Goal: Task Accomplishment & Management: Use online tool/utility

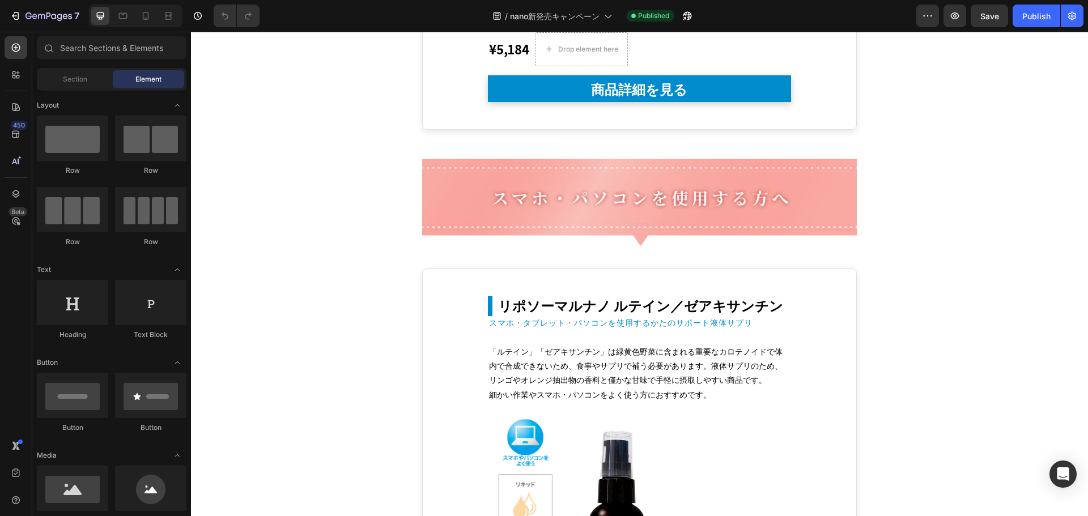
scroll to position [4598, 0]
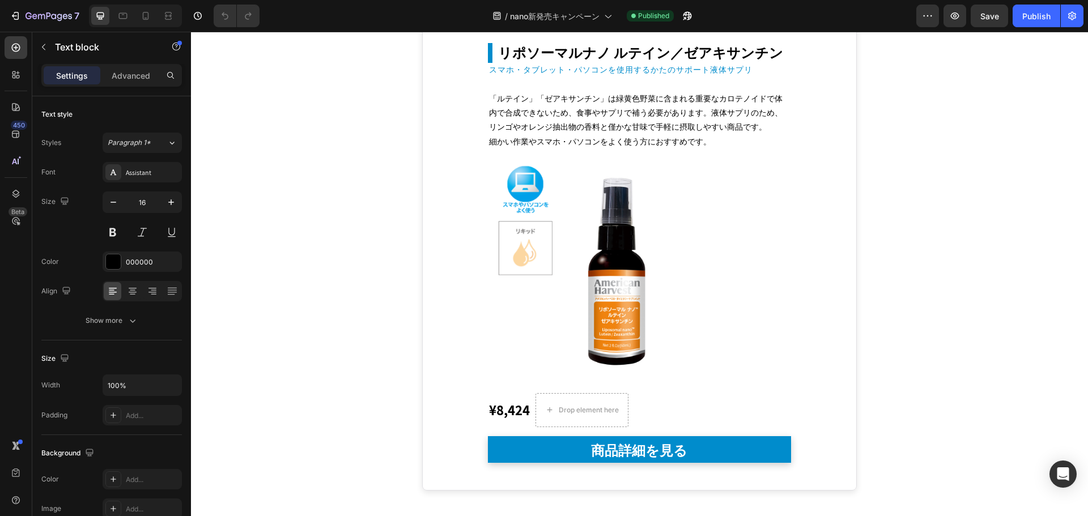
scroll to position [6058, 0]
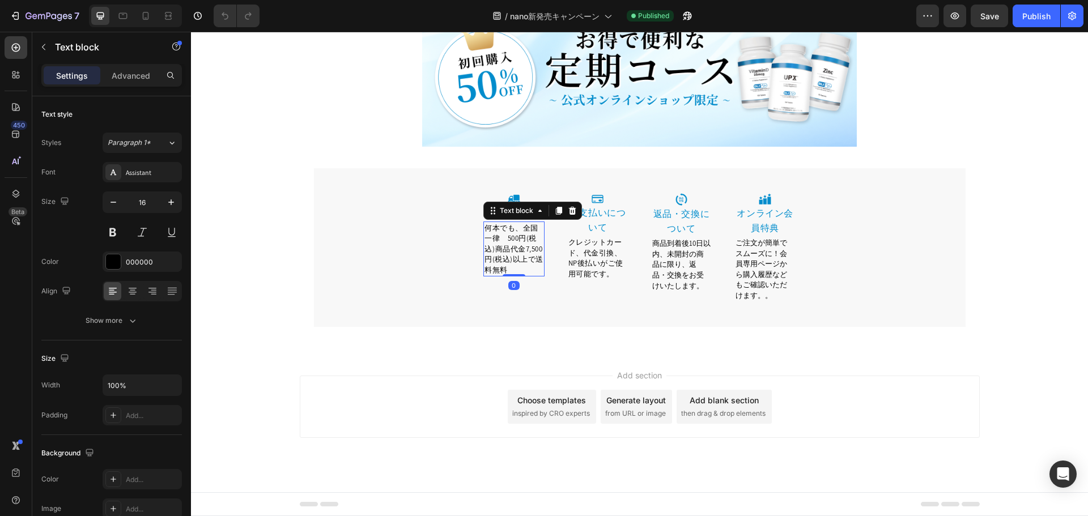
click at [517, 227] on span "何本でも、全国一律　500円(税込)商品代金7,500円(税込)以上で送料無料" at bounding box center [513, 249] width 59 height 52
click at [507, 262] on span "何本でも全国一律　500円(税込)商品代金7,500円(税込)以上で送料無料" at bounding box center [513, 249] width 59 height 52
click at [496, 240] on span "何本でも全国一律　500円(税込)商品代金7,500円（税込）以上で送料無料" at bounding box center [513, 249] width 58 height 52
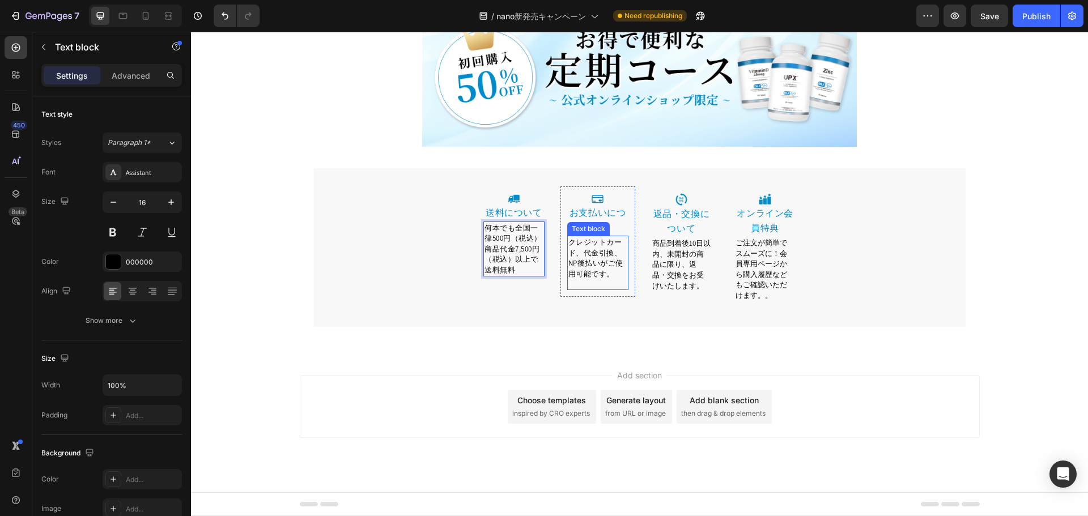
click at [601, 259] on span "クレジットカード、代金引換、NP後払いがご使用可能です。" at bounding box center [595, 257] width 55 height 41
click at [579, 253] on span "クレジットカード、代金引換、NP後払いがご使用可能です。" at bounding box center [595, 257] width 55 height 41
click at [609, 253] on span "クレジットカード、代金引換、NP後払いがご使用可能です。" at bounding box center [595, 257] width 55 height 41
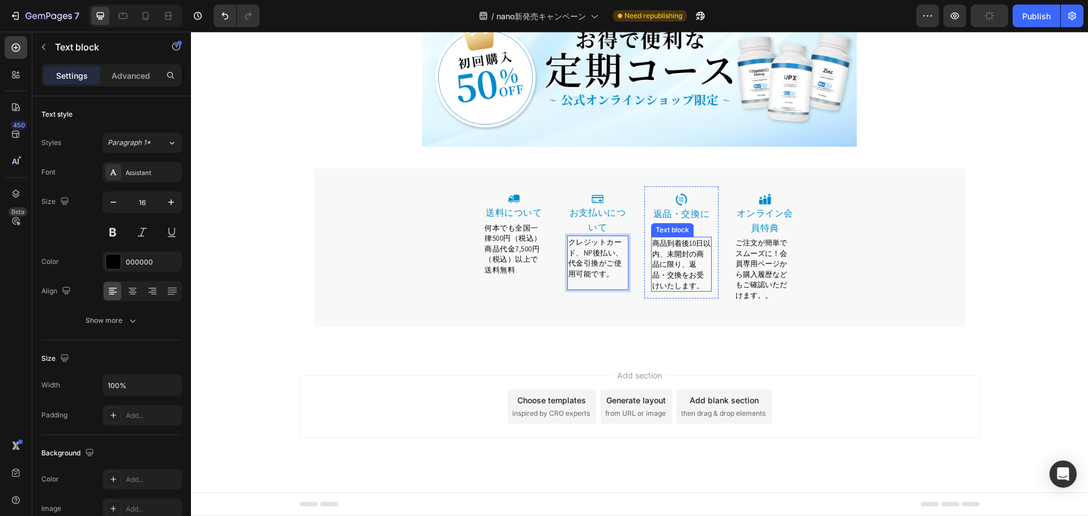
click at [665, 263] on span "商品到着後10日以内、未開封の商品に限り、返品・交換をお受けいたします。" at bounding box center [681, 265] width 58 height 52
click at [593, 252] on span "クレジットカード、NP後払い、代金引換がご使用可能です。" at bounding box center [595, 257] width 55 height 41
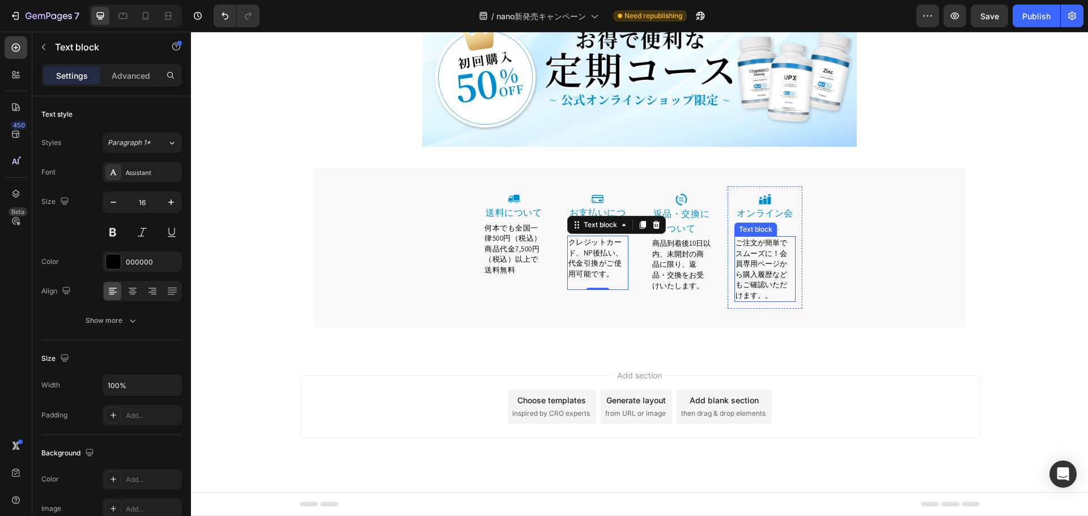
click at [772, 288] on span "ご注文が簡単でスムーズに！会員専用ページから購入履歴などもご確認いただけます。。" at bounding box center [762, 269] width 52 height 62
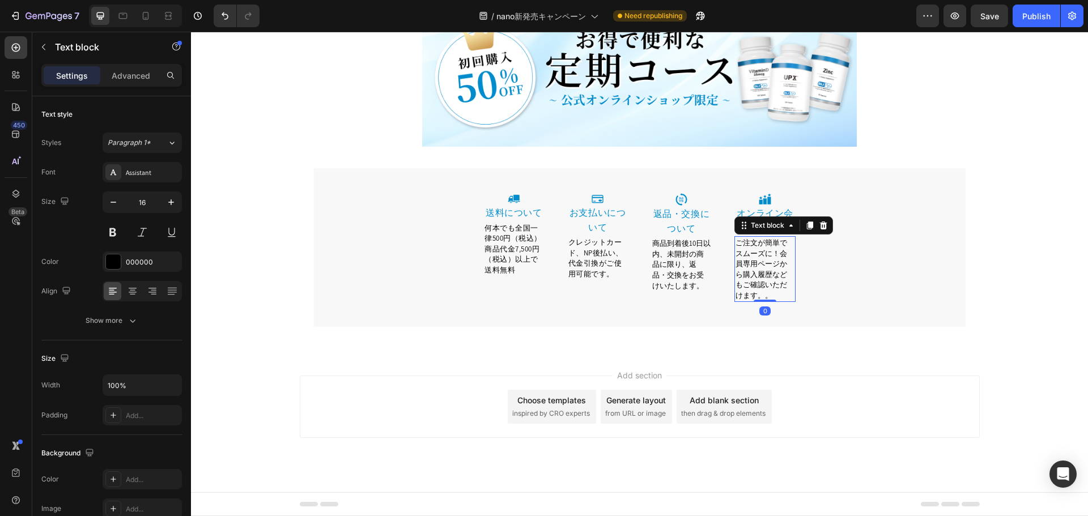
click at [751, 295] on p "ご注文が簡単でスムーズに！会員専用ページから購入履歴などもご確認いただけます。。" at bounding box center [765, 268] width 59 height 63
click at [776, 257] on span "ご注文が簡単でスムーズに！会員専用ページから購入履歴などもご確認いただけます。" at bounding box center [762, 269] width 52 height 62
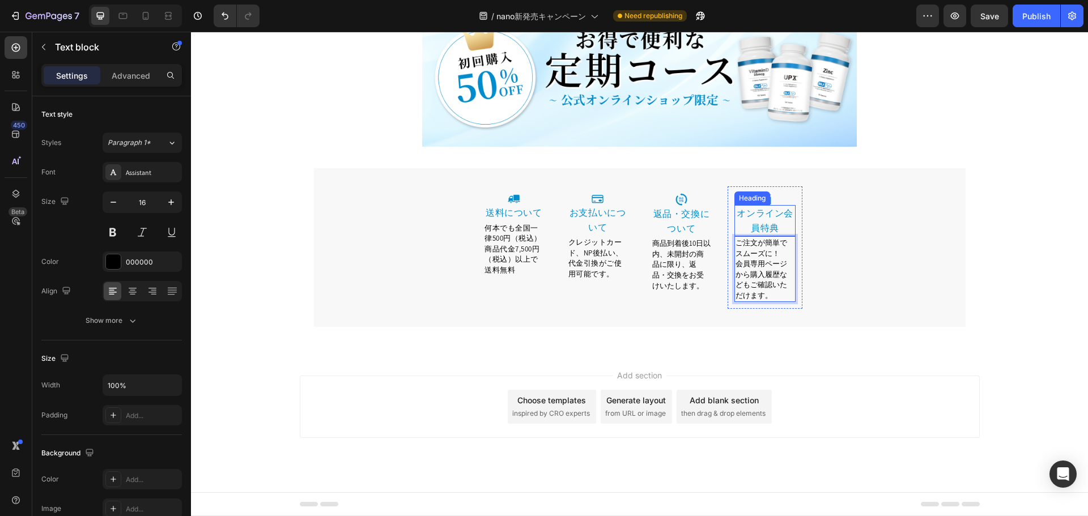
click at [771, 211] on link "オンライン会員特典" at bounding box center [765, 220] width 57 height 27
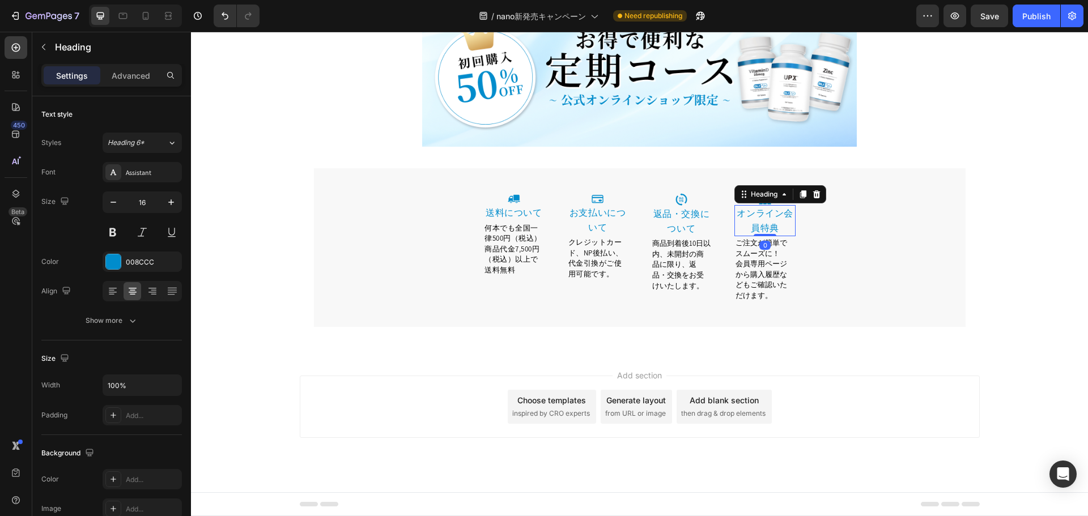
click at [777, 215] on link "オンライン会員特典" at bounding box center [765, 220] width 57 height 27
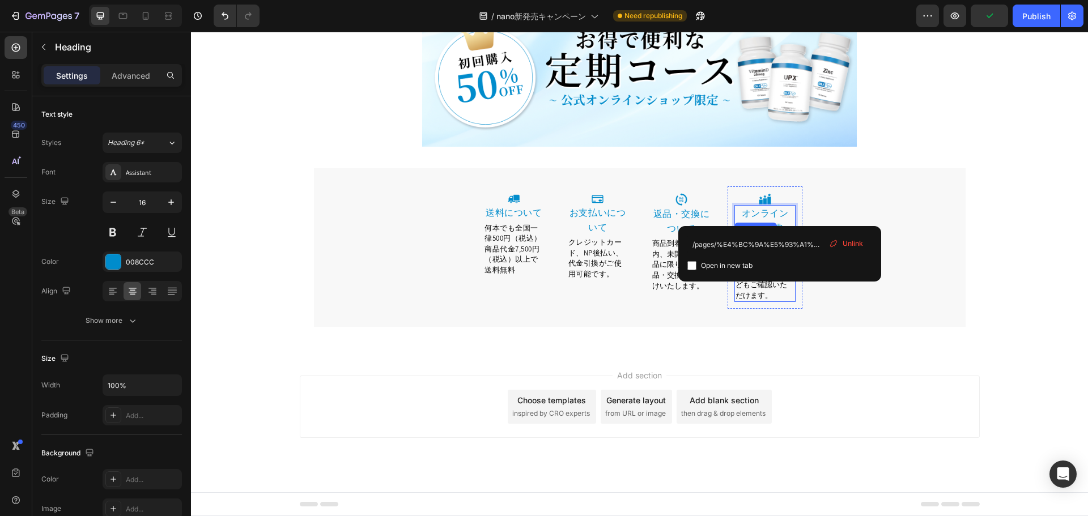
click at [766, 299] on p "会員専用ページから購入履歴などもご確認いただけます。" at bounding box center [765, 279] width 59 height 42
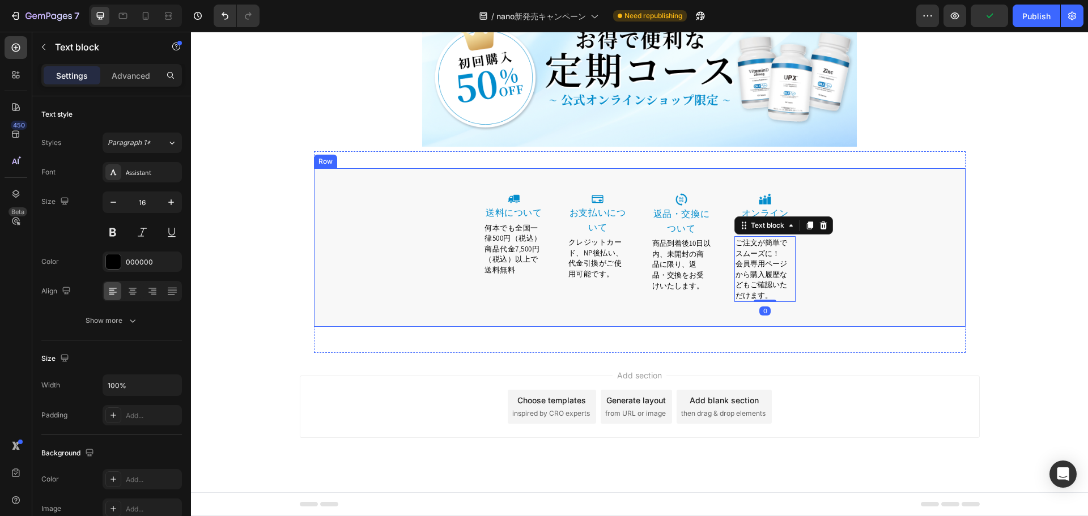
click at [877, 260] on div "Image 送料について Heading 何本でも全国一律500円（税込）商品代金7,500円（税込）以上で送料無料 Text block Row Image…" at bounding box center [640, 256] width 652 height 141
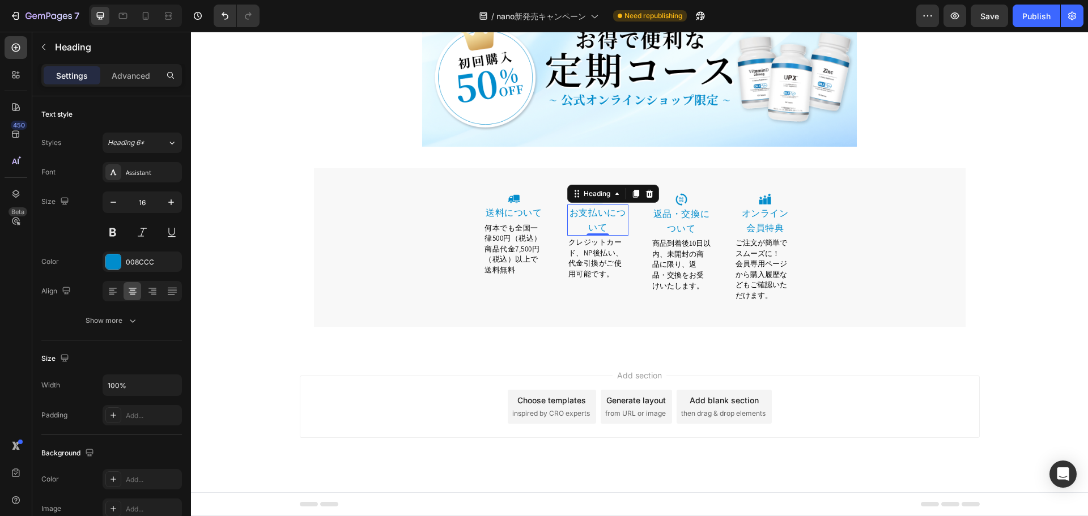
click at [604, 213] on link "お支払いについて" at bounding box center [597, 220] width 57 height 27
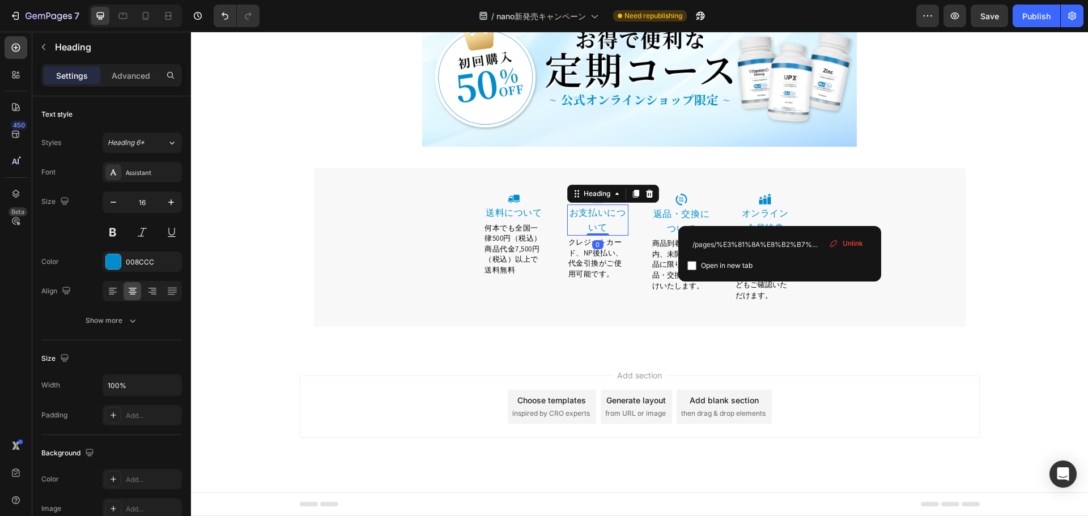
click at [611, 211] on link "お支払いについて" at bounding box center [597, 220] width 57 height 27
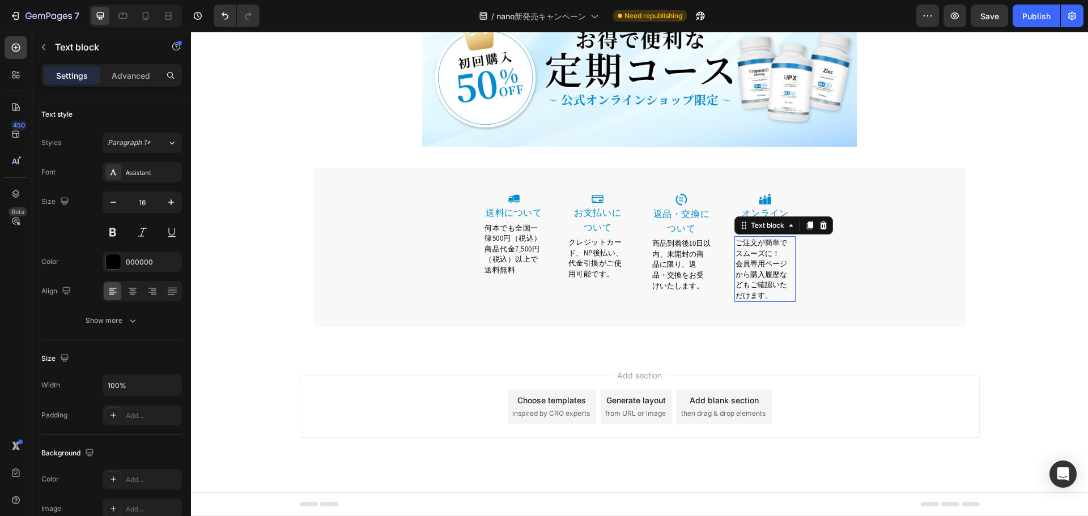
click at [756, 275] on span "会員専用ページから購入履歴などもご確認いただけます。" at bounding box center [762, 279] width 52 height 41
click at [762, 266] on span "会員専用ページから購入履歴などもご確認いただけます。" at bounding box center [762, 279] width 52 height 41
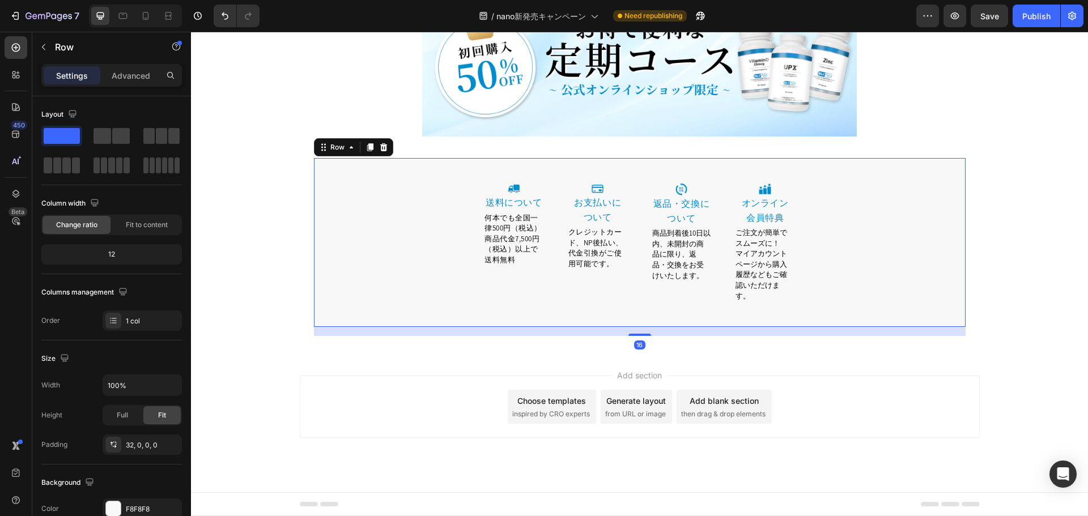
click at [829, 294] on div "Image 送料について Heading 何本でも全国一律500円（税込）商品代金7,500円（税込）以上で送料無料 Text block Row Image…" at bounding box center [640, 251] width 652 height 151
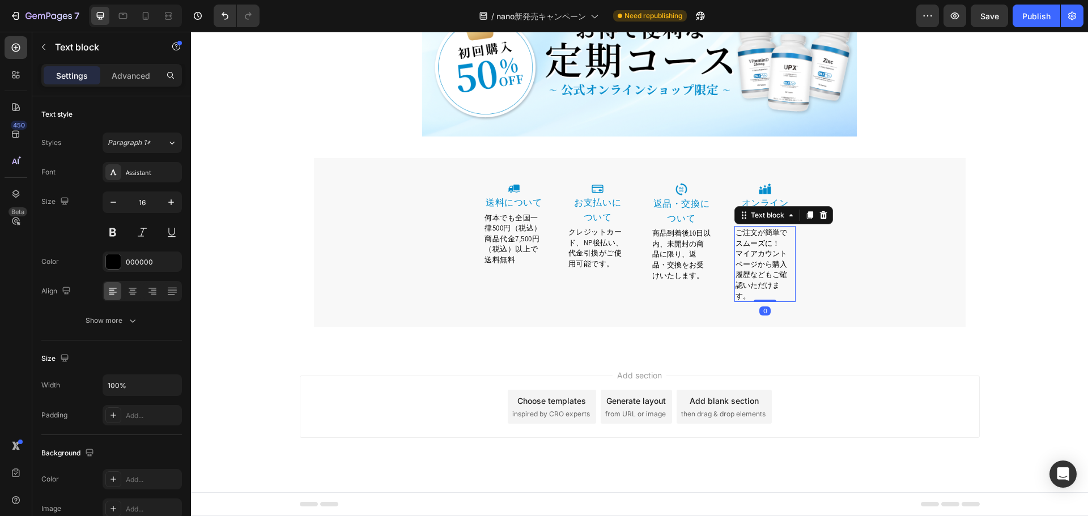
click at [747, 288] on span "マイアカウントページから購入履歴などもご確認いただけます。" at bounding box center [762, 275] width 52 height 52
click at [746, 287] on span "マイアカウントページから購入履歴などもご確認いただけます。" at bounding box center [762, 275] width 52 height 52
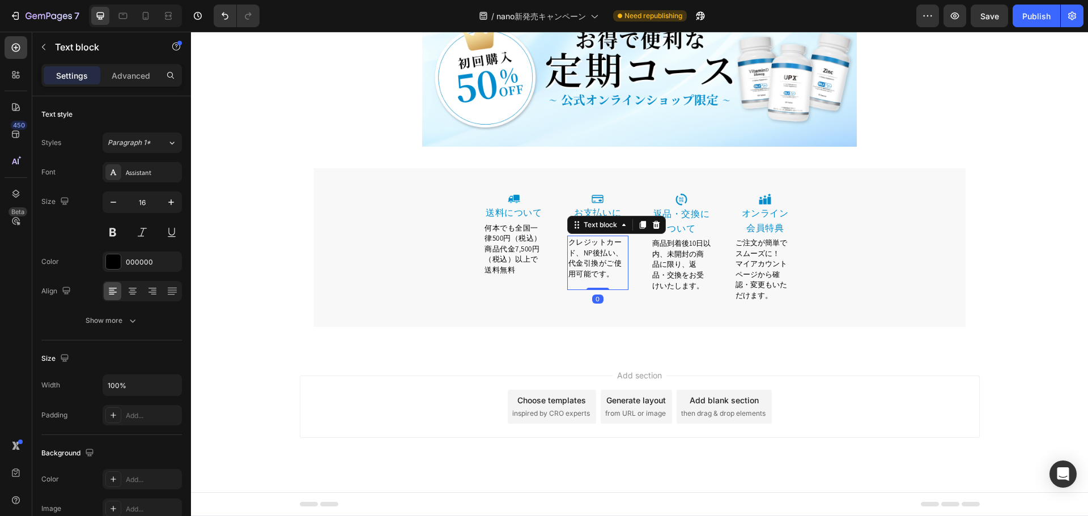
click at [576, 277] on span "クレジットカード、NP後払い、代金引換がご使用可能です。" at bounding box center [595, 257] width 55 height 41
click at [619, 266] on p "クレジットカード、NP後払い、代金引換がご使用可能です。" at bounding box center [597, 258] width 59 height 42
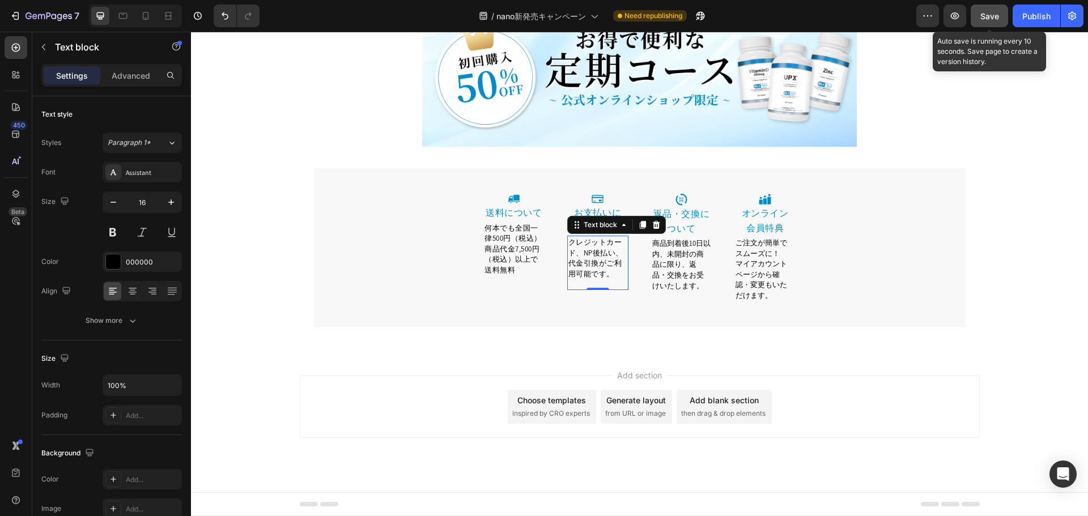
click at [989, 22] on button "Save" at bounding box center [989, 16] width 37 height 23
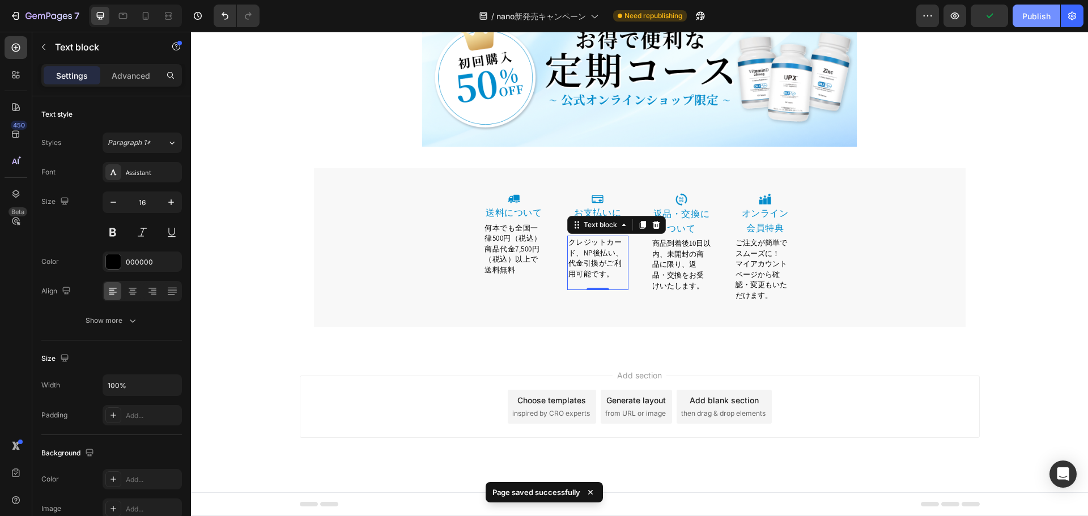
click at [1028, 23] on button "Publish" at bounding box center [1037, 16] width 48 height 23
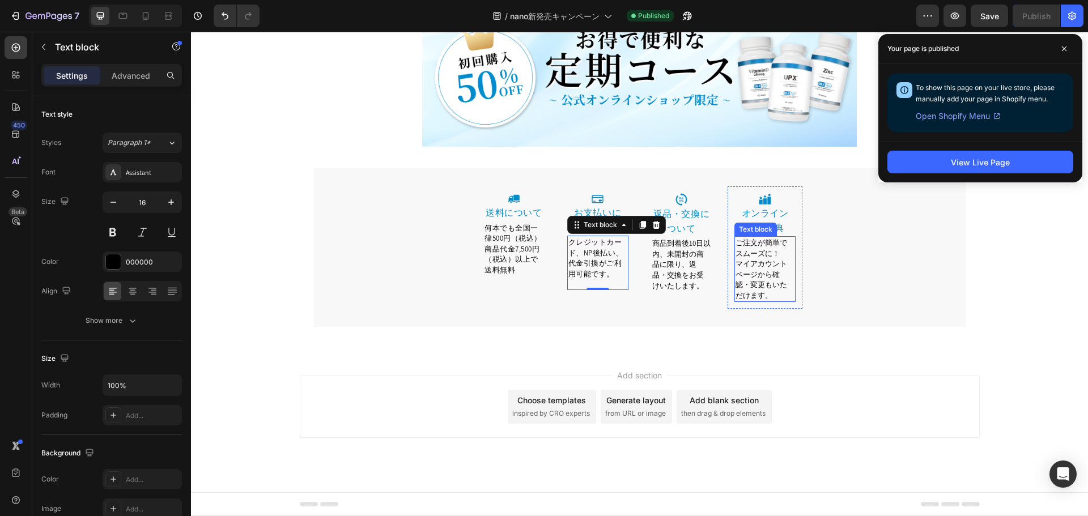
click at [757, 285] on span "マイアカウントページから確認・変更もいただけます。" at bounding box center [762, 279] width 52 height 41
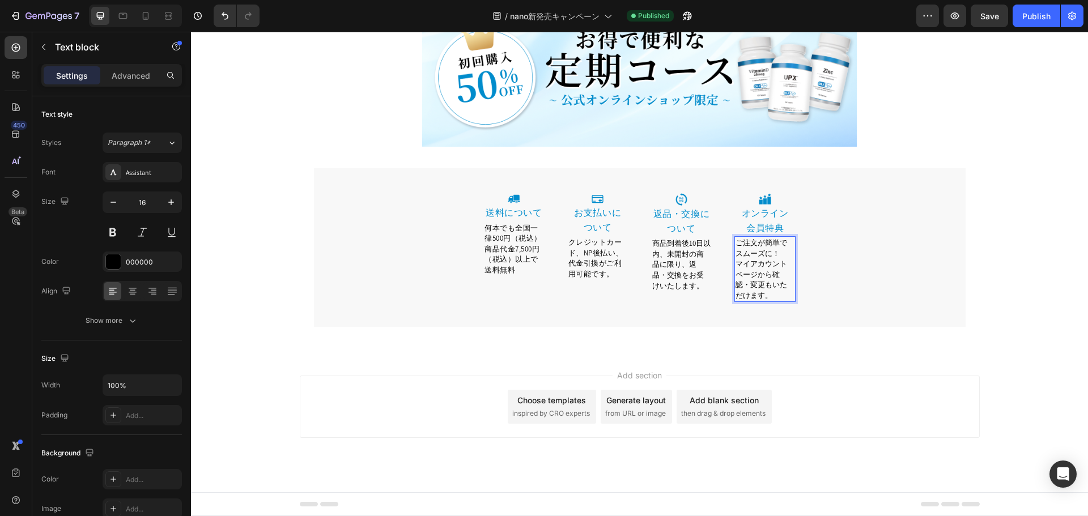
click at [760, 275] on span "マイアカウントページから確認・変更もいただけます。" at bounding box center [762, 279] width 52 height 41
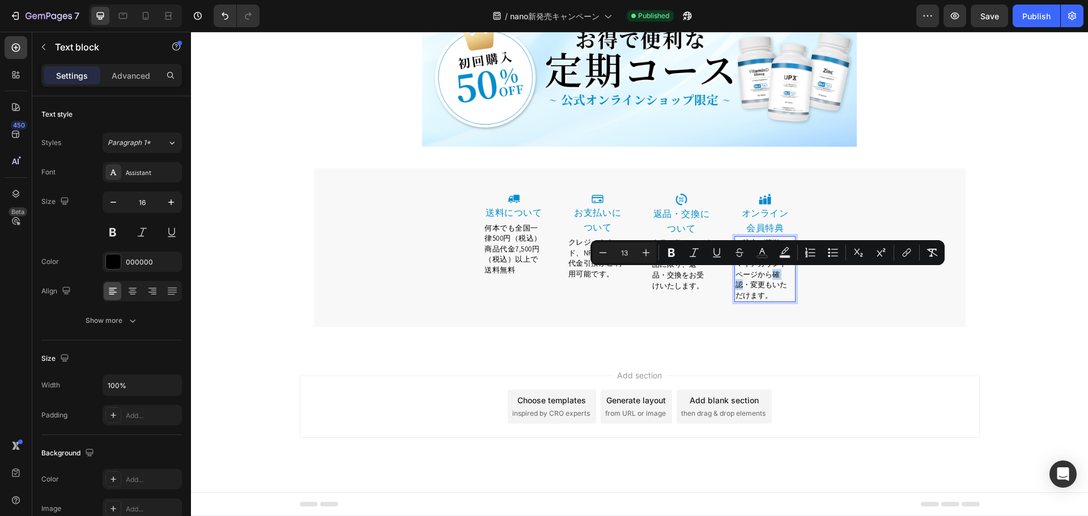
click at [760, 275] on span "マイアカウントページから確認・変更もいただけます。" at bounding box center [762, 279] width 52 height 41
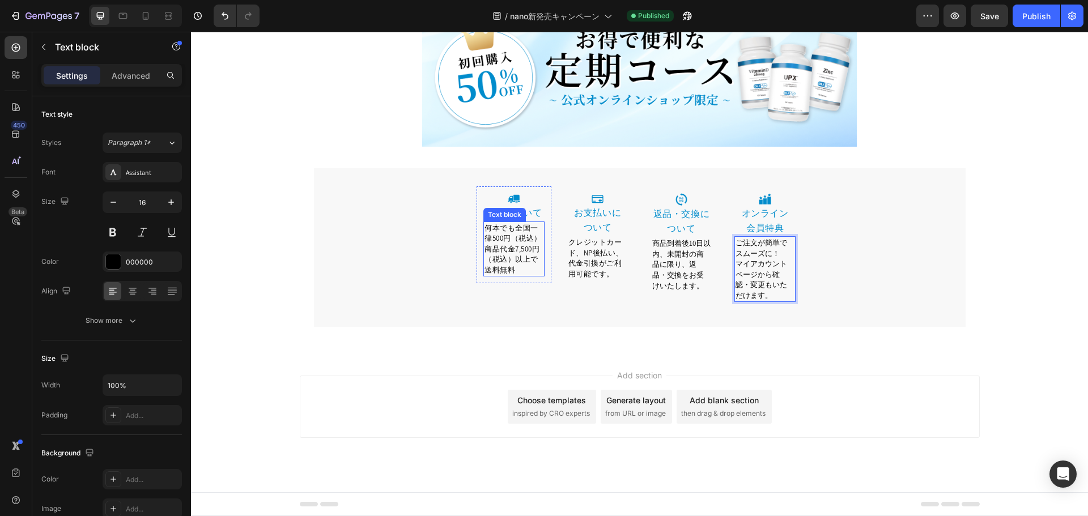
click at [518, 255] on span "何本でも全国一律500円（税込）商品代金7,500円（税込）以上で送料無料" at bounding box center [512, 249] width 57 height 52
click at [511, 228] on span "何本でも全国一律500円（税込）商品代金7,500円（税込）以上で送料無料" at bounding box center [512, 249] width 57 height 52
click at [590, 263] on span "クレジットカード、NP後払い、代金引換がご利用可能です。" at bounding box center [595, 257] width 55 height 41
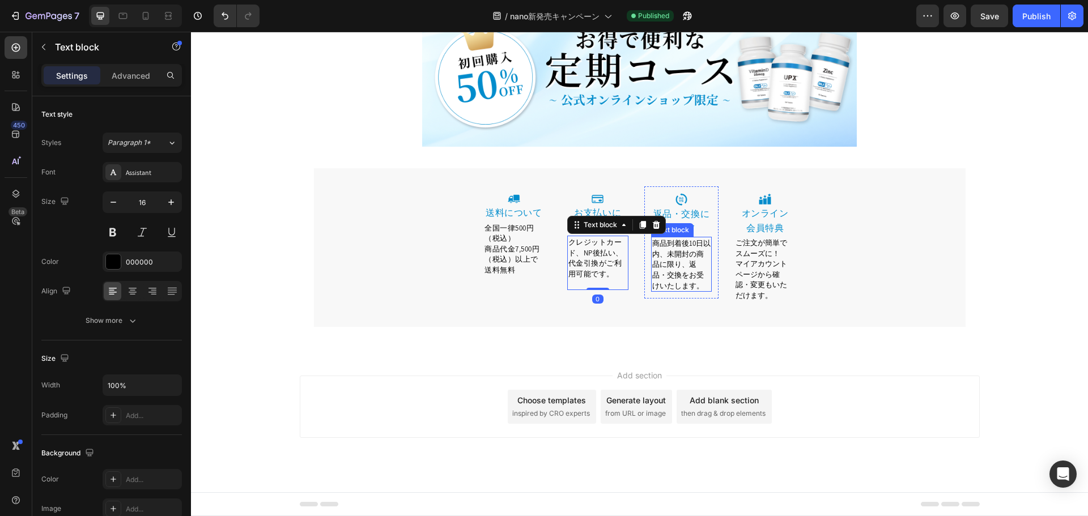
click at [687, 267] on span "商品到着後10日以内、未開封の商品に限り、返品・交換をお受けいたします。" at bounding box center [681, 265] width 58 height 52
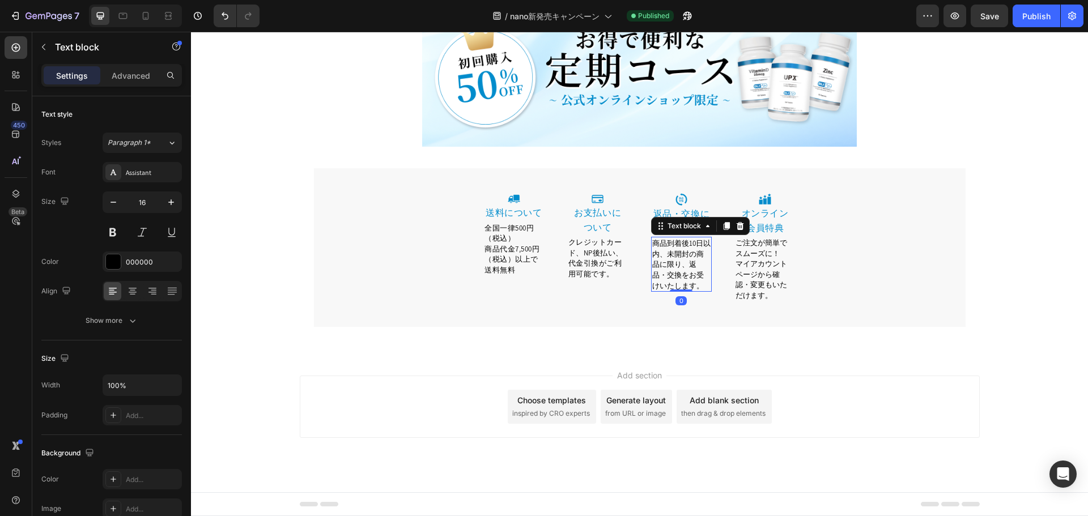
click at [666, 245] on span "商品到着後10日以内、未開封の商品に限り、返品・交換をお受けいたします。" at bounding box center [681, 265] width 58 height 52
click at [663, 244] on span "商品到着後10日以内、未開封の商品に限り、返品・交換をお受けいたします。" at bounding box center [681, 265] width 58 height 52
click at [692, 256] on span "到着後10日以内、未開封の商品に限り、返品・交換をお受けいたします。" at bounding box center [681, 265] width 58 height 52
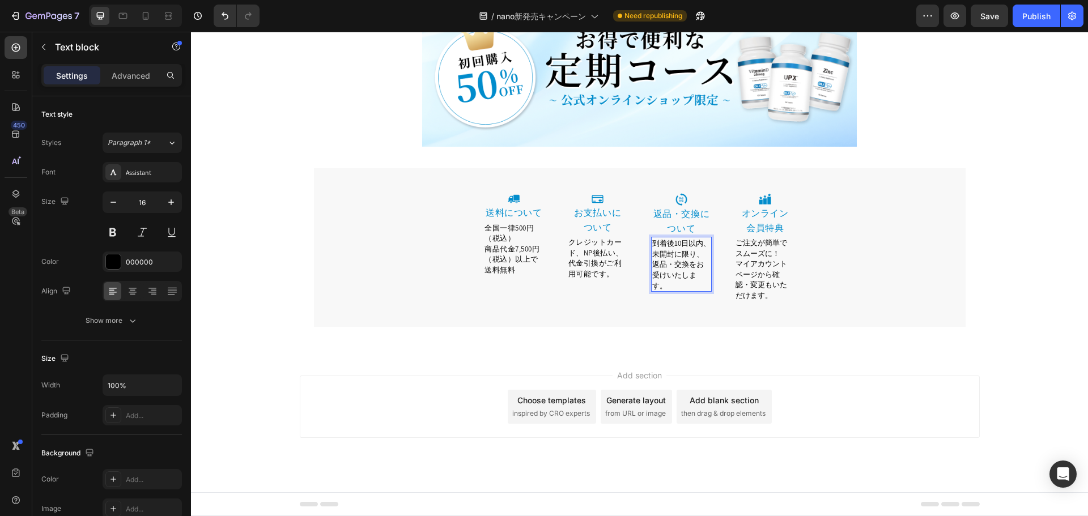
click at [690, 267] on span "到着後10日以内、未開封に限り、返品・交換をお受けいたします。" at bounding box center [681, 265] width 58 height 52
click at [746, 261] on span "マイアカウントページから確認・変更もいただけます。" at bounding box center [762, 279] width 52 height 41
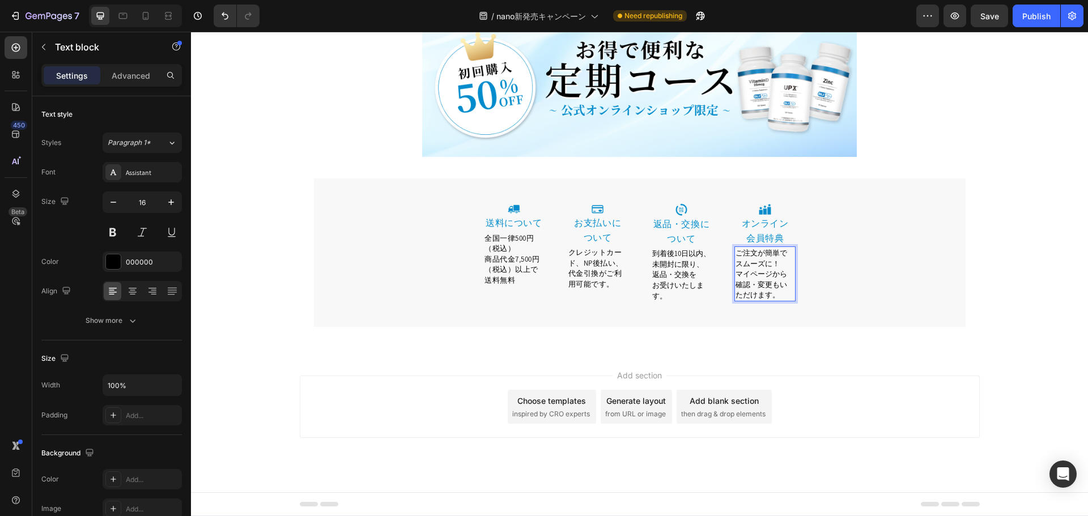
click at [784, 275] on span "マイページから確認・変更もいただけます。" at bounding box center [762, 284] width 52 height 31
click at [776, 283] on span "確認・変更もいただけます。" at bounding box center [762, 290] width 52 height 20
click at [694, 303] on div "Image 返品・交換について Heading 到着後10日以内、未開封に限り、返品・交換を お受けいたします。 Text block Row" at bounding box center [681, 253] width 75 height 112
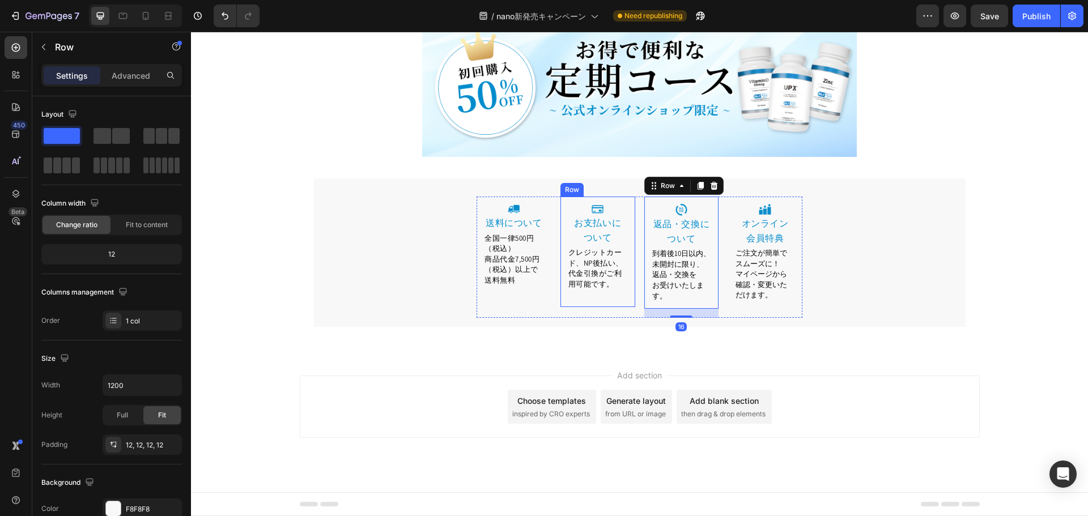
click at [545, 304] on div "Image 送料について Heading 全国一律500円（税込） 商品代金7,500円（税込）以上で送料無料 Text block Row" at bounding box center [514, 257] width 75 height 121
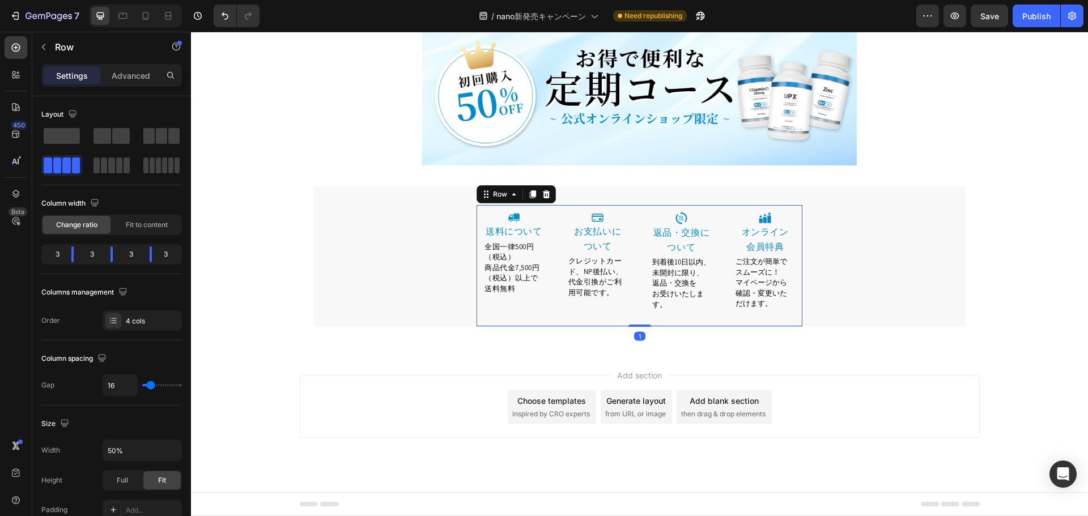
scroll to position [6039, 0]
drag, startPoint x: 640, startPoint y: 326, endPoint x: 640, endPoint y: 317, distance: 9.1
click at [640, 317] on div "Image 送料について Heading 全国一律500円（税込） 商品代金7,500円（税込）以上で送料無料 Text block Row Image ⁠⁠…" at bounding box center [640, 266] width 326 height 121
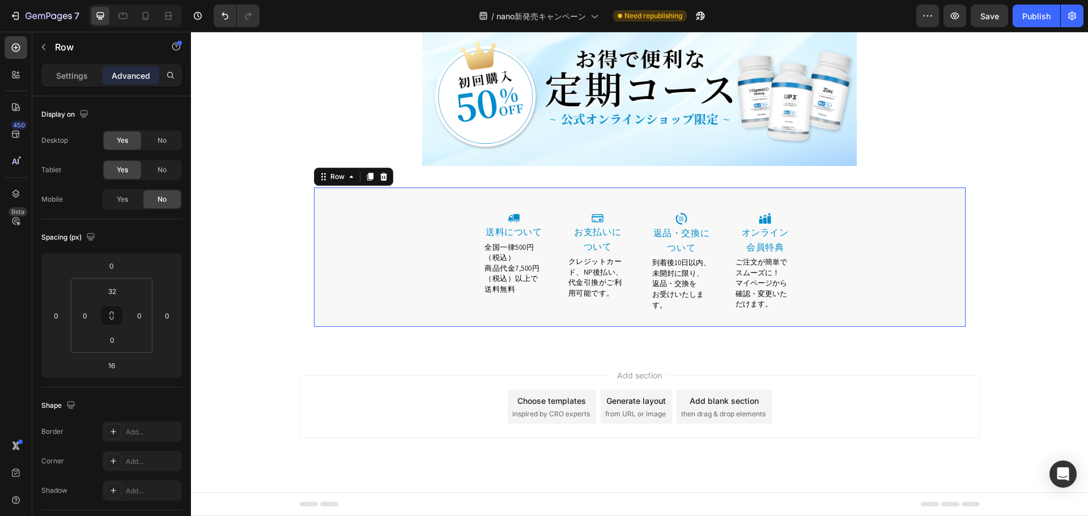
click at [398, 269] on div "Image 送料について Heading 全国一律500円（税込） 商品代金7,500円（税込）以上で送料無料 Text block Row Image ⁠⁠…" at bounding box center [640, 266] width 652 height 121
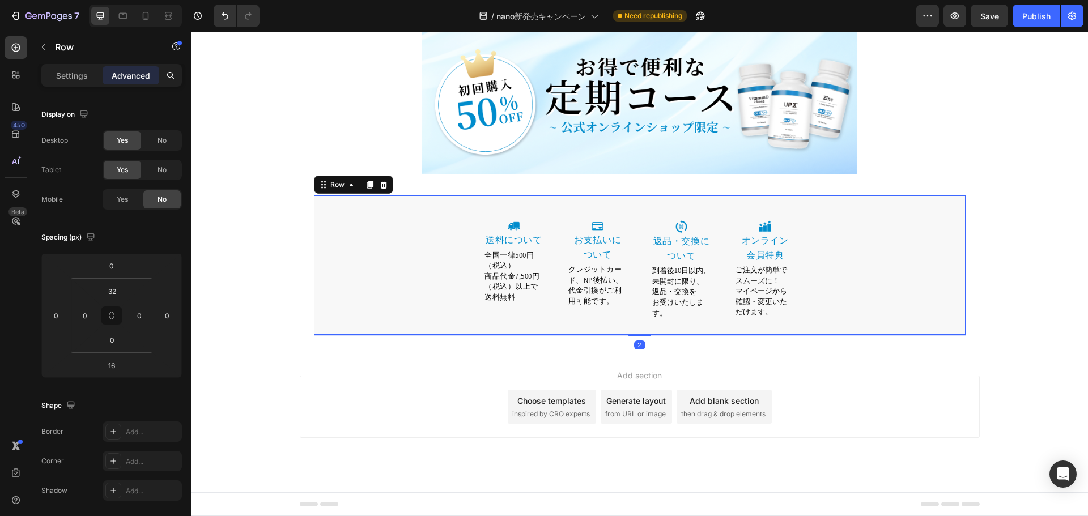
scroll to position [6030, 0]
drag, startPoint x: 639, startPoint y: 335, endPoint x: 640, endPoint y: 326, distance: 9.1
click at [640, 326] on div "Image 送料について Heading 全国一律500円（税込） 商品代金7,500円（税込）以上で送料無料 Text block Row Image ⁠⁠…" at bounding box center [640, 266] width 652 height 139
type input "0"
click at [521, 278] on span "商品代金7,500円（税込）以上で送料無料" at bounding box center [511, 288] width 55 height 31
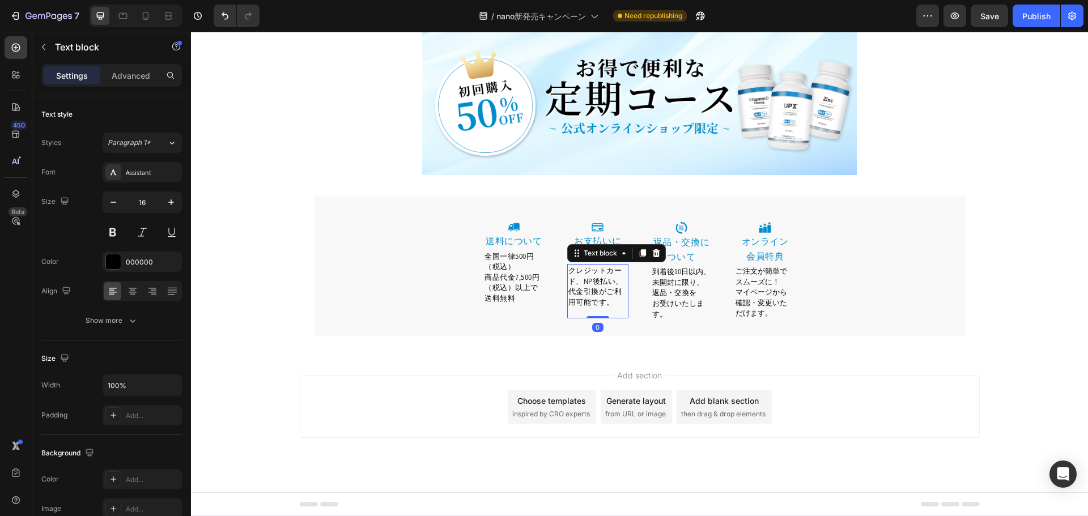
click at [597, 285] on span "クレジットカード、NP後払い、代金引換がご利用可能です。" at bounding box center [595, 286] width 55 height 41
click at [667, 292] on span "到着後10日以内、未開封に限り、返品・交換を" at bounding box center [681, 282] width 58 height 31
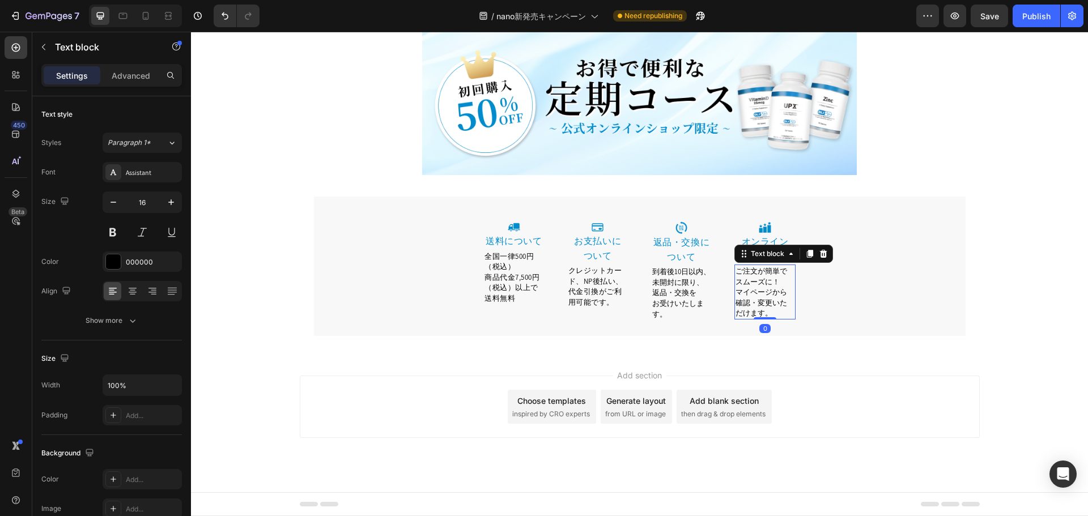
click at [743, 294] on span "マイページから" at bounding box center [762, 292] width 52 height 10
click at [694, 322] on div "Image 返品・交換について Heading 到着後10日以内、未開封に限り、返品・交換を お受けいたします。 Text block Row" at bounding box center [681, 271] width 75 height 112
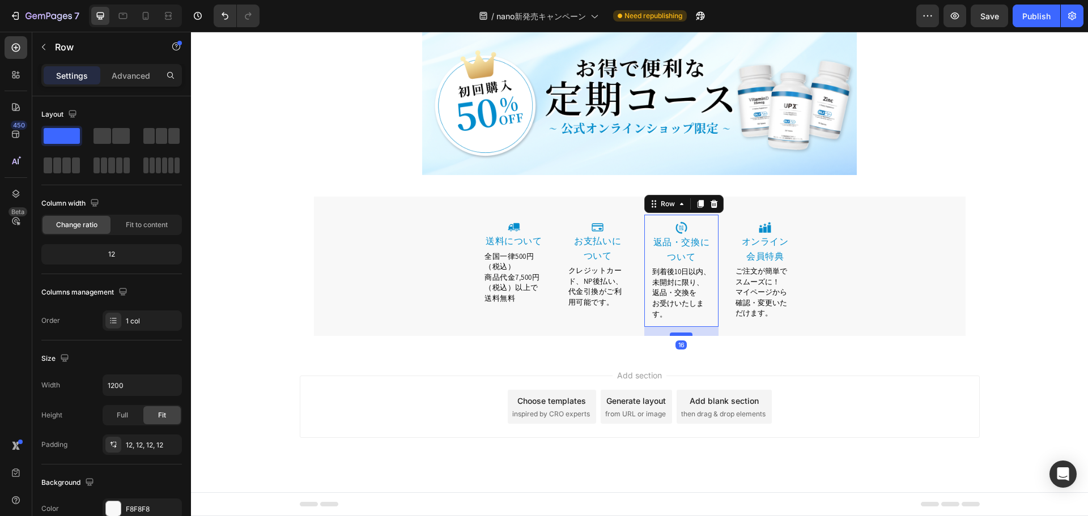
scroll to position [6030, 0]
drag, startPoint x: 679, startPoint y: 335, endPoint x: 680, endPoint y: 325, distance: 10.8
click at [680, 325] on div at bounding box center [681, 325] width 23 height 3
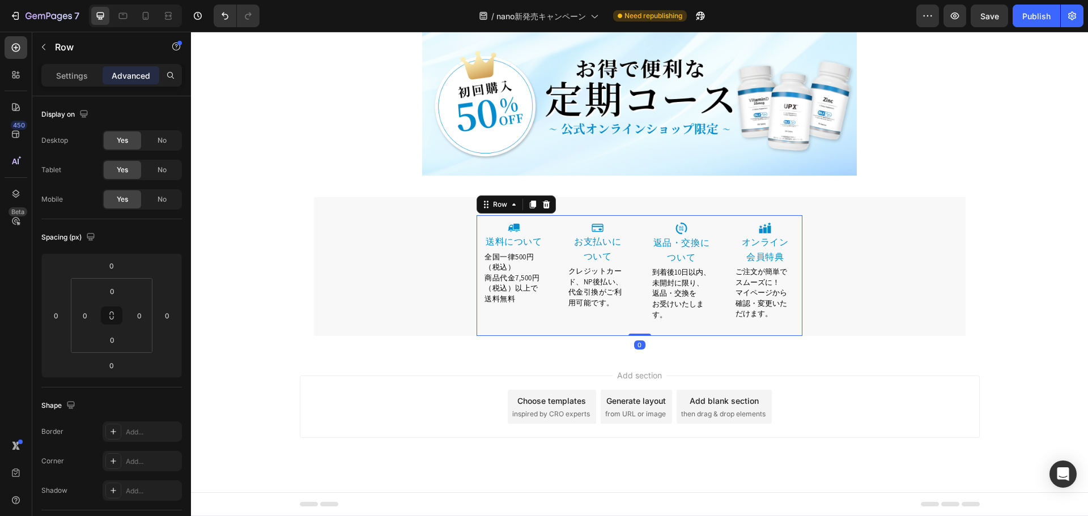
click at [549, 304] on div "Image 送料について Heading 全国一律500円（税込） 商品代金7,500円（税込）以上で送料無料 Text block Row Image ⁠⁠…" at bounding box center [640, 275] width 326 height 121
click at [517, 312] on div "Image 送料について Heading 全国一律500円（税込） 商品代金7,500円（税込）以上で送料無料 Text block Row" at bounding box center [514, 275] width 75 height 121
click at [721, 305] on div "Image 送料について Heading 全国一律500円（税込） 商品代金7,500円（税込）以上で送料無料 Text block Row Image ⁠⁠…" at bounding box center [640, 275] width 326 height 121
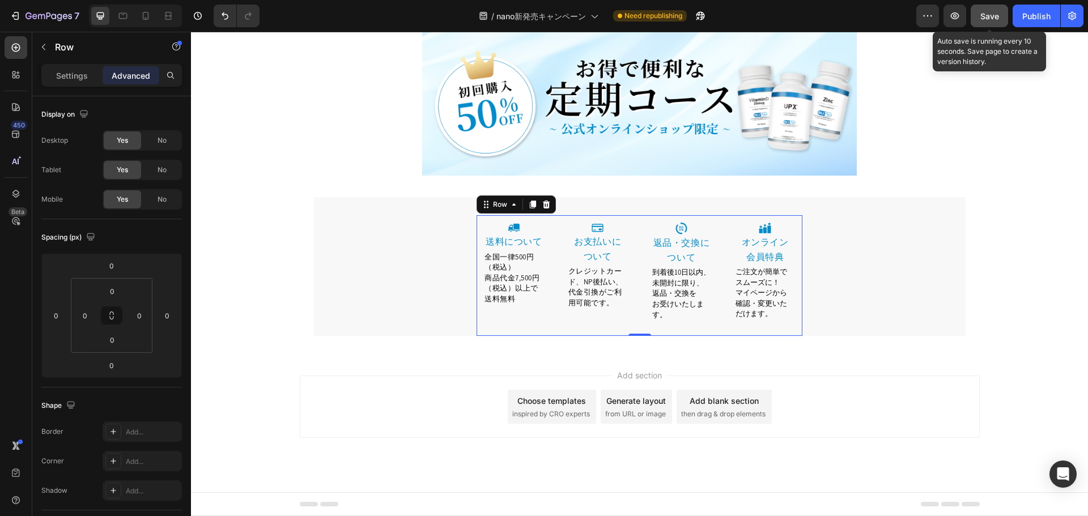
click at [993, 15] on span "Save" at bounding box center [989, 16] width 19 height 10
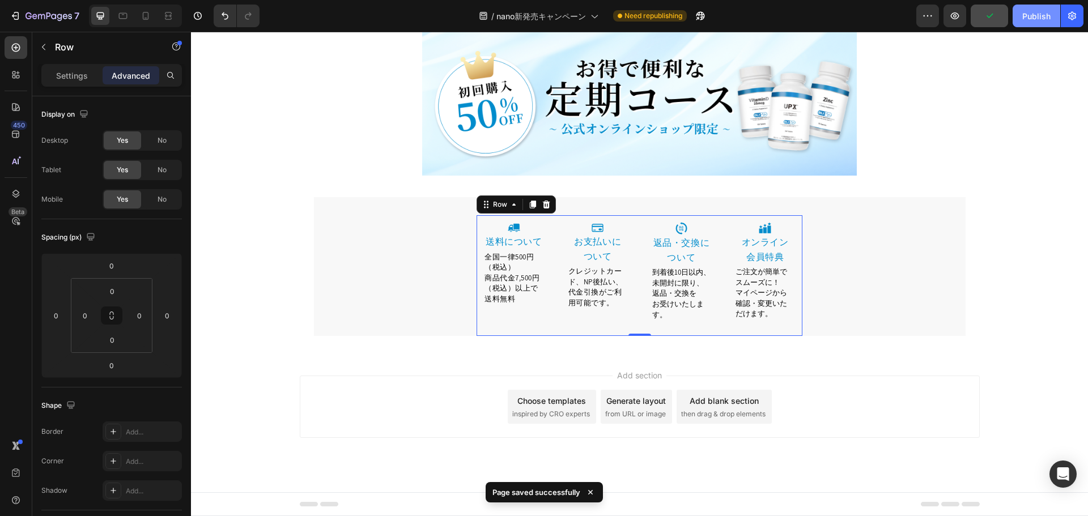
click at [1036, 21] on div "Publish" at bounding box center [1036, 16] width 28 height 12
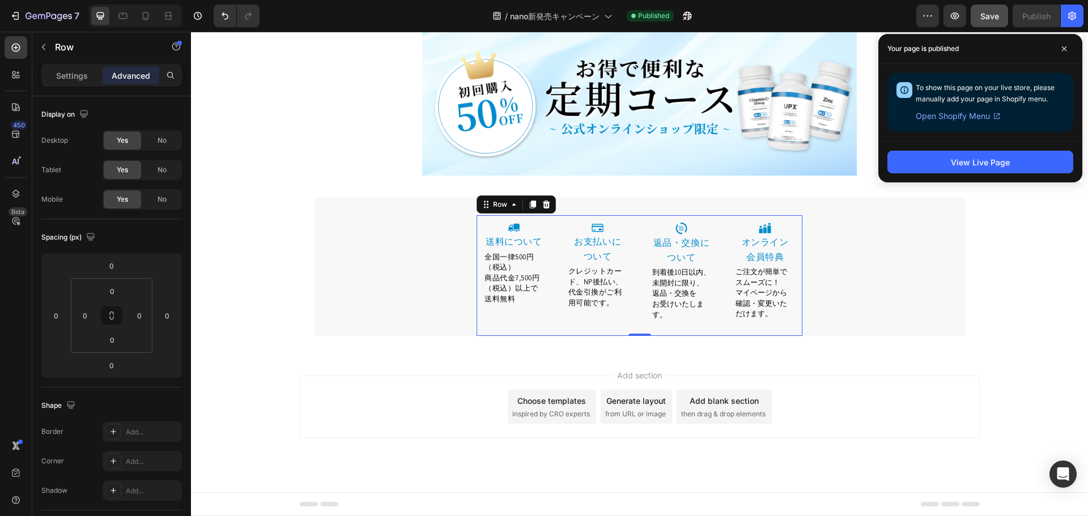
click at [509, 315] on div "Image 送料について Heading 全国一律500円（税込） 商品代金7,500円（税込）以上で送料無料 Text block Row" at bounding box center [514, 275] width 75 height 121
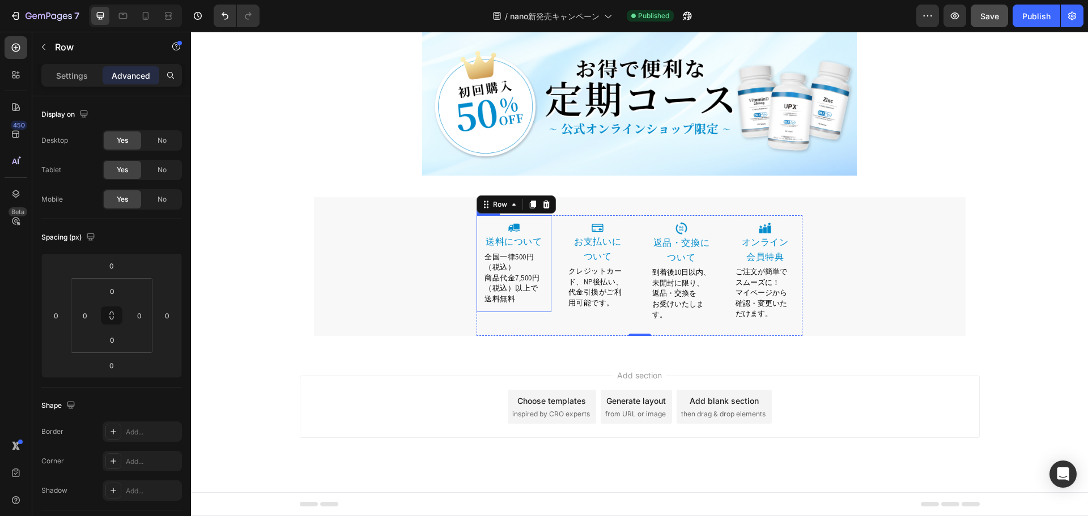
click at [519, 290] on span "商品代金7,500円（税込）以上で送料無料" at bounding box center [511, 288] width 55 height 31
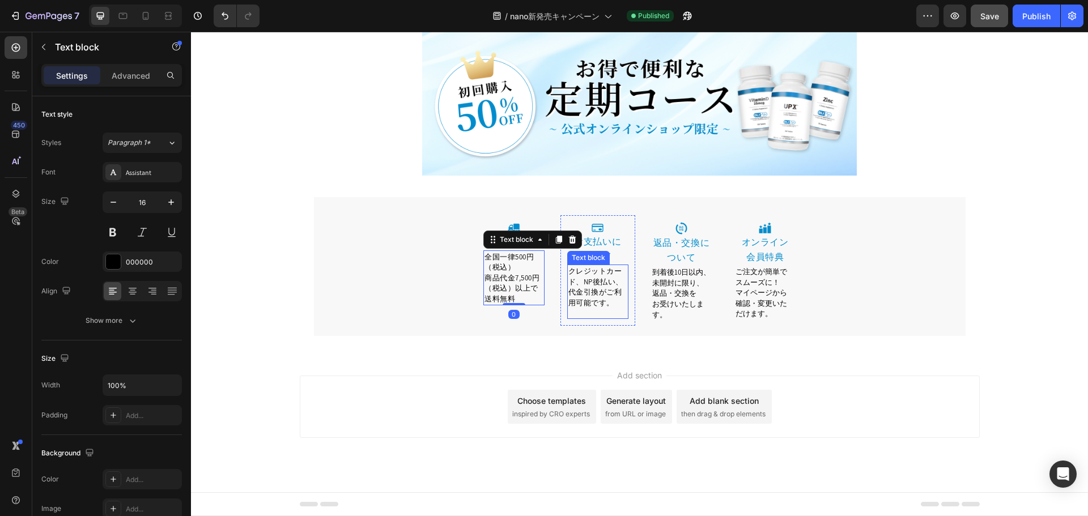
click at [585, 301] on span "クレジットカード、NP後払い、代金引換がご利用可能です。" at bounding box center [595, 286] width 55 height 41
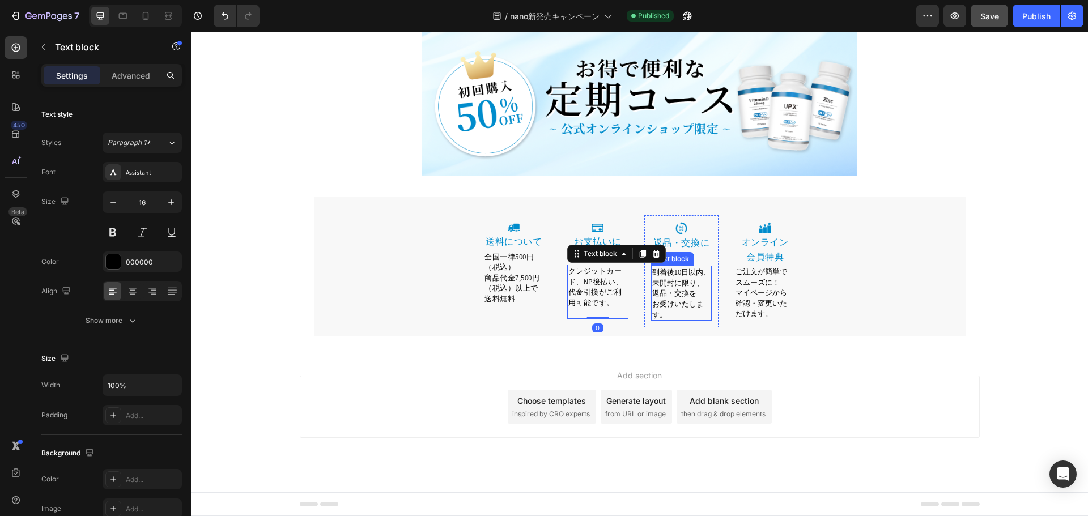
click at [652, 309] on span "お受けいたします。" at bounding box center [678, 309] width 52 height 20
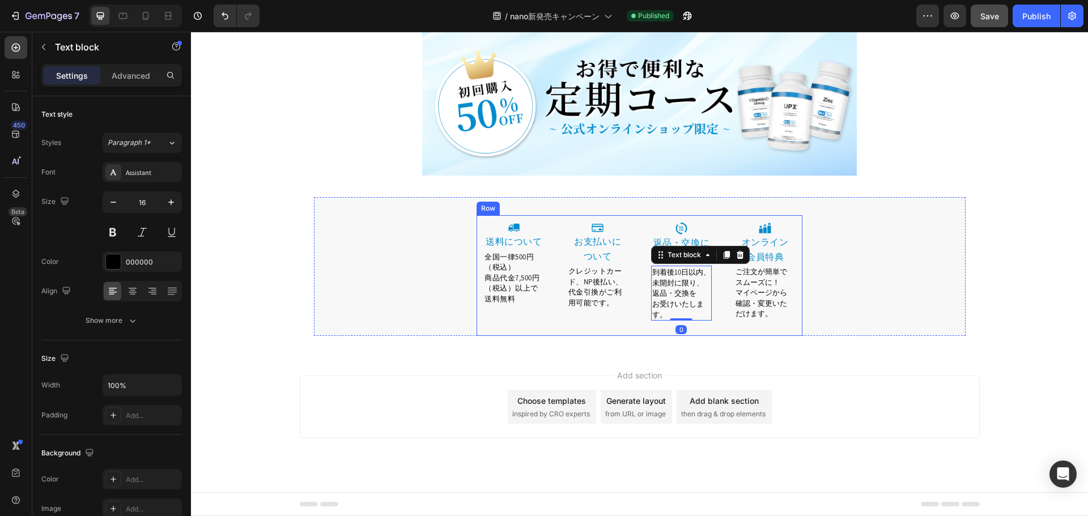
click at [521, 320] on div "Image 送料について Heading 全国一律500円（税込） 商品代金7,500円（税込）以上で送料無料 Text block Row" at bounding box center [514, 275] width 75 height 121
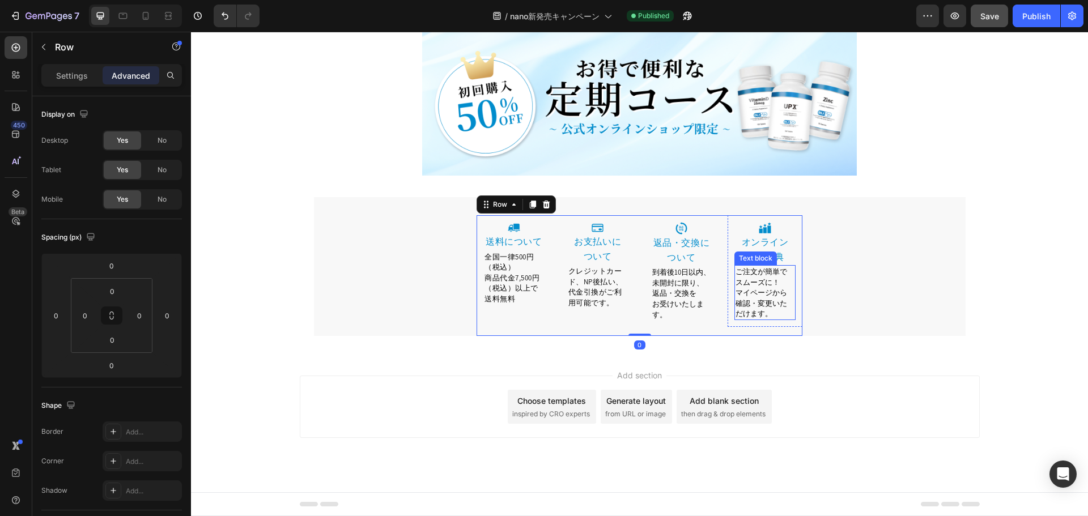
click at [764, 317] on span "確認・変更いただけます。" at bounding box center [762, 309] width 52 height 20
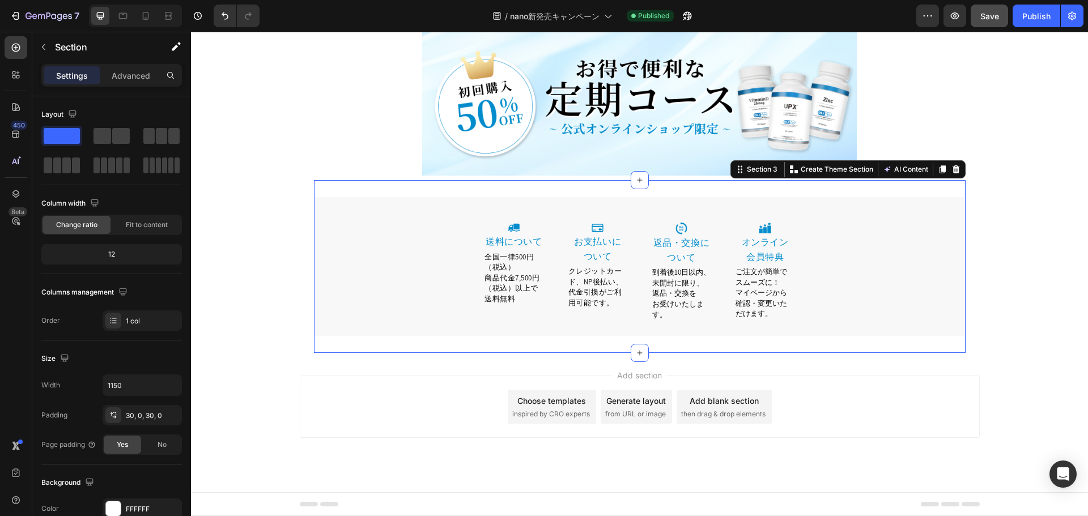
click at [721, 337] on div "Image 送料について Heading 全国一律500円（税込） 商品代金7,500円（税込）以上で送料無料 Text block Row Image ⁠⁠…" at bounding box center [640, 266] width 652 height 173
click at [728, 324] on div "Image ⁠⁠⁠⁠⁠⁠⁠ オンライン 会員特典 Heading ご注文が簡単でスムーズに！ マイページから 確認・変更いただけます。 Text block …" at bounding box center [765, 271] width 75 height 112
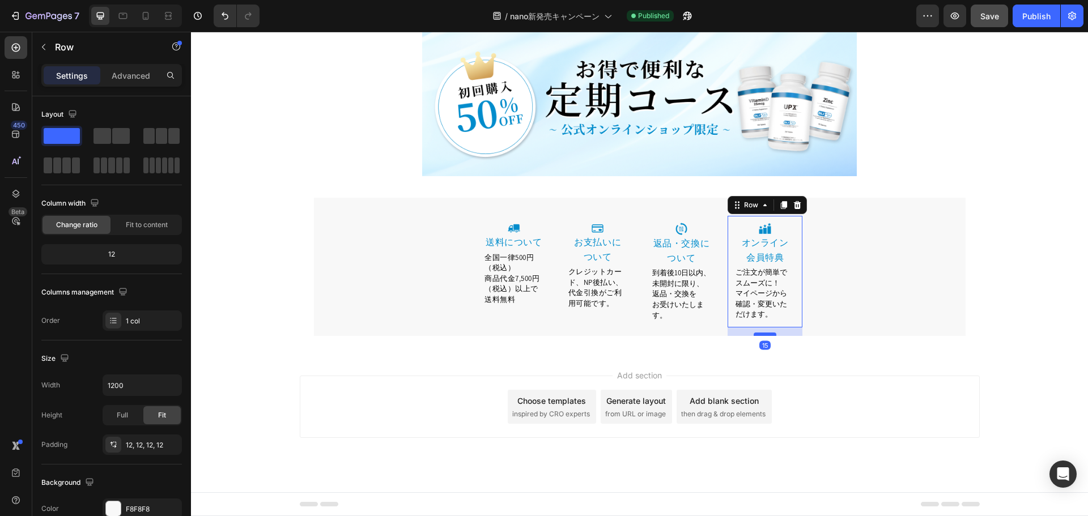
scroll to position [6029, 0]
drag, startPoint x: 765, startPoint y: 335, endPoint x: 767, endPoint y: 325, distance: 11.0
click at [767, 325] on div at bounding box center [765, 326] width 23 height 3
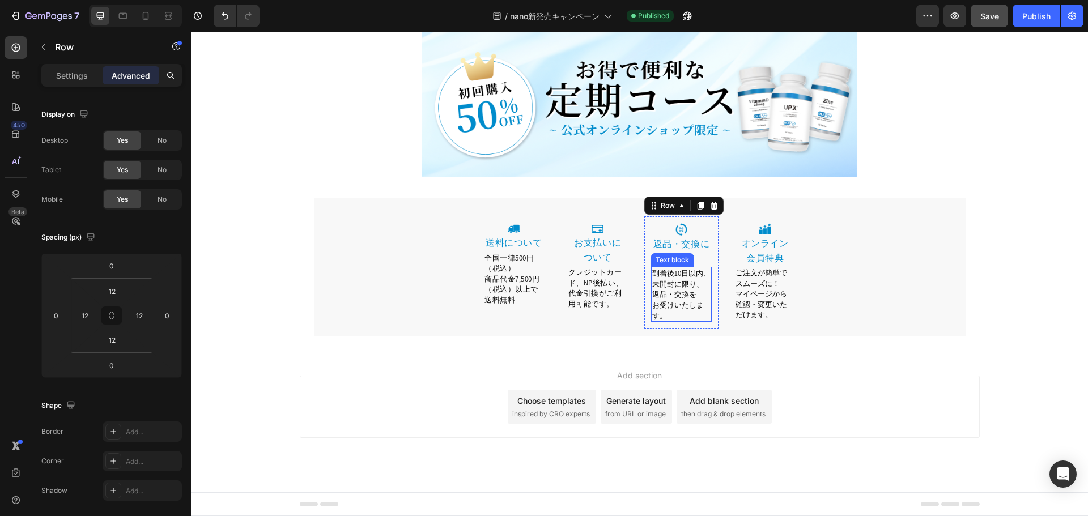
click at [674, 321] on div "Image 返品・交換について Heading 到着後10日以内、未開封に限り、返品・交換を お受けいたします。 Text block Row 0" at bounding box center [681, 272] width 75 height 112
click at [598, 326] on div "Image ⁠⁠⁠⁠⁠⁠⁠ お支払いに ついて Heading クレジットカード、NP後払い、代金引換がご利用可能です。 Text block Row" at bounding box center [597, 271] width 75 height 110
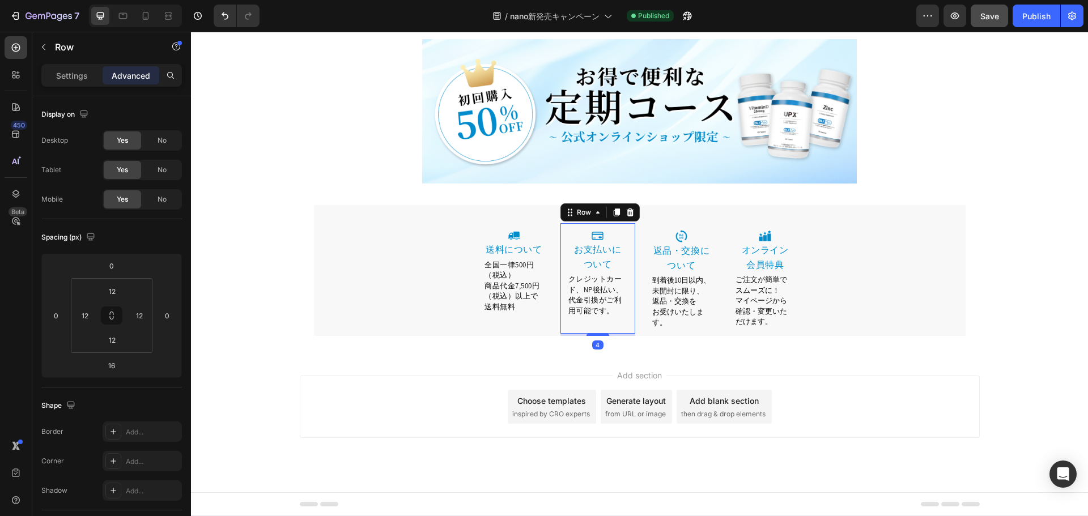
scroll to position [6021, 0]
drag, startPoint x: 594, startPoint y: 335, endPoint x: 599, endPoint y: 326, distance: 10.1
click at [599, 326] on div "Image ⁠⁠⁠⁠⁠⁠⁠ お支払いに ついて Heading クレジットカード、NP後払い、代金引換がご利用可能です。 Text block Row 0" at bounding box center [597, 279] width 75 height 110
type input "0"
click at [510, 315] on div "Image 送料について Heading 全国一律500円（税込） 商品代金7,500円（税込）以上で送料無料 Text block Row" at bounding box center [514, 272] width 75 height 97
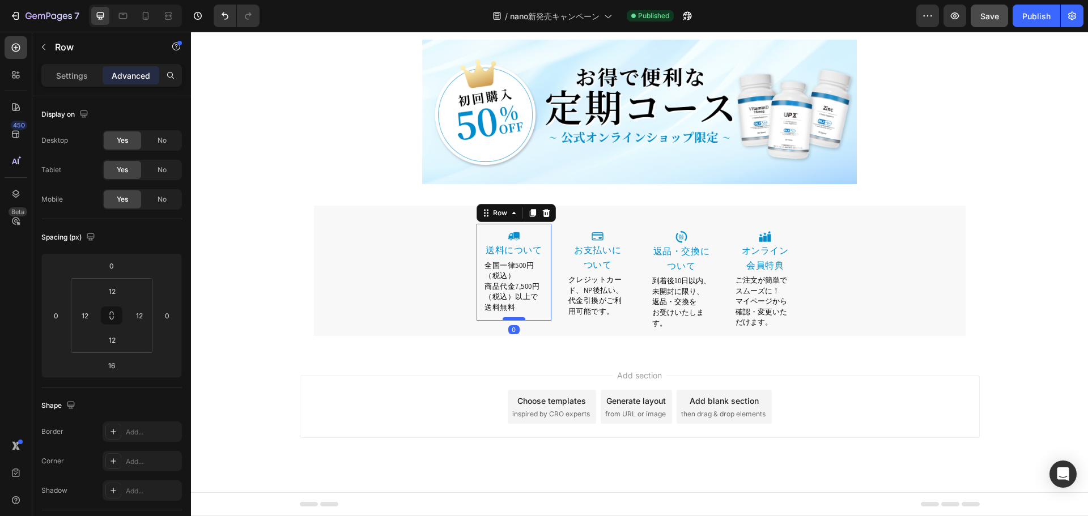
drag, startPoint x: 511, startPoint y: 328, endPoint x: 516, endPoint y: 319, distance: 10.4
click at [516, 319] on div at bounding box center [514, 318] width 23 height 3
type input "0"
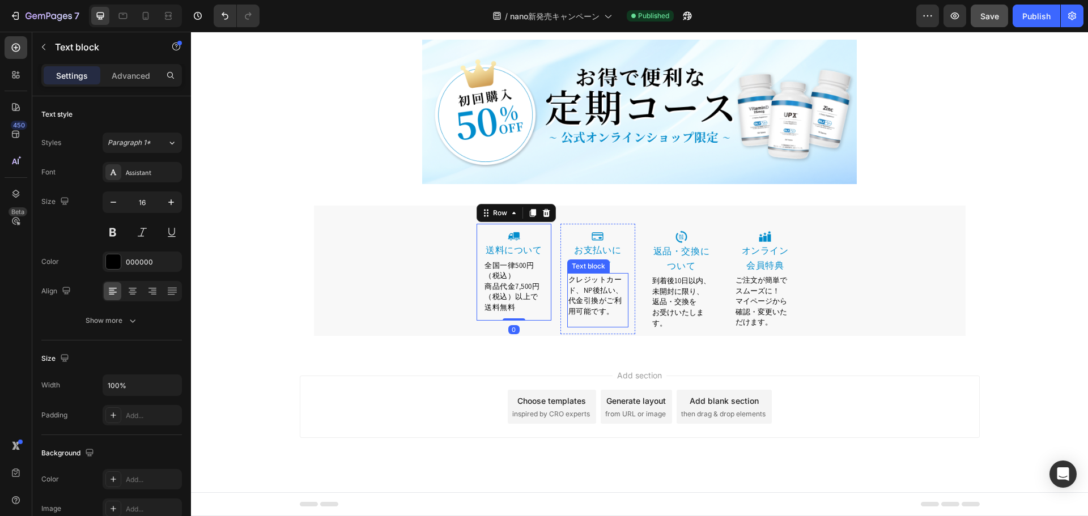
click at [589, 321] on p "Rich Text Editor. Editing area: main" at bounding box center [597, 322] width 59 height 10
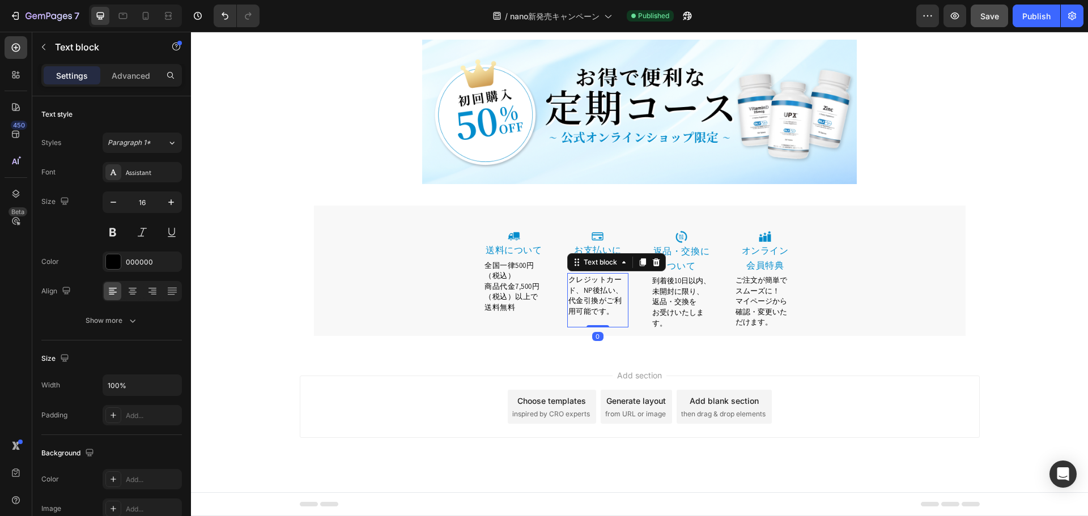
click at [495, 323] on div "Image 送料について Heading 全国一律500円（税込） 商品代金7,500円（税込）以上で送料無料 Text block Row" at bounding box center [514, 280] width 75 height 112
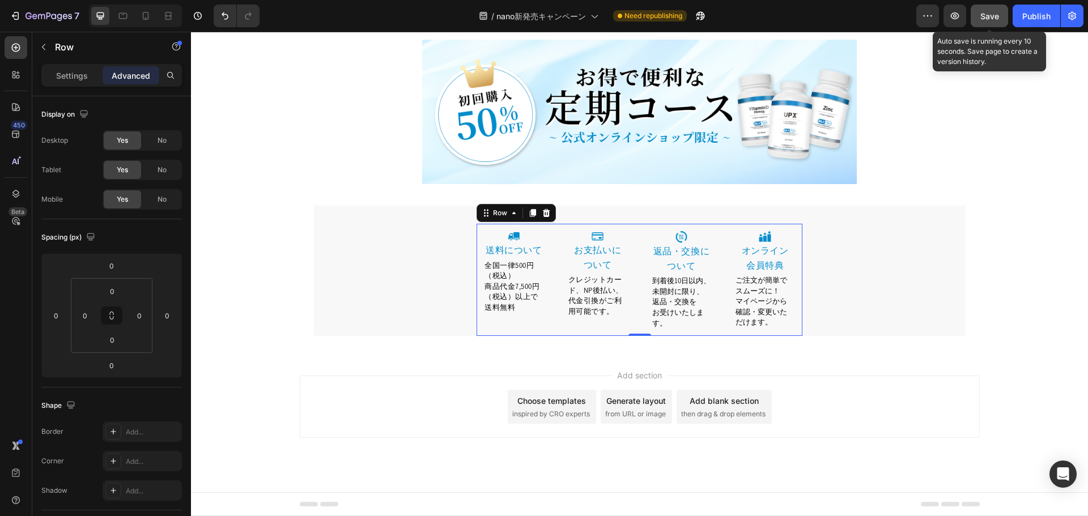
click at [998, 11] on span "Save" at bounding box center [989, 16] width 19 height 10
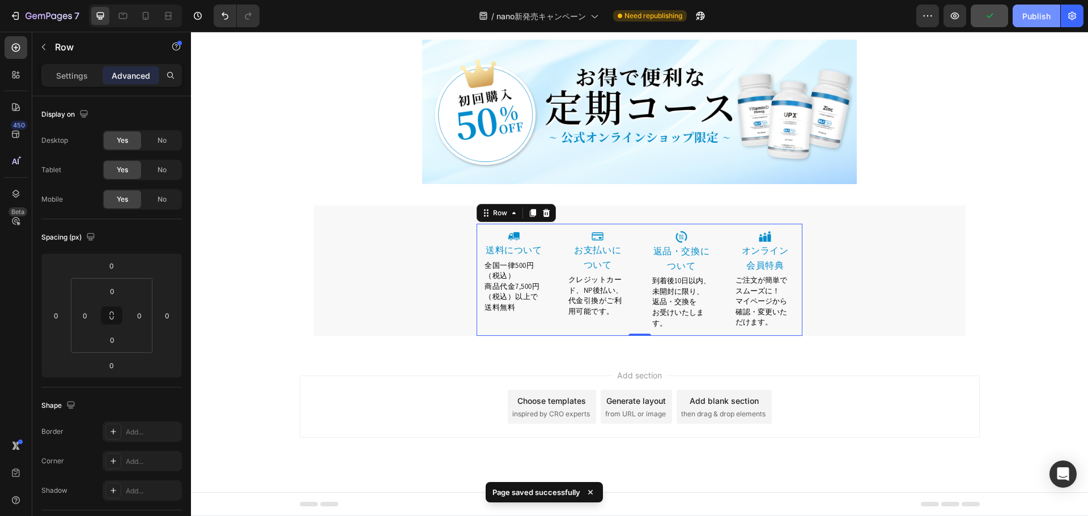
click at [1040, 12] on div "Publish" at bounding box center [1036, 16] width 28 height 12
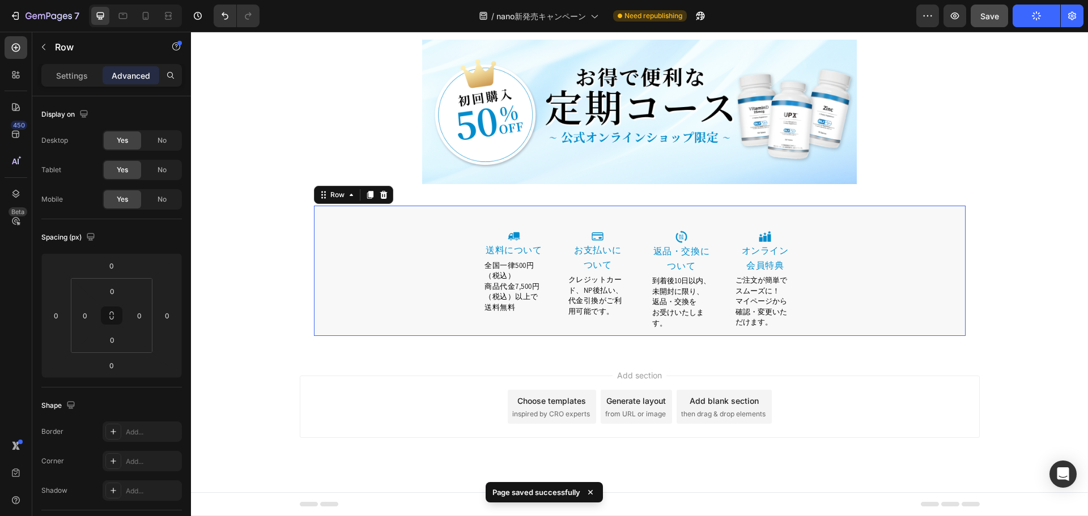
click at [657, 212] on div "Image 送料について Heading 全国一律500円（税込） 商品代金7,500円（税込）以上で送料無料 Text block Row Image ⁠⁠…" at bounding box center [640, 271] width 652 height 130
click at [630, 210] on div "Image 送料について Heading 全国一律500円（税込） 商品代金7,500円（税込）以上で送料無料 Text block Row Image ⁠⁠…" at bounding box center [640, 271] width 652 height 130
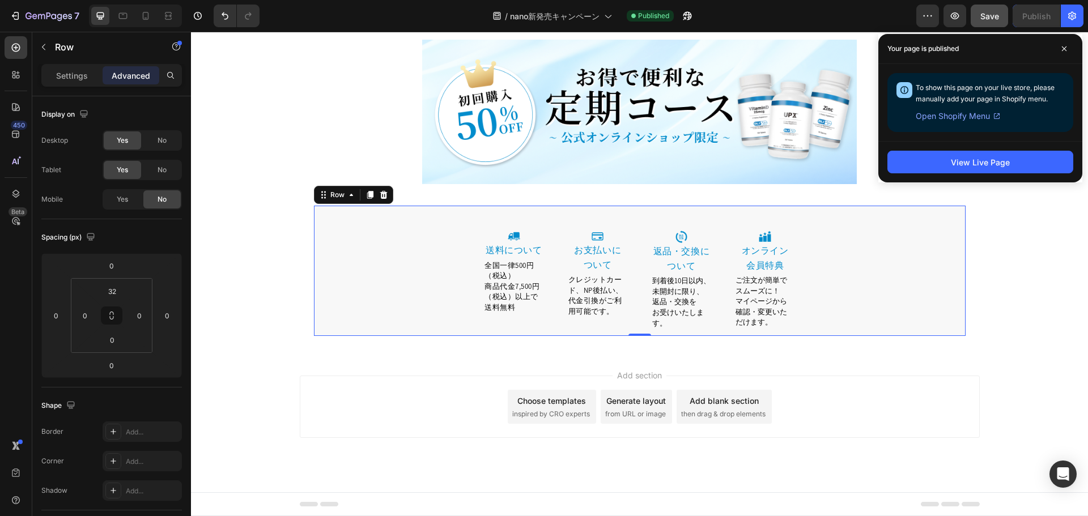
click at [709, 214] on div "Image 送料について Heading 全国一律500円（税込） 商品代金7,500円（税込）以上で送料無料 Text block Row Image ⁠⁠…" at bounding box center [640, 271] width 652 height 130
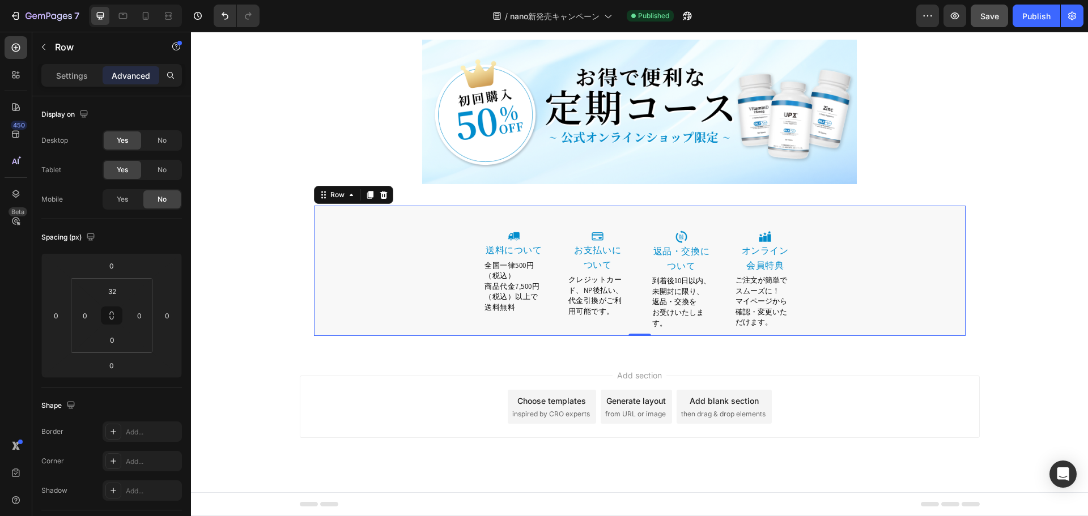
click at [655, 218] on div "Image 送料について Heading 全国一律500円（税込） 商品代金7,500円（税込）以上で送料無料 Text block Row Image ⁠⁠…" at bounding box center [640, 271] width 652 height 130
click at [843, 243] on div "Image 送料について Heading 全国一律500円（税込） 商品代金7,500円（税込）以上で送料無料 Text block Row Image ⁠⁠…" at bounding box center [640, 280] width 652 height 112
click at [775, 258] on p "⁠⁠⁠⁠⁠⁠⁠ オンライン 会員特典" at bounding box center [765, 258] width 59 height 29
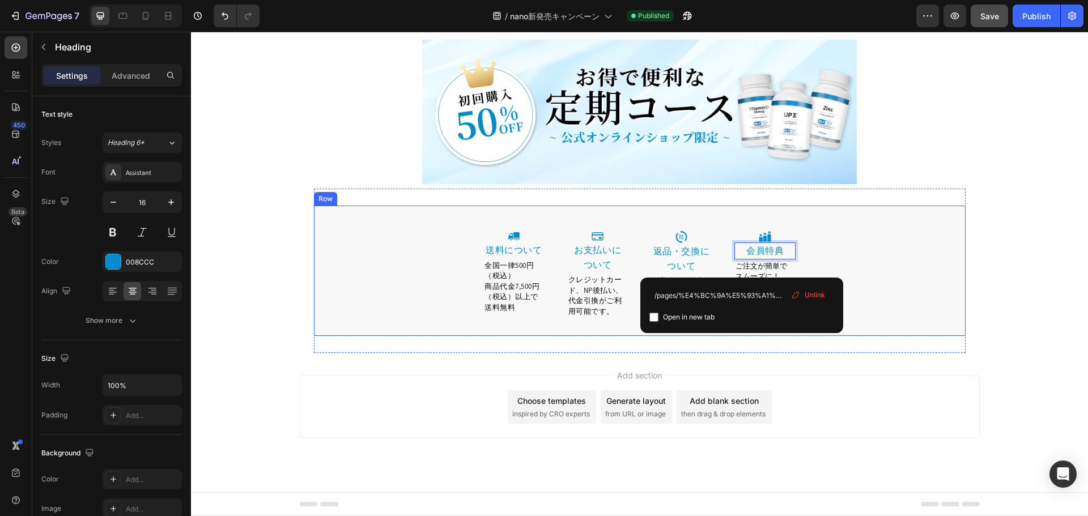
click at [894, 246] on div "Image 送料について Heading 全国一律500円（税込） 商品代金7,500円（税込）以上で送料無料 Text block Row Image ⁠⁠…" at bounding box center [640, 280] width 652 height 112
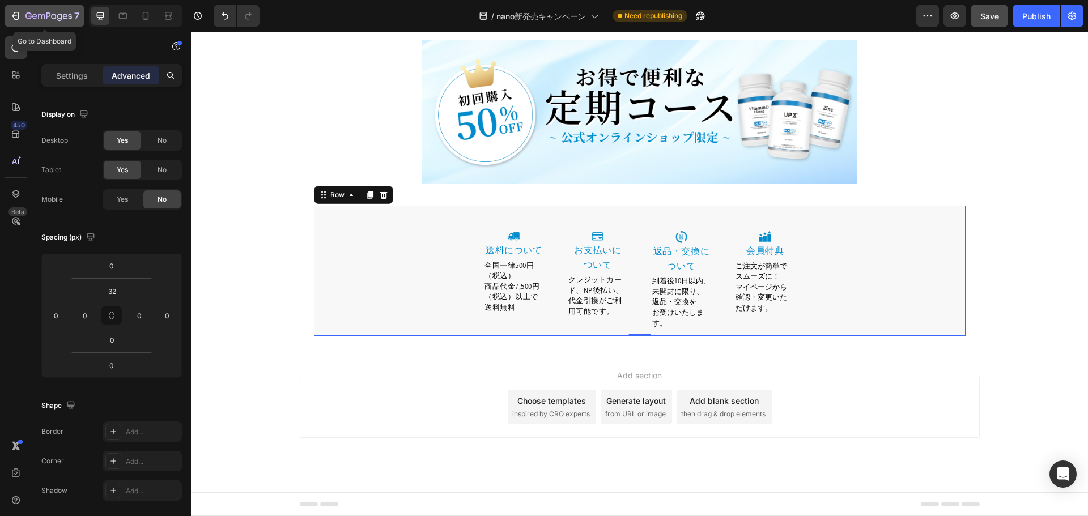
click at [44, 15] on icon "button" at bounding box center [48, 17] width 46 height 10
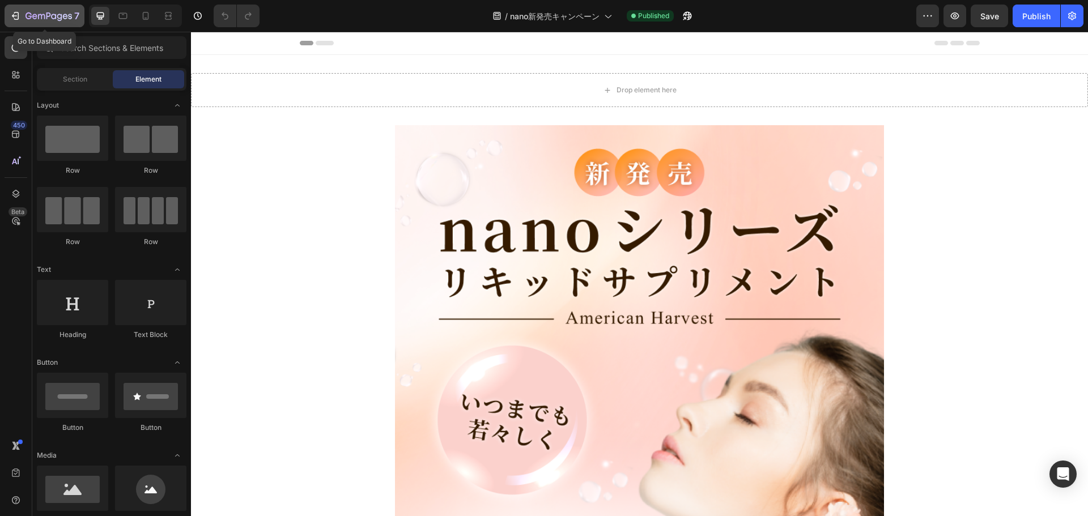
click at [29, 11] on div "7" at bounding box center [52, 16] width 54 height 14
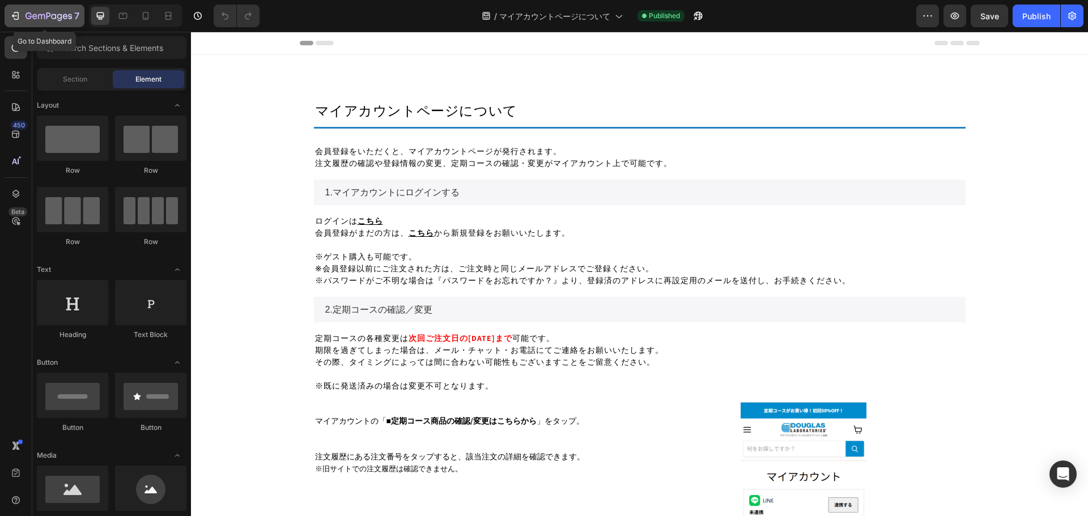
click at [12, 13] on icon "button" at bounding box center [15, 15] width 11 height 11
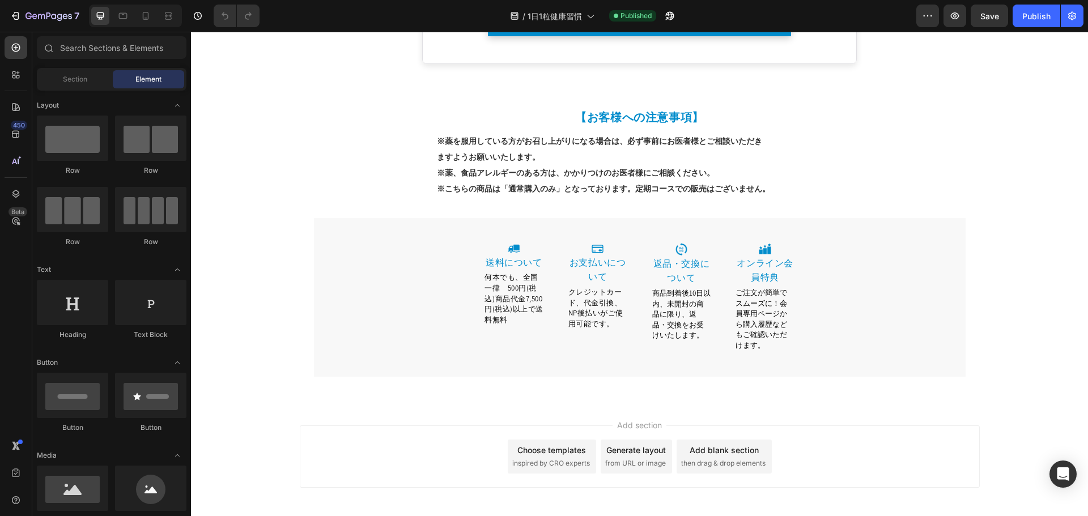
scroll to position [1752, 0]
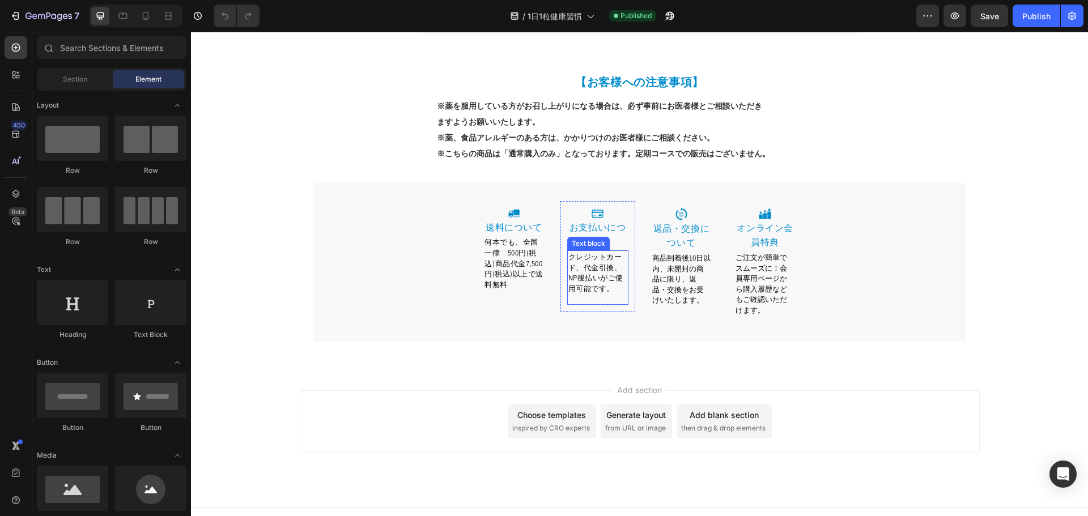
click at [518, 237] on span "何本でも、全国一律　500円(税込)商品代金7,500円(税込)以上で送料無料" at bounding box center [513, 263] width 59 height 52
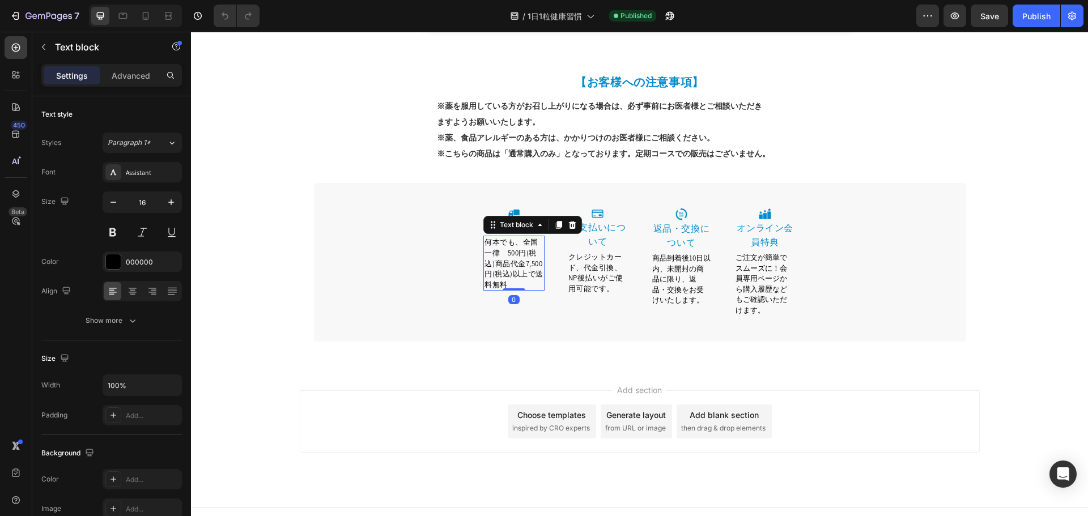
click at [517, 237] on span "何本でも、全国一律　500円(税込)商品代金7,500円(税込)以上で送料無料" at bounding box center [513, 263] width 59 height 52
click at [512, 239] on span "何本でも全国一律500円(税込)商品代金7,500円(税込)以上で送料無料" at bounding box center [513, 263] width 58 height 52
click at [503, 261] on span "何本でも全国一律500円（税込）商品代金7,500円(税込)以上で送料無料" at bounding box center [513, 263] width 59 height 52
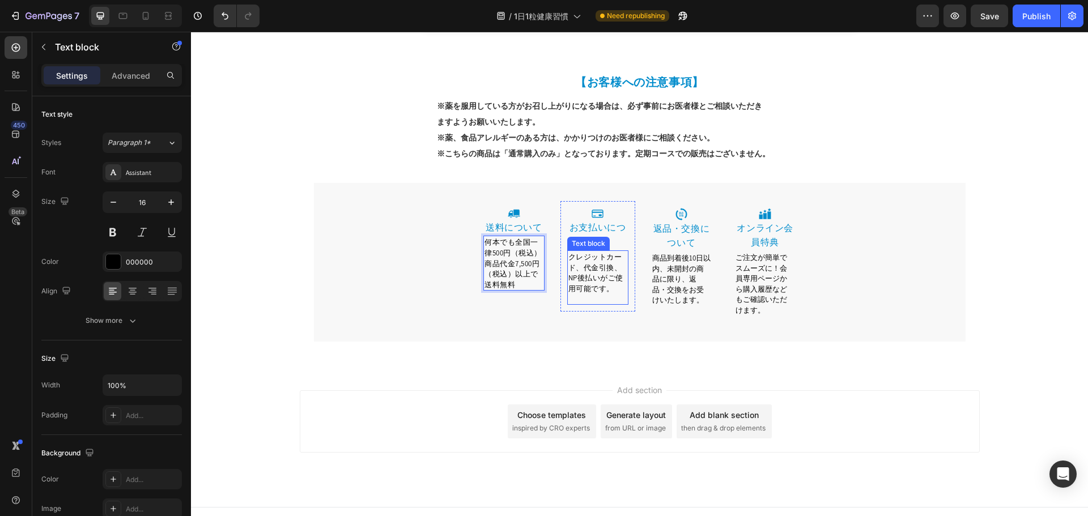
click at [609, 258] on span "クレジットカード、代金引換、NP後払いがご使用可能です。" at bounding box center [595, 272] width 55 height 41
click at [584, 254] on span "クレジットカード、代金引換、NP後払いがご使用可能です。" at bounding box center [595, 272] width 55 height 41
click at [610, 254] on span "クレジットカード、代金引換、NP後払いがご使用可能です。" at bounding box center [595, 272] width 55 height 41
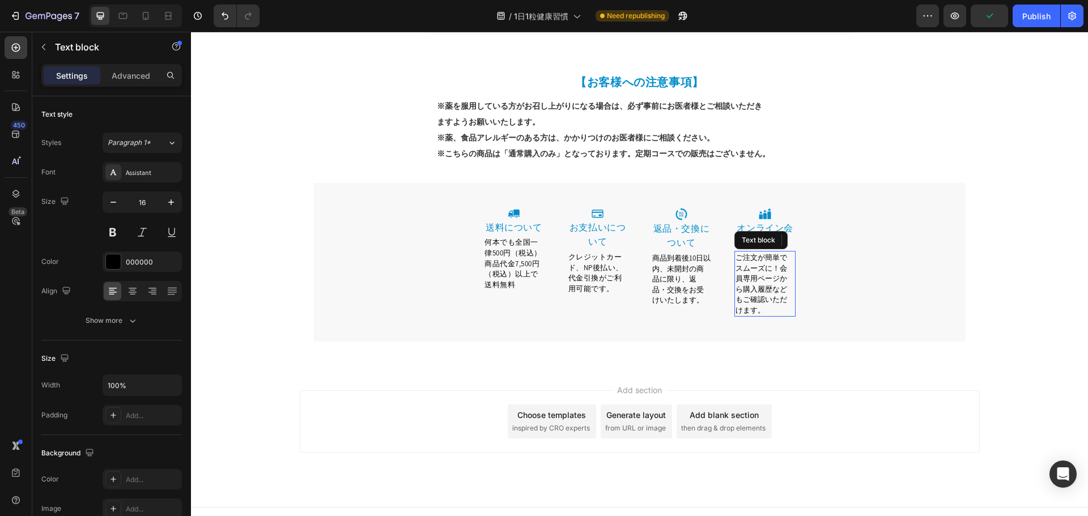
click at [766, 268] on span "ご注文が簡単でスムーズに！会員専用ページから購入履歴などもご確認いただけます。" at bounding box center [762, 284] width 52 height 62
click at [747, 263] on span "ご注文が簡単でスムーズに！会員専用ページから購入履歴などもご確認いただけます。" at bounding box center [762, 284] width 52 height 62
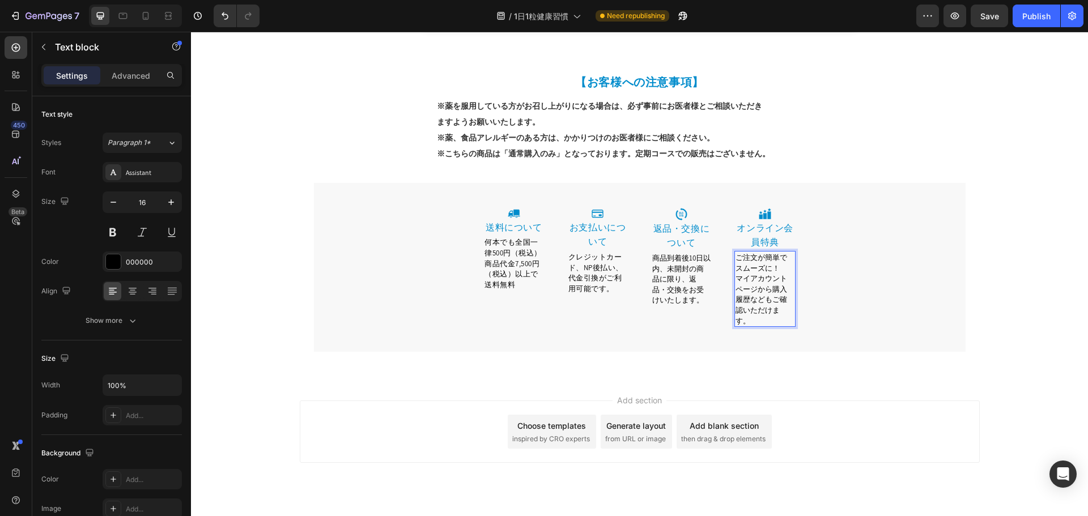
click at [747, 284] on span "マイアカウントページから購入履歴などもご確認いただけます。" at bounding box center [762, 300] width 52 height 52
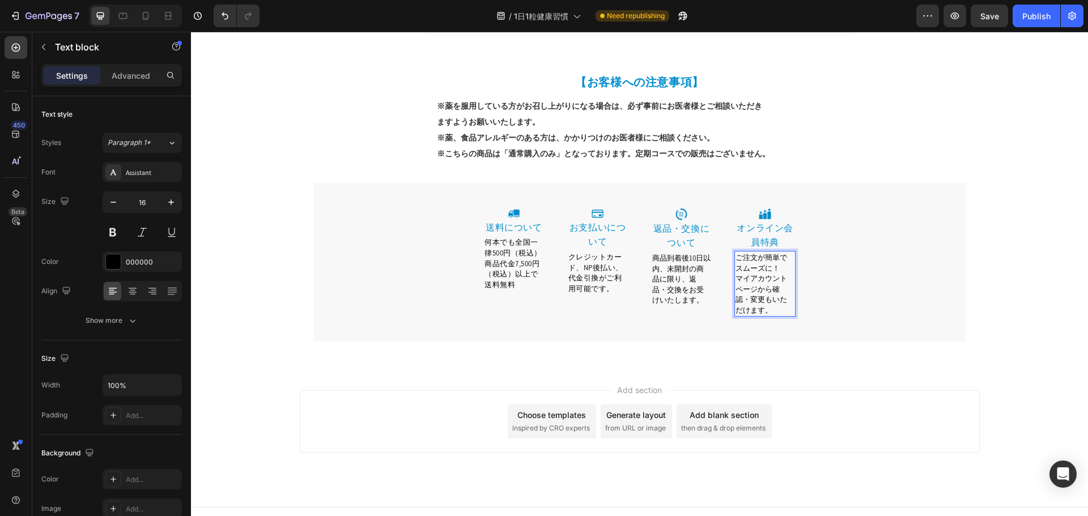
click at [783, 277] on span "マイアカウントページから確認・変更もいただけます。" at bounding box center [762, 294] width 52 height 41
click at [684, 267] on span "商品到着後10日以内、未開封の商品に限り、返品・交換をお受けいたします。" at bounding box center [681, 279] width 58 height 52
click at [692, 285] on span "返品・交換をお受けいたします。" at bounding box center [678, 300] width 52 height 31
click at [691, 255] on span "商品到着後10日以内、未開封の商品に限り、" at bounding box center [681, 268] width 58 height 31
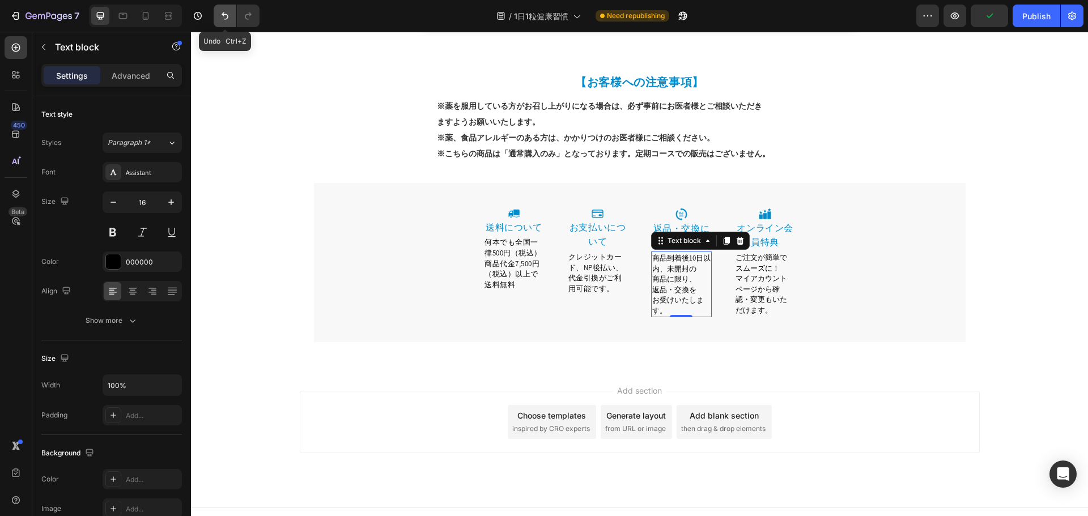
click at [217, 15] on button "Undo/Redo" at bounding box center [225, 16] width 23 height 23
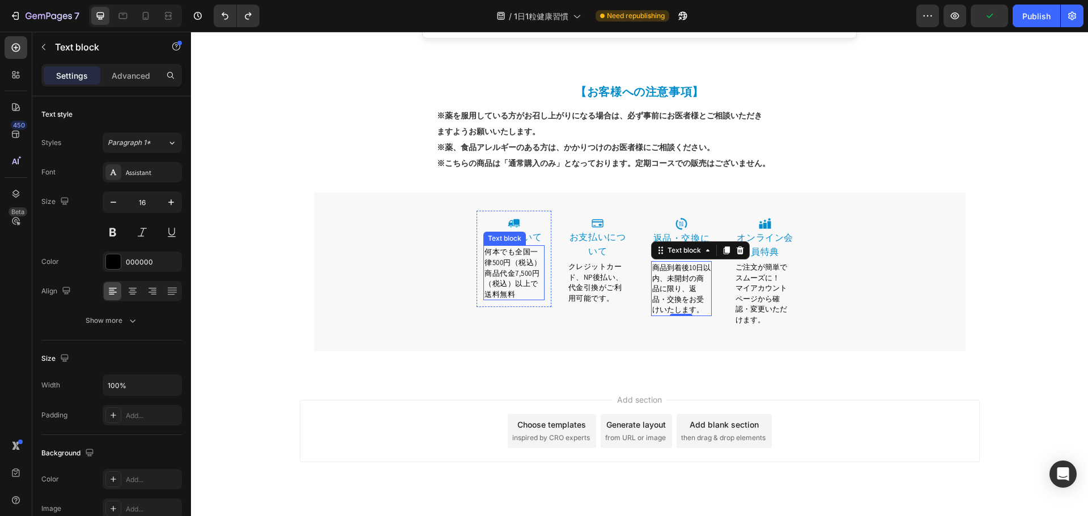
click at [498, 264] on p "何本でも全国一律500円（税込）商品代金7,500円（税込）以上で送料無料" at bounding box center [513, 272] width 59 height 53
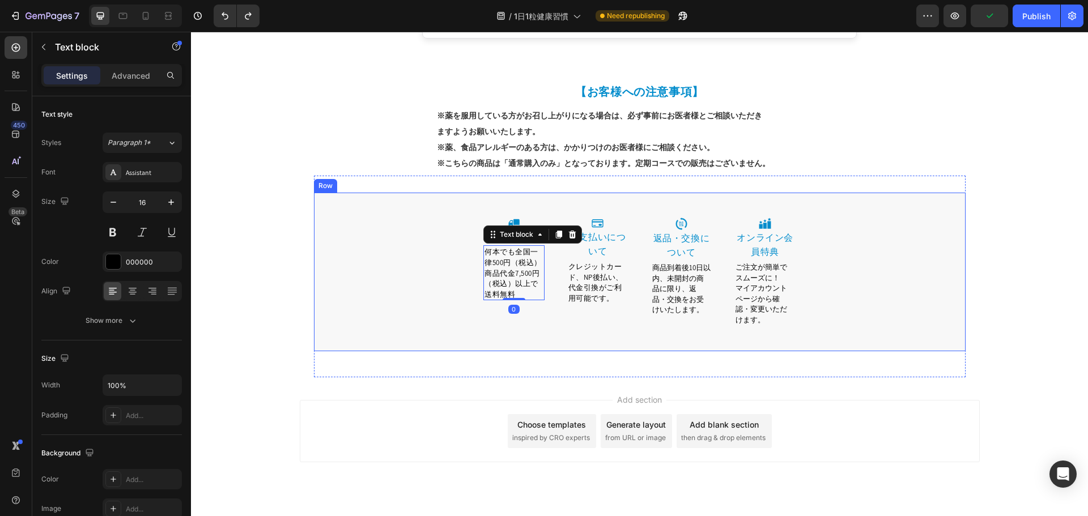
click at [433, 241] on div "Image 送料について Heading 何本でも全国一律500円（税込）商品代金7,500円（税込）以上で送料無料 Text block 0 Row Ima…" at bounding box center [640, 281] width 652 height 141
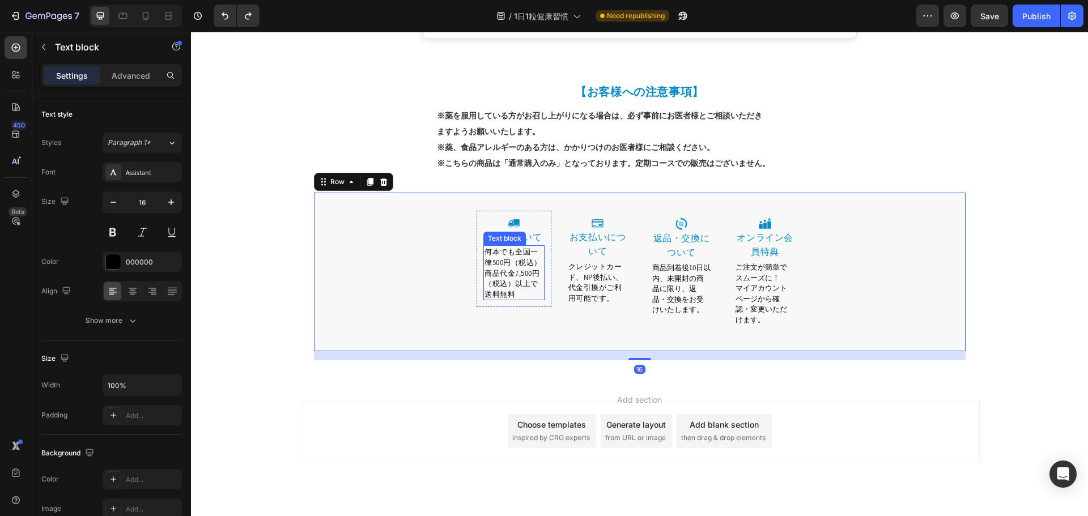
click at [522, 260] on span "何本でも全国一律500円（税込）商品代金7,500円（税込）以上で送料無料" at bounding box center [512, 273] width 57 height 52
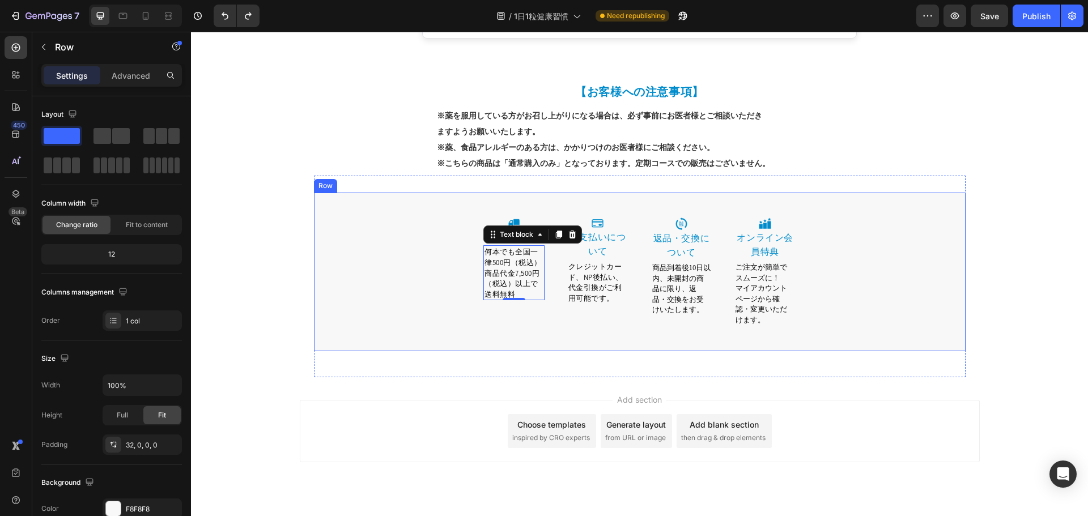
click at [453, 253] on div "Image 送料について Heading 何本でも全国一律500円（税込）商品代金7,500円（税込）以上で送料無料 Text block 0 Row Ima…" at bounding box center [640, 281] width 652 height 141
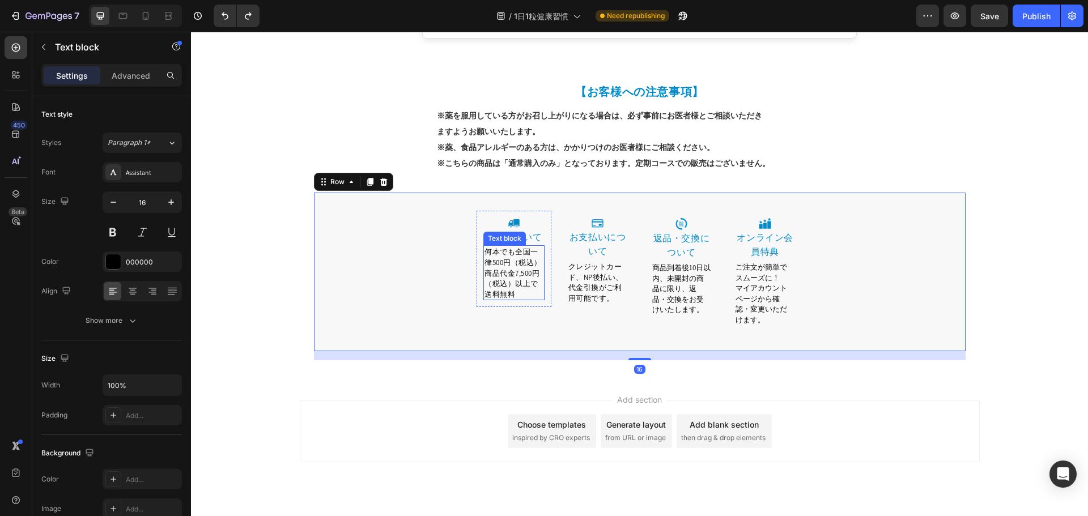
click at [522, 245] on div "何本でも全国一律500円（税込）商品代金7,500円（税込）以上で送料無料" at bounding box center [513, 272] width 61 height 55
click at [463, 212] on div "Image 送料について Heading 何本でも全国一律500円（税込）商品代金7,500円（税込）以上で送料無料 Text block Row Image…" at bounding box center [640, 281] width 652 height 141
click at [520, 265] on span "何本でも全国一律500円（税込）商品代金7,500円（税込）以上で送料無料" at bounding box center [512, 273] width 57 height 52
click at [464, 257] on div "Image 送料について Heading 何本でも全国一律500円（税込）商品代金7,500円（税込）以上で送料無料 Text block Row Image…" at bounding box center [640, 281] width 652 height 141
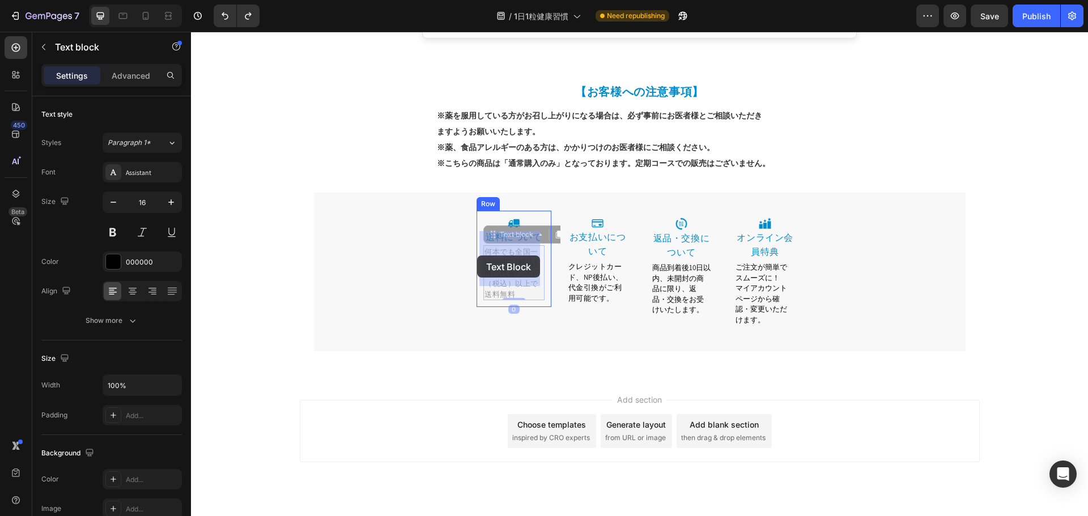
drag, startPoint x: 487, startPoint y: 256, endPoint x: 477, endPoint y: 256, distance: 9.6
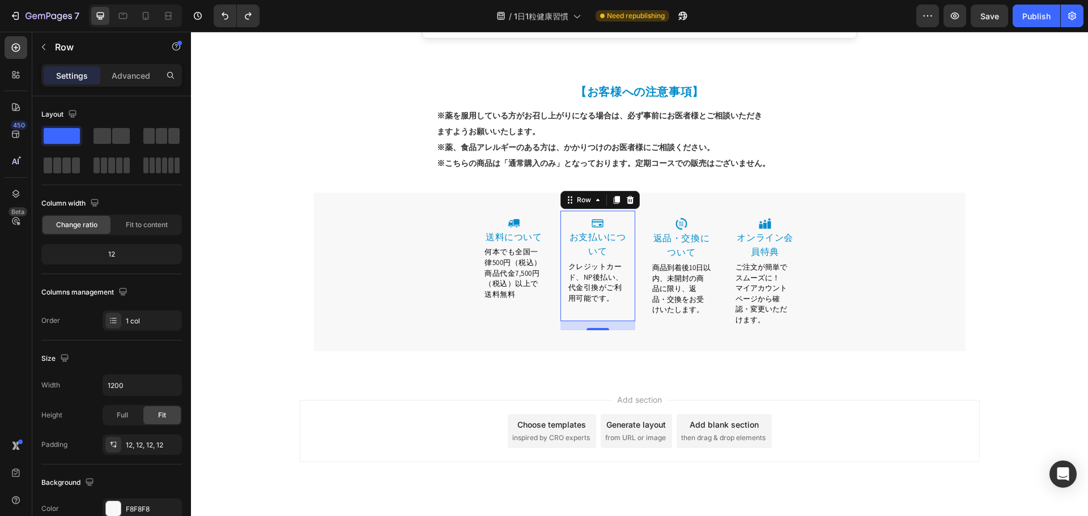
click at [568, 303] on div "Image お支払いについて Heading クレジットカード、NP後払い、代金引換がご利用可能です。 Text block Row 0" at bounding box center [597, 266] width 75 height 110
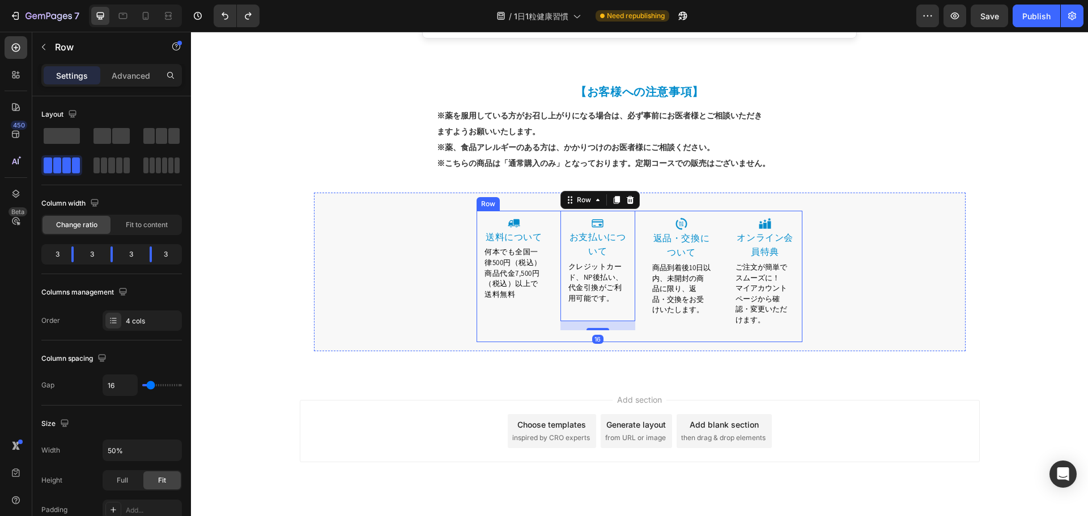
click at [541, 301] on div "Image 送料について Heading 何本でも全国一律500円（税込）商品代金7,500円（税込）以上で送料無料 Text block Row" at bounding box center [514, 276] width 75 height 131
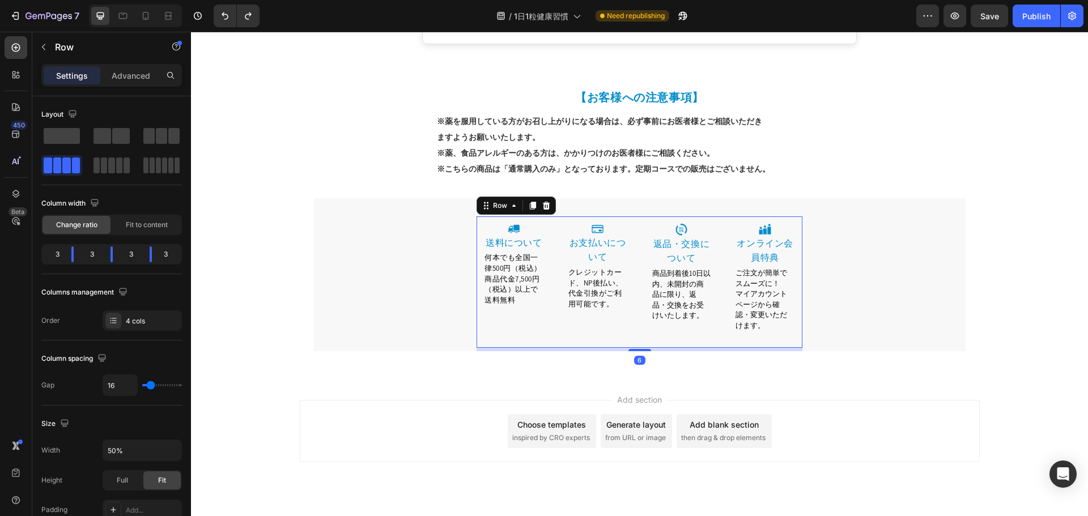
scroll to position [1733, 0]
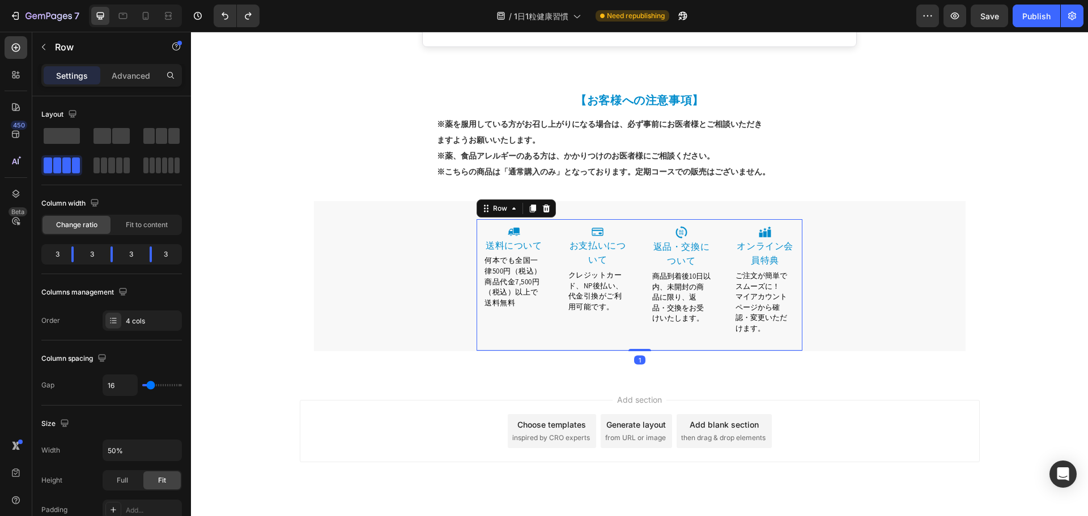
drag, startPoint x: 638, startPoint y: 325, endPoint x: 639, endPoint y: 316, distance: 8.6
click at [639, 316] on div "Image 送料について Heading 何本でも全国一律500円（税込）商品代金7,500円（税込）以上で送料無料 Text block Row Image…" at bounding box center [640, 284] width 326 height 131
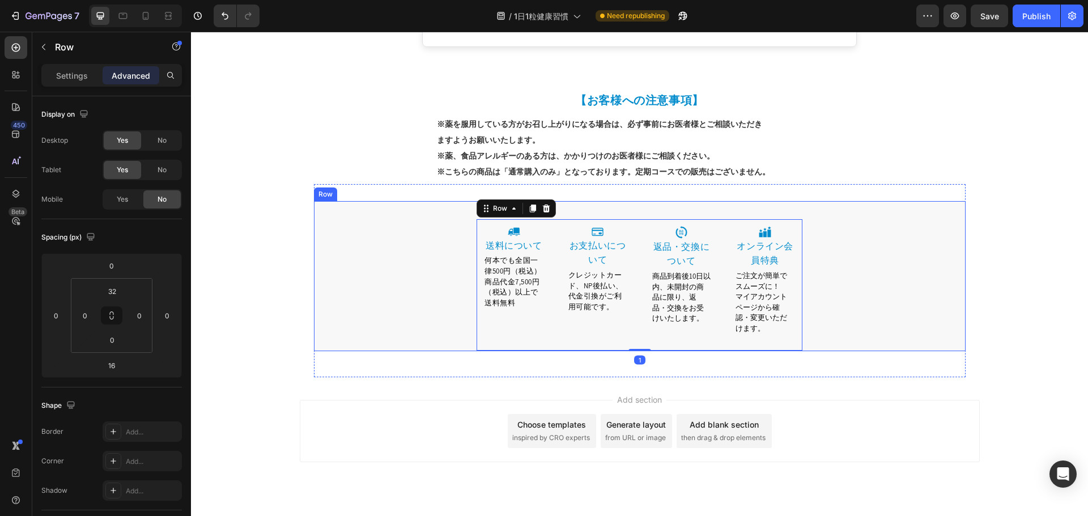
click at [633, 203] on div "Image 送料について Heading 何本でも全国一律500円（税込）商品代金7,500円（税込）以上で送料無料 Text block Row Image…" at bounding box center [640, 276] width 652 height 150
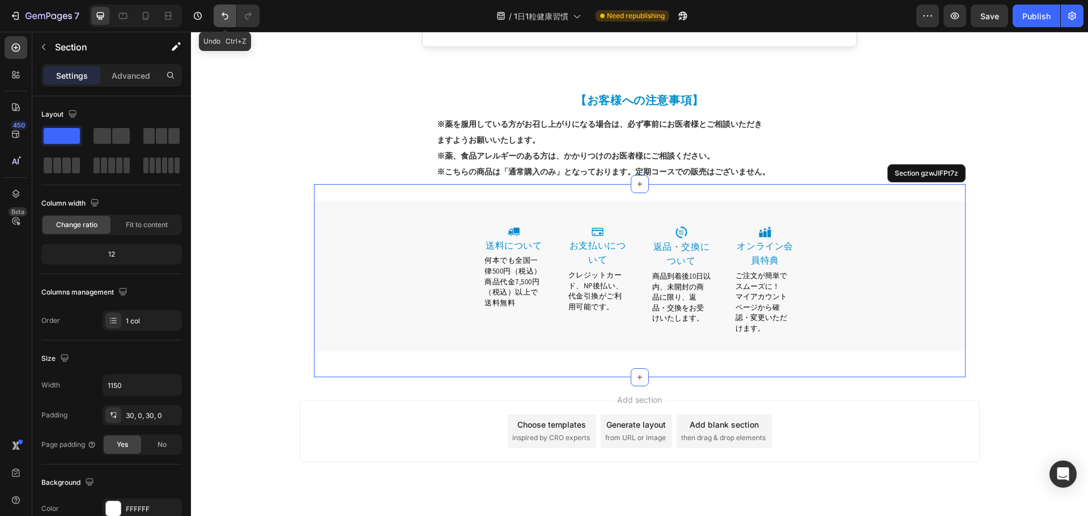
click at [229, 13] on icon "Undo/Redo" at bounding box center [224, 15] width 11 height 11
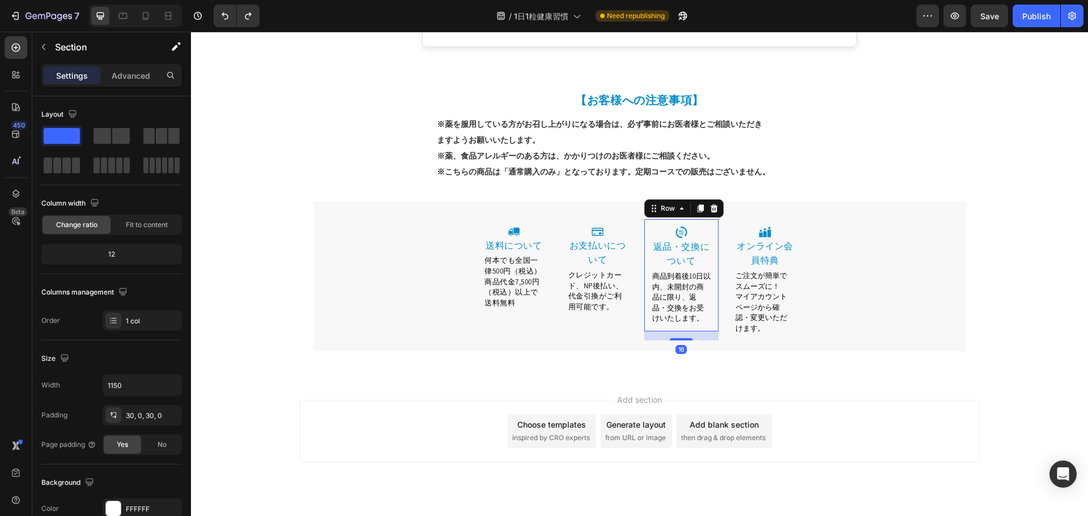
click at [644, 219] on div "Image 返品・交換について Heading 商品到着後10日以内、未開封の商品に限り、返品・交換をお受けいたします。 Text block Row 16" at bounding box center [681, 275] width 75 height 112
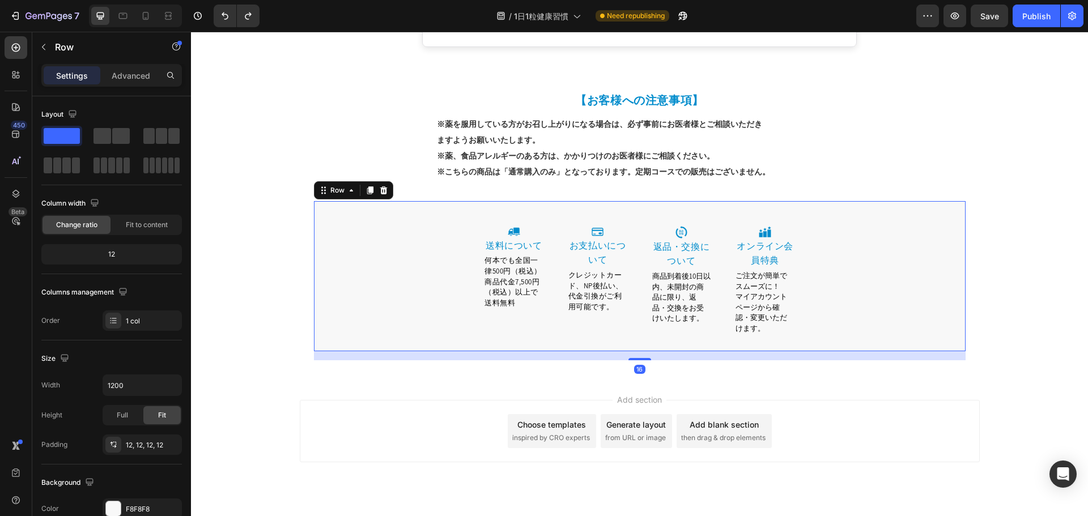
click at [574, 201] on div "Image 送料について Heading 何本でも全国一律500円（税込）商品代金7,500円（税込）以上で送料無料 Text block Row Image…" at bounding box center [640, 276] width 652 height 150
click at [678, 219] on div "Image 返品・交換について Heading 商品到着後10日以内、未開封の商品に限り、返品・交換をお受けいたします。 Text block Row" at bounding box center [681, 275] width 75 height 112
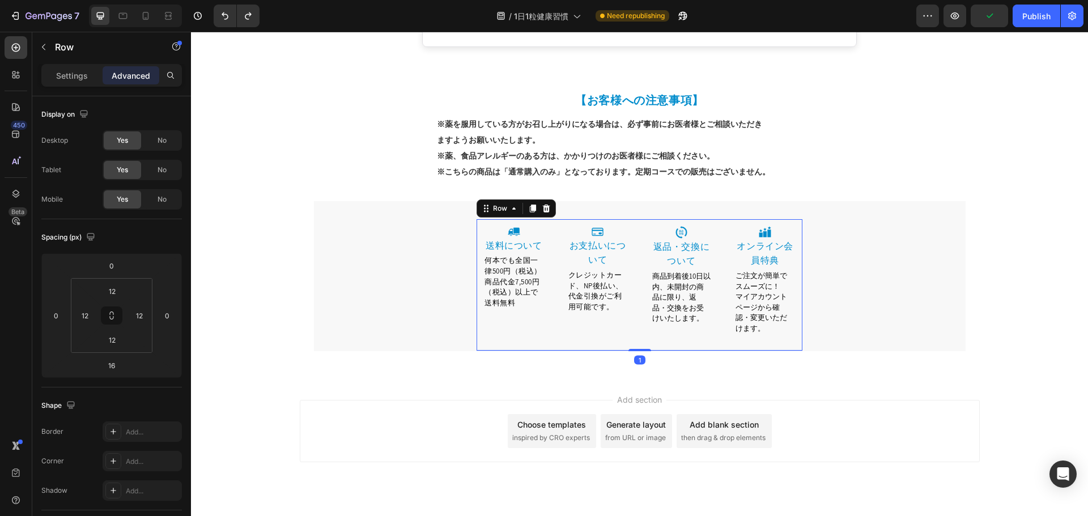
click at [586, 318] on div "Image お支払いについて Heading クレジットカード、NP後払い、代金引換がご利用可能です。 Text block Row" at bounding box center [597, 284] width 75 height 131
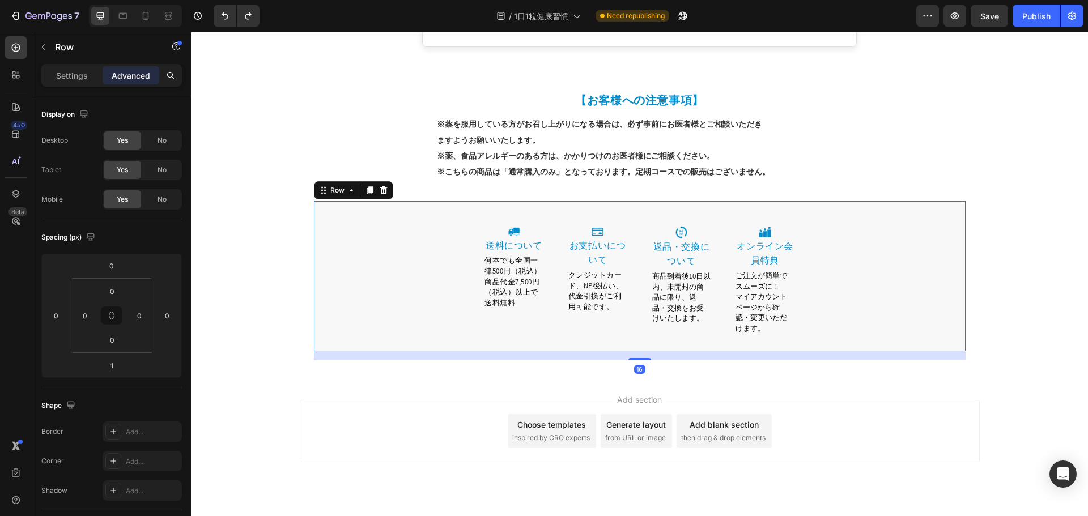
click at [632, 201] on div "Image 送料について Heading 何本でも全国一律500円（税込）商品代金7,500円（税込）以上で送料無料 Text block Row Image…" at bounding box center [640, 276] width 652 height 150
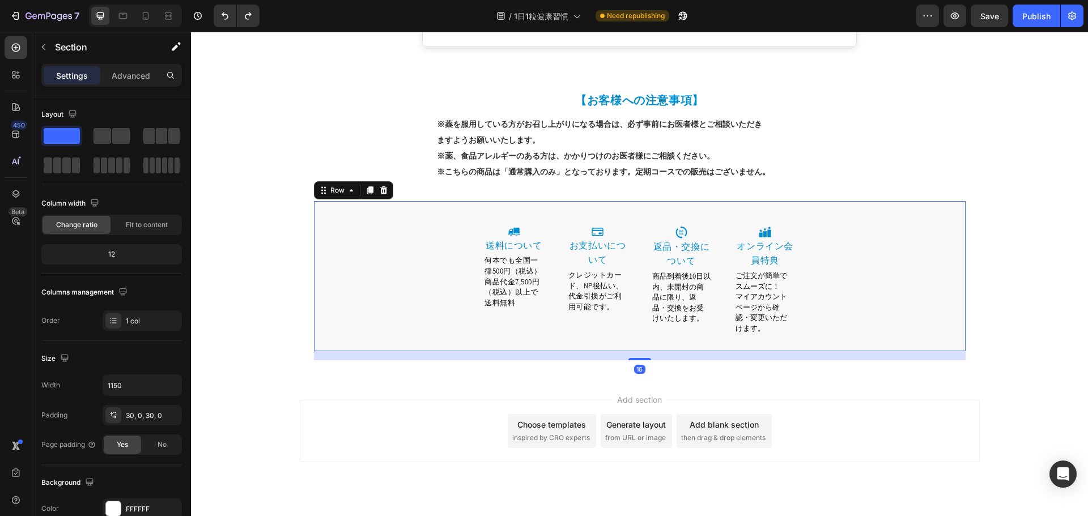
click at [470, 201] on div "Image 送料について Heading 何本でも全国一律500円（税込）商品代金7,500円（税込）以上で送料無料 Text block Row Image…" at bounding box center [640, 276] width 652 height 150
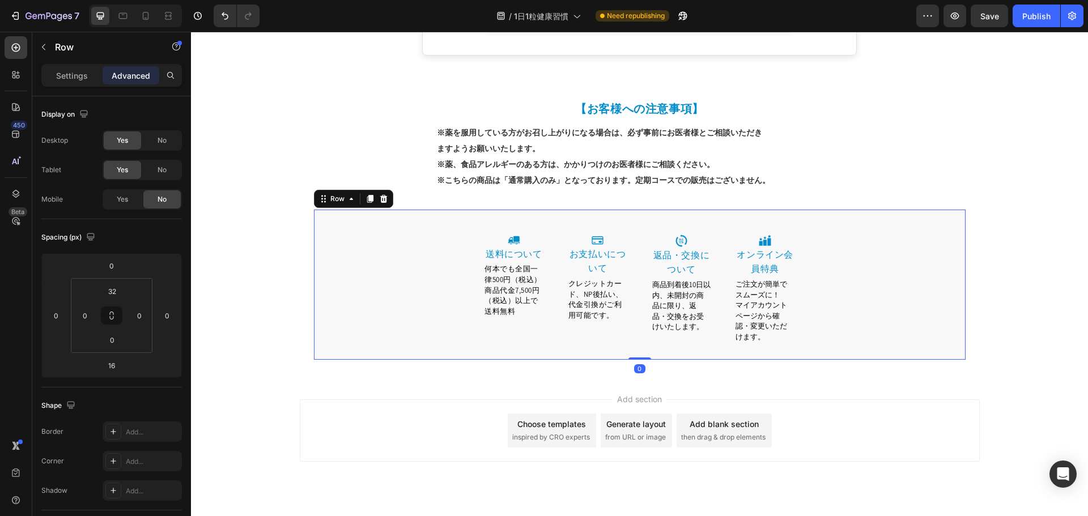
scroll to position [1724, 0]
drag, startPoint x: 638, startPoint y: 335, endPoint x: 639, endPoint y: 326, distance: 9.1
click at [639, 326] on div "Image 送料について Heading 何本でも全国一律500円（税込）商品代金7,500円（税込）以上で送料無料 Text block Row Image…" at bounding box center [640, 285] width 652 height 150
type input "0"
click at [420, 262] on div "Image 送料について Heading 何本でも全国一律500円（税込）商品代金7,500円（税込）以上で送料無料 Text block Row Image…" at bounding box center [640, 294] width 652 height 132
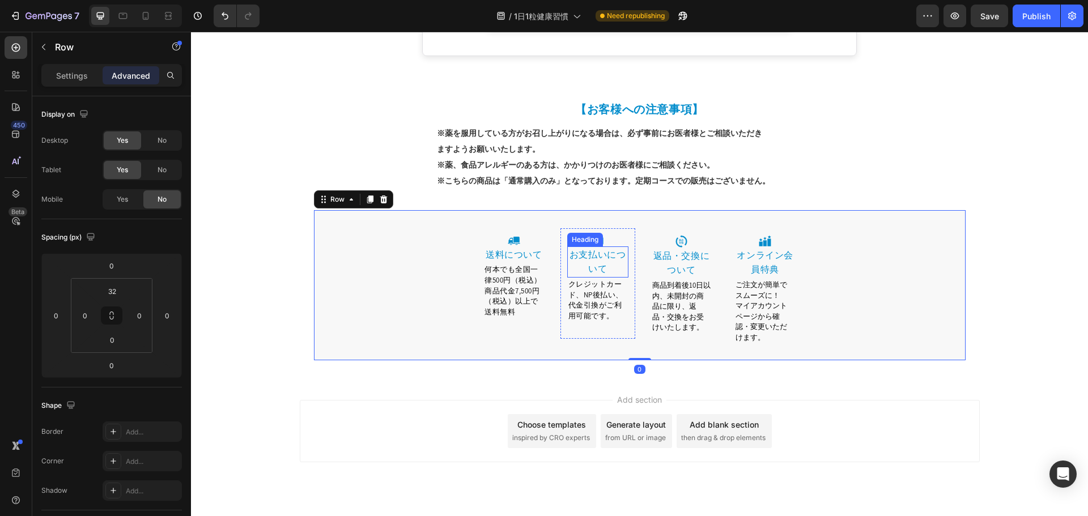
click at [734, 258] on h2 "オンライン会員特典" at bounding box center [764, 262] width 61 height 31
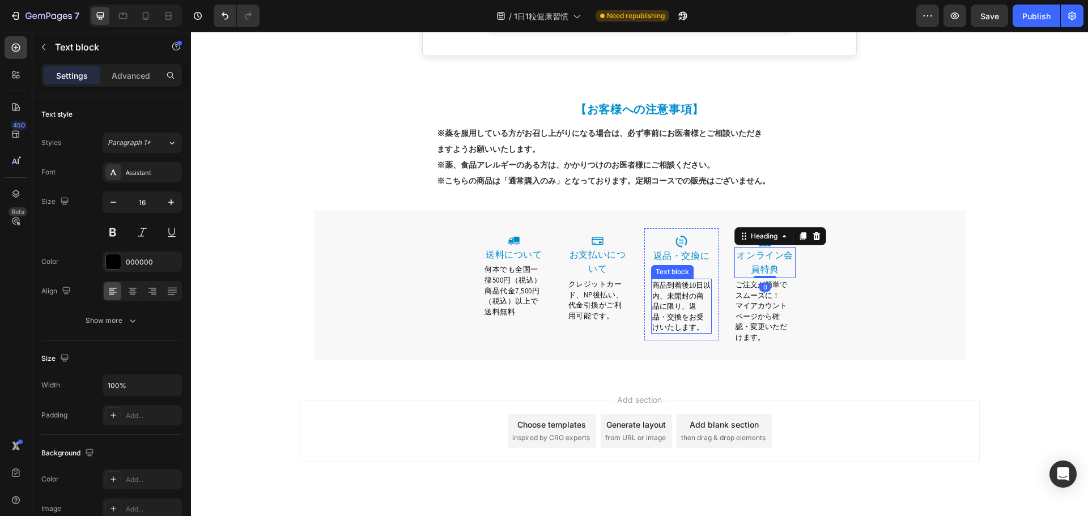
click at [684, 305] on span "商品到着後10日以内、未開封の商品に限り、返品・交換をお受けいたします。" at bounding box center [681, 306] width 58 height 52
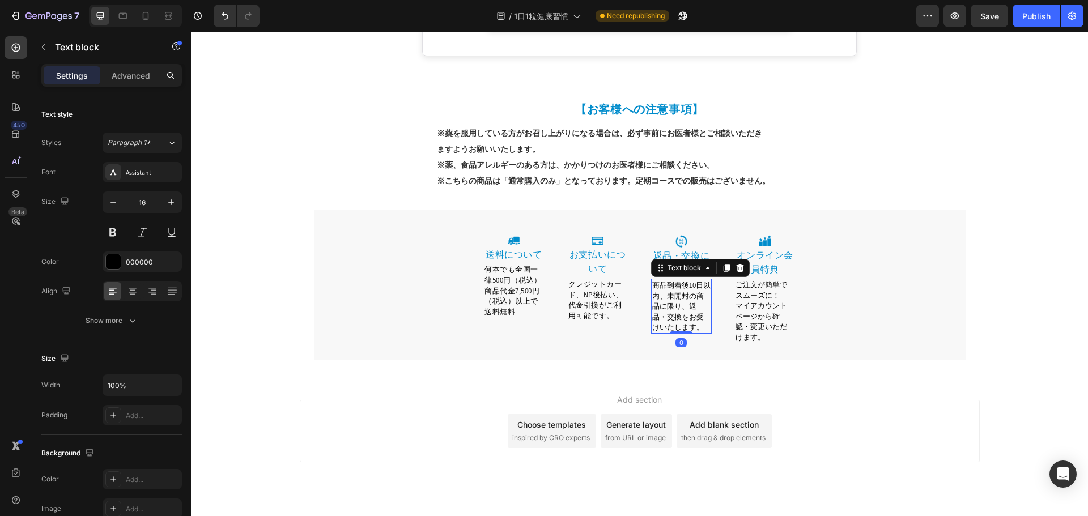
click at [780, 311] on span "マイアカウントページから確認・変更いただけます。" at bounding box center [762, 321] width 52 height 41
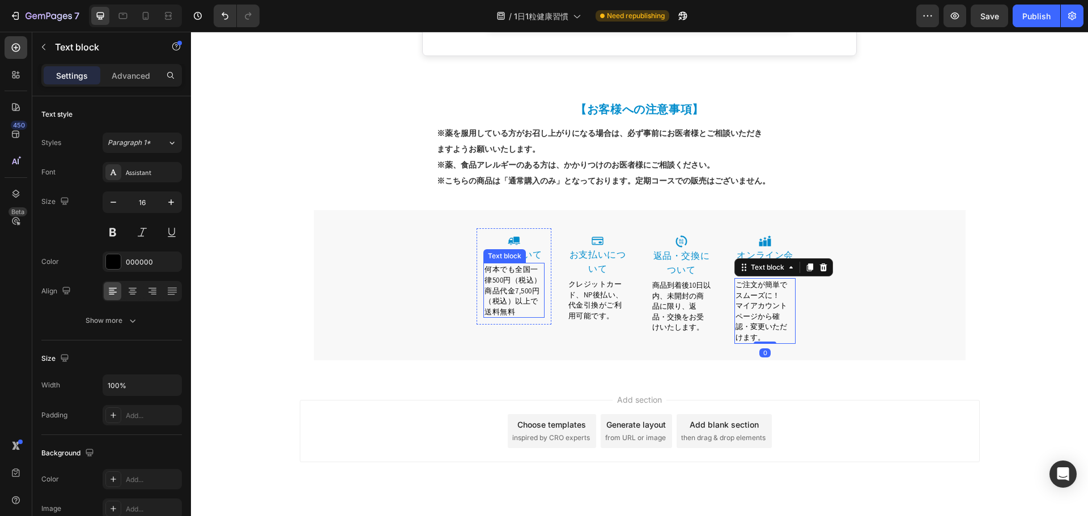
click at [499, 288] on span "何本でも全国一律500円（税込）商品代金7,500円（税込）以上で送料無料" at bounding box center [512, 291] width 57 height 52
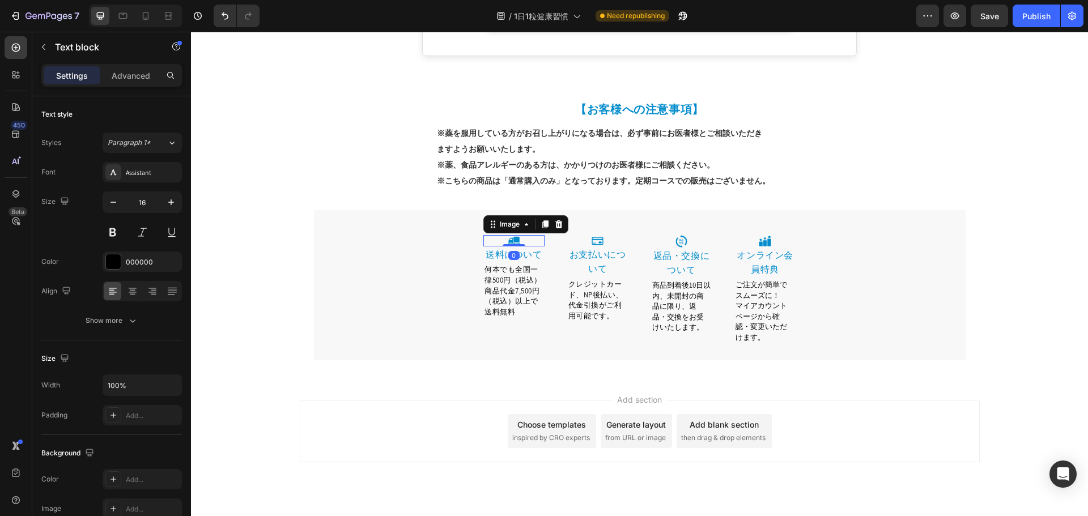
click at [503, 228] on div "Image 0 送料について Heading 何本でも全国一律500円（税込）商品代金7,500円（税込）以上で送料無料 Text block Row" at bounding box center [514, 276] width 75 height 97
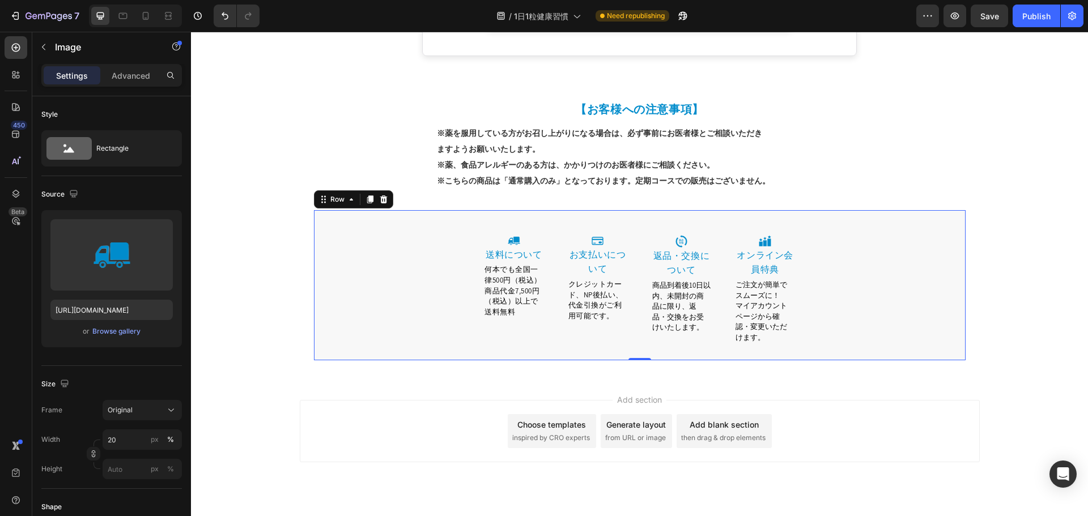
click at [440, 271] on div "Image 送料について Heading 何本でも全国一律500円（税込）商品代金7,500円（税込）以上で送料無料 Text block Row Image…" at bounding box center [640, 294] width 652 height 132
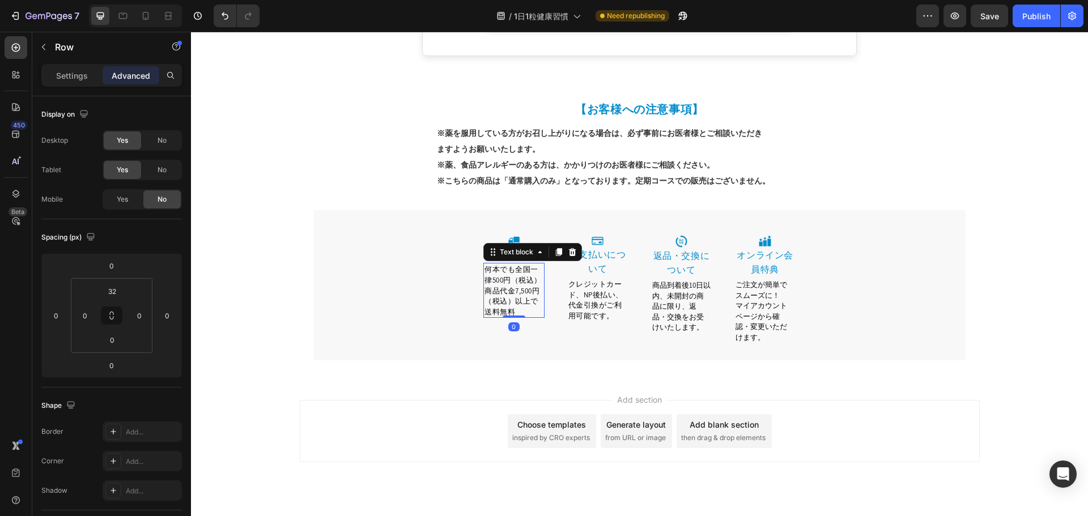
click at [502, 265] on span "何本でも全国一律500円（税込）商品代金7,500円（税込）以上で送料無料" at bounding box center [512, 291] width 57 height 52
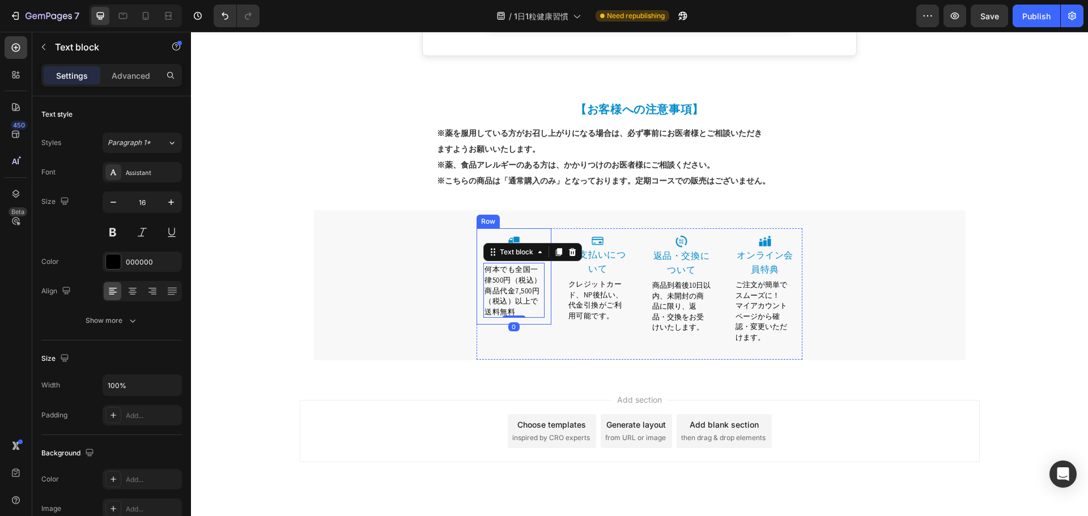
click at [428, 262] on div "Image 送料について Heading 何本でも全国一律500円（税込）商品代金7,500円（税込）以上で送料無料 Text block 0 Row Ima…" at bounding box center [640, 294] width 652 height 132
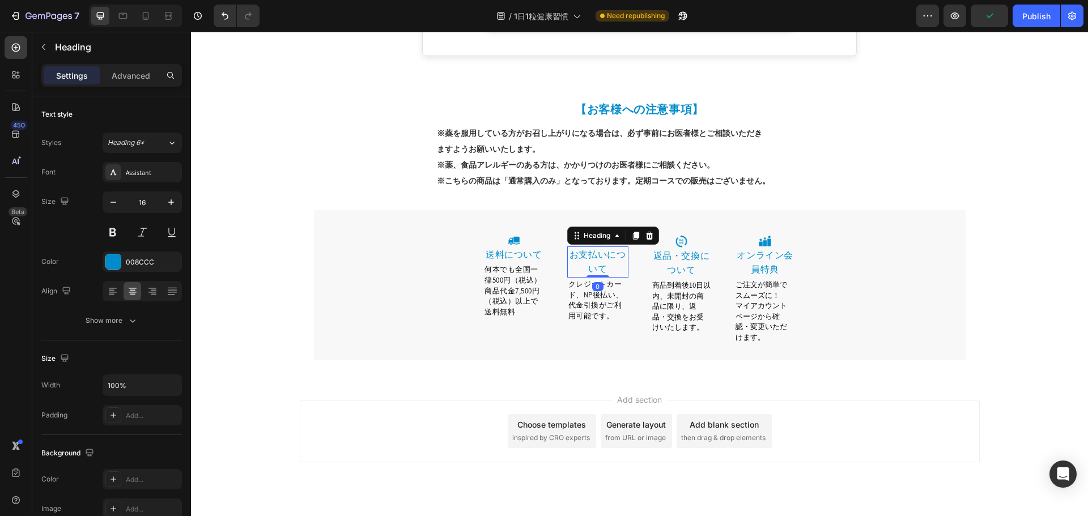
click at [567, 262] on h2 "お支払いについて" at bounding box center [597, 261] width 61 height 31
click at [530, 266] on span "何本でも全国一律500円（税込）商品代金7,500円（税込）以上で送料無料" at bounding box center [512, 291] width 57 height 52
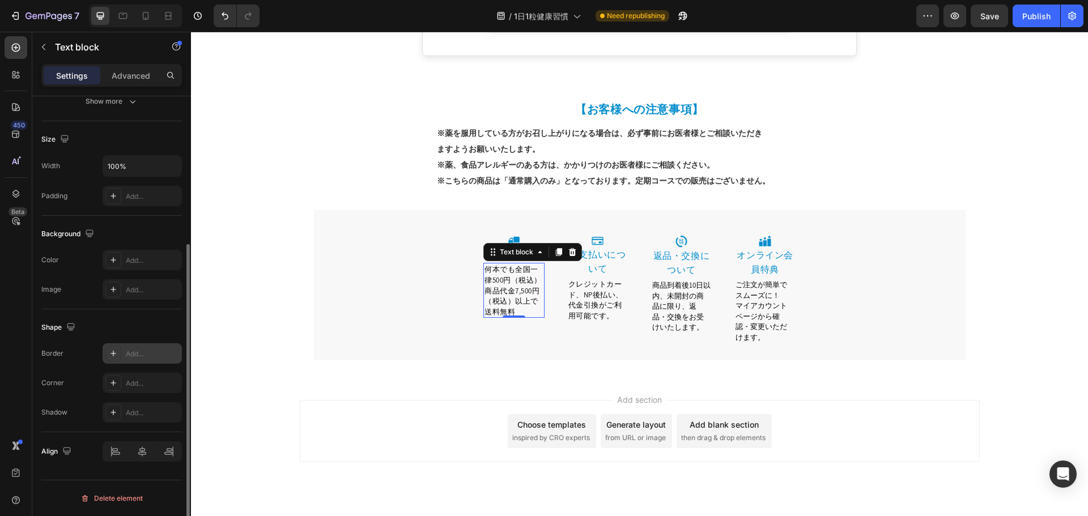
scroll to position [0, 0]
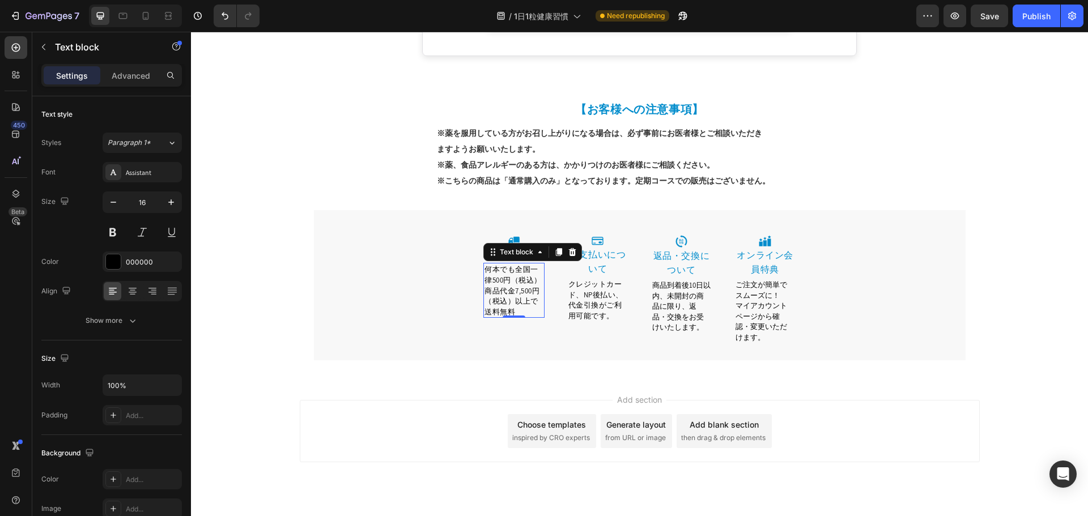
click at [528, 288] on span "何本でも全国一律500円（税込）商品代金7,500円（税込）以上で送料無料" at bounding box center [512, 291] width 57 height 52
click at [167, 202] on icon "button" at bounding box center [170, 202] width 11 height 11
click at [113, 199] on icon "button" at bounding box center [113, 202] width 11 height 11
click at [165, 203] on icon "button" at bounding box center [170, 202] width 11 height 11
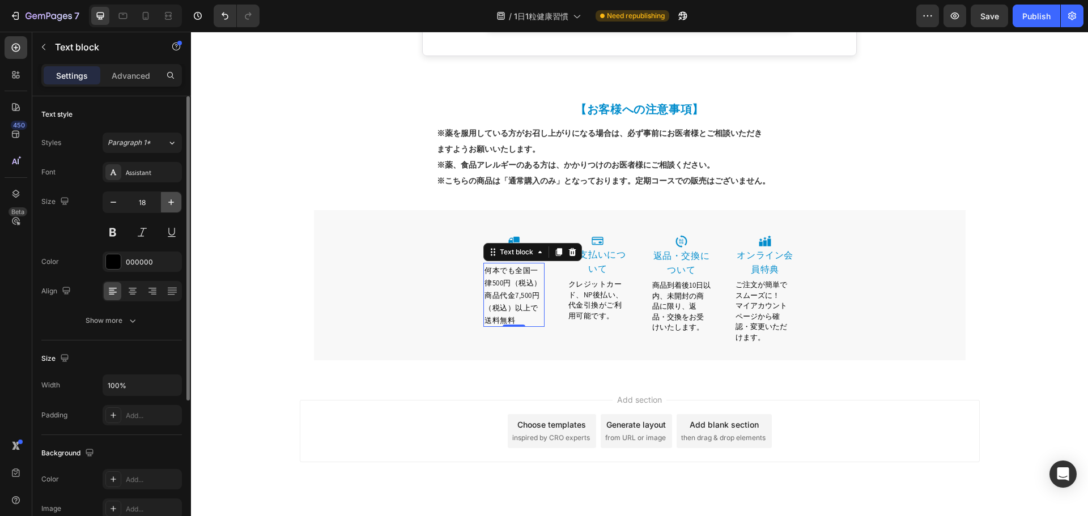
click at [165, 203] on icon "button" at bounding box center [170, 202] width 11 height 11
click at [113, 196] on button "button" at bounding box center [113, 202] width 20 height 20
type input "16"
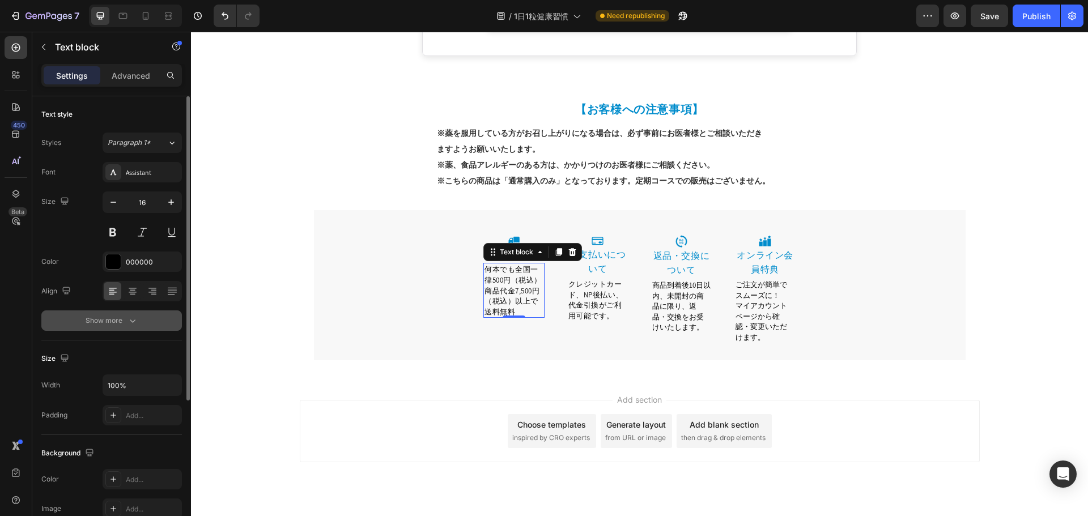
click at [144, 320] on button "Show more" at bounding box center [111, 321] width 141 height 20
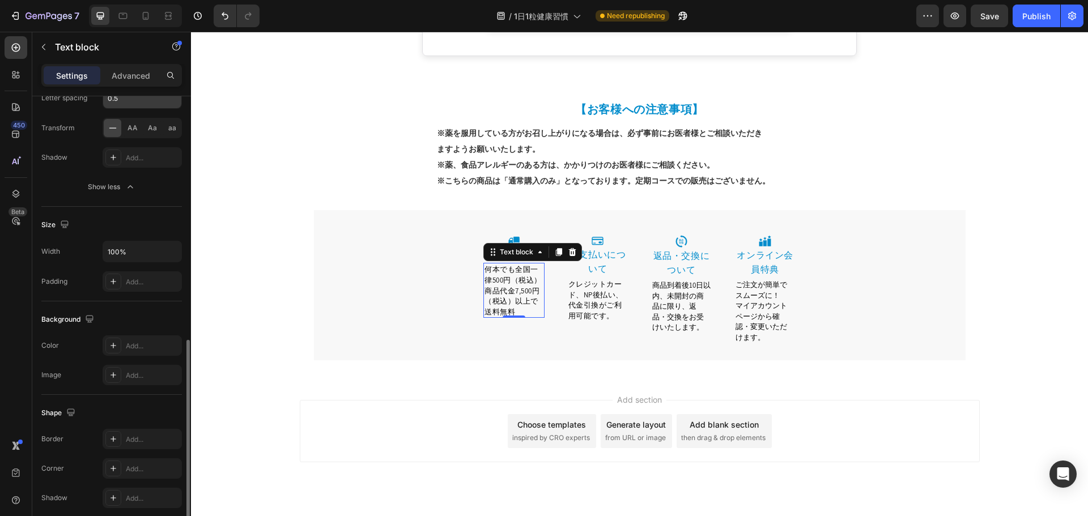
scroll to position [369, 0]
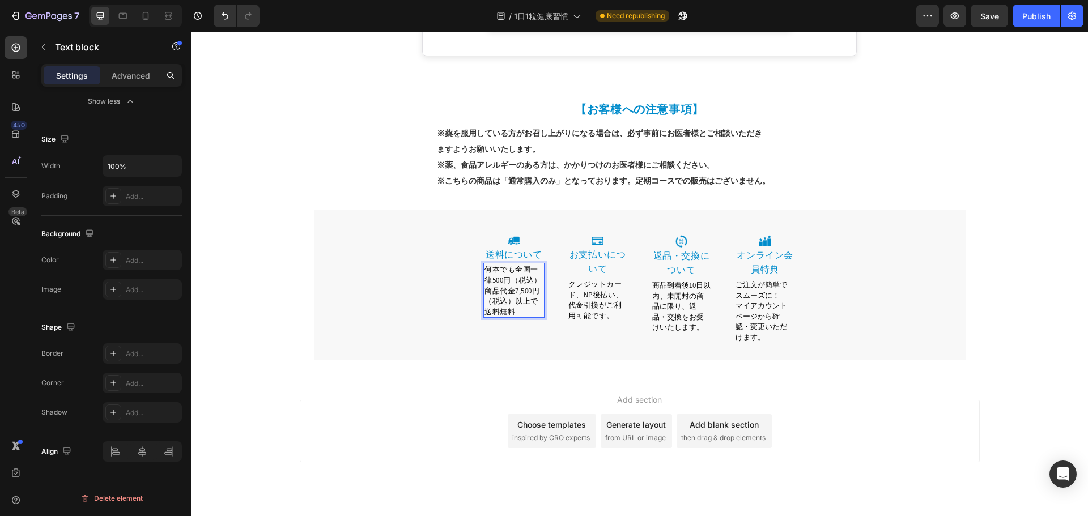
click at [530, 264] on p "何本でも全国一律500円（税込）商品代金7,500円（税込）以上で送料無料" at bounding box center [513, 290] width 59 height 53
click at [513, 274] on span "何本でも全国一律500円（税込）商品代金7,500円（税込）以上で送料無料" at bounding box center [512, 291] width 57 height 52
click at [505, 287] on span "何本でも全国一律500円（税込）商品代金7,500円（税込）以上で送料無料" at bounding box center [512, 291] width 57 height 52
click at [520, 299] on p "何本でも全国一律500円（税込）商品代金7,500円（税込）以上で送料無料" at bounding box center [513, 290] width 59 height 53
click at [533, 318] on div "Image 送料について Heading 何本でも全国一律500円（税込）商品代金7,500円（税込）以上で送料無料 Text block Row" at bounding box center [514, 293] width 75 height 131
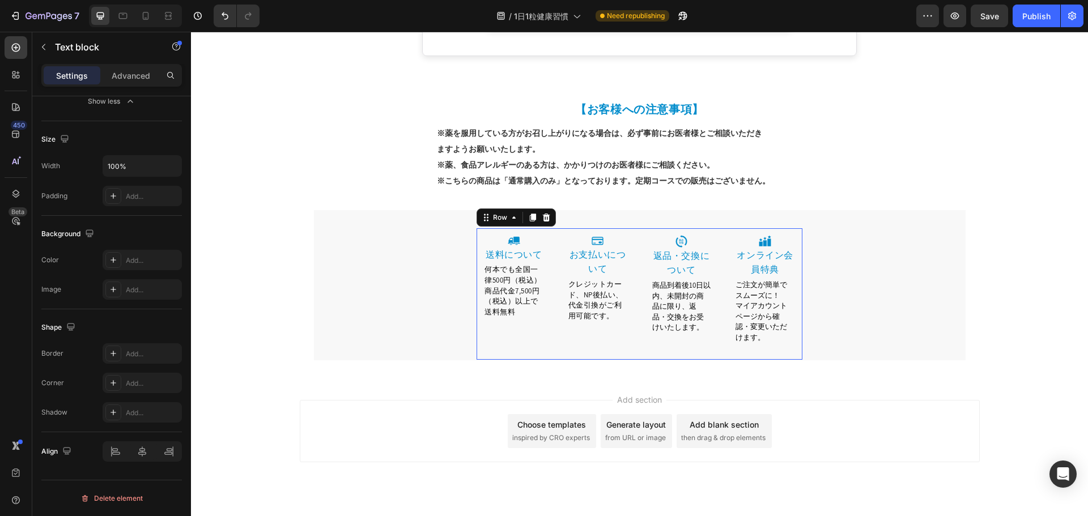
scroll to position [0, 0]
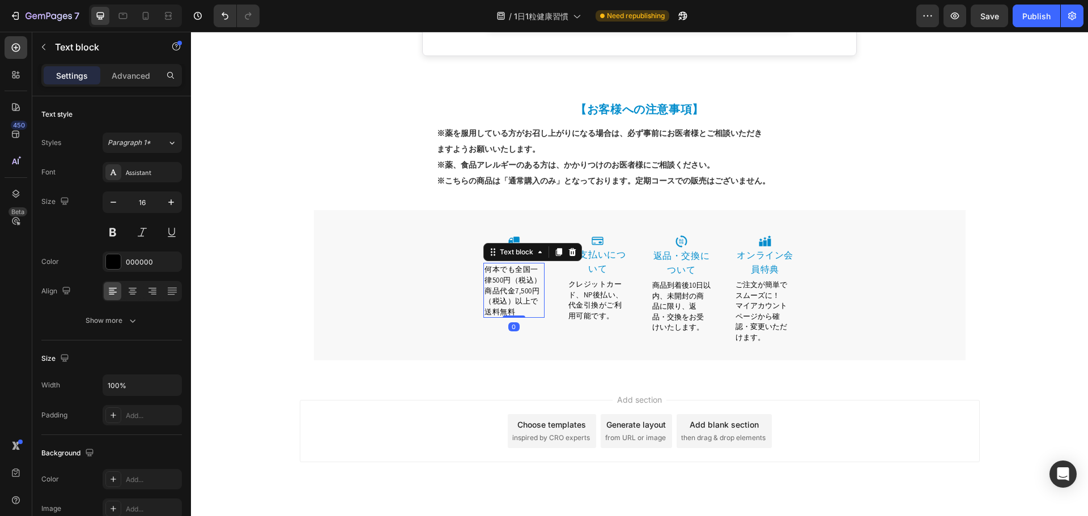
click at [523, 279] on span "何本でも全国一律500円（税込）商品代金7,500円（税込）以上で送料無料" at bounding box center [512, 291] width 57 height 52
click at [529, 247] on div "Text block" at bounding box center [517, 252] width 38 height 10
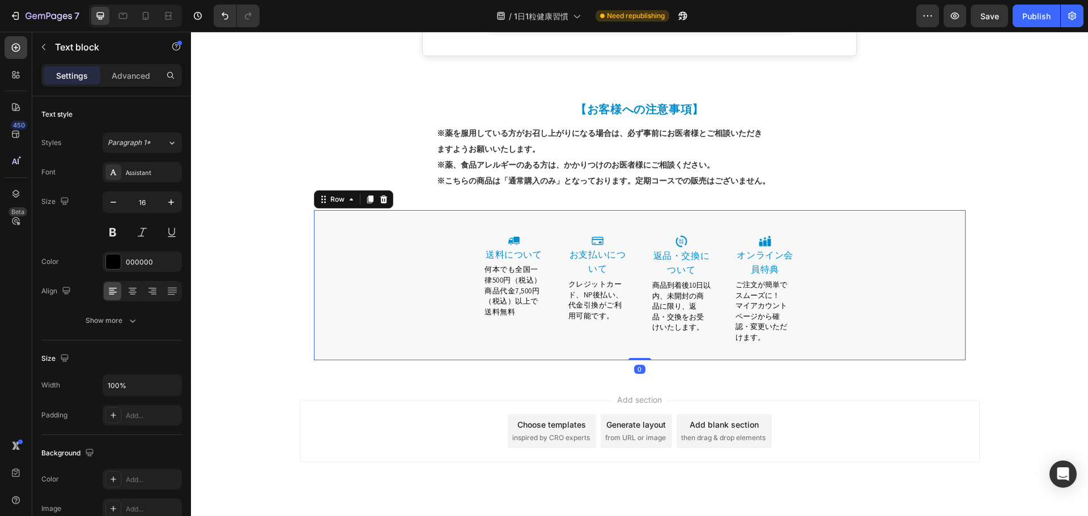
click at [367, 257] on div "Image 送料について Heading 何本でも全国一律500円（税込）商品代金7,500円（税込）以上で送料無料 Text block Row Image…" at bounding box center [640, 294] width 652 height 132
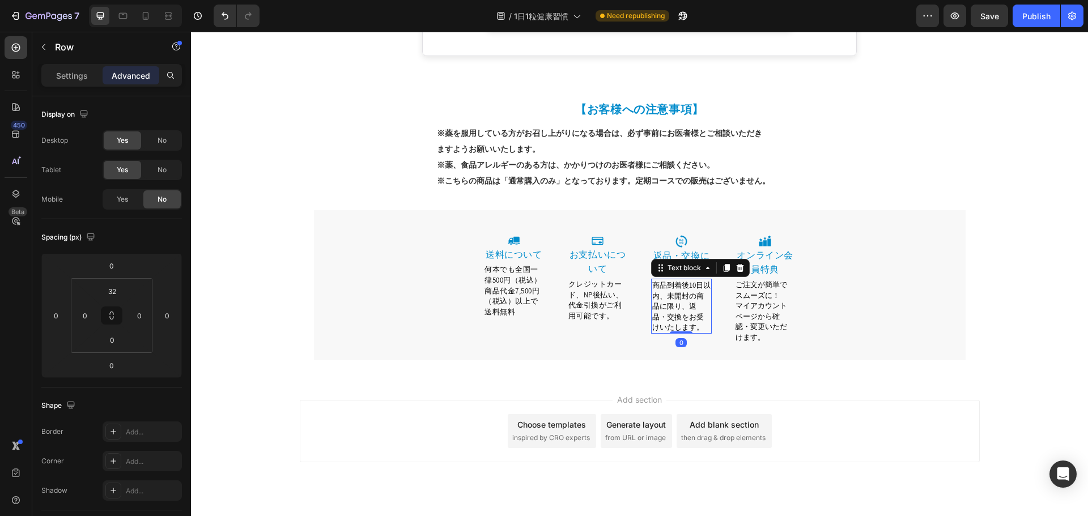
click at [656, 292] on span "商品到着後10日以内、未開封の商品に限り、返品・交換をお受けいたします。" at bounding box center [681, 306] width 58 height 52
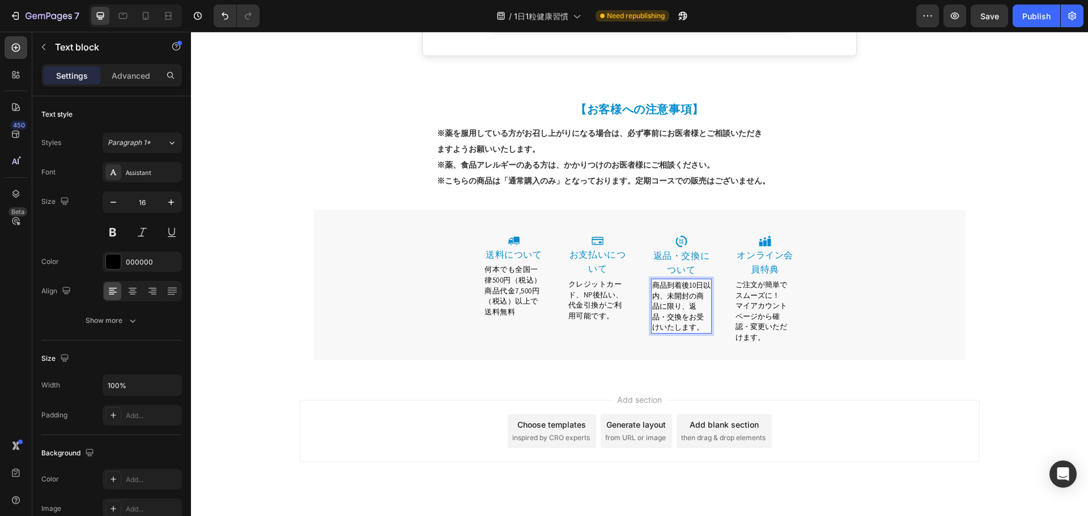
click at [654, 294] on span "商品到着後10日以内、未開封の商品に限り、返品・交換をお受けいたします。" at bounding box center [681, 306] width 58 height 52
click at [768, 301] on span "マイアカウントページから確認・変更いただけます。" at bounding box center [762, 321] width 52 height 41
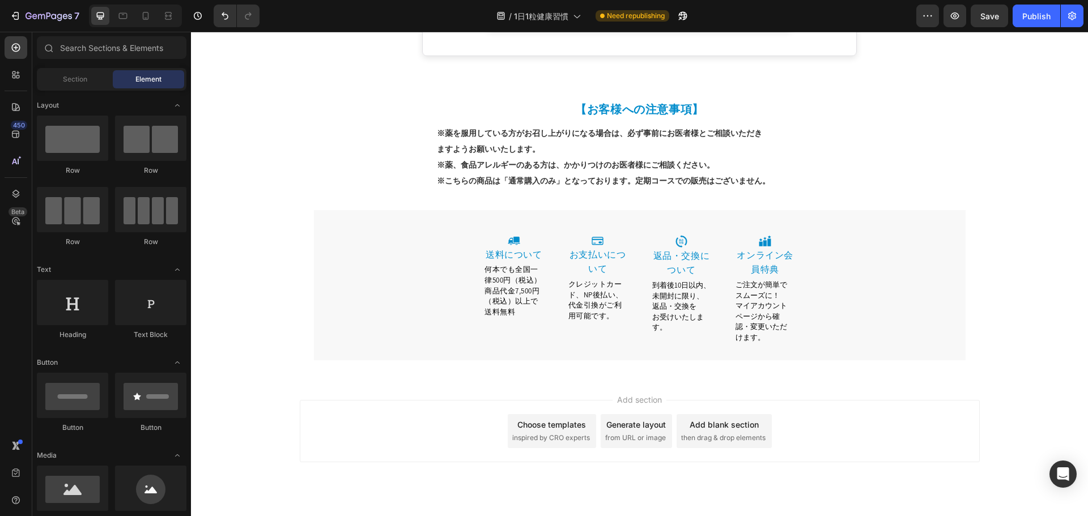
click at [776, 301] on span "マイアカウントページから確認・変更いただけます。" at bounding box center [762, 321] width 52 height 41
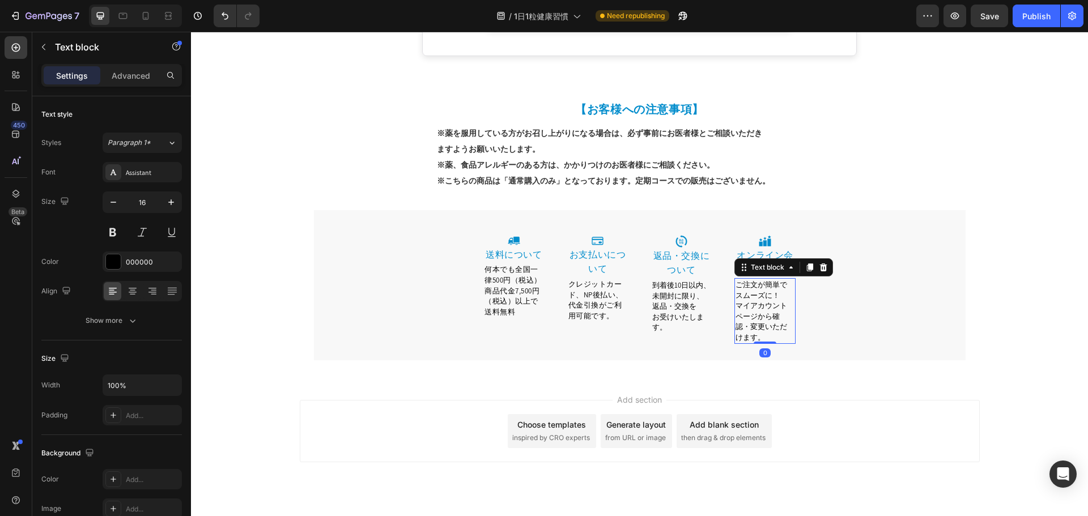
click at [782, 301] on span "マイアカウントページから確認・変更いただけます。" at bounding box center [762, 321] width 52 height 41
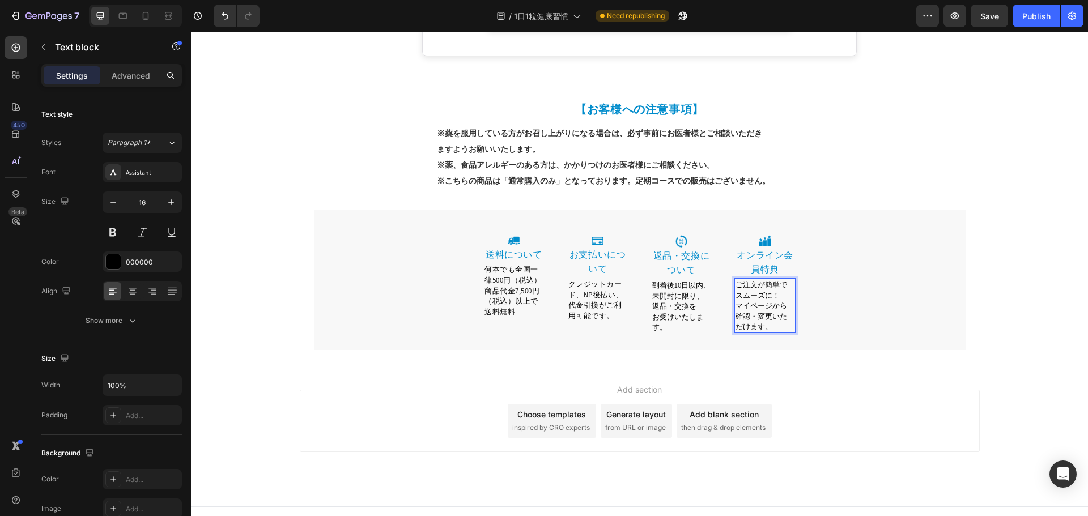
click at [785, 301] on span "マイページから確認・変更いただけます。" at bounding box center [762, 316] width 52 height 31
click at [517, 266] on span "何本でも全国一律500円（税込）商品代金7,500円（税込）以上で送料無料" at bounding box center [512, 291] width 57 height 52
click at [512, 265] on span "何本でも全国一律500円（税込）商品代金7,500円（税込）以上で送料無料" at bounding box center [512, 291] width 57 height 52
click at [512, 269] on span "全国一律500円（税込）商品代金7,500円（税込）以上で送料無料" at bounding box center [511, 291] width 54 height 52
click at [866, 286] on div "Image 送料について Heading 全国一律500円（税込） 商品代金7,500円（税込）以上で送料無料 Text block 0 Row Image …" at bounding box center [640, 289] width 652 height 122
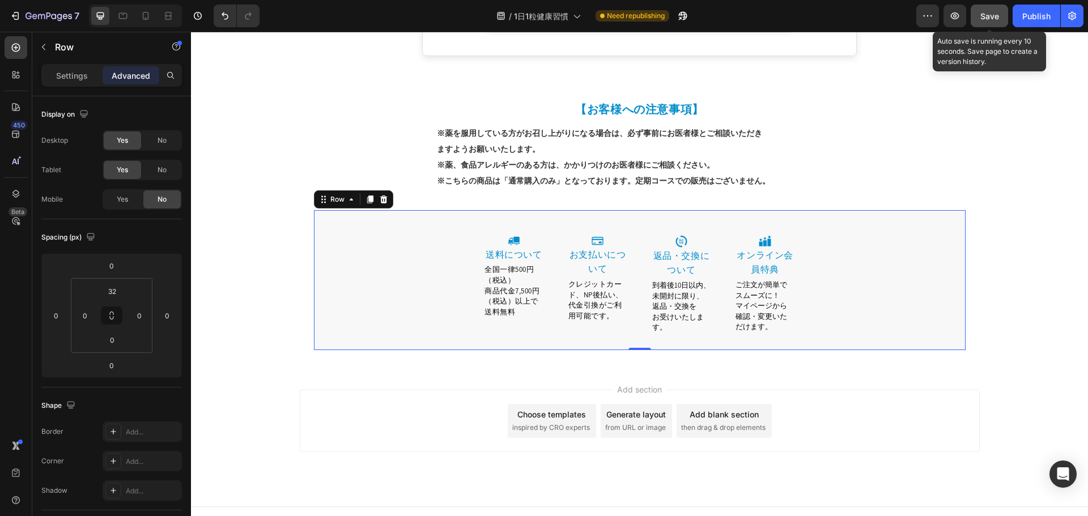
click at [993, 22] on button "Save" at bounding box center [989, 16] width 37 height 23
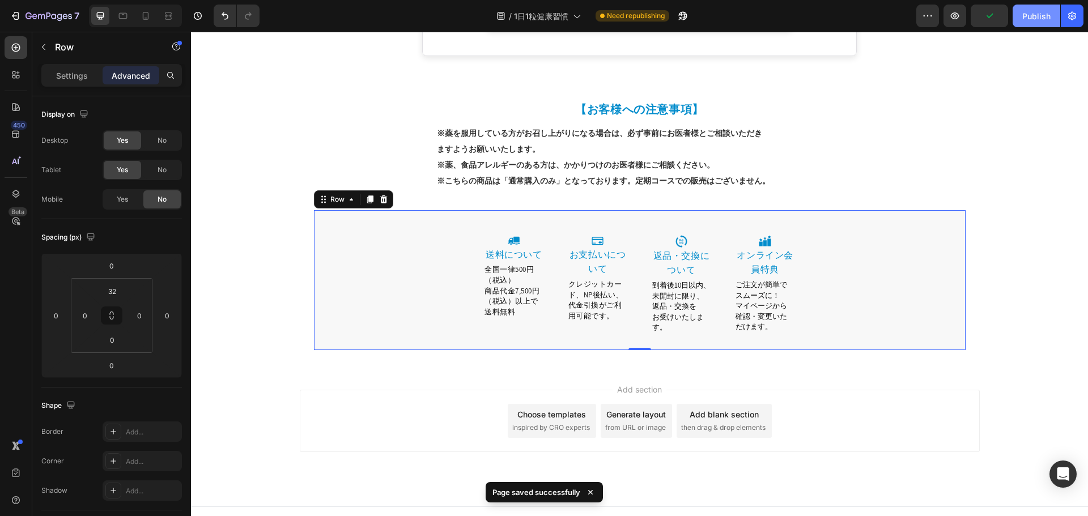
click at [1041, 20] on div "Publish" at bounding box center [1036, 16] width 28 height 12
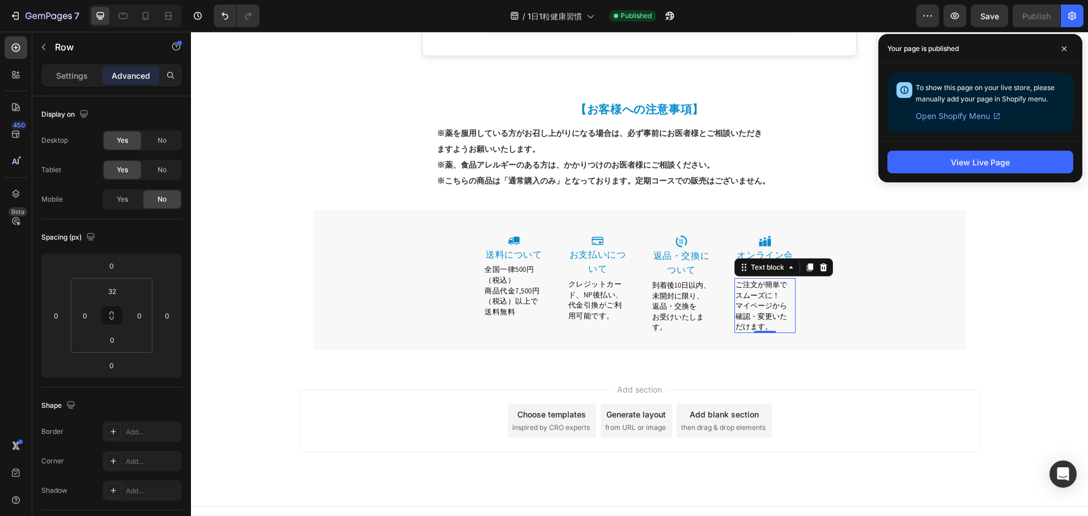
click at [767, 312] on span "確認・変更いただけます。" at bounding box center [762, 322] width 52 height 20
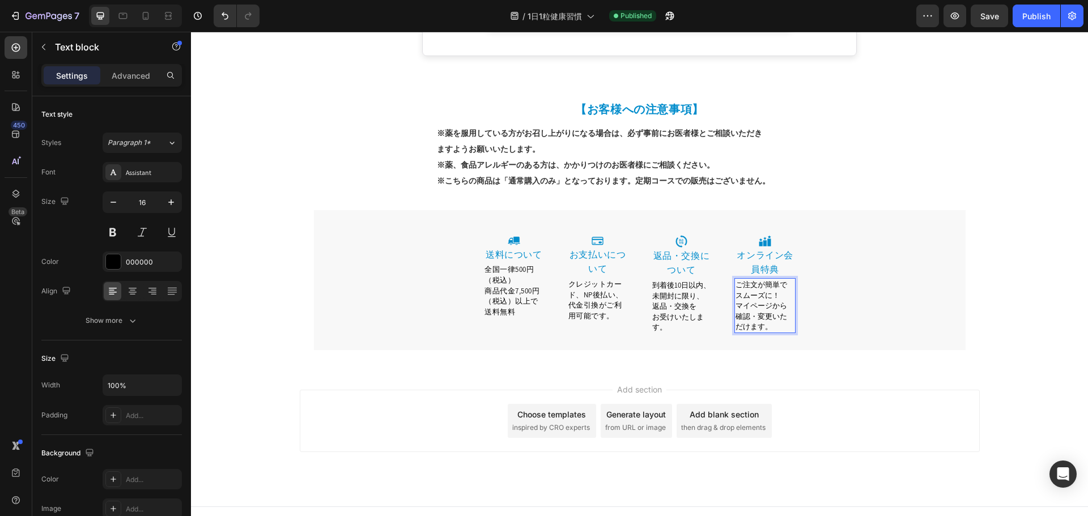
click at [770, 312] on span "確認・変更いただけます。" at bounding box center [762, 322] width 52 height 20
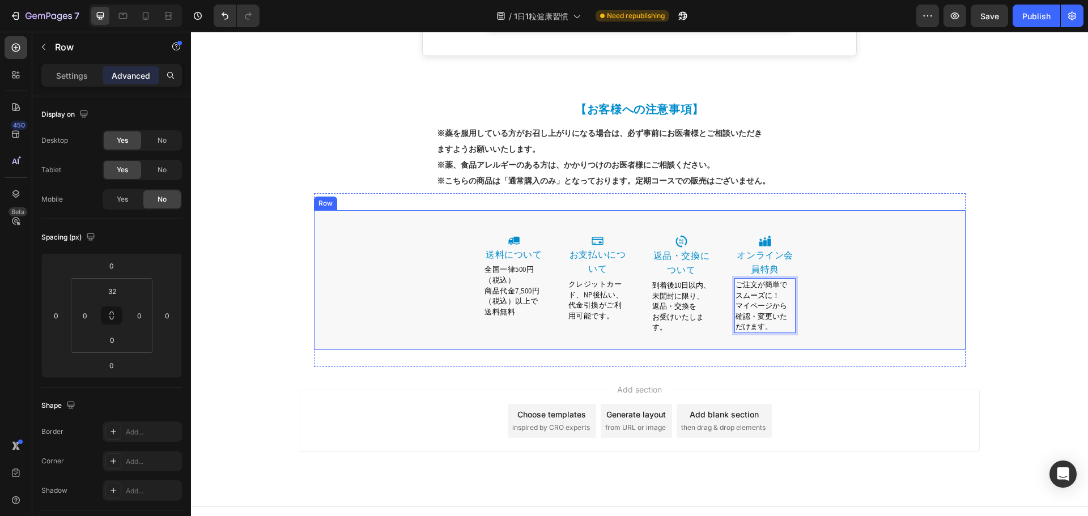
click at [396, 240] on div "Image 送料について Heading 全国一律500円（税込） 商品代金7,500円（税込）以上で送料無料 Text block Row Image お支…" at bounding box center [640, 289] width 652 height 122
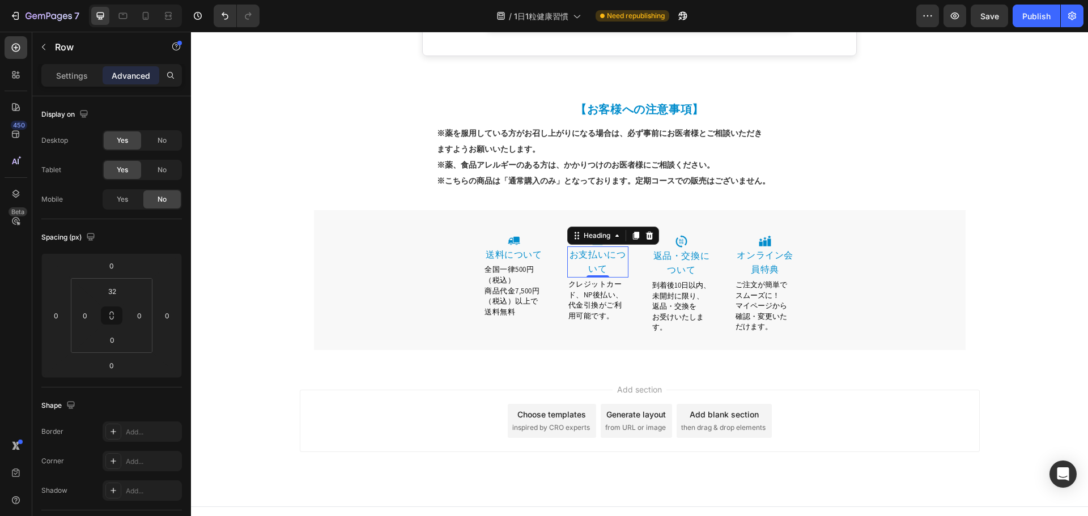
click at [616, 249] on link "お支払いについて" at bounding box center [597, 262] width 57 height 27
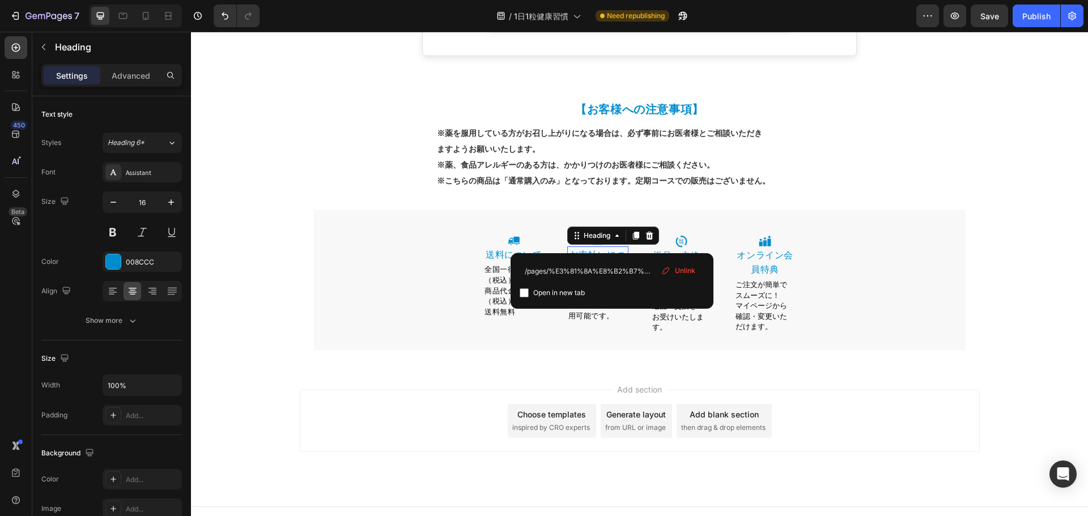
click at [611, 249] on link "お支払いについて" at bounding box center [597, 262] width 57 height 27
click at [774, 249] on link "オンライン会員特典" at bounding box center [765, 262] width 57 height 27
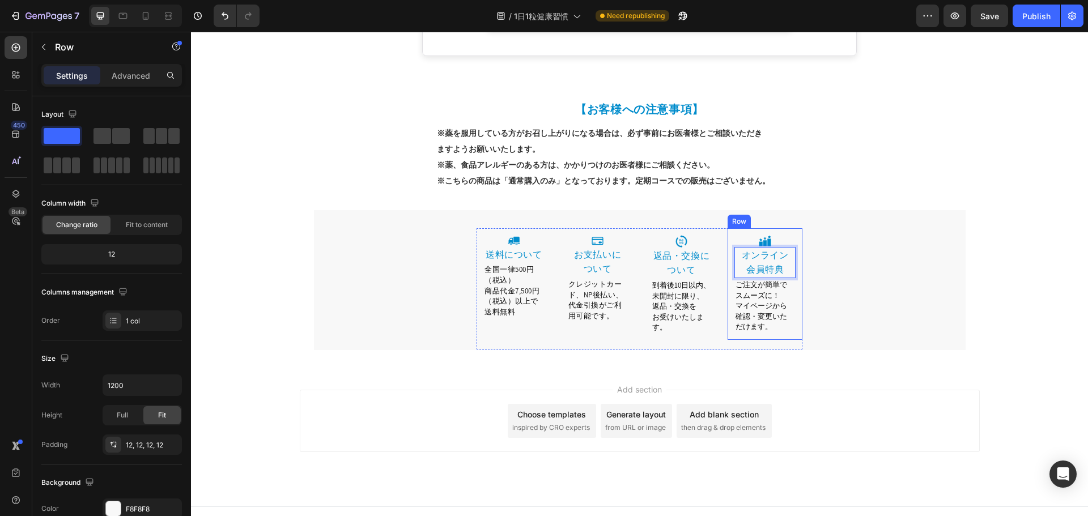
click at [767, 322] on div "Image オンライン ⁠⁠⁠⁠⁠⁠⁠ 会員特典 Heading 0 ご注文が簡単でスムーズに！ マイページから 確認・変更いただけます。 Text bloc…" at bounding box center [765, 284] width 75 height 112
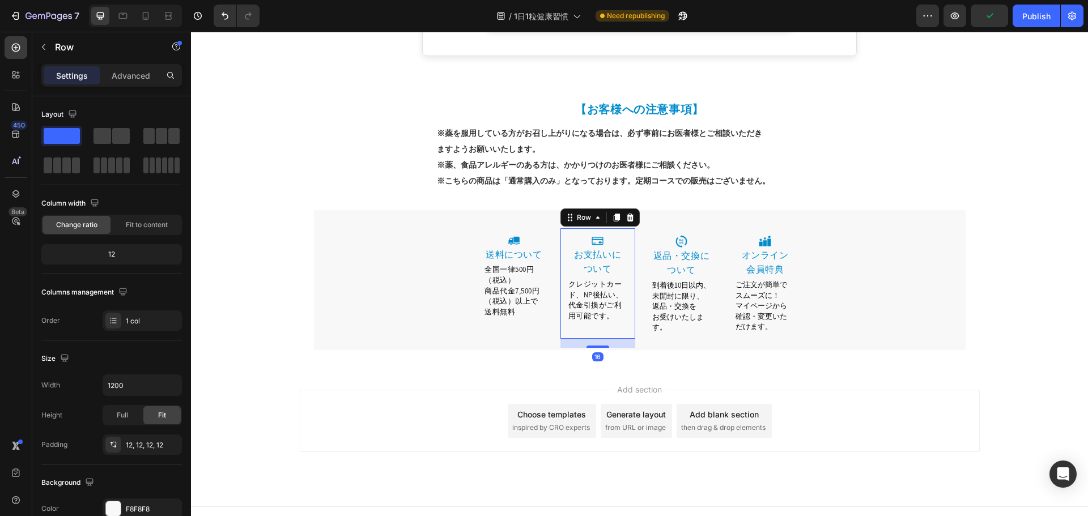
click at [624, 286] on div "Image ⁠⁠⁠⁠⁠⁠⁠ お支払いに ついて Heading クレジットカード、NP後払い、代金引換がご利用可能です。 Text block Row 16" at bounding box center [597, 283] width 75 height 110
click at [828, 248] on div "Image 送料について Heading 全国一律500円（税込） 商品代金7,500円（税込）以上で送料無料 Text block Row Image ⁠⁠…" at bounding box center [640, 289] width 652 height 122
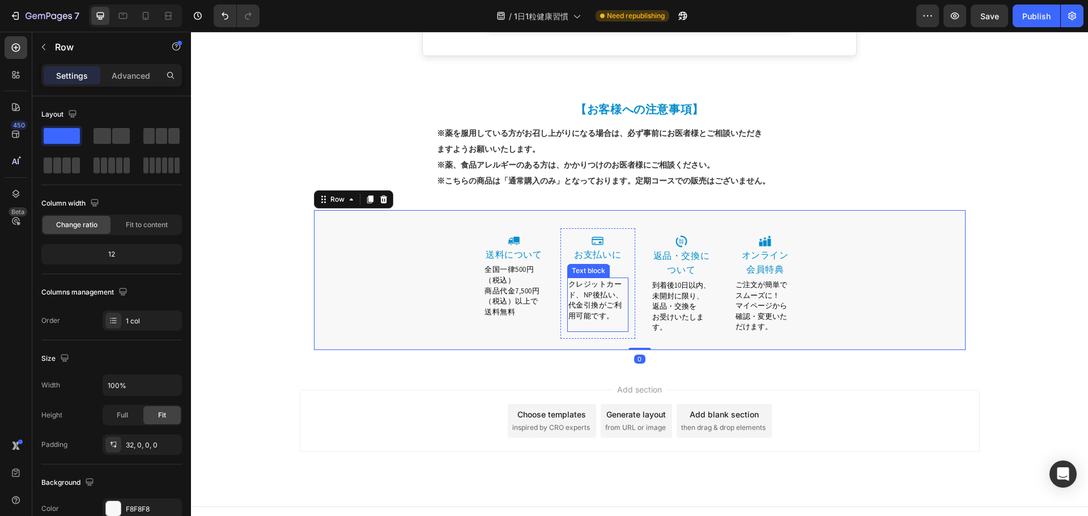
click at [601, 321] on p at bounding box center [597, 326] width 59 height 10
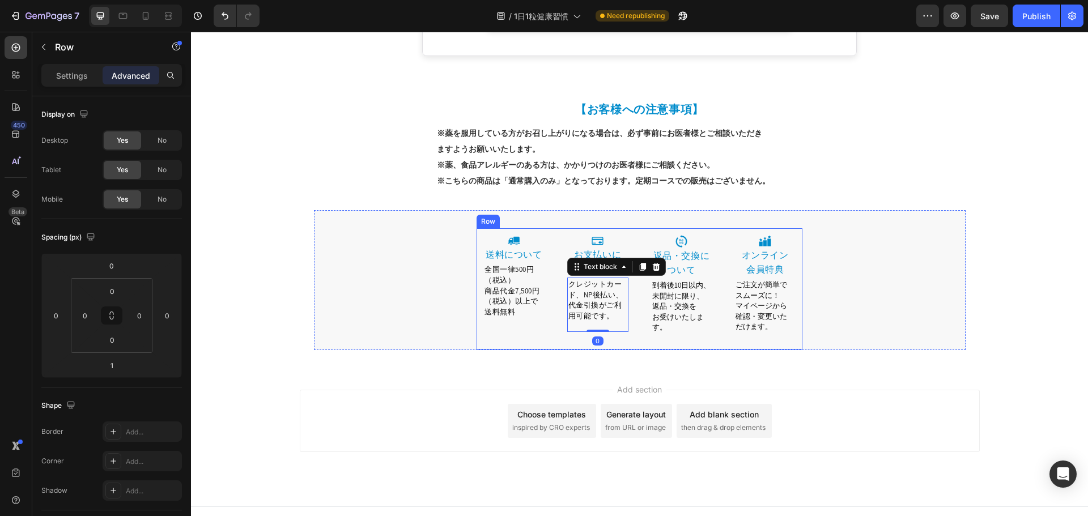
click at [509, 312] on div "Image 送料について Heading 全国一律500円（税込） 商品代金7,500円（税込）以上で送料無料 Text block Row" at bounding box center [514, 288] width 75 height 121
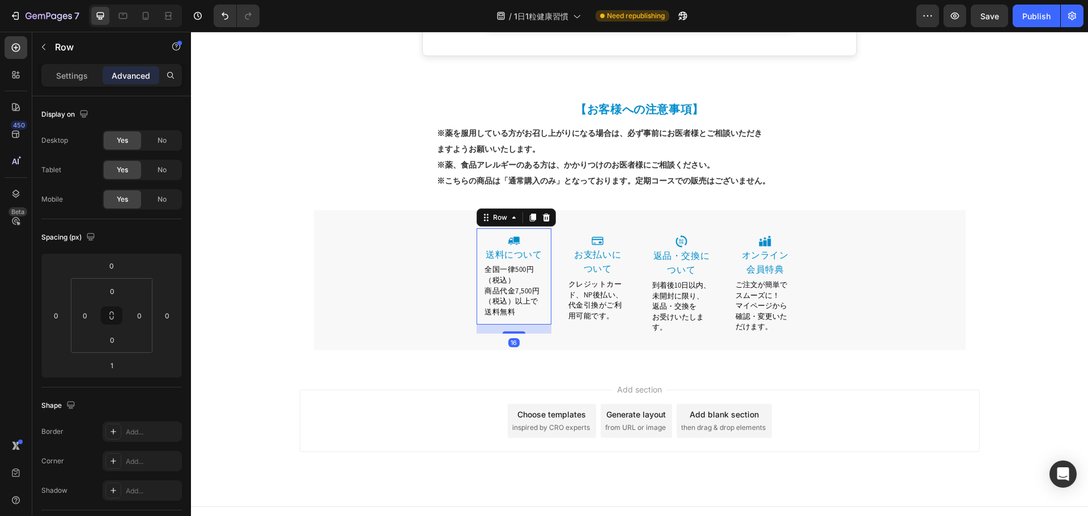
click at [508, 305] on div "Image 送料について Heading 全国一律500円（税込） 商品代金7,500円（税込）以上で送料無料 Text block Row 16" at bounding box center [514, 276] width 75 height 97
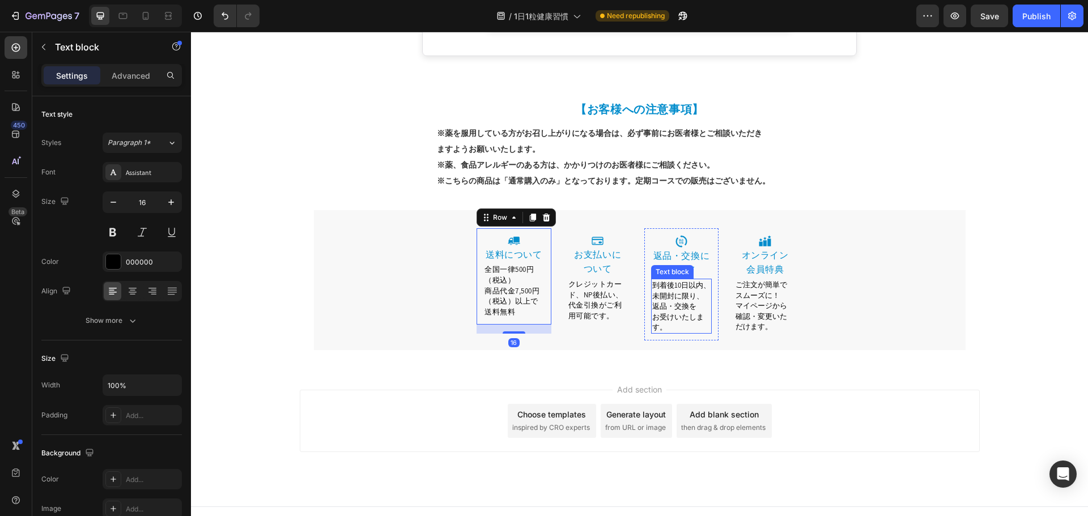
click at [688, 316] on p "お受けいたします。" at bounding box center [681, 322] width 59 height 21
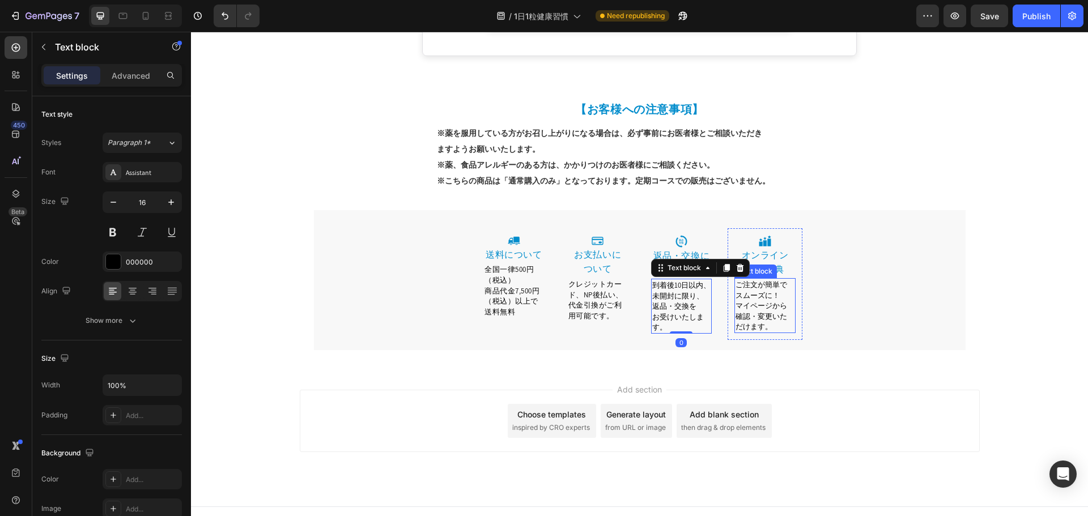
click at [809, 290] on div "Image 送料について Heading 全国一律500円（税込） 商品代金7,500円（税込）以上で送料無料 Text block Row Image ⁠⁠…" at bounding box center [640, 289] width 652 height 122
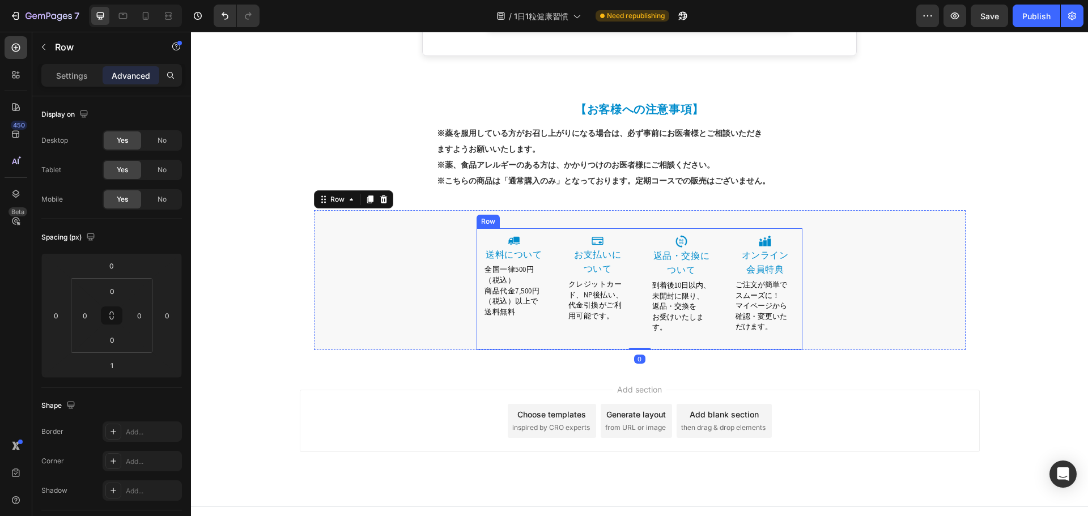
click at [608, 329] on div "Image ⁠⁠⁠⁠⁠⁠⁠ お支払いに ついて Heading クレジットカード、NP後払い、代金引換がご利用可能です。 Text block Row" at bounding box center [597, 288] width 75 height 121
click at [632, 331] on div "Image 送料について Heading 全国一律500円（税込） 商品代金7,500円（税込）以上で送料無料 Text block Row Image ⁠⁠…" at bounding box center [640, 289] width 326 height 121
type input "0"
click at [833, 291] on div "Image 送料について Heading 全国一律500円（税込） 商品代金7,500円（税込）以上で送料無料 Text block Row Image ⁠⁠…" at bounding box center [640, 289] width 652 height 121
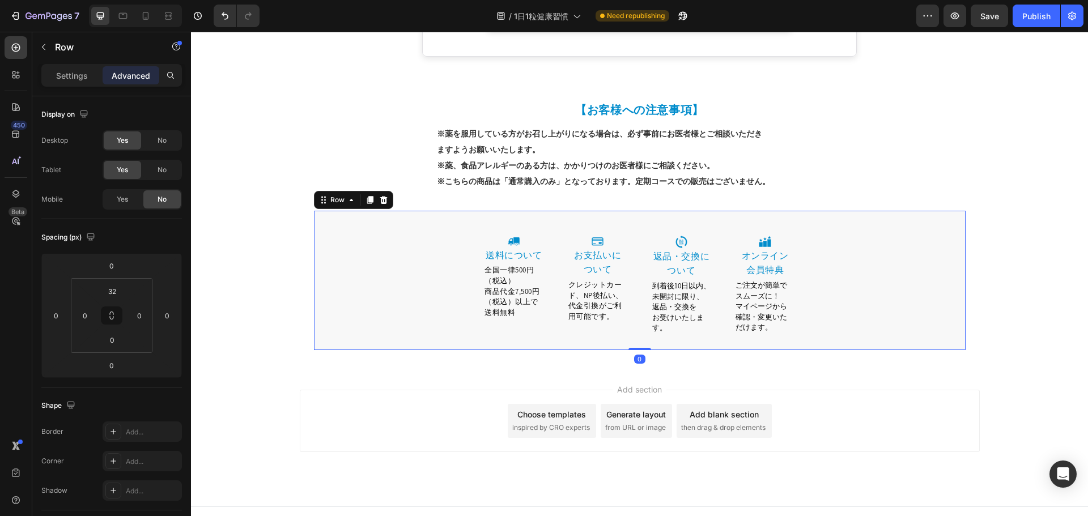
click at [762, 312] on p "確認・変更いただけます。" at bounding box center [765, 322] width 59 height 21
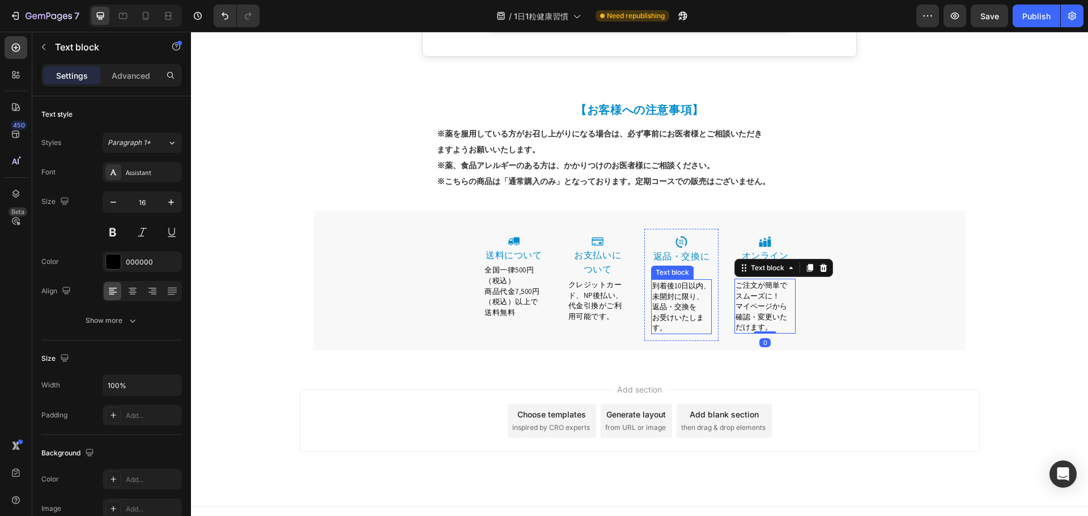
click at [681, 313] on span "お受けいたします。" at bounding box center [678, 323] width 52 height 20
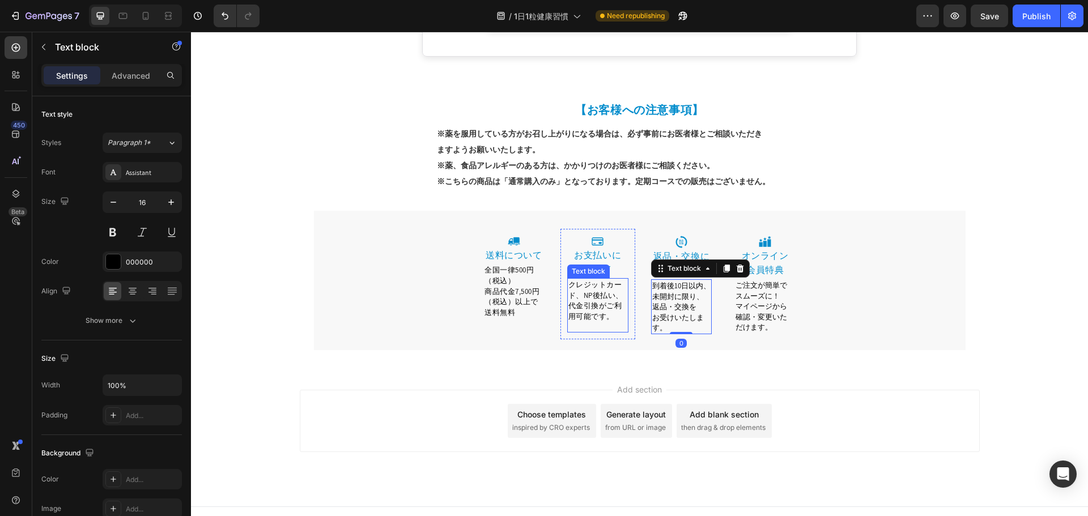
click at [588, 298] on span "クレジットカード、NP後払い、代金引換がご利用可能です。" at bounding box center [595, 300] width 55 height 41
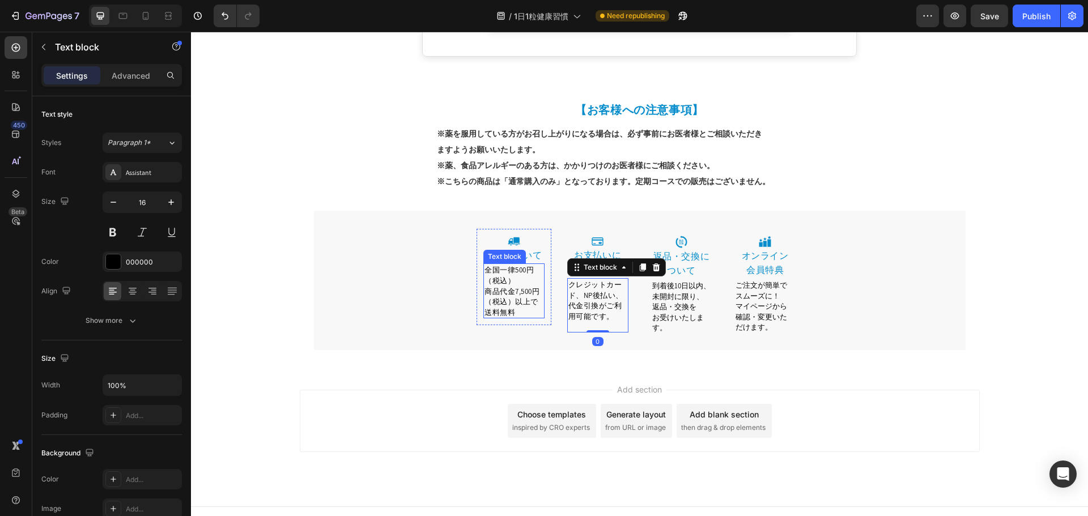
click at [488, 293] on span "商品代金7,500円（税込）以上で送料無料" at bounding box center [511, 302] width 55 height 31
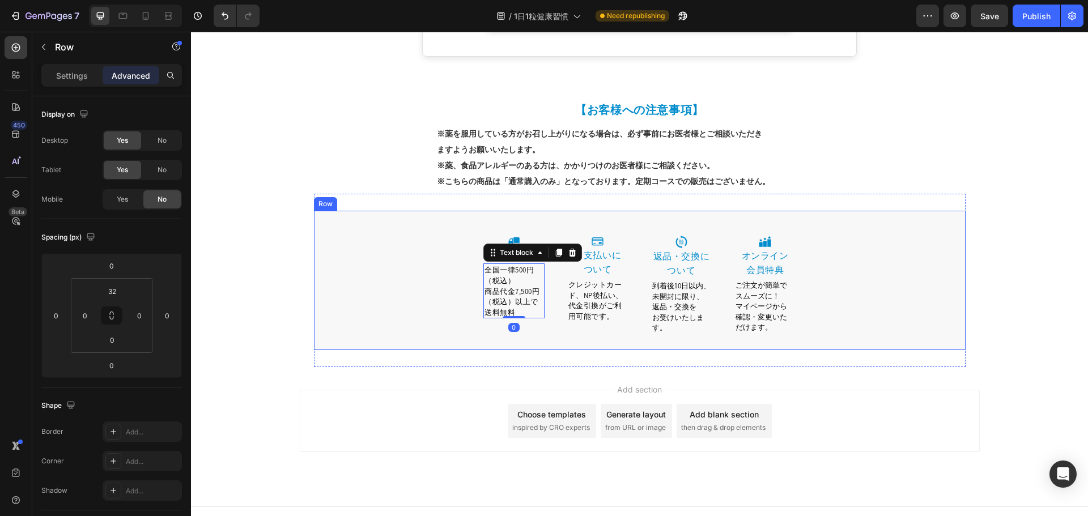
click at [457, 303] on div "Image 送料について Heading 全国一律500円（税込） 商品代金7,500円（税込）以上で送料無料 Text block 0 Row Image …" at bounding box center [640, 289] width 652 height 121
drag, startPoint x: 897, startPoint y: 304, endPoint x: 839, endPoint y: 308, distance: 57.9
click at [889, 307] on div "Image 送料について Heading 全国一律500円（税込） 商品代金7,500円（税込）以上で送料無料 Text block Row Image ⁠⁠…" at bounding box center [640, 289] width 652 height 121
click at [811, 308] on div "Image 送料について Heading 全国一律500円（税込） 商品代金7,500円（税込）以上で送料無料 Text block Row Image ⁠⁠…" at bounding box center [640, 289] width 652 height 121
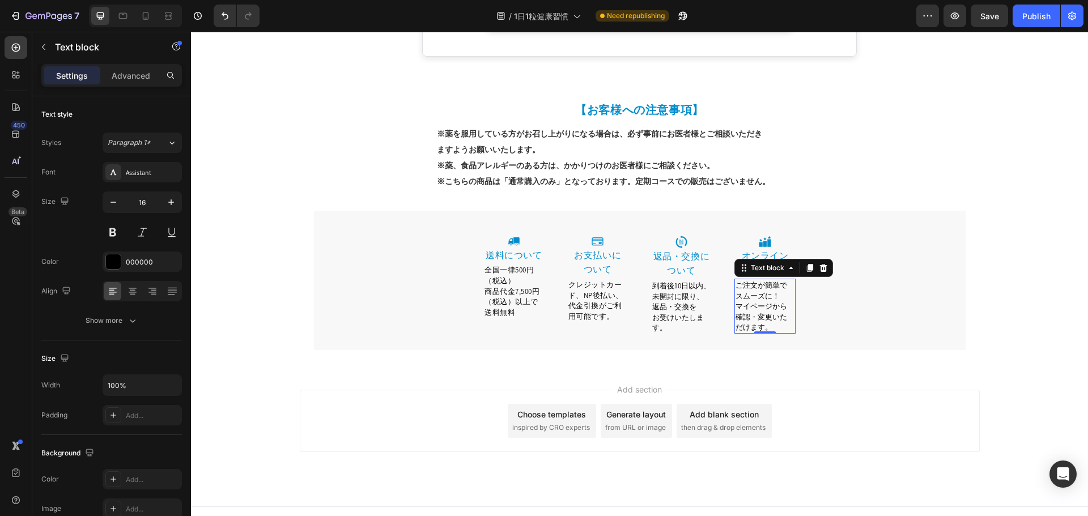
click at [766, 313] on span "確認・変更いただけます。" at bounding box center [762, 322] width 52 height 20
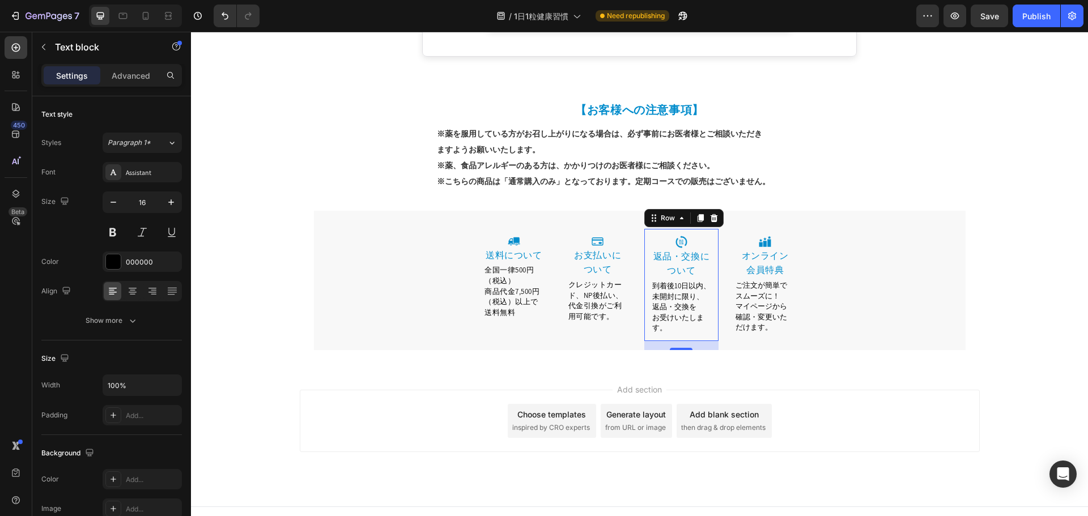
click at [698, 320] on div "Image 返品・交換について Heading 到着後10日以内、未開封に限り、返品・交換を お受けいたします。 Text block Row 0" at bounding box center [681, 285] width 75 height 112
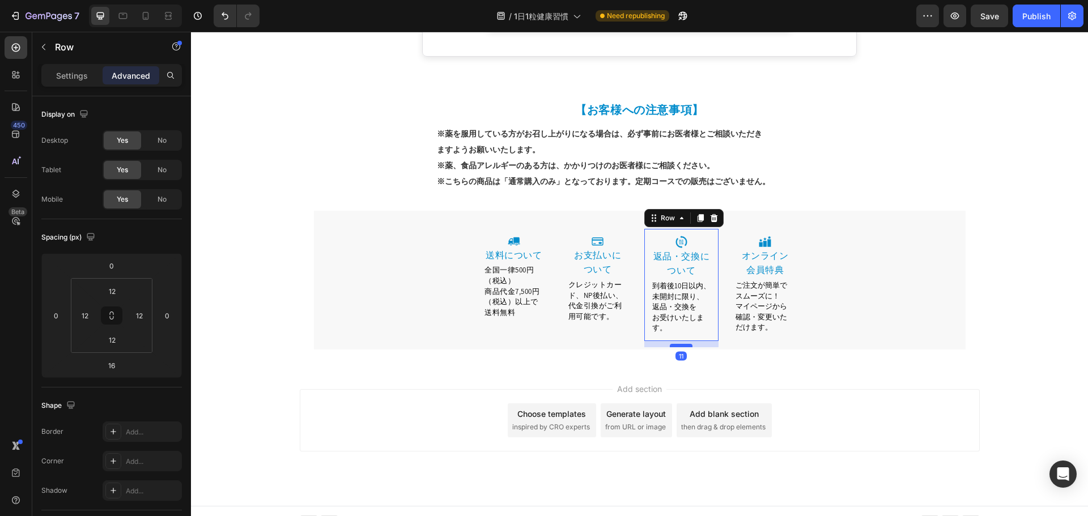
scroll to position [1723, 0]
drag, startPoint x: 676, startPoint y: 334, endPoint x: 676, endPoint y: 324, distance: 10.2
click at [676, 338] on div at bounding box center [681, 339] width 23 height 3
type input "0"
click at [755, 313] on span "確認・変更いただけます。" at bounding box center [762, 323] width 52 height 20
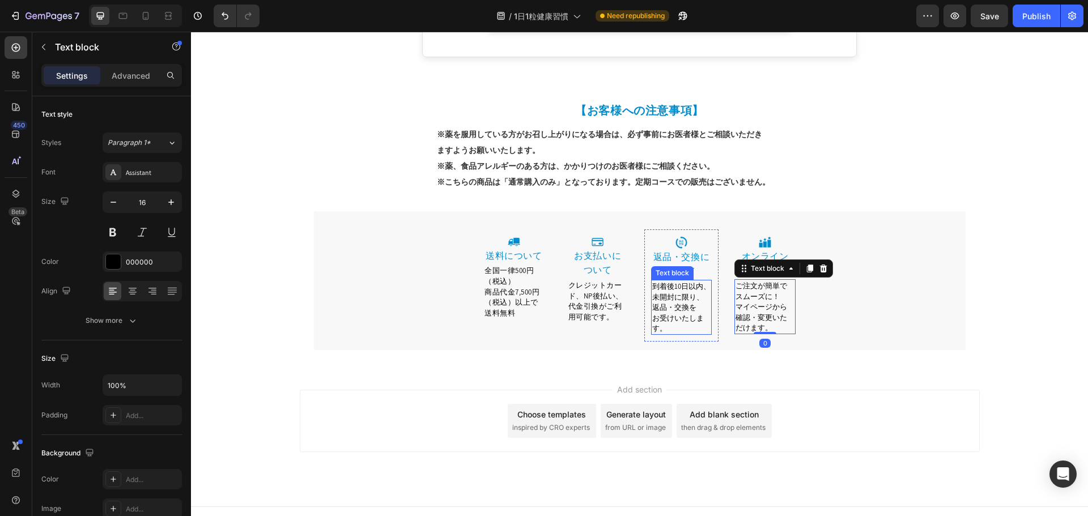
click at [689, 294] on span "到着後10日以内、未開封に限り、返品・交換を" at bounding box center [681, 297] width 58 height 31
click at [772, 302] on span "マイページから" at bounding box center [762, 307] width 52 height 10
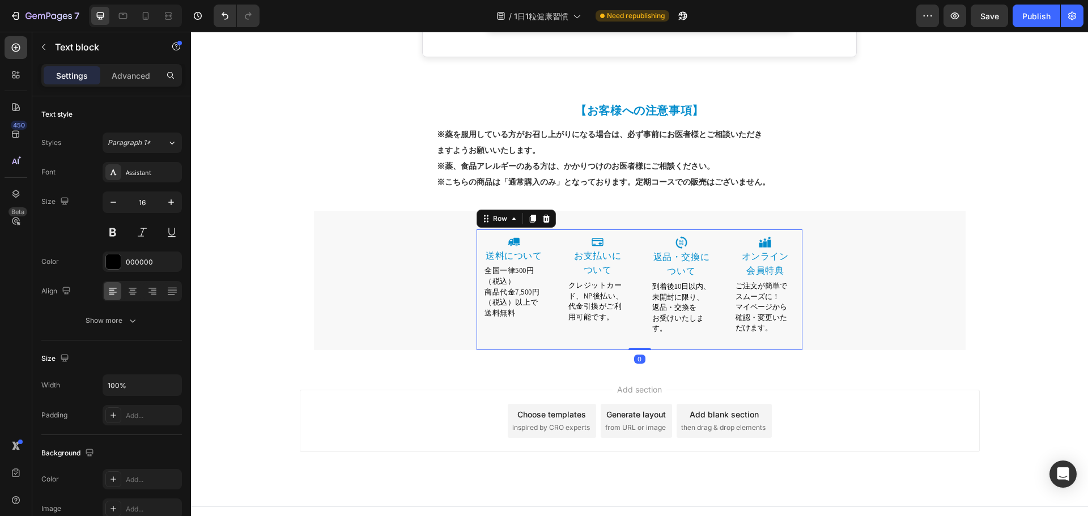
click at [780, 329] on div "Image ⁠⁠⁠⁠⁠⁠⁠ オンライン 会員特典 Heading ご注文が簡単でスムーズに！ マイページから 確認・変更いただけます。 Text block …" at bounding box center [765, 289] width 75 height 121
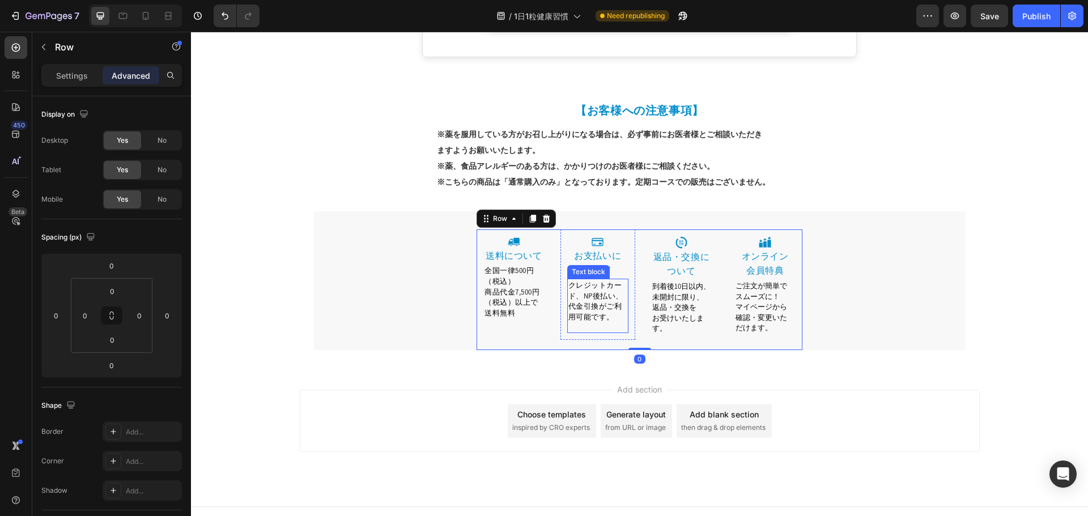
click at [598, 296] on span "クレジットカード、NP後払い、代金引換がご利用可能です。" at bounding box center [595, 300] width 55 height 41
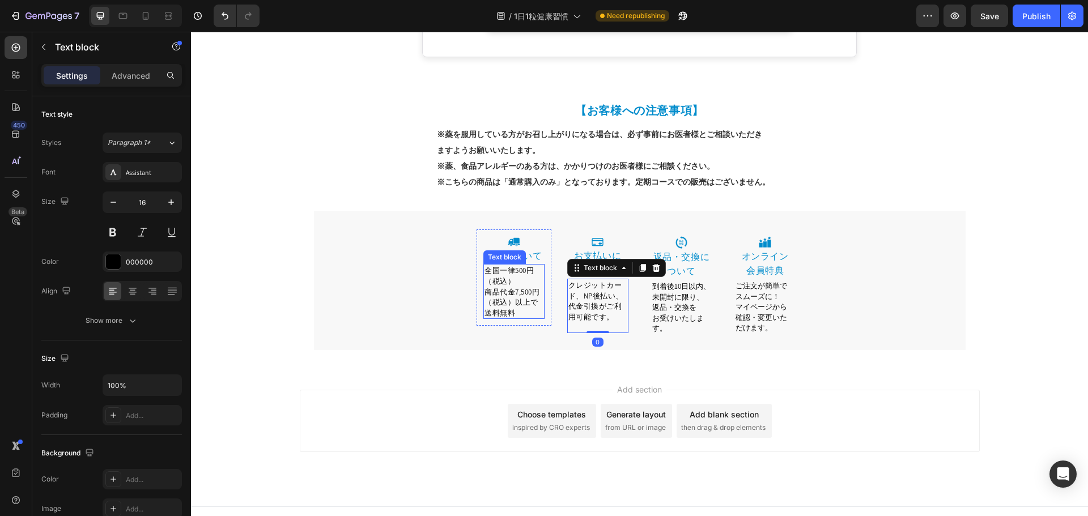
click at [522, 298] on p "商品代金7,500円（税込）以上で送料無料" at bounding box center [513, 303] width 59 height 32
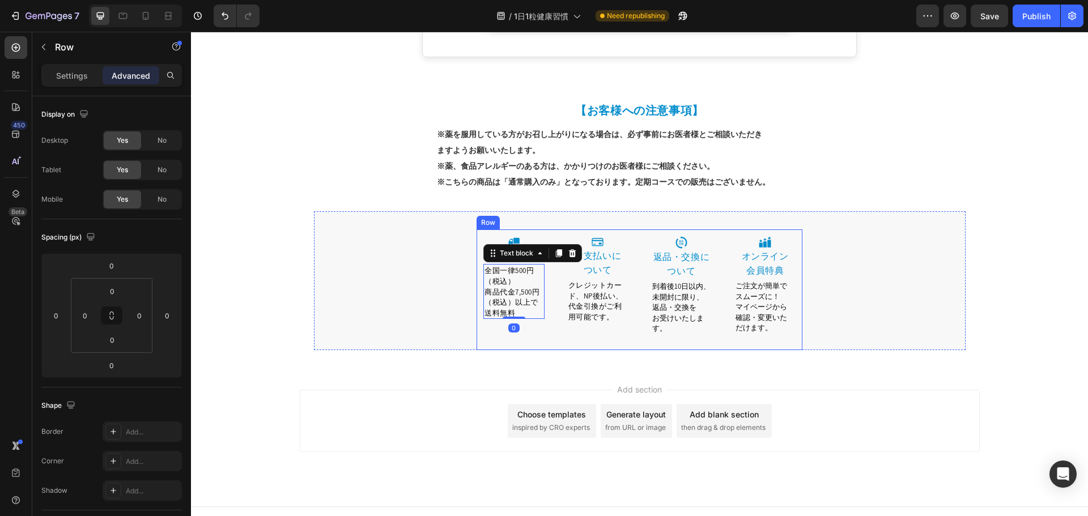
click at [519, 316] on div "Image 送料について Heading 全国一律500円（税込） 商品代金7,500円（税込）以上で送料無料 Text block 0 Row" at bounding box center [514, 289] width 75 height 121
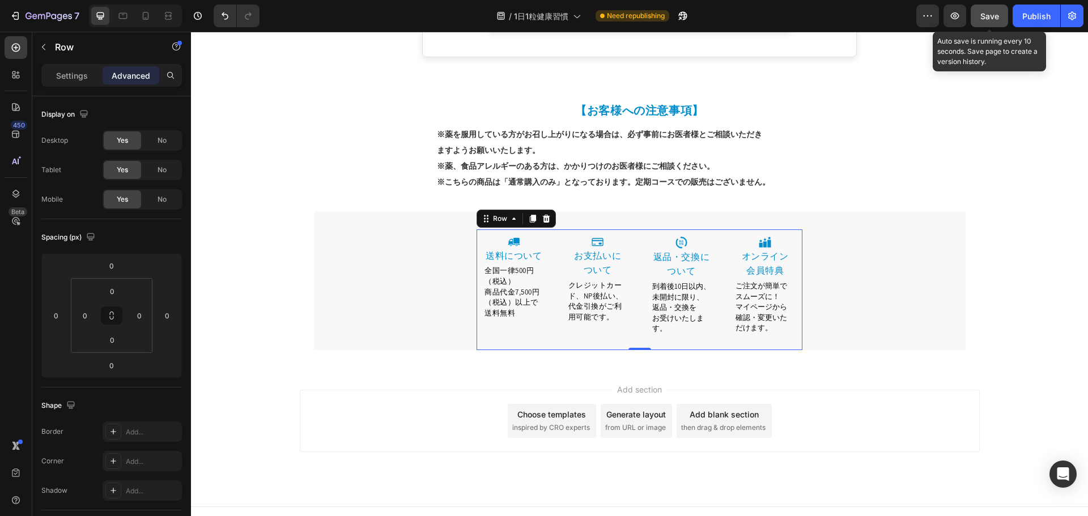
click at [999, 16] on span "Save" at bounding box center [989, 16] width 19 height 10
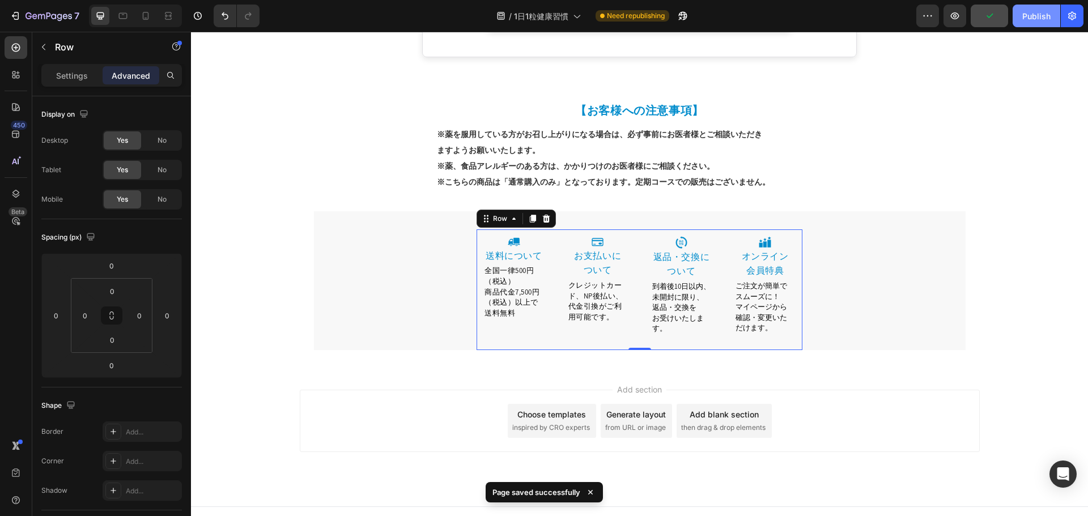
click at [1037, 16] on div "Publish" at bounding box center [1036, 16] width 28 height 12
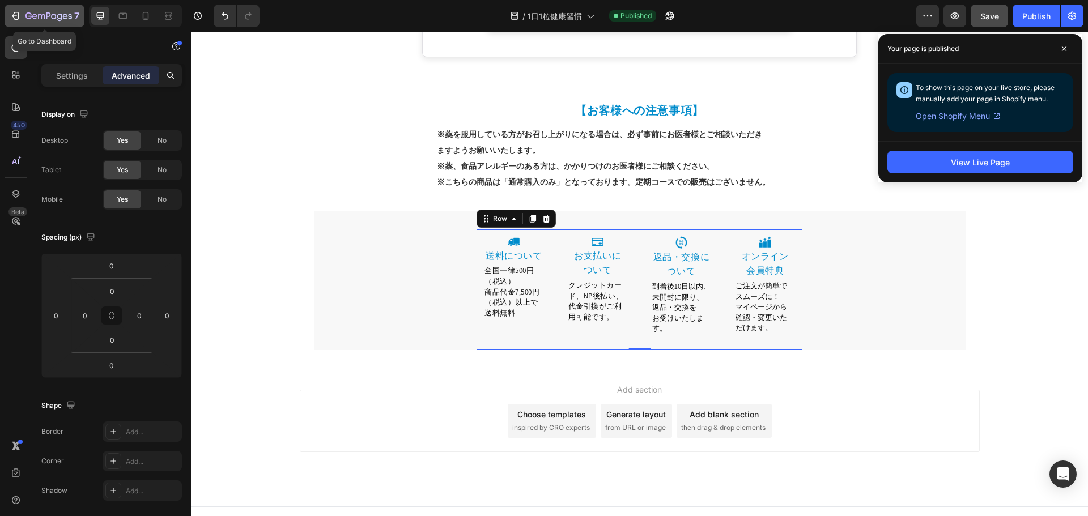
click at [39, 22] on div "7" at bounding box center [52, 16] width 54 height 14
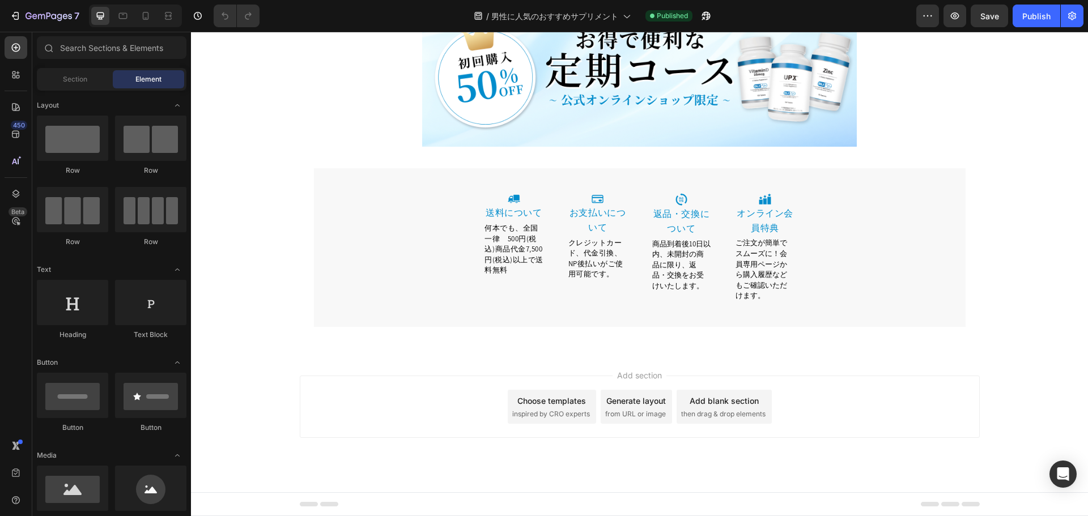
scroll to position [5081, 0]
drag, startPoint x: 1085, startPoint y: 114, endPoint x: 1254, endPoint y: 505, distance: 426.6
click at [507, 275] on span "何本でも、全国一律　500円(税込)商品代金7,500円(税込)以上で送料無料" at bounding box center [513, 249] width 59 height 52
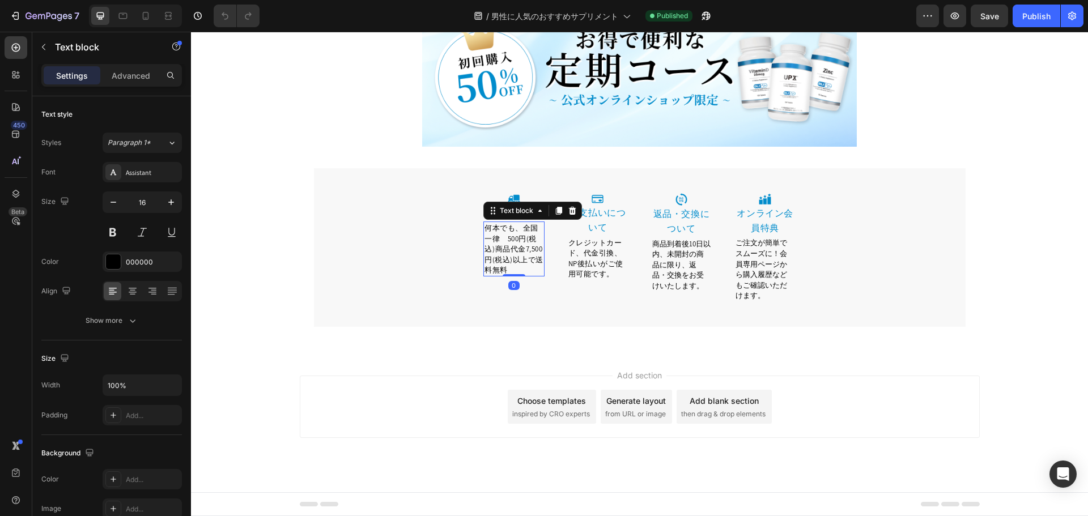
click at [518, 275] on span "何本でも、全国一律　500円(税込)商品代金7,500円(税込)以上で送料無料" at bounding box center [513, 249] width 59 height 52
click at [503, 265] on span "全国一律　500円(税込)商品代金7,500円(税込)以上で送料無料" at bounding box center [512, 243] width 57 height 41
click at [516, 265] on span "全国一律　500円（税込）商品代金7,500円(税込)以上で送料無料" at bounding box center [512, 243] width 57 height 41
click at [515, 265] on span "全国一律500円（税込）商品代金7,500円(税込)以上で送料無料" at bounding box center [511, 243] width 54 height 41
click at [501, 275] on span "商品代金7,500円(税込)以上で送料無料" at bounding box center [513, 259] width 59 height 31
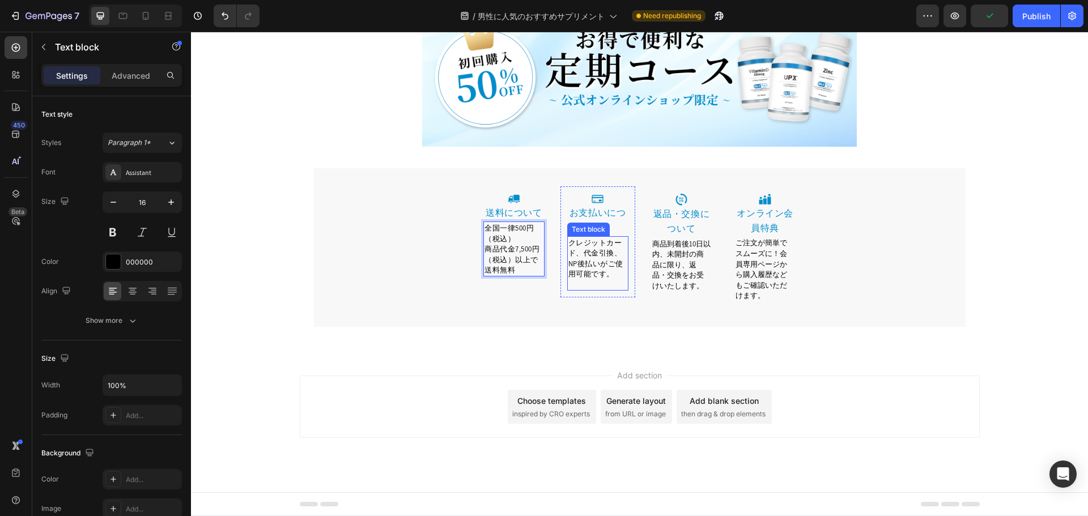
click at [594, 279] on span "クレジットカード、代金引換、NP後払いがご使用可能です。" at bounding box center [595, 258] width 55 height 41
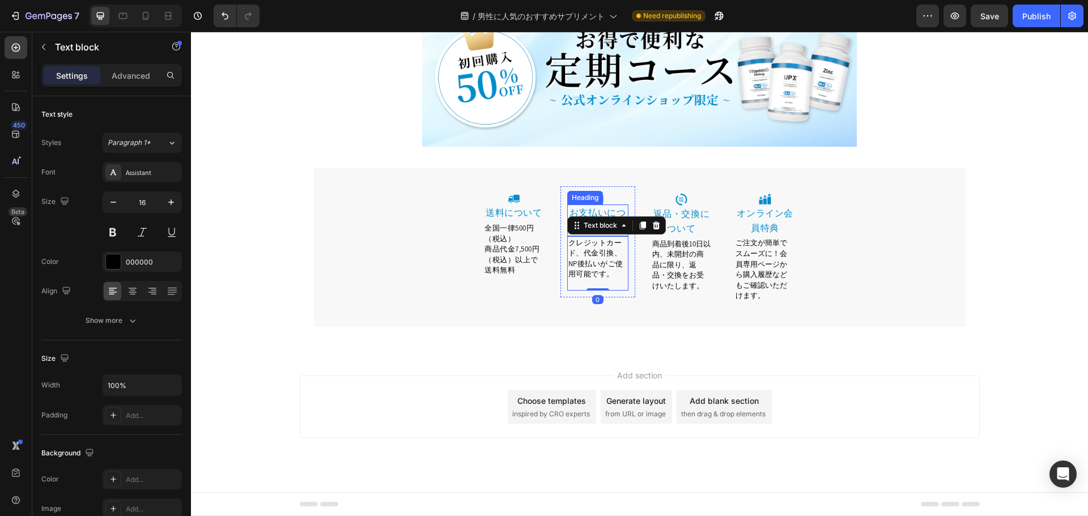
click at [600, 233] on link "お支払いについて" at bounding box center [597, 220] width 57 height 27
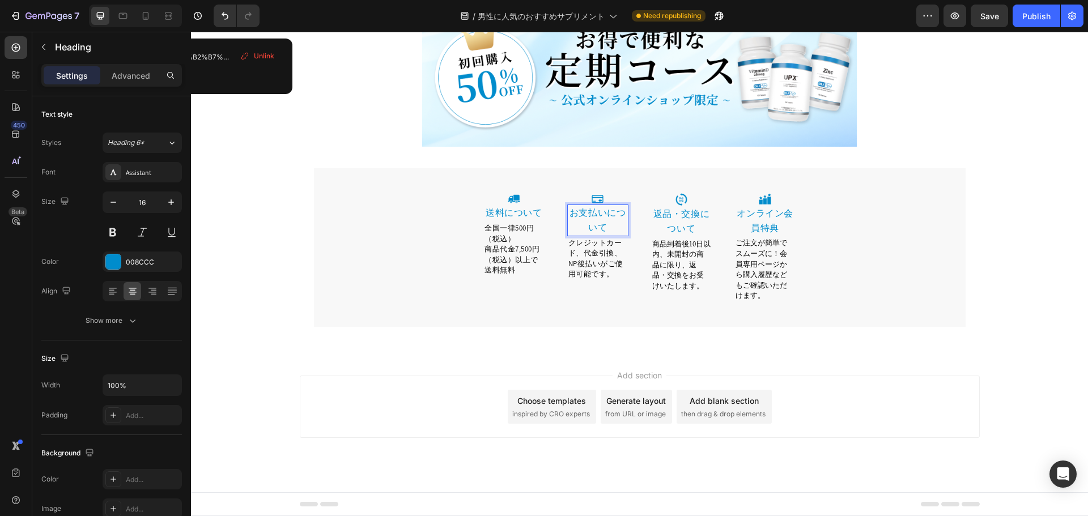
click at [611, 233] on link "お支払いについて" at bounding box center [597, 220] width 57 height 27
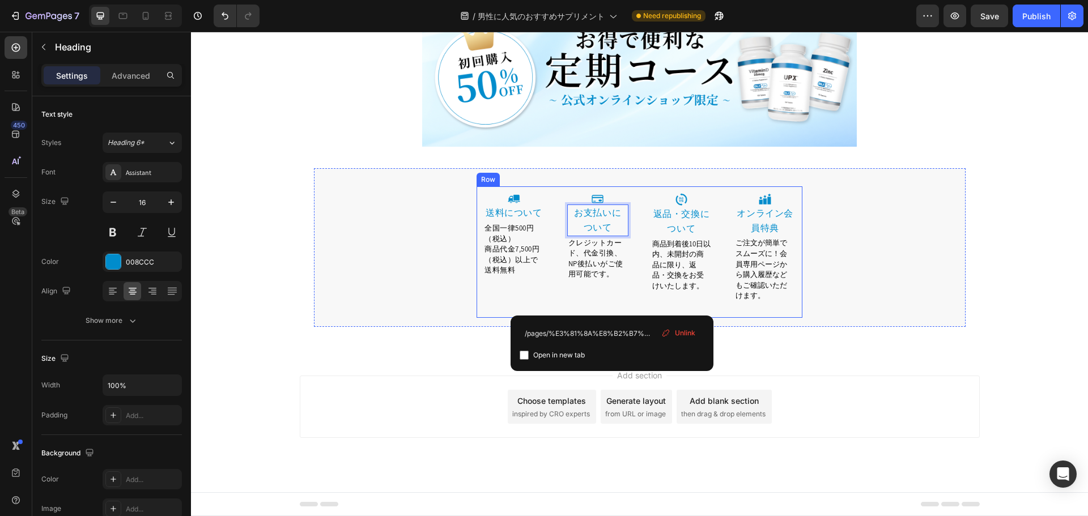
click at [604, 318] on div "Image お支払いに ⁠⁠⁠⁠⁠⁠⁠ ついて Heading 0 クレジットカード、代金引換、NP後払いがご使用可能です。 Text block Row" at bounding box center [597, 251] width 75 height 131
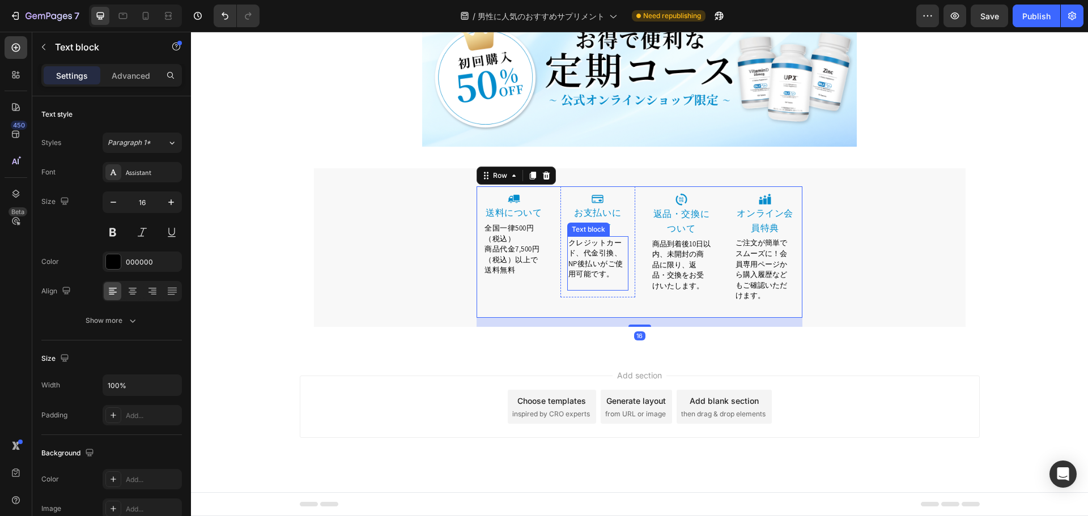
click at [597, 279] on span "クレジットカード、代金引換、NP後払いがご使用可能です。" at bounding box center [595, 258] width 55 height 41
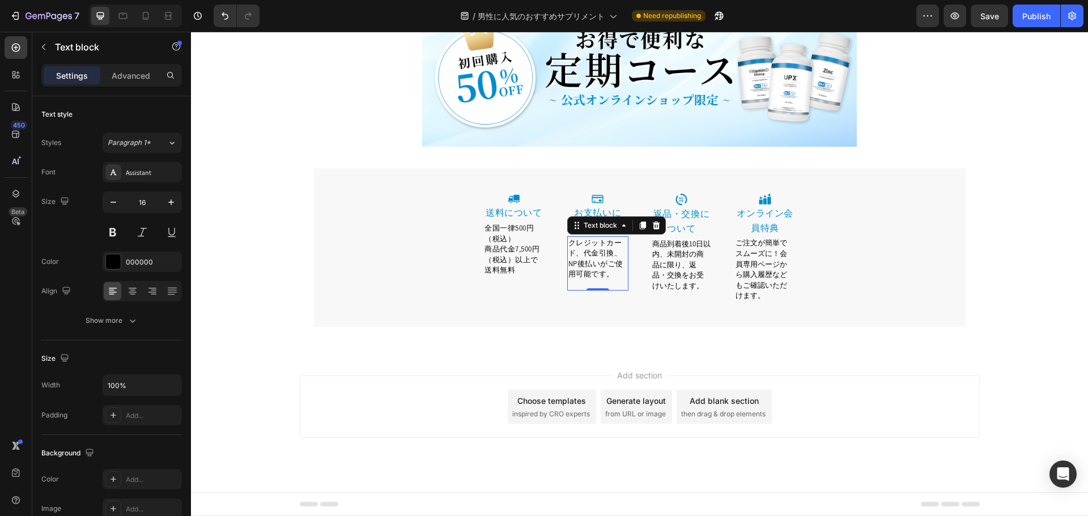
drag, startPoint x: 609, startPoint y: 345, endPoint x: 716, endPoint y: 371, distance: 110.2
click at [611, 279] on span "クレジットカード、代金引換、NP後払いがご使用可能です。" at bounding box center [595, 258] width 55 height 41
click at [685, 291] on span "商品到着後10日以内、未開封の商品に限り、返品・交換をお受けいたします。" at bounding box center [681, 265] width 58 height 52
click at [664, 291] on span "商品到着後10日以内、未開封の商品に限り、返品・交換をお受けいたします。" at bounding box center [681, 265] width 58 height 52
click at [690, 291] on span "到着後10日以内、未開封の商品に限り、返品・交換をお受けいたします。" at bounding box center [681, 265] width 58 height 52
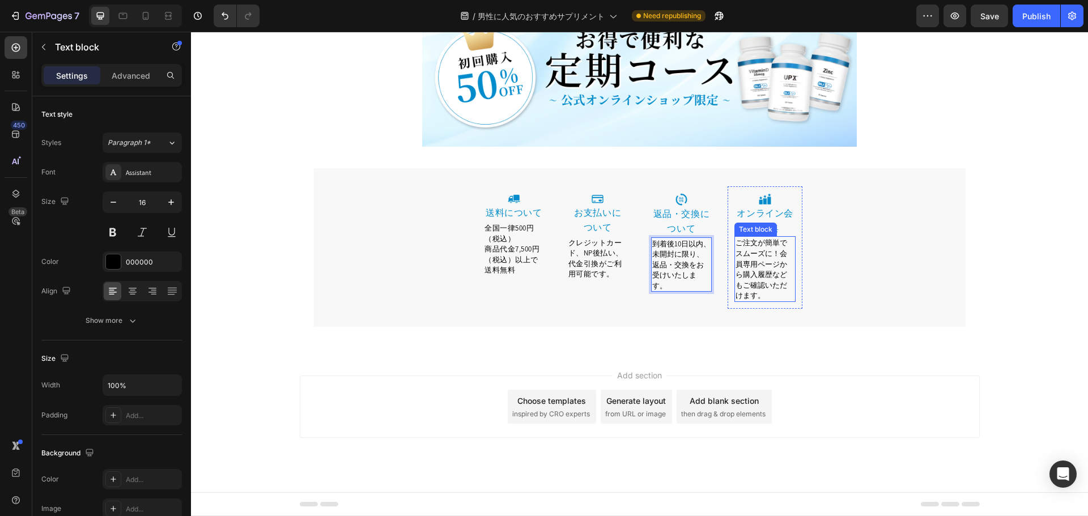
click at [760, 300] on span "ご注文が簡単でスムーズに！会員専用ページから購入履歴などもご確認いただけます。" at bounding box center [762, 269] width 52 height 62
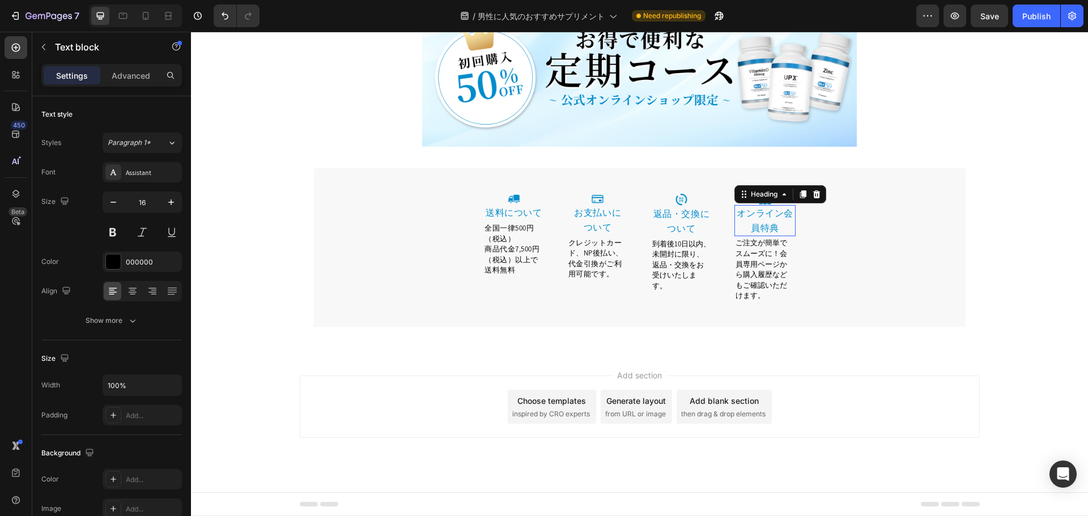
click at [777, 234] on link "オンライン会員特典" at bounding box center [765, 220] width 57 height 27
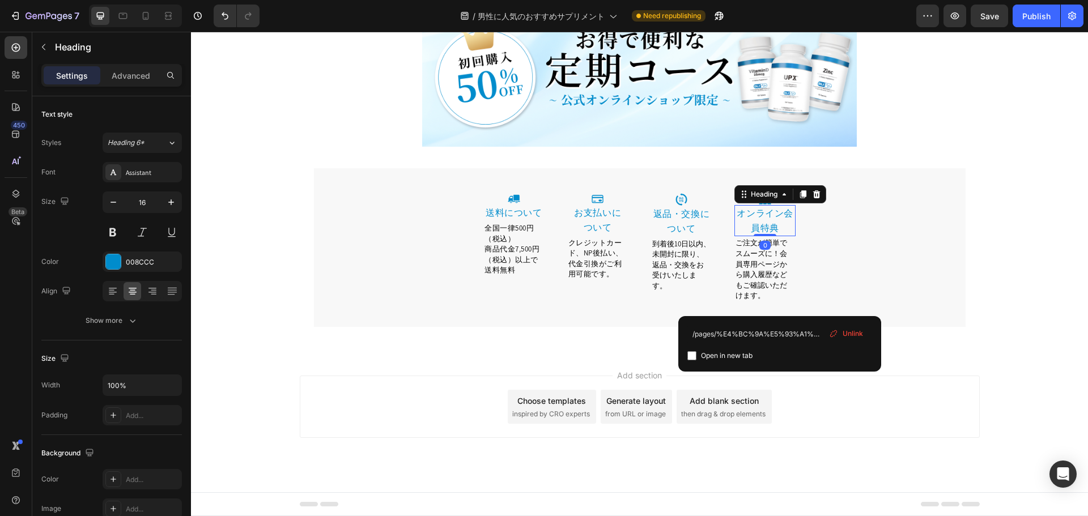
click at [780, 234] on link "オンライン会員特典" at bounding box center [765, 220] width 57 height 27
click at [771, 301] on p "ご注文が簡単でスムーズに！会員専用ページから購入履歴などもご確認いただけます。" at bounding box center [765, 268] width 59 height 63
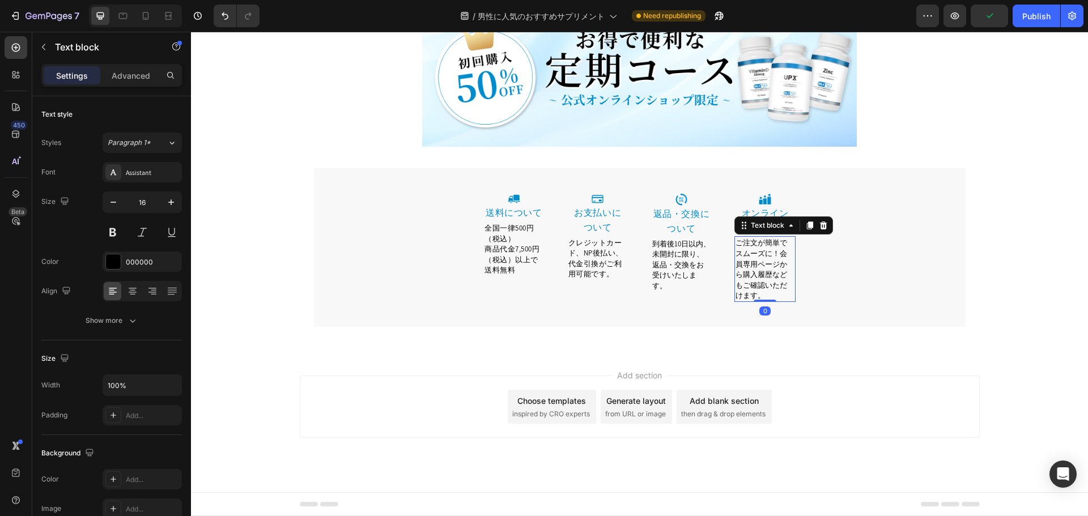
click at [748, 300] on span "ご注文が簡単でスムーズに！会員専用ページから購入履歴などもご確認いただけます。" at bounding box center [762, 269] width 52 height 62
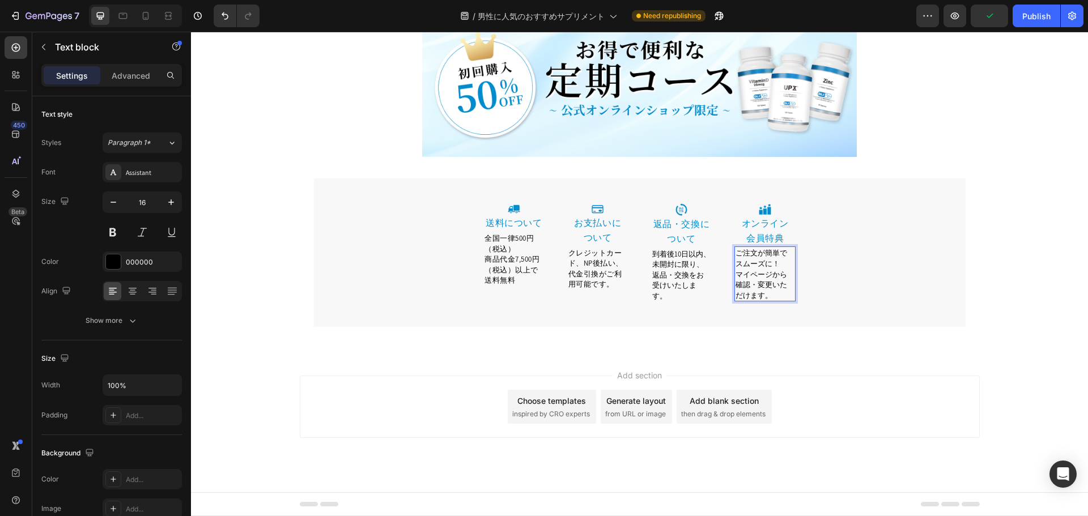
click at [784, 300] on span "マイページから確認・変更いただけます。" at bounding box center [762, 285] width 52 height 31
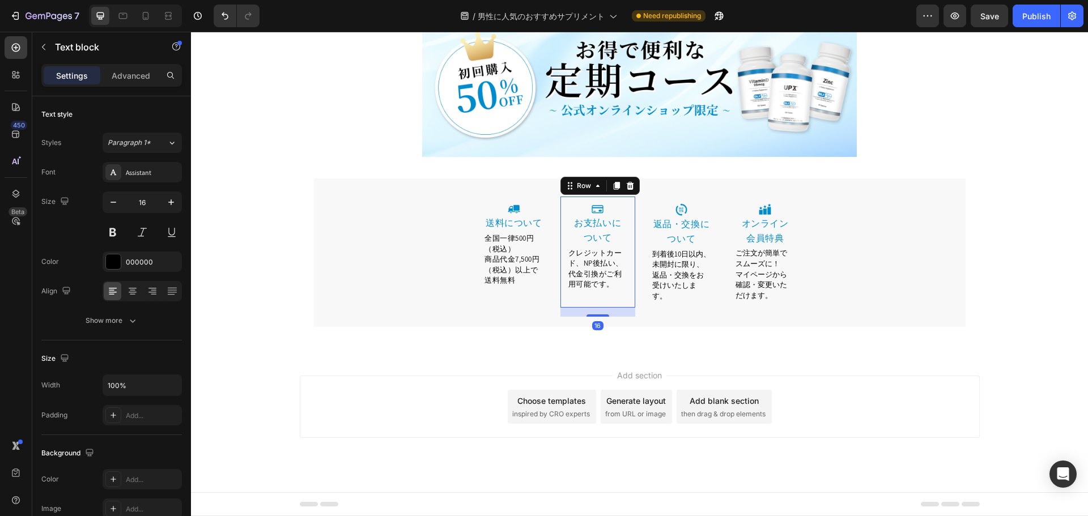
click at [568, 277] on div "Image ⁠⁠⁠⁠⁠⁠⁠ お支払いに ついて Heading クレジットカード、NP後払い、代金引換がご利用可能です。 Text block Row 16" at bounding box center [597, 252] width 75 height 110
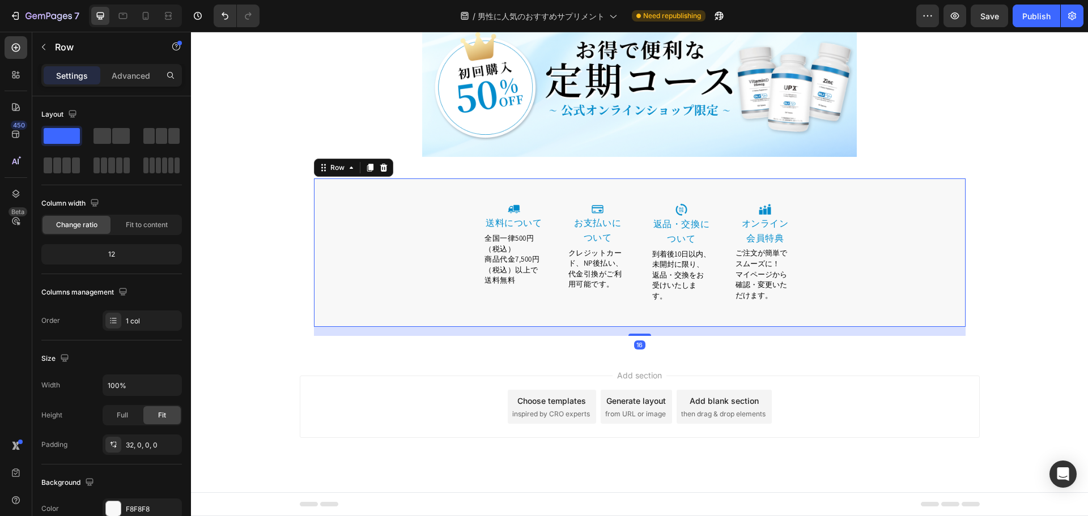
click at [666, 327] on div "Image 送料について Heading 全国一律500円（税込） 商品代金7,500円（税込）以上で送料無料 Text block Row Image ⁠⁠…" at bounding box center [640, 262] width 652 height 130
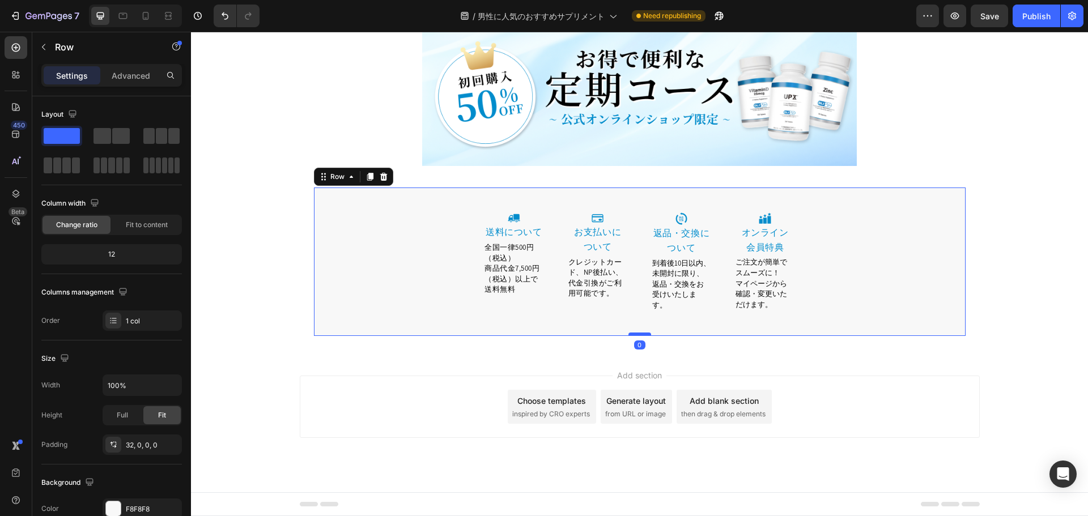
drag, startPoint x: 639, startPoint y: 415, endPoint x: 638, endPoint y: 406, distance: 9.1
click at [638, 336] on div at bounding box center [639, 334] width 23 height 3
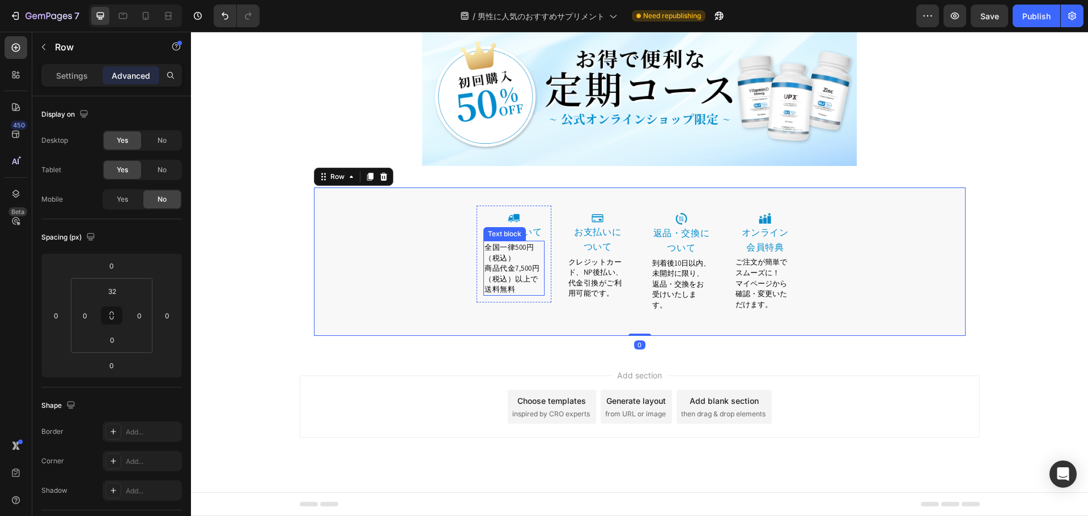
click at [528, 263] on p "全国一律500円（税込）" at bounding box center [513, 252] width 59 height 21
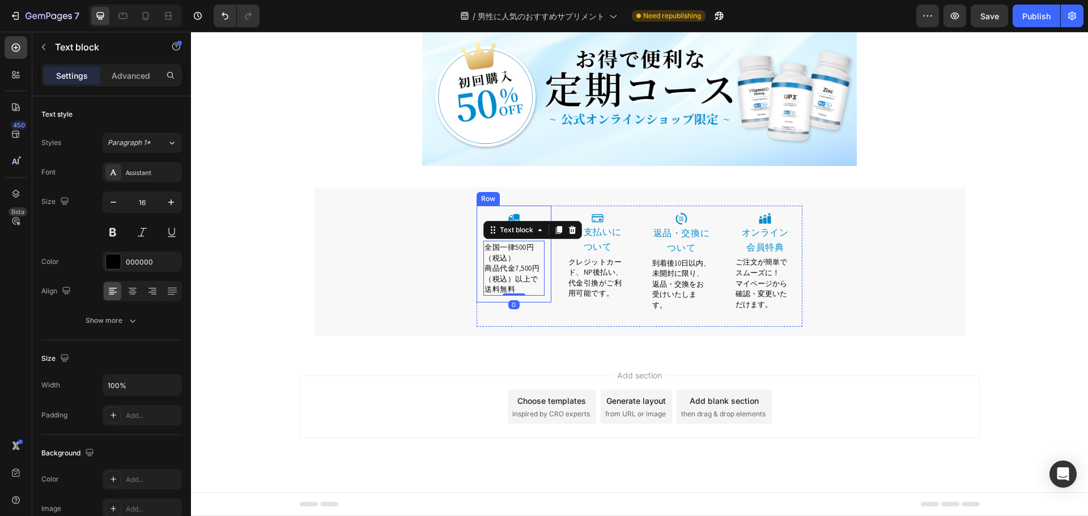
click at [600, 299] on span "クレジットカード、NP後払い、代金引換がご利用可能です。" at bounding box center [595, 277] width 55 height 41
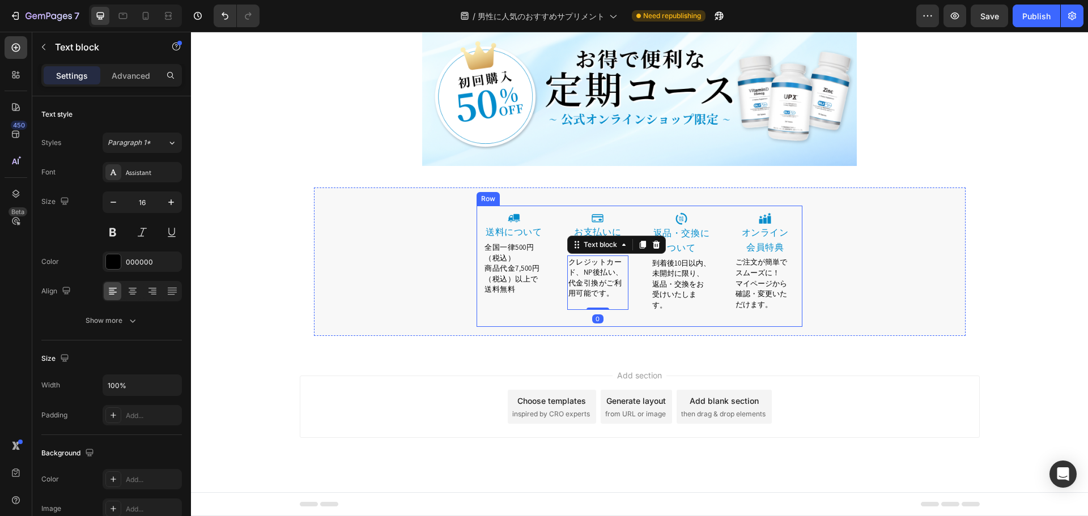
click at [683, 310] on span "到着後10日以内、未開封に限り、返品・交換をお受けいたします。" at bounding box center [681, 284] width 58 height 52
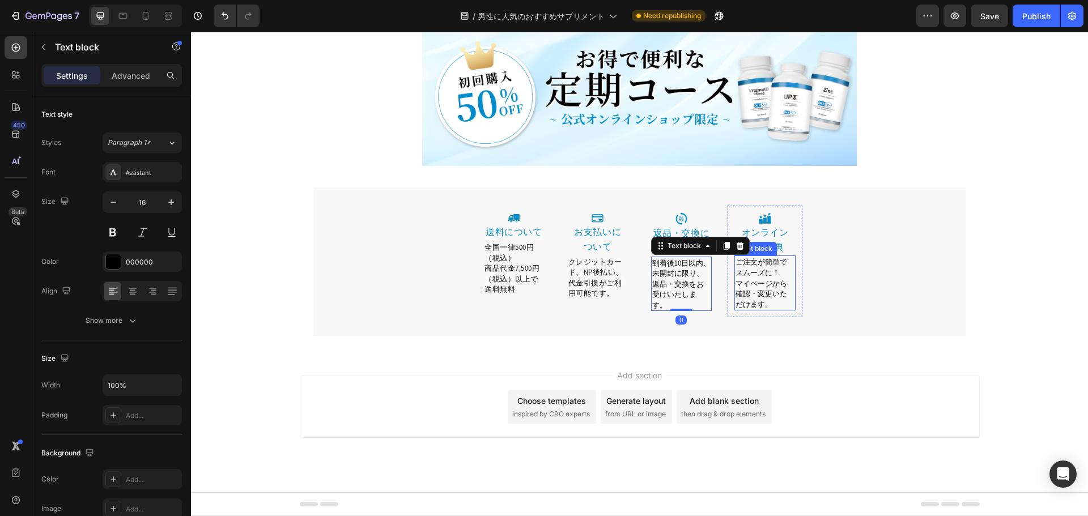
click at [762, 309] on span "確認・変更いただけます。" at bounding box center [762, 299] width 52 height 20
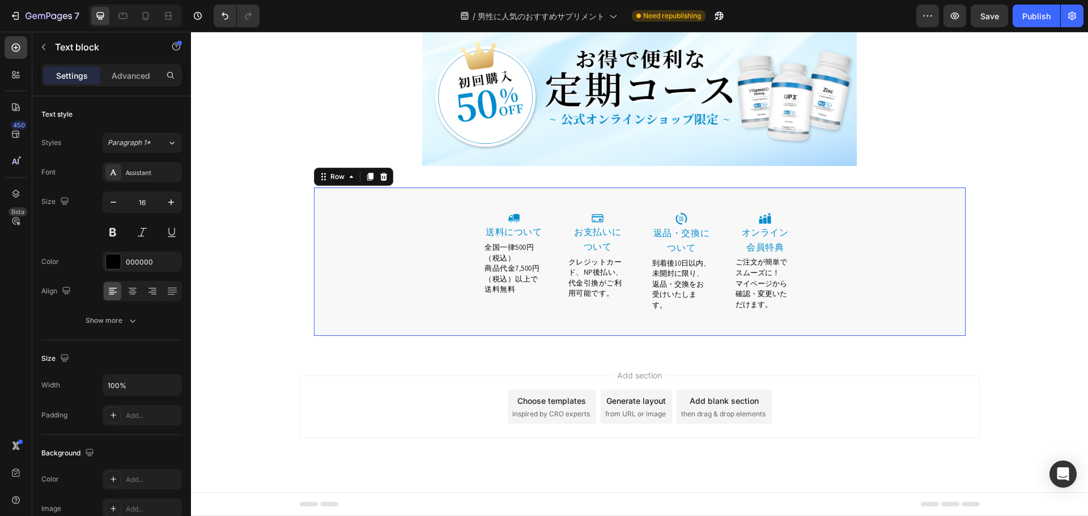
click at [800, 336] on div "Image 送料について Heading 全国一律500円（税込） 商品代金7,500円（税込）以上で送料無料 Text block Row Image ⁠⁠…" at bounding box center [640, 271] width 652 height 130
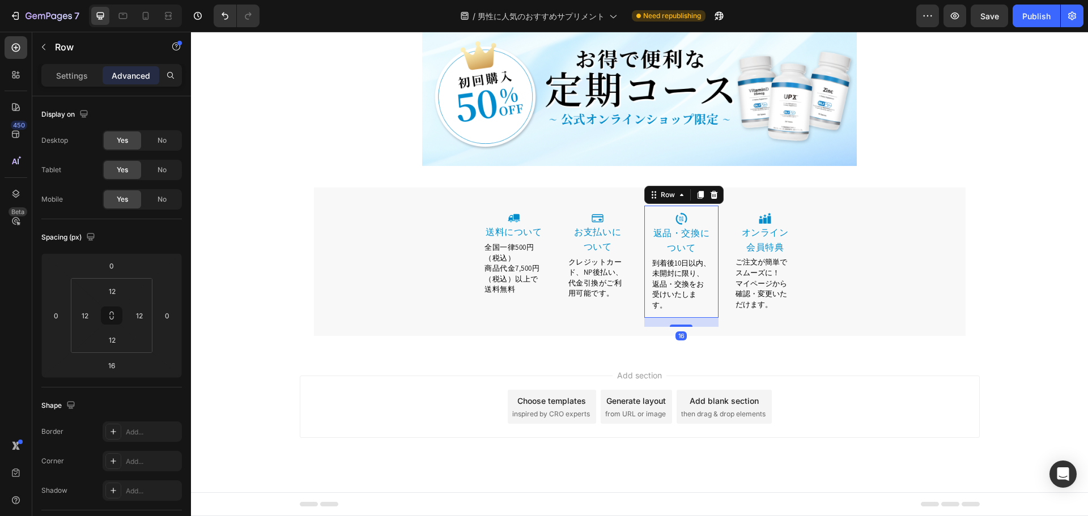
click at [644, 318] on div "Image 返品・交換について Heading 到着後10日以内、未開封に限り、返品・交換をお受けいたします。 Text block Row 16" at bounding box center [681, 262] width 75 height 112
drag, startPoint x: 683, startPoint y: 387, endPoint x: 683, endPoint y: 378, distance: 9.1
click at [683, 318] on div at bounding box center [681, 316] width 23 height 3
type input "0"
click at [568, 299] on span "クレジットカード、NP後払い、代金引換がご利用可能です。" at bounding box center [595, 278] width 55 height 41
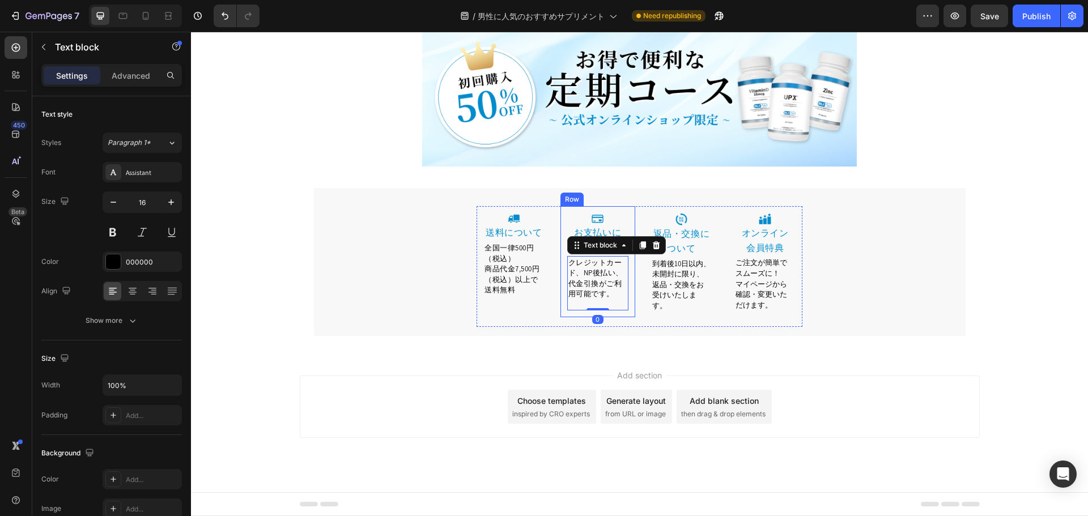
click at [568, 317] on div "Image ⁠⁠⁠⁠⁠⁠⁠ お支払いに ついて Heading クレジットカード、NP後払い、代金引換がご利用可能です。 Text block 0 Row" at bounding box center [597, 261] width 75 height 110
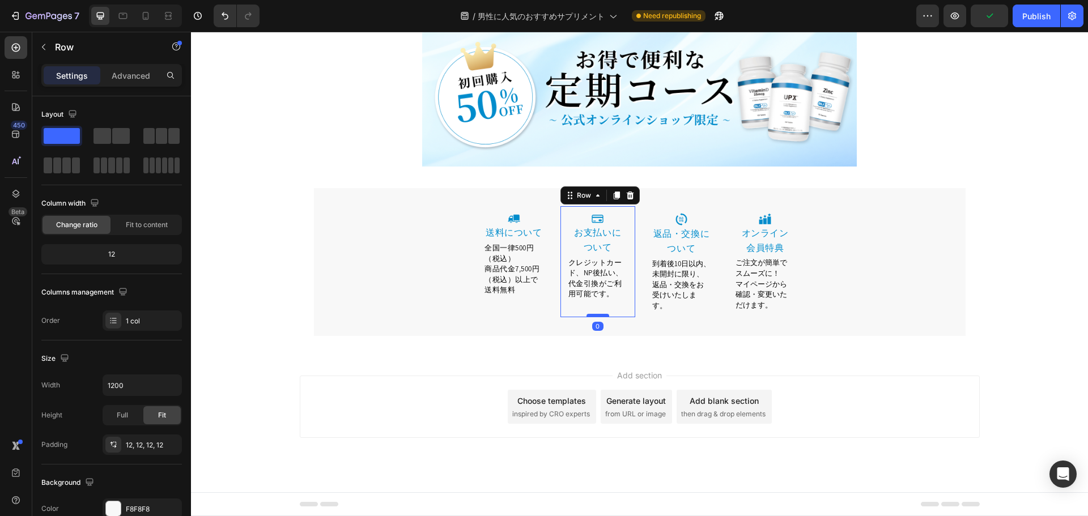
drag, startPoint x: 595, startPoint y: 394, endPoint x: 598, endPoint y: 385, distance: 9.7
click at [598, 317] on div at bounding box center [597, 315] width 23 height 3
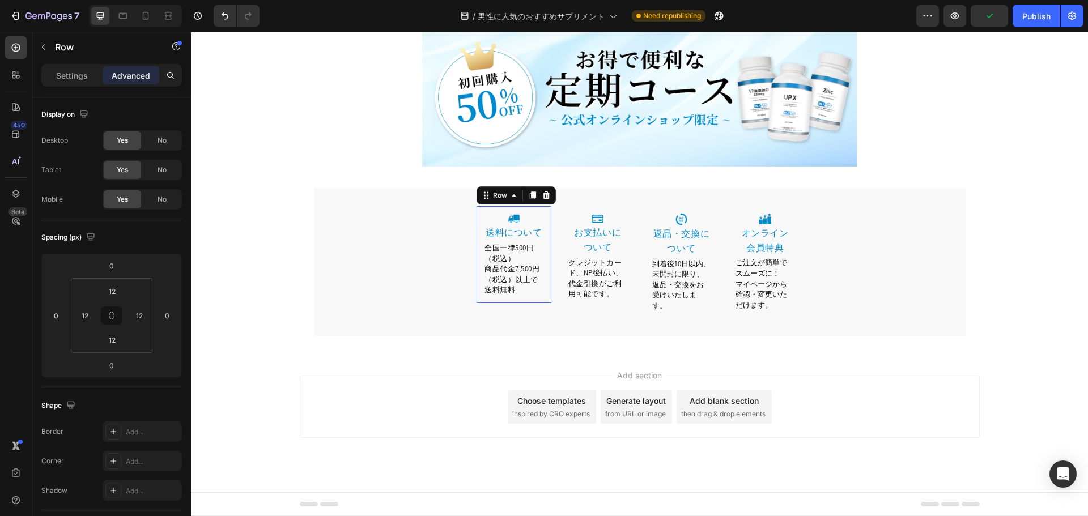
click at [506, 303] on div "Image 送料について Heading 全国一律500円（税込） 商品代金7,500円（税込）以上で送料無料 Text block Row 0" at bounding box center [514, 254] width 75 height 97
drag, startPoint x: 512, startPoint y: 380, endPoint x: 515, endPoint y: 371, distance: 10.0
click at [515, 303] on div at bounding box center [514, 301] width 23 height 3
type input "0"
click at [772, 310] on span "確認・変更いただけます。" at bounding box center [762, 300] width 52 height 20
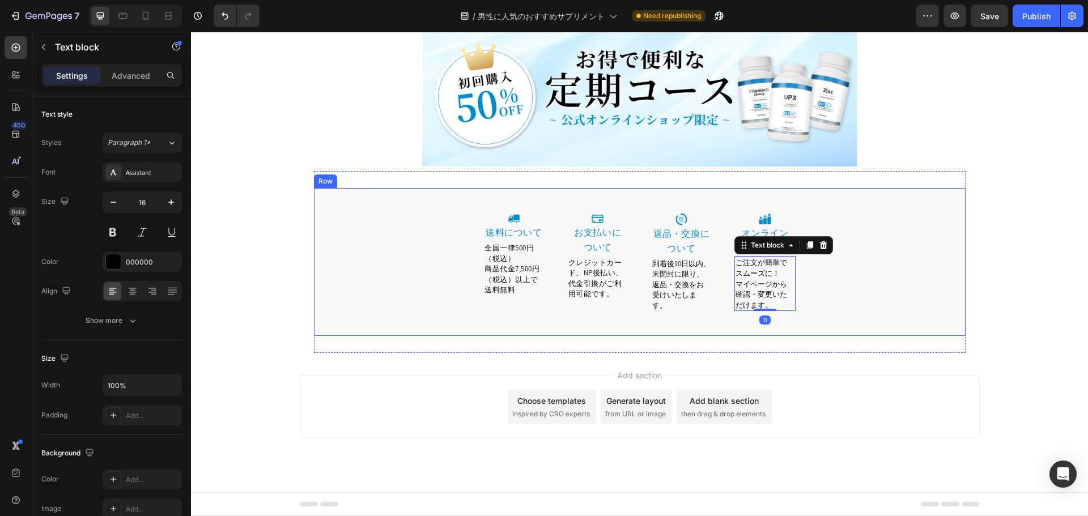
click at [827, 336] on div "Image 送料について Heading 全国一律500円（税込） 商品代金7,500円（税込）以上で送料無料 Text block Row Image ⁠⁠…" at bounding box center [640, 271] width 652 height 130
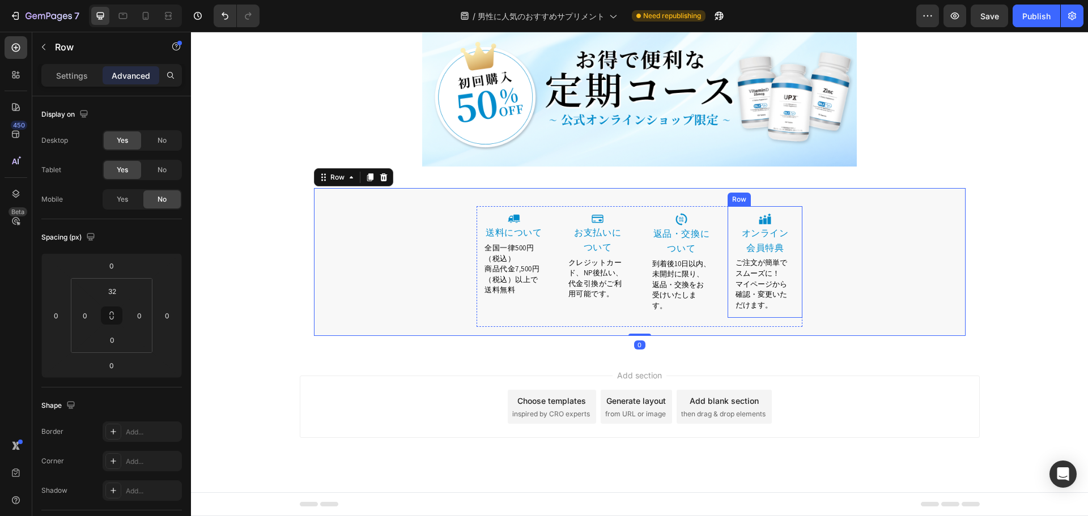
click at [794, 318] on div "Image ⁠⁠⁠⁠⁠⁠⁠ オンライン 会員特典 Heading ご注文が簡単でスムーズに！ マイページから 確認・変更いただけます。 Text block …" at bounding box center [765, 262] width 75 height 112
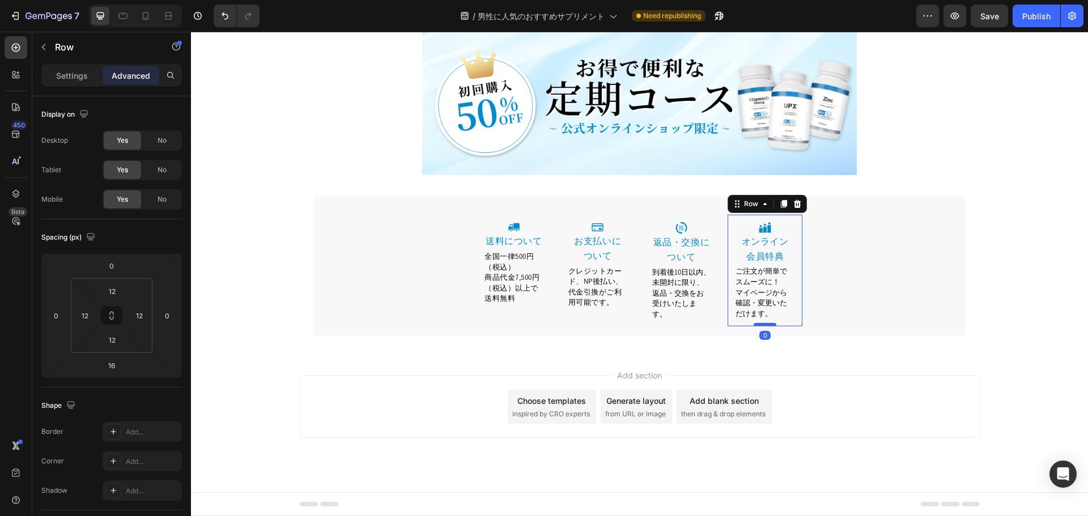
drag, startPoint x: 766, startPoint y: 397, endPoint x: 765, endPoint y: 387, distance: 9.6
click at [765, 326] on div at bounding box center [765, 324] width 23 height 3
type input "0"
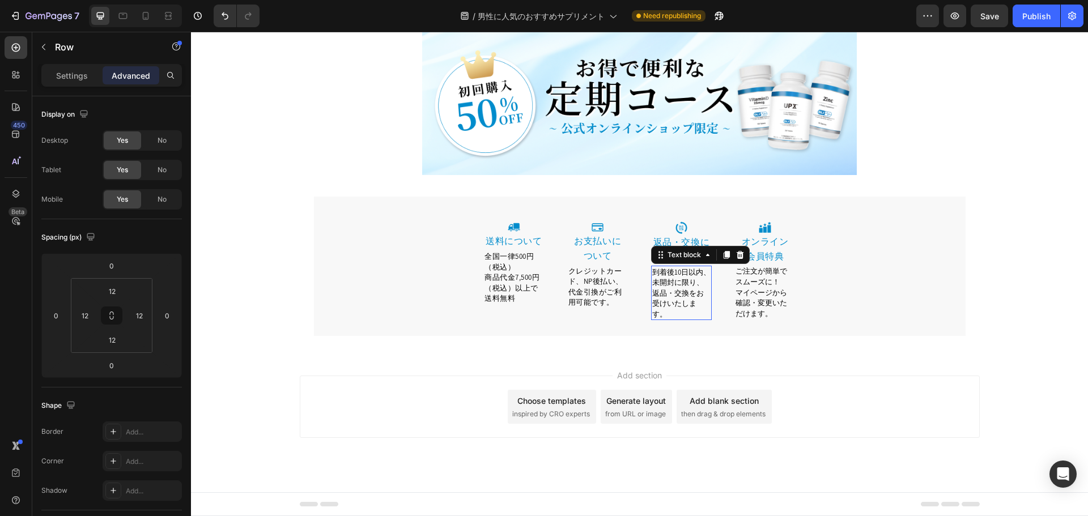
click at [663, 319] on span "到着後10日以内、未開封に限り、返品・交換をお受けいたします。" at bounding box center [681, 293] width 58 height 52
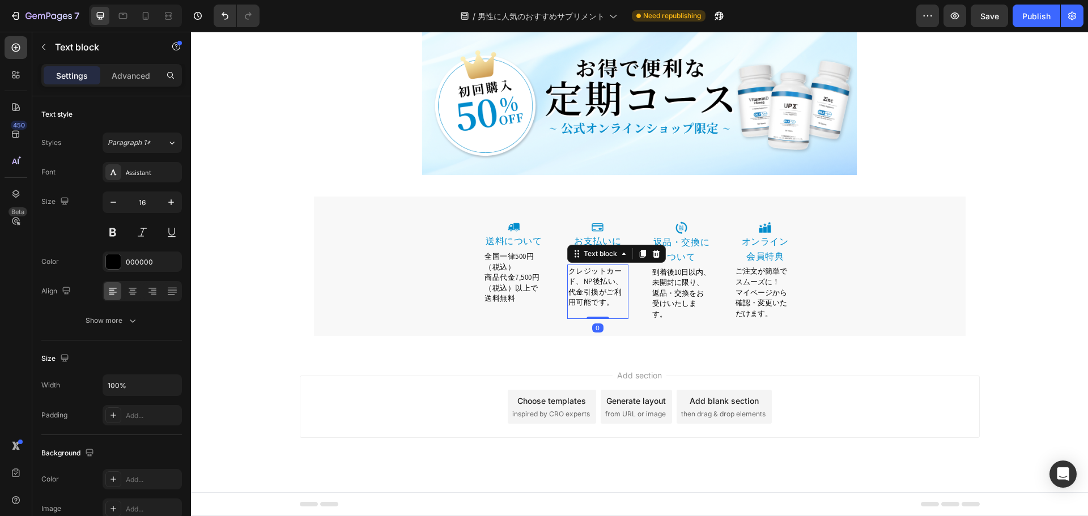
click at [591, 318] on p "Rich Text Editor. Editing area: main" at bounding box center [597, 313] width 59 height 10
click at [504, 327] on div "Image 送料について Heading 全国一律500円（税込） 商品代金7,500円（税込）以上で送料無料 Text block Row" at bounding box center [514, 271] width 75 height 112
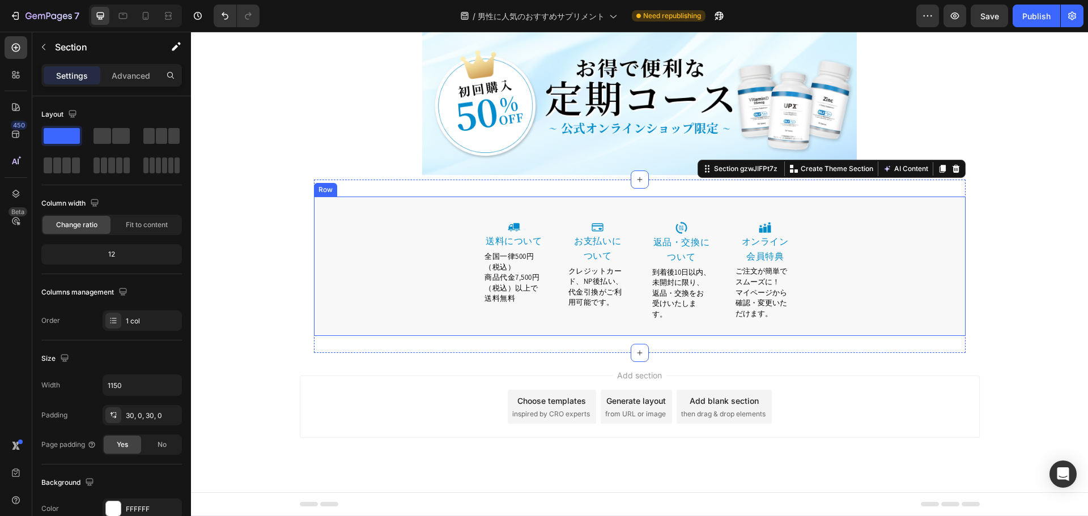
click at [628, 336] on div "Image 送料について Heading 全国一律500円（税込） 商品代金7,500円（税込）以上で送料無料 Text block Row Image ⁠⁠…" at bounding box center [640, 275] width 652 height 121
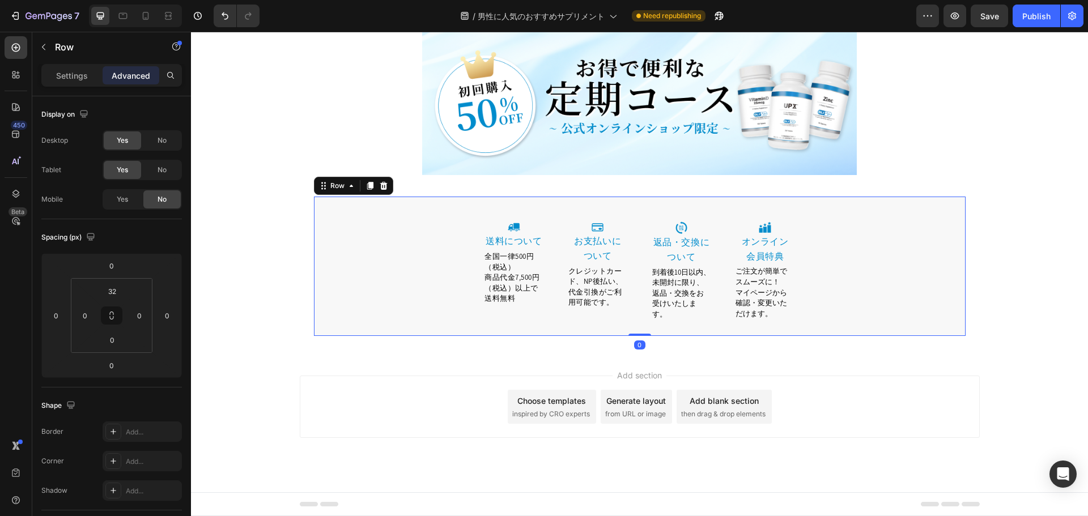
click at [685, 336] on div "Image 送料について Heading 全国一律500円（税込） 商品代金7,500円（税込）以上で送料無料 Text block Row Image ⁠⁠…" at bounding box center [640, 275] width 652 height 121
click at [662, 327] on div "Image 返品・交換について Heading 到着後10日以内、未開封に限り、返品・交換をお受けいたします。 Text block Row" at bounding box center [681, 271] width 75 height 112
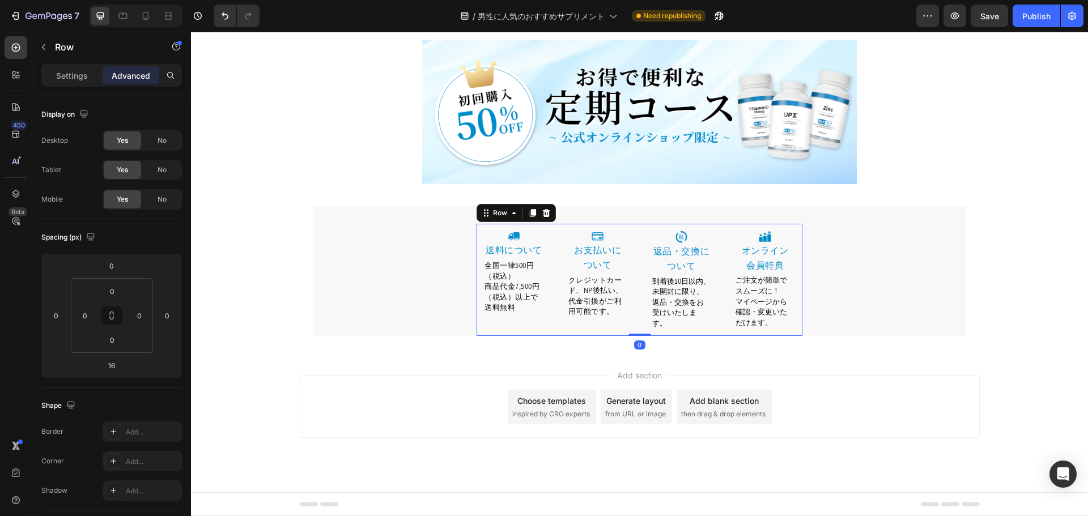
drag, startPoint x: 643, startPoint y: 396, endPoint x: 648, endPoint y: 386, distance: 11.2
click at [648, 336] on div "Image 送料について Heading 全国一律500円（税込） 商品代金7,500円（税込）以上で送料無料 Text block Row Image ⁠⁠…" at bounding box center [640, 280] width 326 height 112
type input "0"
click at [542, 321] on div "Image 送料について Heading 全国一律500円（税込） 商品代金7,500円（税込）以上で送料無料 Text block Row" at bounding box center [514, 272] width 75 height 97
click at [460, 336] on div "Image 送料について Heading 全国一律500円（税込） 商品代金7,500円（税込）以上で送料無料 Text block Row Image ⁠⁠…" at bounding box center [640, 280] width 652 height 112
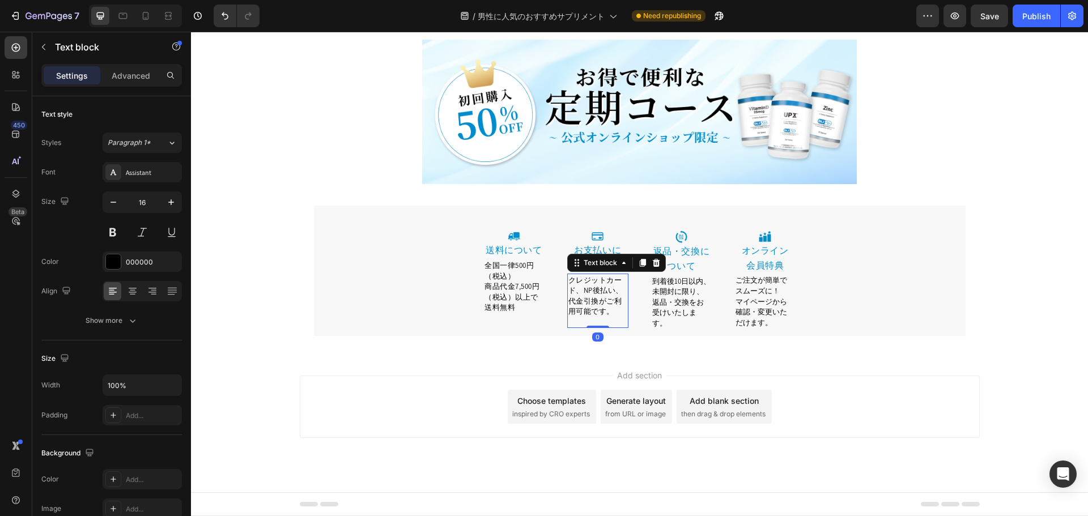
click at [594, 317] on span "クレジットカード、NP後払い、代金引換がご利用可能です。" at bounding box center [595, 295] width 55 height 41
click at [671, 328] on span "到着後10日以内、未開封に限り、返品・交換をお受けいたします。" at bounding box center [681, 303] width 58 height 52
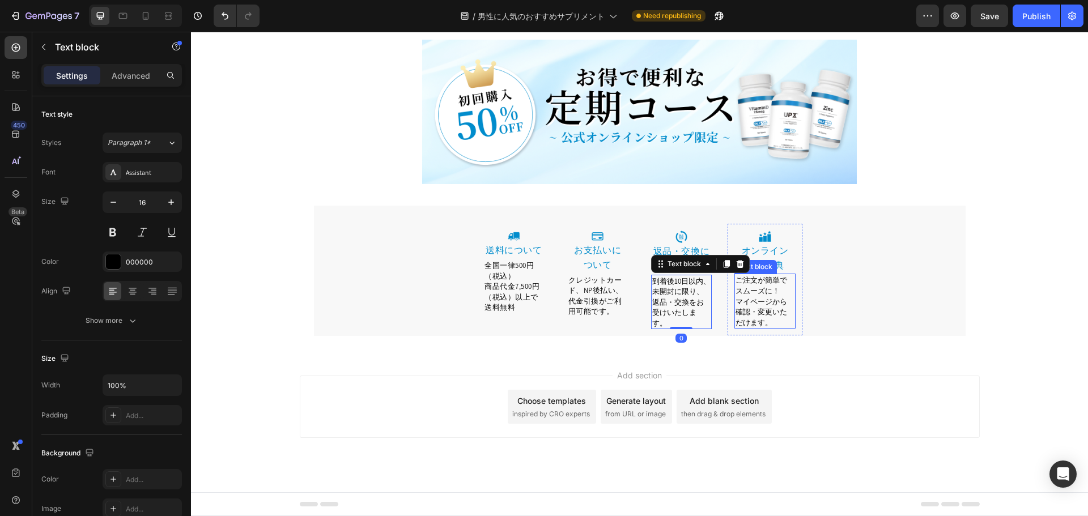
drag, startPoint x: 739, startPoint y: 365, endPoint x: 746, endPoint y: 368, distance: 7.2
click at [739, 328] on span "確認・変更いただけます。" at bounding box center [762, 317] width 52 height 20
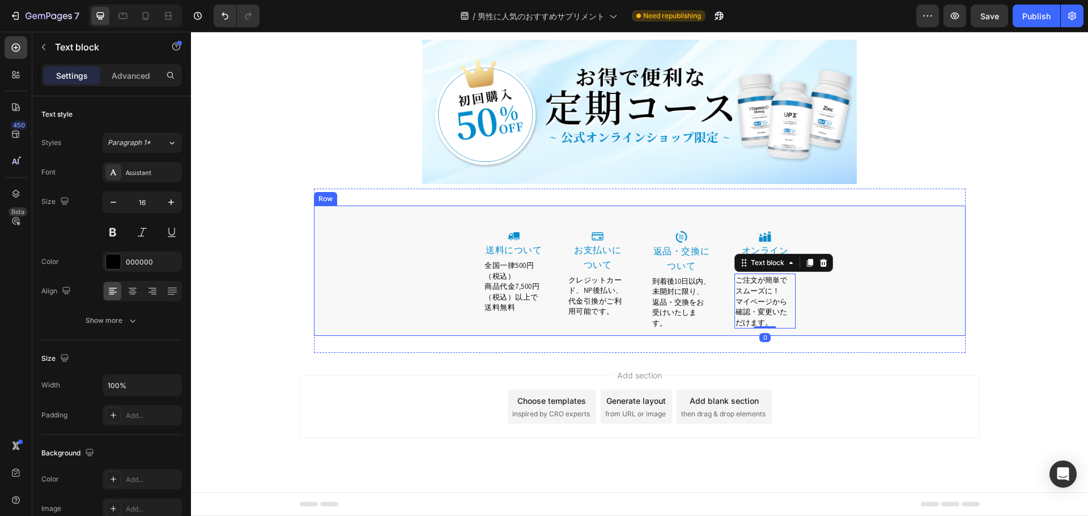
click at [849, 336] on div "Image 送料について Heading 全国一律500円（税込） 商品代金7,500円（税込）以上で送料無料 Text block Row Image ⁠⁠…" at bounding box center [640, 280] width 652 height 112
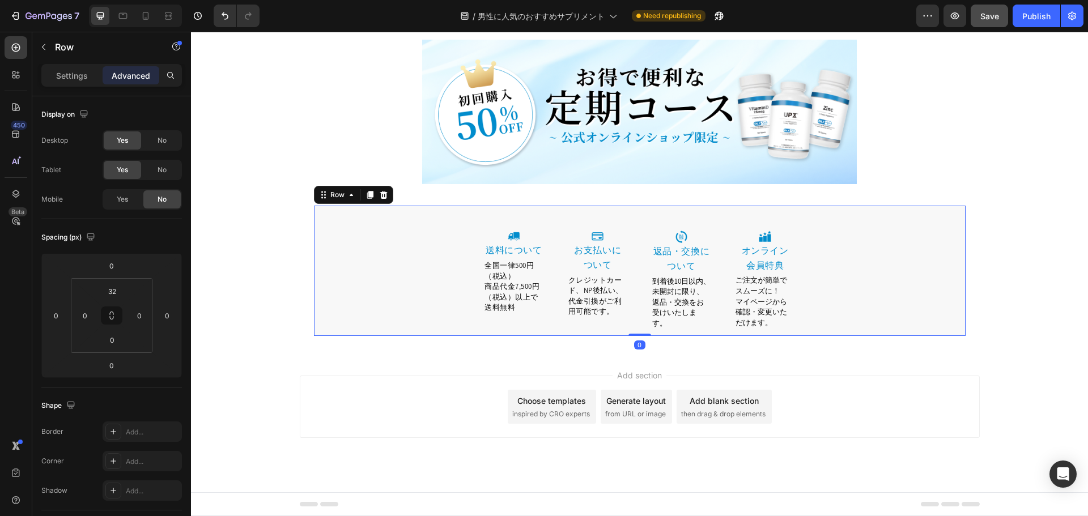
click at [992, 15] on span "Save" at bounding box center [989, 16] width 19 height 10
click at [1045, 18] on div "Publish" at bounding box center [1036, 16] width 28 height 12
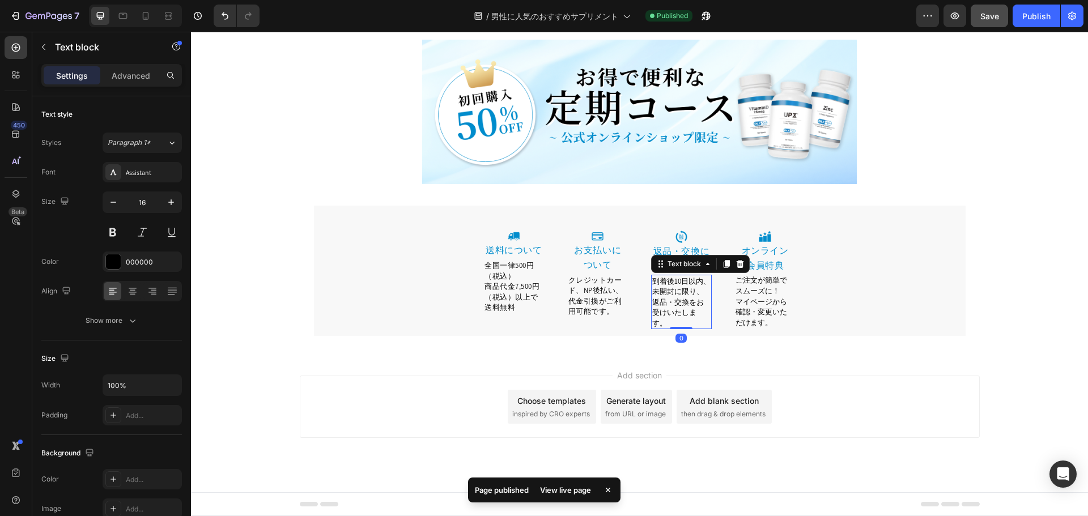
click at [694, 328] on span "到着後10日以内、未開封に限り、返品・交換をお受けいたします。" at bounding box center [681, 303] width 58 height 52
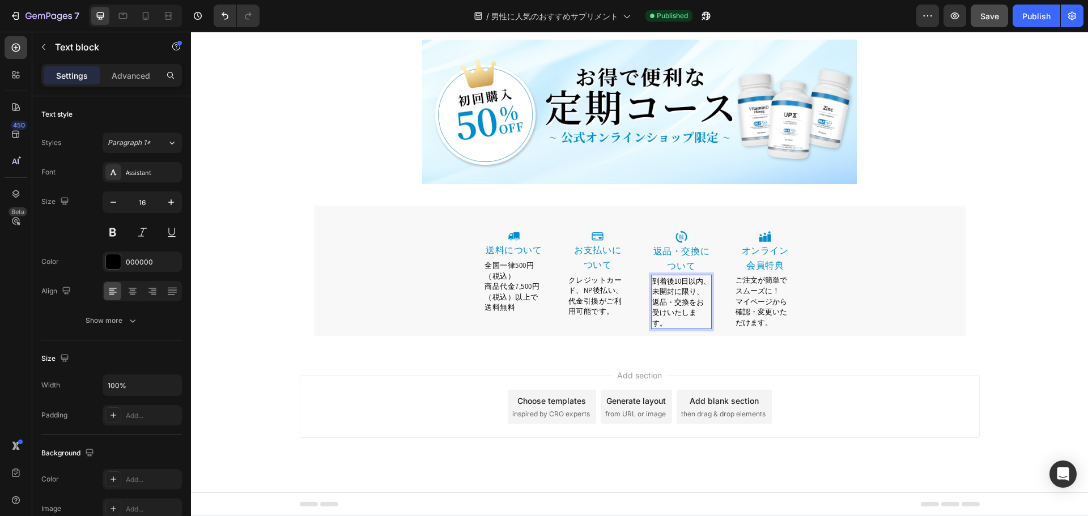
click at [693, 328] on span "到着後10日以内、未開封に限り、返品・交換をお受けいたします。" at bounding box center [681, 303] width 58 height 52
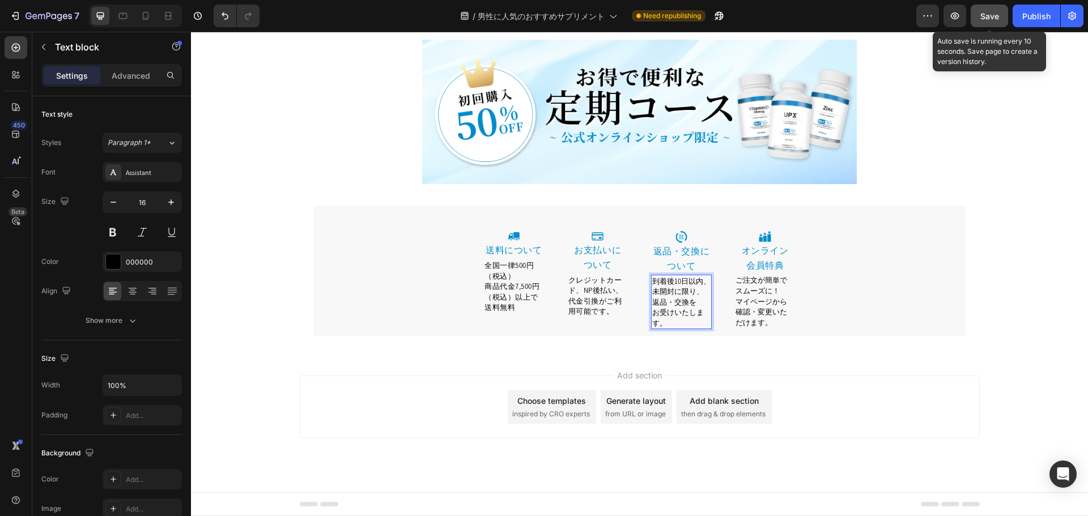
click at [999, 16] on span "Save" at bounding box center [989, 16] width 19 height 10
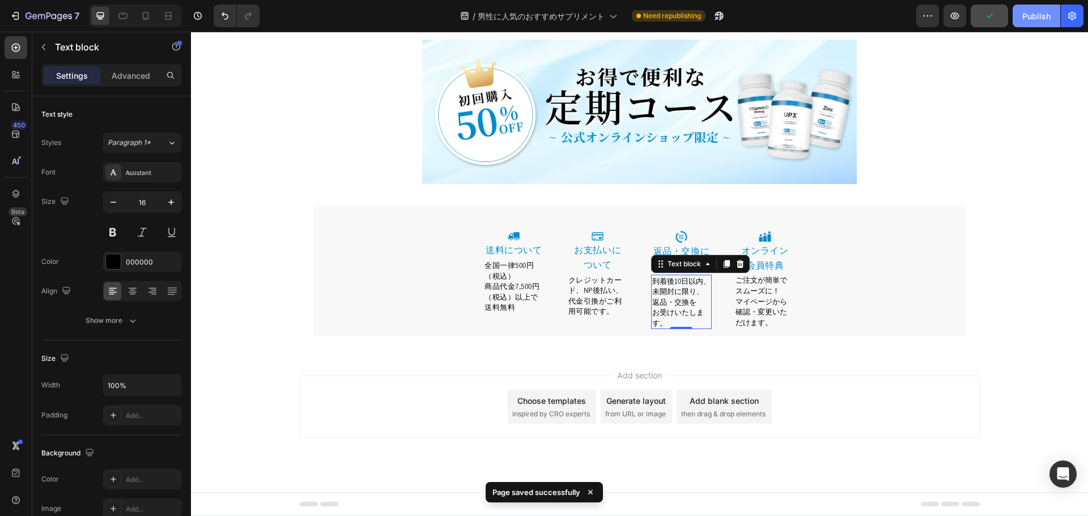
click at [1039, 16] on div "Publish" at bounding box center [1036, 16] width 28 height 12
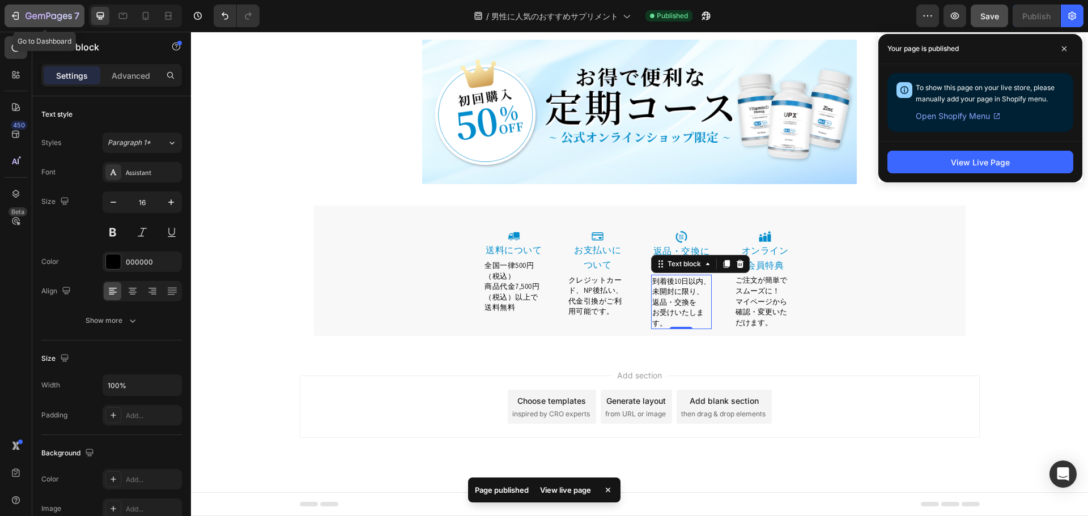
click at [27, 6] on button "7" at bounding box center [45, 16] width 80 height 23
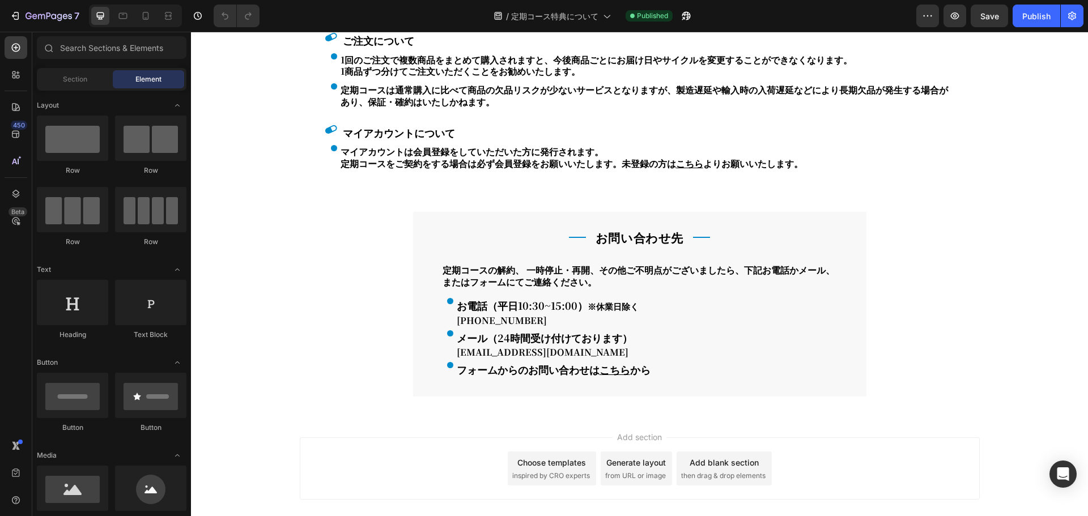
scroll to position [3388, 0]
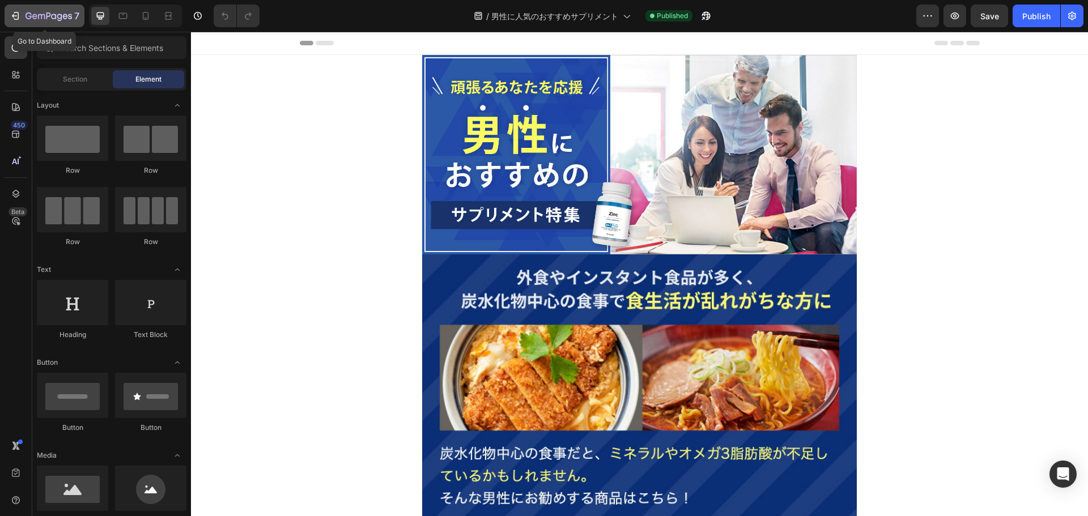
click at [50, 18] on icon "button" at bounding box center [48, 17] width 46 height 10
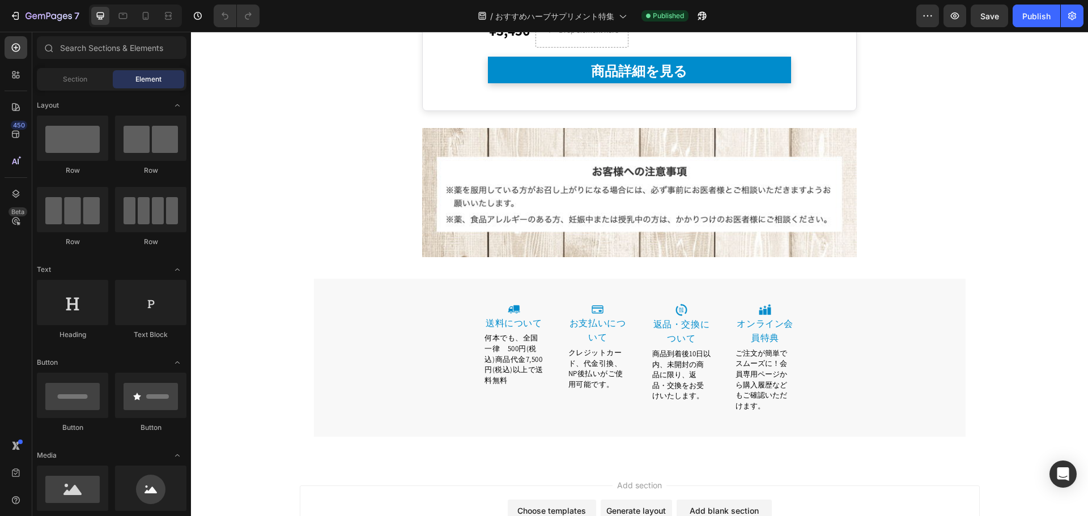
scroll to position [4058, 0]
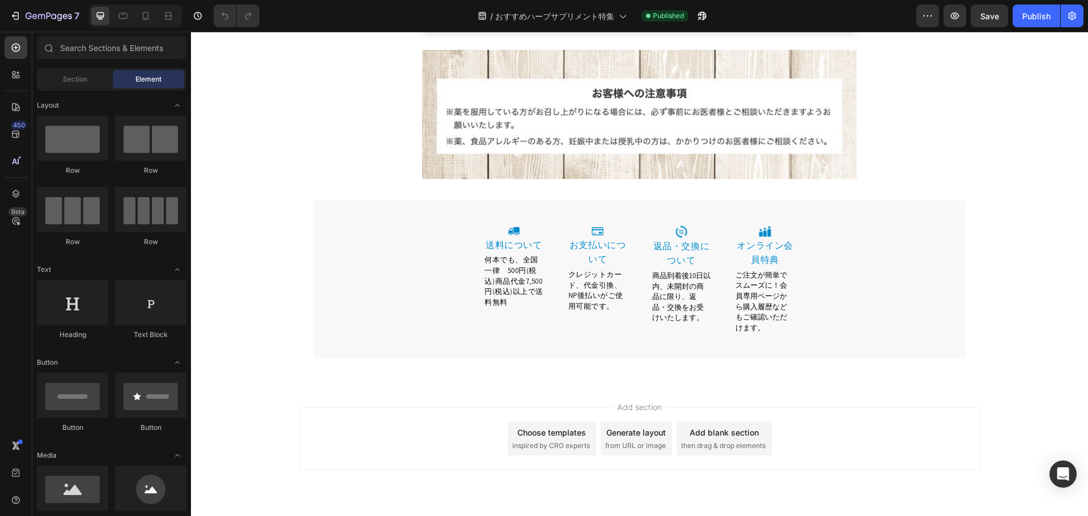
drag, startPoint x: 1082, startPoint y: 75, endPoint x: 1257, endPoint y: 498, distance: 457.3
click at [518, 257] on span "何本でも、全国一律　500円(税込)商品代金7,500円(税込)以上で送料無料" at bounding box center [513, 281] width 59 height 52
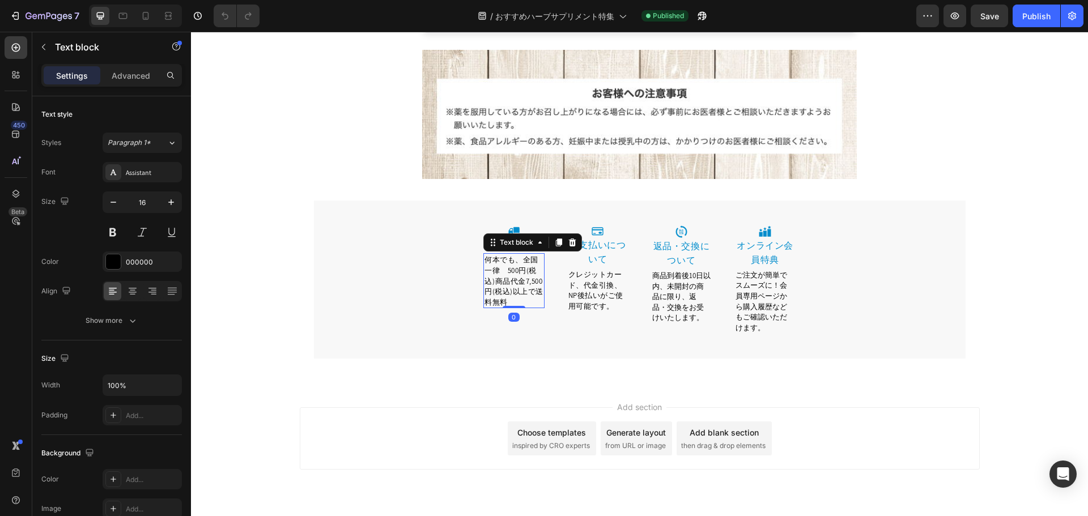
click at [519, 255] on span "何本でも、全国一律　500円(税込)商品代金7,500円(税込)以上で送料無料" at bounding box center [513, 281] width 59 height 52
click at [520, 255] on span "全国一律　500円(税込)商品代金7,500円(税込)以上で送料無料" at bounding box center [512, 275] width 57 height 41
drag, startPoint x: 481, startPoint y: 240, endPoint x: 720, endPoint y: 291, distance: 244.9
click at [487, 255] on span "全国一律500円(税込)商品代金7,500円(税込)以上で送料無料" at bounding box center [510, 275] width 53 height 41
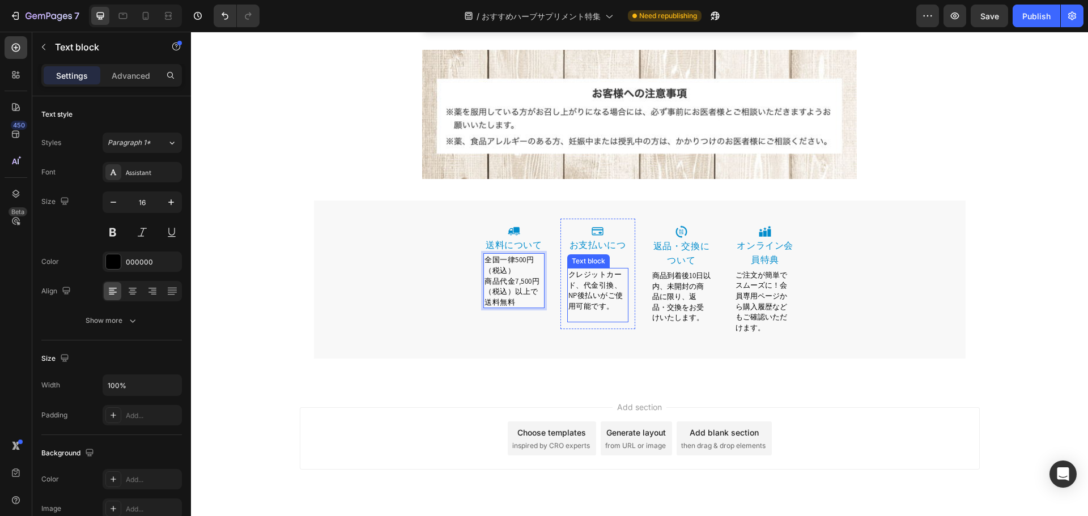
click at [596, 270] on span "クレジットカード、代金引換、NP後払いがご使用可能です。" at bounding box center [595, 290] width 55 height 41
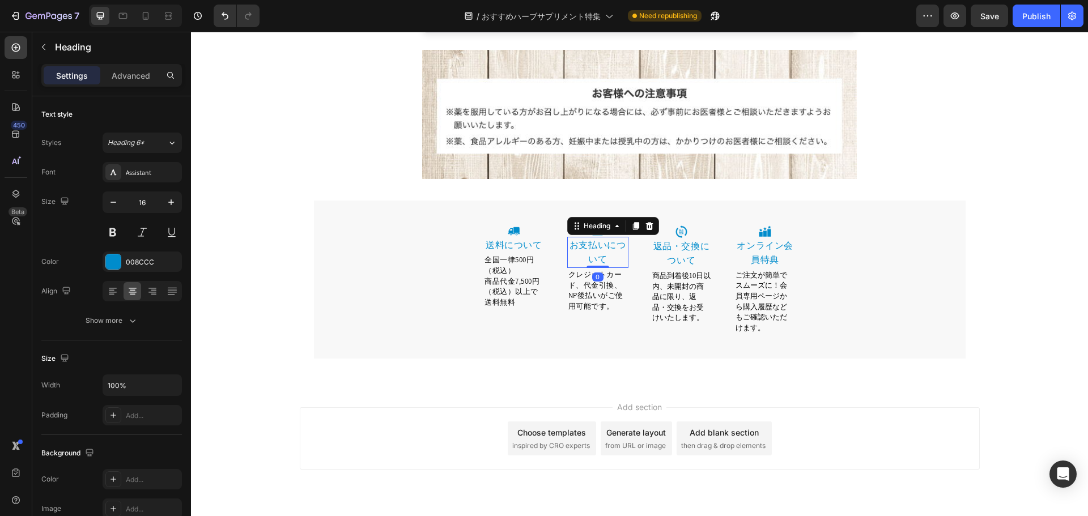
click at [614, 239] on link "お支払いについて" at bounding box center [597, 252] width 57 height 27
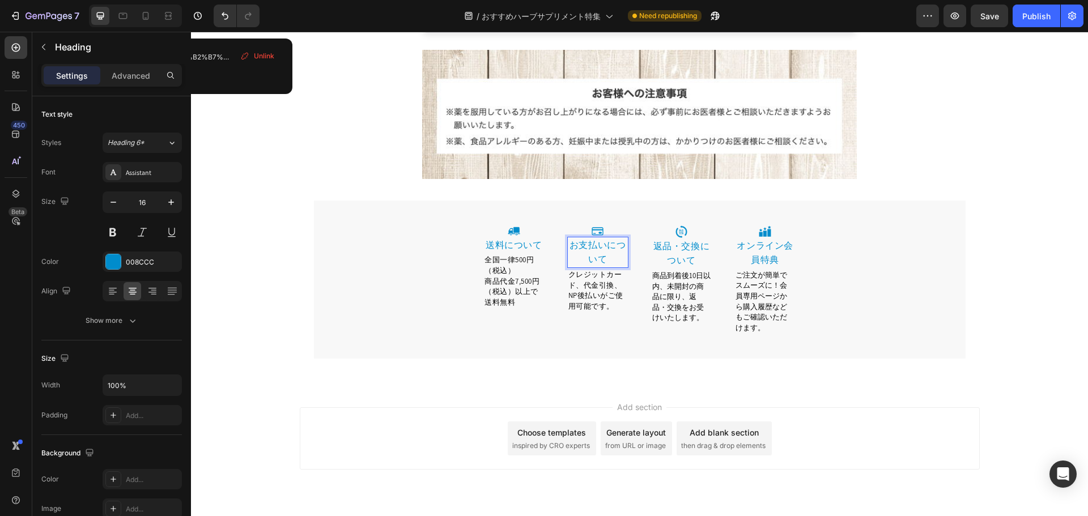
click at [611, 239] on link "お支払いについて" at bounding box center [597, 252] width 57 height 27
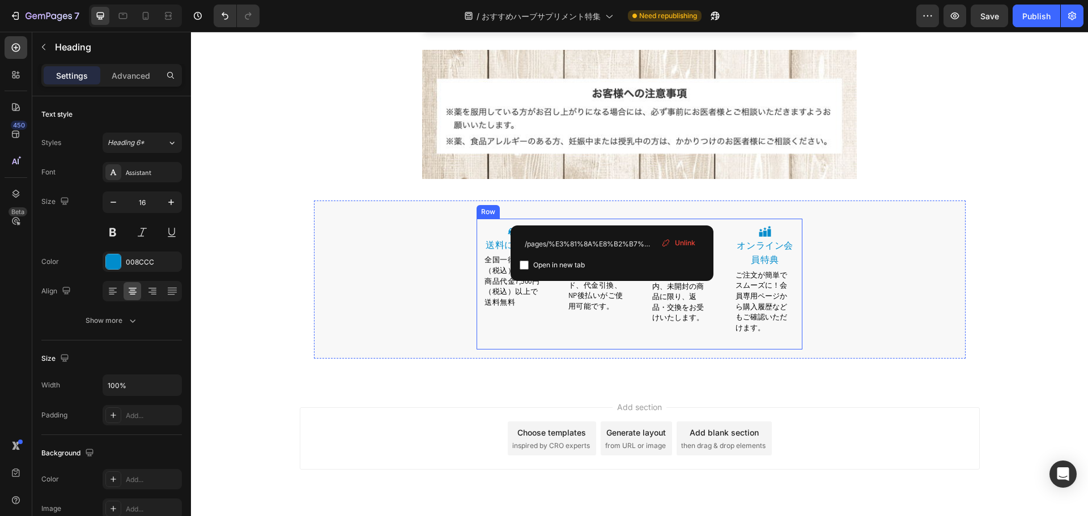
click at [609, 303] on div "Image お支払いに ⁠⁠⁠⁠⁠⁠⁠ ついて Heading 0 クレジットカード、代金引換、NP後払いがご使用可能です。 Text block Row" at bounding box center [597, 284] width 75 height 131
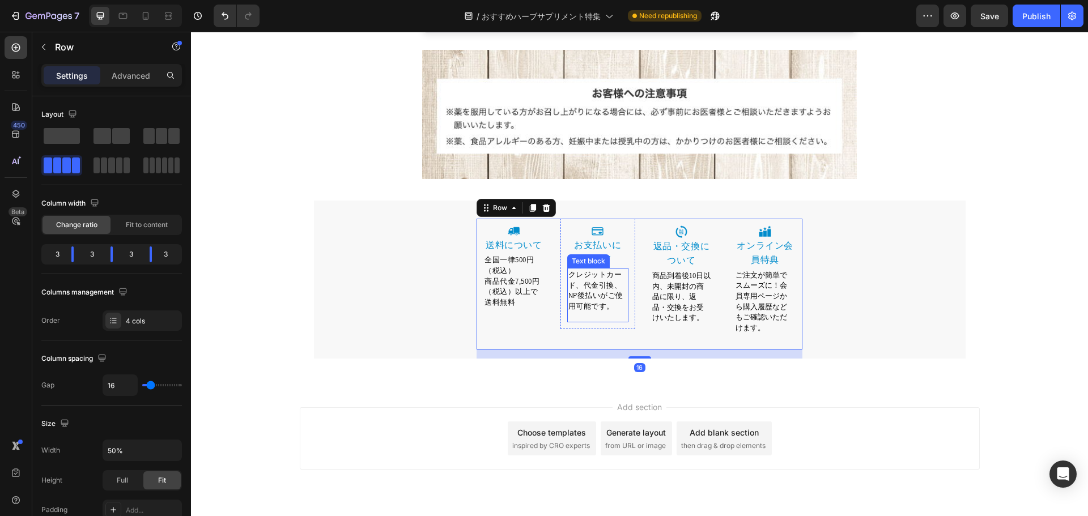
click at [603, 270] on span "クレジットカード、代金引換、NP後払いがご使用可能です。" at bounding box center [595, 290] width 55 height 41
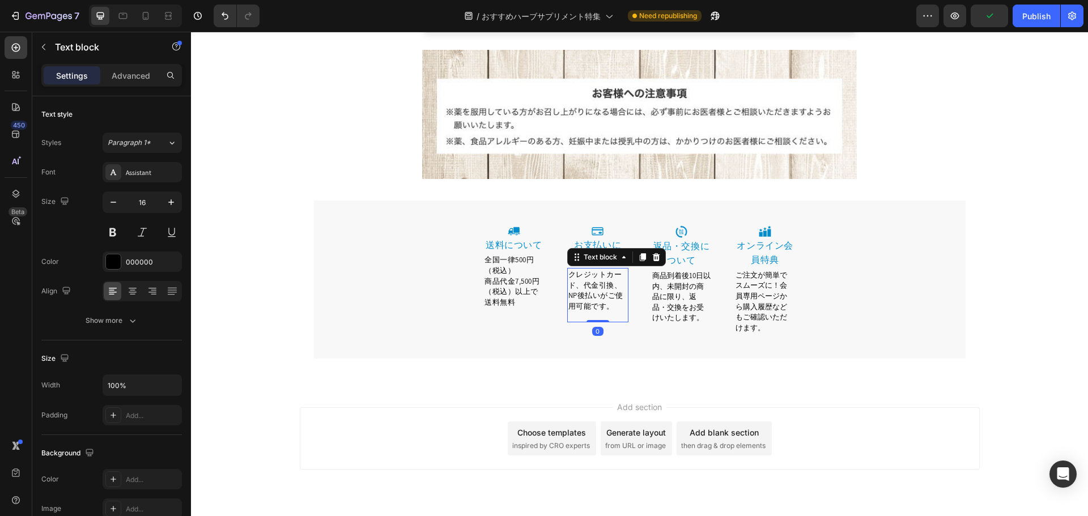
drag, startPoint x: 608, startPoint y: 255, endPoint x: 806, endPoint y: 267, distance: 198.2
click at [610, 270] on span "クレジットカード、代金引換、NP後払いがご使用可能です。" at bounding box center [595, 290] width 55 height 41
click at [690, 271] on span "商品到着後10日以内、未開封の商品に限り、返品・交換をお受けいたします。" at bounding box center [681, 297] width 58 height 52
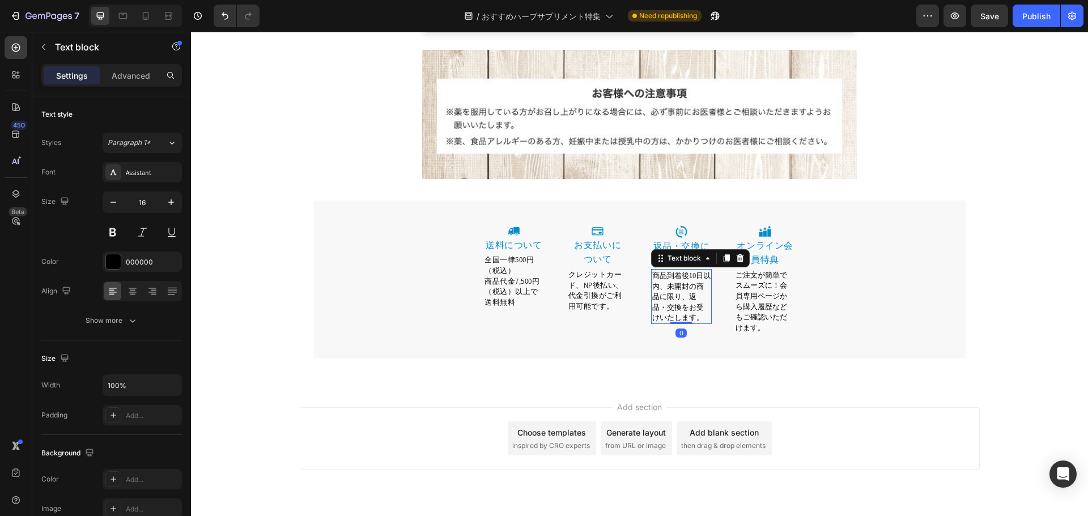
click at [684, 271] on span "商品到着後10日以内、未開封の商品に限り、返品・交換をお受けいたします。" at bounding box center [681, 297] width 58 height 52
click at [664, 271] on span "商品到着後10日以内、未開封の商品に限り、返品・交換をお受けいたします。" at bounding box center [681, 297] width 58 height 52
click at [692, 271] on span "到着後10日以内、未開封の商品に限り、返品・交換をお受けいたします。" at bounding box center [681, 297] width 58 height 52
click at [692, 271] on span "到着後10日以内、未開封に限り、返品・交換をお受けいたします。" at bounding box center [681, 297] width 58 height 52
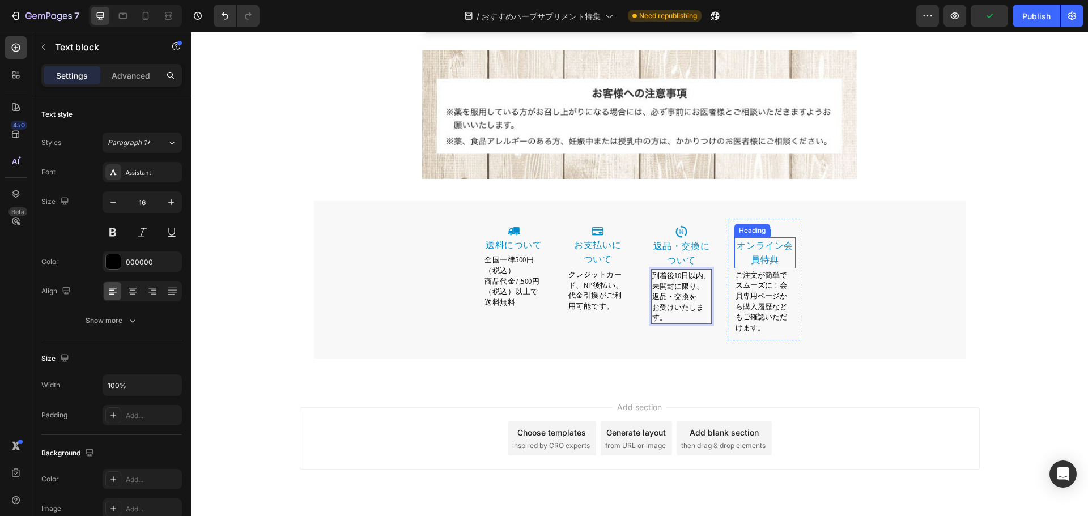
click at [775, 240] on link "オンライン会員特典" at bounding box center [765, 253] width 57 height 27
click at [776, 240] on link "オンライン会員特典" at bounding box center [765, 253] width 57 height 27
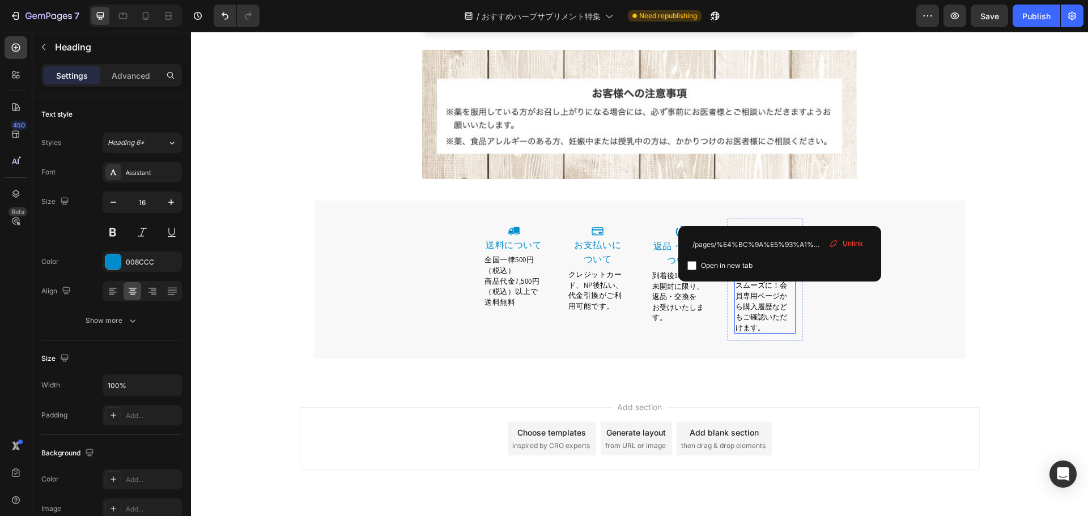
click at [772, 292] on p "ご注文が簡単でスムーズに！会員専用ページから購入履歴などもご確認いただけます。" at bounding box center [765, 301] width 59 height 63
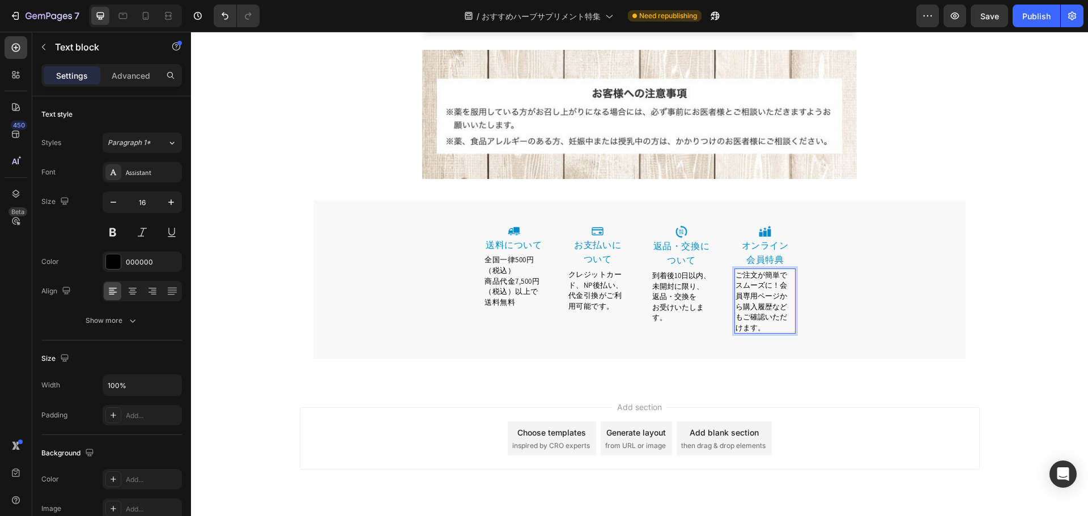
drag, startPoint x: 774, startPoint y: 254, endPoint x: 776, endPoint y: 267, distance: 12.6
click at [775, 270] on span "ご注文が簡単でスムーズに！会員専用ページから購入履歴などもご確認いただけます。" at bounding box center [762, 301] width 52 height 62
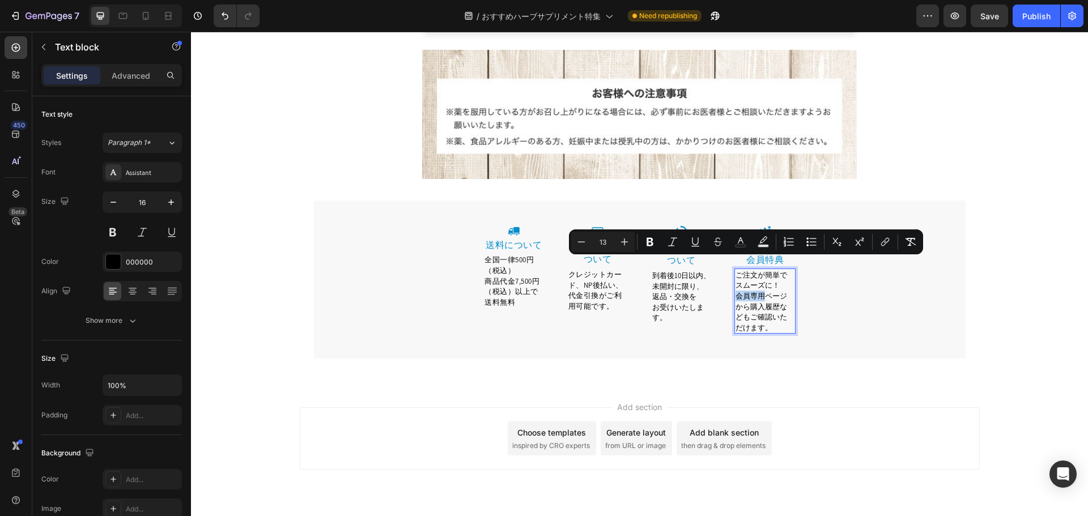
drag, startPoint x: 757, startPoint y: 266, endPoint x: 734, endPoint y: 266, distance: 23.2
click at [736, 291] on span "会員専用ページから購入履歴などもご確認いただけます。" at bounding box center [762, 311] width 52 height 41
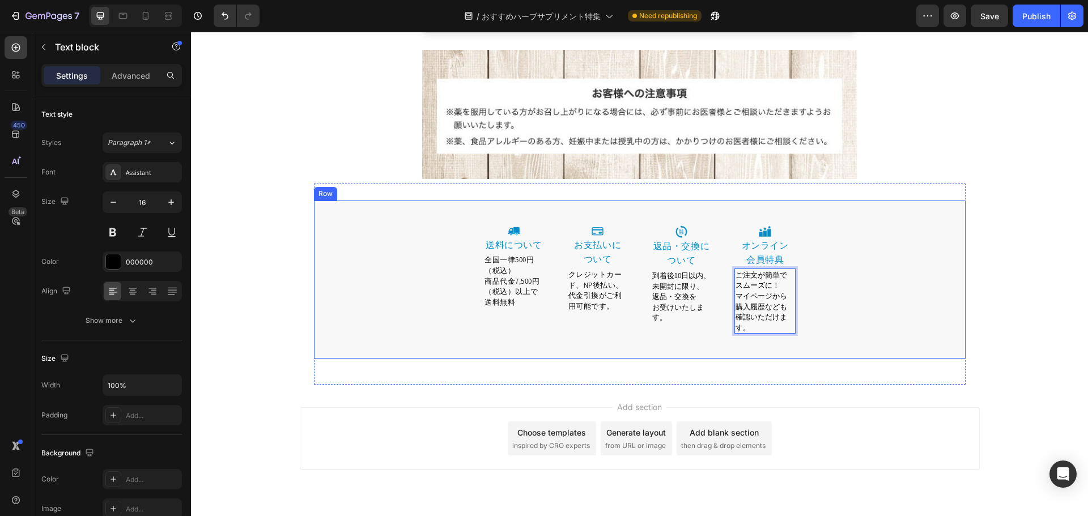
scroll to position [4048, 0]
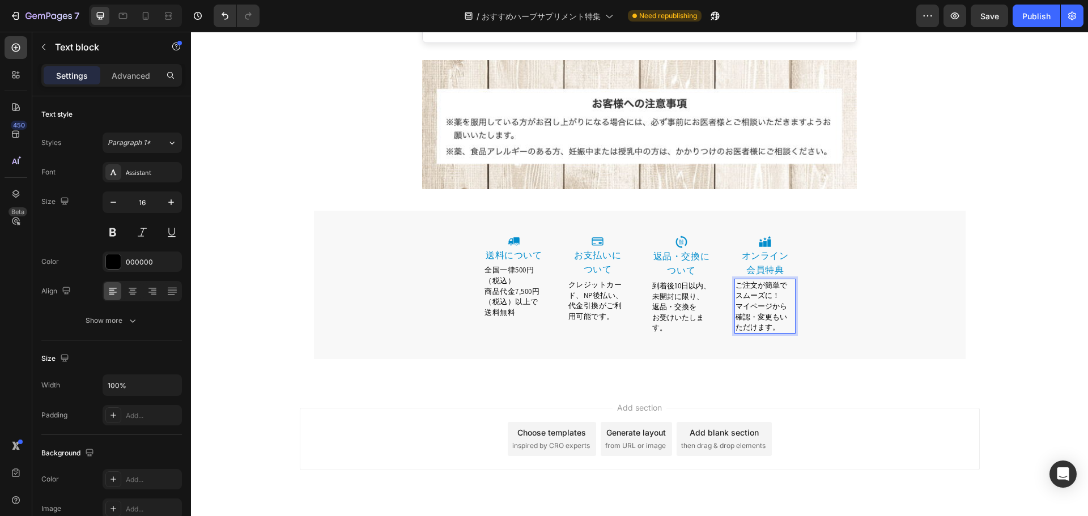
click at [784, 301] on span "マイページから確認・変更もいただけます。" at bounding box center [762, 316] width 52 height 31
click at [776, 312] on span "確認・変更もいただけます。" at bounding box center [762, 322] width 52 height 20
click at [567, 236] on link at bounding box center [597, 241] width 61 height 11
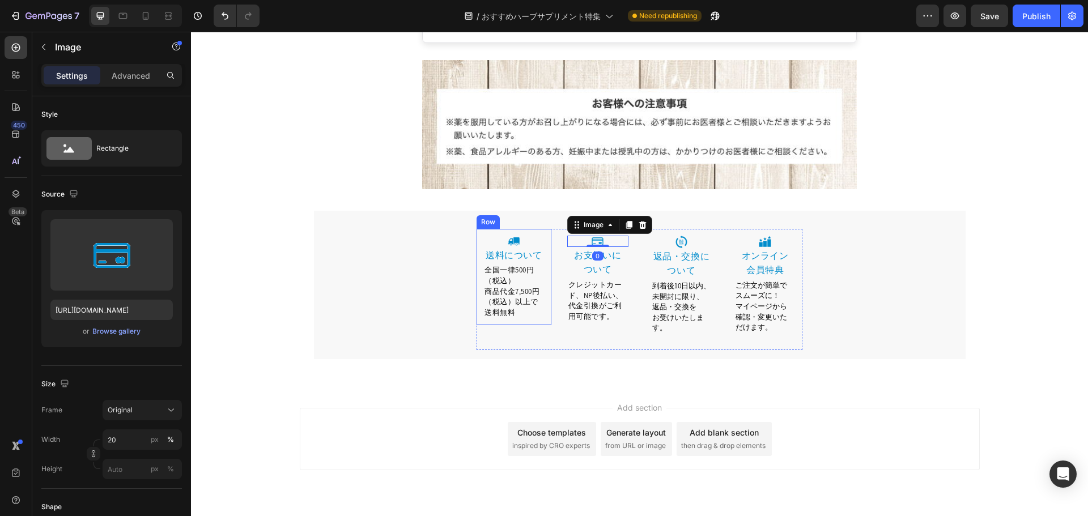
click at [515, 229] on div "Image 送料について Heading 全国一律500円（税込） 商品代金7,500円（税込）以上で送料無料 Text block Row" at bounding box center [514, 277] width 75 height 97
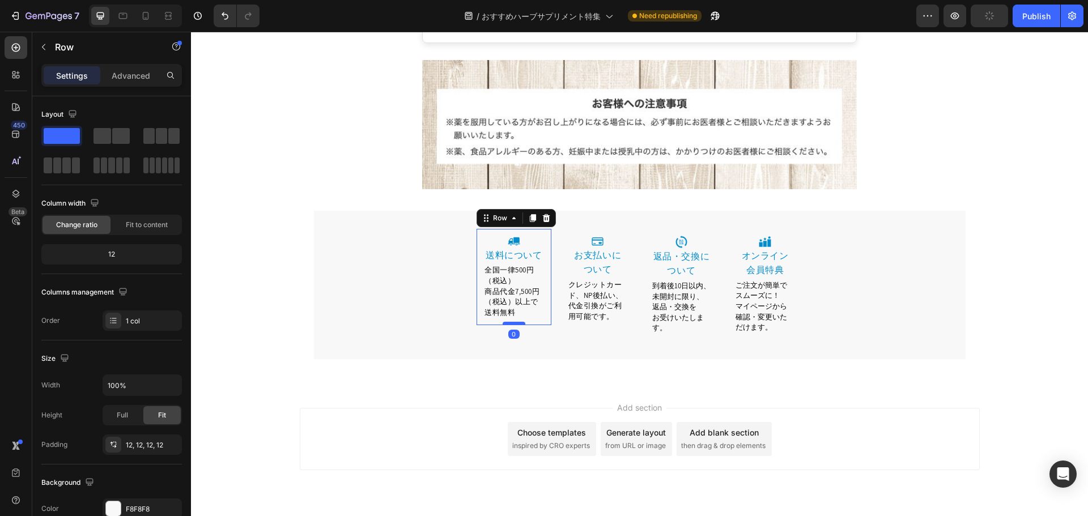
drag, startPoint x: 512, startPoint y: 301, endPoint x: 510, endPoint y: 292, distance: 9.2
click at [510, 322] on div at bounding box center [514, 323] width 23 height 3
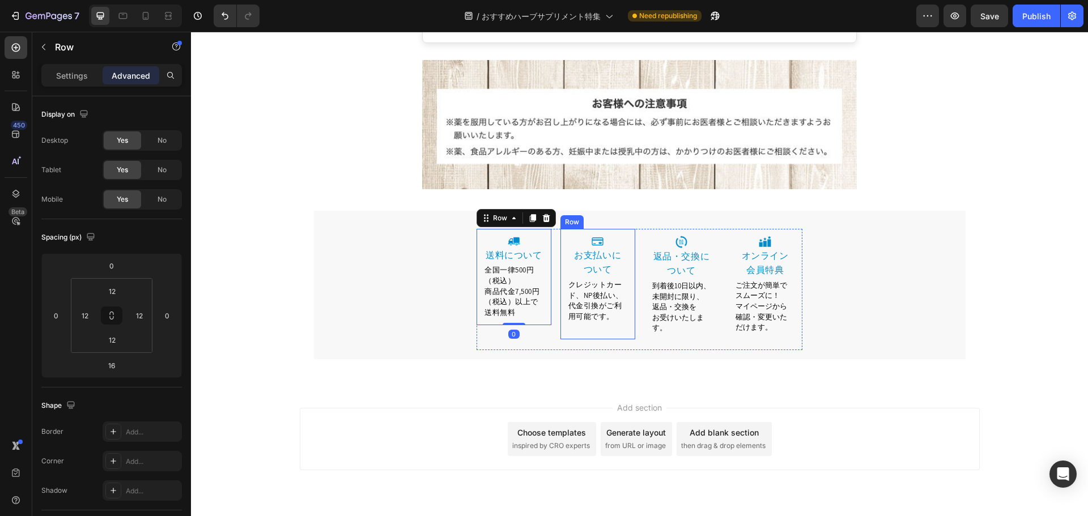
click at [617, 229] on div "Image ⁠⁠⁠⁠⁠⁠⁠ お支払いに ついて Heading クレジットカード、NP後払い、代金引換がご利用可能です。 Text block Row" at bounding box center [597, 284] width 75 height 110
drag, startPoint x: 596, startPoint y: 316, endPoint x: 597, endPoint y: 307, distance: 9.1
click at [597, 336] on div at bounding box center [597, 337] width 23 height 3
type input "0"
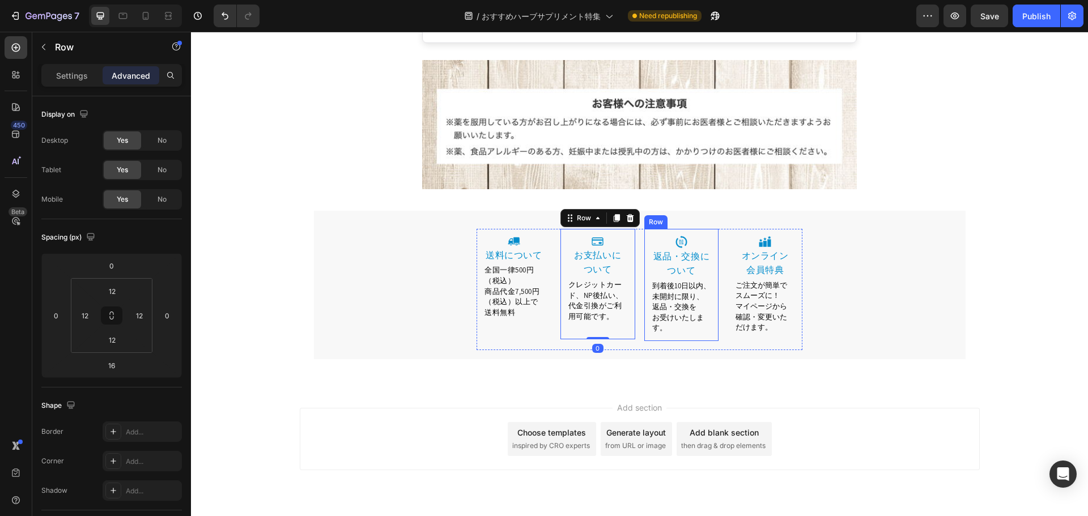
click at [701, 229] on div "Image 返品・交換について Heading 到着後10日以内、未開封に限り、返品・交換を お受けいたします。 Text block Row" at bounding box center [681, 285] width 75 height 112
drag, startPoint x: 680, startPoint y: 316, endPoint x: 681, endPoint y: 307, distance: 9.1
click at [681, 338] on div at bounding box center [681, 339] width 23 height 3
type input "0"
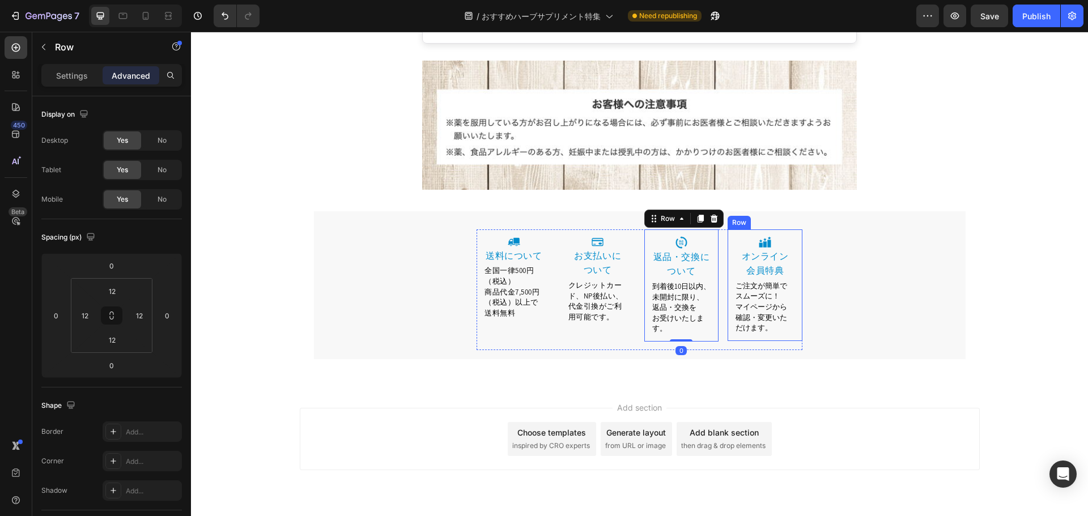
click at [777, 229] on div "Image ⁠⁠⁠⁠⁠⁠⁠ オンライン 会員特典 Heading ご注文が簡単でスムーズに！ マイページから 確認・変更いただけます。 Text block …" at bounding box center [765, 285] width 75 height 112
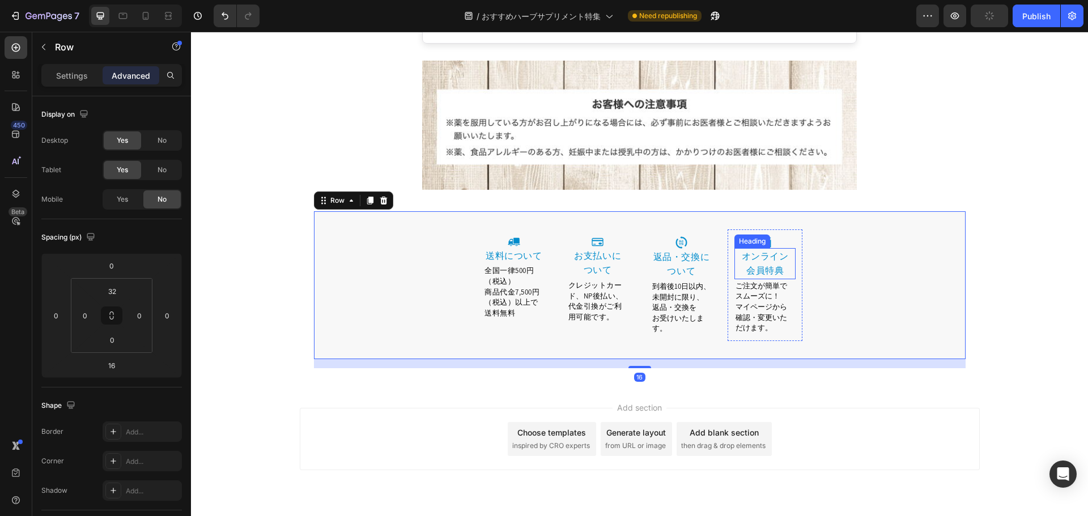
click at [789, 248] on h2 "⁠⁠⁠⁠⁠⁠⁠ オンライン 会員特典" at bounding box center [764, 263] width 61 height 31
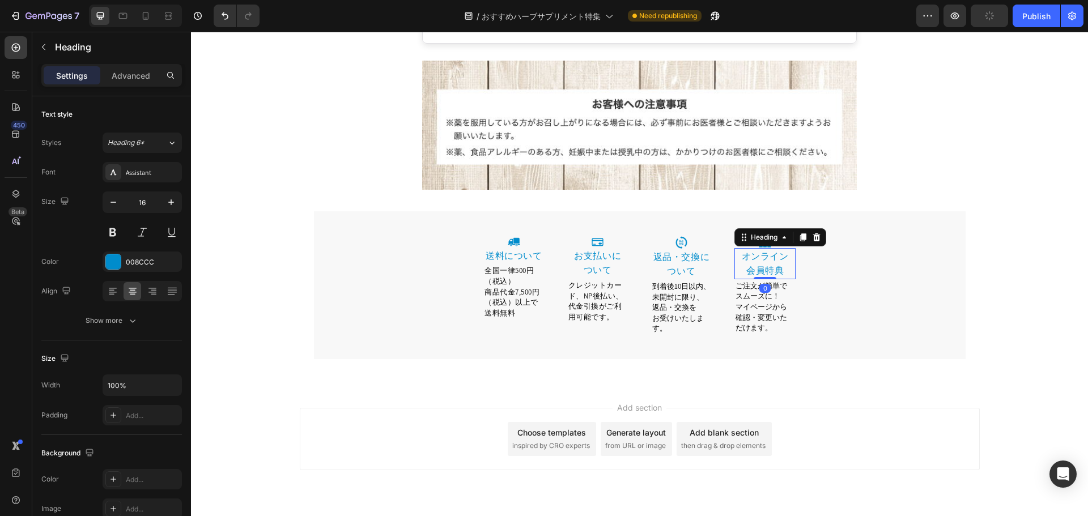
click at [788, 228] on div "Heading" at bounding box center [780, 237] width 92 height 18
click at [789, 280] on p "ご注文が簡単でスムーズに！" at bounding box center [765, 290] width 59 height 21
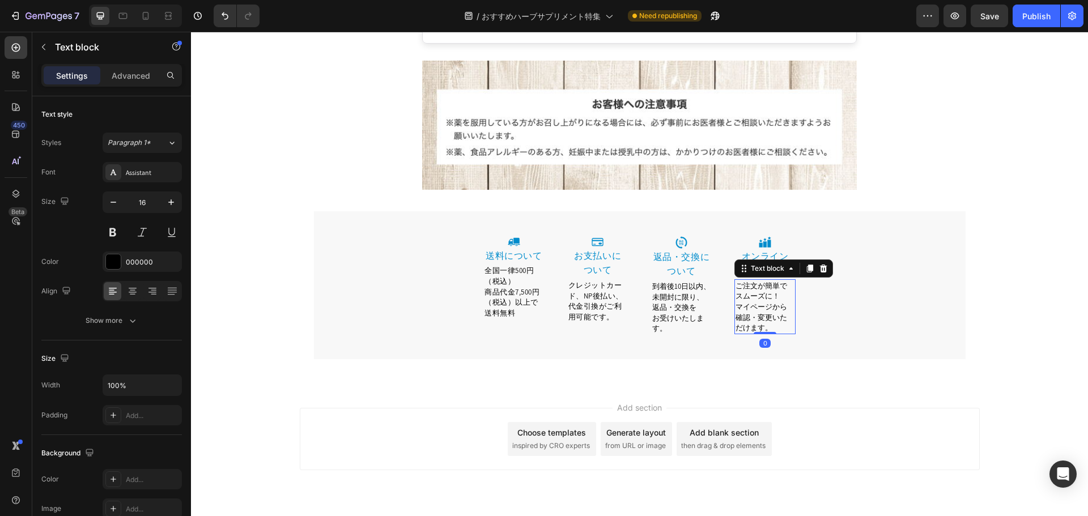
click at [790, 300] on div "ご注文が簡単でスムーズに！ マイページから 確認・変更いただけます。" at bounding box center [764, 306] width 61 height 55
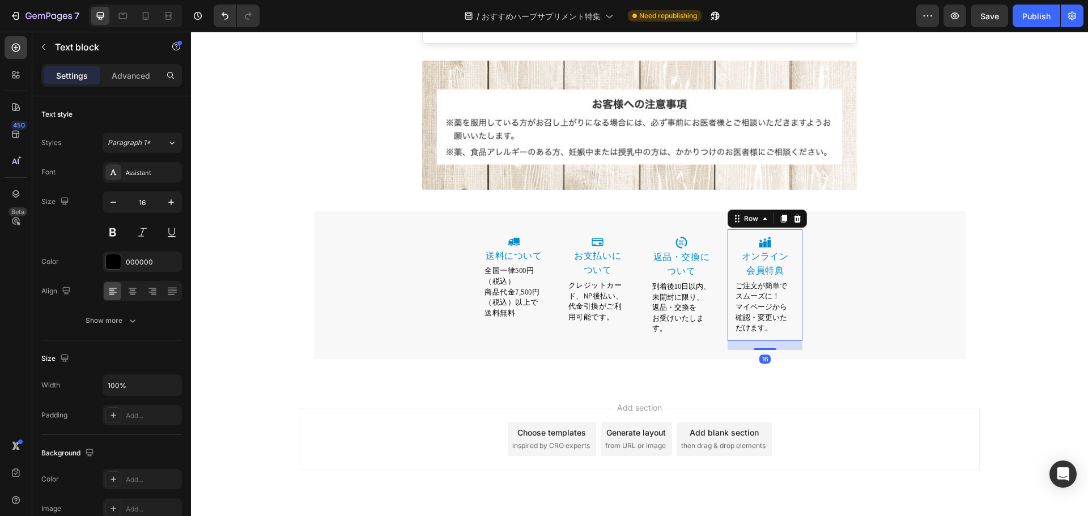
click at [793, 230] on div "Image ⁠⁠⁠⁠⁠⁠⁠ オンライン 会員特典 Heading ご注文が簡単でスムーズに！ マイページから 確認・変更いただけます。 Text block …" at bounding box center [765, 285] width 75 height 112
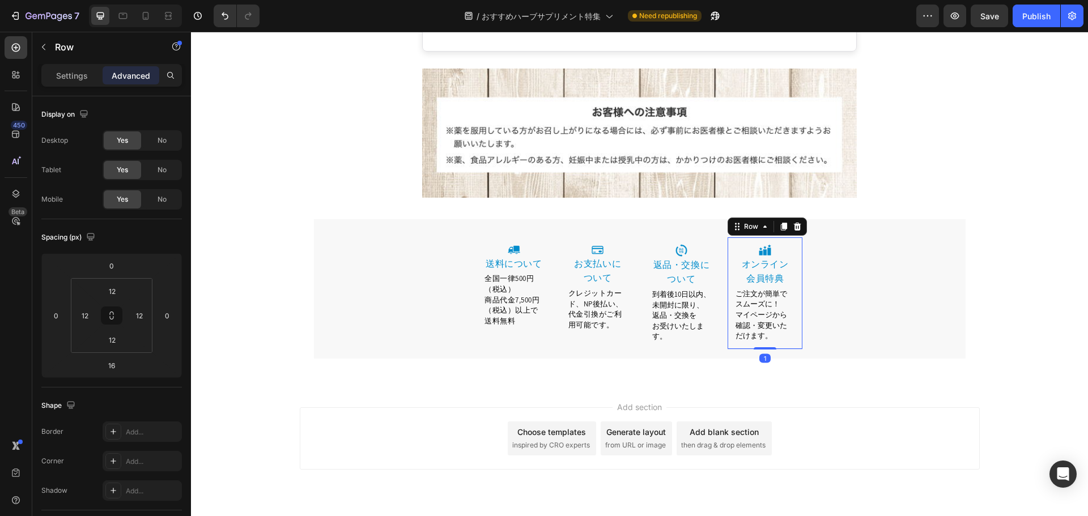
scroll to position [4039, 0]
drag, startPoint x: 762, startPoint y: 316, endPoint x: 758, endPoint y: 307, distance: 10.6
click at [758, 307] on div "Image ⁠⁠⁠⁠⁠⁠⁠ オンライン 会員特典 Heading ご注文が簡単でスムーズに！ マイページから 確認・変更いただけます。 Text block …" at bounding box center [765, 294] width 75 height 112
type input "0"
click at [632, 314] on div "Image 送料について Heading 全国一律500円（税込） 商品代金7,500円（税込）以上で送料無料 Text block Row Image ⁠⁠…" at bounding box center [640, 294] width 326 height 112
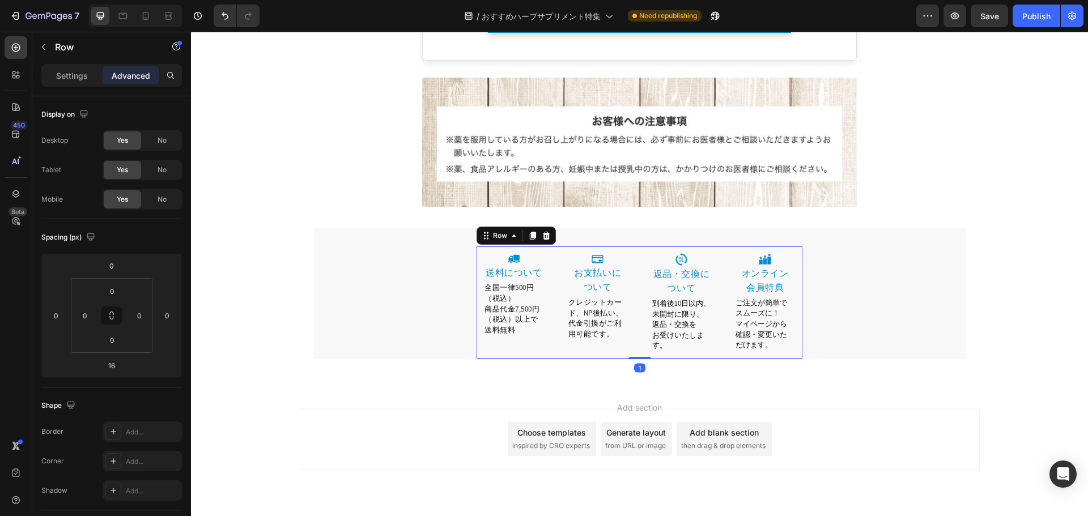
scroll to position [4030, 0]
drag, startPoint x: 640, startPoint y: 327, endPoint x: 643, endPoint y: 318, distance: 9.3
click at [643, 318] on div "Image 送料について Heading 全国一律500円（税込） 商品代金7,500円（税込）以上で送料無料 Text block Row Image ⁠⁠…" at bounding box center [640, 303] width 326 height 112
type input "0"
click at [827, 278] on div "Image 送料について Heading 全国一律500円（税込） 商品代金7,500円（税込）以上で送料無料 Text block Row Image ⁠⁠…" at bounding box center [640, 303] width 652 height 112
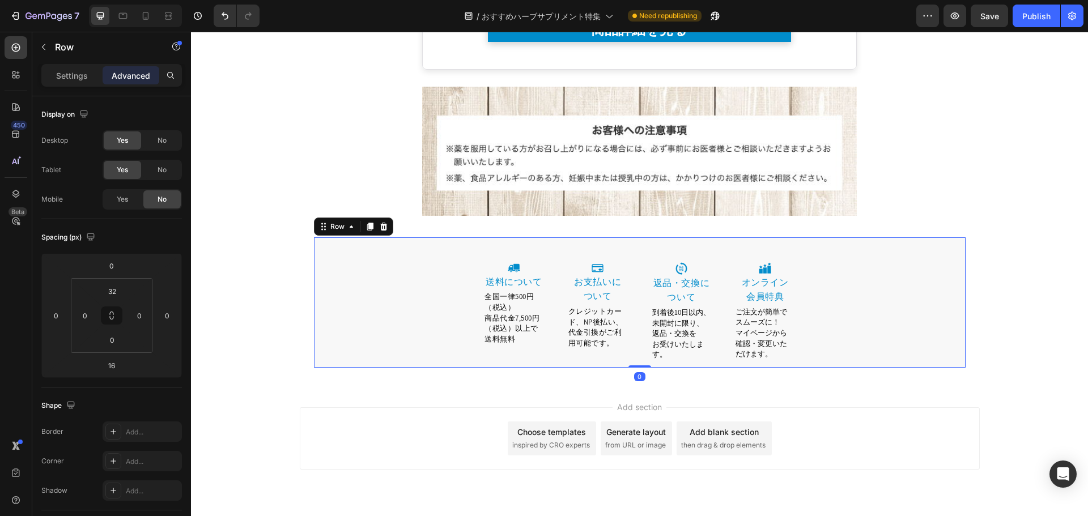
scroll to position [4020, 0]
drag, startPoint x: 643, startPoint y: 335, endPoint x: 643, endPoint y: 326, distance: 9.1
click at [643, 326] on div "Image 送料について Heading 全国一律500円（税込） 商品代金7,500円（税込）以上で送料無料 Text block Row Image ⁠⁠…" at bounding box center [640, 303] width 652 height 130
type input "0"
click at [848, 269] on div "Image 送料について Heading 全国一律500円（税込） 商品代金7,500円（税込）以上で送料無料 Text block Row Image ⁠⁠…" at bounding box center [640, 312] width 652 height 112
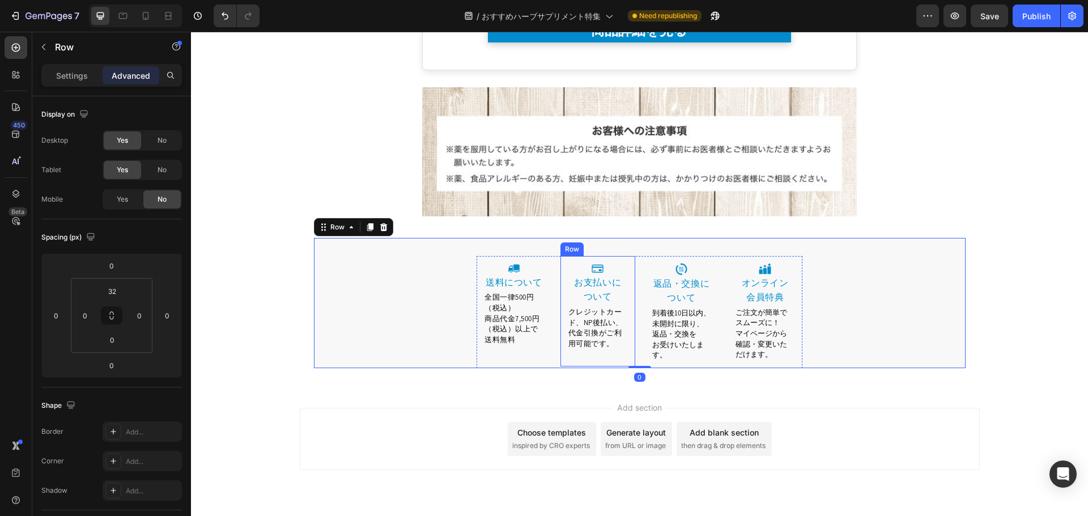
click at [617, 275] on p "⁠⁠⁠⁠⁠⁠⁠ お支払いに ついて" at bounding box center [597, 289] width 59 height 29
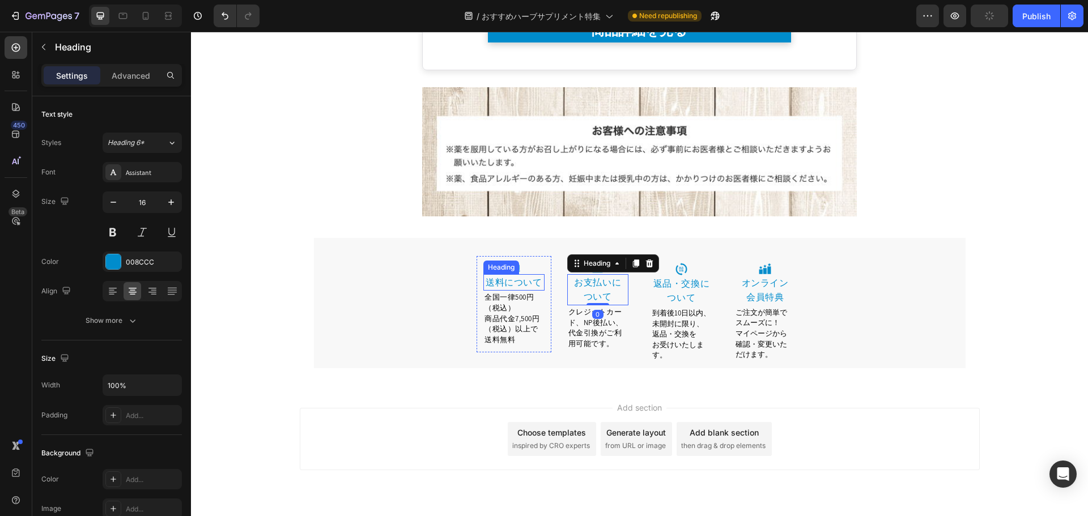
click at [486, 262] on div "Heading" at bounding box center [501, 267] width 31 height 10
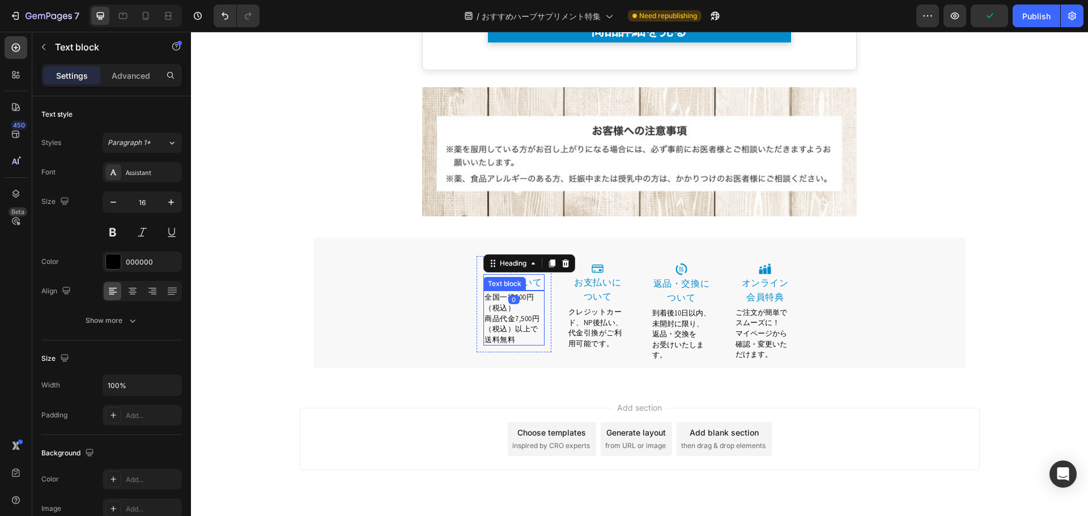
click at [500, 314] on span "商品代金7,500円（税込）以上で送料無料" at bounding box center [511, 329] width 55 height 31
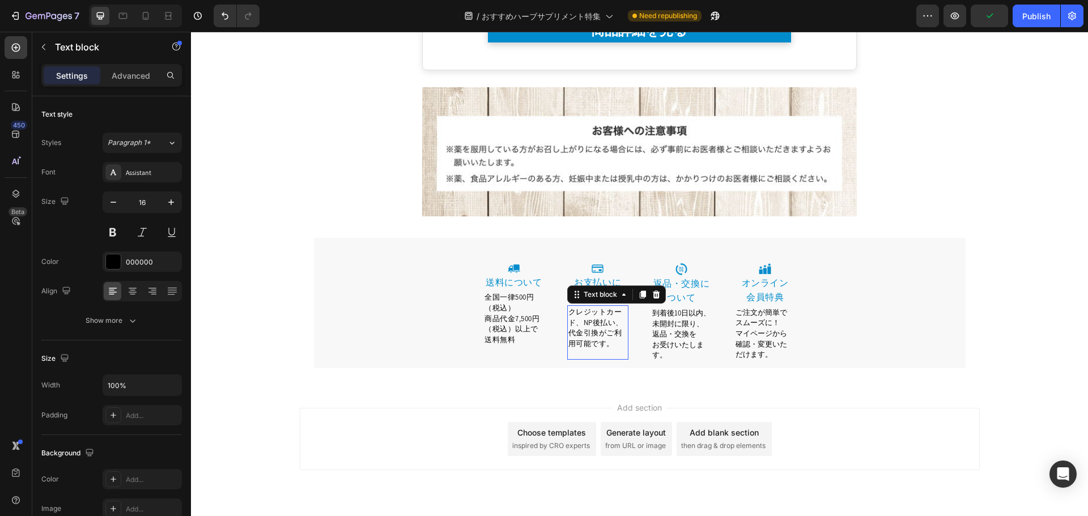
click at [601, 307] on span "クレジットカード、NP後払い、代金引換がご利用可能です。" at bounding box center [595, 327] width 55 height 41
click at [683, 308] on span "到着後10日以内、未開封に限り、返品・交換を" at bounding box center [681, 323] width 58 height 31
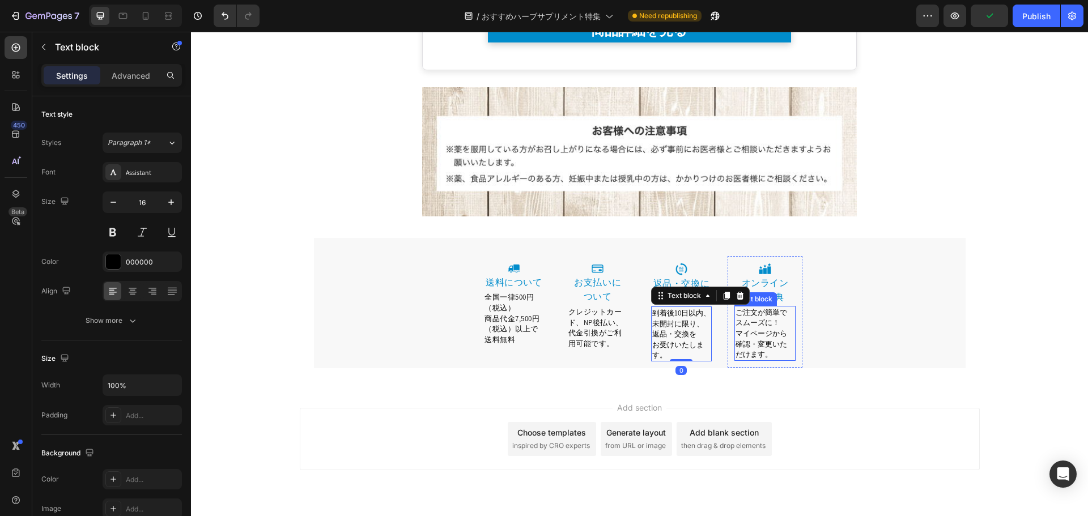
click at [747, 339] on span "確認・変更いただけます。" at bounding box center [762, 349] width 52 height 20
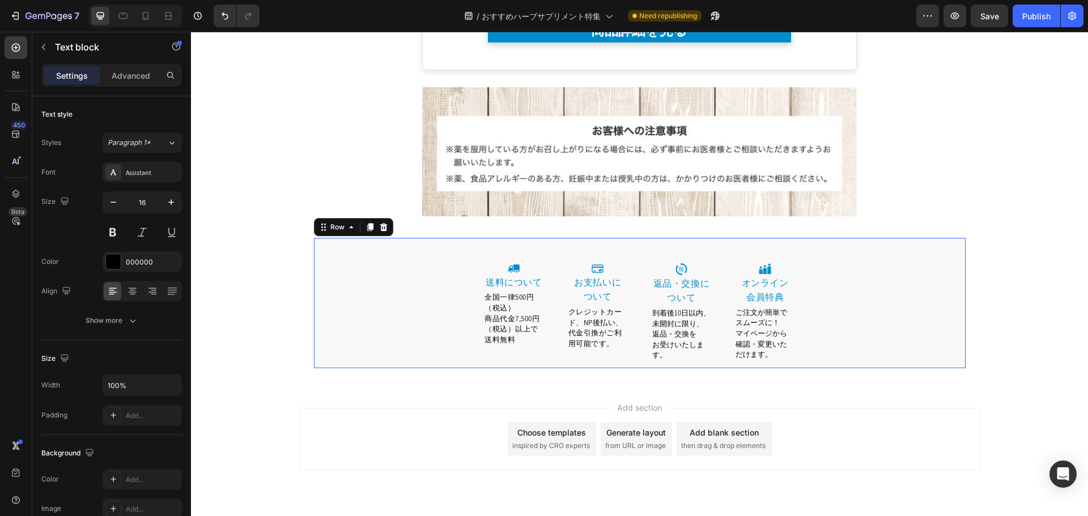
click at [811, 305] on div "Image 送料について Heading 全国一律500円（税込） 商品代金7,500円（税込）以上で送料無料 Text block Row Image ⁠⁠…" at bounding box center [640, 312] width 652 height 112
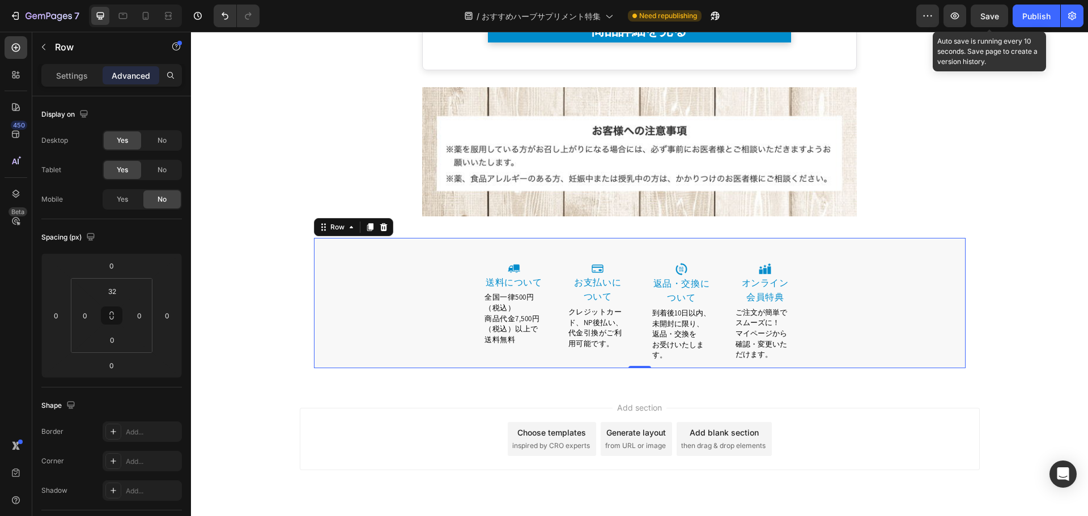
click at [998, 12] on span "Save" at bounding box center [989, 16] width 19 height 10
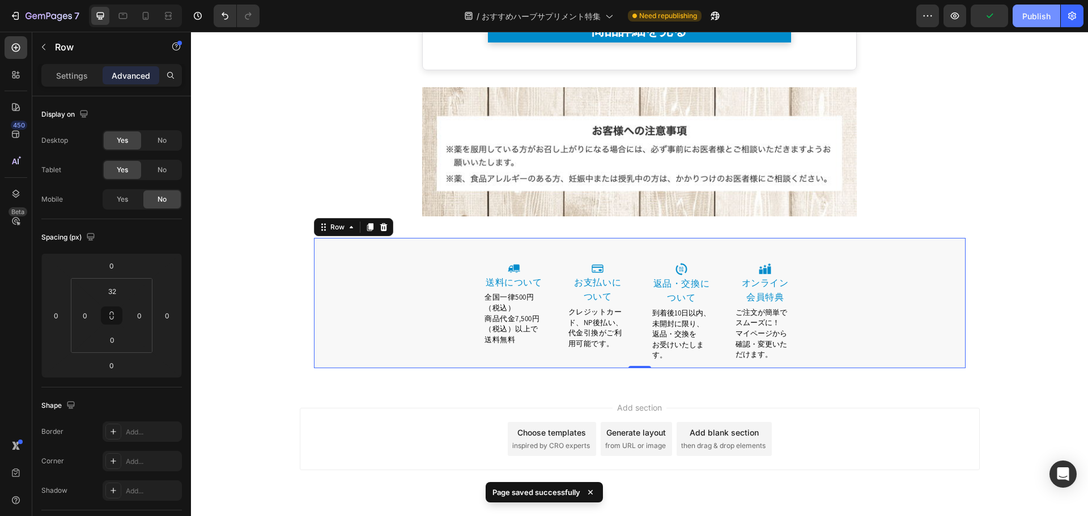
click at [1036, 25] on button "Publish" at bounding box center [1037, 16] width 48 height 23
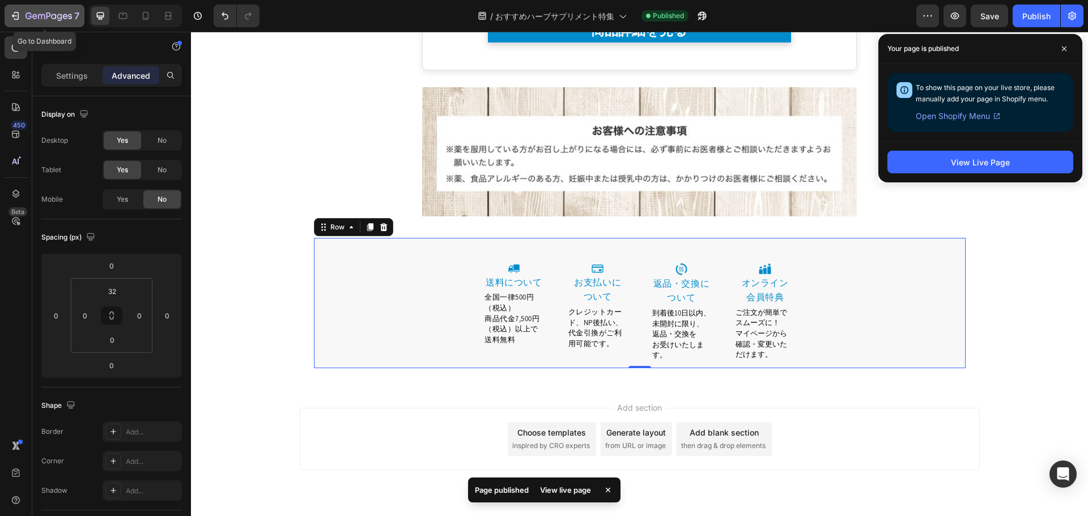
click at [33, 14] on icon "button" at bounding box center [48, 17] width 46 height 10
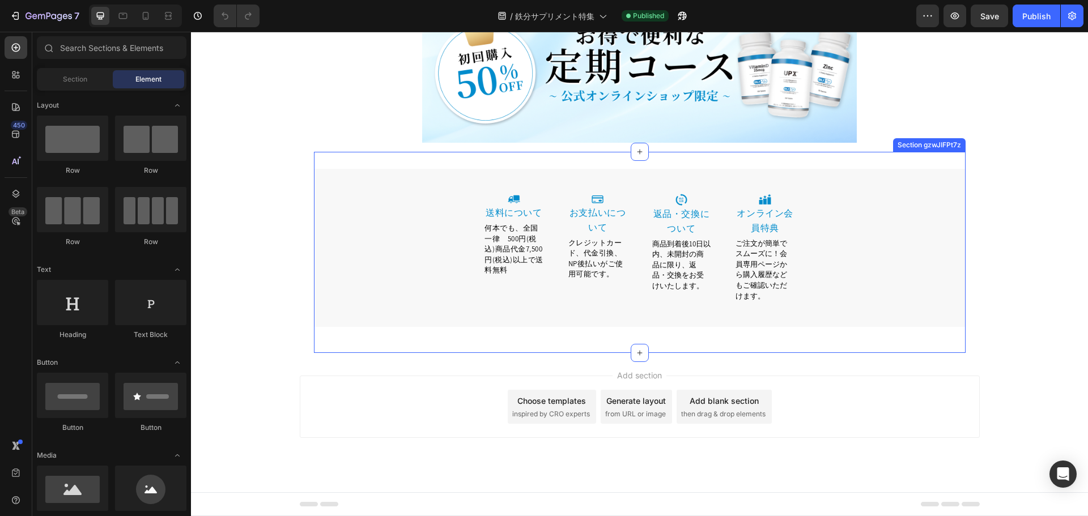
scroll to position [3624, 0]
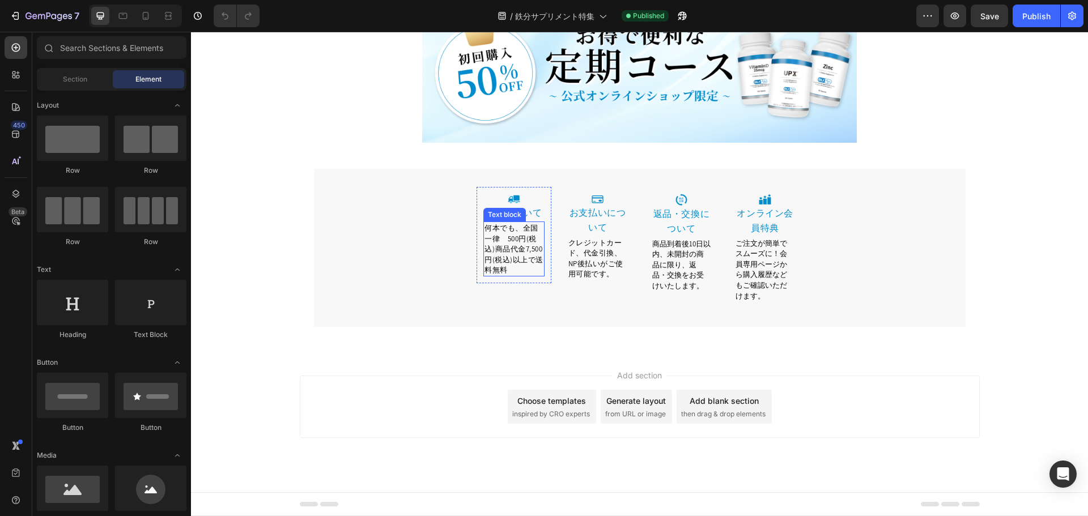
click at [515, 266] on span "何本でも、全国一律　500円(税込)商品代金7,500円(税込)以上で送料無料" at bounding box center [513, 249] width 59 height 52
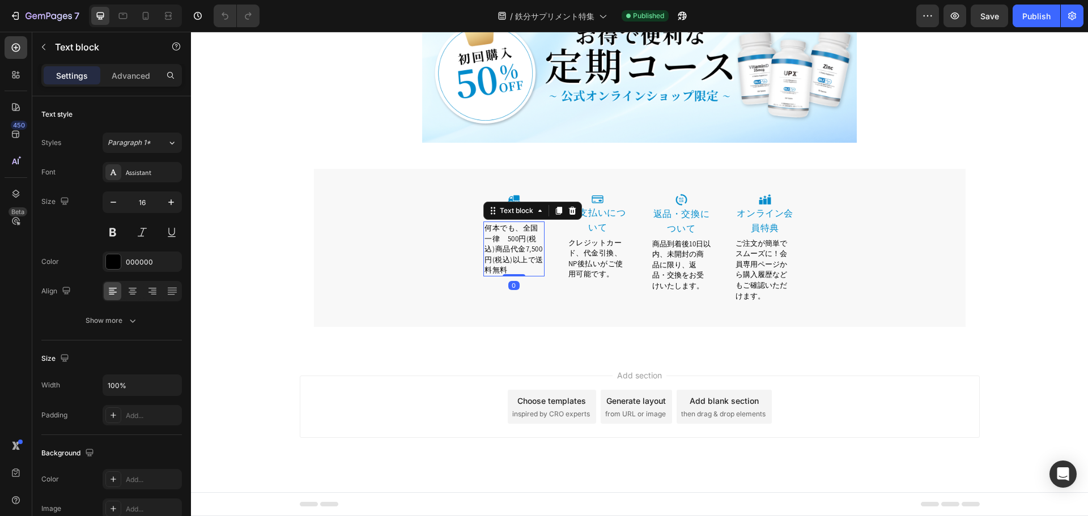
click at [519, 223] on span "何本でも、全国一律　500円(税込)商品代金7,500円(税込)以上で送料無料" at bounding box center [513, 249] width 59 height 52
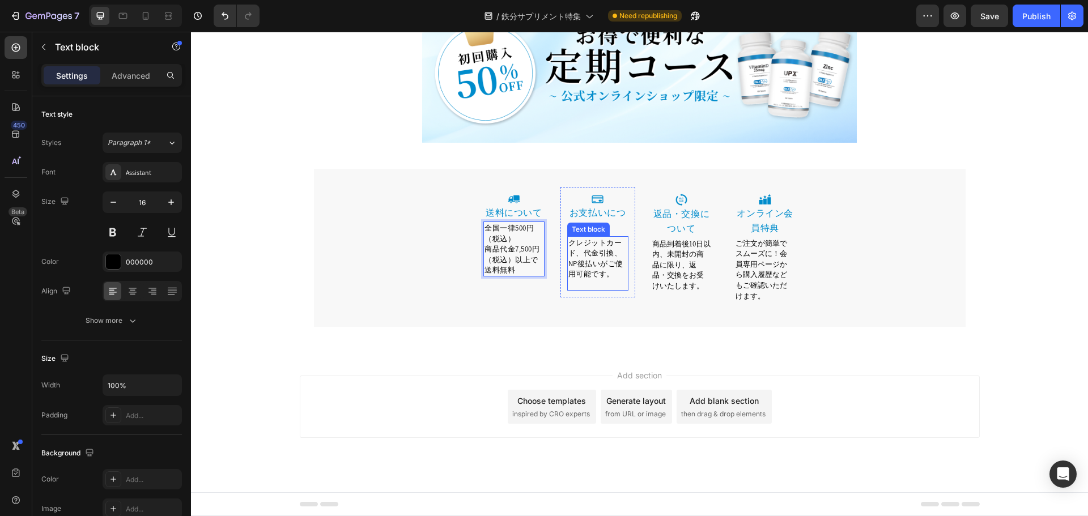
click at [598, 261] on span "クレジットカード、代金引換、NP後払いがご使用可能です。" at bounding box center [595, 258] width 55 height 41
click at [607, 258] on p "クレジットカード、代金引換、NP後払いがご使用可能です。" at bounding box center [597, 258] width 59 height 42
click at [588, 236] on div "クレジットカード、NP後払い、代金引換がご利用可能です。" at bounding box center [597, 263] width 61 height 54
click at [610, 216] on link "お支払いについて" at bounding box center [597, 220] width 57 height 27
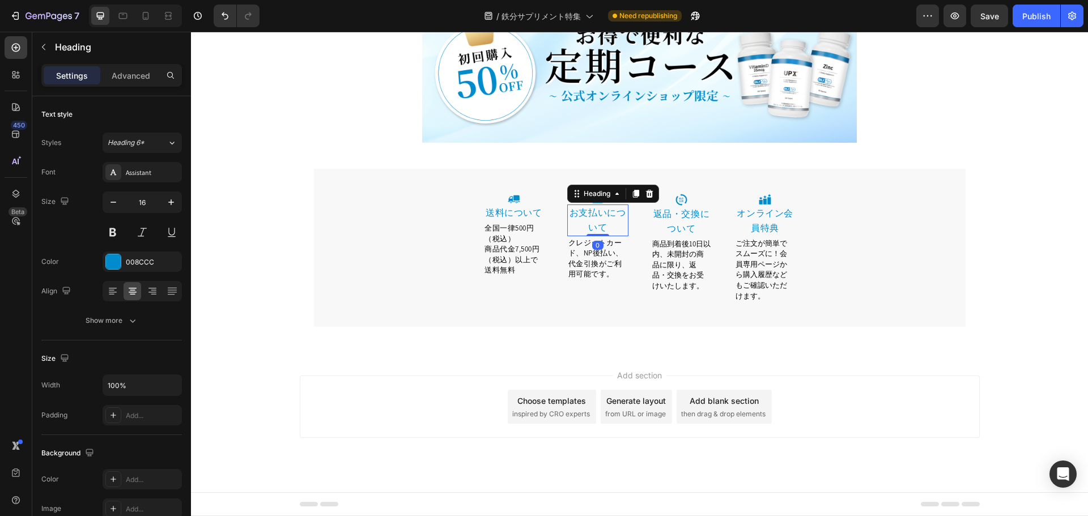
click at [613, 215] on link "お支払いについて" at bounding box center [597, 220] width 57 height 27
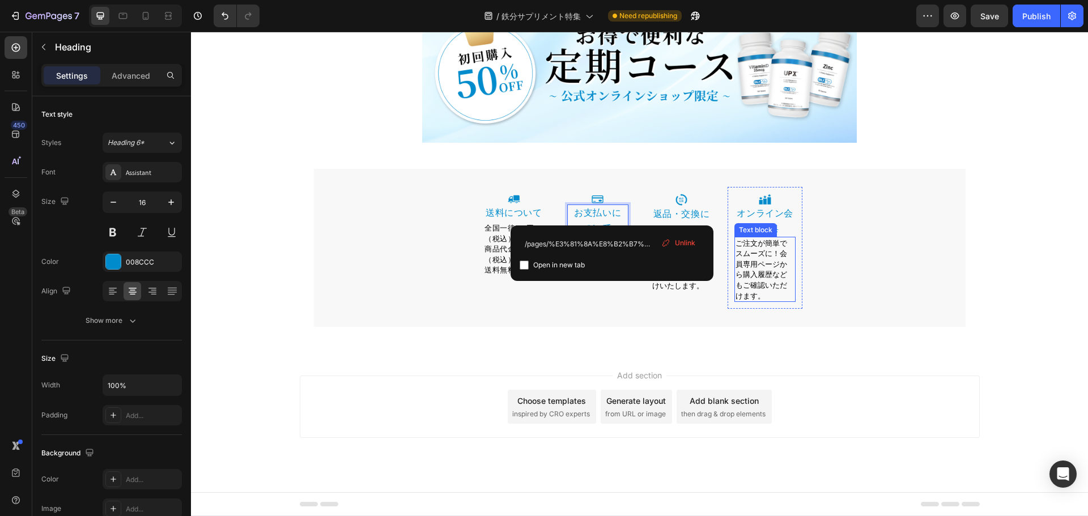
click at [758, 276] on span "ご注文が簡単でスムーズに！会員専用ページから購入履歴などもご確認いただけます。" at bounding box center [762, 270] width 52 height 62
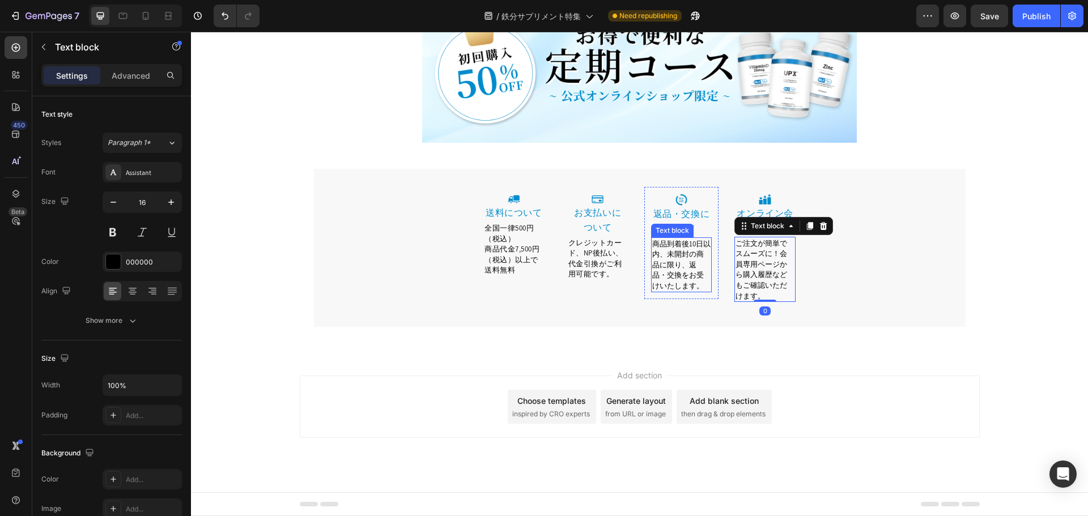
click at [671, 257] on span "商品到着後10日以内、未開封の商品に限り、返品・交換をお受けいたします。" at bounding box center [681, 265] width 58 height 52
click at [666, 246] on span "商品到着後10日以内、未開封の商品に限り、返品・交換をお受けいたします。" at bounding box center [681, 265] width 58 height 52
click at [755, 280] on span "ご注文が簡単でスムーズに！会員専用ページから購入履歴などもご確認いただけます。" at bounding box center [762, 270] width 52 height 62
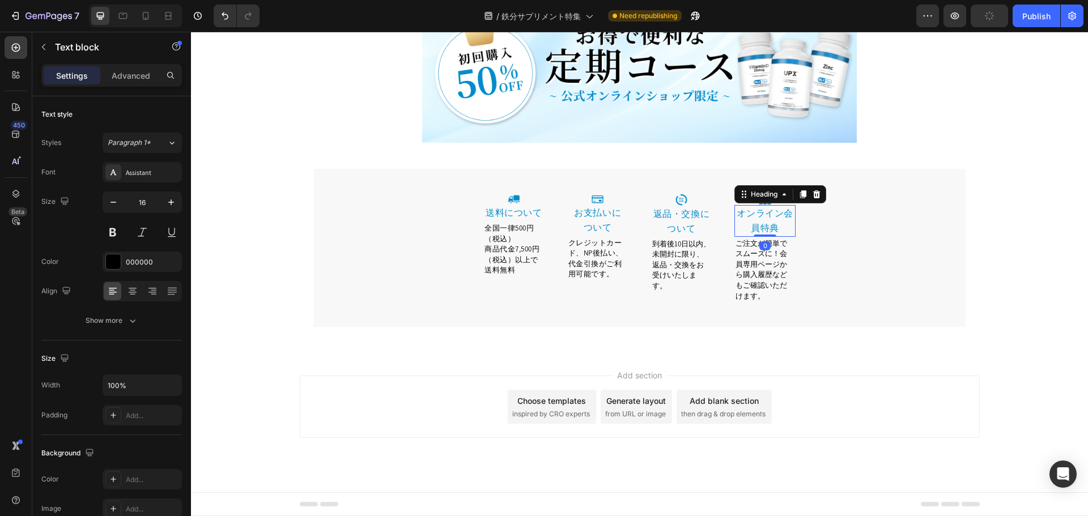
click at [775, 210] on link "オンライン会員特典" at bounding box center [765, 220] width 57 height 27
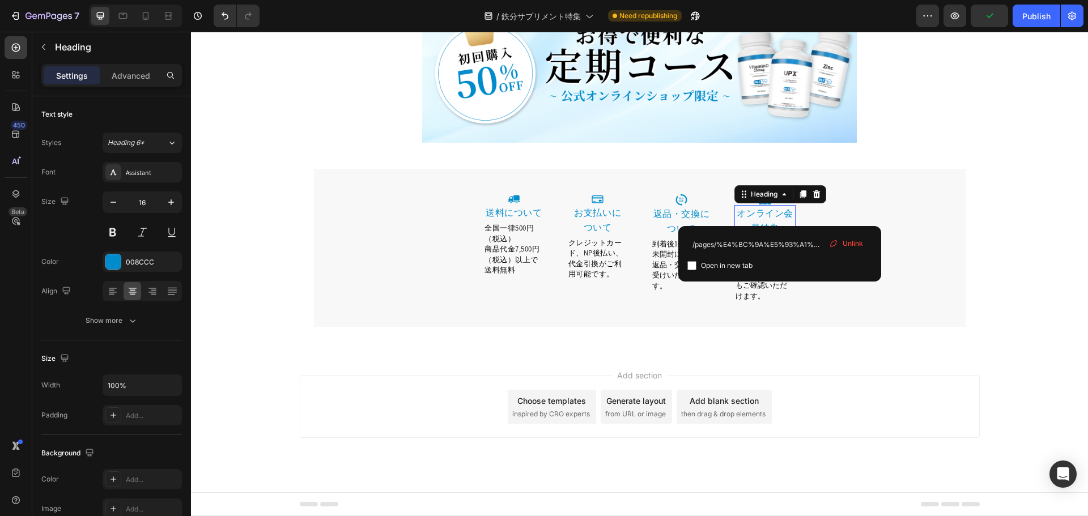
click at [778, 210] on link "オンライン会員特典" at bounding box center [765, 220] width 57 height 27
click at [760, 290] on p "ご注文が簡単でスムーズに！会員専用ページから購入履歴などもご確認いただけます。" at bounding box center [765, 269] width 59 height 63
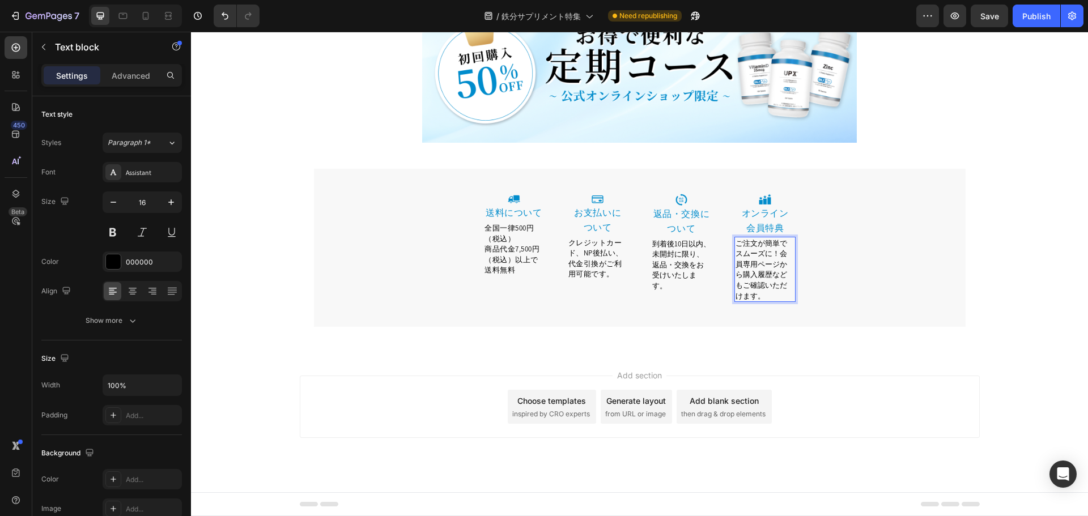
click at [773, 254] on span "ご注文が簡単でスムーズに！会員専用ページから購入履歴などもご確認いただけます。" at bounding box center [762, 270] width 52 height 62
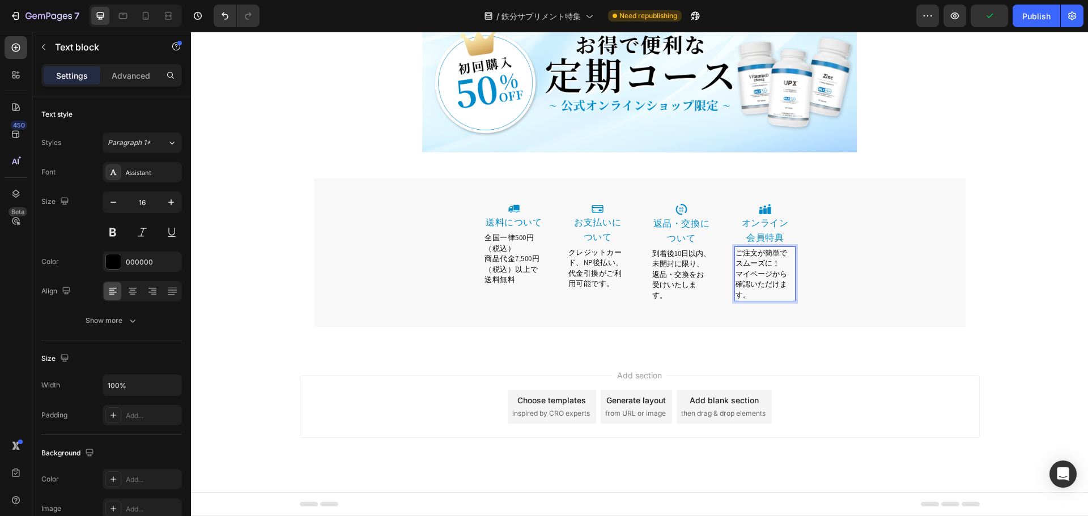
scroll to position [3614, 0]
click at [682, 271] on span "到着後10日以内、未開封に限り、返品・交換をお受けいたします。" at bounding box center [681, 275] width 58 height 52
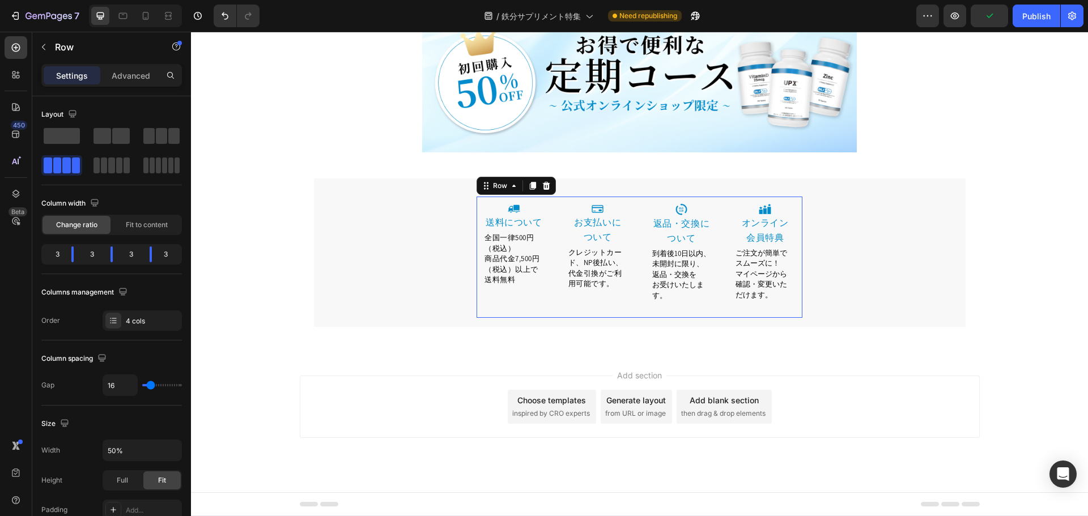
click at [554, 291] on div "Image 送料について Heading 全国一律500円（税込） 商品代金7,500円（税込）以上で送料無料 Text block Row Image ⁠⁠…" at bounding box center [640, 257] width 326 height 121
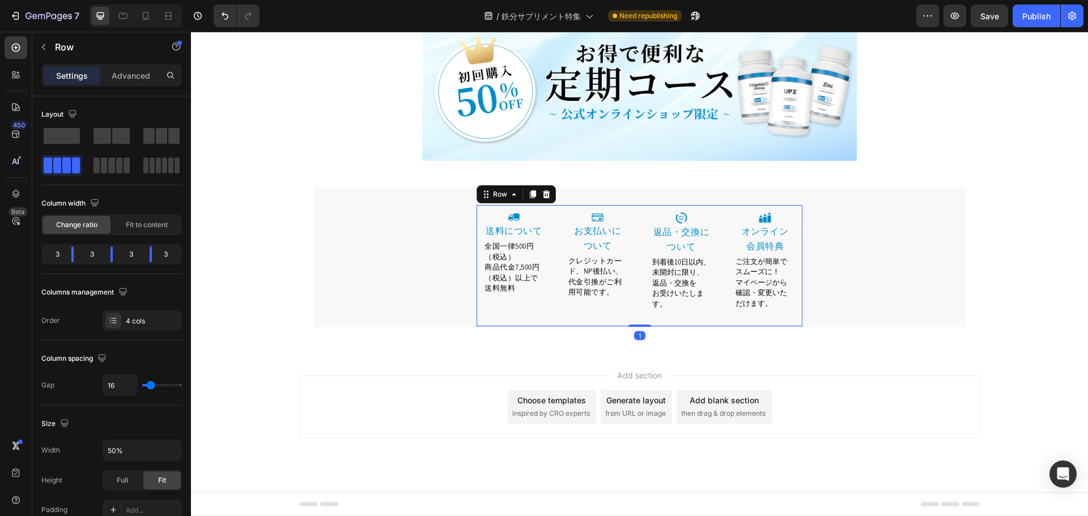
scroll to position [3605, 0]
drag, startPoint x: 640, startPoint y: 324, endPoint x: 644, endPoint y: 314, distance: 9.7
click at [644, 314] on div "Image 送料について Heading 全国一律500円（税込） 商品代金7,500円（税込）以上で送料無料 Text block Row Image ⁠⁠…" at bounding box center [640, 266] width 326 height 121
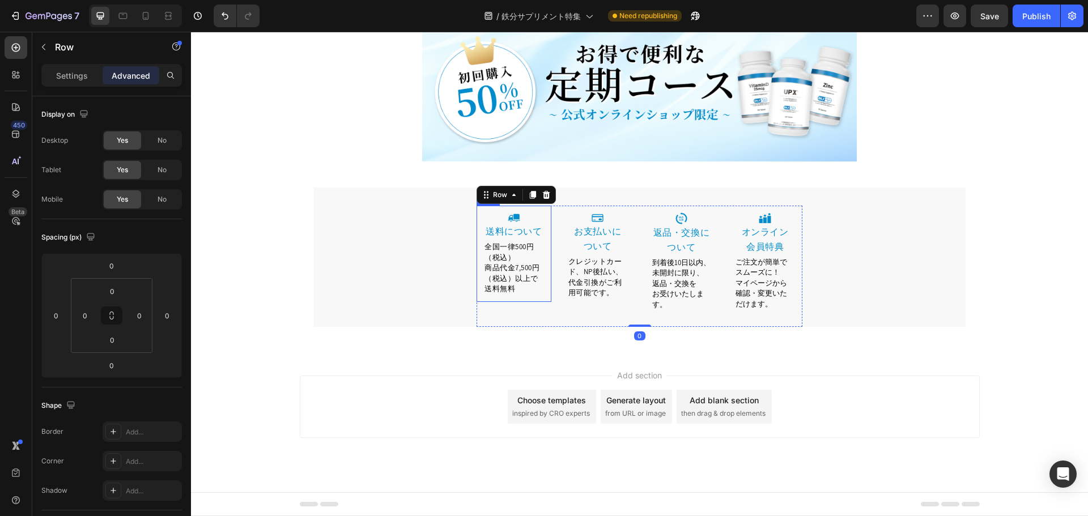
click at [519, 275] on span "商品代金7,500円（税込）以上で送料無料" at bounding box center [511, 278] width 55 height 31
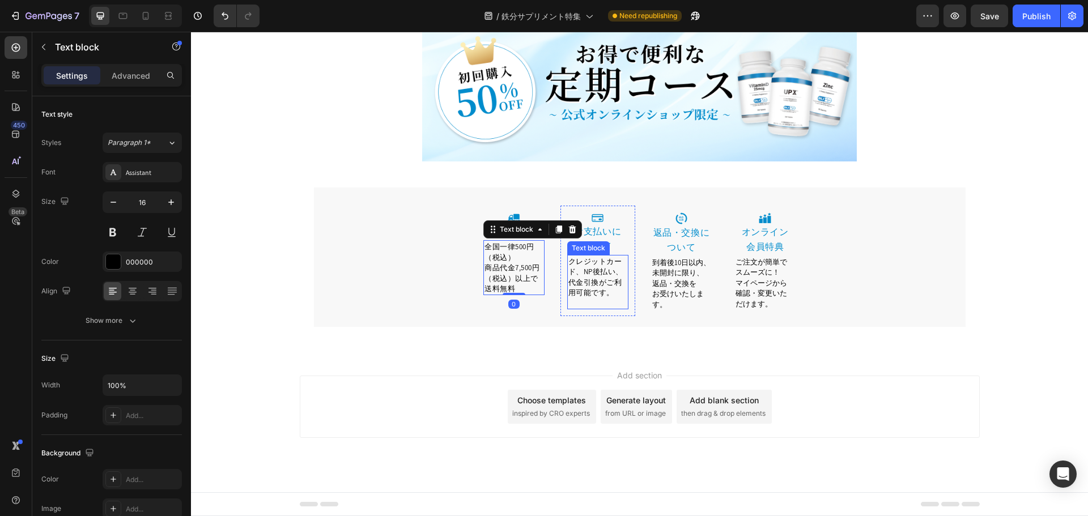
click at [615, 279] on span "クレジットカード、NP後払い、代金引換がご利用可能です。" at bounding box center [595, 277] width 55 height 41
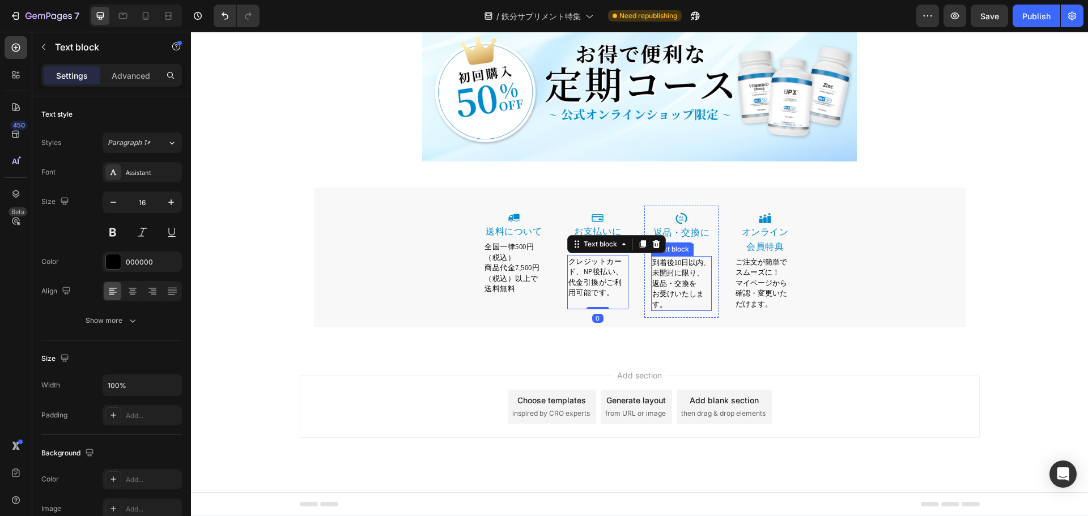
click at [657, 282] on span "到着後10日以内、未開封に限り、返品・交換を" at bounding box center [681, 273] width 58 height 31
click at [728, 279] on div "Image ⁠⁠⁠⁠⁠⁠⁠ オンライン 会員特典 Heading ご注文が簡単でスムーズに！ マイページから 確認・変更いただけます。 Text block …" at bounding box center [765, 262] width 75 height 112
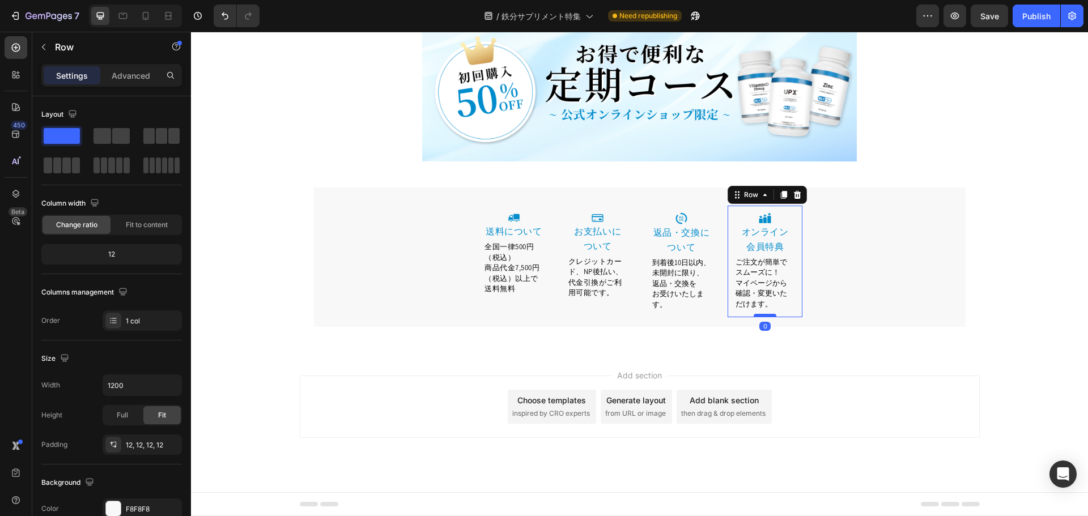
drag, startPoint x: 766, startPoint y: 324, endPoint x: 766, endPoint y: 315, distance: 9.1
click at [766, 315] on div at bounding box center [765, 315] width 23 height 3
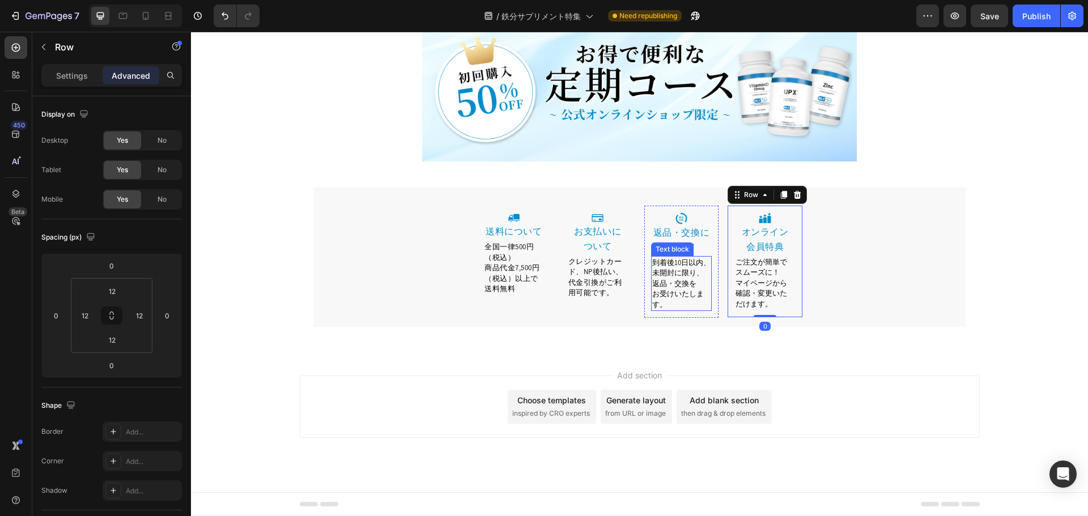
click at [664, 277] on span "到着後10日以内、未開封に限り、返品・交換を" at bounding box center [681, 273] width 58 height 31
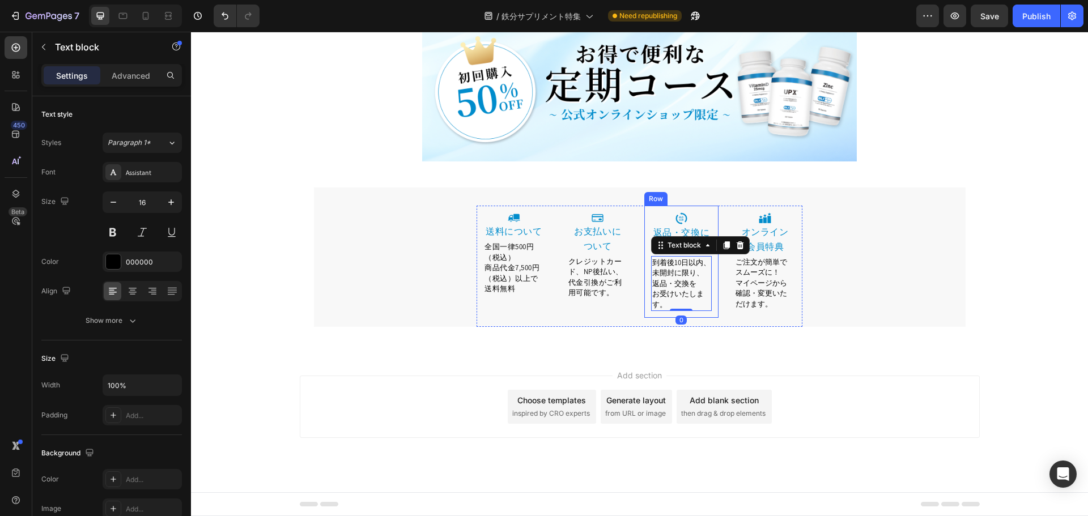
click at [576, 272] on span "クレジットカード、NP後払い、代金引換がご利用可能です。" at bounding box center [595, 277] width 55 height 41
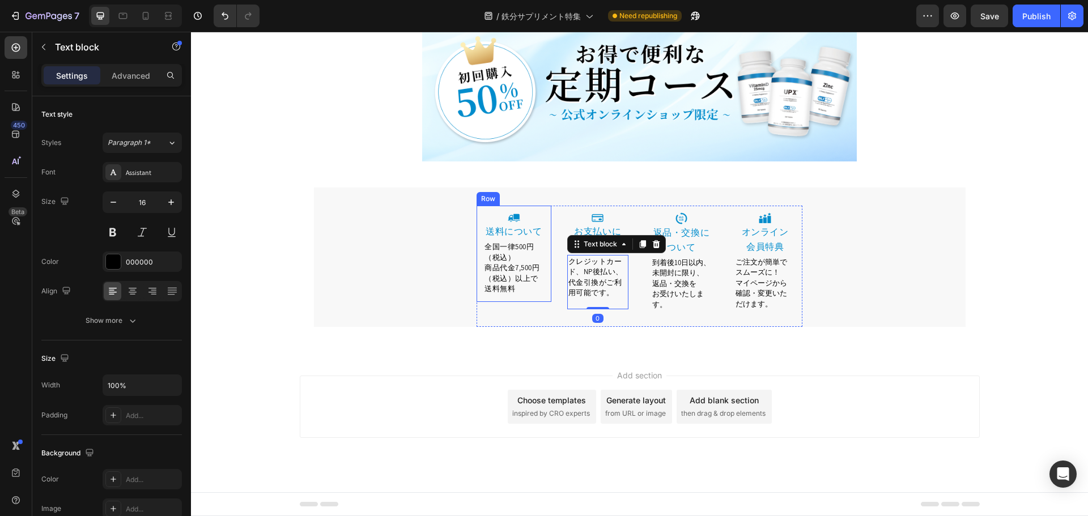
click at [477, 275] on div "Image 送料について Heading 全国一律500円（税込） 商品代金7,500円（税込）以上で送料無料 Text block Row" at bounding box center [514, 254] width 75 height 97
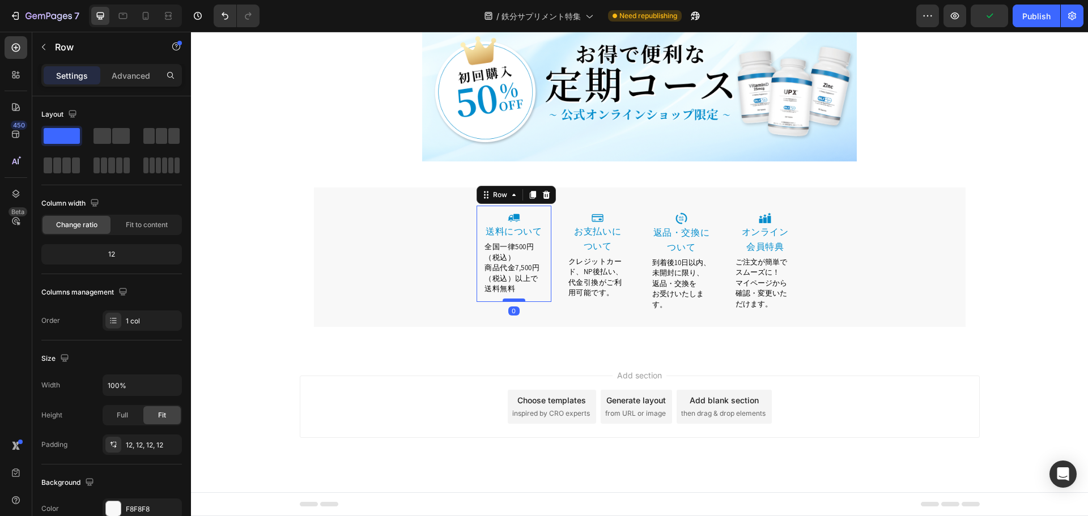
drag, startPoint x: 515, startPoint y: 310, endPoint x: 520, endPoint y: 300, distance: 10.6
click at [520, 300] on div at bounding box center [514, 300] width 23 height 3
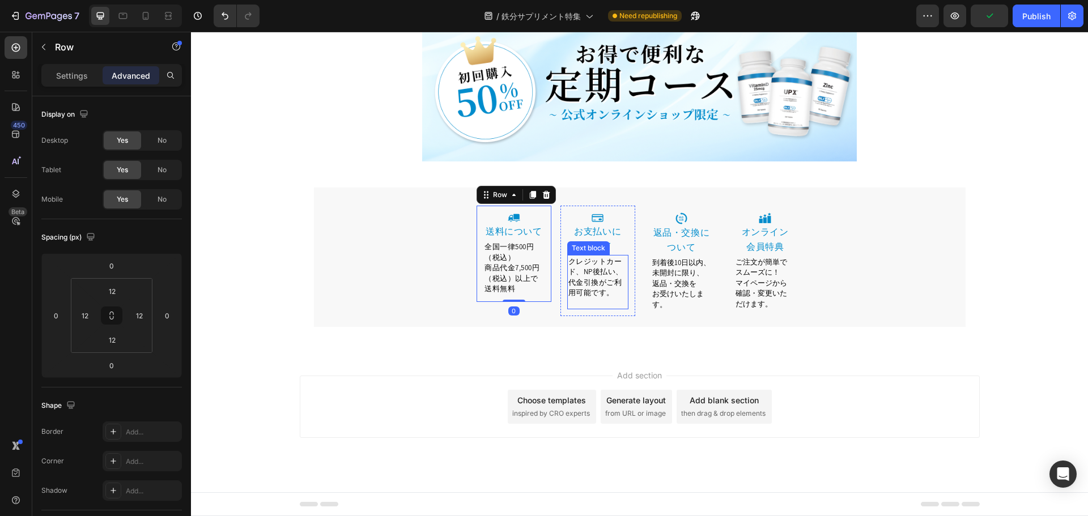
click at [576, 281] on span "クレジットカード、NP後払い、代金引換がご利用可能です。" at bounding box center [595, 277] width 55 height 41
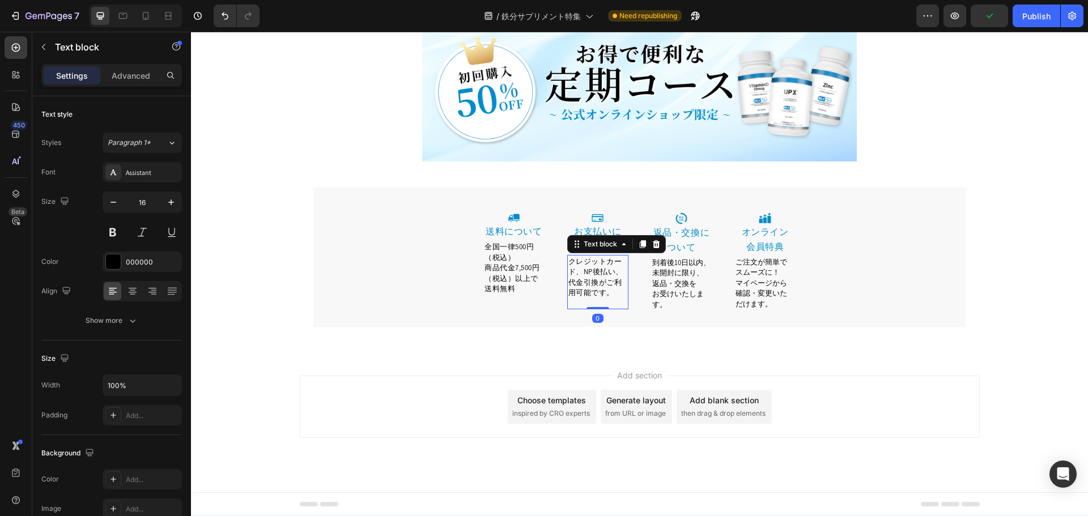
click at [669, 293] on span "お受けいたします。" at bounding box center [678, 299] width 52 height 20
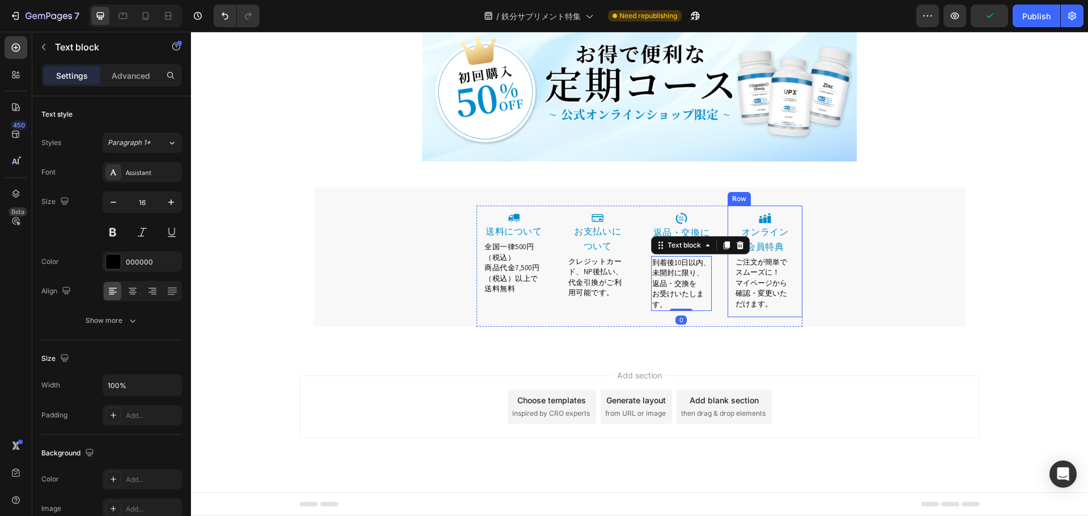
click at [763, 301] on span "確認・変更いただけます。" at bounding box center [762, 298] width 52 height 20
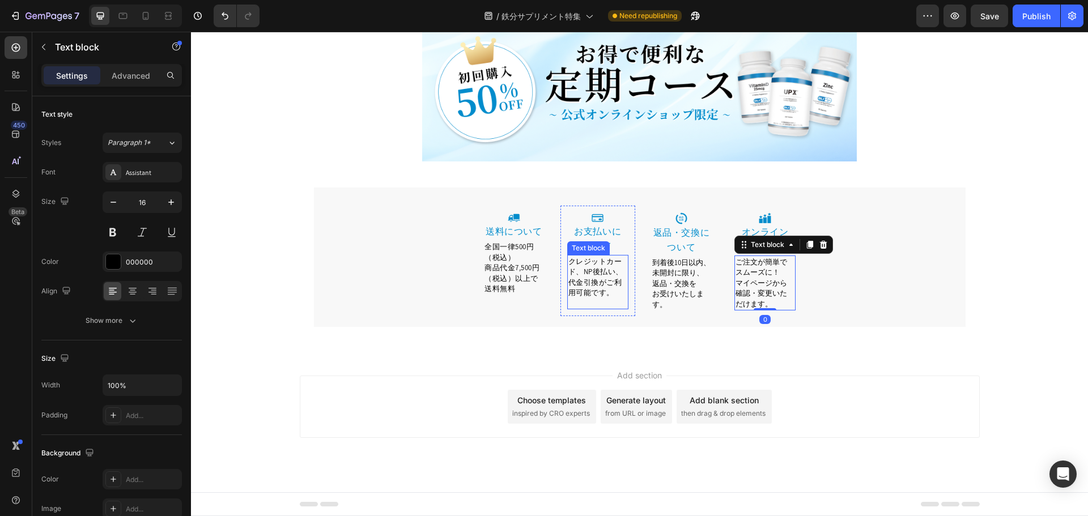
click at [591, 306] on p "Rich Text Editor. Editing area: main" at bounding box center [597, 303] width 59 height 10
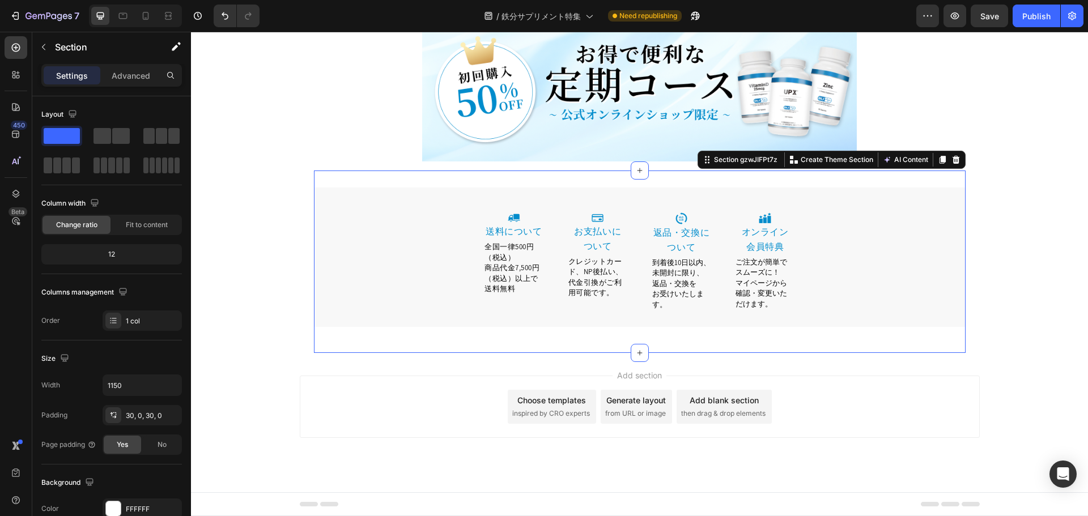
click at [611, 335] on div "お客様への注意事項 Heading ※薬を服用している方がお召し上がりになる場合には、必ず事前にお医者様とご相談いただきますようお願いいたします。 ※薬、食品…" at bounding box center [640, 262] width 652 height 148
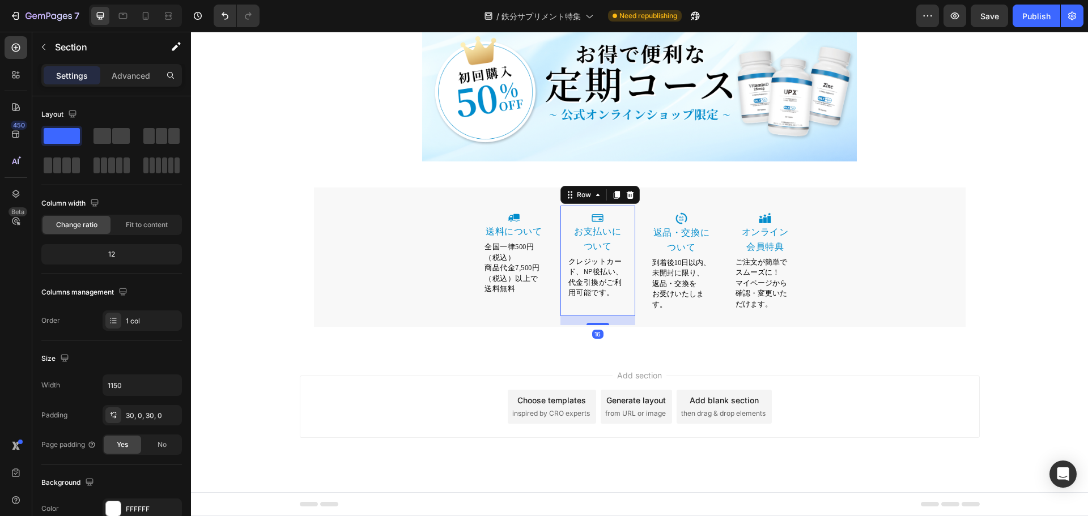
click at [560, 314] on div "Image ⁠⁠⁠⁠⁠⁠⁠ お支払いに ついて Heading クレジットカード、NP後払い、代金引換がご利用可能です。 Text block Row 16" at bounding box center [597, 261] width 75 height 110
drag, startPoint x: 594, startPoint y: 323, endPoint x: 596, endPoint y: 314, distance: 9.2
click at [596, 314] on div at bounding box center [597, 314] width 23 height 3
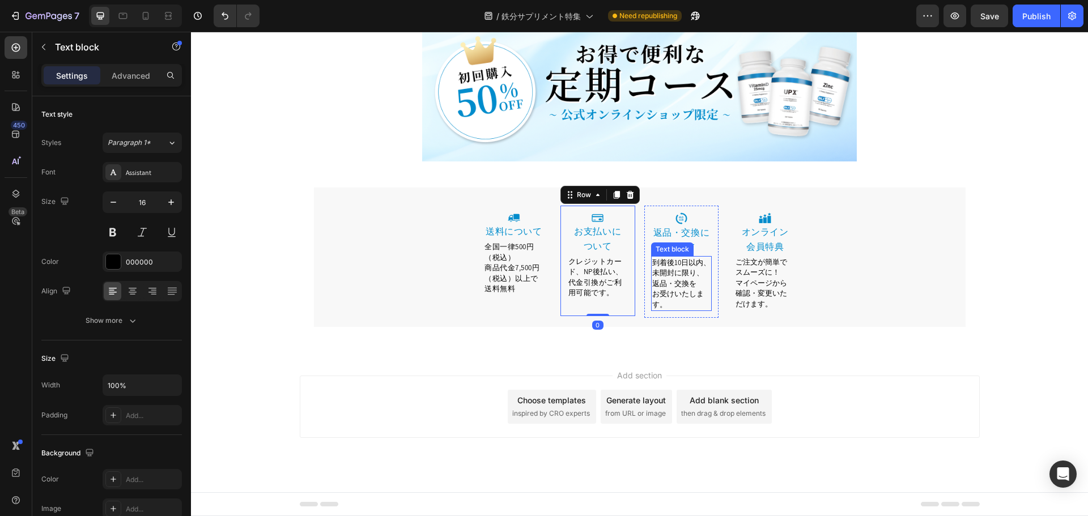
click at [678, 296] on span "お受けいたします。" at bounding box center [678, 299] width 52 height 20
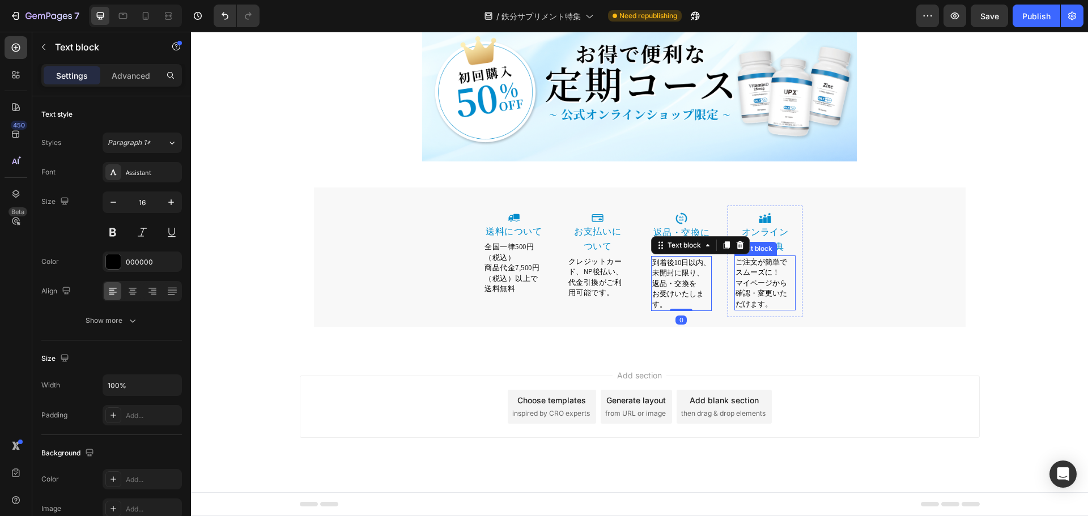
click at [740, 296] on span "確認・変更いただけます。" at bounding box center [762, 298] width 52 height 20
click at [644, 304] on div "Image 返品・交換について Heading 到着後10日以内、未開封に限り、返品・交換を お受けいたします。 Text block Row" at bounding box center [681, 262] width 75 height 112
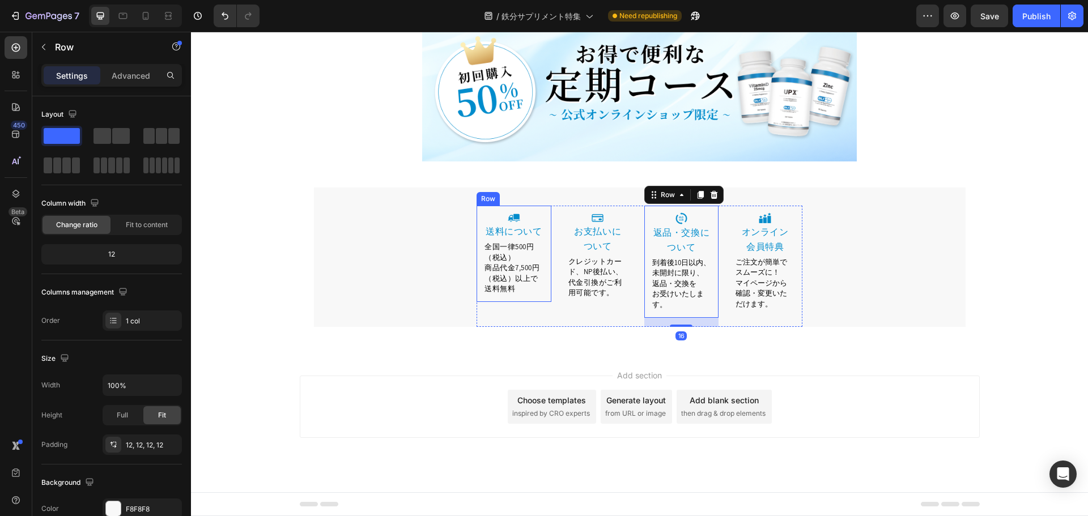
click at [543, 300] on div "Image 送料について Heading 全国一律500円（税込） 商品代金7,500円（税込）以上で送料無料 Text block Row" at bounding box center [514, 254] width 75 height 97
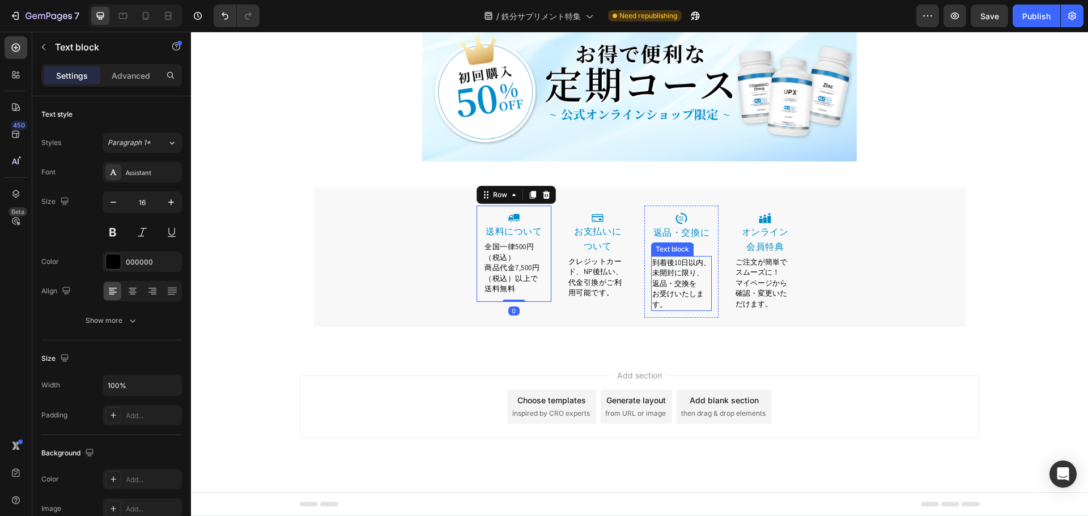
click at [687, 304] on p "お受けいたします。" at bounding box center [681, 298] width 59 height 21
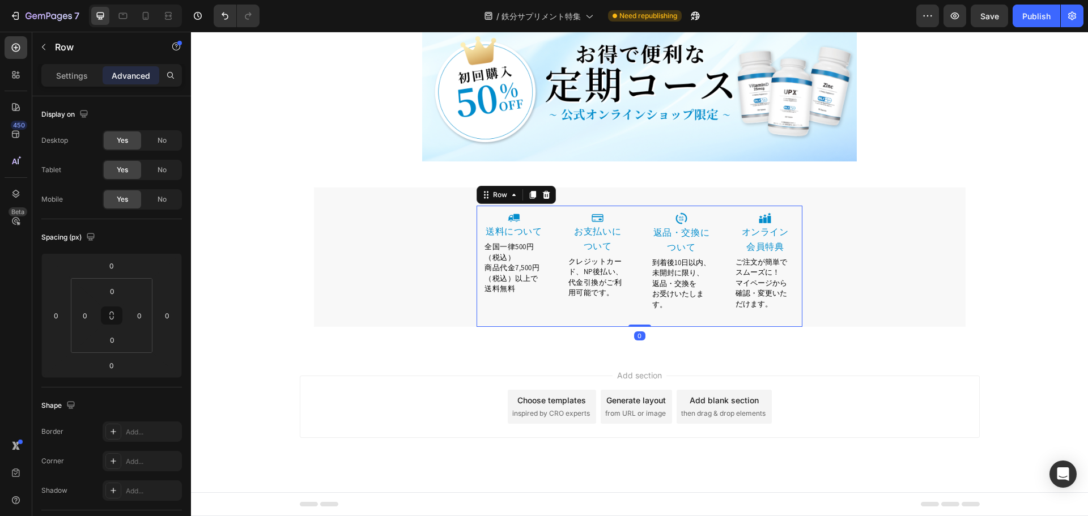
click at [704, 318] on div "Image 返品・交換について Heading 到着後10日以内、未開封に限り、返品・交換を お受けいたします。 Text block Row" at bounding box center [681, 266] width 75 height 121
click at [713, 294] on div "Image 返品・交換について Heading 到着後10日以内、未開封に限り、返品・交換を お受けいたします。 Text block Row" at bounding box center [681, 262] width 75 height 112
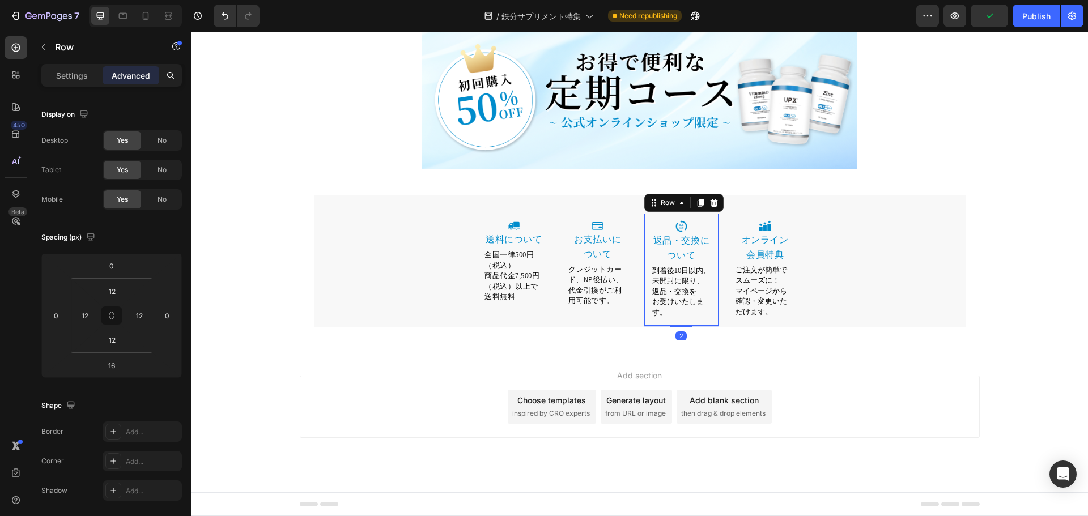
scroll to position [3596, 0]
drag, startPoint x: 685, startPoint y: 325, endPoint x: 685, endPoint y: 316, distance: 9.1
click at [685, 316] on div "Image 返品・交換について Heading 到着後10日以内、未開封に限り、返品・交換を お受けいたします。 Text block Row 0" at bounding box center [681, 271] width 75 height 112
type input "0"
click at [766, 288] on span "マイページから" at bounding box center [762, 292] width 52 height 10
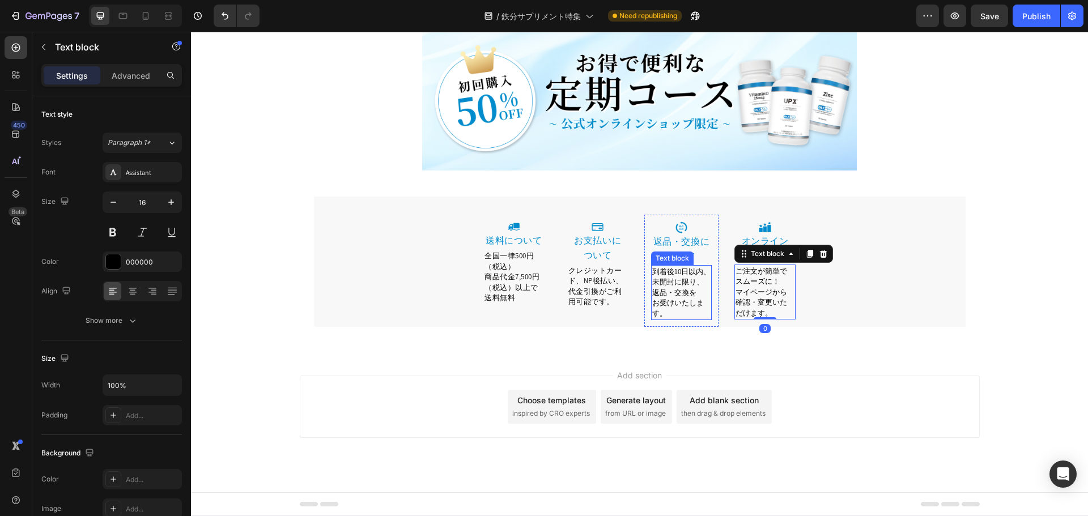
click at [634, 284] on div "Image 送料について Heading 全国一律500円（税込） 商品代金7,500円（税込）以上で送料無料 Text block Row Image ⁠⁠…" at bounding box center [640, 271] width 326 height 112
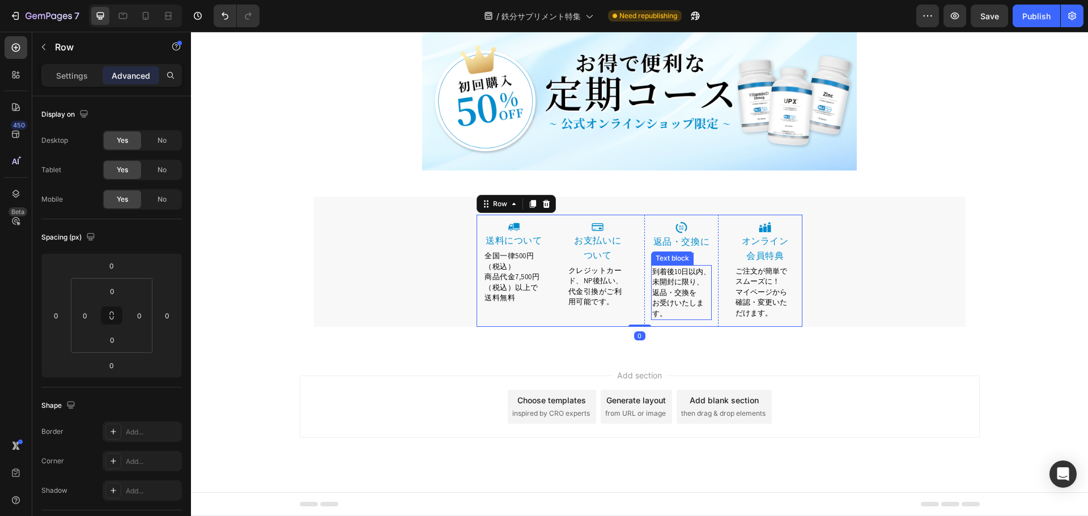
click at [683, 290] on span "到着後10日以内、未開封に限り、返品・交換を" at bounding box center [681, 282] width 58 height 31
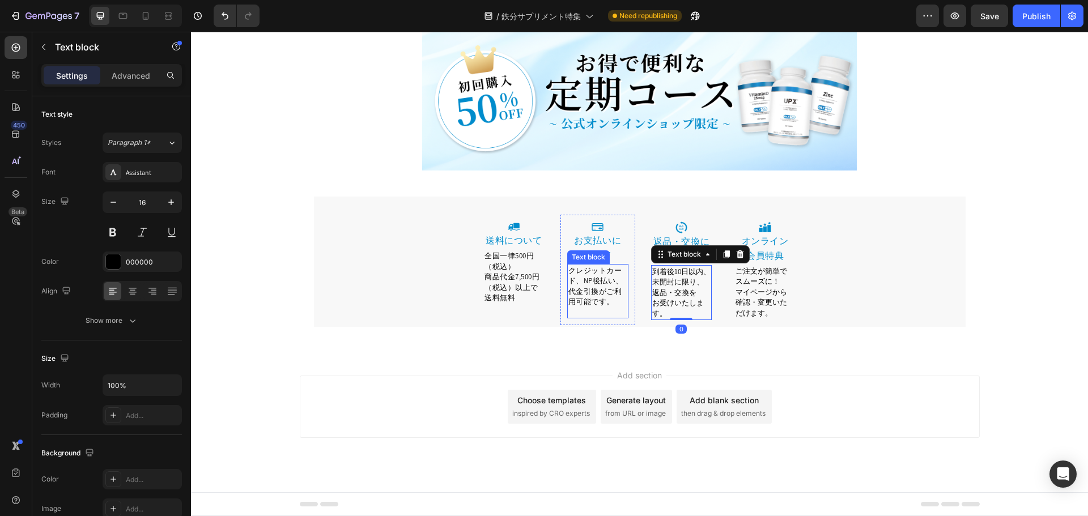
click at [586, 286] on p "クレジットカード、NP後払い、代金引換がご利用可能です。" at bounding box center [597, 286] width 59 height 42
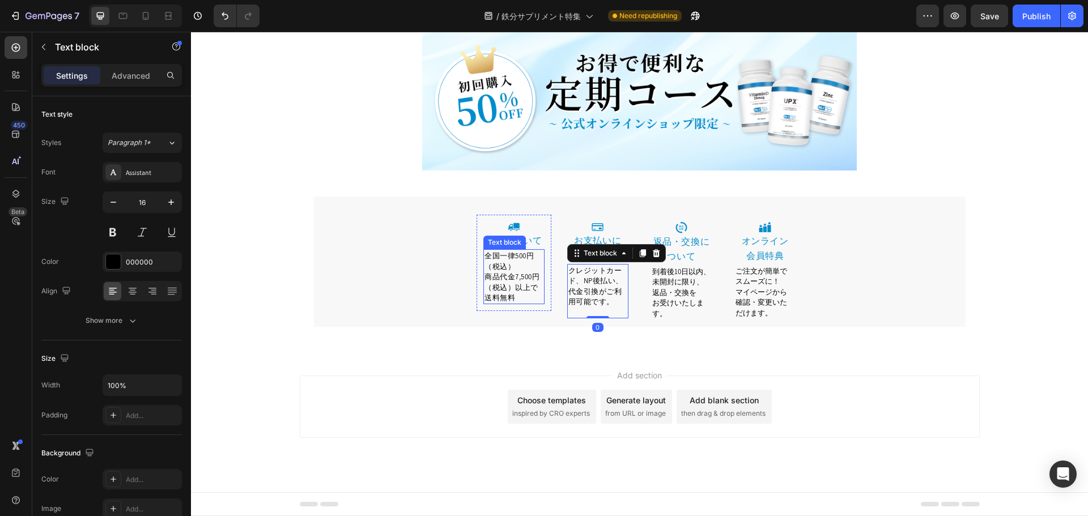
click at [514, 284] on span "商品代金7,500円（税込）以上で送料無料" at bounding box center [511, 287] width 55 height 31
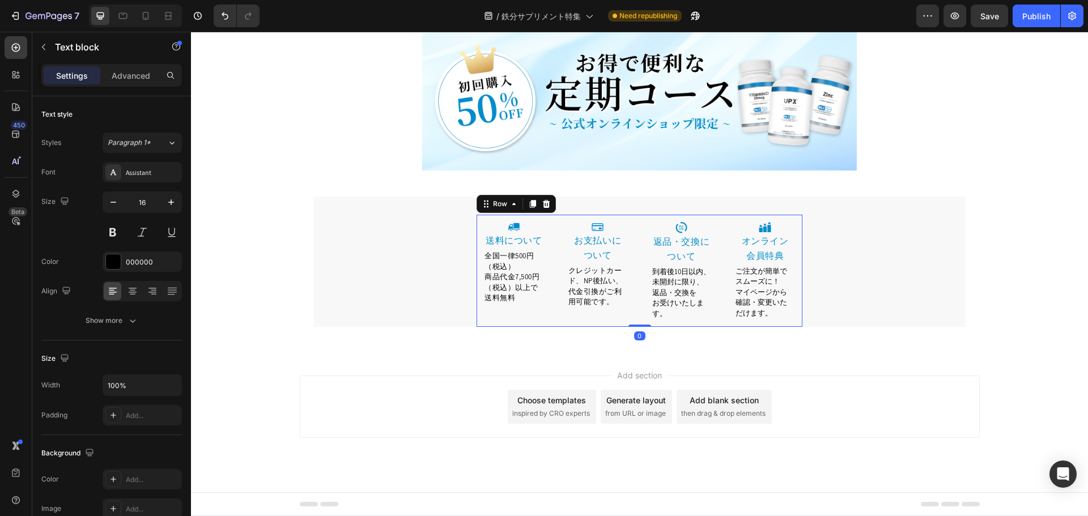
click at [536, 320] on div "Image 送料について Heading 全国一律500円（税込） 商品代金7,500円（税込）以上で送料無料 Text block Row" at bounding box center [514, 271] width 75 height 112
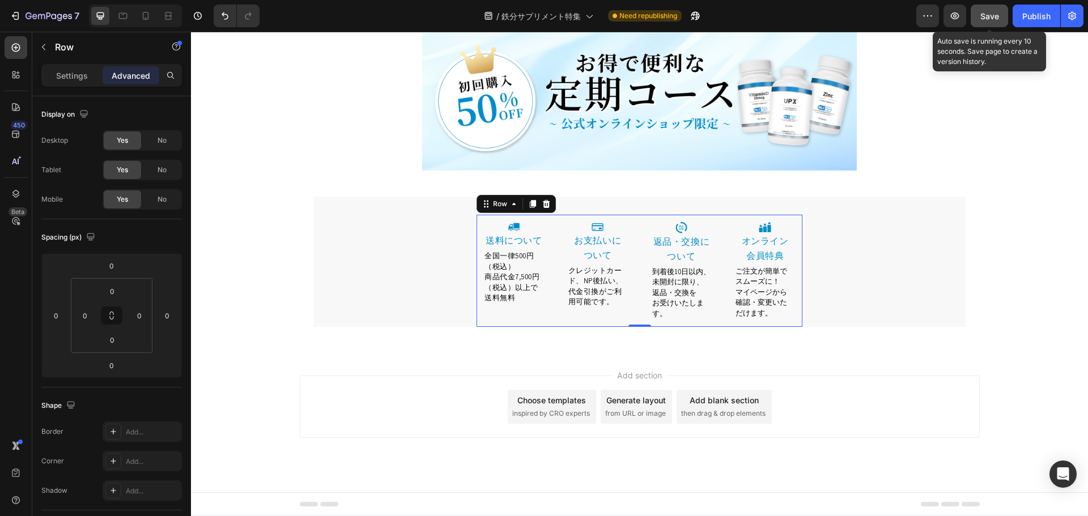
click at [985, 18] on span "Save" at bounding box center [989, 16] width 19 height 10
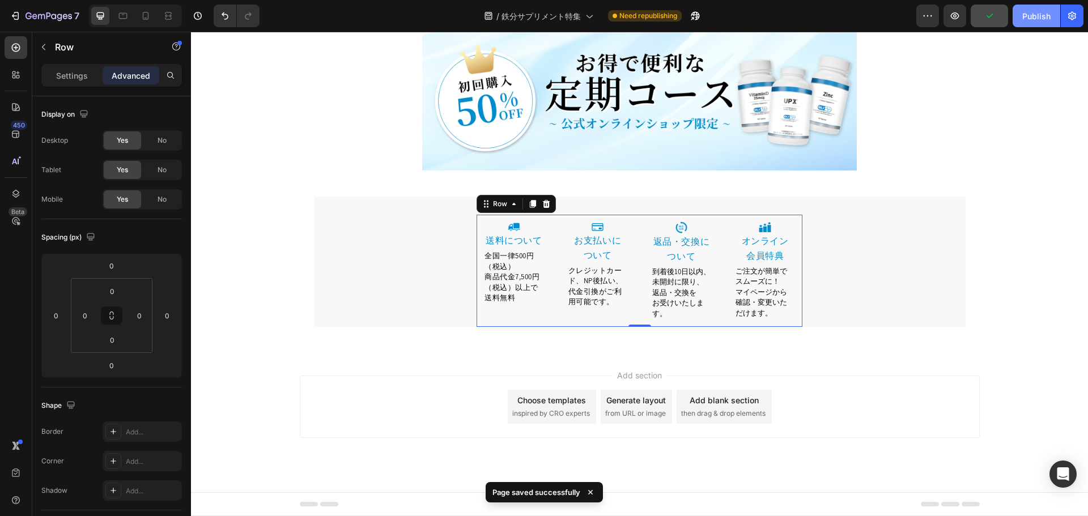
click at [1032, 19] on div "Publish" at bounding box center [1036, 16] width 28 height 12
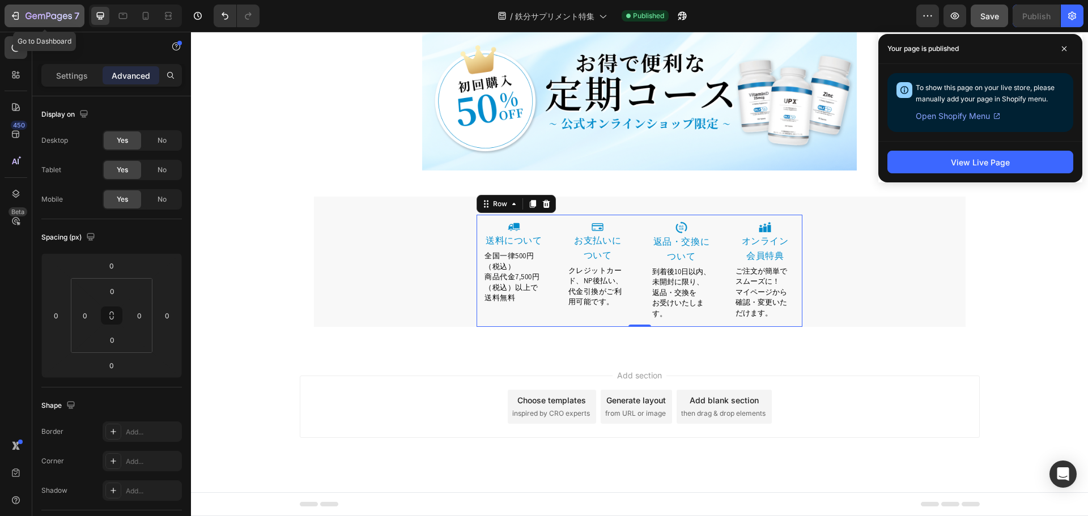
click at [25, 20] on icon "button" at bounding box center [48, 17] width 46 height 10
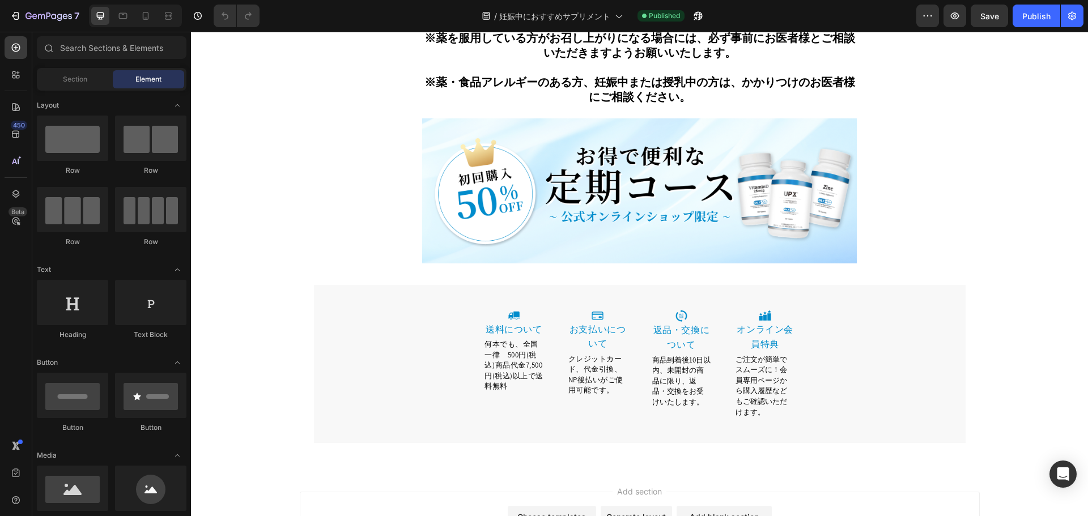
scroll to position [4961, 0]
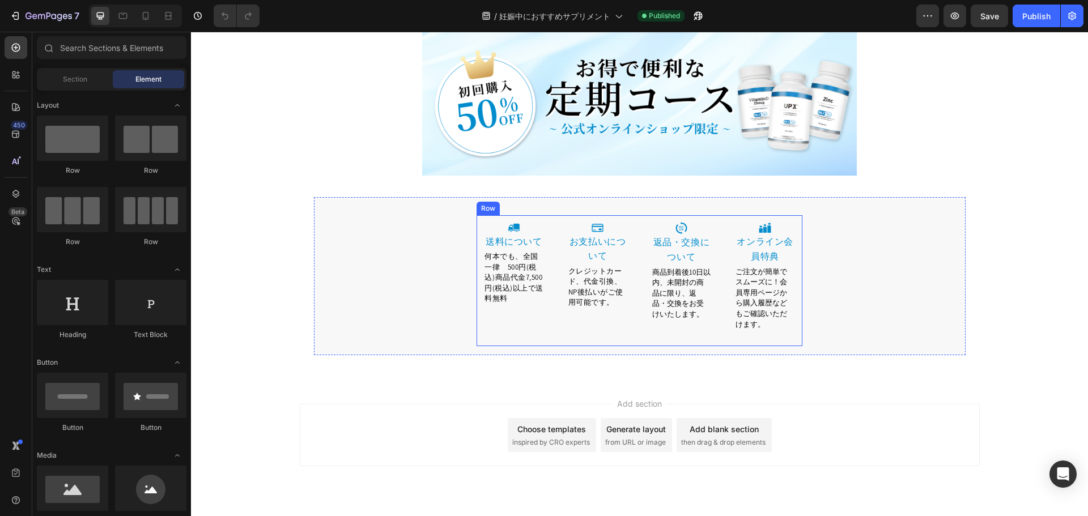
click at [512, 252] on span "何本でも、全国一律　500円(税込)商品代金7,500円(税込)以上で送料無料" at bounding box center [513, 278] width 59 height 52
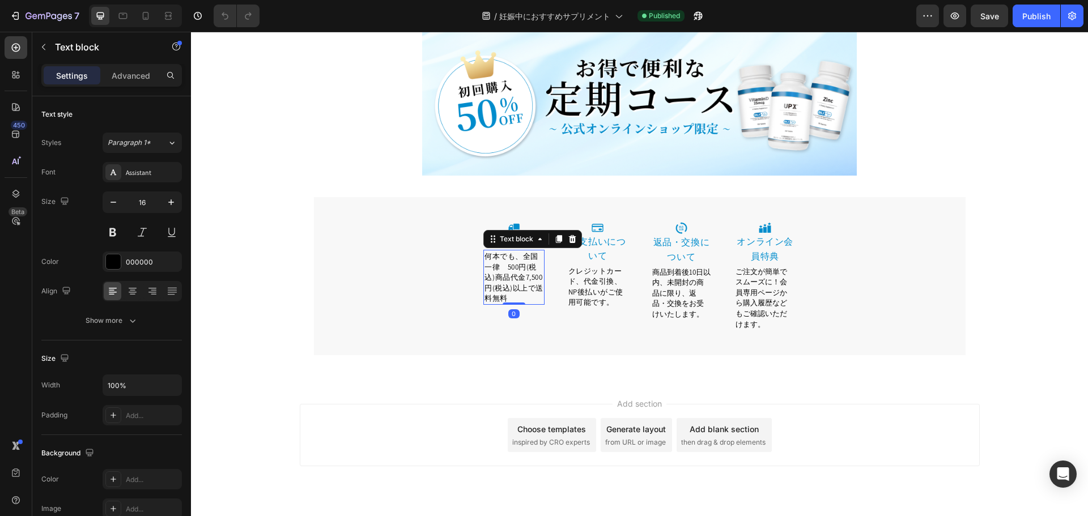
drag, startPoint x: 517, startPoint y: 227, endPoint x: 538, endPoint y: 237, distance: 23.3
click at [516, 252] on span "何本でも、全国一律　500円(税込)商品代金7,500円(税込)以上で送料無料" at bounding box center [513, 278] width 59 height 52
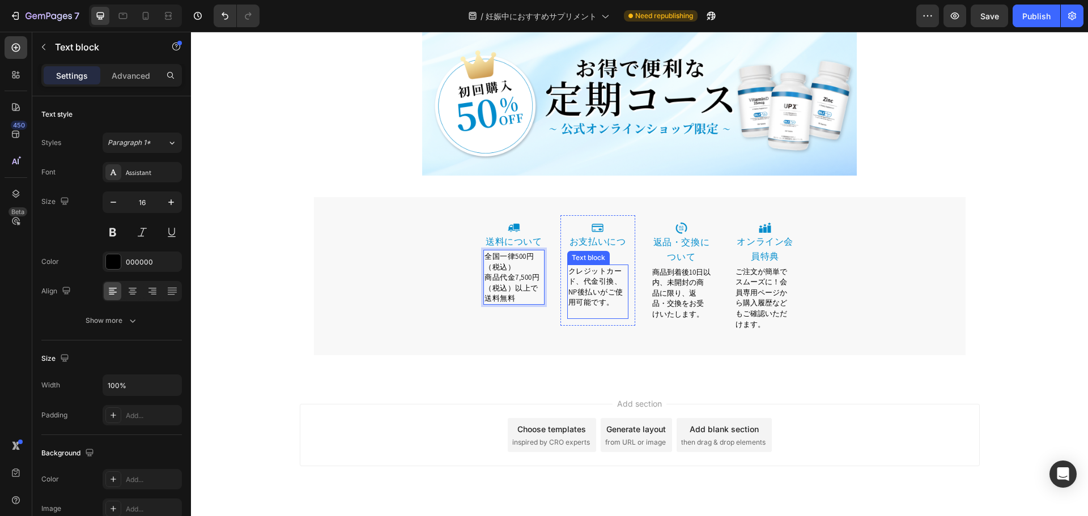
click at [597, 266] on span "クレジットカード、代金引換、NP後払いがご使用可能です。" at bounding box center [595, 286] width 55 height 41
click at [606, 266] on span "クレジットカード、代金引換、NP後払いがご使用可能です。" at bounding box center [595, 286] width 55 height 41
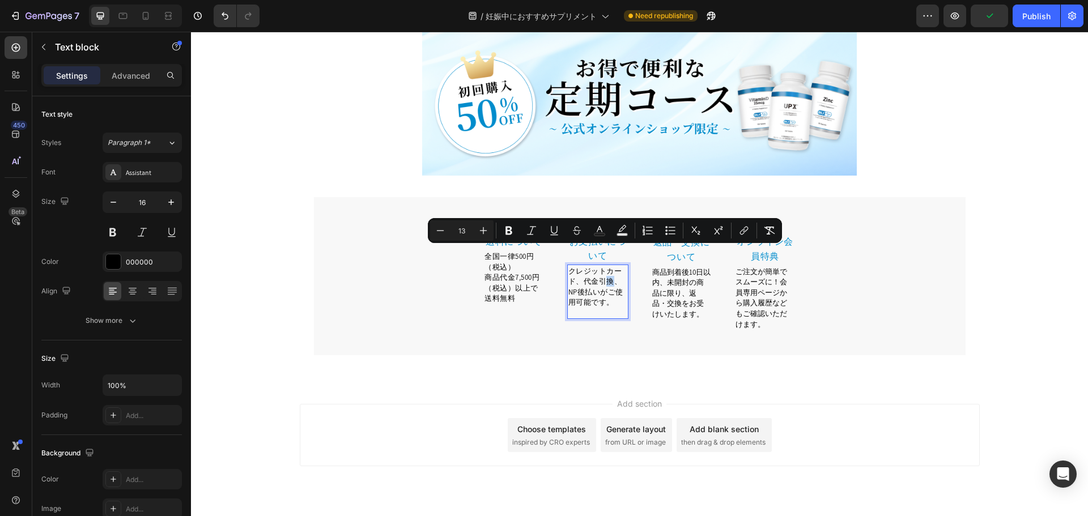
click at [610, 266] on span "クレジットカード、代金引換、NP後払いがご使用可能です。" at bounding box center [595, 286] width 55 height 41
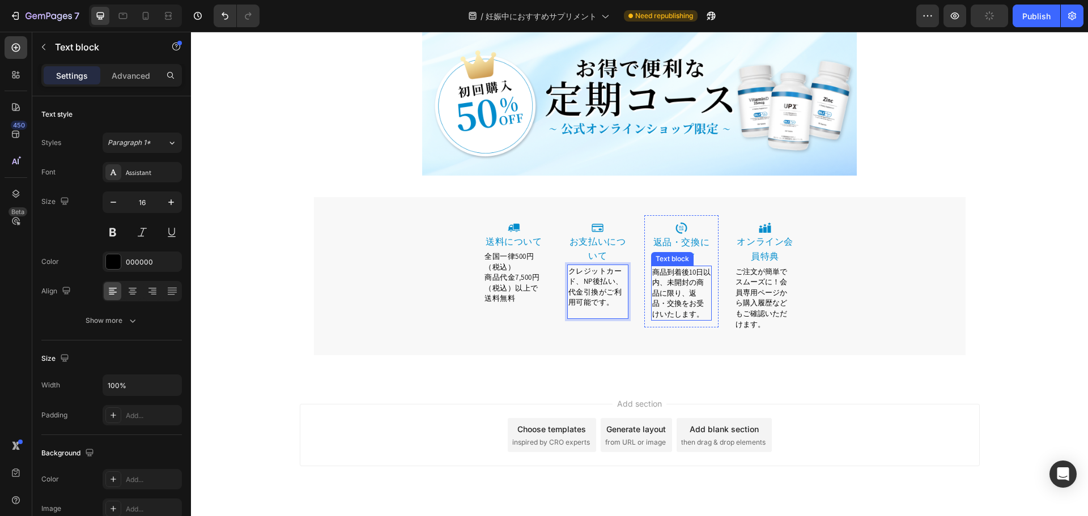
click at [671, 267] on span "商品到着後10日以内、未開封の商品に限り、返品・交換をお受けいたします。" at bounding box center [681, 293] width 58 height 52
click at [668, 267] on span "商品到着後10日以内、未開封の商品に限り、返品・交換をお受けいたします。" at bounding box center [681, 293] width 58 height 52
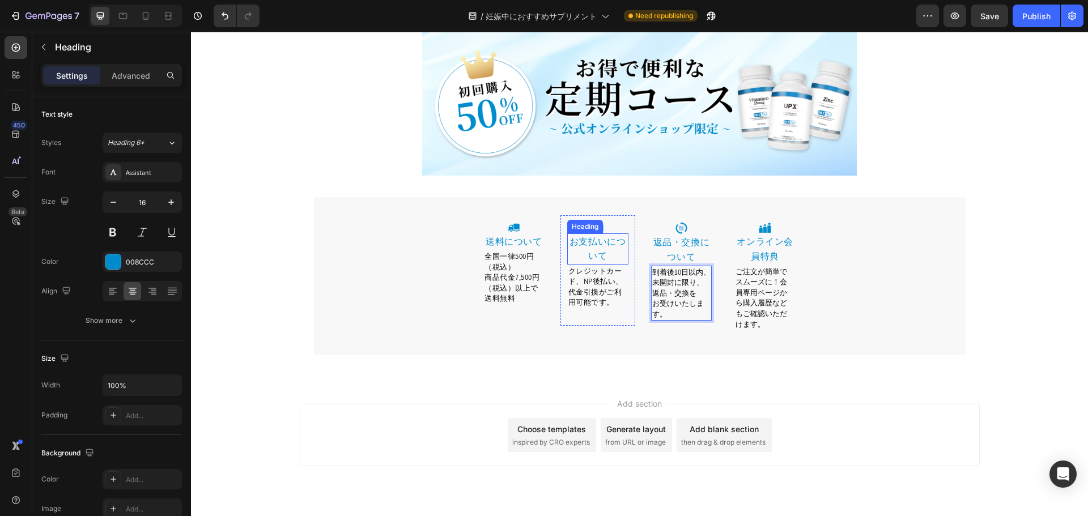
click at [580, 235] on p "お支払いについて" at bounding box center [597, 249] width 59 height 29
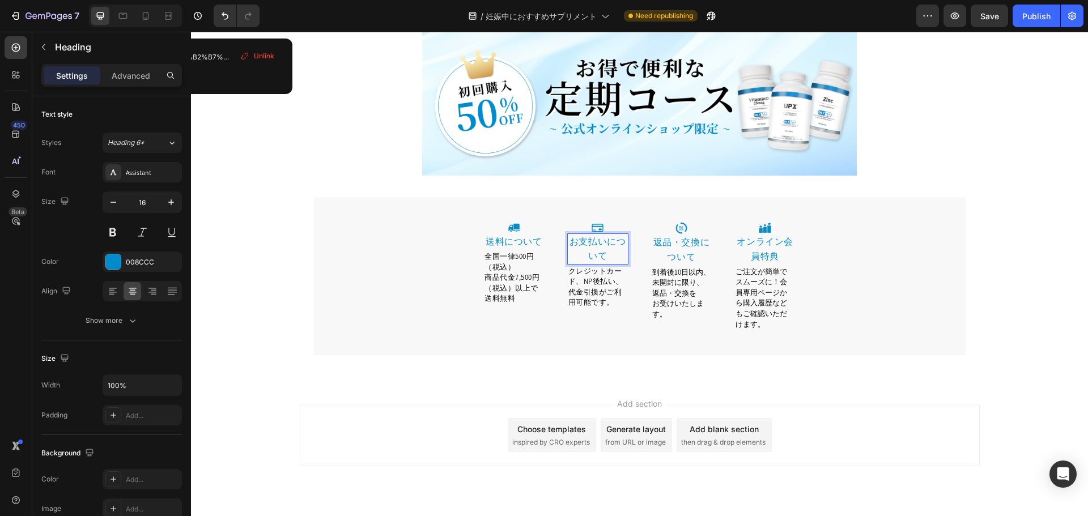
click at [613, 236] on link "お支払いについて" at bounding box center [597, 249] width 57 height 27
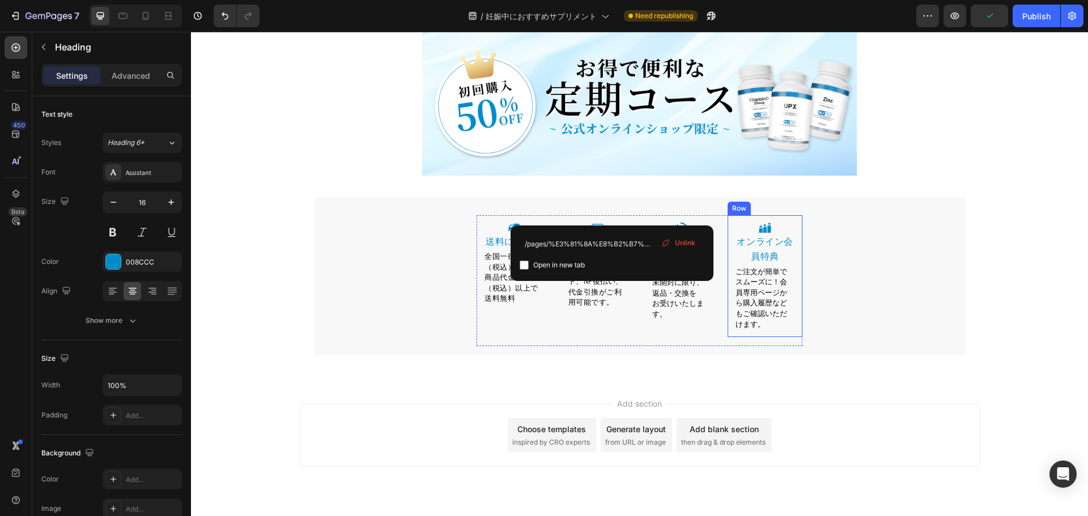
click at [771, 236] on link "オンライン会員特典" at bounding box center [765, 249] width 57 height 27
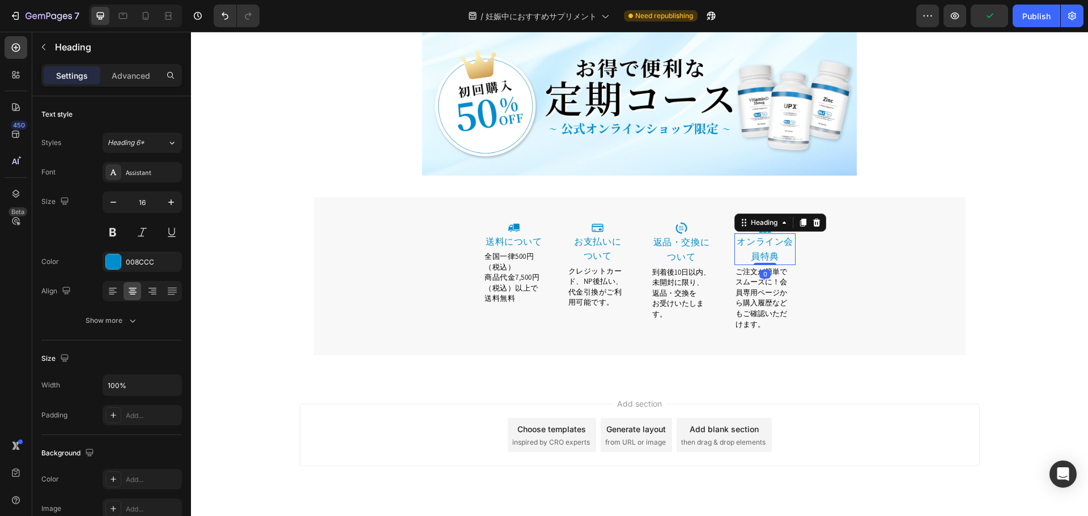
click at [779, 236] on link "オンライン会員特典" at bounding box center [765, 249] width 57 height 27
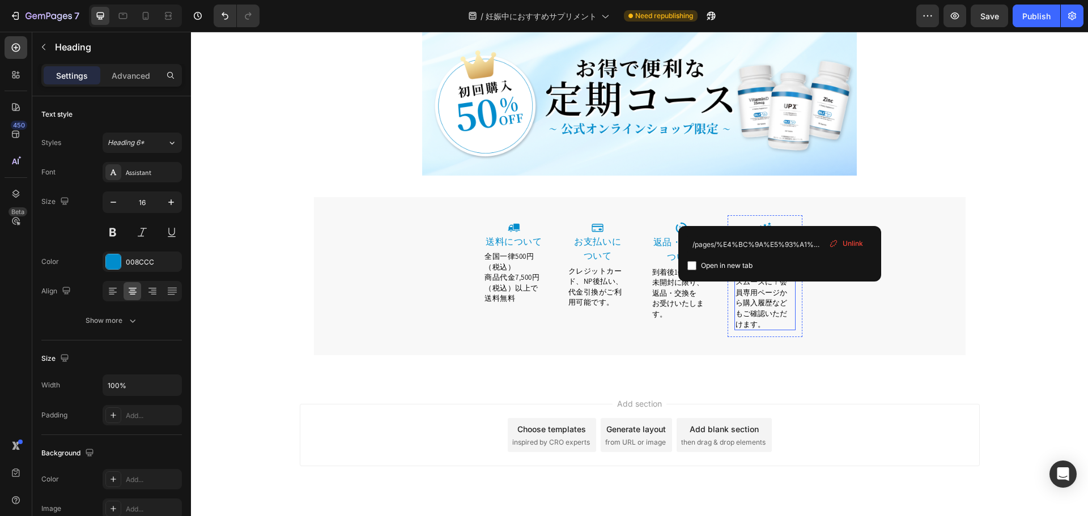
click at [767, 296] on p "ご注文が簡単でスムーズに！会員専用ページから購入履歴などもご確認いただけます。" at bounding box center [765, 297] width 59 height 63
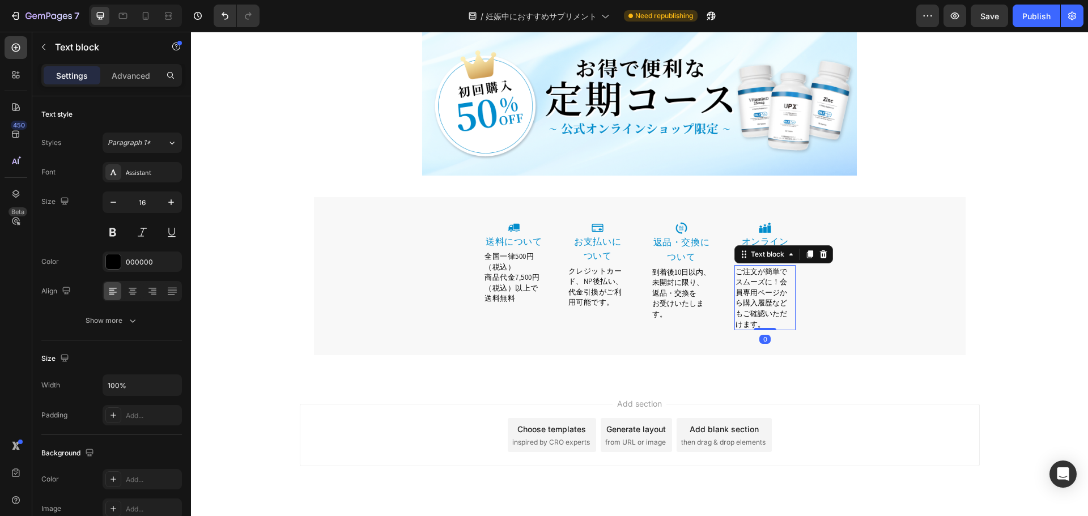
click at [775, 267] on span "ご注文が簡単でスムーズに！会員専用ページから購入履歴などもご確認いただけます。" at bounding box center [762, 298] width 52 height 62
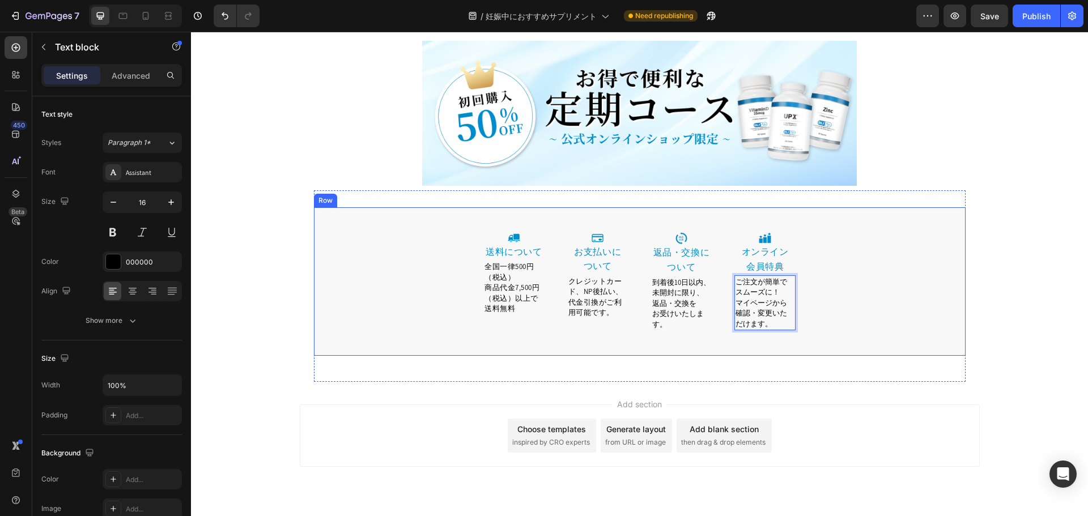
click at [809, 258] on div "Image 送料について Heading 全国一律500円（税込） 商品代金7,500円（税込）以上で送料無料 Text block Row Image ⁠⁠…" at bounding box center [640, 291] width 652 height 130
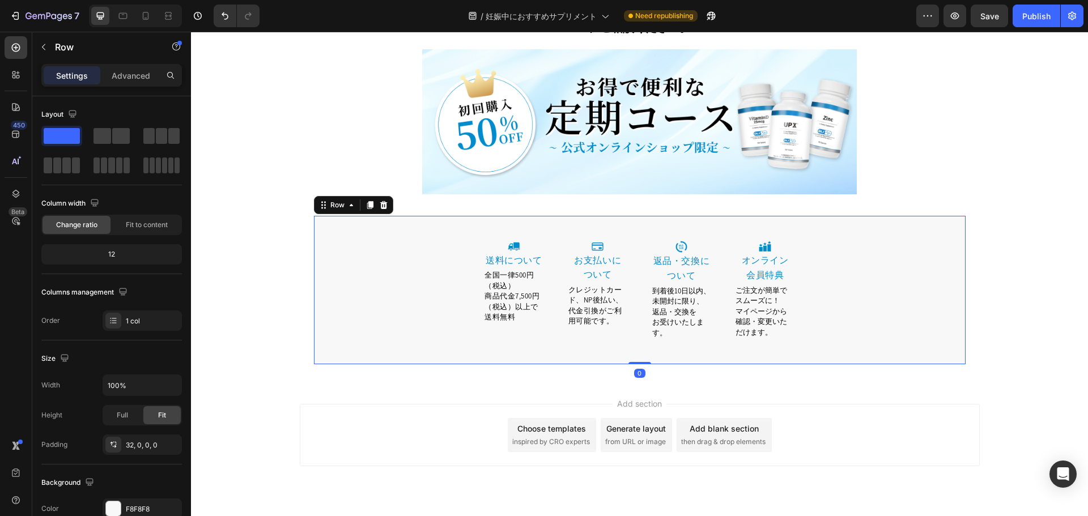
scroll to position [4942, 0]
drag, startPoint x: 639, startPoint y: 334, endPoint x: 637, endPoint y: 325, distance: 9.3
click at [637, 325] on div "Image 送料について Heading 全国一律500円（税込） 商品代金7,500円（税込）以上で送料無料 Text block Row Image ⁠⁠…" at bounding box center [640, 290] width 652 height 148
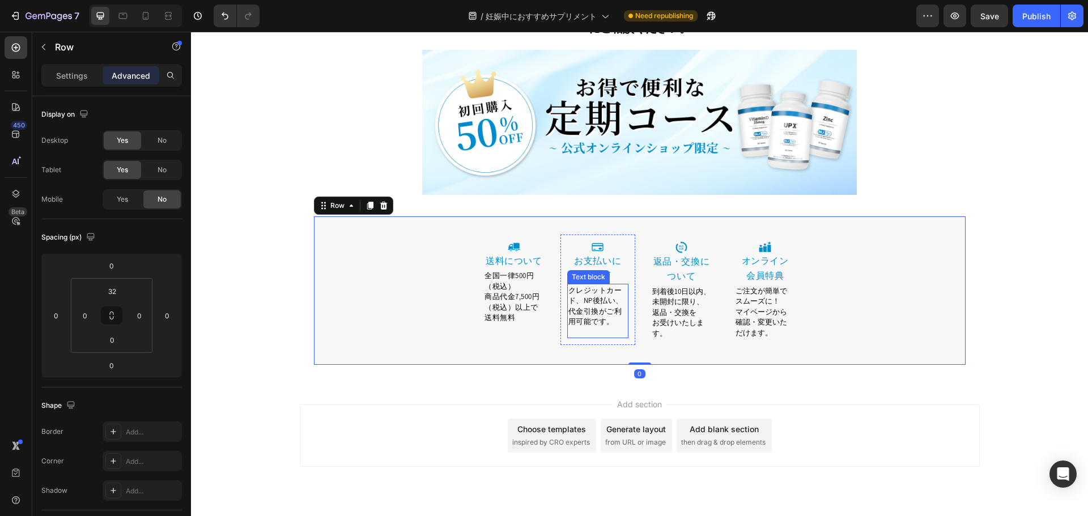
click at [598, 291] on span "クレジットカード、NP後払い、代金引換がご利用可能です。" at bounding box center [595, 306] width 55 height 41
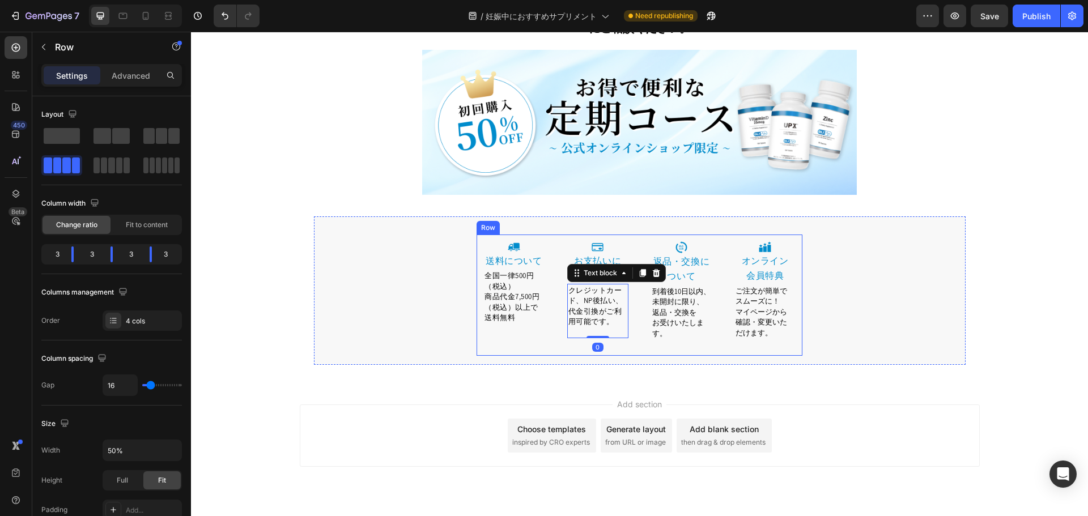
click at [526, 307] on div "Image 送料について Heading 全国一律500円（税込） 商品代金7,500円（税込）以上で送料無料 Text block Row" at bounding box center [514, 295] width 75 height 121
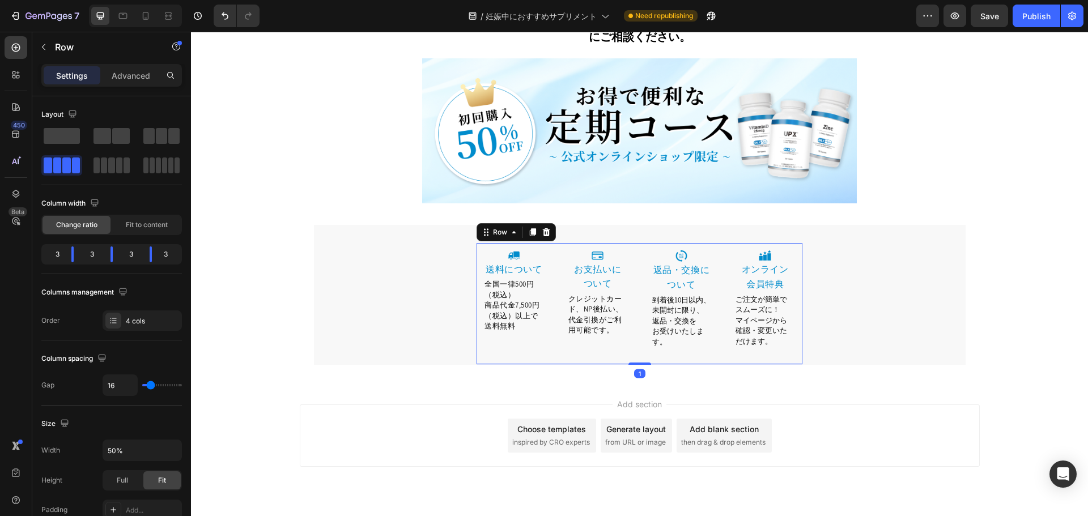
scroll to position [4933, 0]
drag, startPoint x: 640, startPoint y: 334, endPoint x: 638, endPoint y: 325, distance: 9.2
click at [638, 325] on div "Image 送料について Heading 全国一律500円（税込） 商品代金7,500円（税込）以上で送料無料 Text block Row Image ⁠⁠…" at bounding box center [640, 304] width 326 height 121
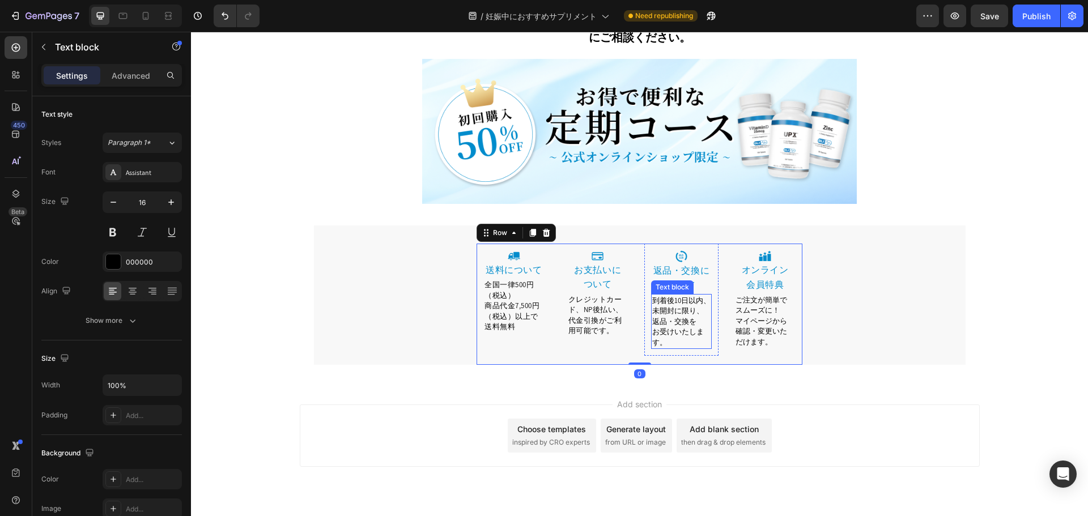
click at [702, 326] on p "お受けいたします。" at bounding box center [681, 336] width 59 height 21
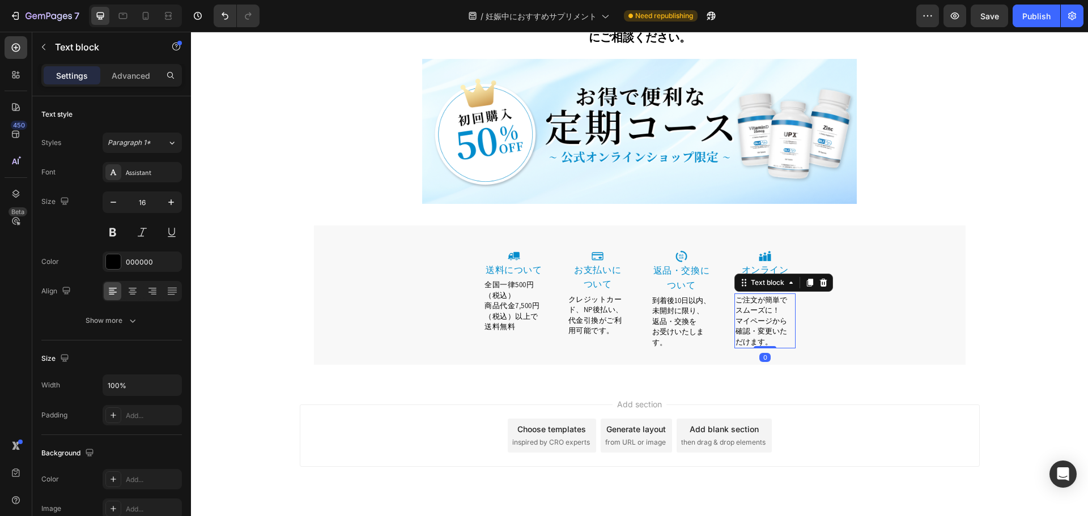
click at [753, 326] on span "確認・変更いただけます。" at bounding box center [762, 336] width 52 height 20
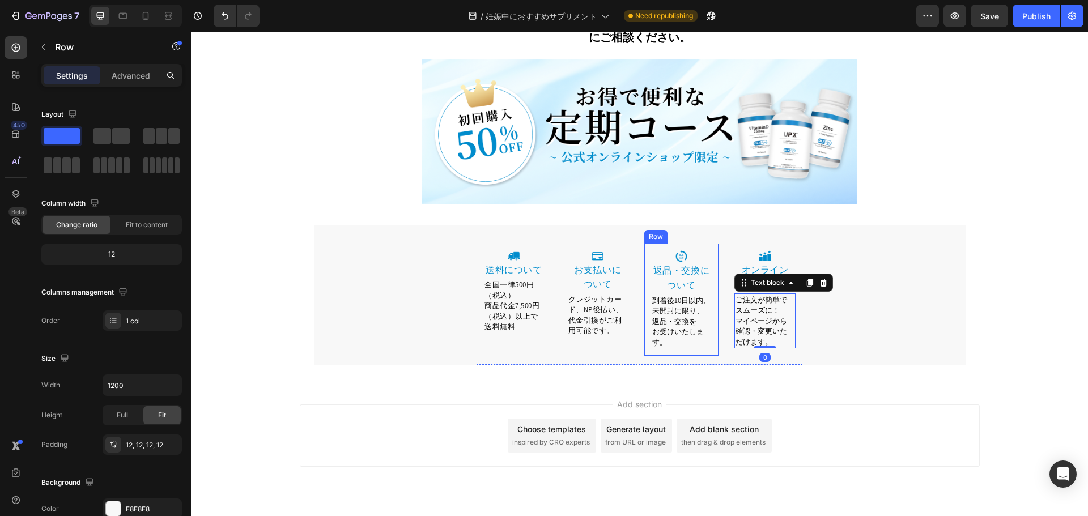
click at [682, 324] on div "Image 返品・交換について Heading 到着後10日以内、未開封に限り、返品・交換を お受けいたします。 Text block Row" at bounding box center [681, 300] width 75 height 112
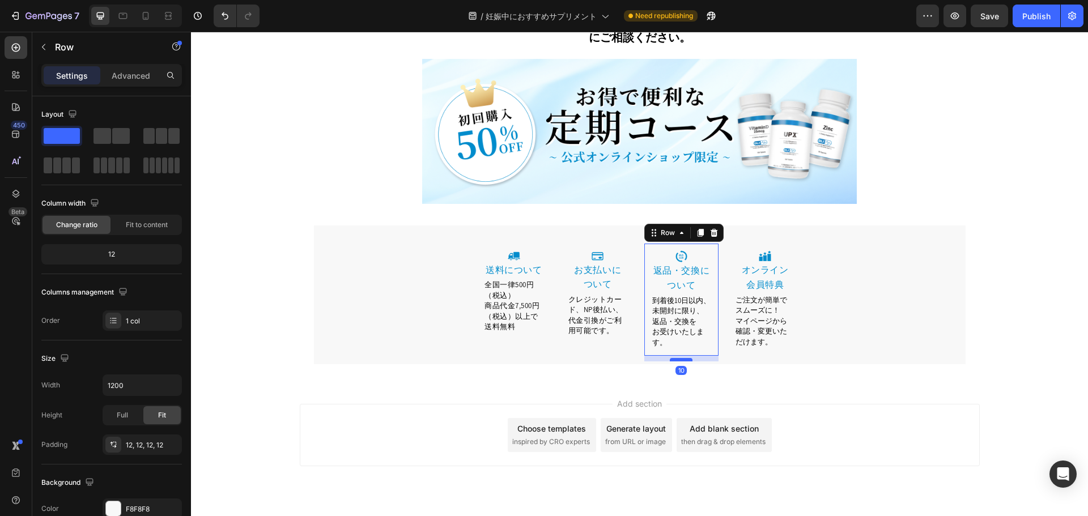
scroll to position [4932, 0]
drag, startPoint x: 681, startPoint y: 335, endPoint x: 683, endPoint y: 326, distance: 9.9
click at [683, 353] on div at bounding box center [681, 354] width 23 height 3
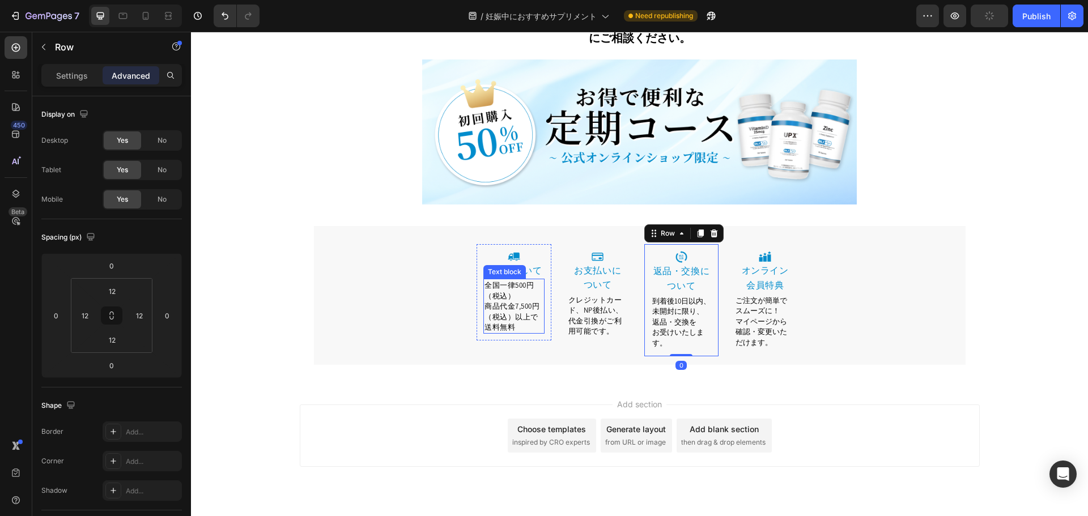
drag, startPoint x: 486, startPoint y: 295, endPoint x: 495, endPoint y: 299, distance: 10.2
click at [484, 301] on span "商品代金7,500円（税込）以上で送料無料" at bounding box center [511, 316] width 55 height 31
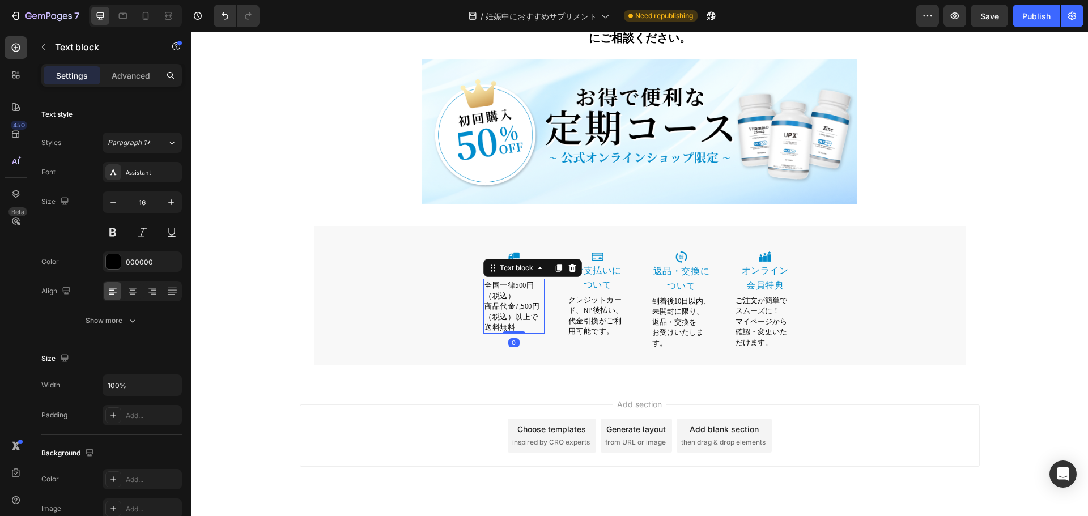
click at [511, 338] on div "0" at bounding box center [513, 342] width 11 height 9
click at [543, 324] on div "Image 送料について Heading 全国一律500円（税込） 商品代金7,500円（税込）以上で送料無料 Text block 0 Row" at bounding box center [514, 304] width 75 height 121
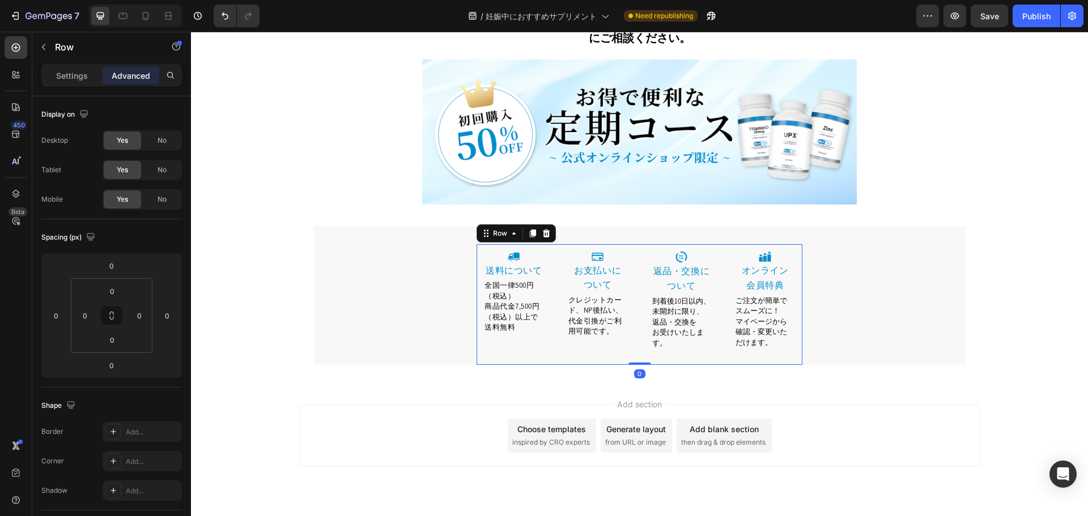
click at [522, 320] on div "Image 送料について Heading 全国一律500円（税込） 商品代金7,500円（税込）以上で送料無料 Text block Row" at bounding box center [514, 304] width 75 height 121
click at [507, 301] on span "商品代金7,500円（税込）以上で送料無料" at bounding box center [511, 316] width 55 height 31
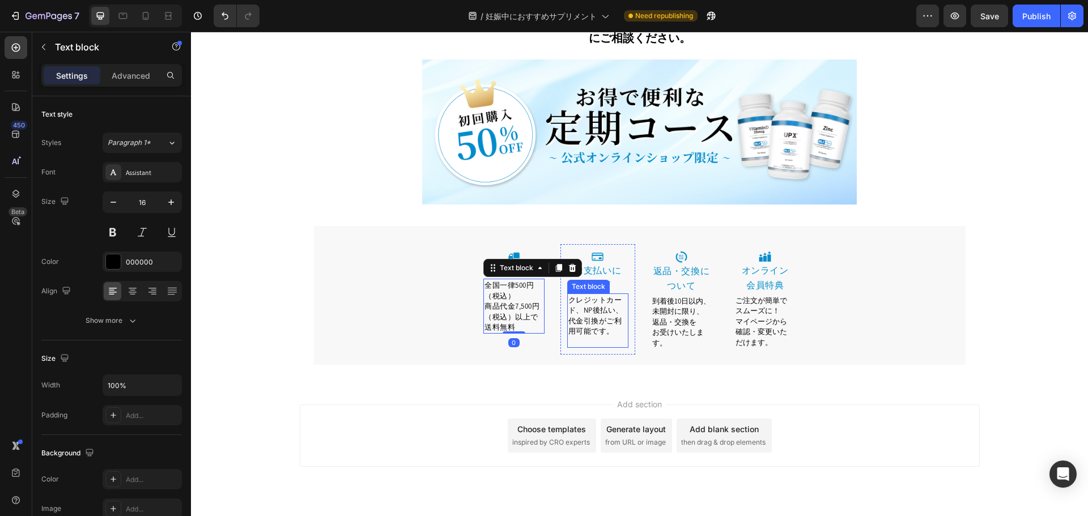
click at [596, 303] on span "クレジットカード、NP後払い、代金引換がご利用可能です。" at bounding box center [595, 315] width 55 height 41
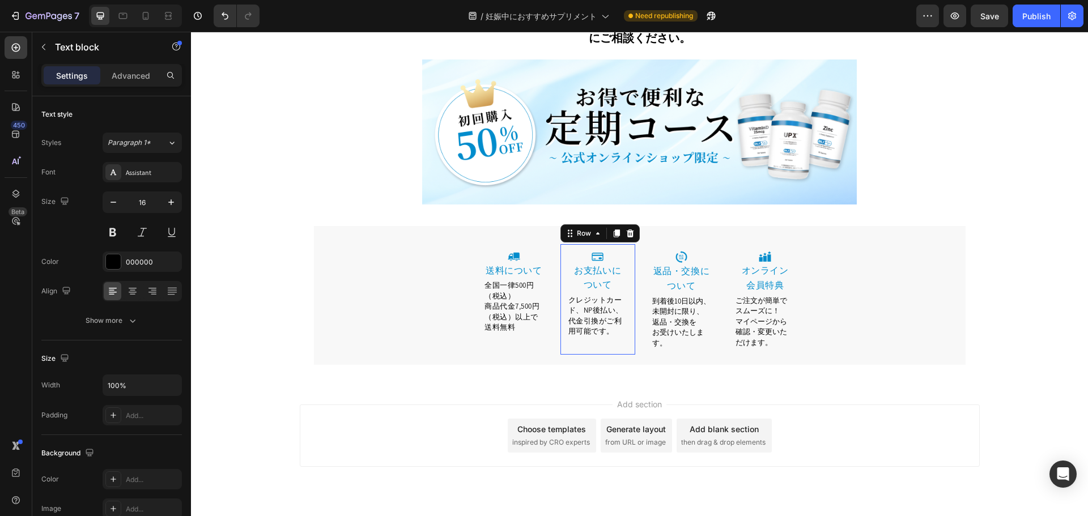
click at [580, 325] on div "Image ⁠⁠⁠⁠⁠⁠⁠ お支払いに ついて Heading クレジットカード、NP後払い、代金引換がご利用可能です。 Text block Row 0" at bounding box center [597, 299] width 75 height 110
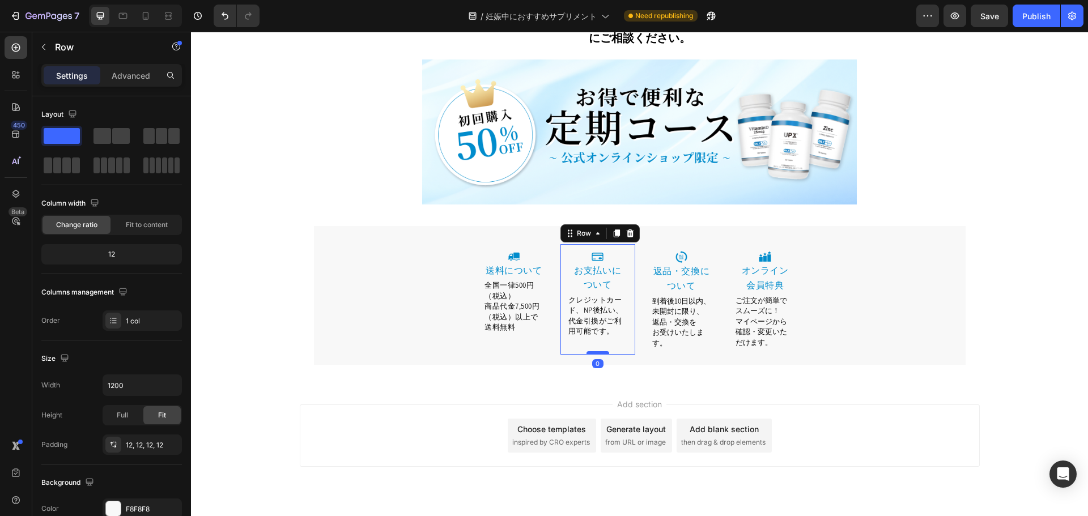
drag, startPoint x: 597, startPoint y: 333, endPoint x: 597, endPoint y: 324, distance: 9.6
click at [597, 351] on div at bounding box center [597, 352] width 23 height 3
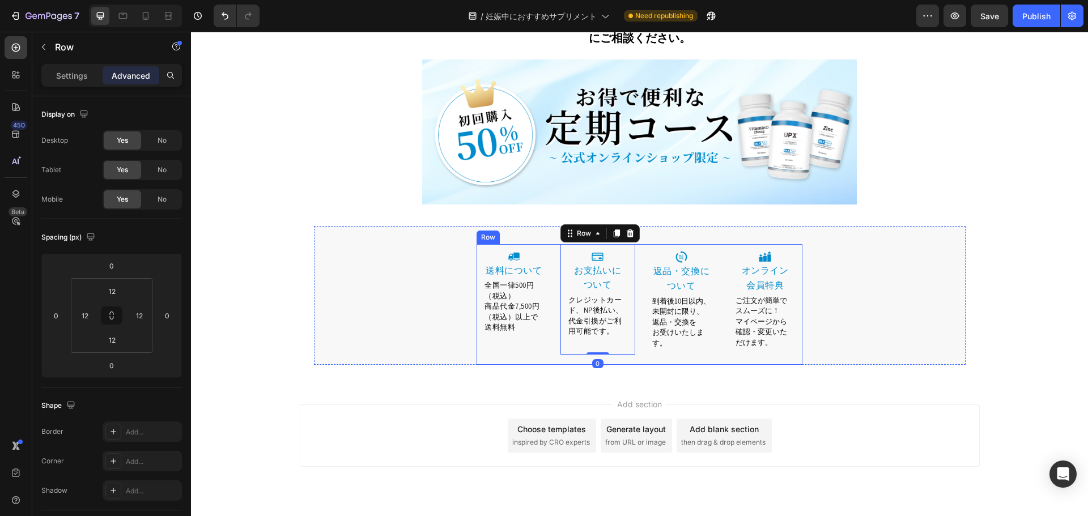
click at [662, 327] on p "お受けいたします。" at bounding box center [681, 337] width 59 height 21
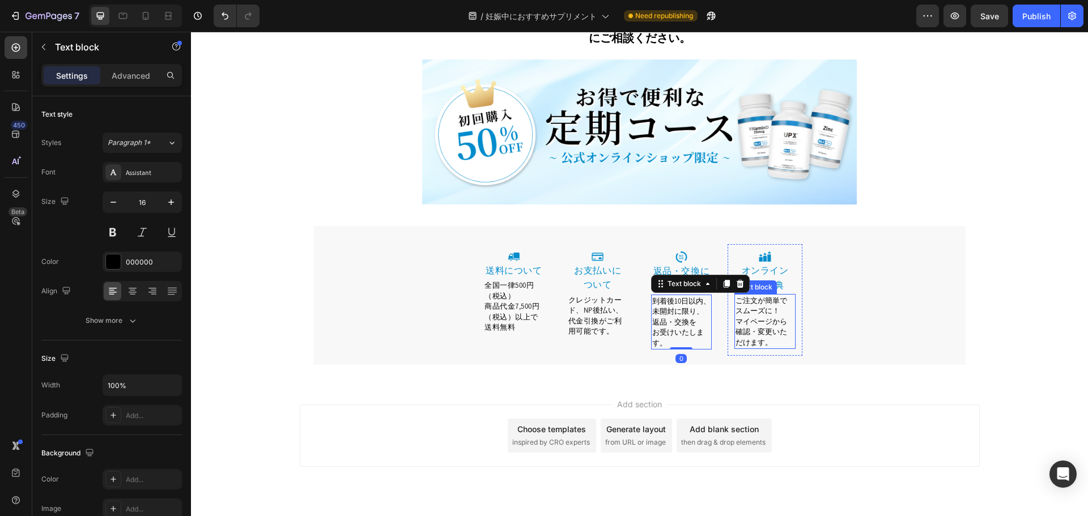
click at [736, 327] on span "確認・変更いただけます。" at bounding box center [762, 337] width 52 height 20
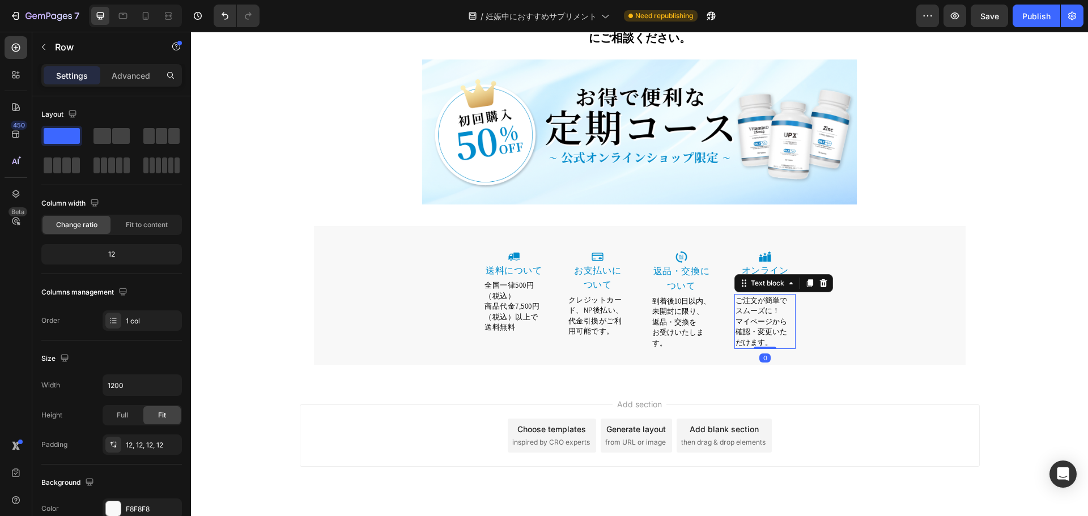
click at [781, 324] on div "Image ⁠⁠⁠⁠⁠⁠⁠ オンライン 会員特典 Heading ご注文が簡単でスムーズに！ マイページから 確認・変更いただけます。 Text block …" at bounding box center [765, 300] width 75 height 112
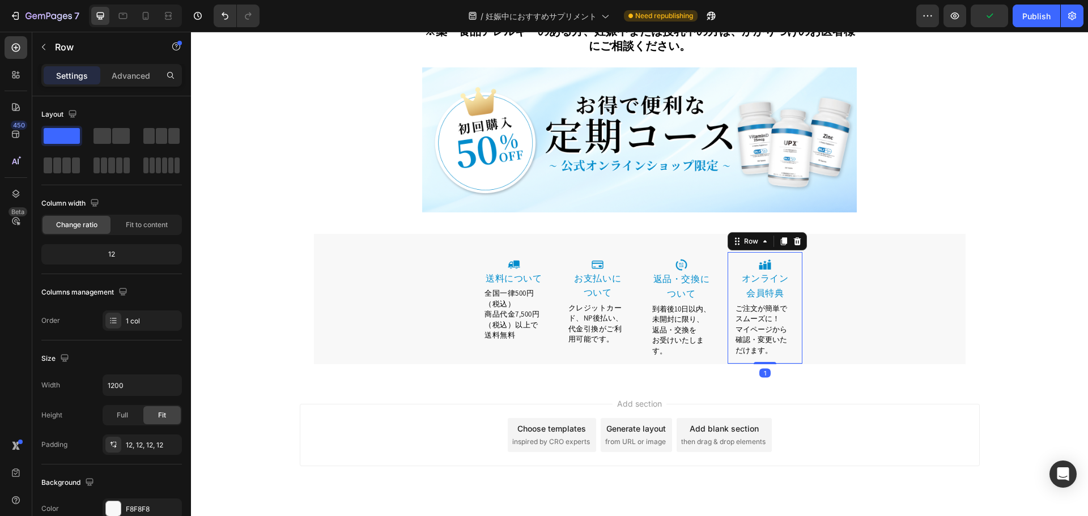
scroll to position [4924, 0]
drag, startPoint x: 756, startPoint y: 335, endPoint x: 755, endPoint y: 326, distance: 9.1
click at [755, 326] on div "Image ⁠⁠⁠⁠⁠⁠⁠ オンライン 会員特典 Heading ご注文が簡単でスムーズに！ マイページから 確認・変更いただけます。 Text block …" at bounding box center [765, 309] width 75 height 112
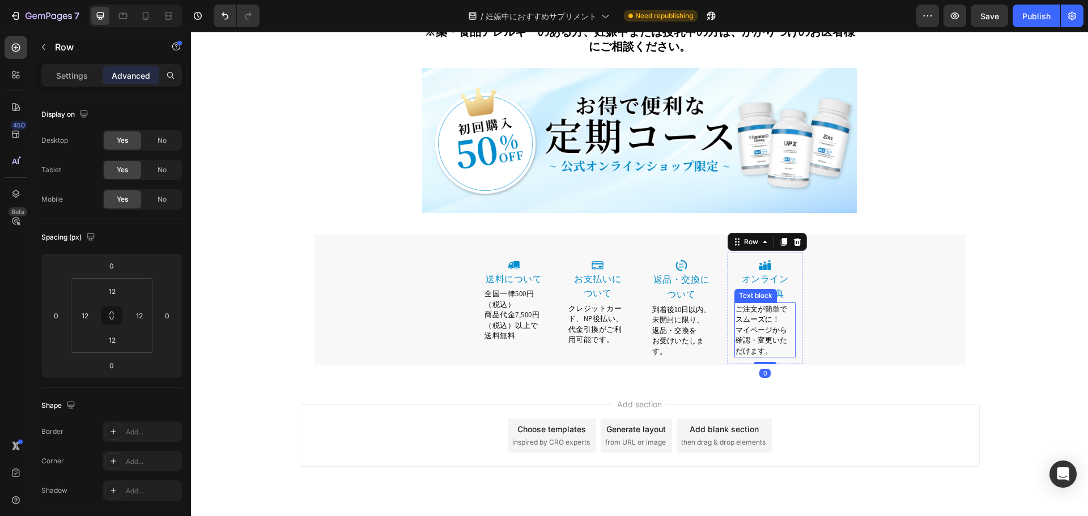
click at [644, 313] on div "Image 返品・交換について Heading 到着後10日以内、未開封に限り、返品・交換を お受けいたします。 Text block Row" at bounding box center [681, 309] width 75 height 112
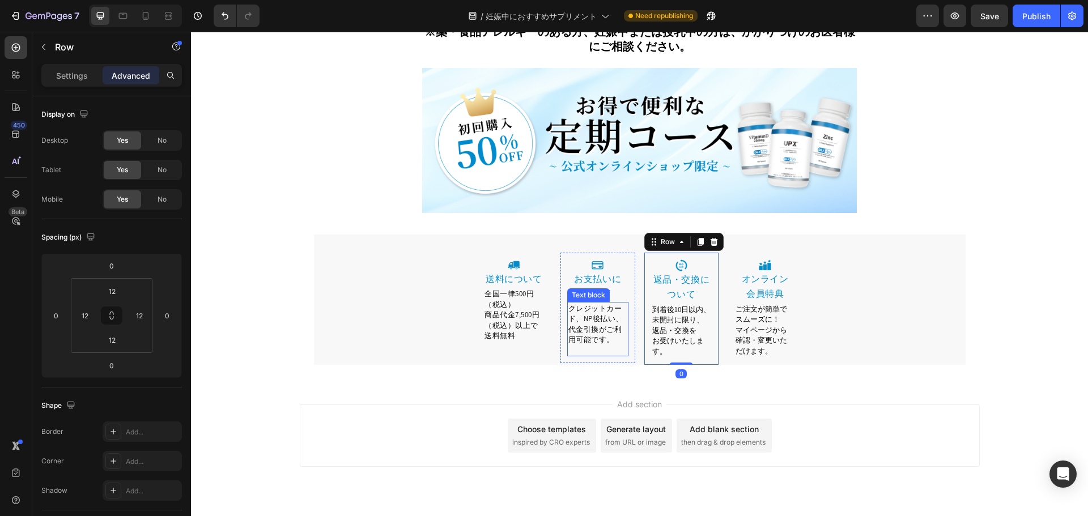
click at [586, 307] on span "クレジットカード、NP後払い、代金引換がご利用可能です。" at bounding box center [595, 324] width 55 height 41
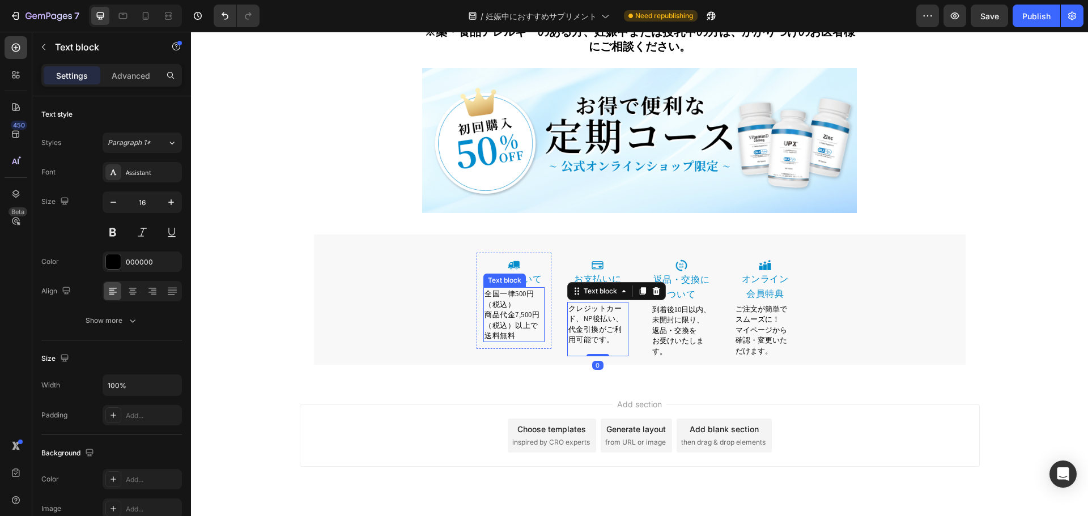
click at [522, 310] on p "商品代金7,500円（税込）以上で送料無料" at bounding box center [513, 325] width 59 height 32
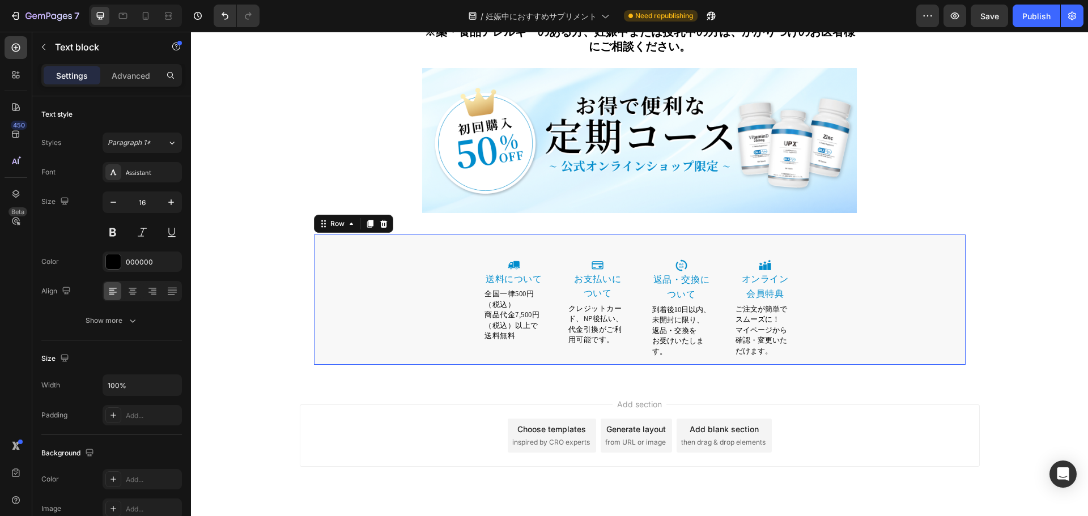
click at [453, 318] on div "Image 送料について Heading 全国一律500円（税込） 商品代金7,500円（税込）以上で送料無料 Text block Row Image ⁠⁠…" at bounding box center [640, 309] width 652 height 112
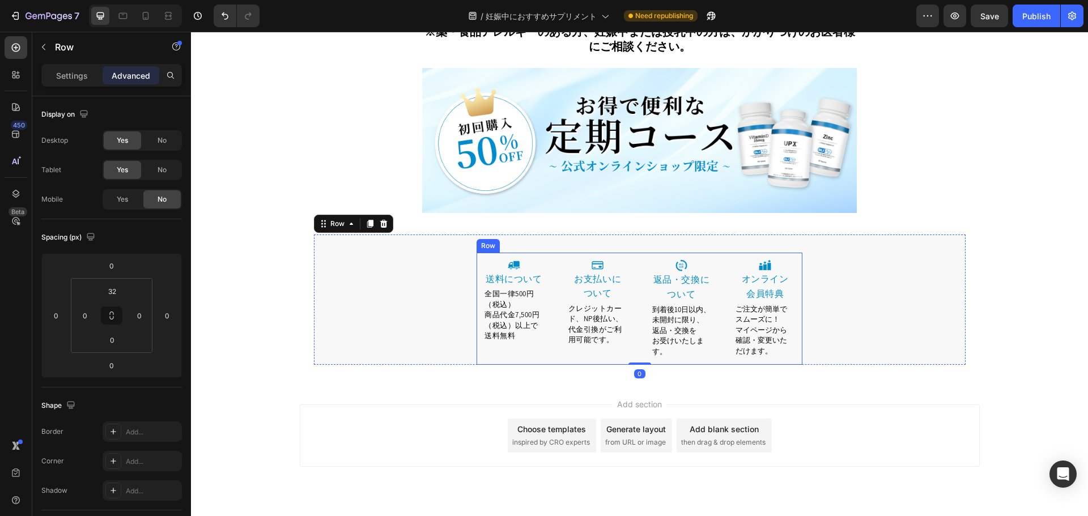
click at [492, 325] on div "Image 送料について Heading 全国一律500円（税込） 商品代金7,500円（税込）以上で送料無料 Text block Row" at bounding box center [514, 309] width 75 height 112
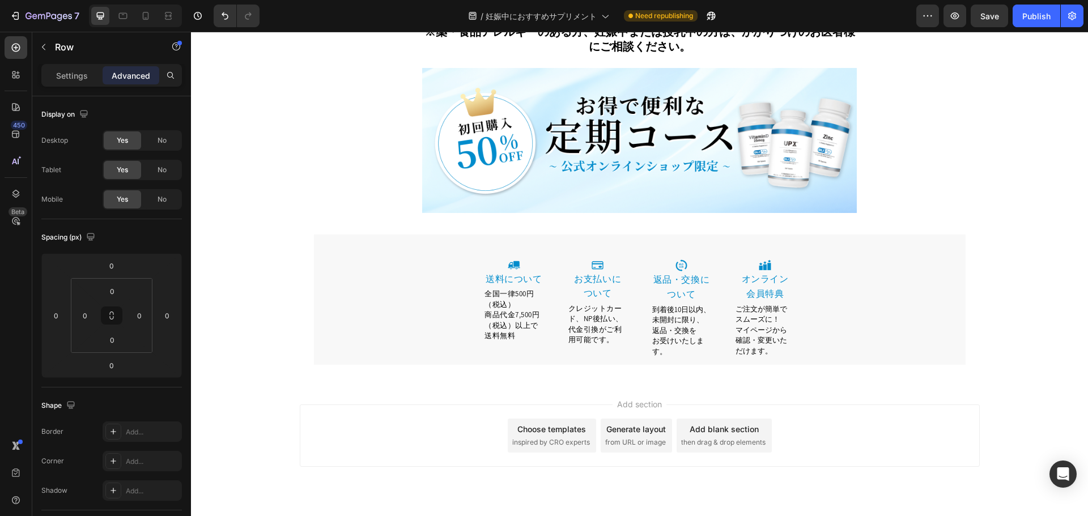
click at [656, 382] on div "Add section Choose templates inspired by CRO experts Generate layout from URL o…" at bounding box center [639, 451] width 897 height 139
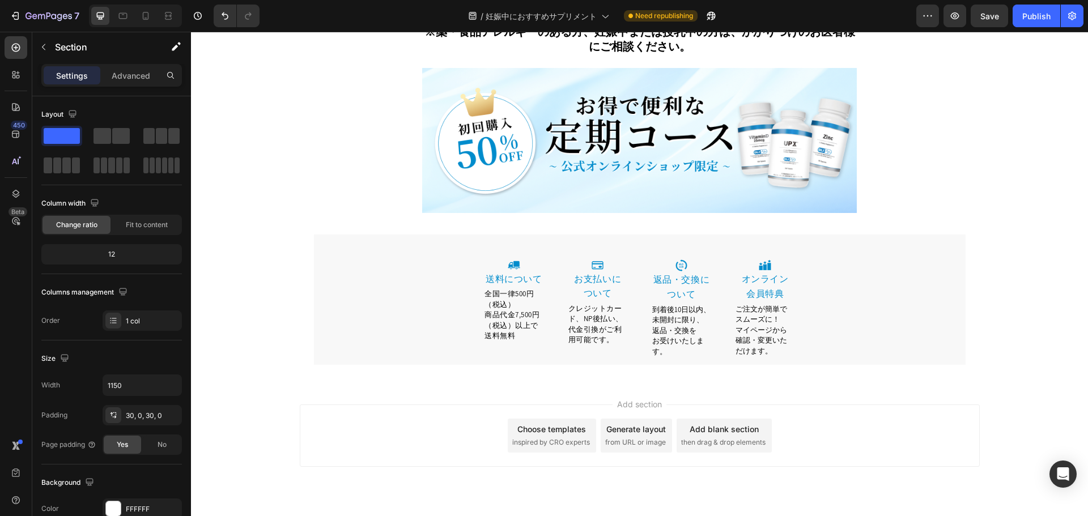
click at [677, 348] on div "お客様への注意事項 Heading ※薬を服用している方がお召し上がりになる場合には、必ず事前にお医者様とご相談いただきますようお願いいたします。 ※薬、食品…" at bounding box center [640, 300] width 652 height 164
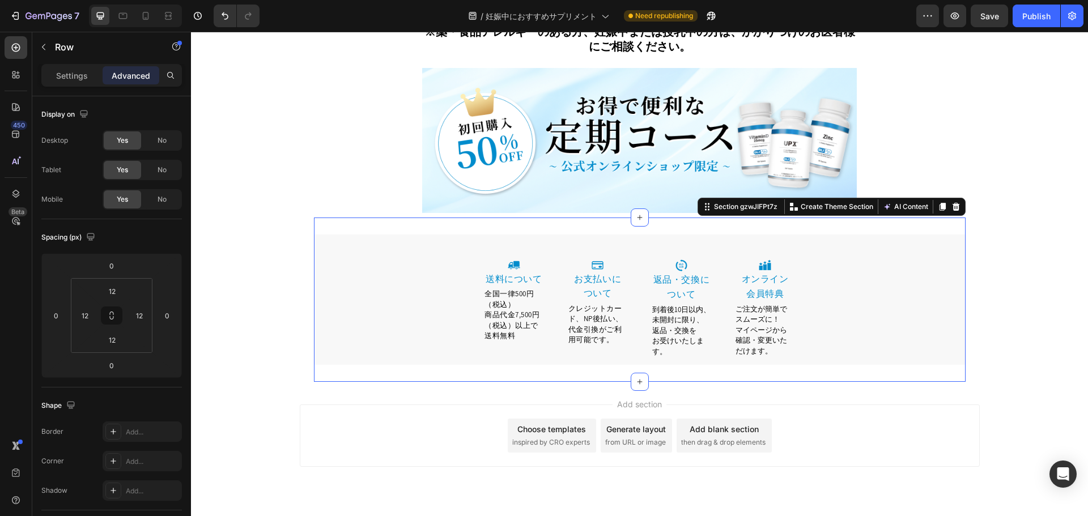
click at [680, 333] on div "Image 返品・交換について Heading 到着後10日以内、未開封に限り、返品・交換を お受けいたします。 Text block Row" at bounding box center [681, 309] width 75 height 112
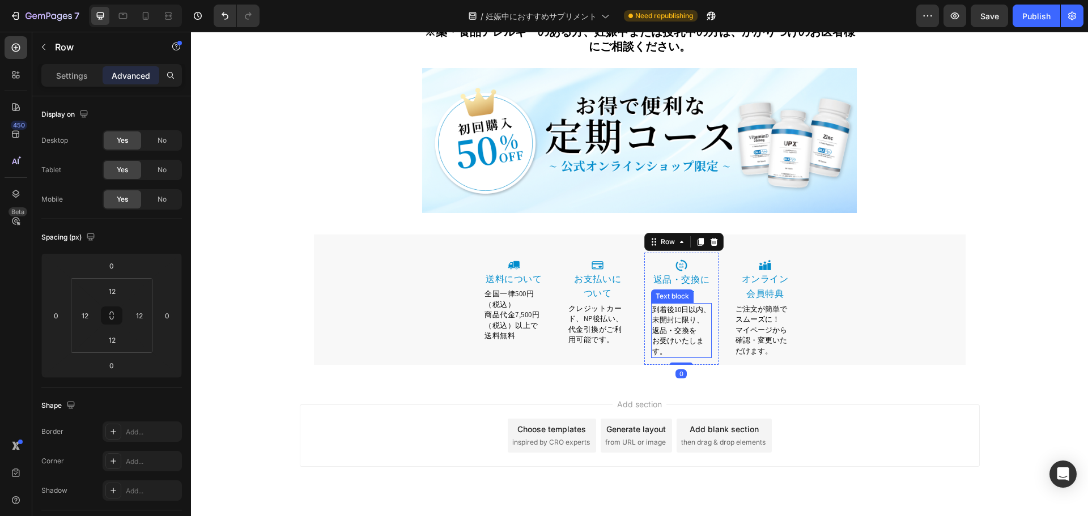
click at [767, 335] on span "確認・変更いただけます。" at bounding box center [762, 345] width 52 height 20
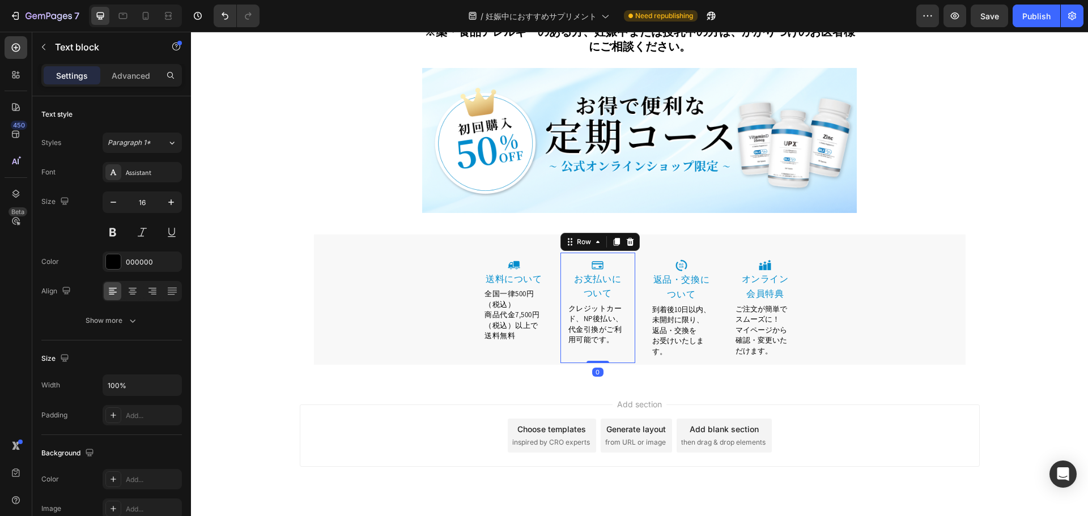
click at [589, 253] on div "Image ⁠⁠⁠⁠⁠⁠⁠ お支払いに ついて Heading クレジットカード、NP後払い、代金引換がご利用可能です。 Text block Row 0" at bounding box center [597, 308] width 75 height 110
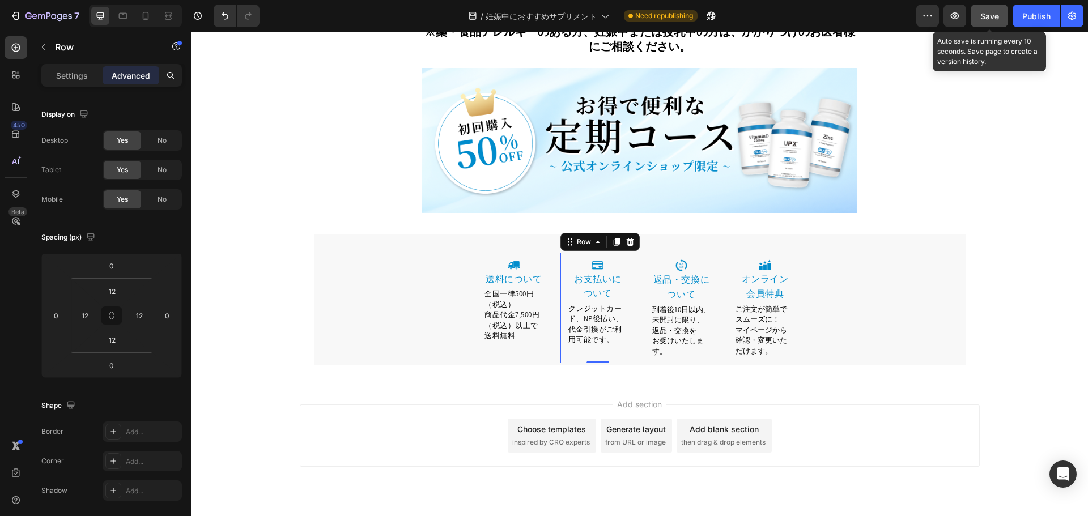
click at [989, 21] on div "Save" at bounding box center [989, 16] width 19 height 12
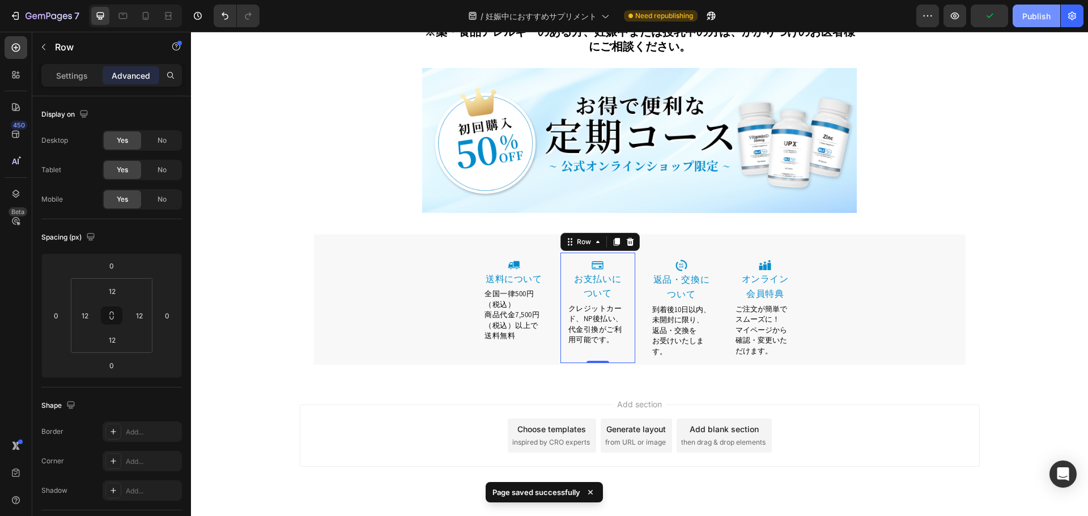
click at [1051, 19] on button "Publish" at bounding box center [1037, 16] width 48 height 23
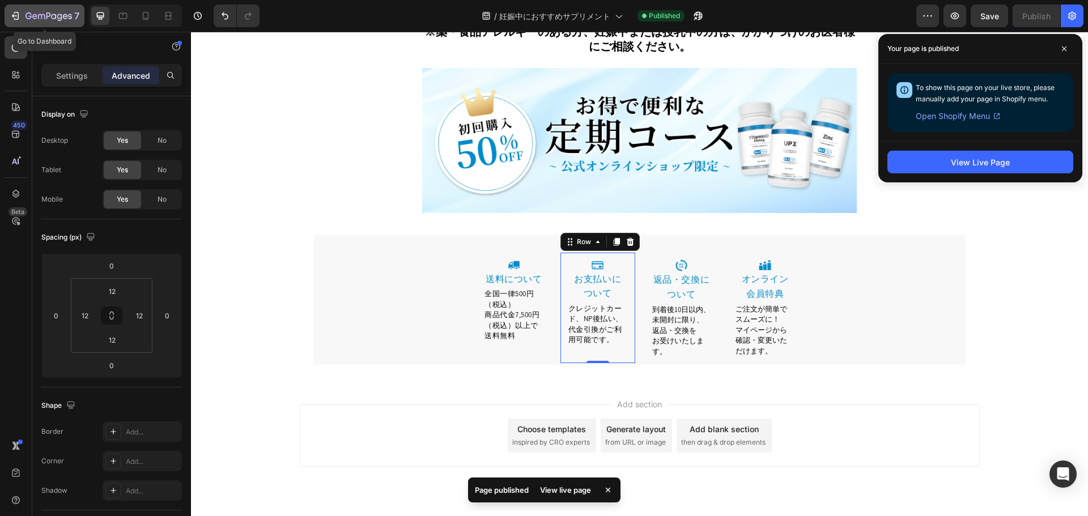
click at [29, 7] on button "7" at bounding box center [45, 16] width 80 height 23
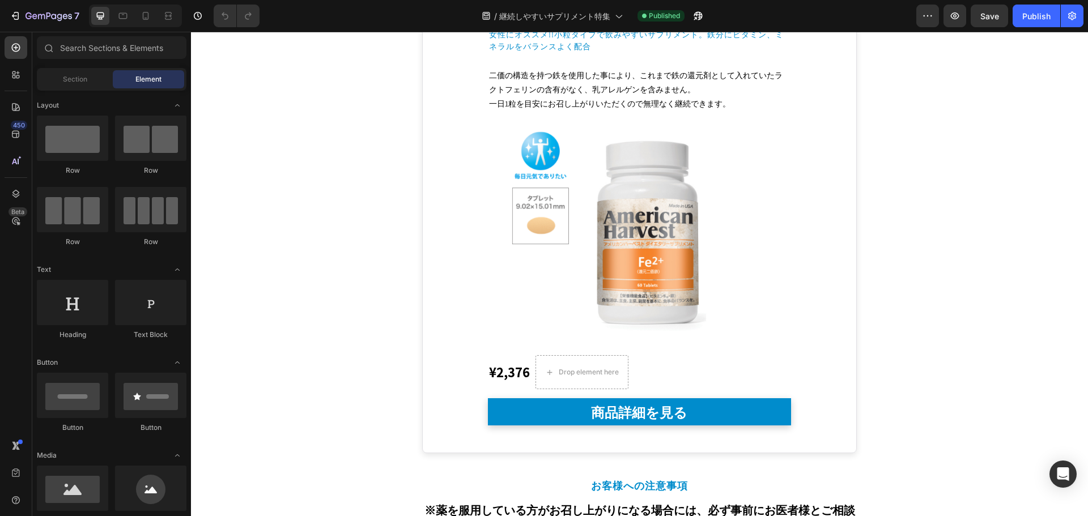
scroll to position [7565, 0]
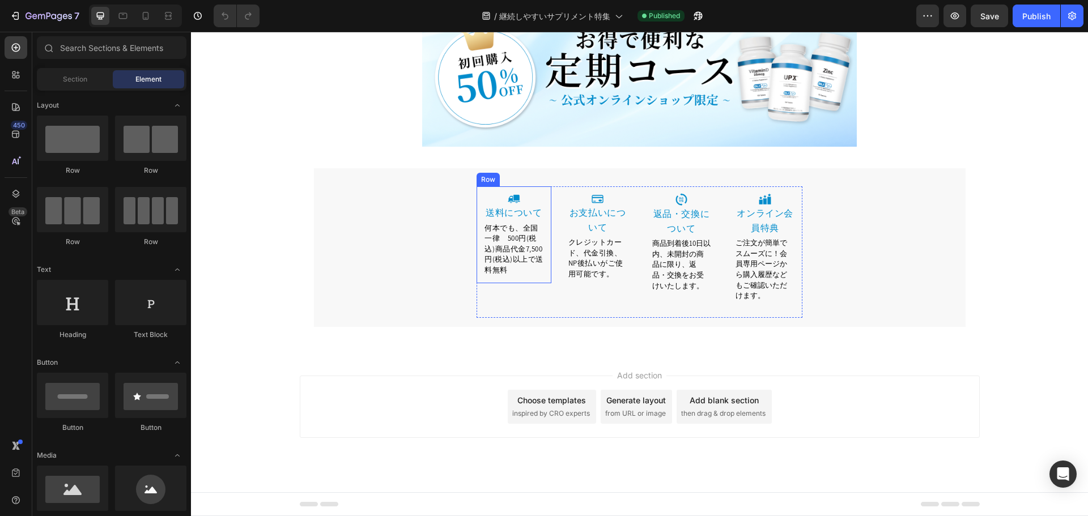
click at [526, 257] on span "何本でも、全国一律　500円(税込)商品代金7,500円(税込)以上で送料無料" at bounding box center [513, 249] width 59 height 52
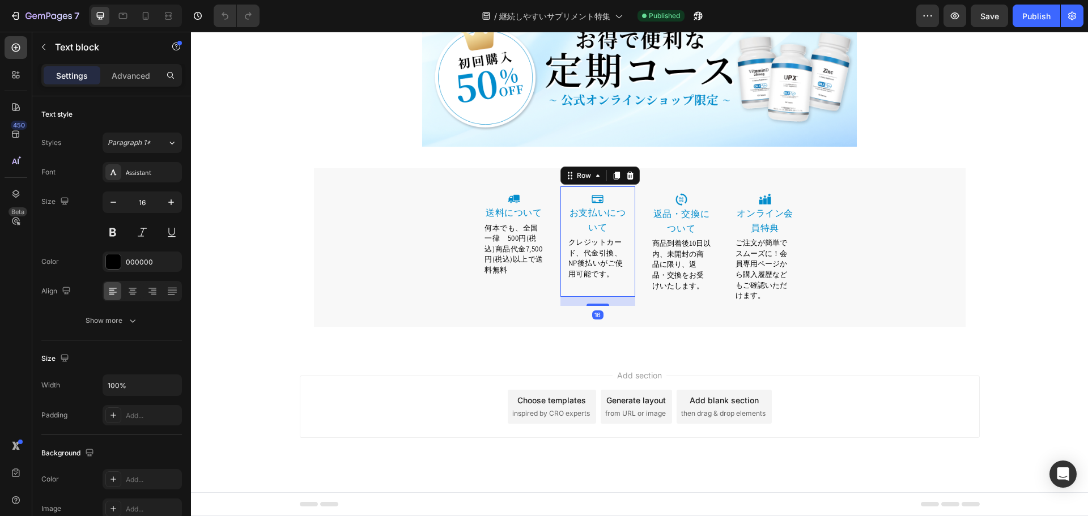
click at [588, 291] on div "Image お支払いについて Heading クレジットカード、代金引換、NP後払いがご使用可能です。 Text block Row 16" at bounding box center [597, 241] width 75 height 110
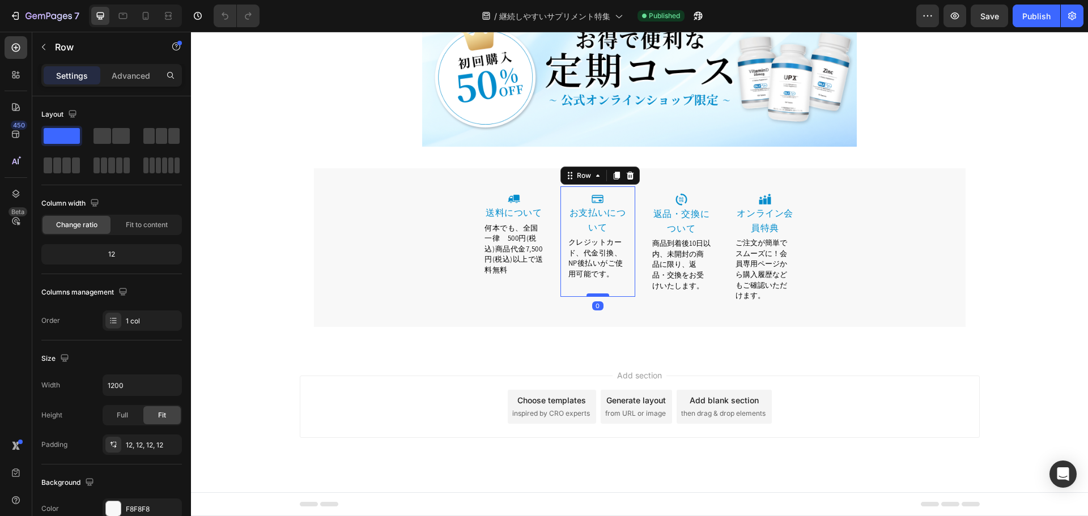
drag, startPoint x: 601, startPoint y: 306, endPoint x: 601, endPoint y: 295, distance: 10.8
click at [601, 295] on div at bounding box center [597, 295] width 23 height 3
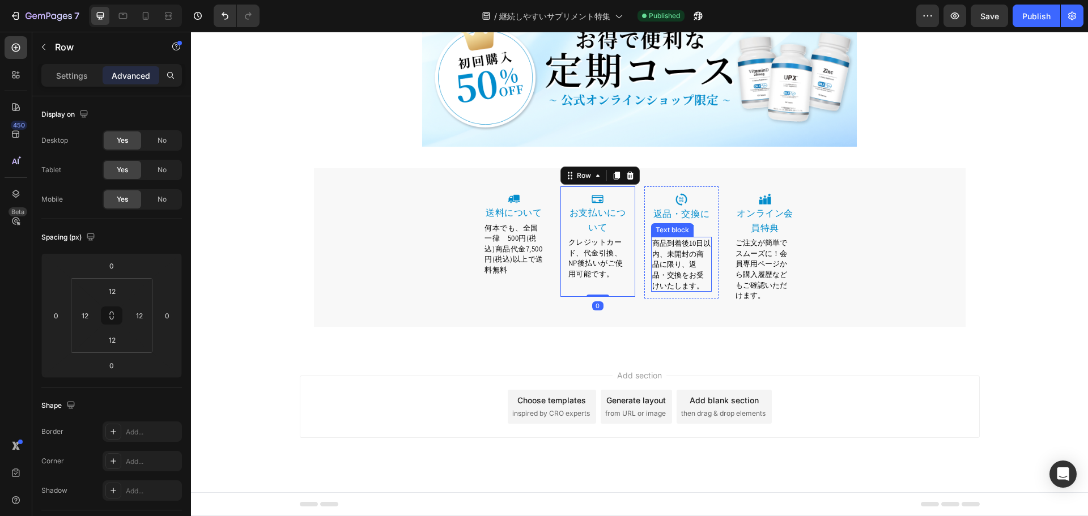
click at [682, 280] on span "商品到着後10日以内、未開封の商品に限り、返品・交換をお受けいたします。" at bounding box center [681, 265] width 58 height 52
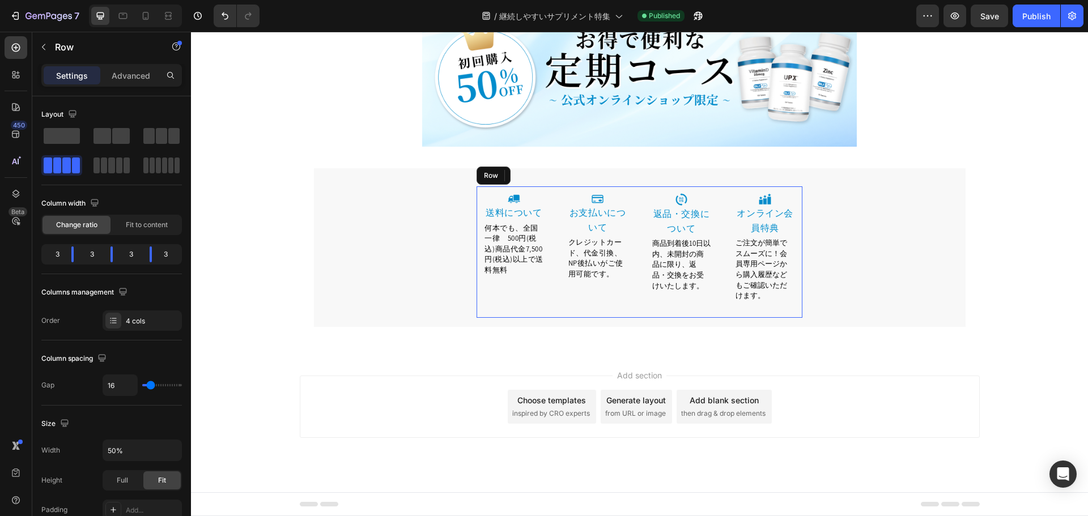
click at [709, 299] on div "Image 返品・交換について Heading 商品到着後10日以内、未開封の商品に限り、返品・交換をお受けいたします。 Text block 0 Row" at bounding box center [681, 251] width 75 height 131
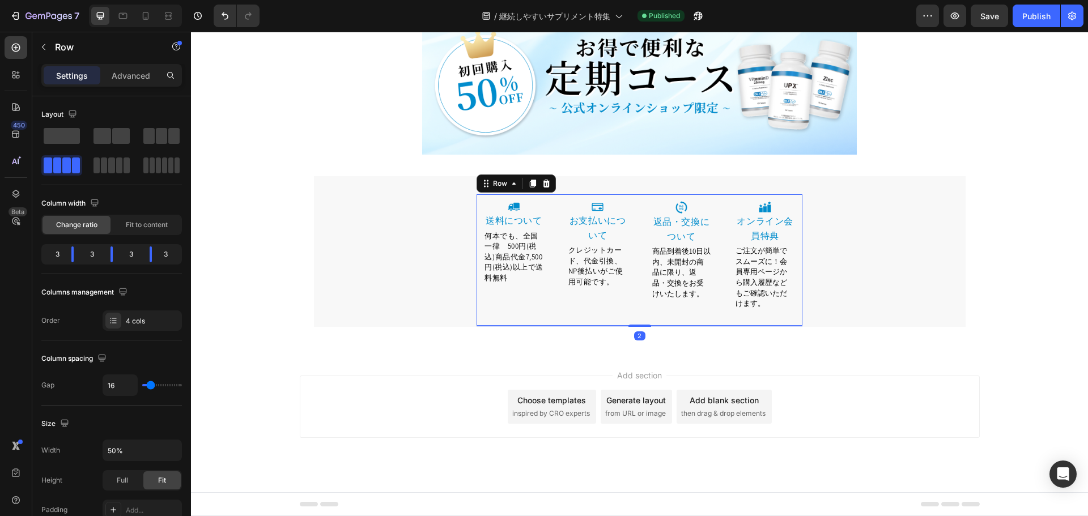
scroll to position [7556, 0]
drag, startPoint x: 640, startPoint y: 326, endPoint x: 665, endPoint y: 318, distance: 26.3
click at [641, 317] on div "Image 送料について Heading 何本でも、全国一律　500円(税込)商品代金7,500円(税込)以上で送料無料 Text block Row Im…" at bounding box center [640, 260] width 326 height 131
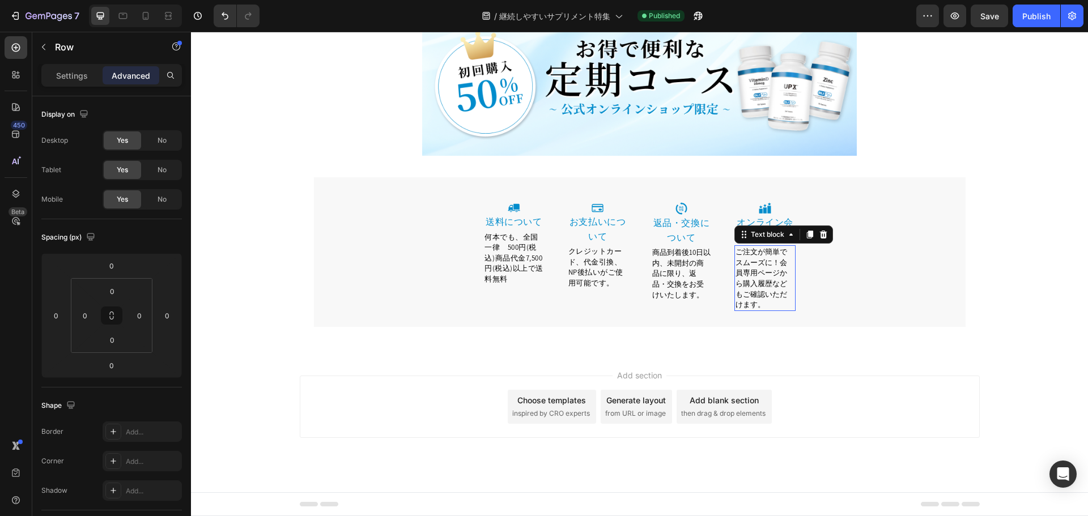
click at [784, 293] on p "ご注文が簡単でスムーズに！会員専用ページから購入履歴などもご確認いただけます。" at bounding box center [765, 277] width 59 height 63
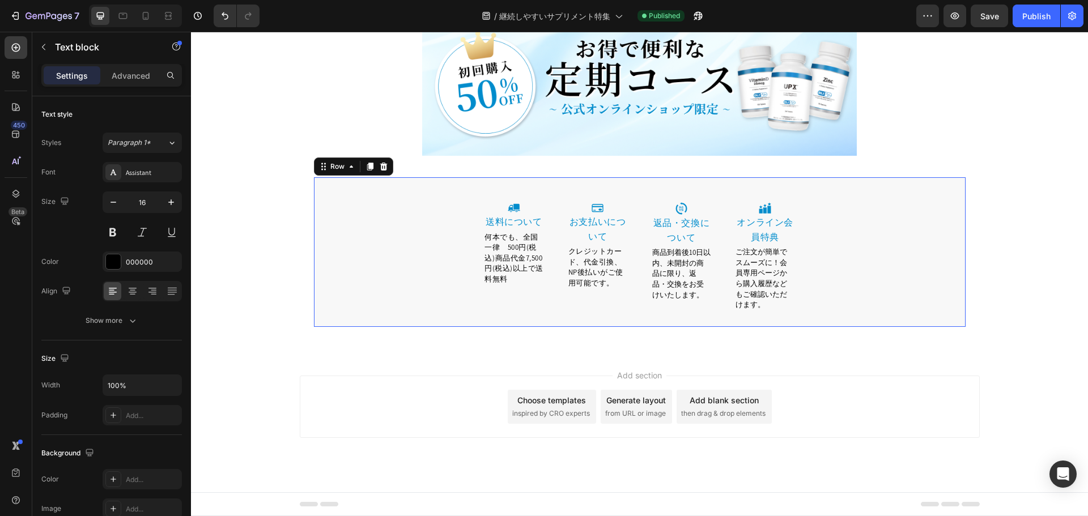
click at [806, 317] on div "Image 送料について Heading 何本でも、全国一律　500円(税込)商品代金7,500円(税込)以上で送料無料 Text block Row Im…" at bounding box center [640, 260] width 652 height 131
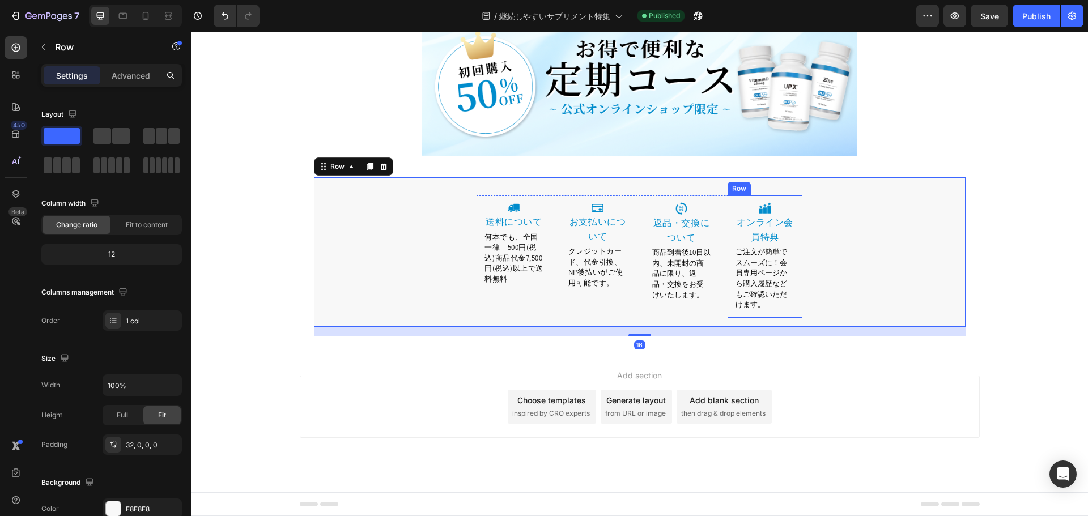
click at [777, 316] on div "Image オンライン会員特典 Heading ご注文が簡単でスムーズに！会員専用ページから購入履歴などもご確認いただけます。 Text block Row" at bounding box center [765, 256] width 75 height 122
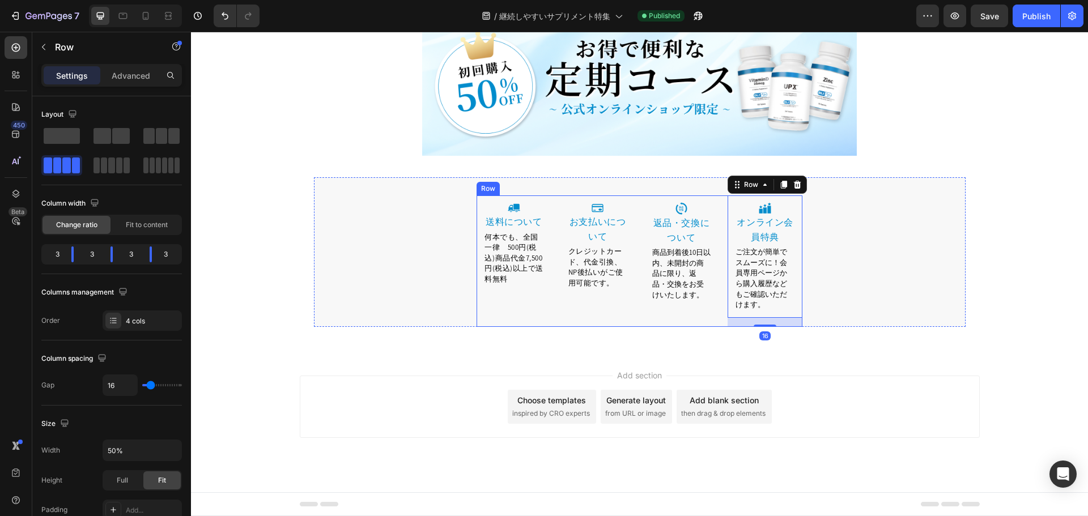
click at [658, 312] on div "Image 返品・交換について Heading 商品到着後10日以内、未開封の商品に限り、返品・交換をお受けいたします。 Text block Row" at bounding box center [681, 260] width 75 height 131
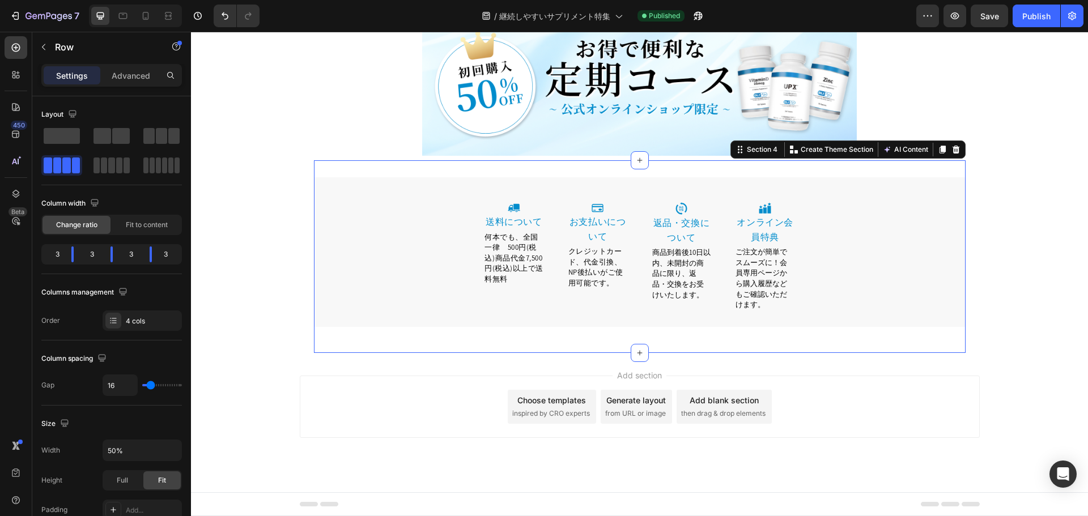
click at [665, 335] on div "お客様への注意事項 Heading ※薬を服用している方がお召し上がりになる場合には、必ず事前にお医者様とご相談いただきますようお願いいたします。 ※薬、食品…" at bounding box center [640, 256] width 652 height 159
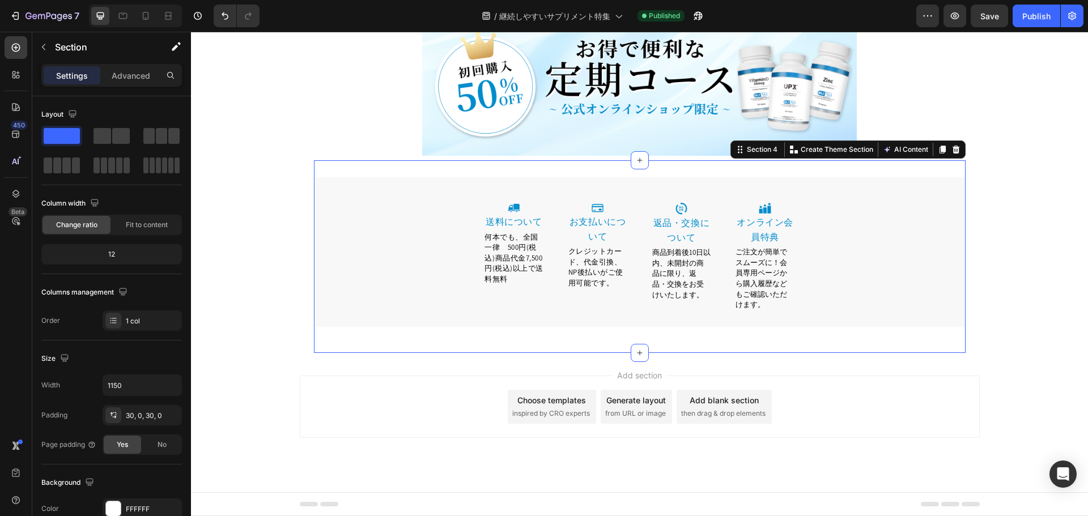
click at [745, 331] on div "お客様への注意事項 Heading ※薬を服用している方がお召し上がりになる場合には、必ず事前にお医者様とご相談いただきますようお願いいたします。 ※薬、食品…" at bounding box center [640, 256] width 652 height 159
click at [771, 309] on p "ご注文が簡単でスムーズに！会員専用ページから購入履歴などもご確認いただけます。" at bounding box center [765, 277] width 59 height 63
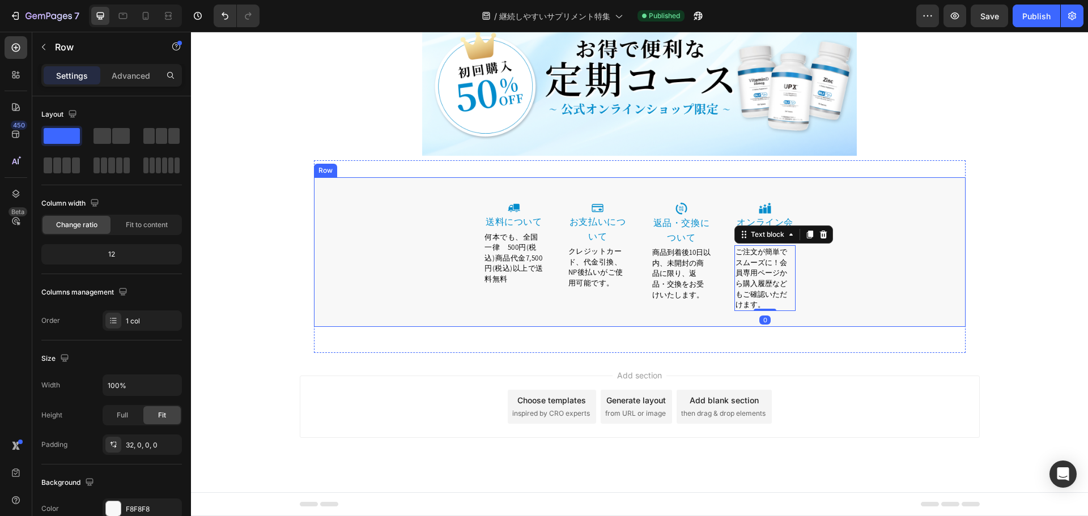
click at [813, 312] on div "Image 送料について Heading 何本でも、全国一律　500円(税込)商品代金7,500円(税込)以上で送料無料 Text block Row Im…" at bounding box center [640, 260] width 652 height 131
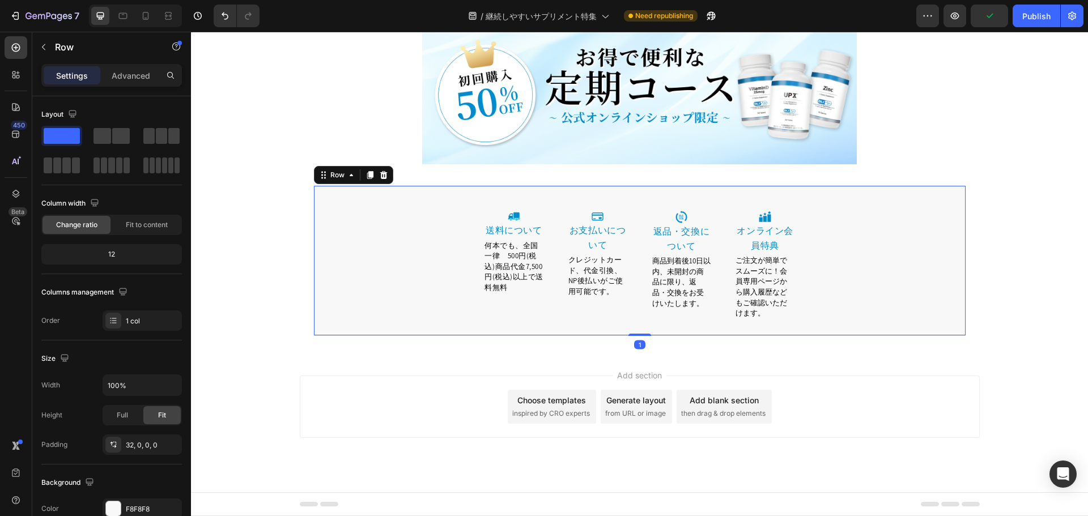
scroll to position [7547, 0]
drag, startPoint x: 642, startPoint y: 335, endPoint x: 643, endPoint y: 326, distance: 9.7
click at [643, 326] on div "Image 送料について Heading 何本でも、全国一律　500円(税込)商品代金7,500円(税込)以上で送料無料 Text block Row Im…" at bounding box center [640, 261] width 652 height 150
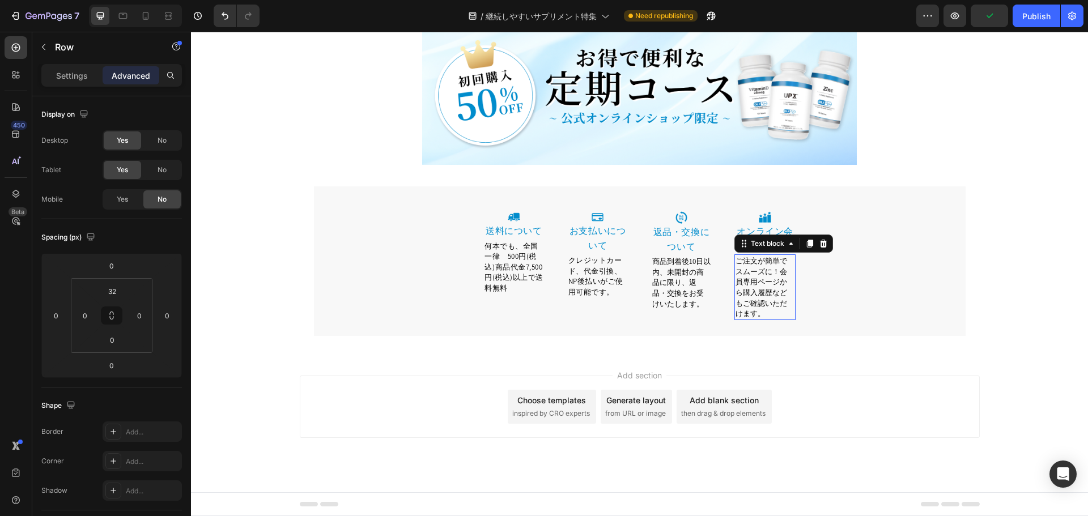
click at [762, 298] on p "ご注文が簡単でスムーズに！会員専用ページから購入履歴などもご確認いただけます。" at bounding box center [765, 287] width 59 height 63
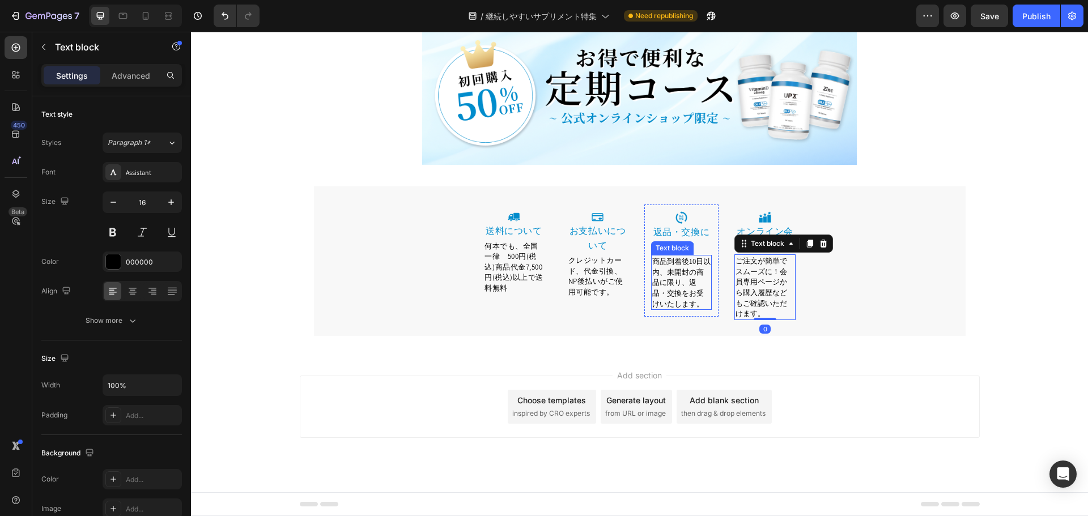
click at [694, 300] on span "商品到着後10日以内、未開封の商品に限り、返品・交換をお受けいたします。" at bounding box center [681, 283] width 58 height 52
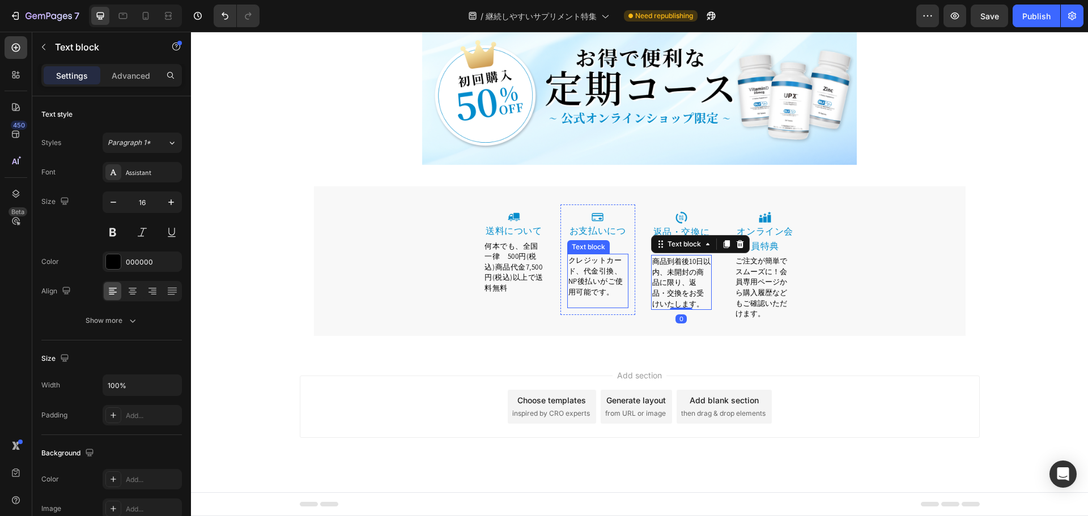
click at [600, 304] on p at bounding box center [597, 302] width 59 height 10
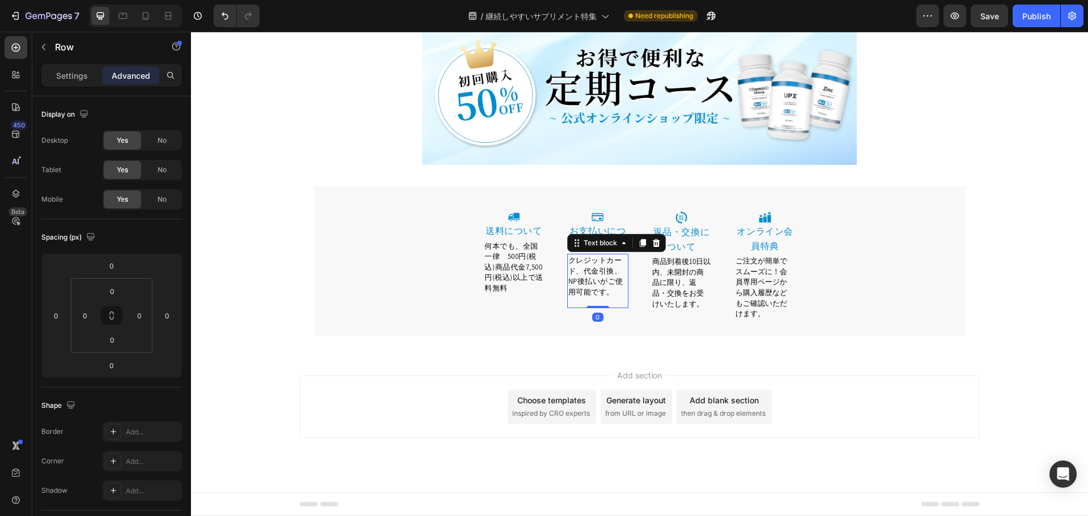
click at [513, 308] on div "Image 送料について Heading 何本でも、全国一律　500円(税込)商品代金7,500円(税込)以上で送料無料 Text block Row" at bounding box center [514, 270] width 75 height 131
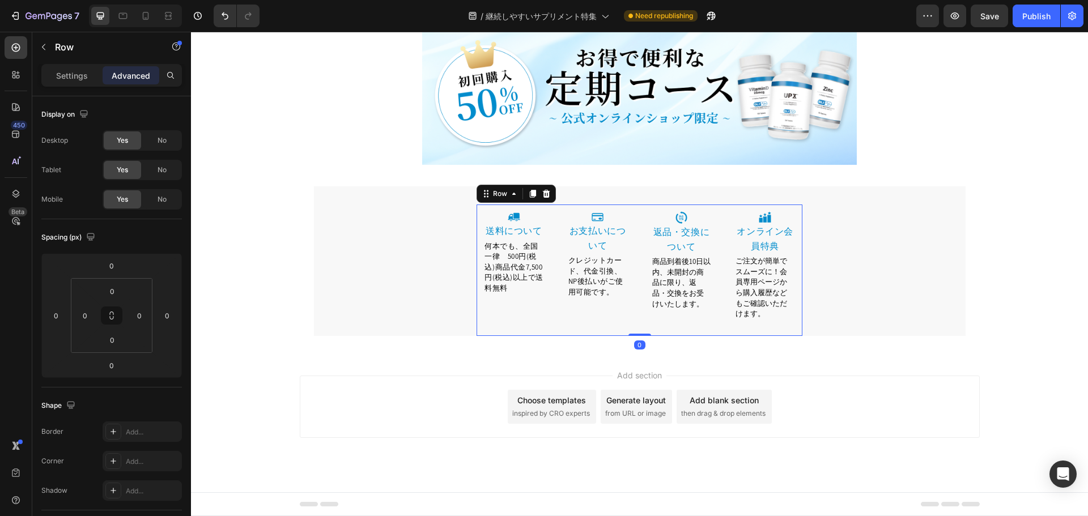
click at [515, 321] on div "Image 送料について Heading 何本でも、全国一律　500円(税込)商品代金7,500円(税込)以上で送料無料 Text block Row" at bounding box center [514, 270] width 75 height 131
click at [502, 281] on span "何本でも、全国一律　500円(税込)商品代金7,500円(税込)以上で送料無料" at bounding box center [513, 267] width 59 height 52
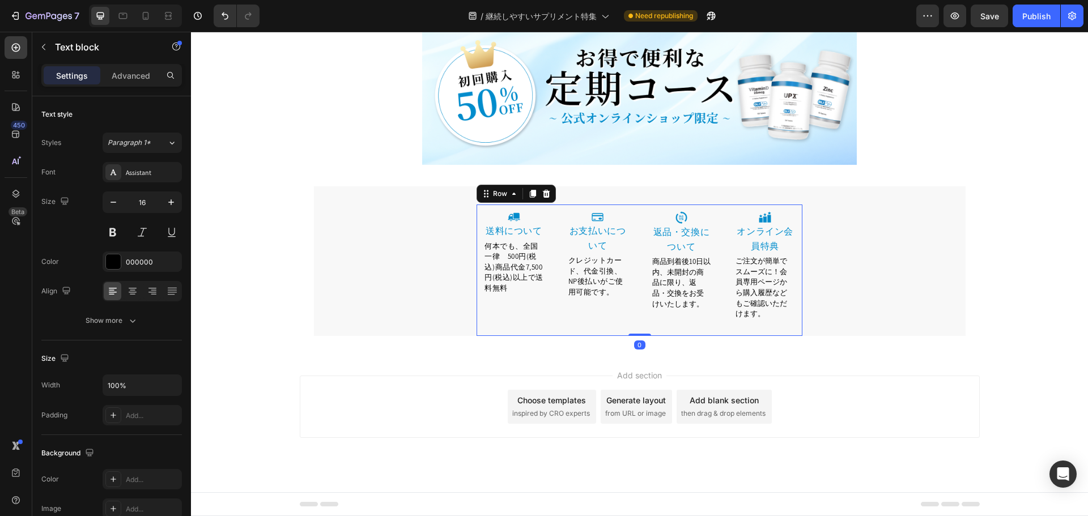
click at [504, 313] on div "Image 送料について Heading 何本でも、全国一律　500円(税込)商品代金7,500円(税込)以上で送料無料 Text block Row" at bounding box center [514, 270] width 75 height 131
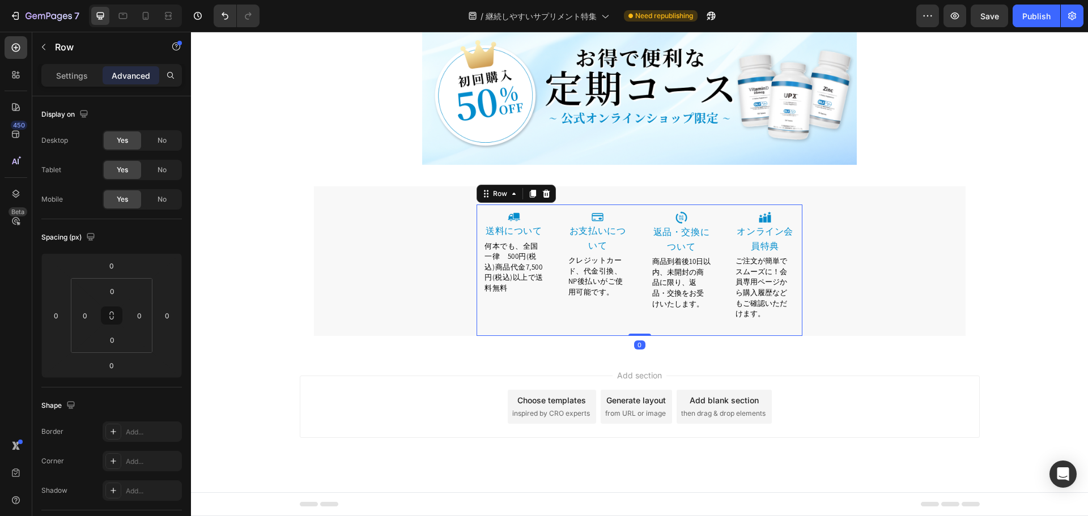
click at [599, 305] on p at bounding box center [597, 302] width 59 height 10
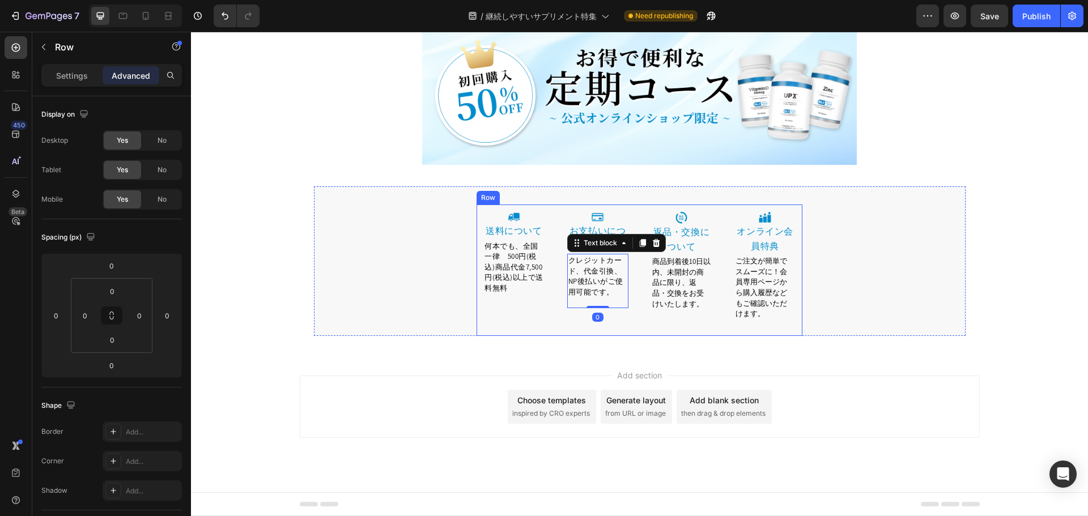
click at [600, 328] on div "Image お支払いについて Heading クレジットカード、代金引換、NP後払いがご使用可能です。 Text block 0 Row" at bounding box center [597, 270] width 75 height 131
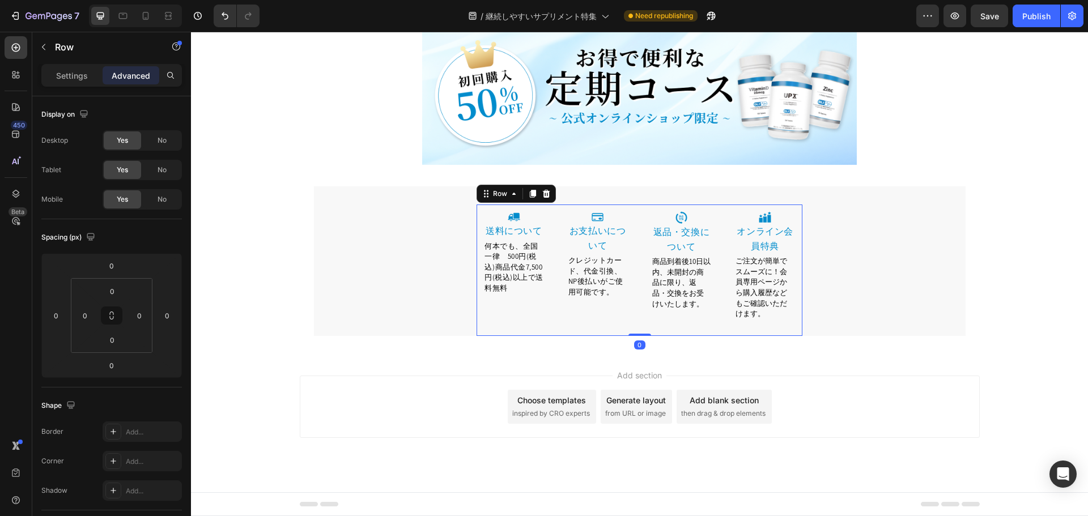
click at [655, 316] on div "Image 返品・交換について Heading 商品到着後10日以内、未開封の商品に限り、返品・交換をお受けいたします。 Text block Row" at bounding box center [681, 261] width 75 height 112
click at [686, 309] on div "商品到着後10日以内、未開封の商品に限り、返品・交換をお受けいたします。 Text block" at bounding box center [681, 282] width 61 height 55
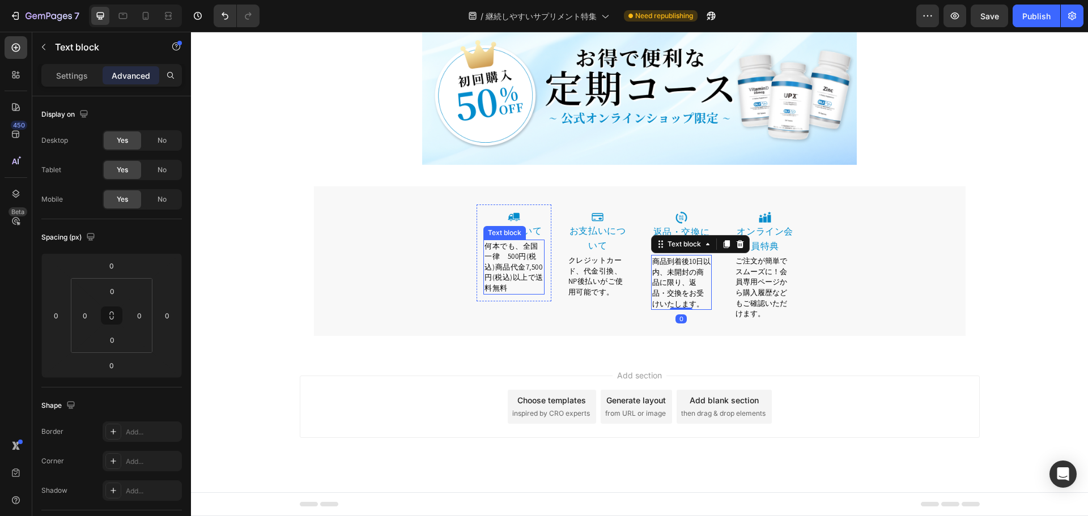
click at [516, 267] on span "何本でも、全国一律　500円(税込)商品代金7,500円(税込)以上で送料無料" at bounding box center [513, 267] width 59 height 52
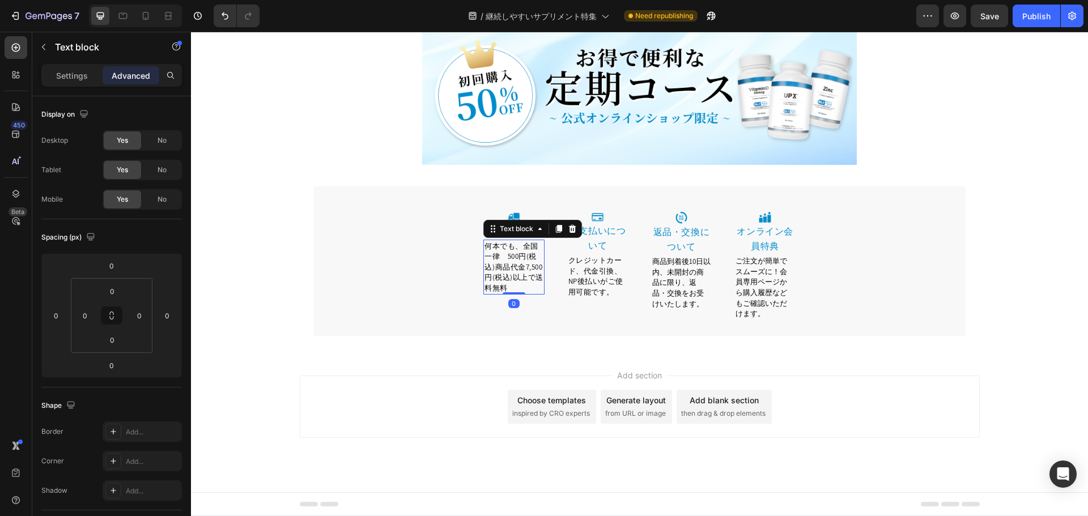
click at [514, 247] on span "何本でも、全国一律　500円(税込)商品代金7,500円(税込)以上で送料無料" at bounding box center [513, 267] width 59 height 52
click at [594, 288] on span "クレジットカード、代金引換、NP後払いがご使用可能です。" at bounding box center [595, 276] width 55 height 41
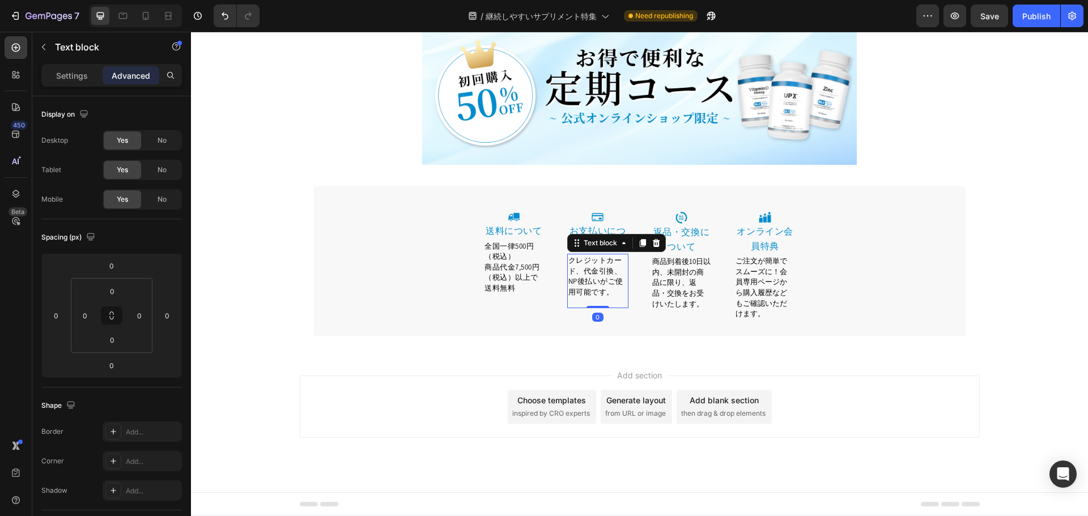
click at [609, 274] on span "クレジットカード、代金引換、NP後払いがご使用可能です。" at bounding box center [595, 276] width 55 height 41
click at [682, 300] on span "商品到着後10日以内、未開封の商品に限り、返品・交換をお受けいたします。" at bounding box center [681, 283] width 58 height 52
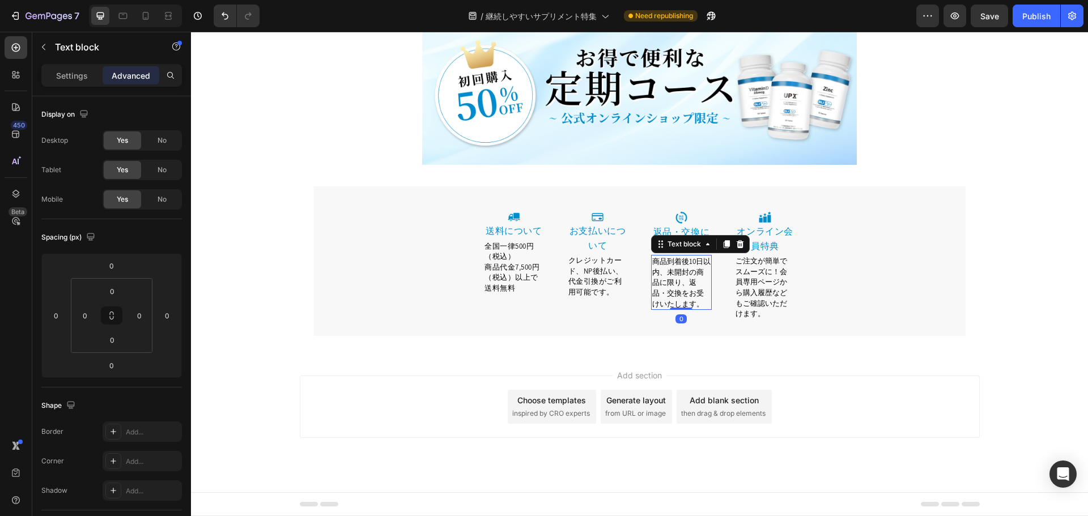
click at [668, 261] on span "商品到着後10日以内、未開封の商品に限り、返品・交換をお受けいたします。" at bounding box center [681, 283] width 58 height 52
click at [607, 245] on p "お支払いについて" at bounding box center [597, 238] width 59 height 29
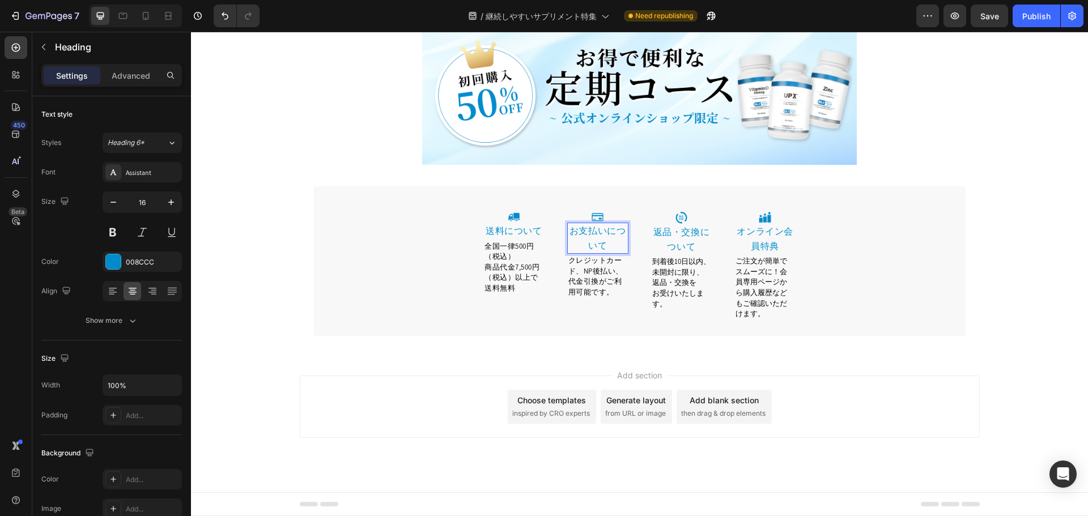
click at [612, 232] on link "お支払いについて" at bounding box center [597, 238] width 57 height 27
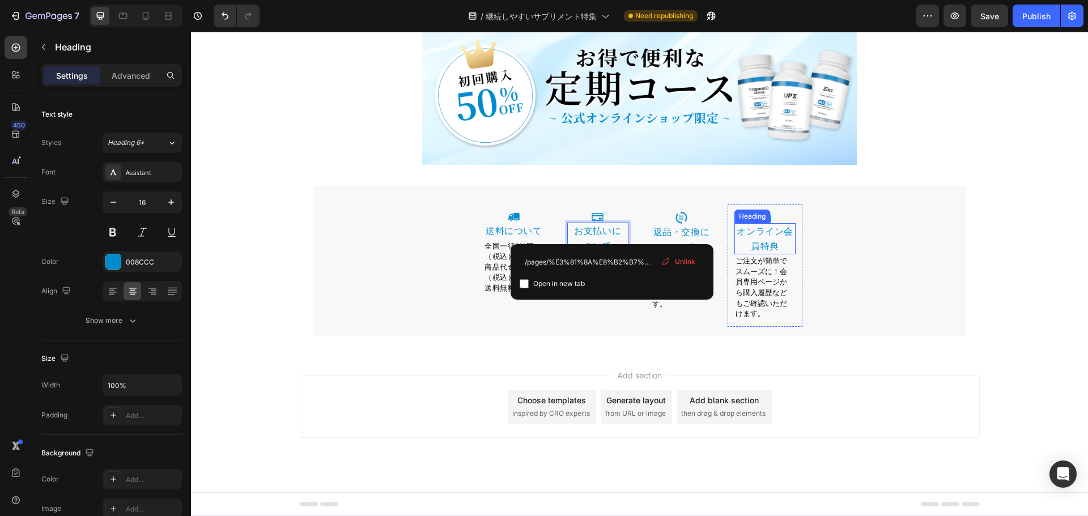
click at [775, 240] on p "オンライン会員特典" at bounding box center [765, 238] width 59 height 29
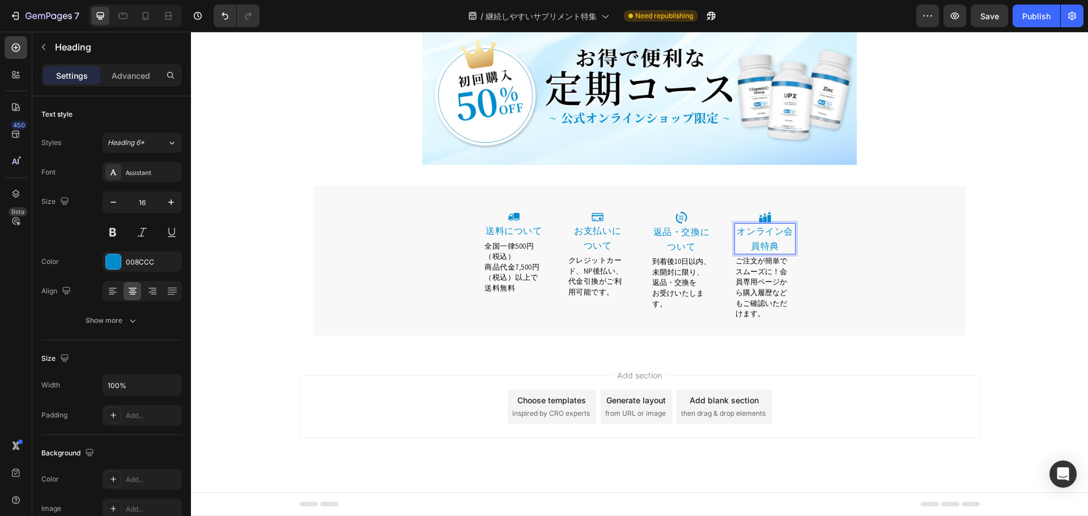
click at [777, 232] on link "オンライン会員特典" at bounding box center [765, 239] width 57 height 27
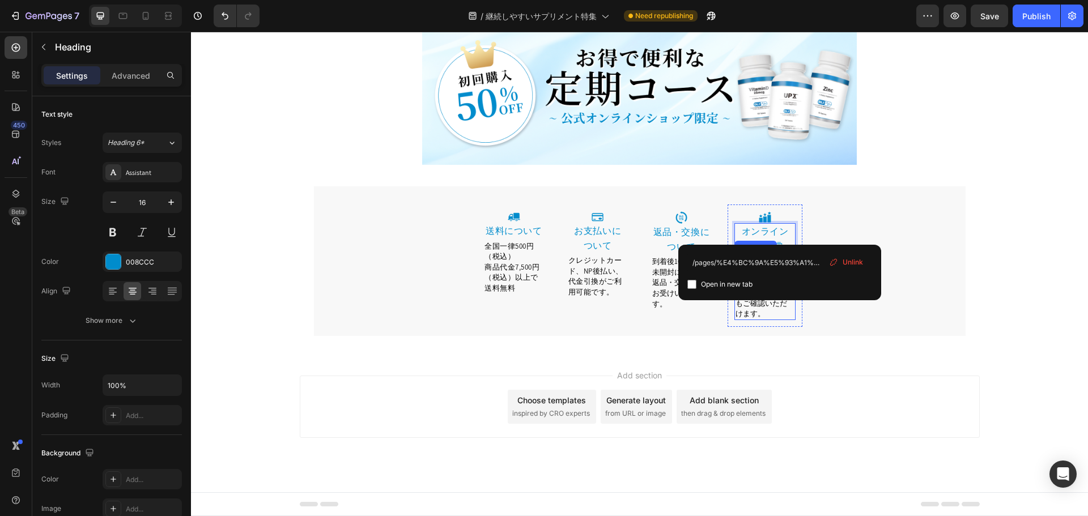
click at [773, 305] on span "ご注文が簡単でスムーズに！会員専用ページから購入履歴などもご確認いただけます。" at bounding box center [762, 287] width 52 height 62
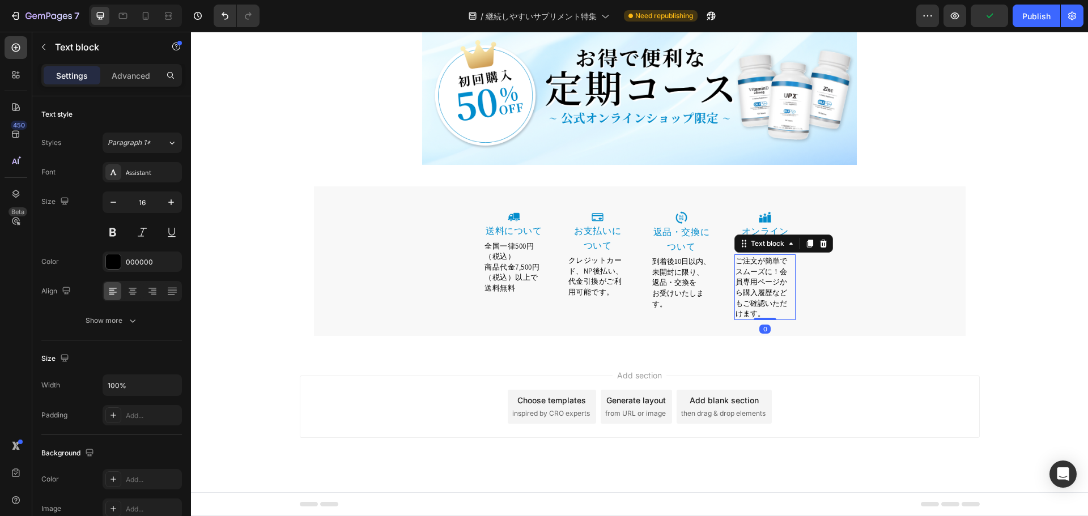
click at [779, 273] on span "ご注文が簡単でスムーズに！会員専用ページから購入履歴などもご確認いただけます。" at bounding box center [762, 287] width 52 height 62
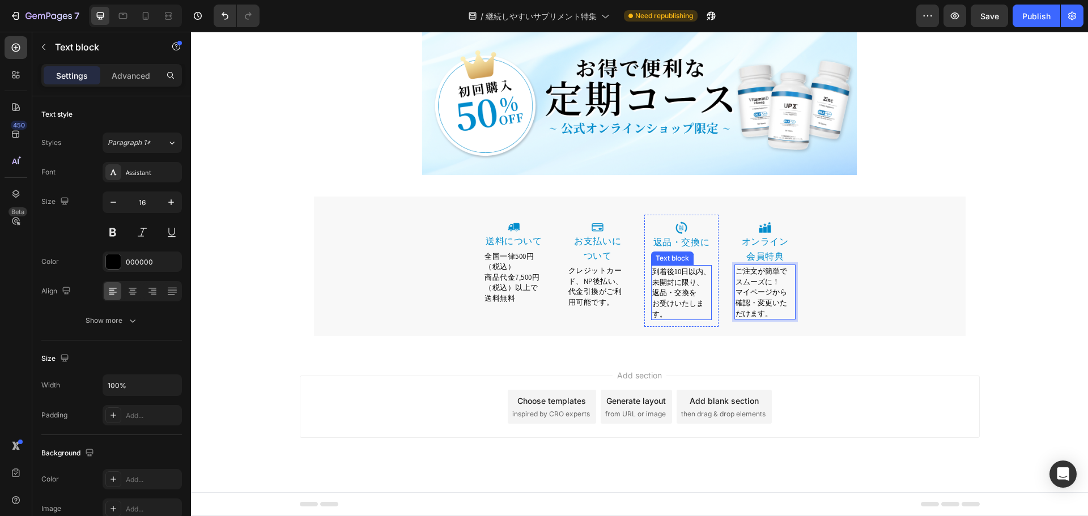
click at [698, 301] on span "お受けいたします。" at bounding box center [678, 309] width 52 height 20
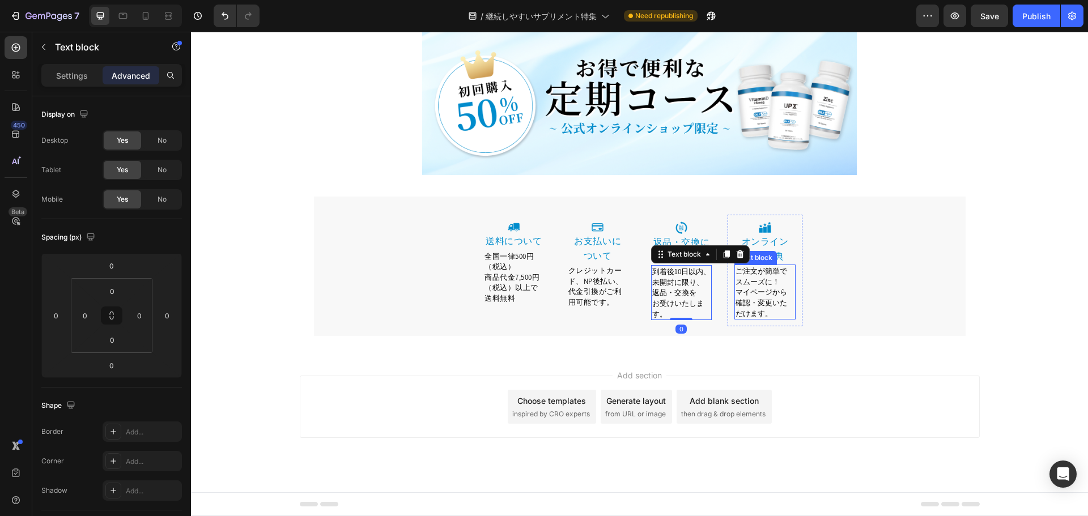
click at [745, 319] on div "ご注文が簡単でスムーズに！ マイページから 確認・変更いただけます。" at bounding box center [764, 292] width 61 height 55
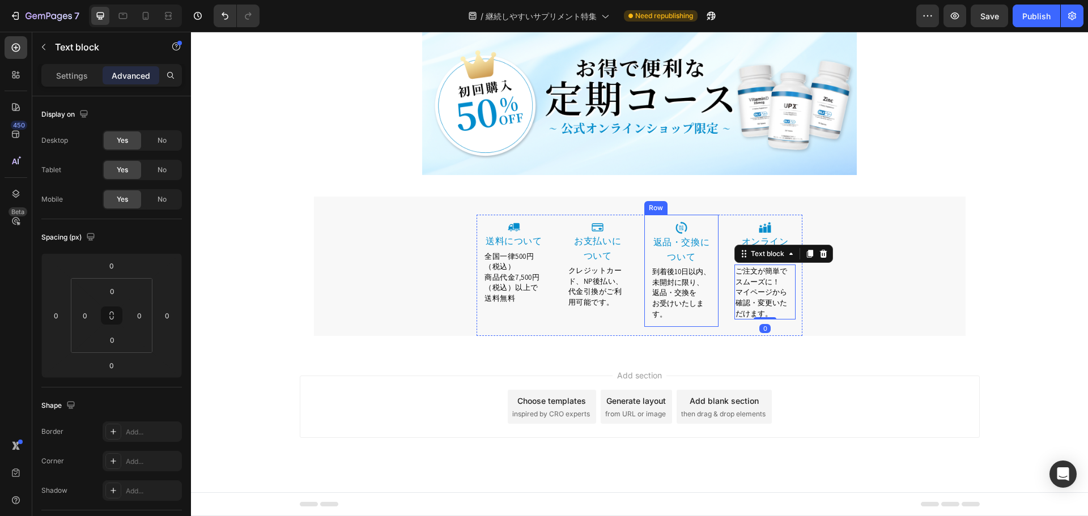
click at [709, 324] on div "Image 返品・交換について Heading 到着後10日以内、未開封に限り、返品・交換を お受けいたします。 Text block Row" at bounding box center [681, 271] width 75 height 112
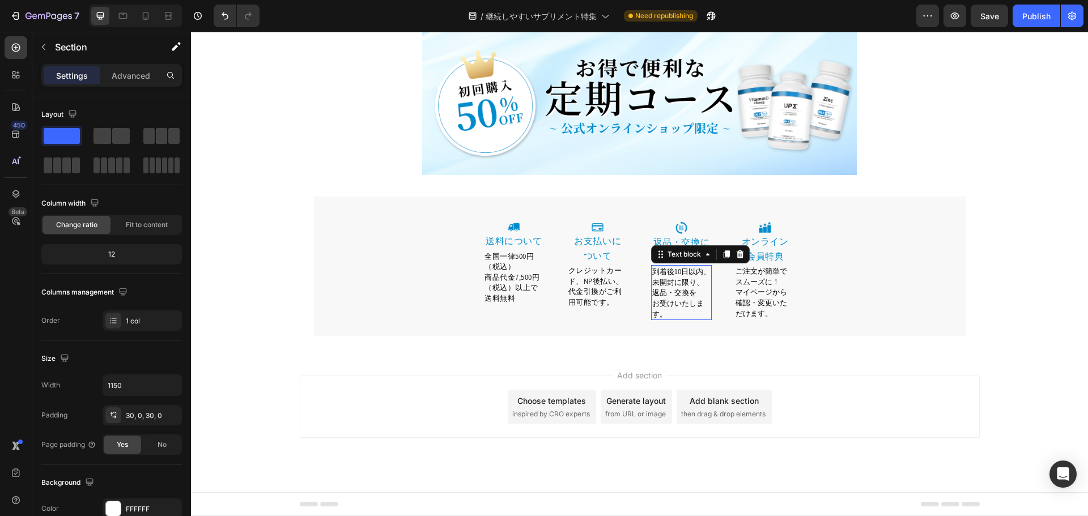
click at [681, 317] on p "お受けいたします。" at bounding box center [681, 308] width 59 height 21
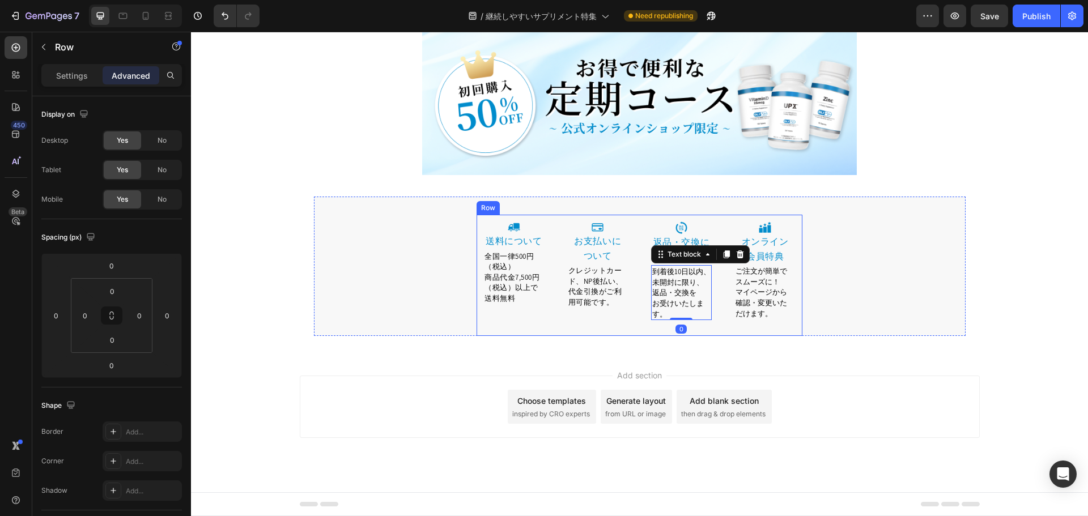
click at [696, 329] on div "Image 返品・交換について Heading 到着後10日以内、未開封に限り、返品・交換を お受けいたします。 Text block 0 Row" at bounding box center [681, 275] width 75 height 121
click at [699, 305] on p "お受けいたします。" at bounding box center [681, 308] width 59 height 21
click at [700, 329] on div "Image 返品・交換について Heading 到着後10日以内、未開封に限り、返品・交換を お受けいたします。 Text block 0 Row" at bounding box center [681, 275] width 75 height 121
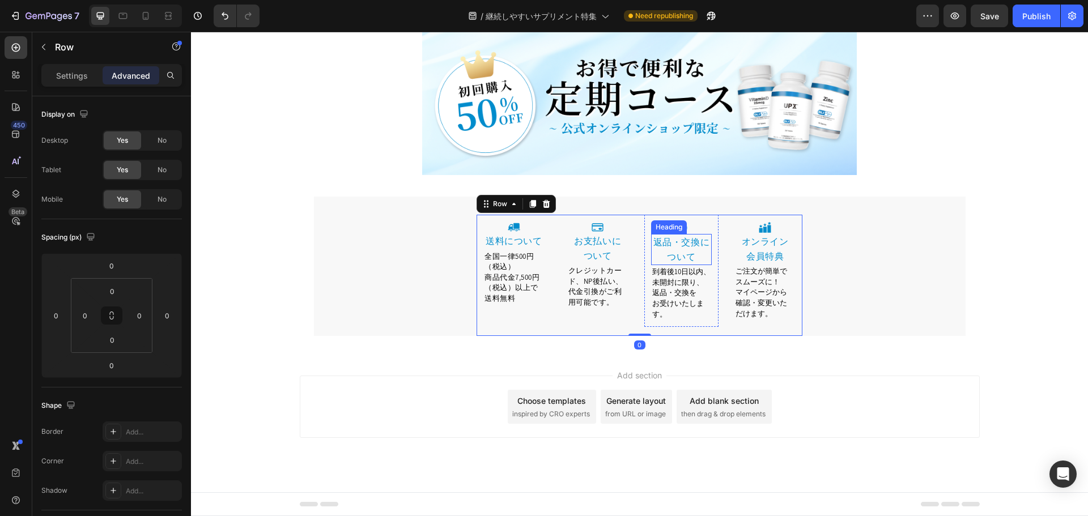
click at [705, 259] on p "返品・交換について" at bounding box center [681, 249] width 59 height 29
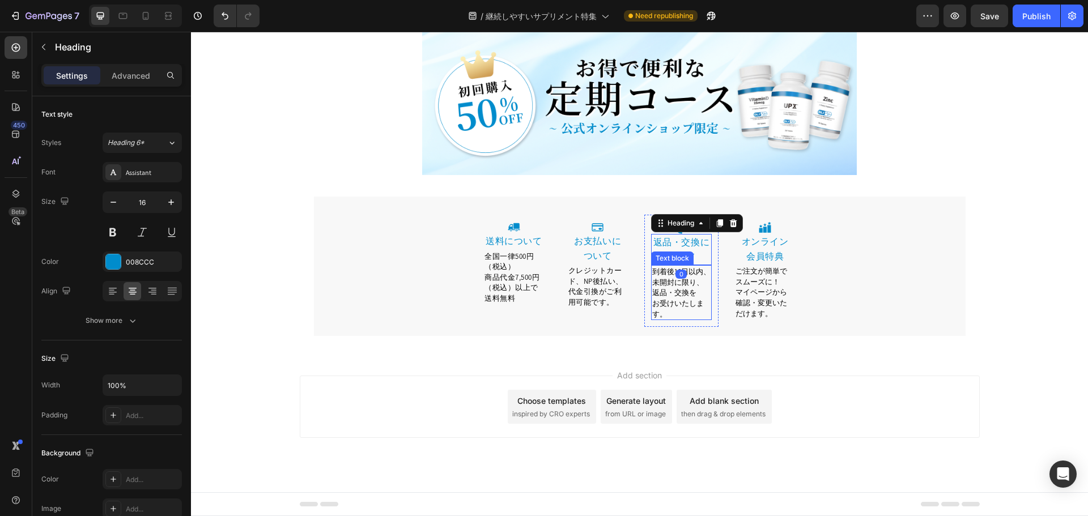
click at [706, 313] on p "お受けいたします。" at bounding box center [681, 308] width 59 height 21
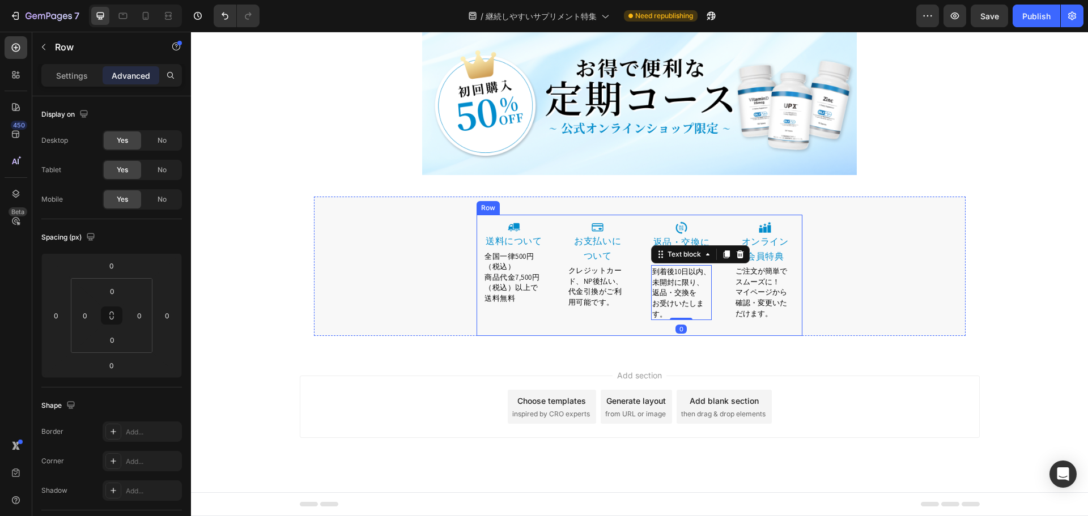
click at [707, 328] on div "Image 返品・交換について Heading 到着後10日以内、未開封に限り、返品・交換を お受けいたします。 Text block 0 Row" at bounding box center [681, 275] width 75 height 121
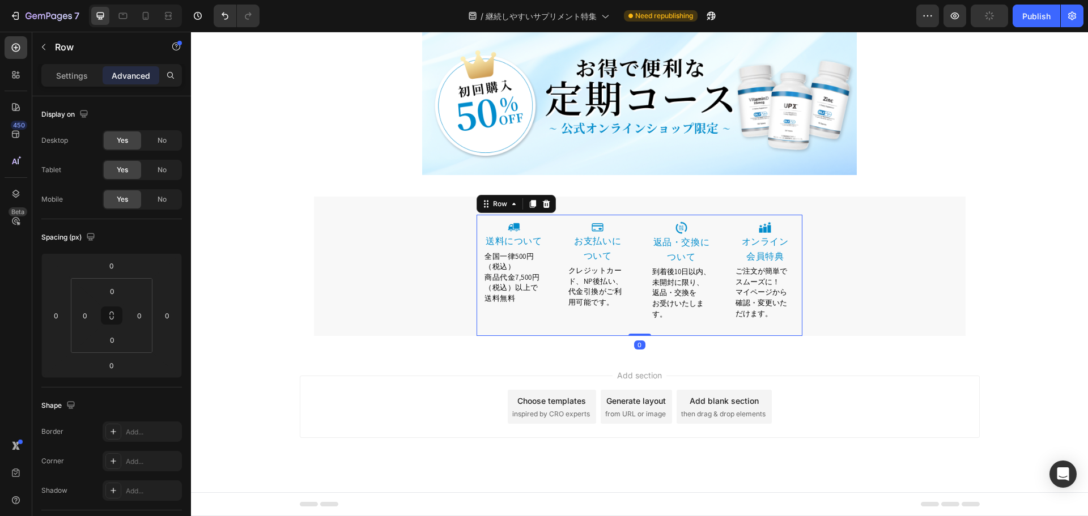
click at [698, 328] on div "Image 返品・交換について Heading 到着後10日以内、未開封に限り、返品・交換を お受けいたします。 Text block Row" at bounding box center [681, 275] width 75 height 121
click at [678, 326] on div "Image 返品・交換について Heading 到着後10日以内、未開封に限り、返品・交換を お受けいたします。 Text block Row" at bounding box center [681, 271] width 75 height 112
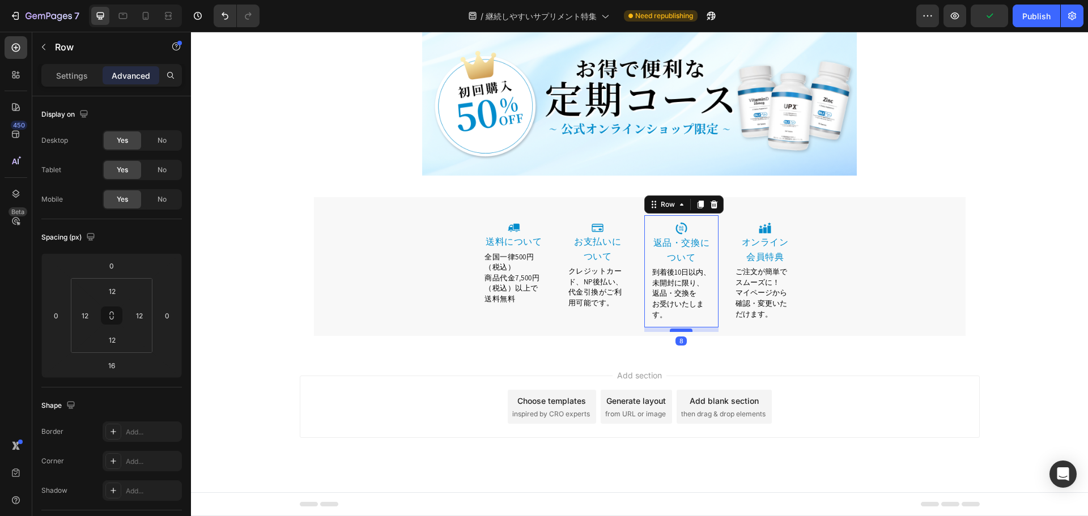
scroll to position [7537, 0]
drag, startPoint x: 681, startPoint y: 334, endPoint x: 682, endPoint y: 325, distance: 9.1
click at [682, 325] on div at bounding box center [681, 325] width 23 height 3
type input "0"
click at [755, 310] on span "確認・変更いただけます。" at bounding box center [762, 309] width 52 height 20
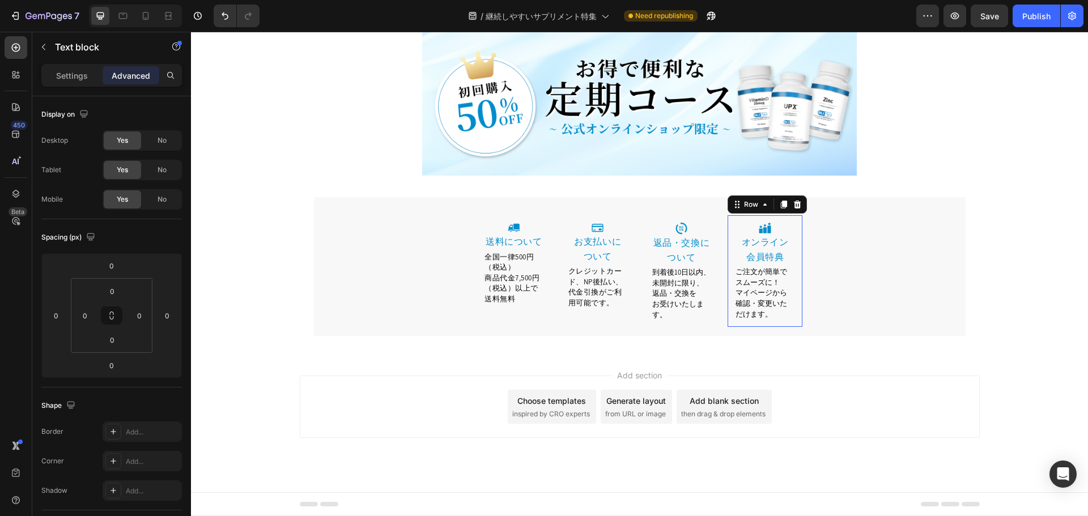
click at [783, 325] on div "Image ⁠⁠⁠⁠⁠⁠⁠ オンライン 会員特典 Heading ご注文が簡単でスムーズに！ マイページから 確認・変更いただけます。 Text block …" at bounding box center [765, 271] width 75 height 112
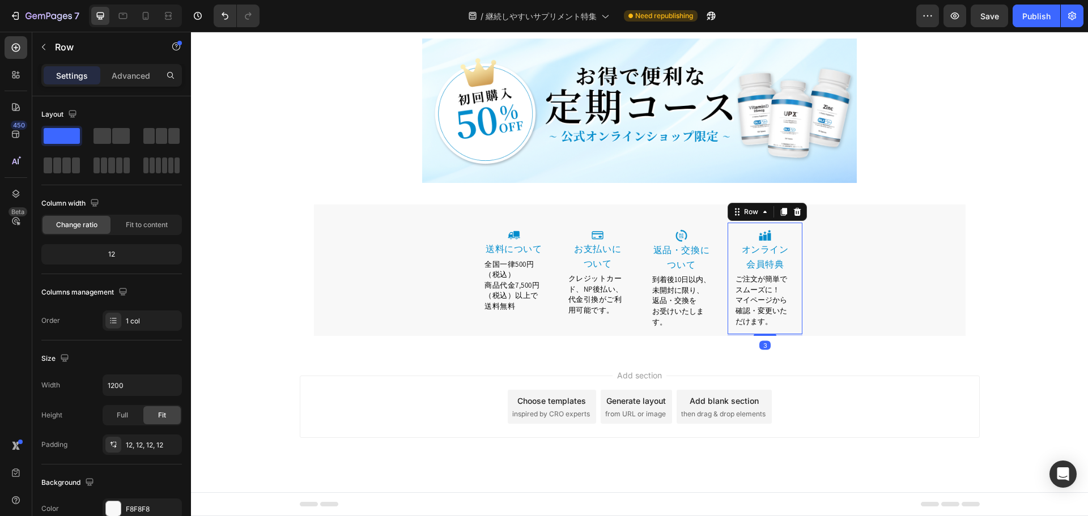
scroll to position [7528, 0]
drag, startPoint x: 767, startPoint y: 335, endPoint x: 767, endPoint y: 326, distance: 9.1
click at [767, 326] on div "Image ⁠⁠⁠⁠⁠⁠⁠ オンライン 会員特典 Heading ご注文が簡単でスムーズに！ マイページから 確認・変更いただけます。 Text block …" at bounding box center [765, 280] width 75 height 112
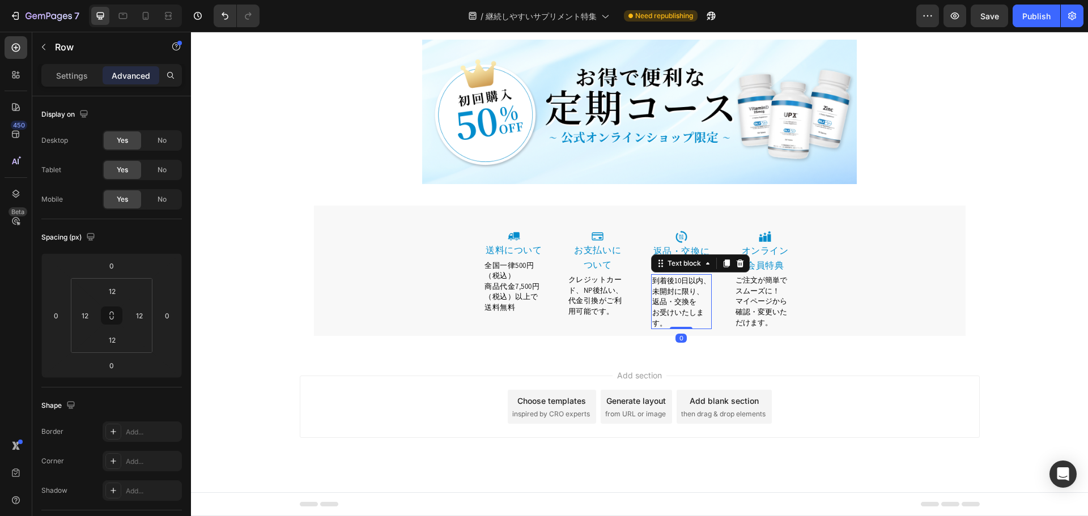
click at [668, 308] on span "お受けいたします。" at bounding box center [678, 318] width 52 height 20
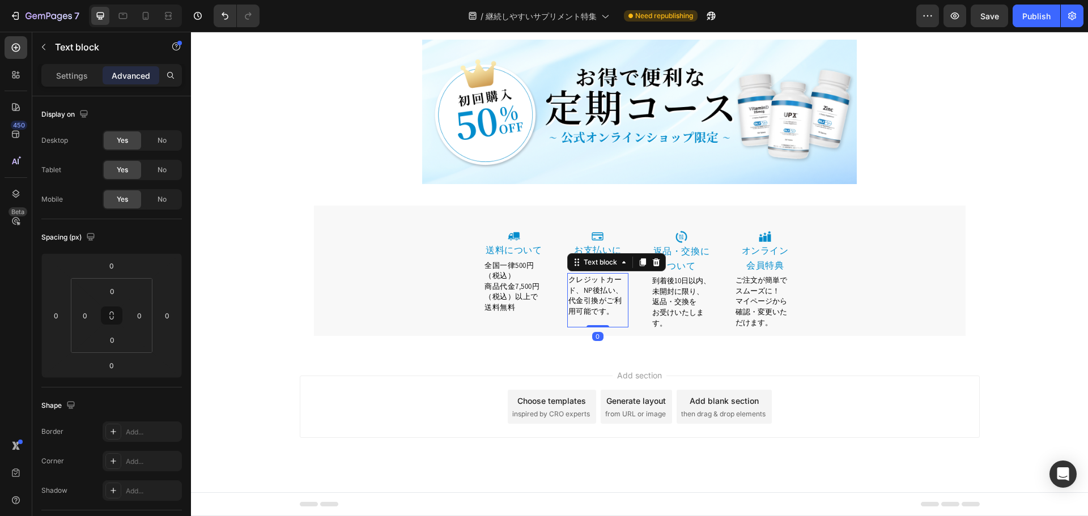
click at [583, 308] on span "クレジットカード、NP後払い、代金引換がご利用可能です。" at bounding box center [595, 295] width 55 height 41
click at [501, 312] on div "全国一律500円（税込） 商品代金7,500円（税込）以上で送料無料 Text block" at bounding box center [513, 286] width 61 height 55
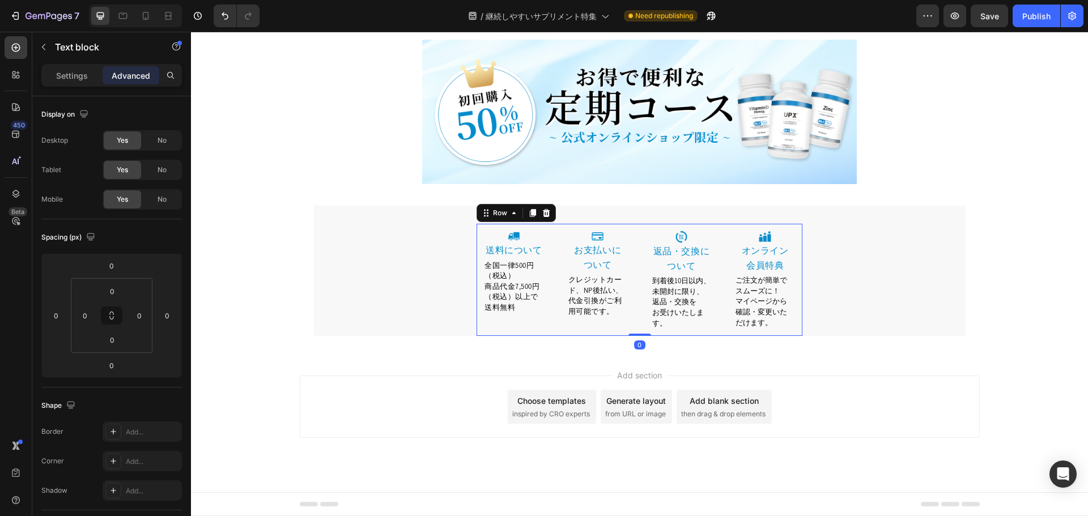
click at [500, 326] on div "Image 送料について Heading 全国一律500円（税込） 商品代金7,500円（税込）以上で送料無料 Text block Row" at bounding box center [514, 280] width 75 height 112
drag, startPoint x: 596, startPoint y: 368, endPoint x: 602, endPoint y: 373, distance: 8.2
click at [596, 367] on div "Add section Choose templates inspired by CRO experts Generate layout from URL o…" at bounding box center [639, 422] width 897 height 139
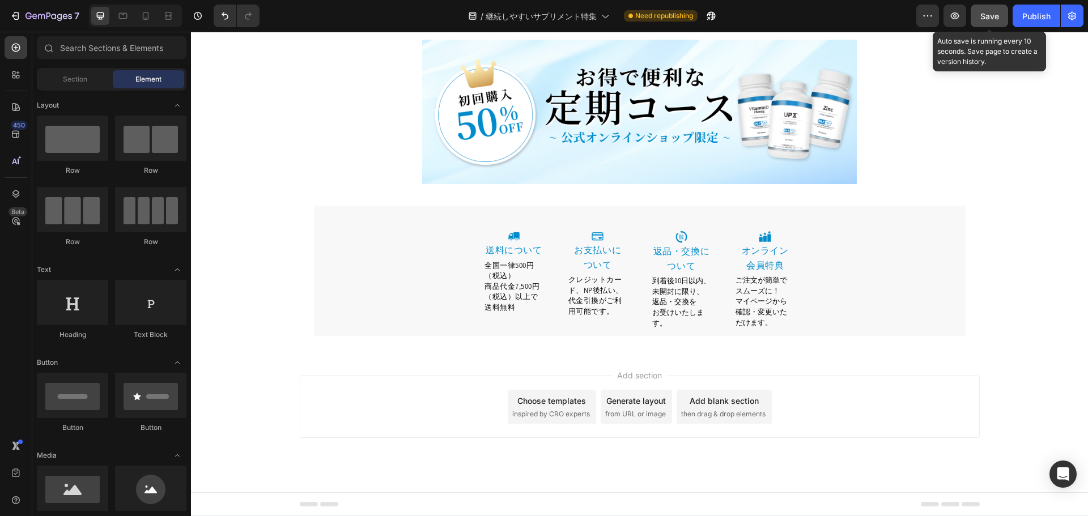
click at [992, 16] on span "Save" at bounding box center [989, 16] width 19 height 10
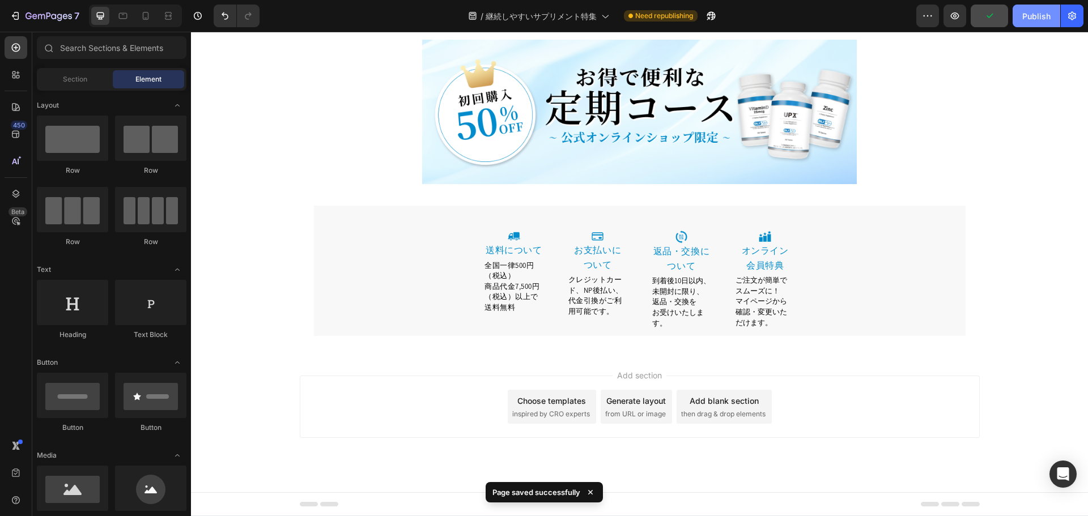
click at [1035, 19] on div "Publish" at bounding box center [1036, 16] width 28 height 12
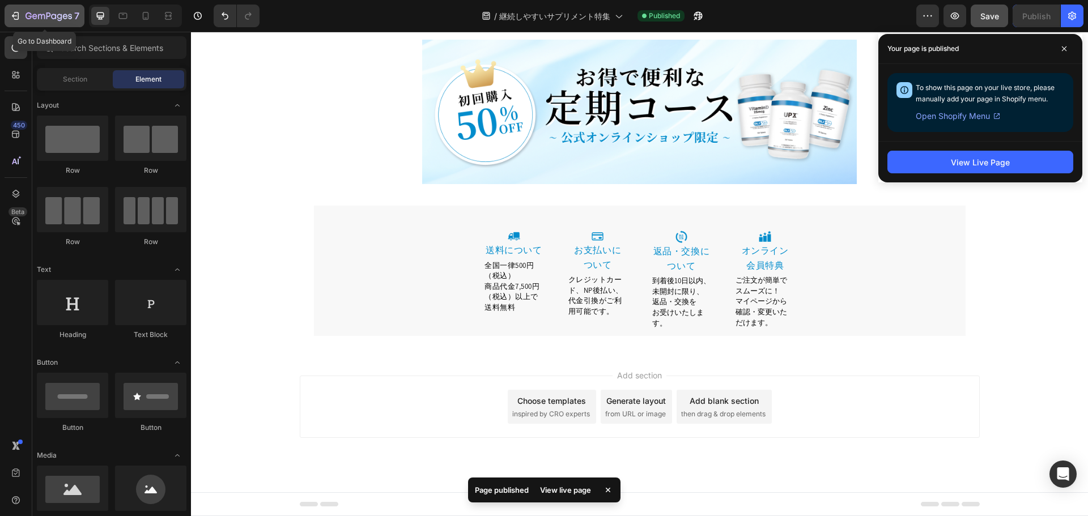
click at [19, 19] on icon "button" at bounding box center [15, 15] width 11 height 11
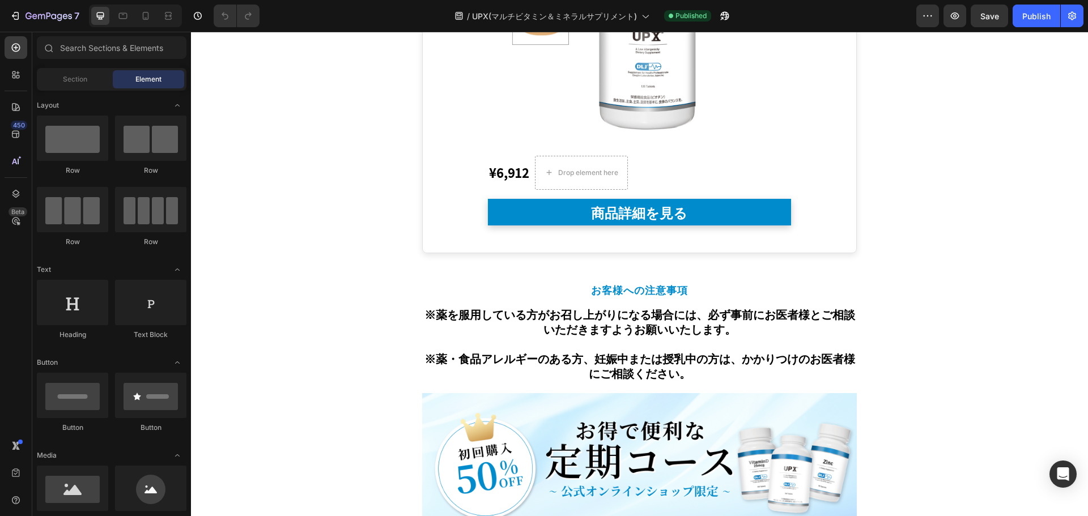
scroll to position [5650, 0]
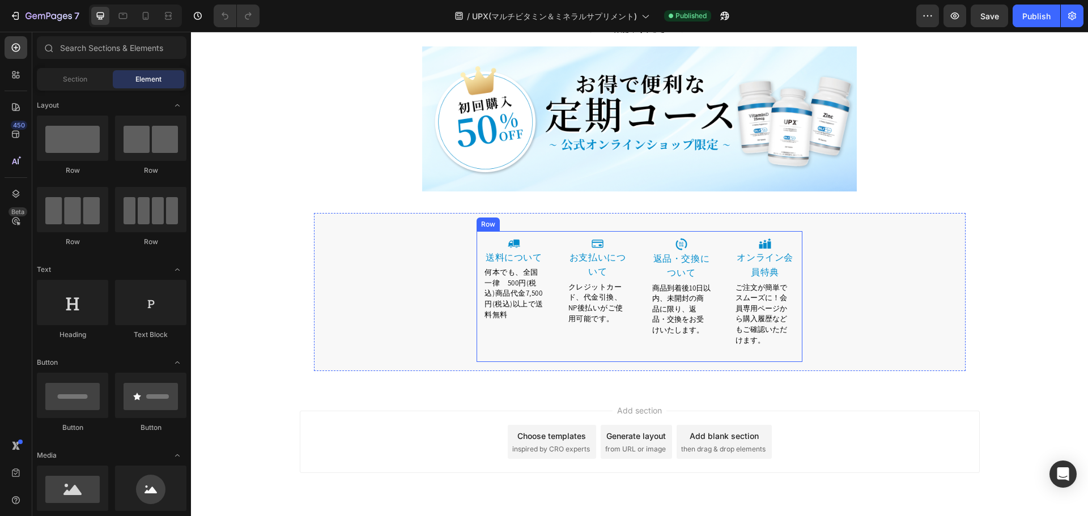
click at [505, 267] on span "何本でも、全国一律　500円(税込)商品代金7,500円(税込)以上で送料無料" at bounding box center [513, 293] width 59 height 52
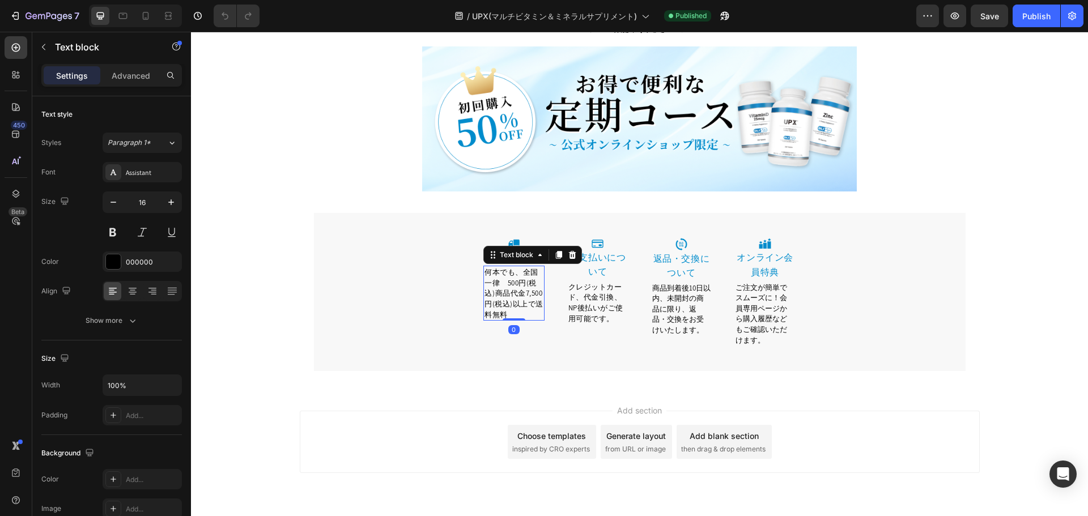
click at [518, 267] on span "何本でも、全国一律　500円(税込)商品代金7,500円(税込)以上で送料無料" at bounding box center [513, 293] width 59 height 52
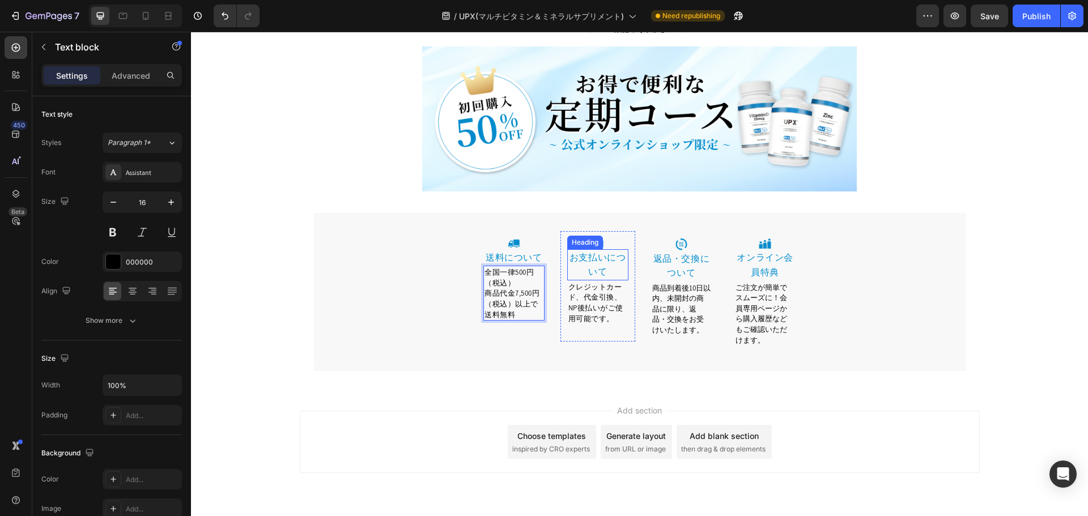
click at [590, 250] on p "お支払いについて" at bounding box center [597, 264] width 59 height 29
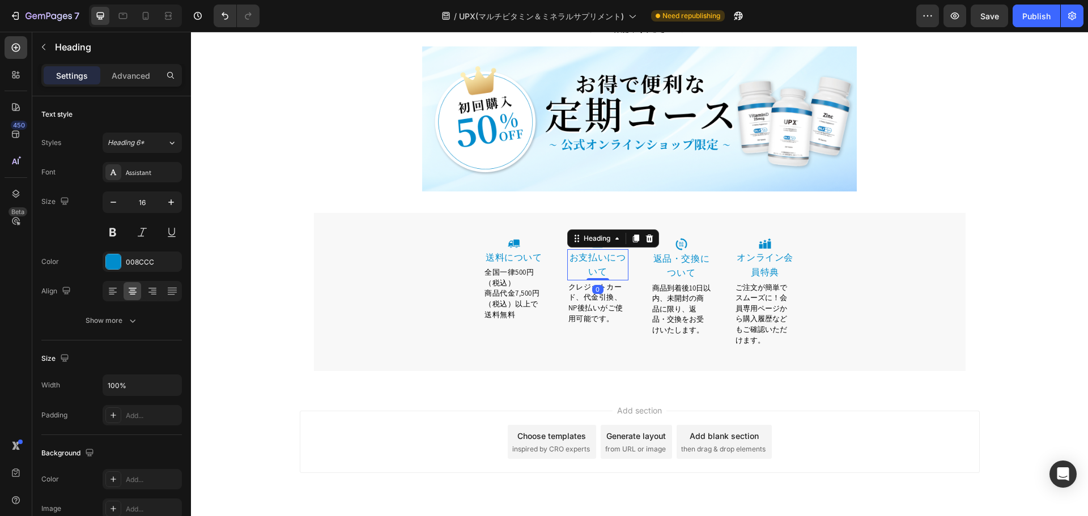
click at [612, 252] on link "お支払いについて" at bounding box center [597, 265] width 57 height 27
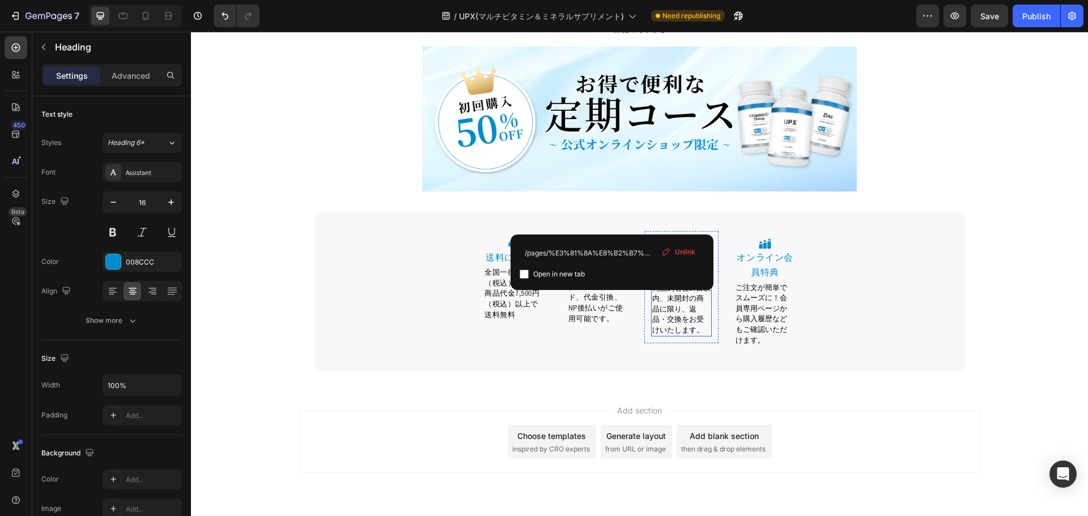
click at [682, 299] on span "商品到着後10日以内、未開封の商品に限り、返品・交換をお受けいたします。" at bounding box center [681, 309] width 58 height 52
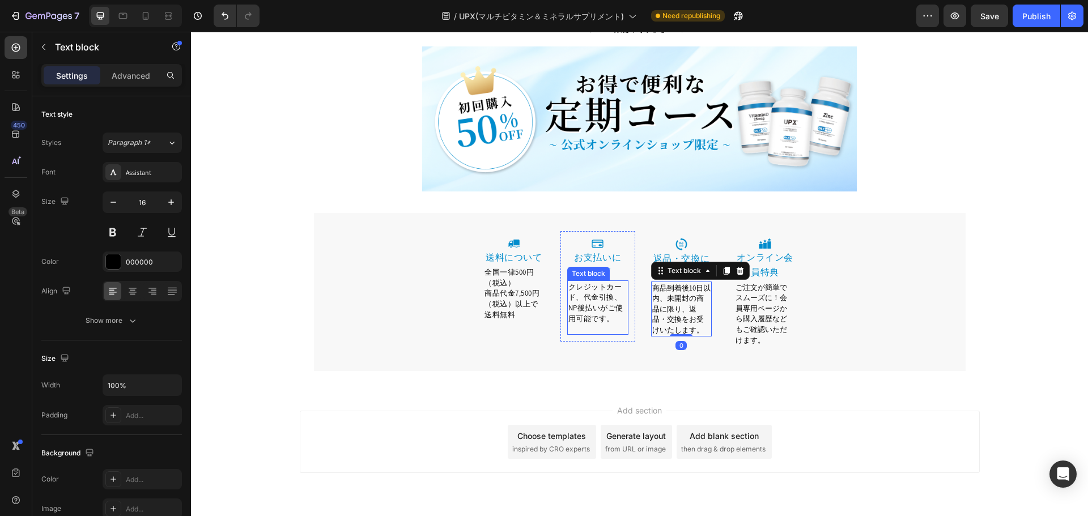
click at [605, 283] on span "クレジットカード、代金引換、NP後払いがご使用可能です。" at bounding box center [595, 302] width 55 height 41
click at [611, 282] on span "クレジットカード、代金引換、NP後払いがご使用可能です。" at bounding box center [595, 302] width 55 height 41
click at [685, 283] on span "商品到着後10日以内、未開封の商品に限り、返品・交換をお受けいたします。" at bounding box center [681, 309] width 58 height 52
drag, startPoint x: 665, startPoint y: 250, endPoint x: 856, endPoint y: 287, distance: 194.6
click at [668, 283] on span "商品到着後10日以内、未開封の商品に限り、返品・交換をお受けいたします。" at bounding box center [681, 309] width 58 height 52
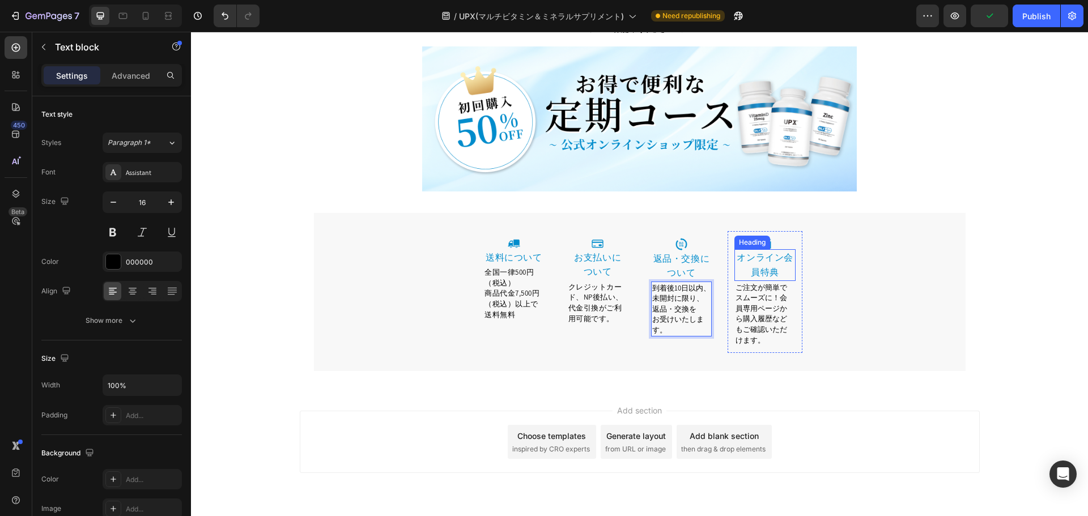
drag, startPoint x: 781, startPoint y: 234, endPoint x: 780, endPoint y: 228, distance: 6.3
click at [780, 250] on p "オンライン会員特典" at bounding box center [765, 264] width 59 height 29
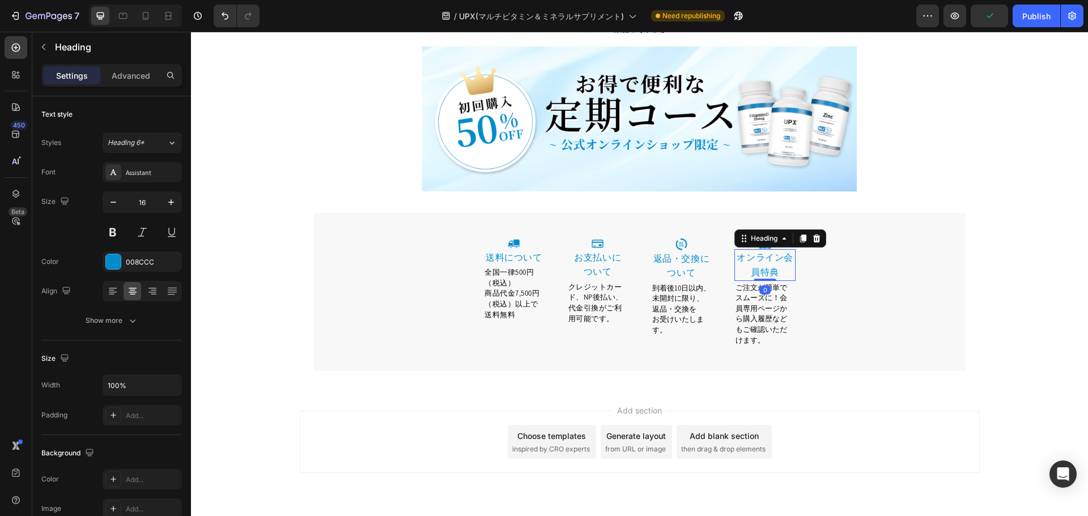
click at [778, 252] on link "オンライン会員特典" at bounding box center [765, 265] width 57 height 27
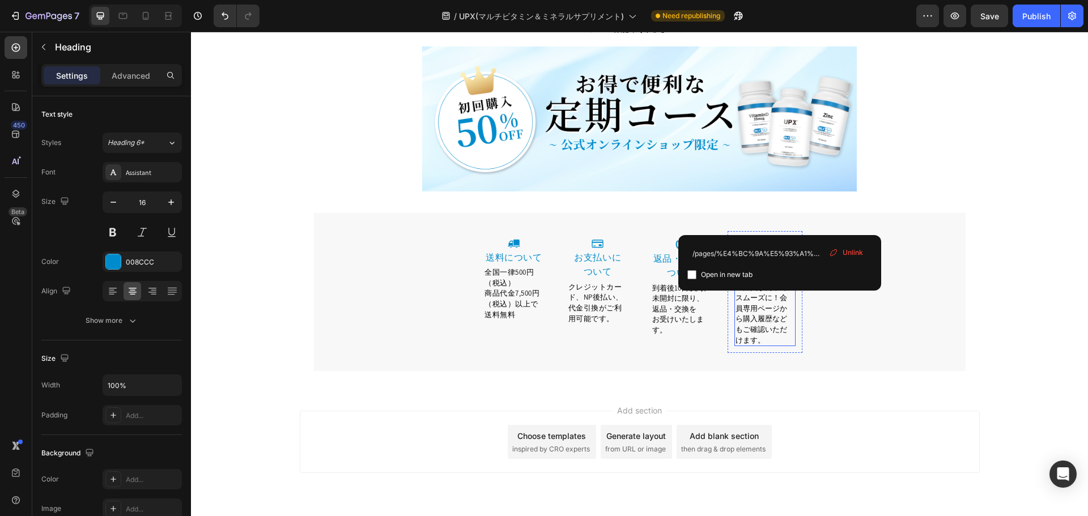
click at [758, 300] on p "ご注文が簡単でスムーズに！会員専用ページから購入履歴などもご確認いただけます。" at bounding box center [765, 313] width 59 height 63
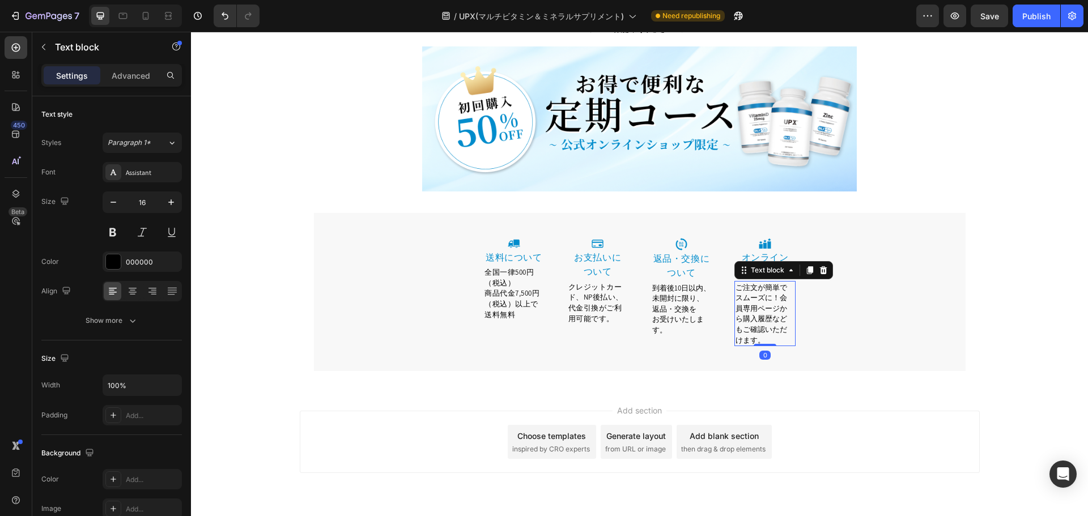
click at [777, 283] on span "ご注文が簡単でスムーズに！会員専用ページから購入履歴などもご確認いただけます。" at bounding box center [762, 314] width 52 height 62
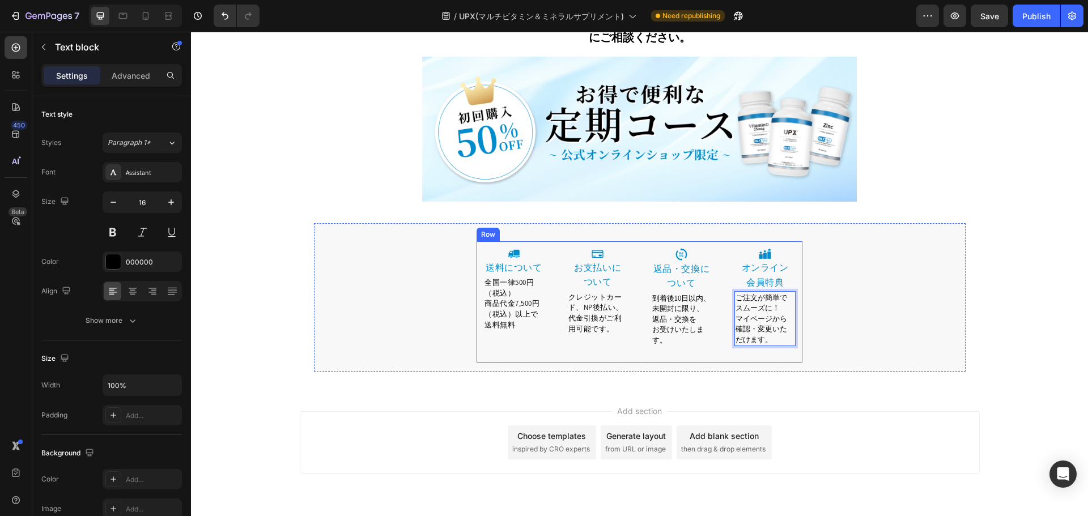
click at [547, 291] on div "Image 送料について Heading 全国一律500円（税込） 商品代金7,500円（税込）以上で送料無料 Text block Row Image ⁠⁠…" at bounding box center [640, 301] width 326 height 121
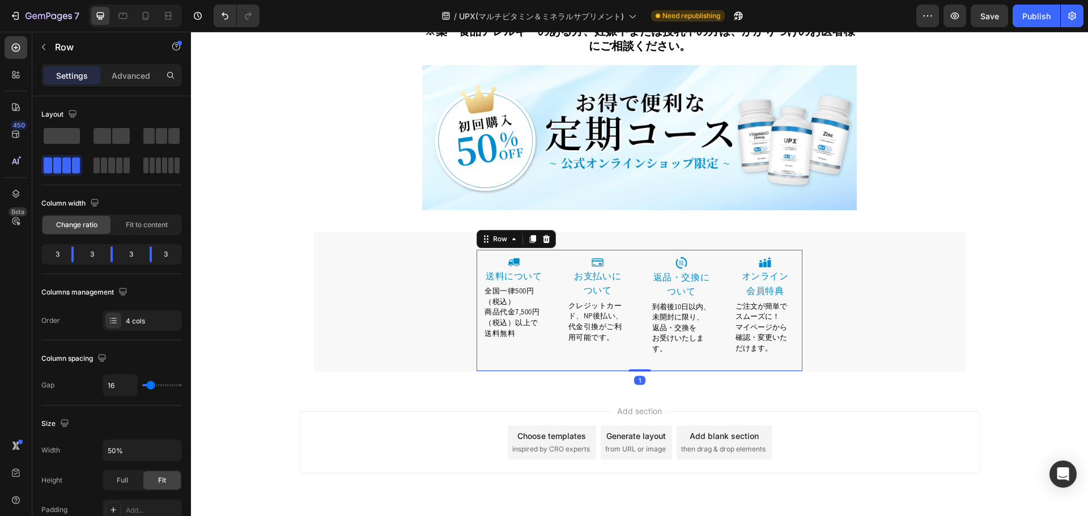
scroll to position [5630, 0]
drag, startPoint x: 640, startPoint y: 335, endPoint x: 641, endPoint y: 326, distance: 9.7
click at [641, 326] on div "Image 送料について Heading 全国一律500円（税込） 商品代金7,500円（税込）以上で送料無料 Text block Row Image ⁠⁠…" at bounding box center [640, 310] width 326 height 121
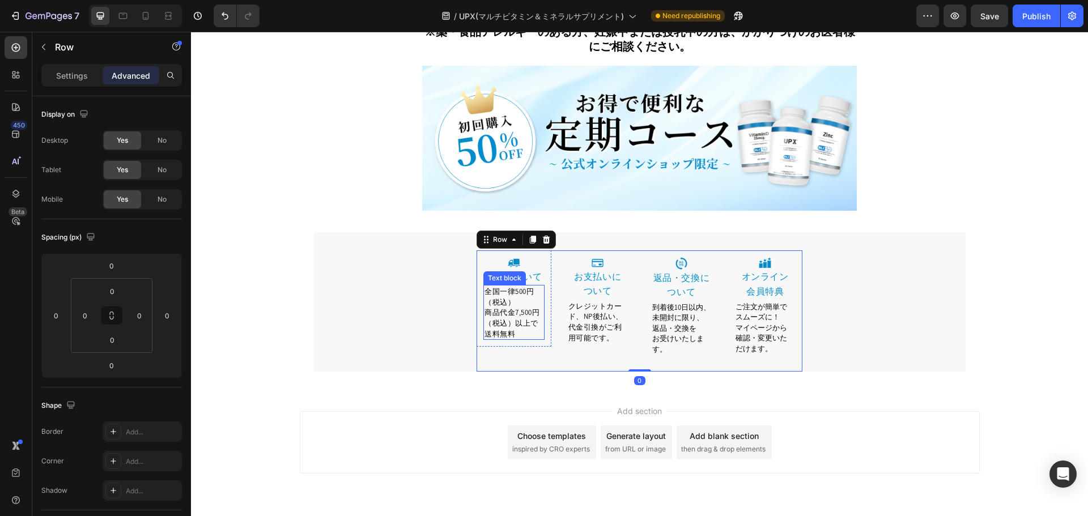
click at [533, 308] on span "商品代金7,500円（税込）以上で送料無料" at bounding box center [511, 323] width 55 height 31
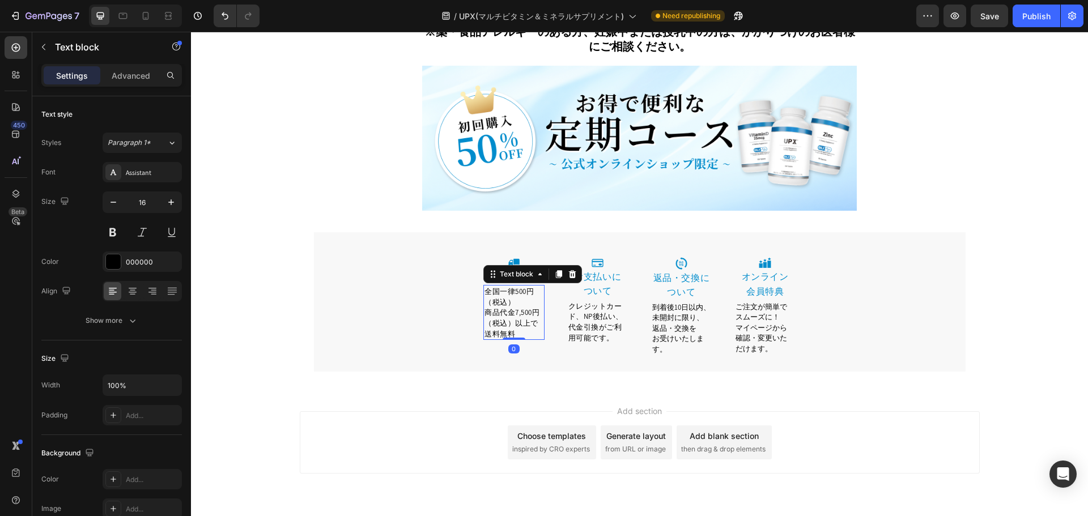
click at [525, 314] on div "Image 送料について Heading 全国一律500円（税込） 商品代金7,500円（税込）以上で送料無料 Text block 0 Row" at bounding box center [514, 310] width 75 height 121
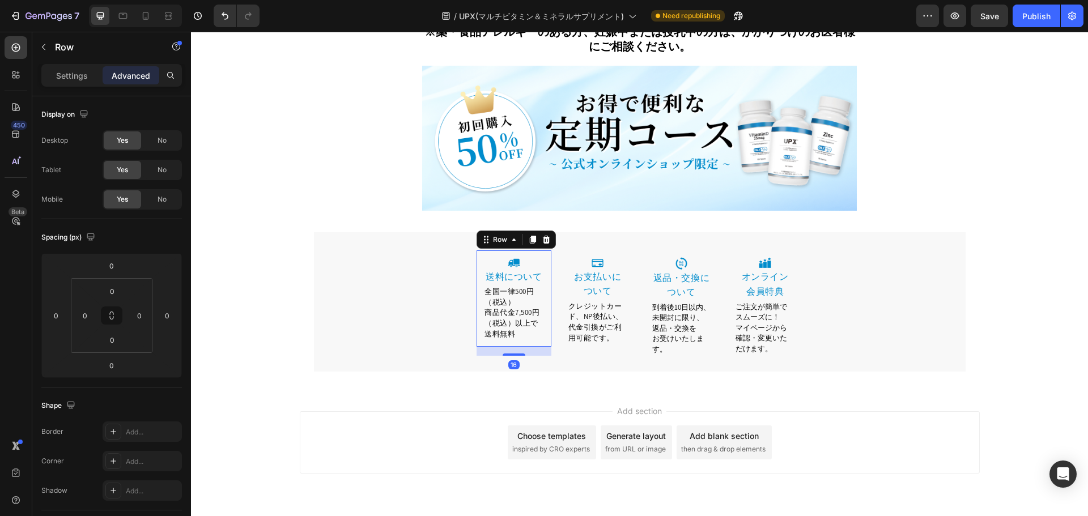
click at [522, 305] on div "Image 送料について Heading 全国一律500円（税込） 商品代金7,500円（税込）以上で送料無料 Text block Row 16" at bounding box center [514, 298] width 75 height 97
drag, startPoint x: 515, startPoint y: 320, endPoint x: 518, endPoint y: 311, distance: 10.0
click at [518, 343] on div at bounding box center [514, 344] width 23 height 3
type input "0"
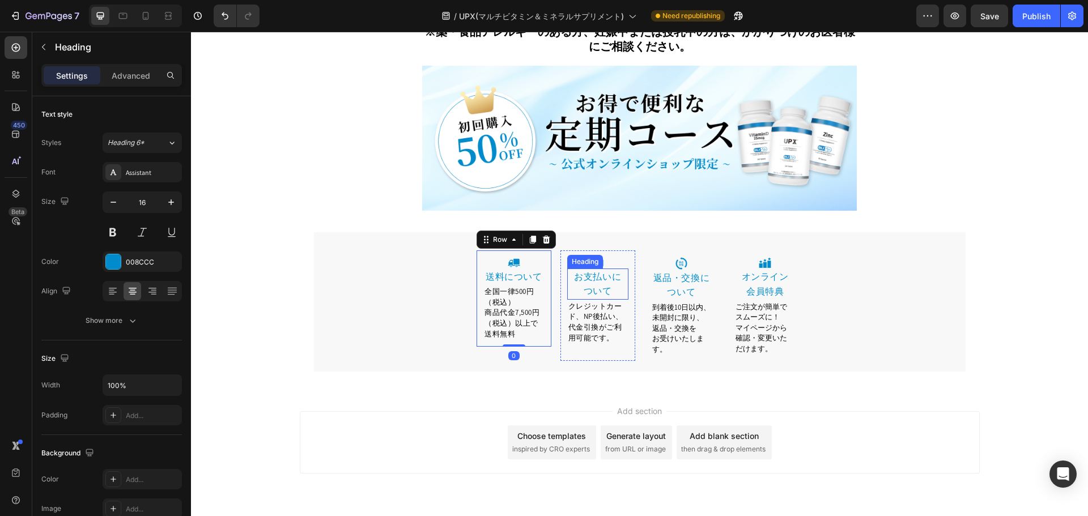
click at [615, 271] on link "お支払いに" at bounding box center [597, 277] width 47 height 12
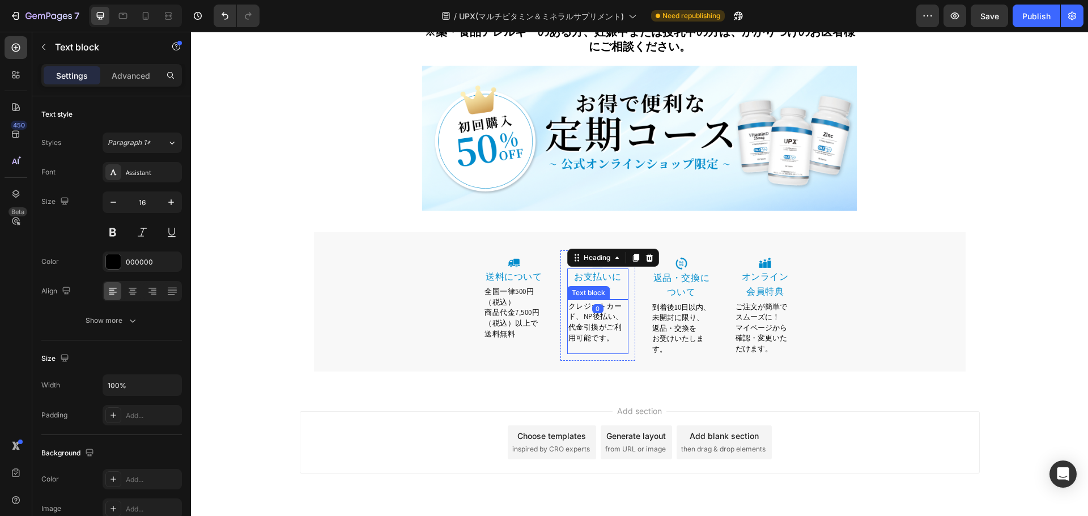
click at [611, 343] on p "Rich Text Editor. Editing area: main" at bounding box center [597, 348] width 59 height 10
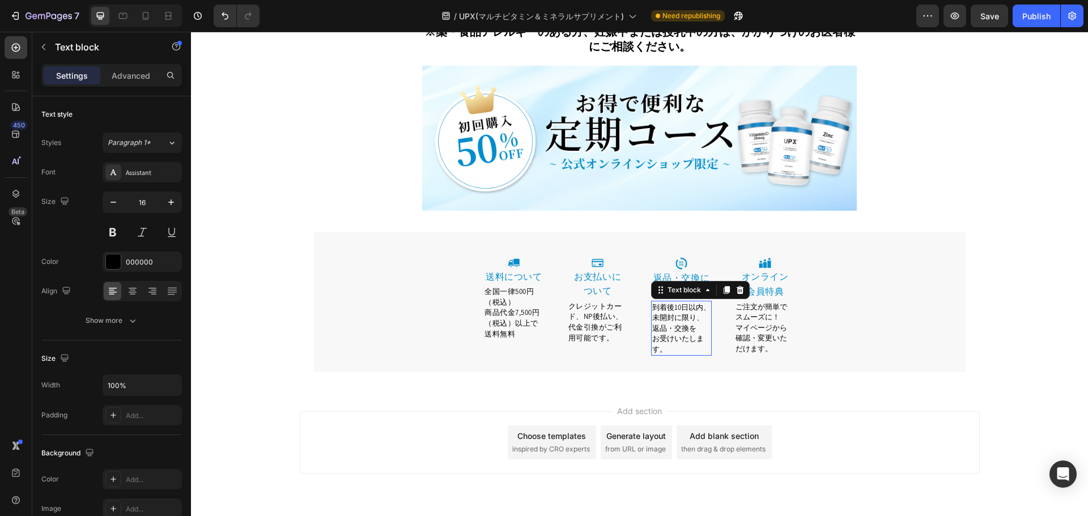
click at [675, 318] on div "到着後10日以内、未開封に限り、返品・交換を お受けいたします。 Text block 0" at bounding box center [681, 328] width 61 height 55
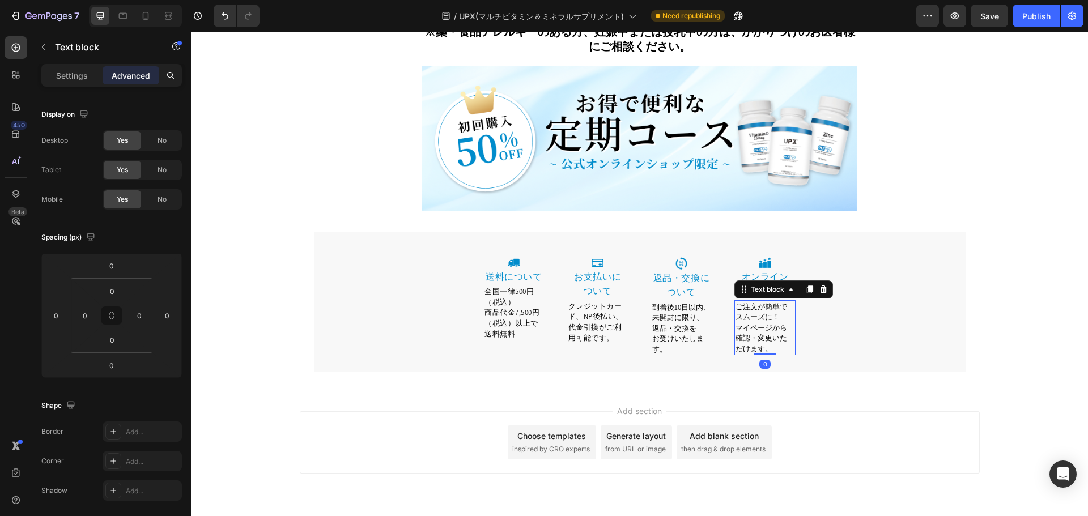
click at [749, 333] on span "確認・変更いただけます。" at bounding box center [762, 343] width 52 height 20
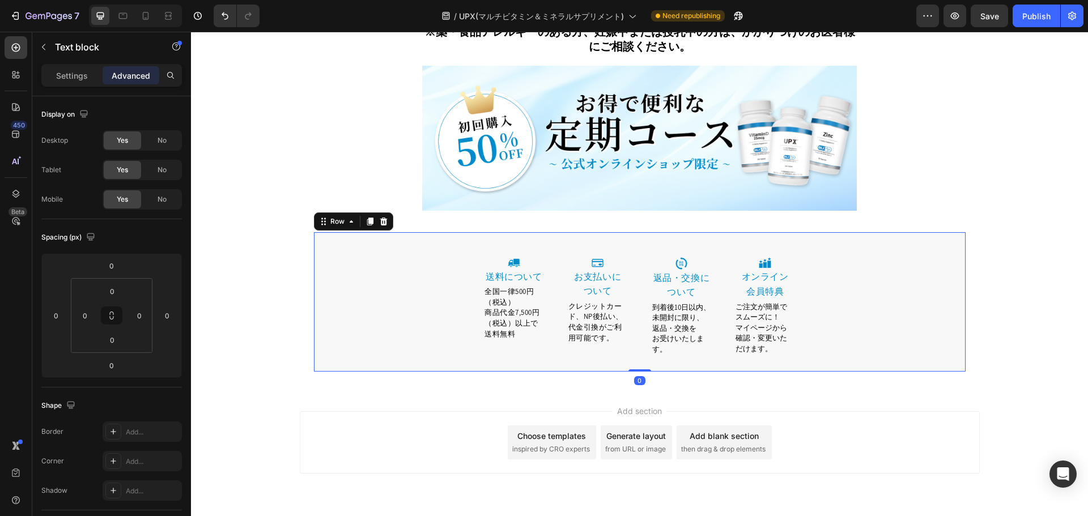
click at [807, 315] on div "Image 送料について Heading 全国一律500円（税込） 商品代金7,500円（税込）以上で送料無料 Text block Row Image ⁠⁠…" at bounding box center [640, 310] width 652 height 121
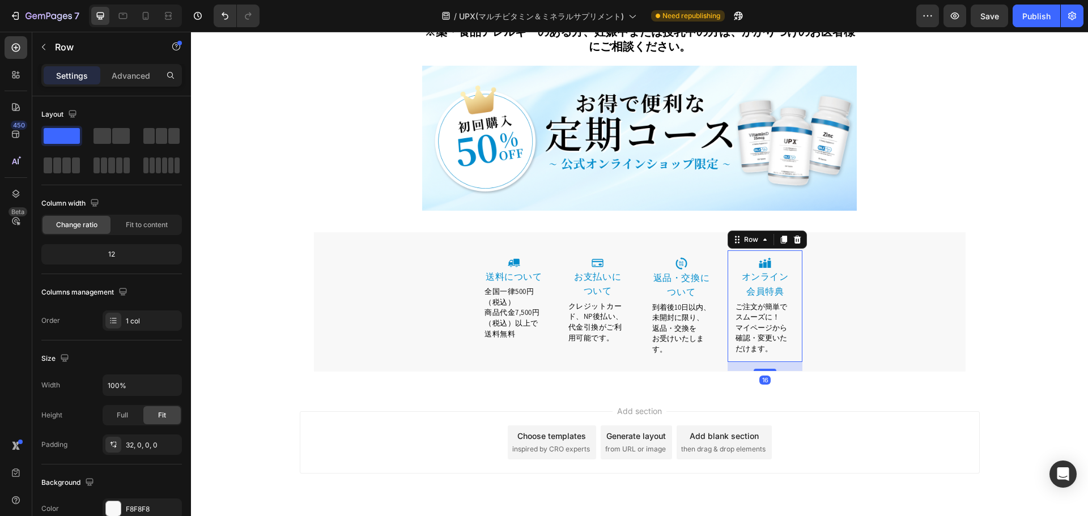
click at [776, 321] on div "Image ⁠⁠⁠⁠⁠⁠⁠ オンライン 会員特典 Heading ご注文が簡単でスムーズに！ マイページから 確認・変更いただけます。 Text block …" at bounding box center [765, 306] width 75 height 112
drag, startPoint x: 764, startPoint y: 335, endPoint x: 763, endPoint y: 326, distance: 9.1
click at [763, 359] on div at bounding box center [765, 360] width 23 height 3
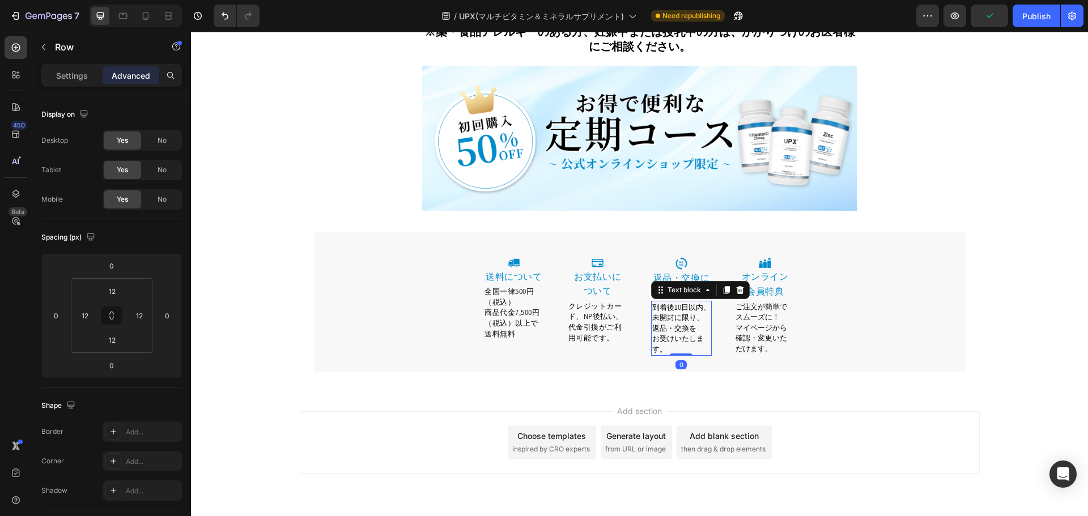
click at [671, 303] on span "到着後10日以内、未開封に限り、返品・交換を" at bounding box center [681, 318] width 58 height 31
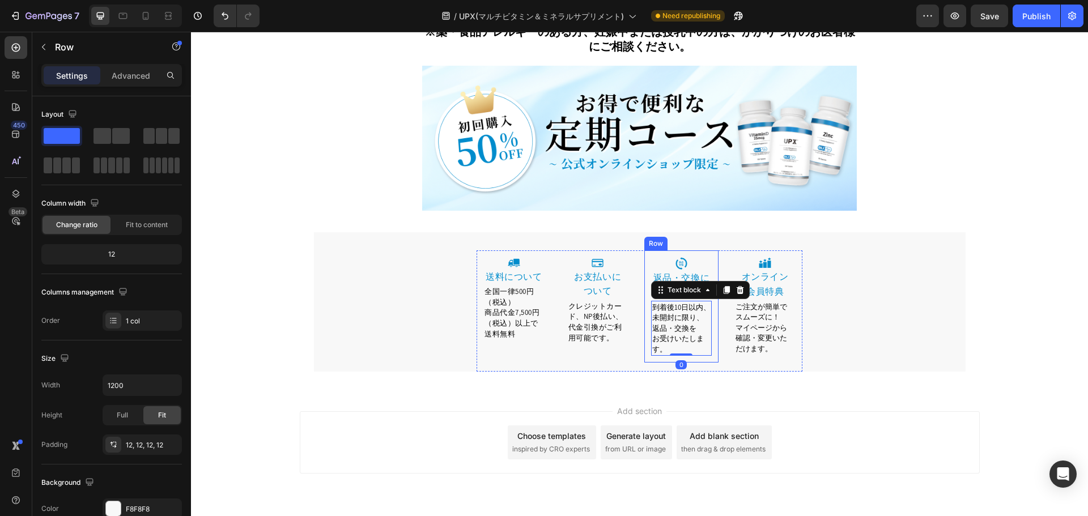
click at [691, 325] on div "Image 返品・交換について Heading 到着後10日以内、未開封に限り、返品・交換を お受けいたします。 Text block 0 Row" at bounding box center [681, 306] width 75 height 112
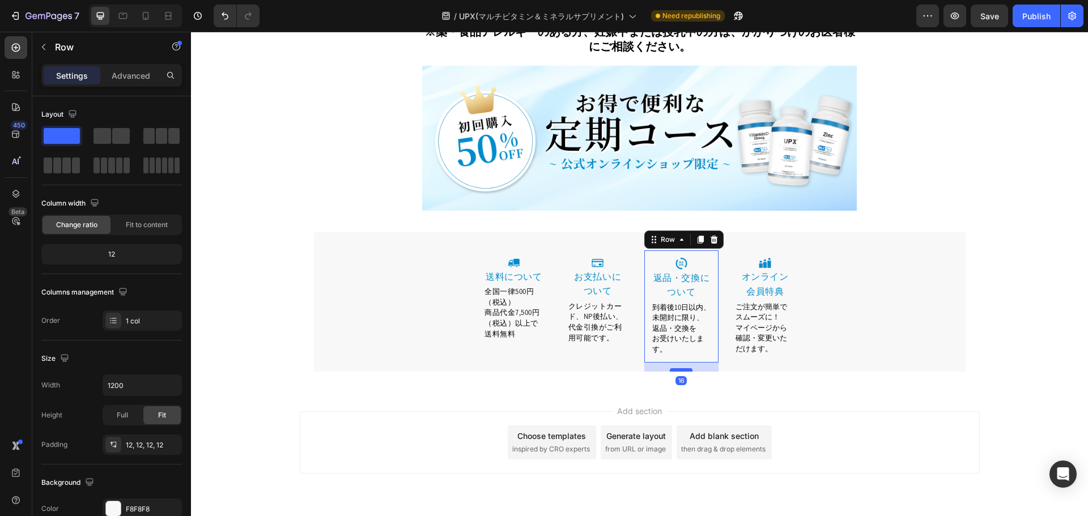
scroll to position [5629, 0]
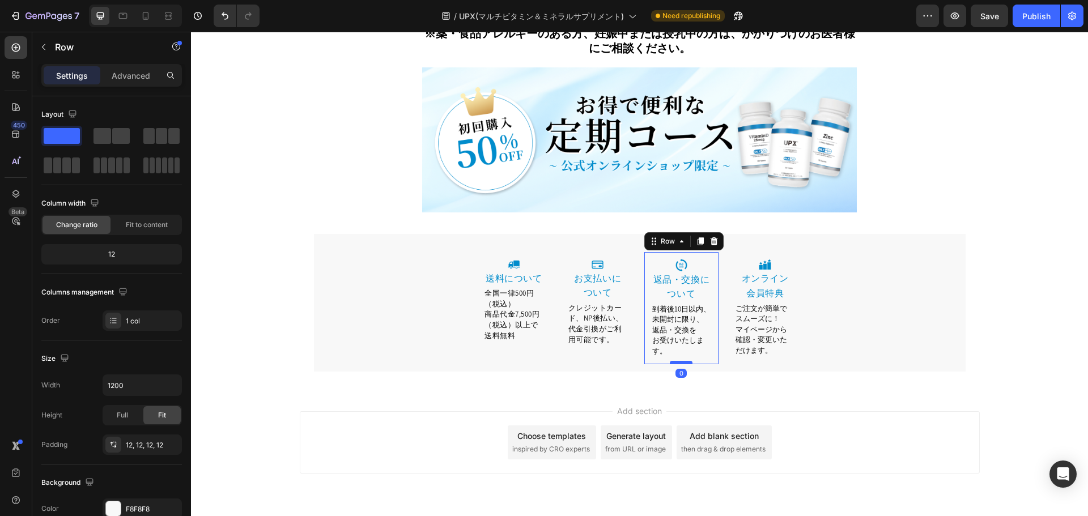
drag, startPoint x: 678, startPoint y: 336, endPoint x: 681, endPoint y: 326, distance: 10.8
click at [681, 361] on div at bounding box center [681, 362] width 23 height 3
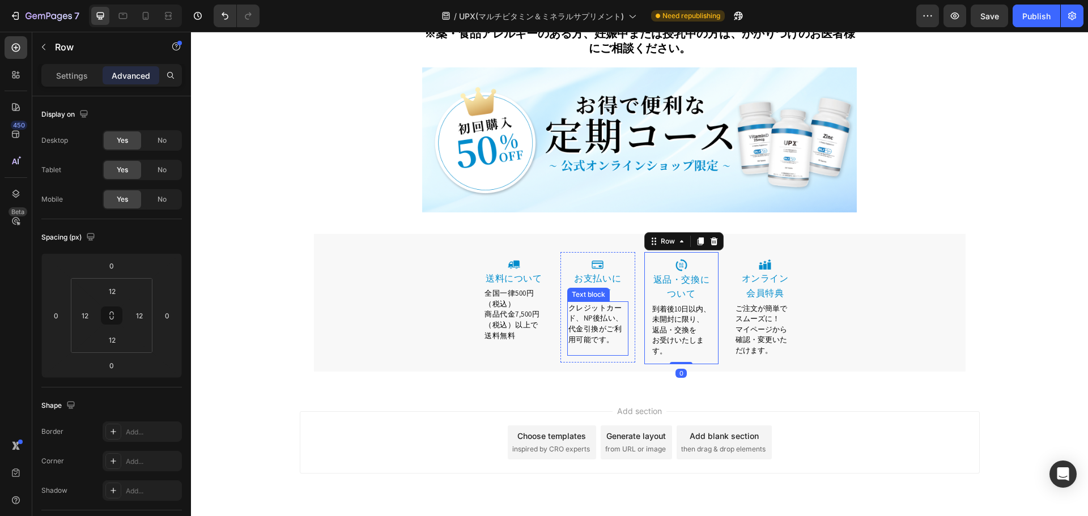
click at [587, 345] on p "Rich Text Editor. Editing area: main" at bounding box center [597, 350] width 59 height 10
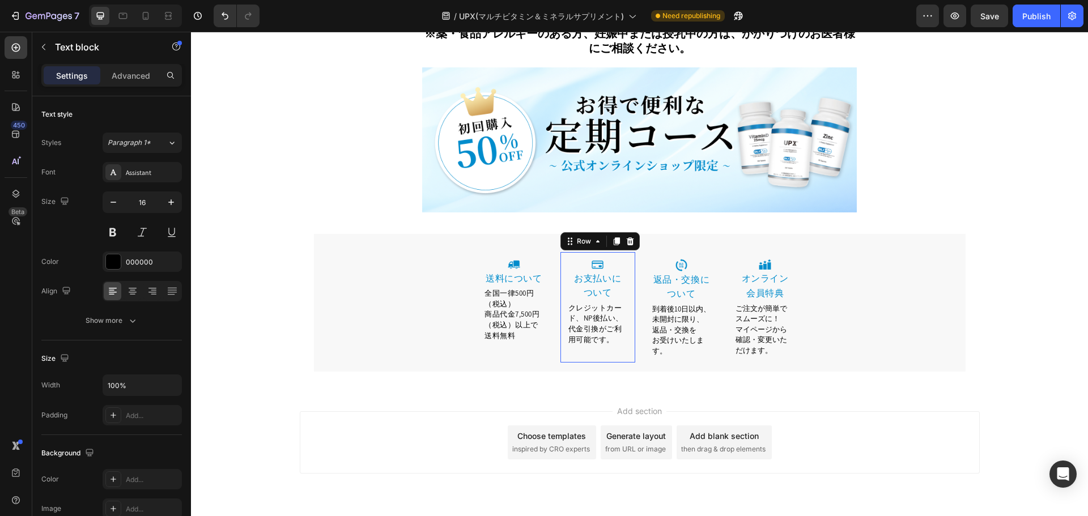
click at [618, 326] on div "Image ⁠⁠⁠⁠⁠⁠⁠ お支払いに ついて Heading クレジットカード、NP後払い、代金引換がご利用可能です。 Text block Row 0" at bounding box center [597, 307] width 75 height 110
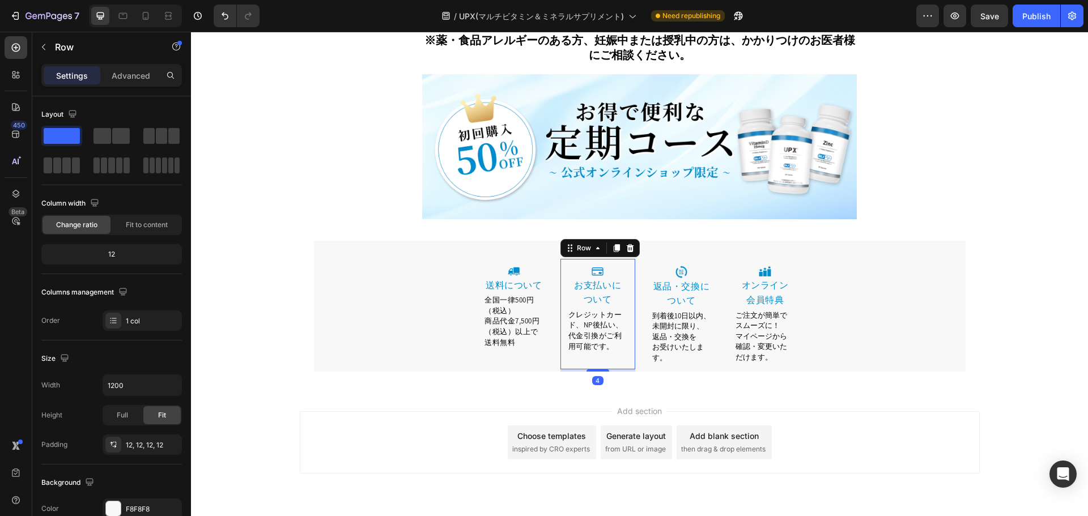
scroll to position [5621, 0]
drag, startPoint x: 600, startPoint y: 334, endPoint x: 601, endPoint y: 325, distance: 9.1
click at [601, 325] on div "Image ⁠⁠⁠⁠⁠⁠⁠ お支払いに ついて Heading クレジットカード、NP後払い、代金引換がご利用可能です。 Text block Row 0" at bounding box center [597, 315] width 75 height 110
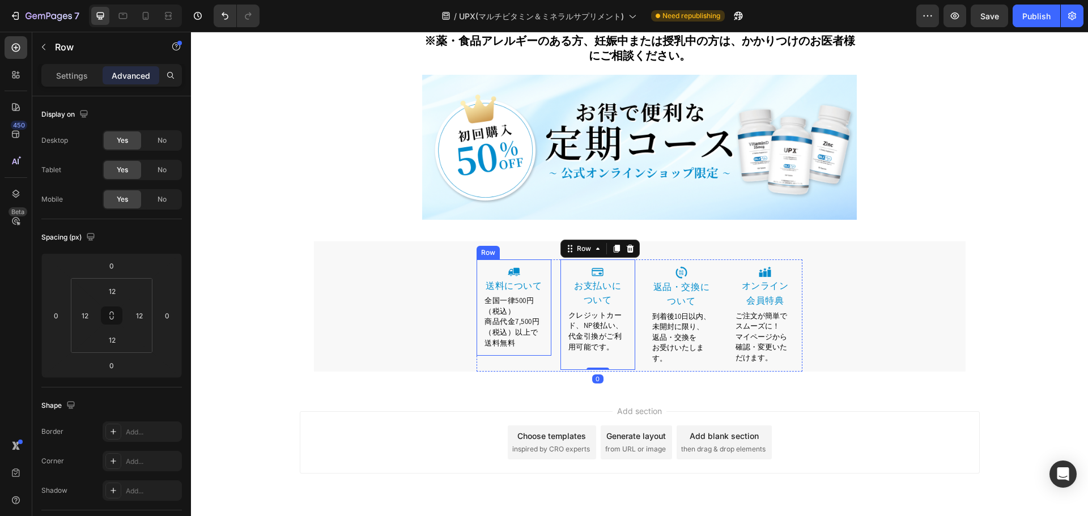
click at [521, 314] on div "Image 送料について Heading 全国一律500円（税込） 商品代金7,500円（税込）以上で送料無料 Text block Row" at bounding box center [514, 308] width 75 height 97
click at [525, 325] on div "Image 送料について Heading 全国一律500円（税込） 商品代金7,500円（税込）以上で送料無料 Text block Row 0" at bounding box center [514, 316] width 75 height 112
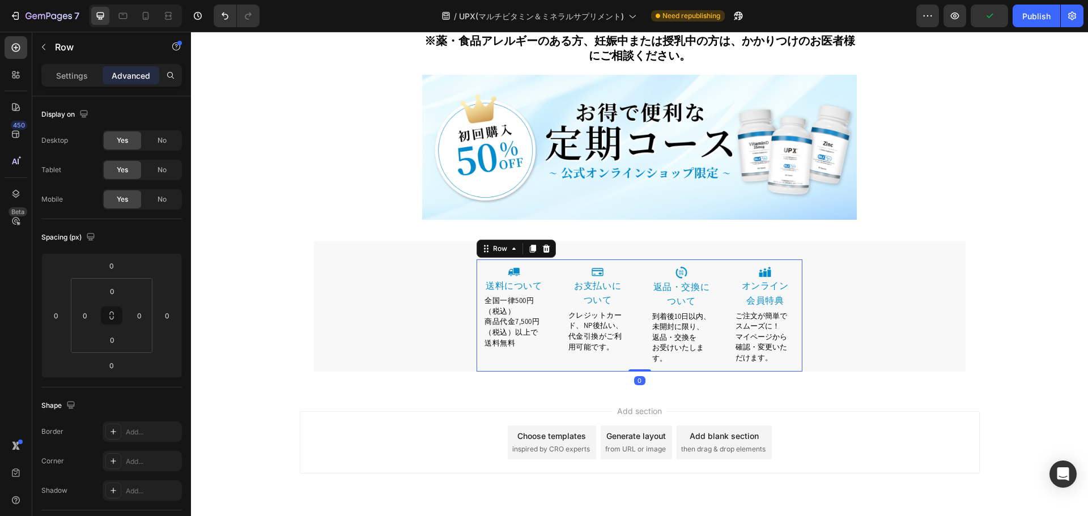
click at [522, 329] on div "Image 送料について Heading 全国一律500円（税込） 商品代金7,500円（税込）以上で送料無料 Text block Row" at bounding box center [514, 316] width 75 height 112
click at [487, 331] on div "Image 送料について Heading 全国一律500円（税込） 商品代金7,500円（税込）以上で送料無料 Text block Row" at bounding box center [514, 316] width 75 height 112
click at [533, 328] on div "Image 送料について Heading 全国一律500円（税込） 商品代金7,500円（税込）以上で送料無料 Text block Row" at bounding box center [514, 316] width 75 height 112
click at [538, 316] on p "商品代金7,500円（税込）以上で送料無料" at bounding box center [513, 332] width 59 height 32
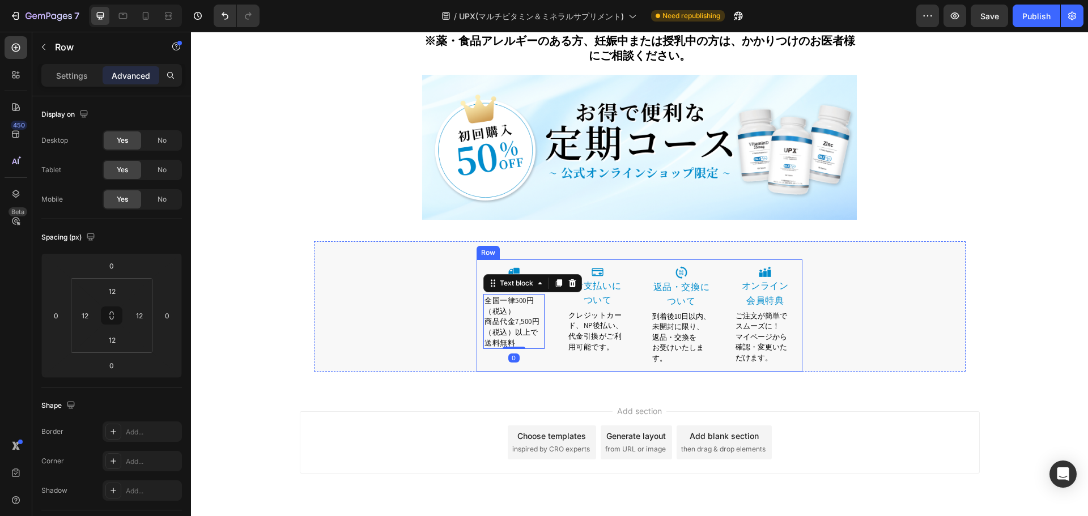
click at [547, 317] on div "Image 送料について Heading 全国一律500円（税込） 商品代金7,500円（税込）以上で送料無料 Text block 0 Row" at bounding box center [514, 308] width 75 height 97
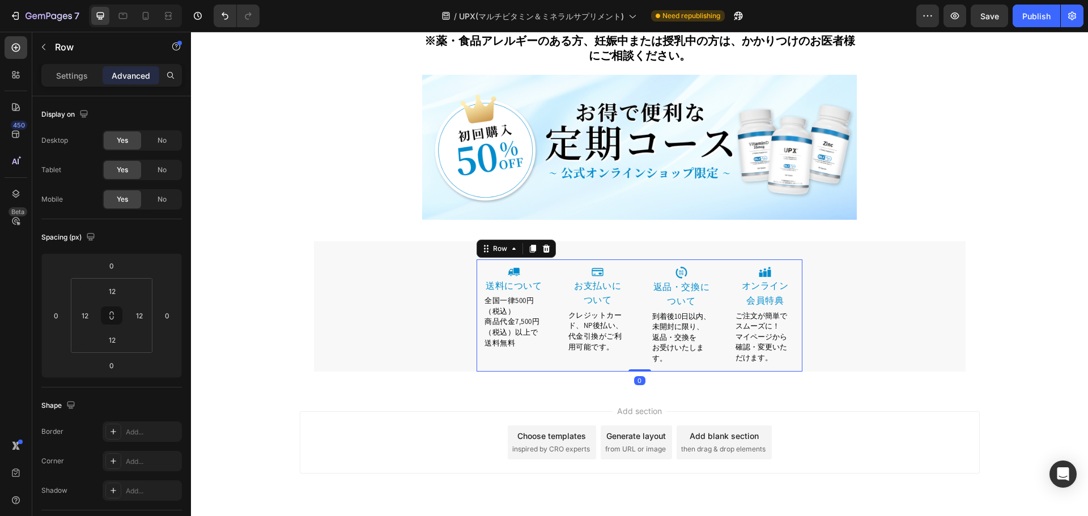
click at [538, 333] on div "Image 送料について Heading 全国一律500円（税込） 商品代金7,500円（税込）以上で送料無料 Text block Row" at bounding box center [514, 316] width 75 height 112
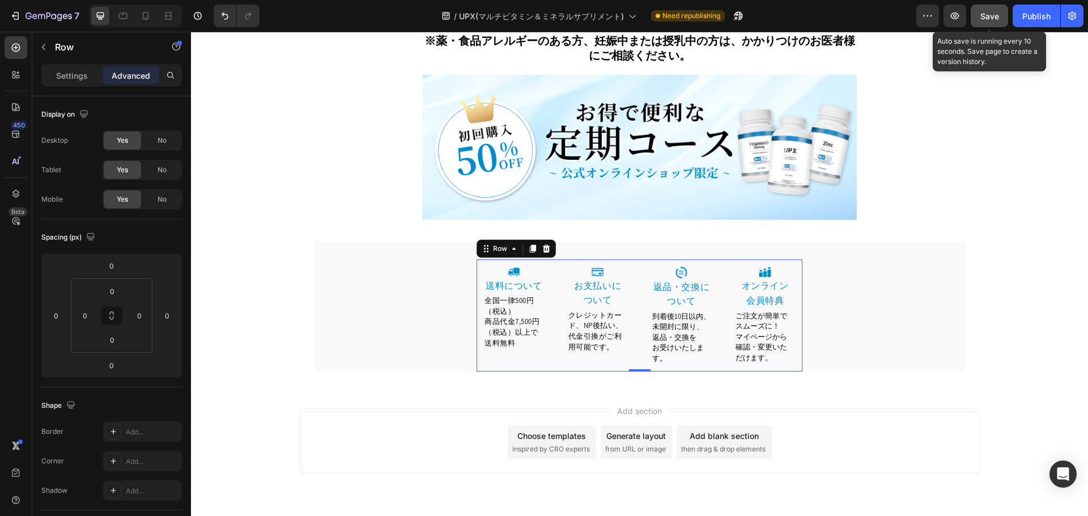
click at [993, 15] on span "Save" at bounding box center [989, 16] width 19 height 10
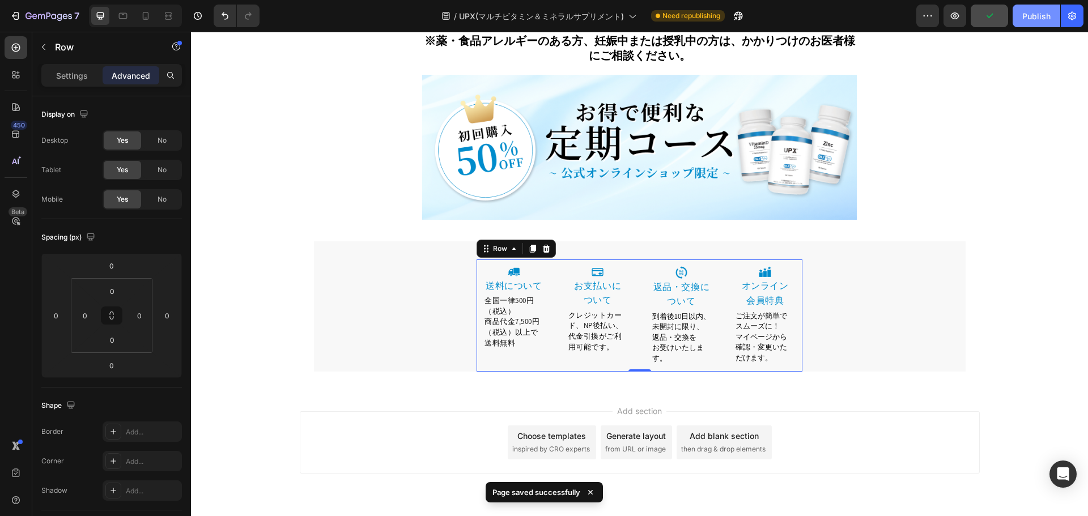
click at [1038, 12] on div "Publish" at bounding box center [1036, 16] width 28 height 12
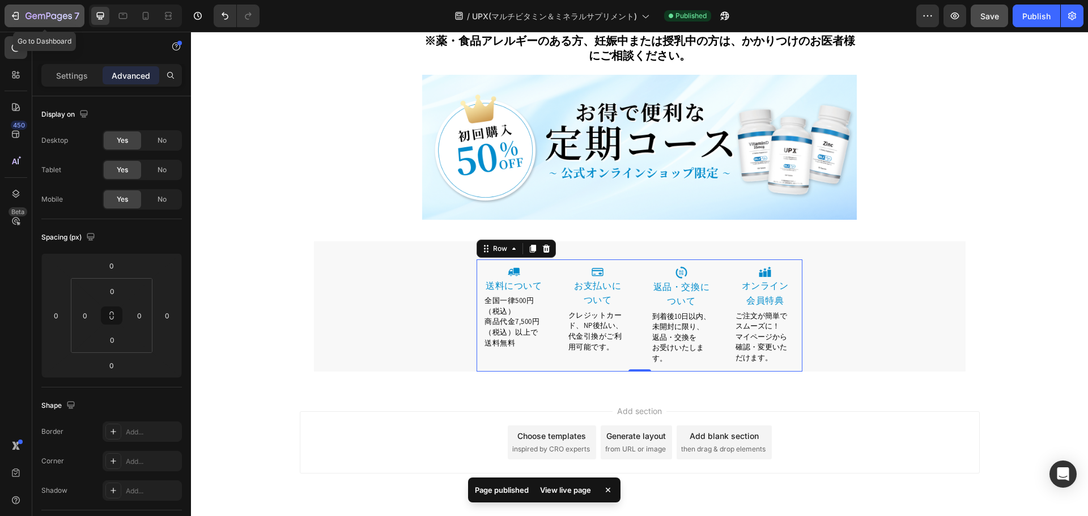
click at [34, 14] on icon "button" at bounding box center [48, 17] width 46 height 10
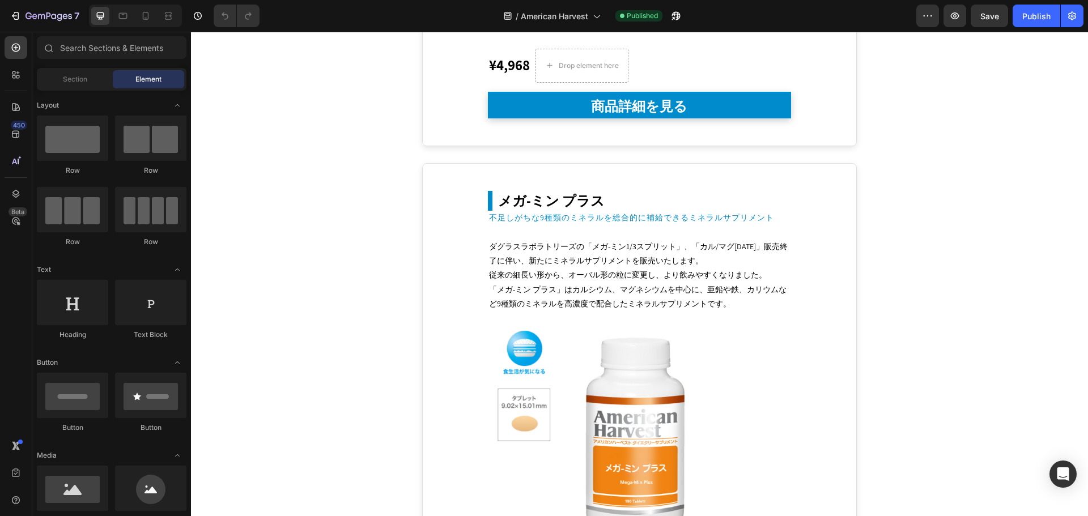
scroll to position [6765, 0]
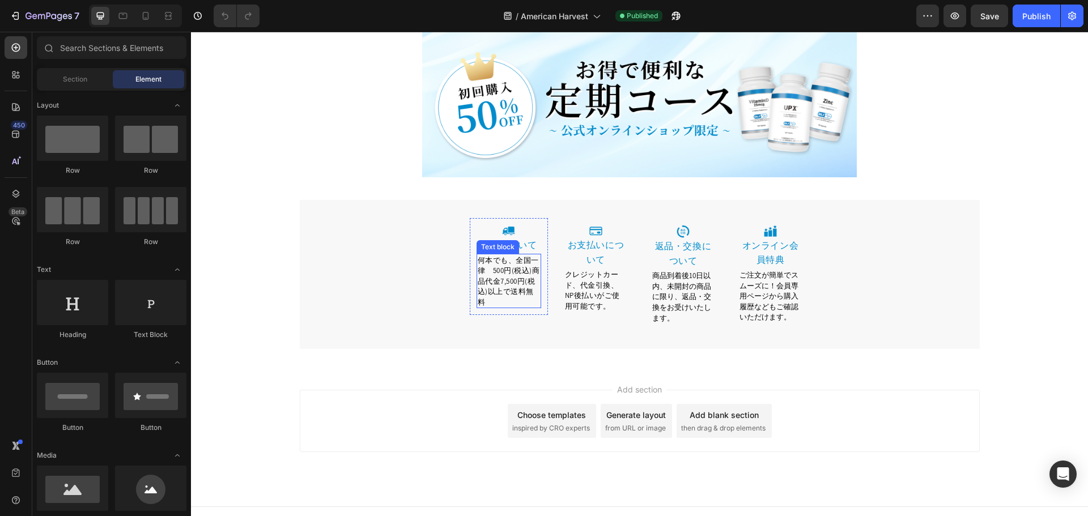
click at [505, 273] on span "何本でも、全国一律　500円(税込)商品代金7,500円(税込)以上で送料無料" at bounding box center [509, 282] width 62 height 52
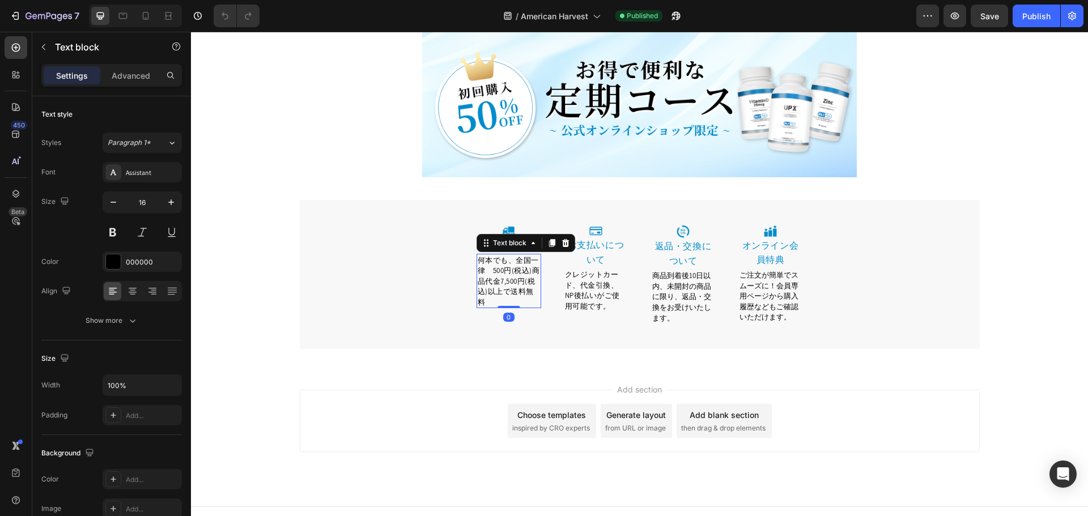
click at [512, 256] on span "何本でも、全国一律　500円(税込)商品代金7,500円(税込)以上で送料無料" at bounding box center [509, 282] width 62 height 52
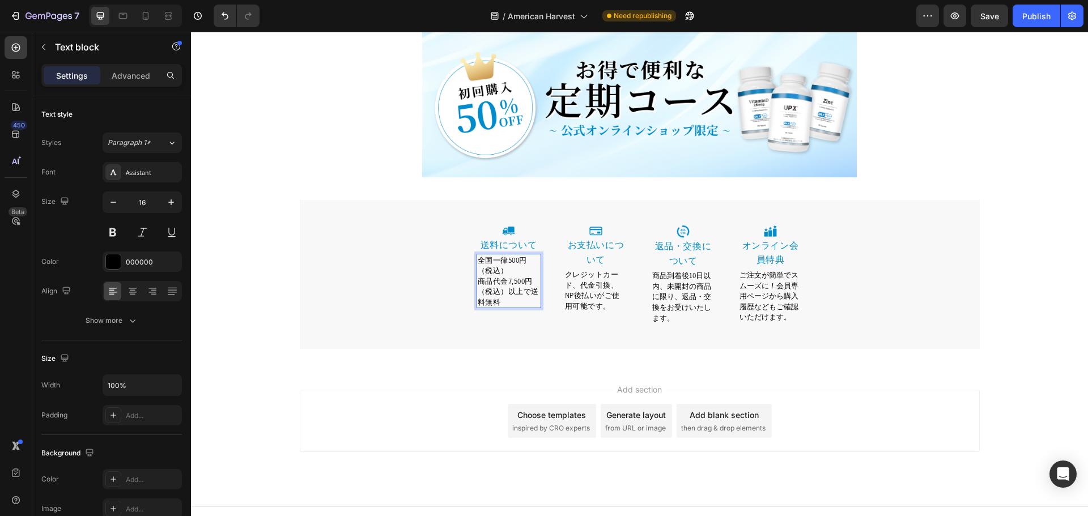
click at [481, 279] on span "商品代金7,500円（税込）以上で送料無料" at bounding box center [508, 292] width 61 height 31
click at [470, 279] on div "Image 送料について Heading 全国一律500円（税込） 商品代金7,500円（税込）以上で送料無料 Text block Row 0" at bounding box center [509, 266] width 78 height 97
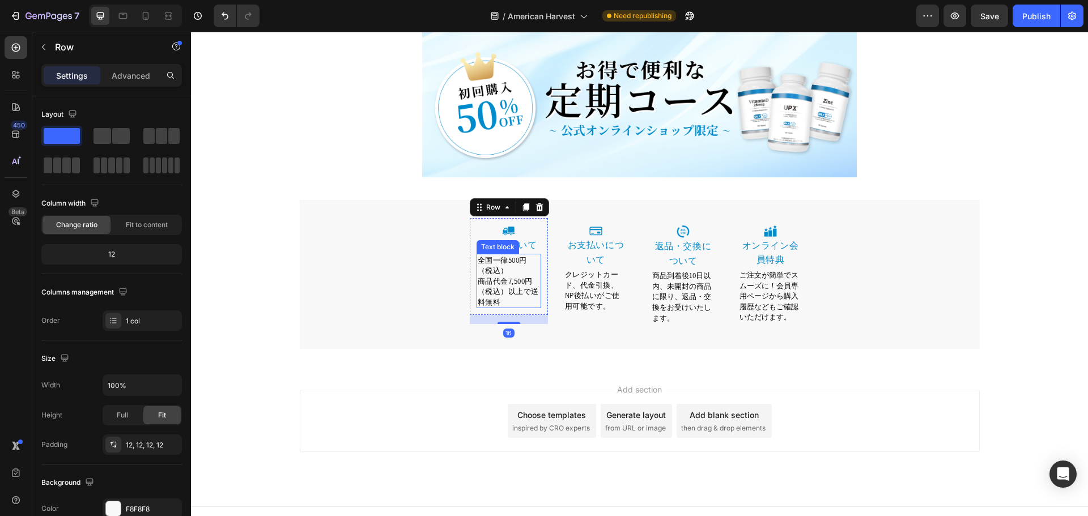
click at [481, 278] on span "商品代金7,500円（税込）以上で送料無料" at bounding box center [508, 292] width 61 height 31
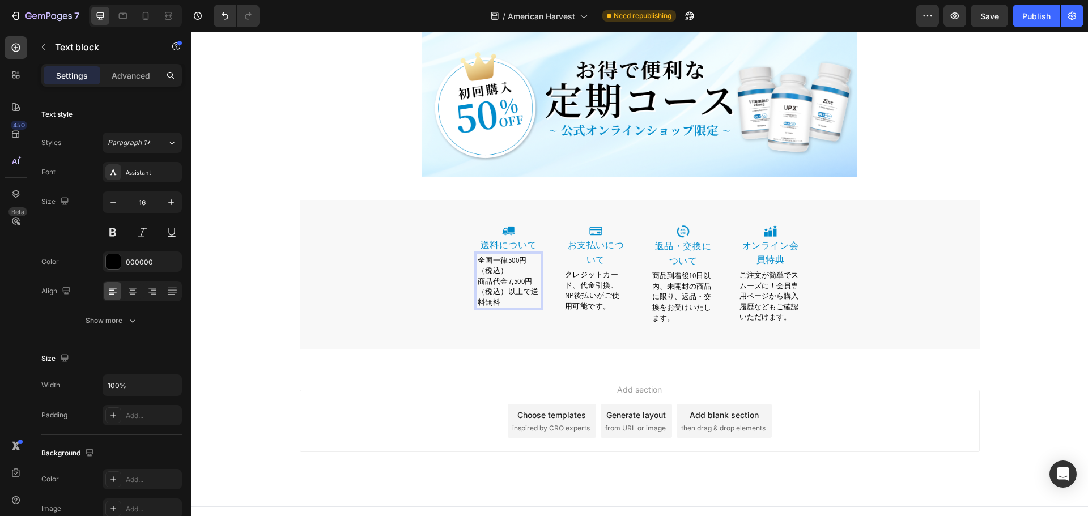
click at [478, 277] on span "商品代金7,500円（税込）以上で送料無料" at bounding box center [508, 292] width 61 height 31
click at [577, 281] on span "クレジットカード、代金引換、NP後払いがご使用可能です。" at bounding box center [592, 290] width 55 height 41
click at [613, 273] on span "クレジットカード、代金引換、NP後払いがご使用可能です。" at bounding box center [592, 290] width 55 height 41
click at [690, 279] on span "商品到着後10日以内、未開封の商品に限り、返品・交換をお受けいたします。" at bounding box center [681, 297] width 59 height 52
click at [665, 271] on span "商品到着後10日以内、未開封の商品に限り、返品・交換をお受けいたします。" at bounding box center [681, 297] width 59 height 52
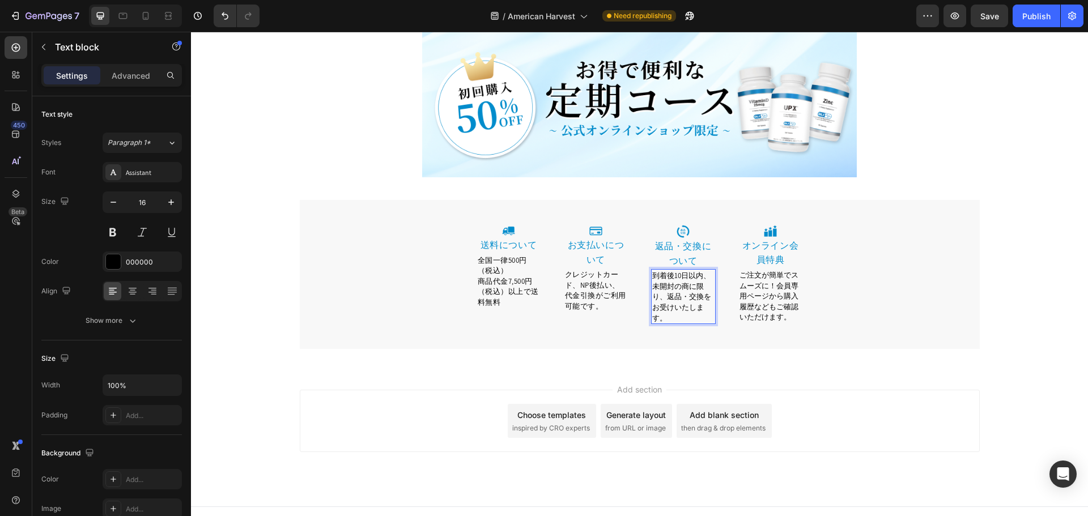
scroll to position [6765, 0]
click at [750, 282] on span "ご注文が簡単でスムーズに！会員専用ページから購入履歴などもご確認いただけます。" at bounding box center [768, 297] width 59 height 52
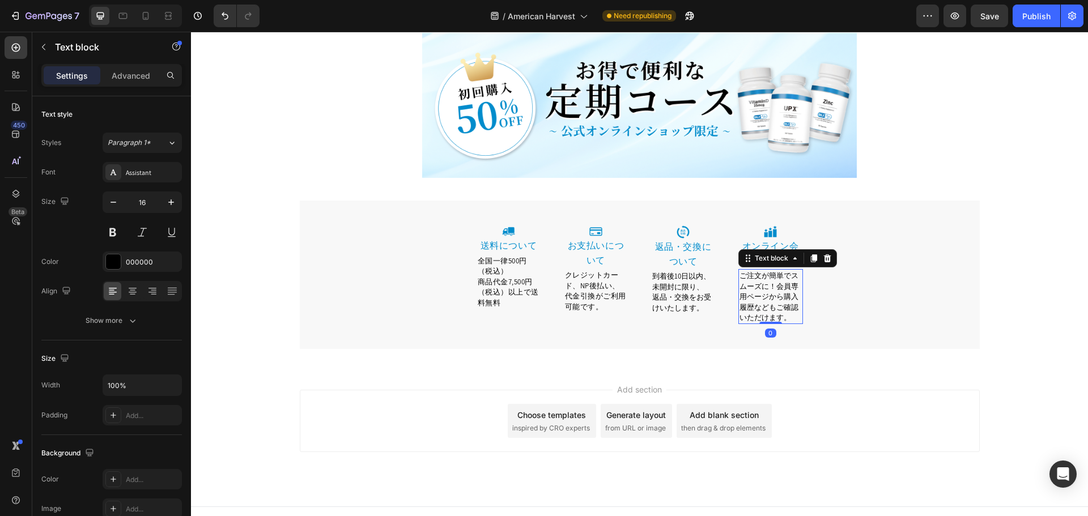
click at [770, 271] on span "ご注文が簡単でスムーズに！会員専用ページから購入履歴などもご確認いただけます。" at bounding box center [768, 297] width 59 height 52
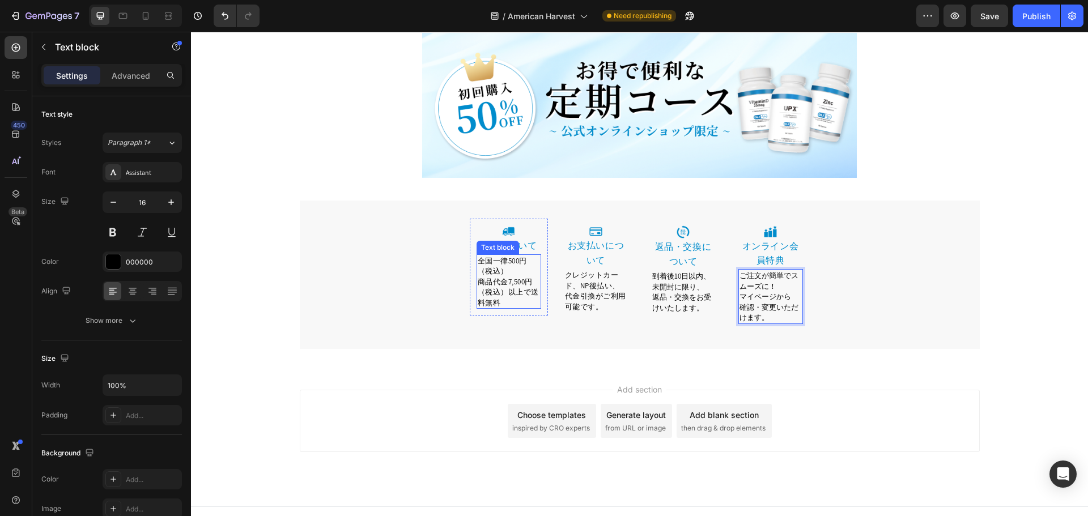
click at [520, 283] on span "商品代金7,500円（税込）以上で送料無料" at bounding box center [508, 292] width 61 height 31
click at [613, 275] on span "クレジットカード、NP後払い、代金引換がご利用可能です。" at bounding box center [595, 290] width 61 height 41
click at [615, 270] on p "クレジットカード、NP後払い、代金引換がご利用可能です。" at bounding box center [596, 291] width 62 height 42
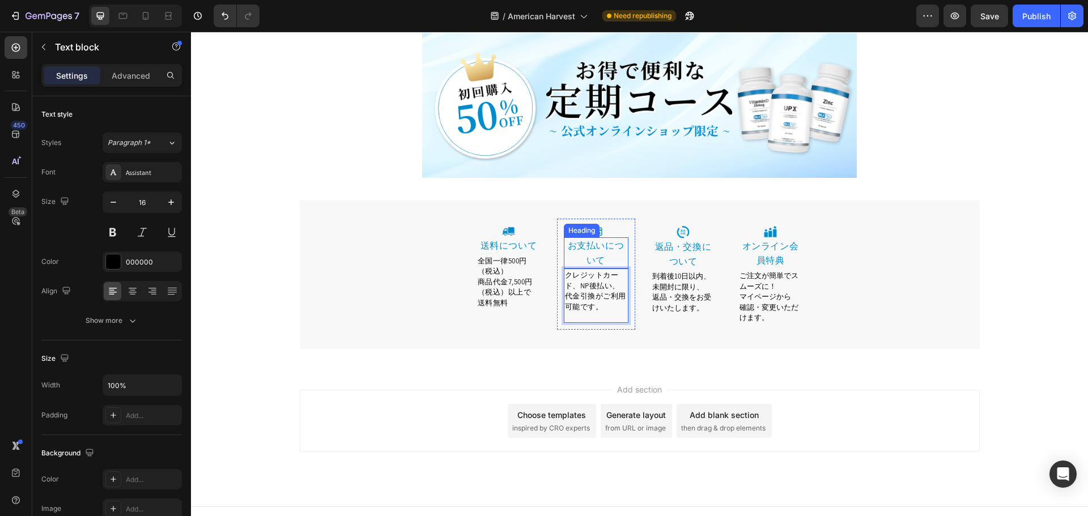
click at [623, 242] on h2 "お支払いについて" at bounding box center [596, 252] width 65 height 31
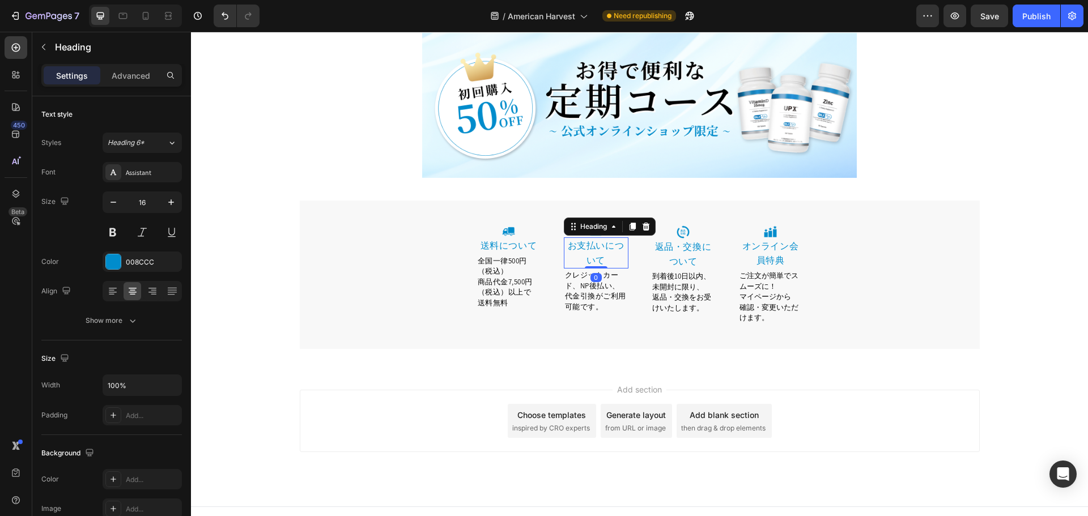
click at [610, 240] on link "お支払いについて" at bounding box center [596, 253] width 57 height 27
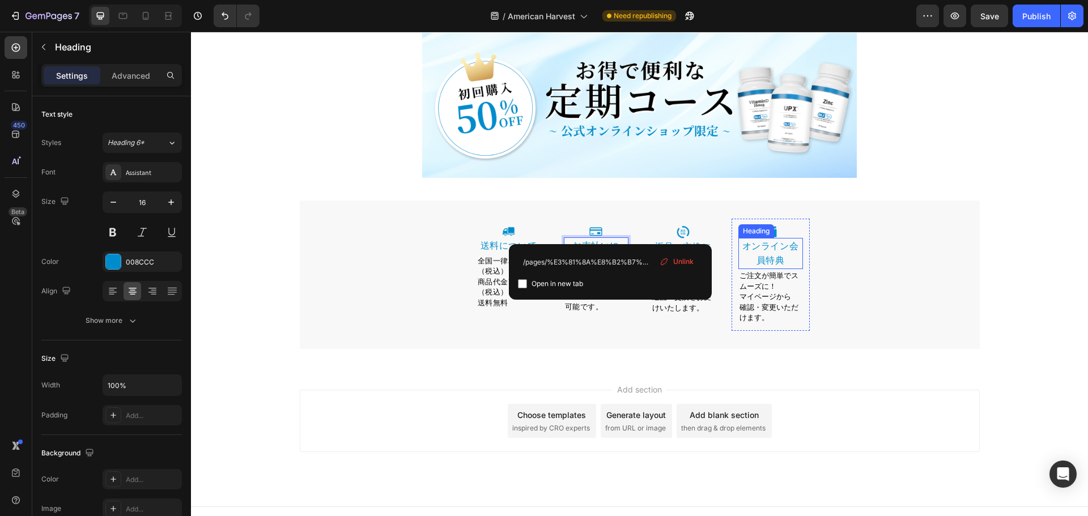
click at [753, 240] on link "オンライン会員特典" at bounding box center [770, 253] width 57 height 27
click at [783, 240] on link "オンライン会員特典" at bounding box center [770, 253] width 57 height 27
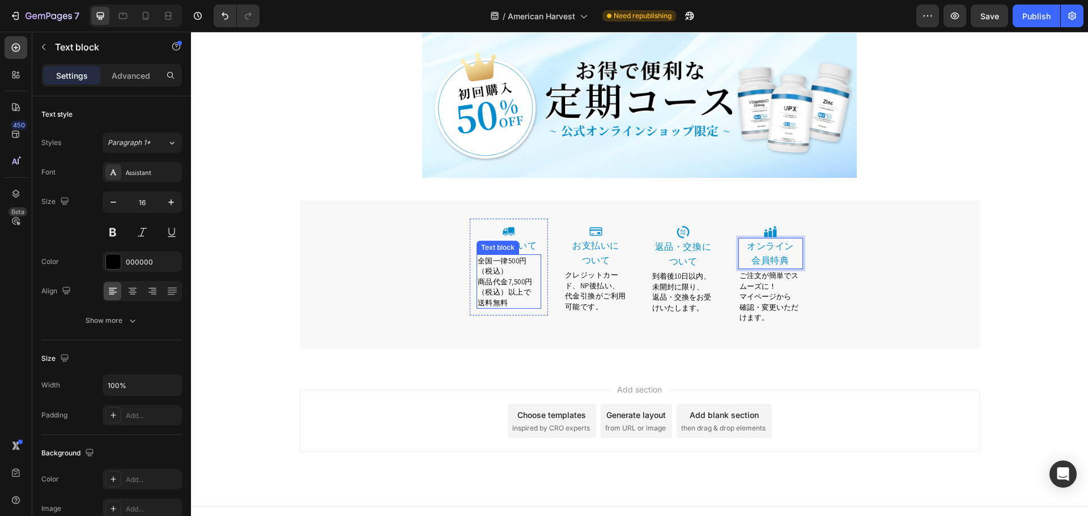
click at [505, 277] on span "商品代金7,500円（税込）以上で" at bounding box center [505, 287] width 55 height 20
click at [766, 292] on span "マイページから" at bounding box center [765, 297] width 52 height 10
click at [507, 283] on div "全国一律500円（税込） 商品代金7,500円（税込）以上で 送料無料" at bounding box center [509, 281] width 65 height 55
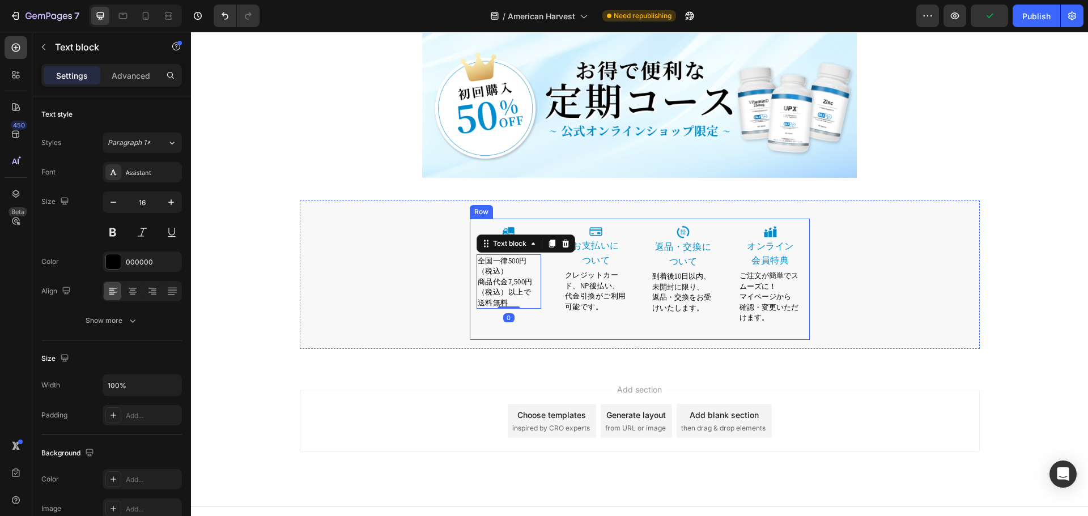
click at [526, 316] on div "Image 送料について Heading 全国一律500円（税込） 商品代金7,500円（税込）以上で 送料無料 Text block 0 Row" at bounding box center [509, 279] width 78 height 121
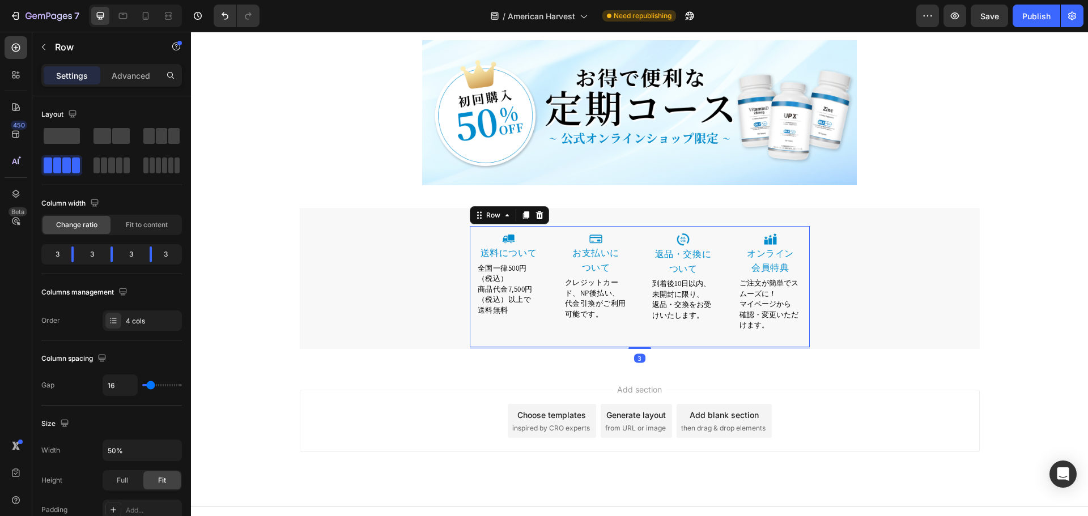
scroll to position [6756, 0]
drag, startPoint x: 640, startPoint y: 334, endPoint x: 642, endPoint y: 325, distance: 9.9
click at [642, 325] on div "Image 送料について Heading 全国一律500円（税込） 商品代金7,500円（税込）以上で 送料無料 Text block Row Image ⁠…" at bounding box center [640, 288] width 340 height 121
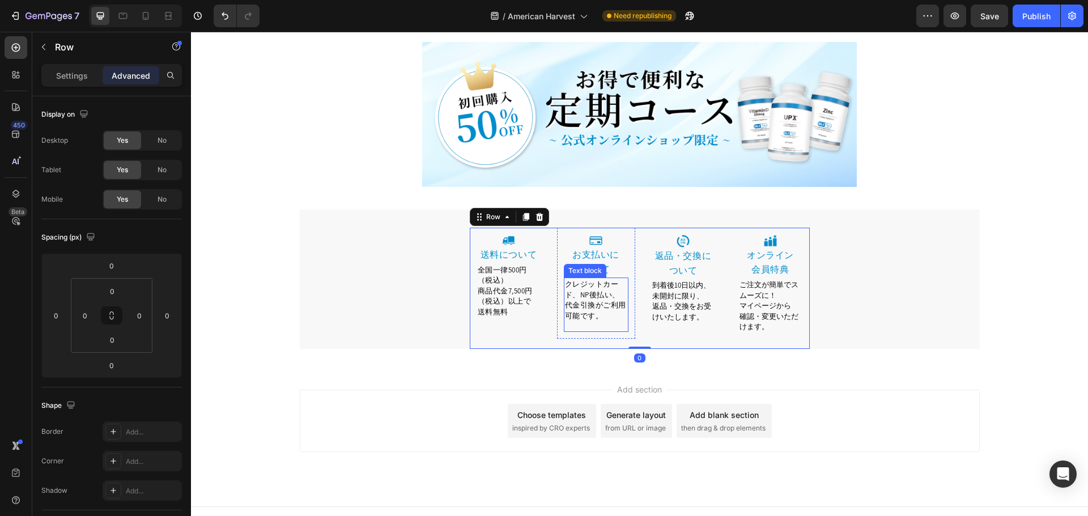
click at [602, 300] on p "代金引換がご利用可能です。" at bounding box center [596, 310] width 62 height 21
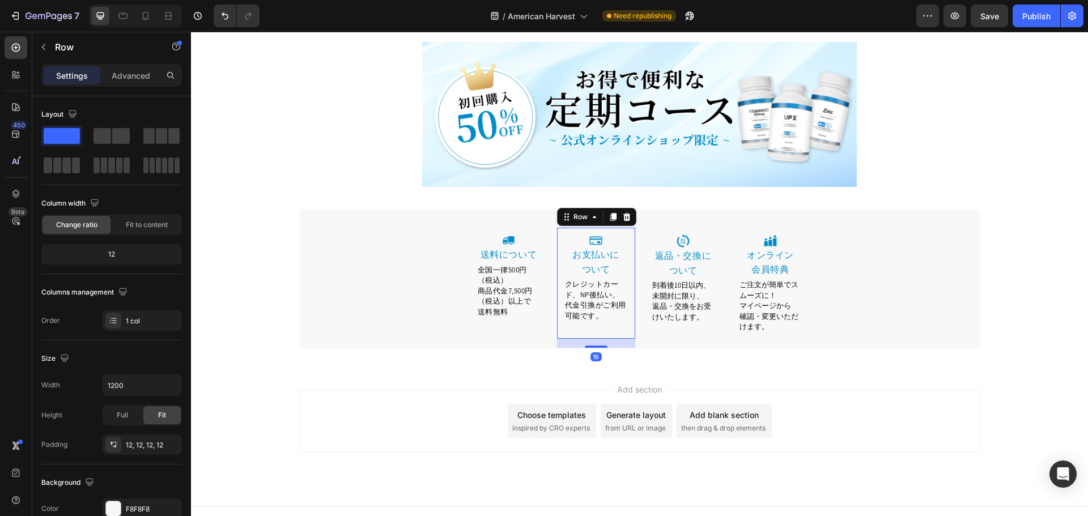
click at [614, 322] on div "Image ⁠⁠⁠⁠⁠⁠⁠ お支払いに ついて Heading クレジットカード、NP後払い、 代金引換がご利用可能です。 Text block Row 16" at bounding box center [596, 283] width 78 height 111
drag, startPoint x: 598, startPoint y: 331, endPoint x: 601, endPoint y: 321, distance: 10.4
click at [601, 335] on div at bounding box center [596, 336] width 23 height 3
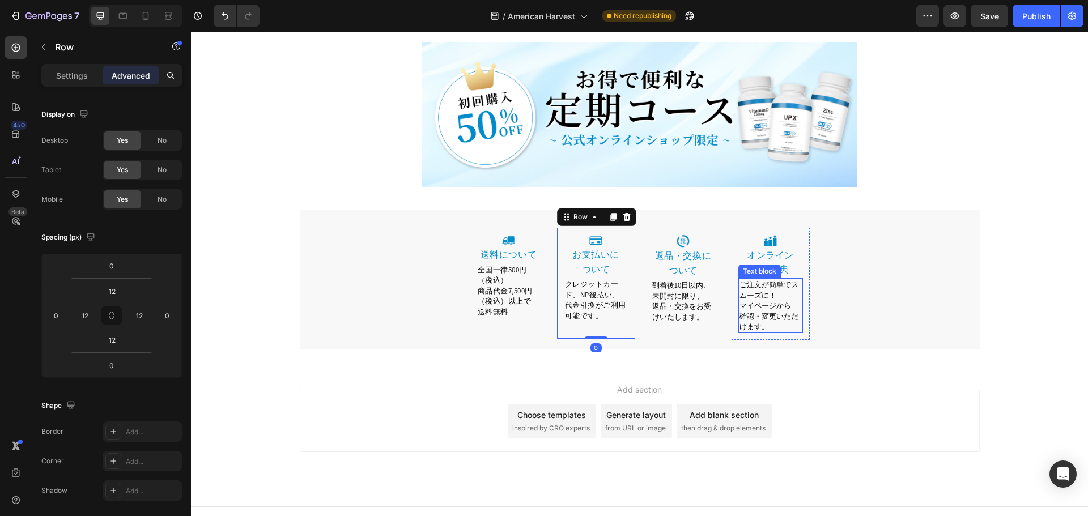
click at [772, 312] on span "確認・変更いただけます。" at bounding box center [768, 322] width 59 height 20
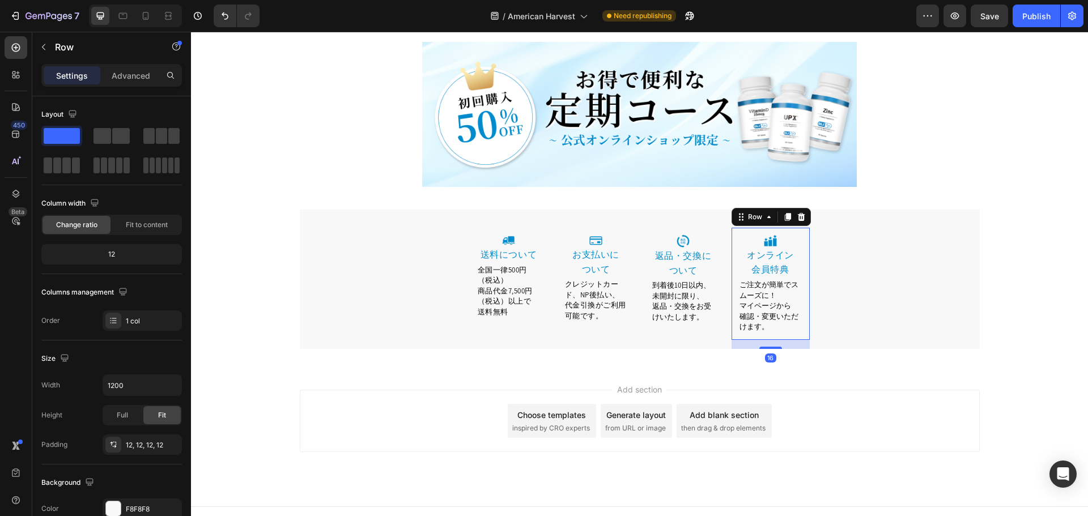
click at [777, 322] on div "Image ⁠⁠⁠⁠⁠⁠⁠ オンライン 会員特典 Heading ご注文が簡単でスムーズに！ マイページから 確認・変更いただけます。 Text block …" at bounding box center [771, 284] width 78 height 112
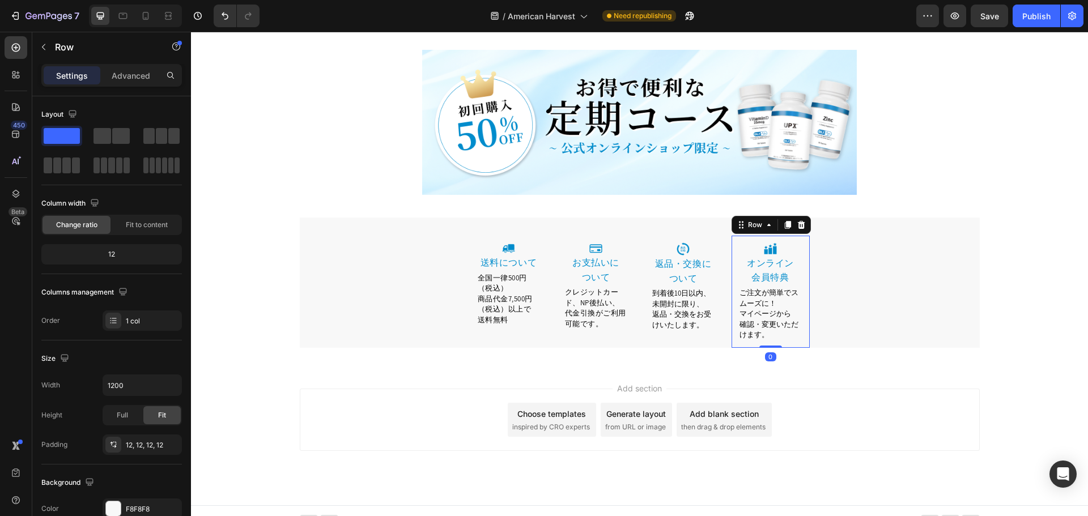
scroll to position [6747, 0]
drag, startPoint x: 771, startPoint y: 333, endPoint x: 770, endPoint y: 324, distance: 9.1
click at [770, 324] on div "Image ⁠⁠⁠⁠⁠⁠⁠ オンライン 会員特典 Heading ご注文が簡単でスムーズに！ マイページから 確認・変更いただけます。 Text block …" at bounding box center [771, 293] width 78 height 112
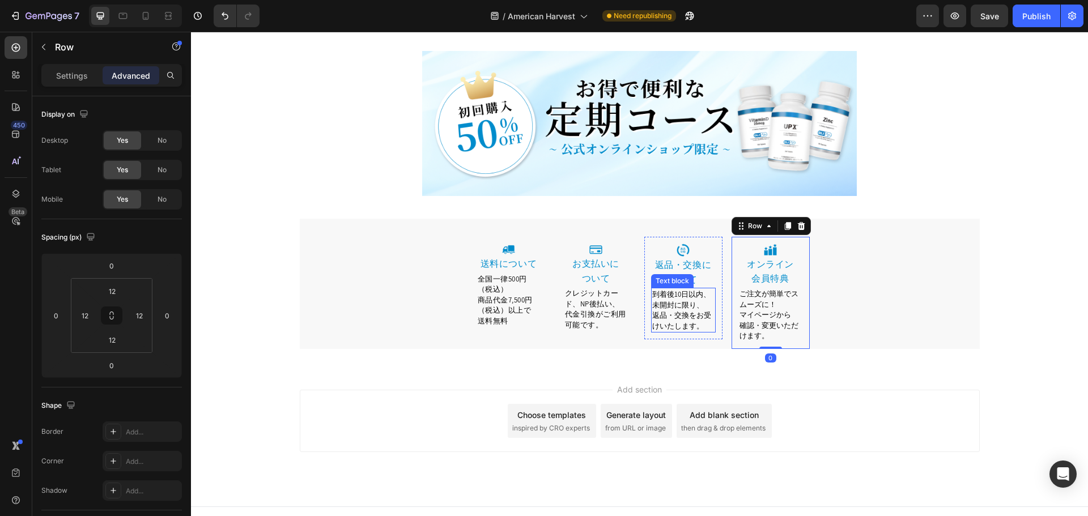
click at [674, 311] on span "返品・交換をお受けいたします。" at bounding box center [681, 321] width 59 height 20
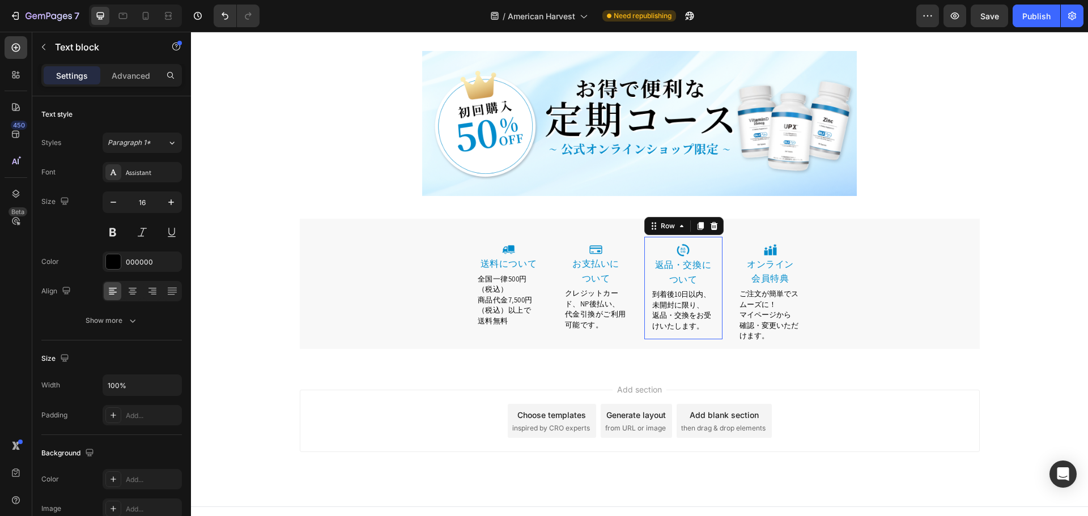
click at [692, 322] on div "Image 返品・交換について Heading 到着後10日以内、未開封に限り、 返品・交換をお受けいたします。 Text block Row 0" at bounding box center [683, 288] width 78 height 103
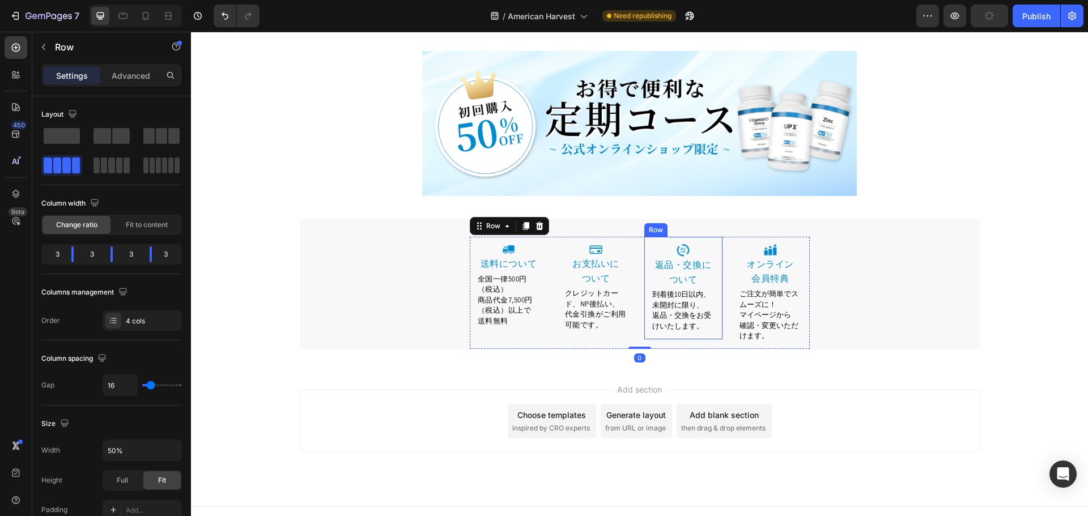
click at [687, 321] on div "Image 返品・交換について Heading 到着後10日以内、未開封に限り、 返品・交換をお受けいたします。 Text block Row" at bounding box center [683, 288] width 78 height 103
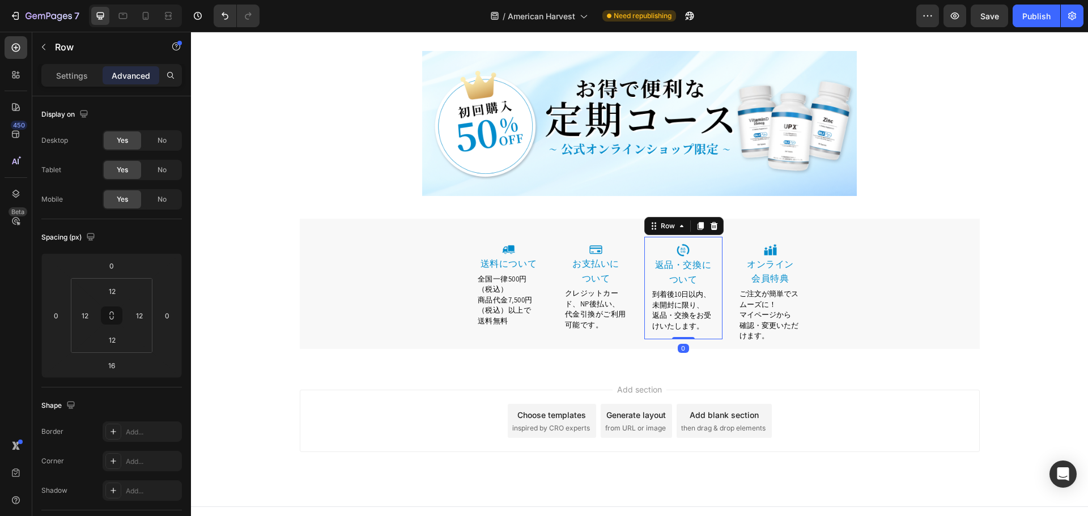
drag, startPoint x: 686, startPoint y: 332, endPoint x: 690, endPoint y: 322, distance: 10.9
click at [690, 322] on div "Image 返品・交換について Heading 到着後10日以内、未開封に限り、 返品・交換をお受けいたします。 Text block Row 0" at bounding box center [683, 288] width 78 height 103
type input "0"
click at [522, 295] on span "商品代金7,500円（税込）以上で" at bounding box center [505, 305] width 55 height 20
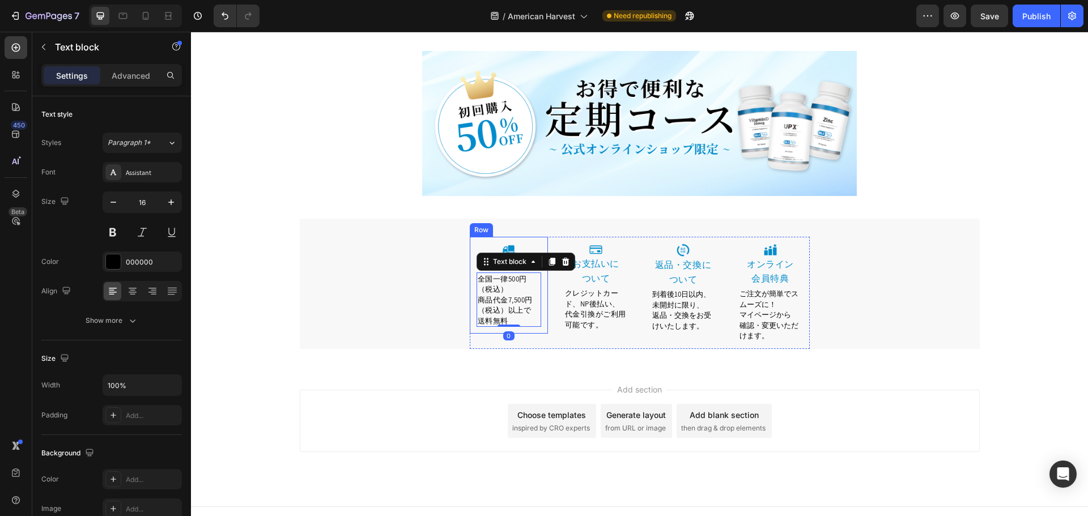
click at [521, 318] on div "Image 送料について Heading 全国一律500円（税込） 商品代金7,500円（税込）以上で 送料無料 Text block 0 Row" at bounding box center [509, 285] width 78 height 97
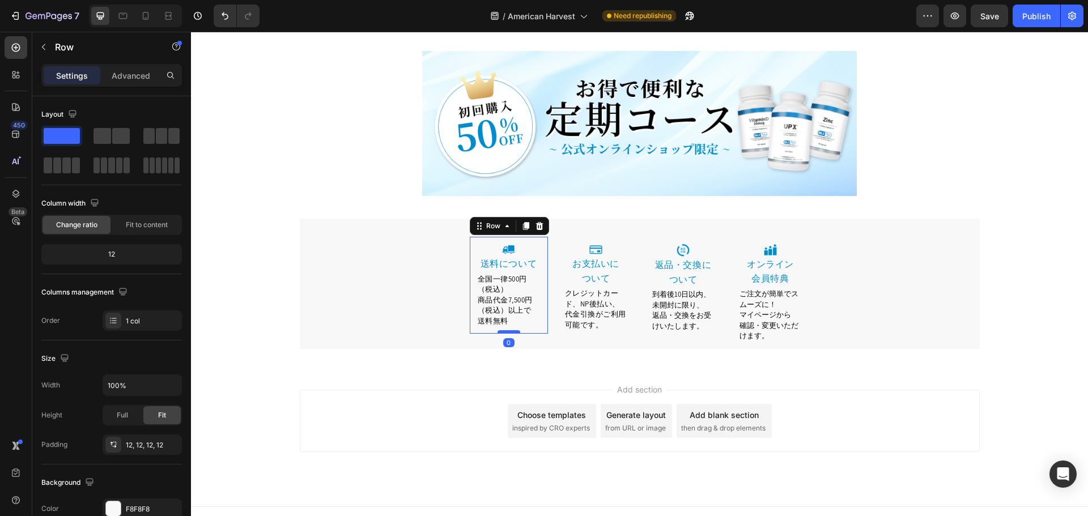
drag, startPoint x: 511, startPoint y: 328, endPoint x: 513, endPoint y: 318, distance: 9.9
click at [513, 330] on div at bounding box center [509, 331] width 23 height 3
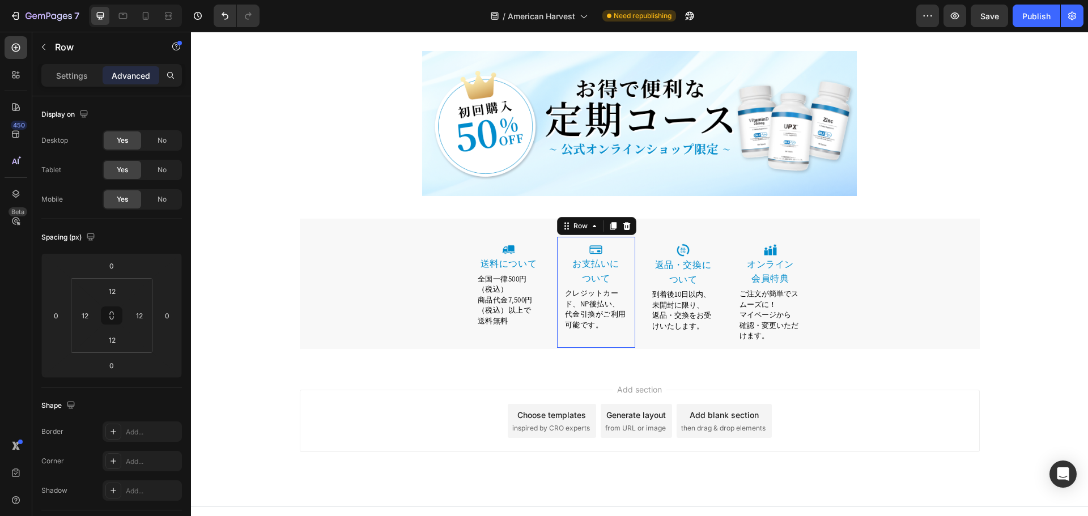
click at [625, 313] on div "Image ⁠⁠⁠⁠⁠⁠⁠ お支払いに ついて Heading クレジットカード、NP後払い、 代金引換がご利用可能です。 Text block Row 0" at bounding box center [596, 292] width 78 height 111
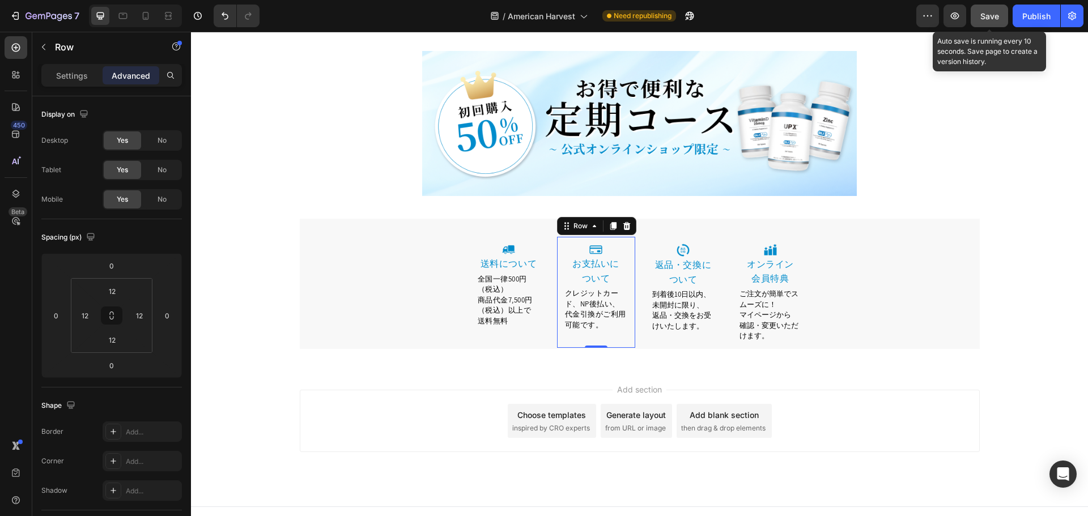
click at [1001, 11] on button "Save" at bounding box center [989, 16] width 37 height 23
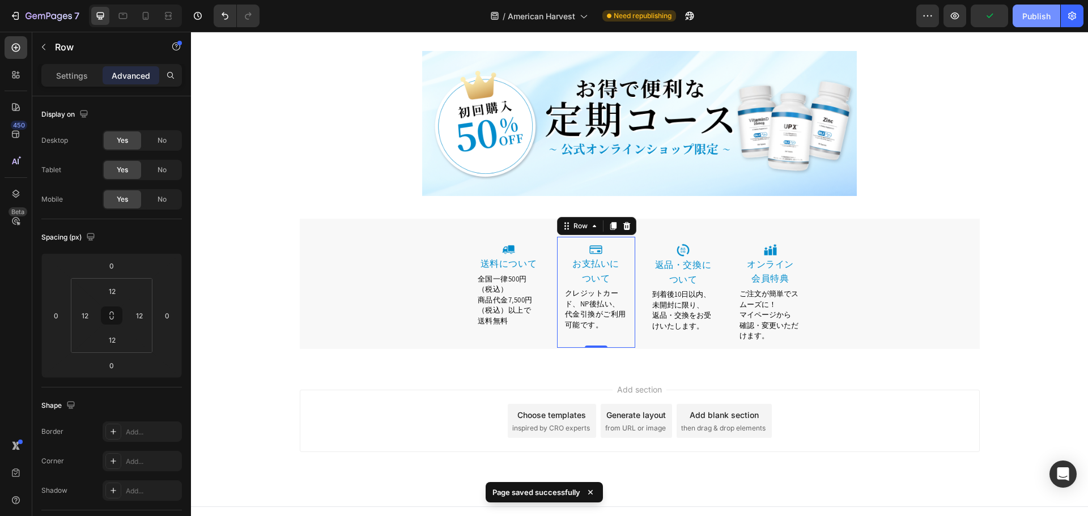
click at [1038, 24] on button "Publish" at bounding box center [1037, 16] width 48 height 23
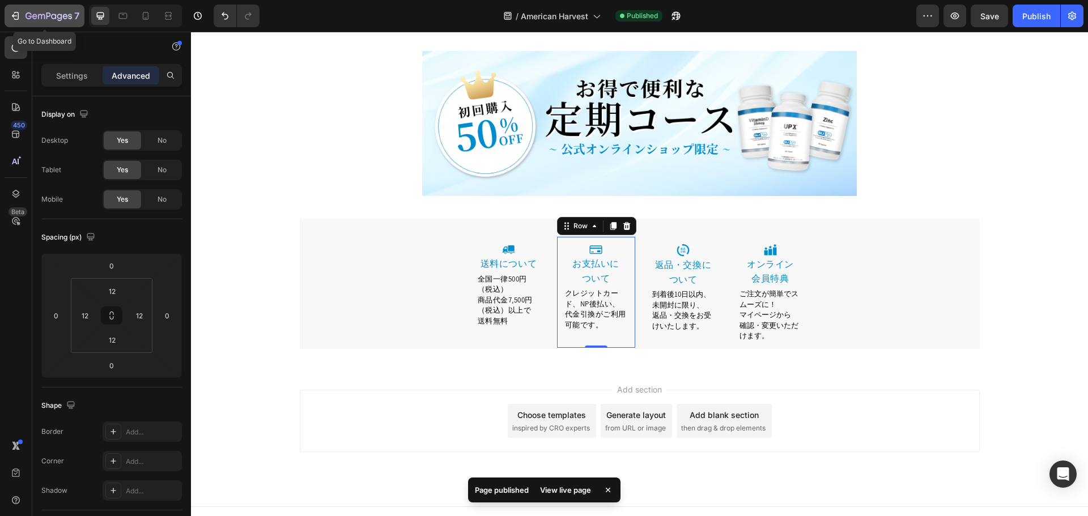
click at [11, 14] on icon "button" at bounding box center [15, 15] width 11 height 11
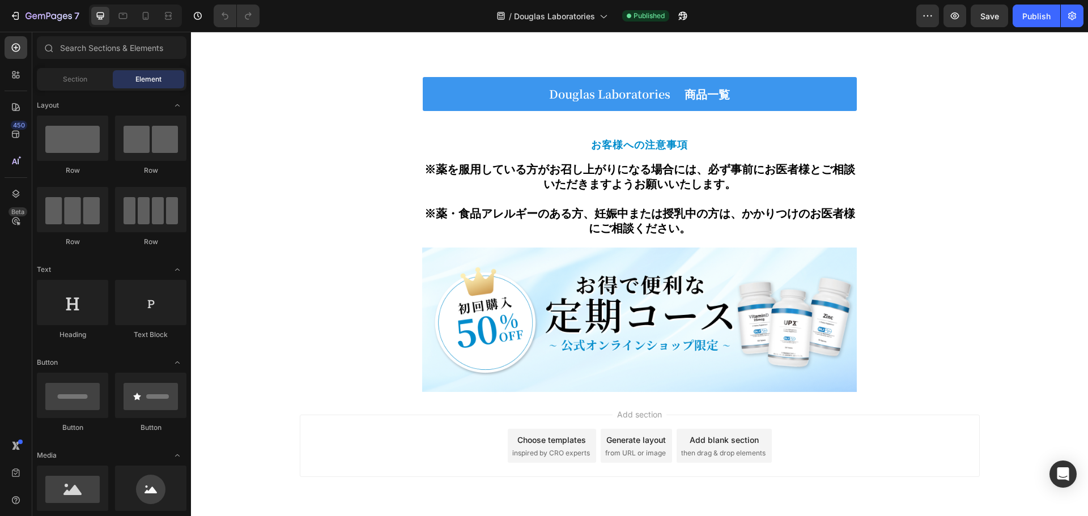
scroll to position [4074, 0]
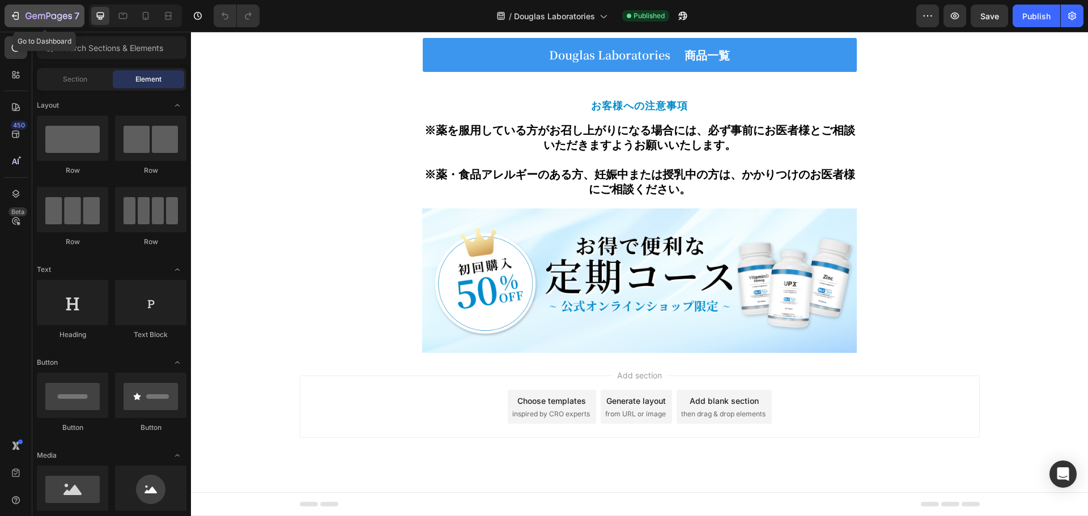
click at [21, 12] on div "7" at bounding box center [45, 16] width 70 height 14
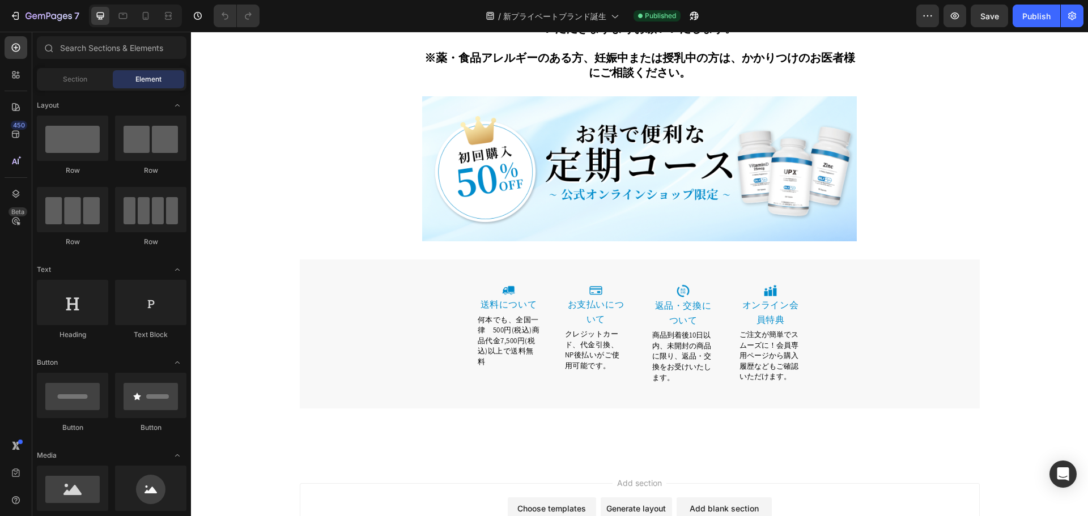
scroll to position [4966, 0]
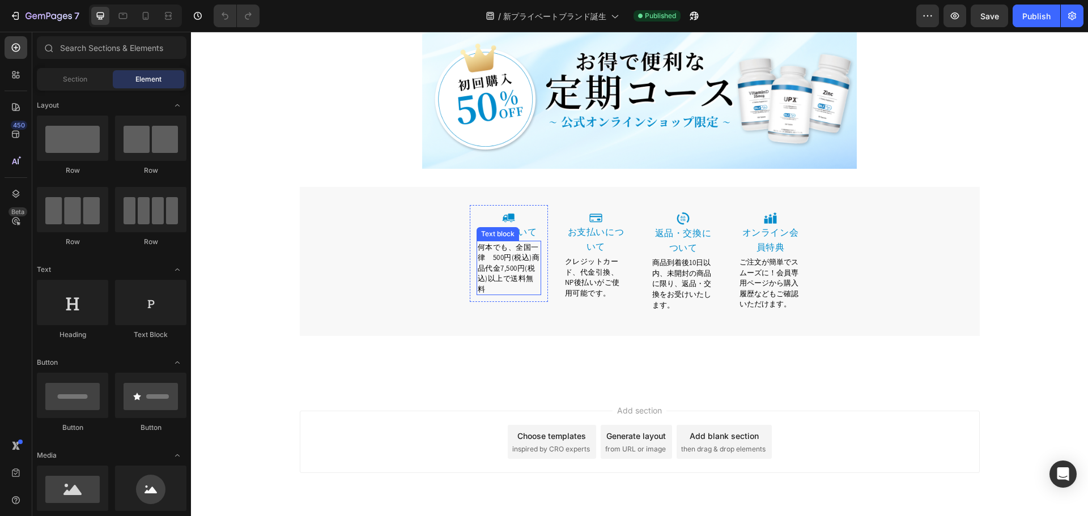
click at [511, 260] on div "何本でも、全国一律　500円(税込)商品代金7,500円(税込)以上で送料無料" at bounding box center [509, 268] width 65 height 55
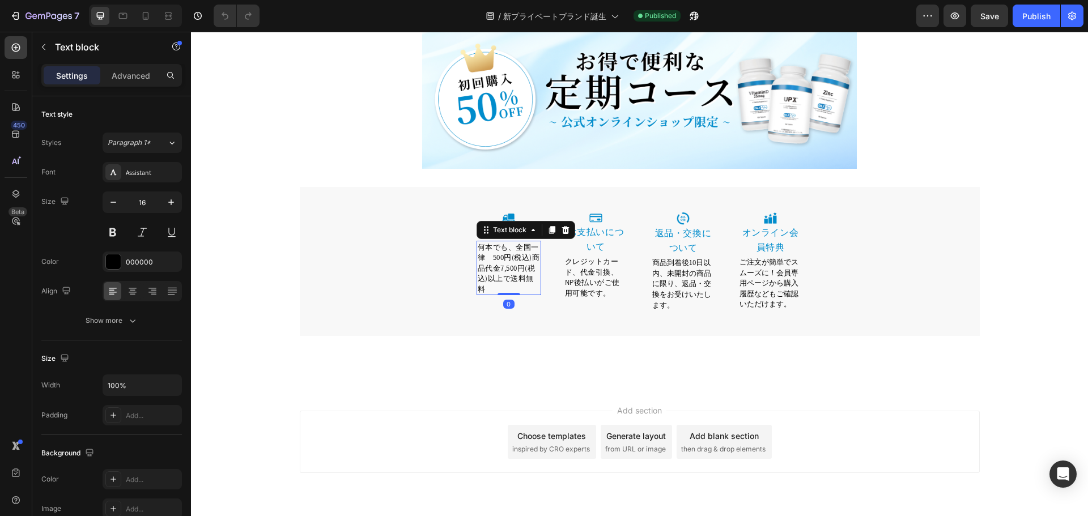
click at [514, 243] on span "何本でも、全国一律　500円(税込)商品代金7,500円(税込)以上で送料無料" at bounding box center [509, 269] width 62 height 52
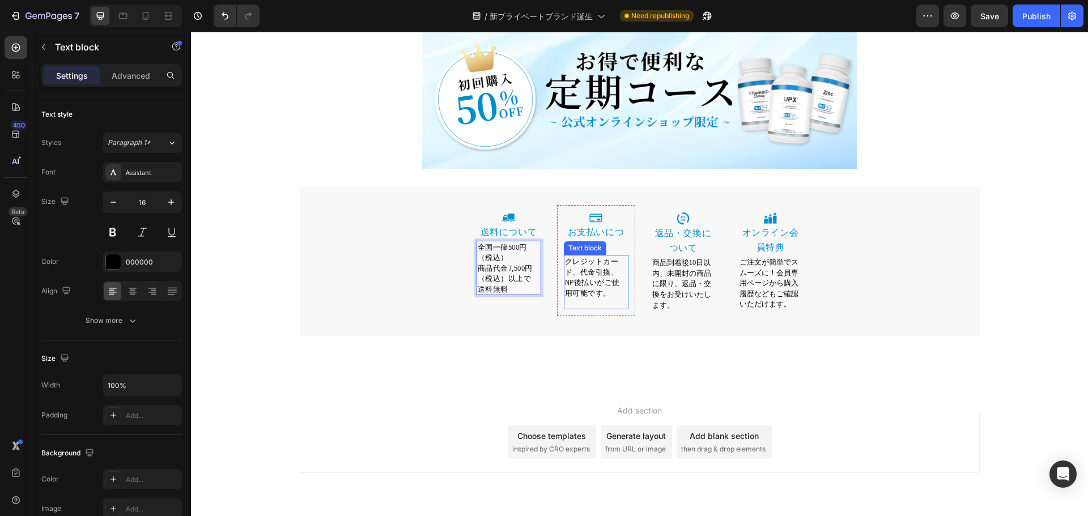
click at [600, 257] on span "クレジットカード、代金引換、NP後払いがご使用可能です。" at bounding box center [592, 277] width 55 height 41
click at [610, 226] on link "お支払いについて" at bounding box center [596, 239] width 57 height 27
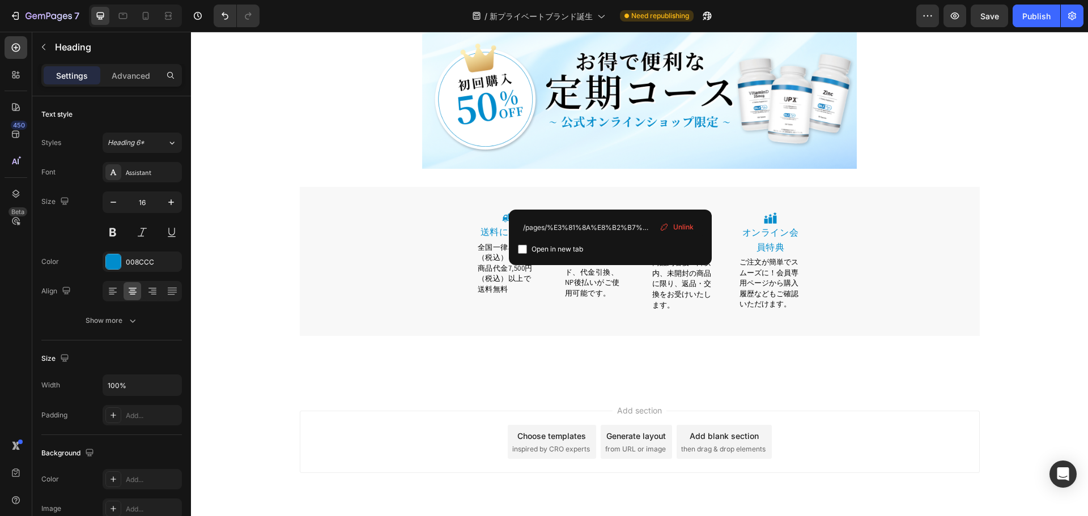
click at [612, 226] on link "お支払いについて" at bounding box center [596, 239] width 57 height 27
click at [690, 278] on div "Image 返品・交換について Heading 商品到着後10日以内、未開封の商品に限り、返品・交換をお受けいたします。 Text block Row" at bounding box center [683, 261] width 78 height 113
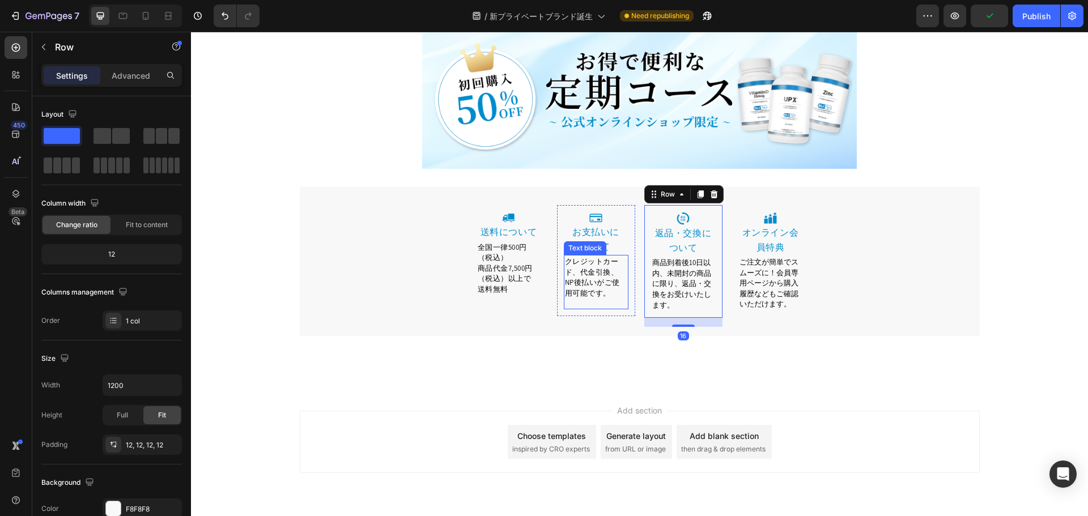
click at [597, 257] on p "クレジットカード、代金引換、NP後払いがご使用可能です。" at bounding box center [596, 277] width 62 height 42
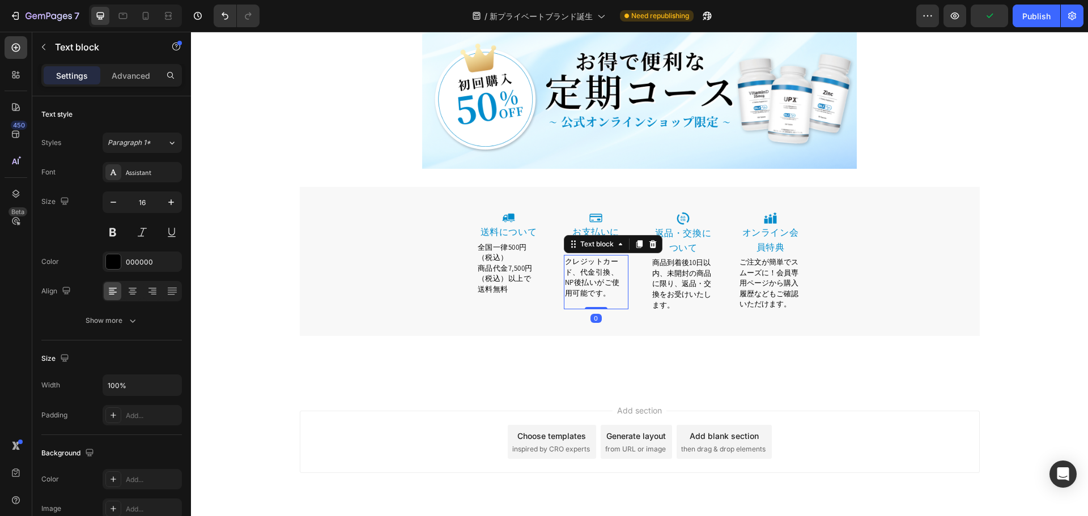
click at [609, 257] on span "クレジットカード、代金引換、NP後払いがご使用可能です。" at bounding box center [592, 277] width 55 height 41
click at [688, 258] on span "商品到着後10日以内、未開封の商品に限り、返品・交換をお受けいたします。" at bounding box center [681, 284] width 59 height 52
click at [662, 258] on span "商品到着後10日以内、未開封の商品に限り、返品・交換をお受けいたします。" at bounding box center [681, 284] width 59 height 52
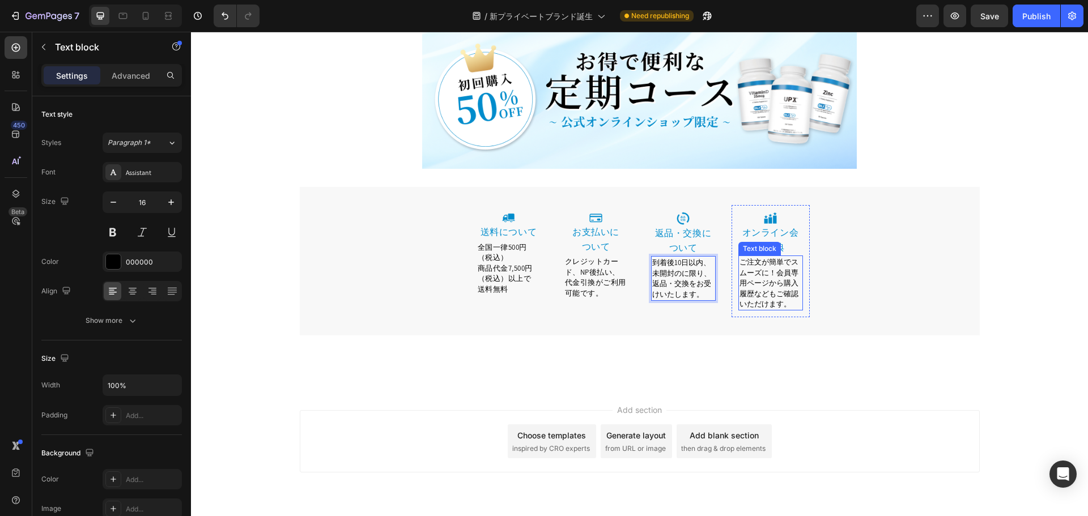
scroll to position [4965, 0]
click at [748, 258] on span "ご注文が簡単でスムーズに！会員専用ページから購入履歴などもご確認いただけます。" at bounding box center [768, 284] width 59 height 52
click at [773, 258] on span "ご注文が簡単でスムーズに！会員専用ページから購入履歴などもご確認いただけます。" at bounding box center [768, 284] width 59 height 52
click at [784, 226] on p "オンライン会員特典" at bounding box center [770, 240] width 62 height 29
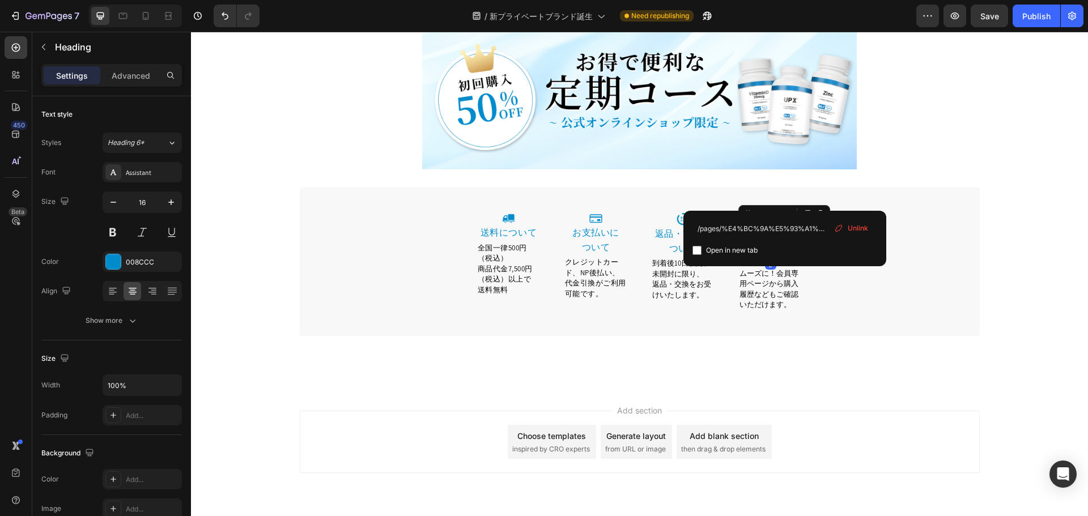
click at [786, 227] on link "オンライン会員特典" at bounding box center [770, 240] width 57 height 27
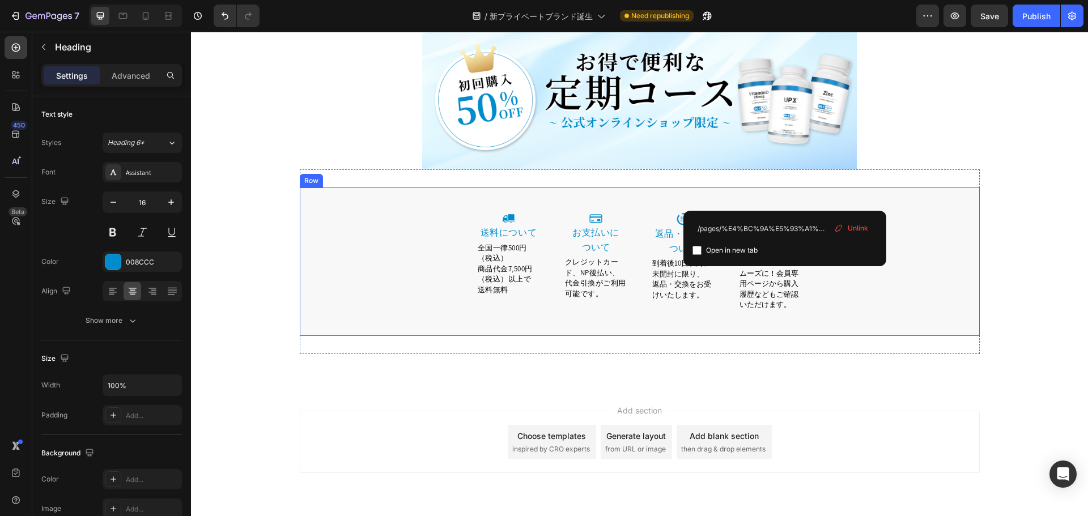
click at [764, 273] on span "ご注文が簡単でスムーズに！会員専用ページから購入履歴などもご確認いただけます。" at bounding box center [768, 284] width 59 height 52
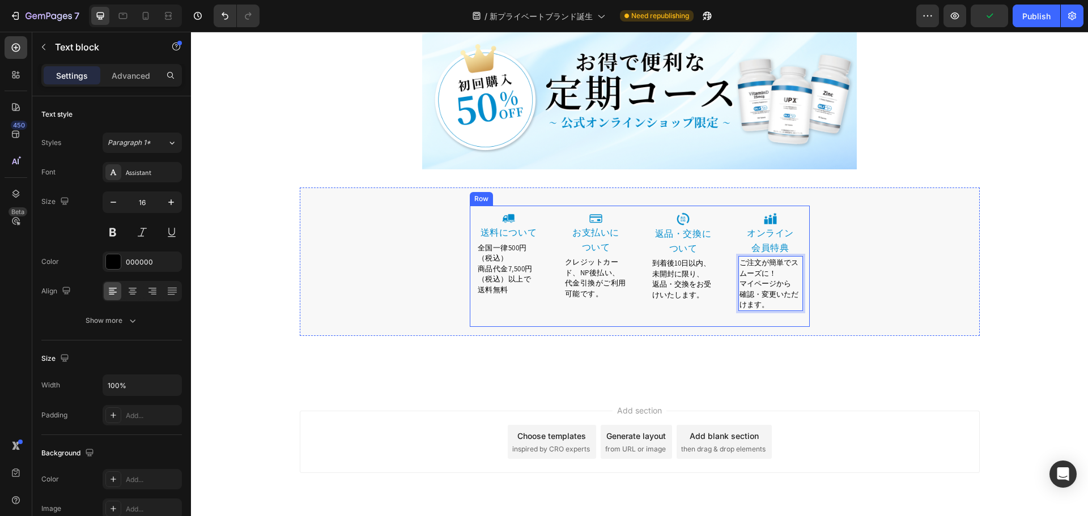
click at [512, 273] on div "Image 送料について Heading 全国一律500円（税込） 商品代金7,500円（税込）以上で 送料無料 Text block Row" at bounding box center [509, 266] width 78 height 121
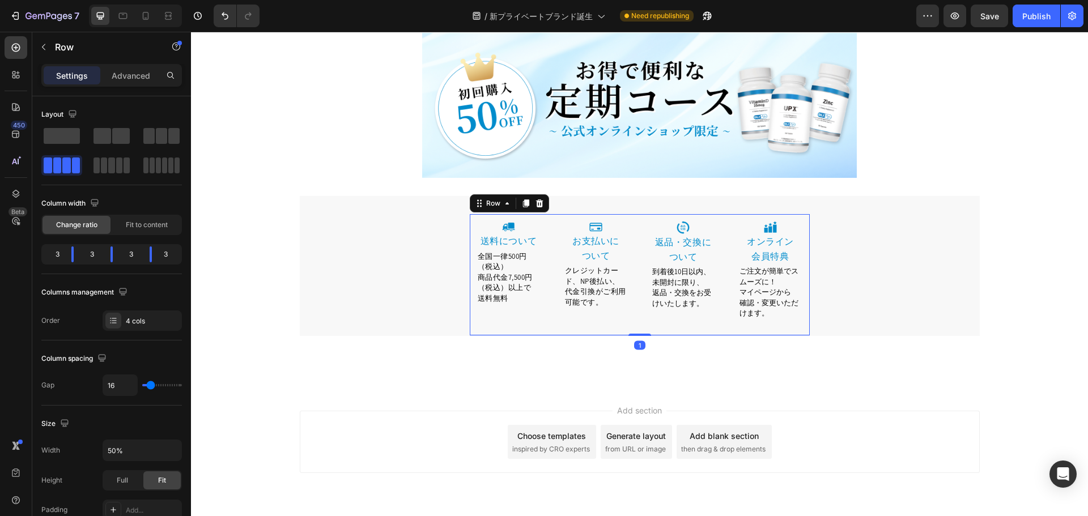
scroll to position [4956, 0]
drag, startPoint x: 640, startPoint y: 300, endPoint x: 640, endPoint y: 291, distance: 9.1
click at [640, 291] on div "Image 送料について Heading 全国一律500円（税込） 商品代金7,500円（税込）以上で 送料無料 Text block Row Image ⁠…" at bounding box center [640, 275] width 340 height 121
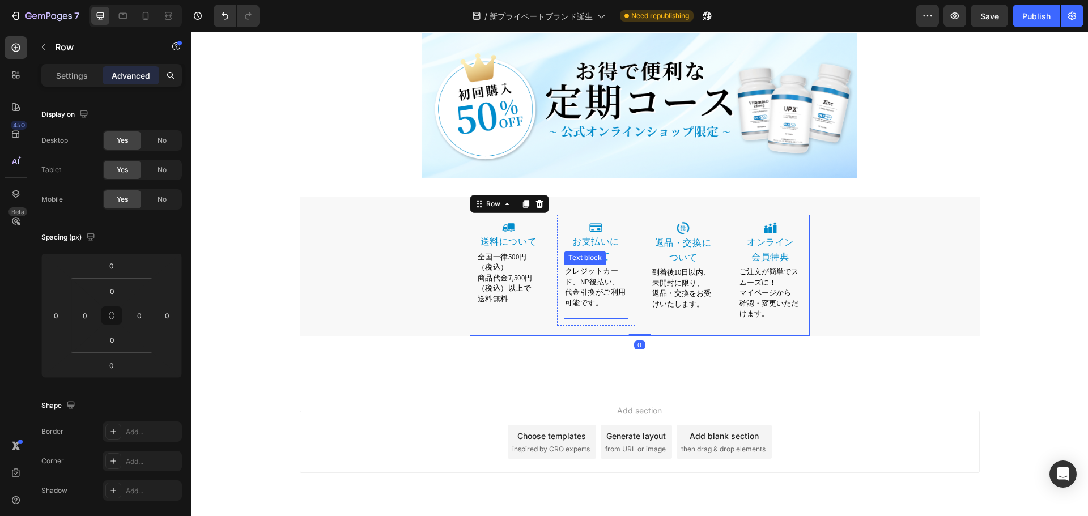
click at [602, 287] on p "代金引換がご利用可能です。" at bounding box center [596, 297] width 62 height 21
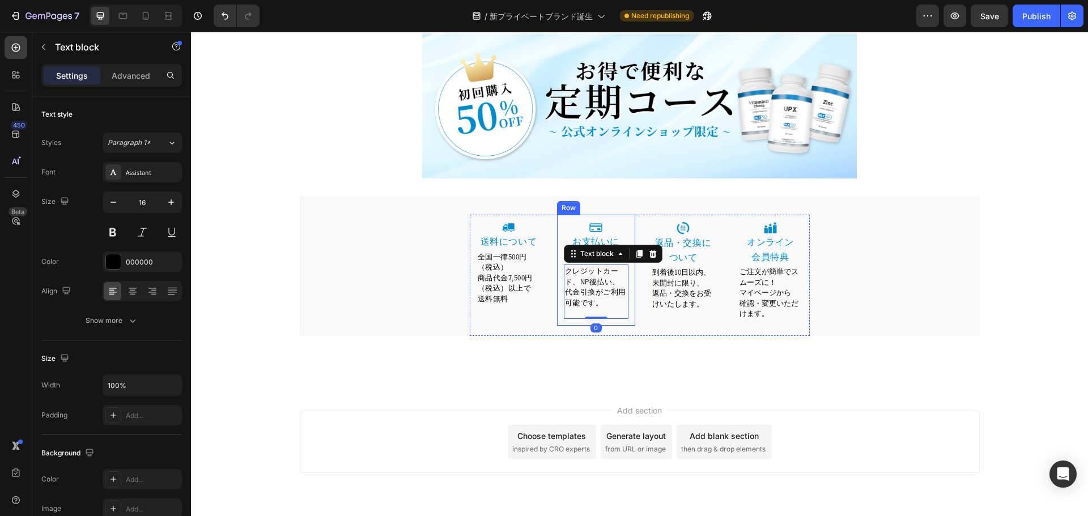
click at [617, 290] on div "Image ⁠⁠⁠⁠⁠⁠⁠ お支払いに ついて Heading クレジットカード、NP後払い、 代金引換がご利用可能です。 Text block 0 Row" at bounding box center [596, 270] width 78 height 111
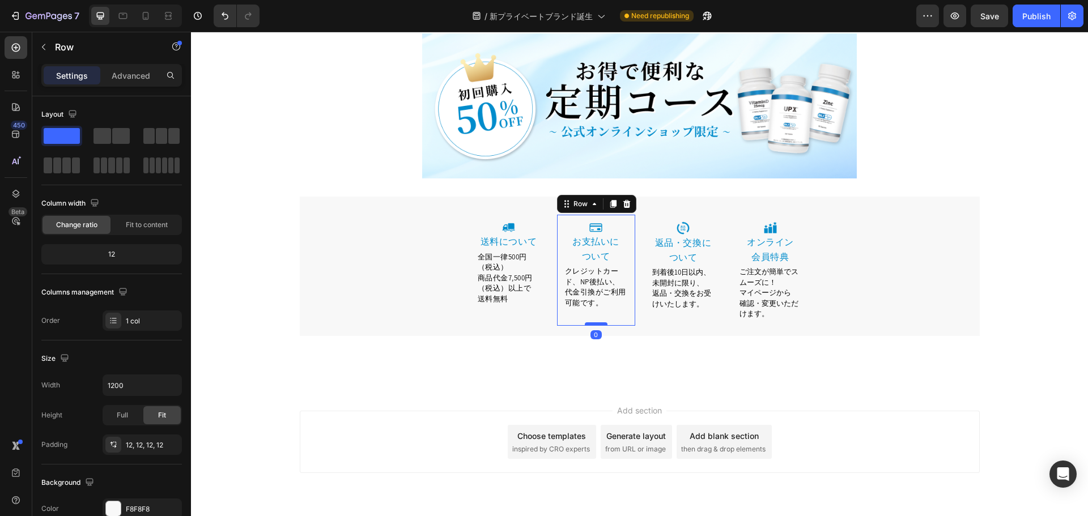
drag, startPoint x: 597, startPoint y: 299, endPoint x: 600, endPoint y: 290, distance: 9.5
click at [600, 322] on div at bounding box center [596, 323] width 23 height 3
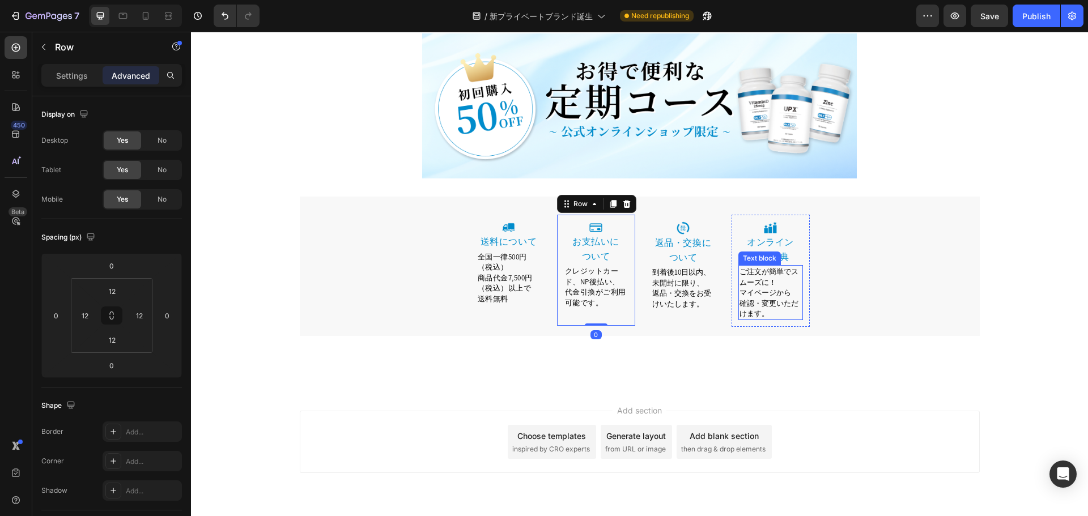
click at [763, 299] on span "確認・変更いただけます。" at bounding box center [768, 309] width 59 height 20
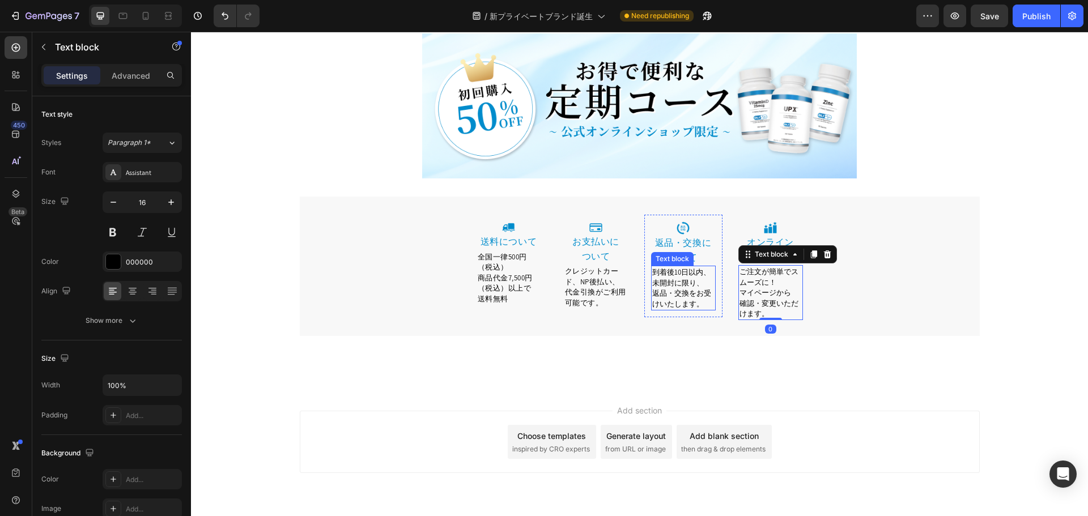
click at [700, 288] on p "返品・交換をお受けいたします。" at bounding box center [683, 298] width 62 height 21
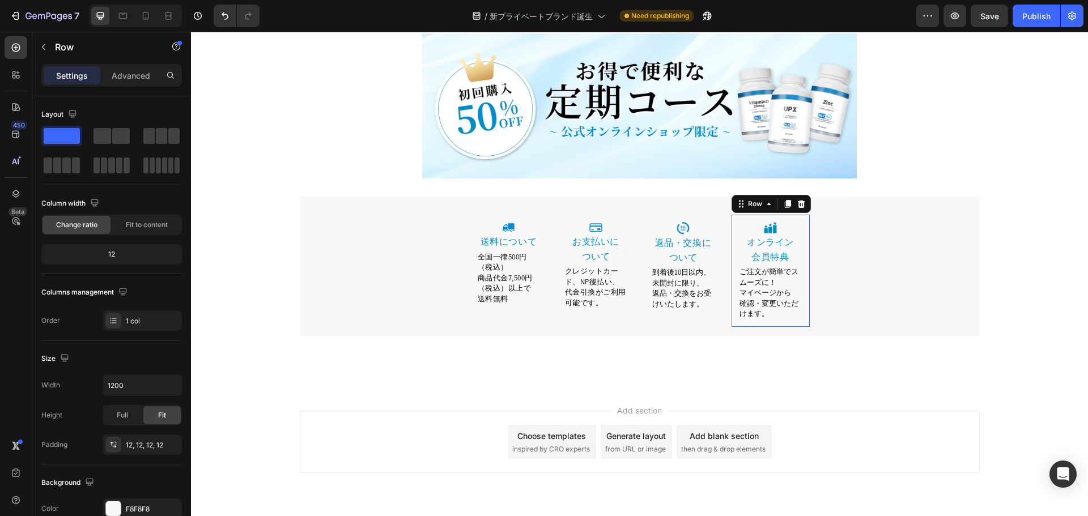
click at [781, 287] on div "Image ⁠⁠⁠⁠⁠⁠⁠ オンライン 会員特典 Heading ご注文が簡単でスムーズに！ マイページから 確認・変更いただけます。 Text block …" at bounding box center [771, 271] width 78 height 112
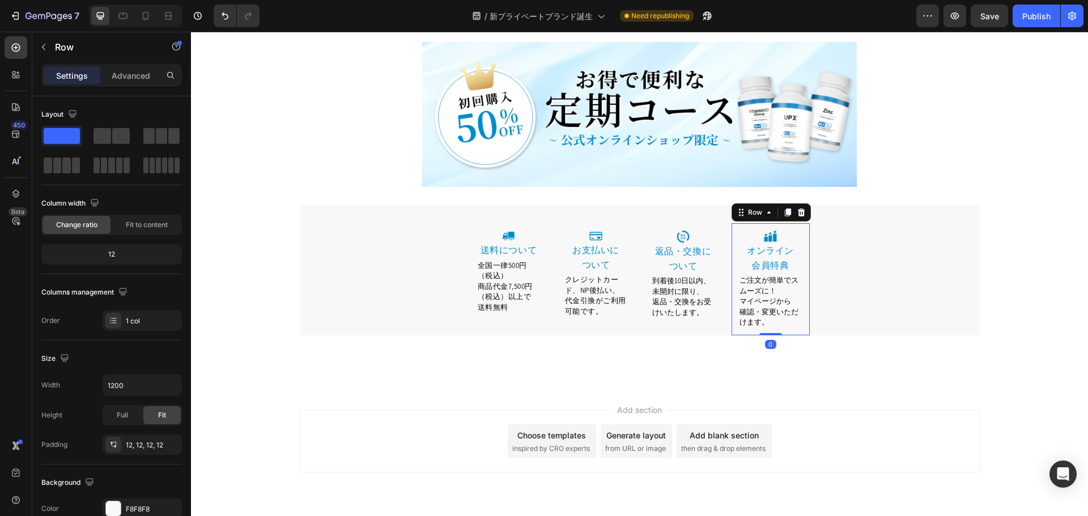
scroll to position [4947, 0]
drag, startPoint x: 773, startPoint y: 299, endPoint x: 773, endPoint y: 289, distance: 9.6
click at [773, 289] on div "Image ⁠⁠⁠⁠⁠⁠⁠ オンライン 会員特典 Heading ご注文が簡単でスムーズに！ マイページから 確認・変更いただけます。 Text block …" at bounding box center [771, 280] width 78 height 112
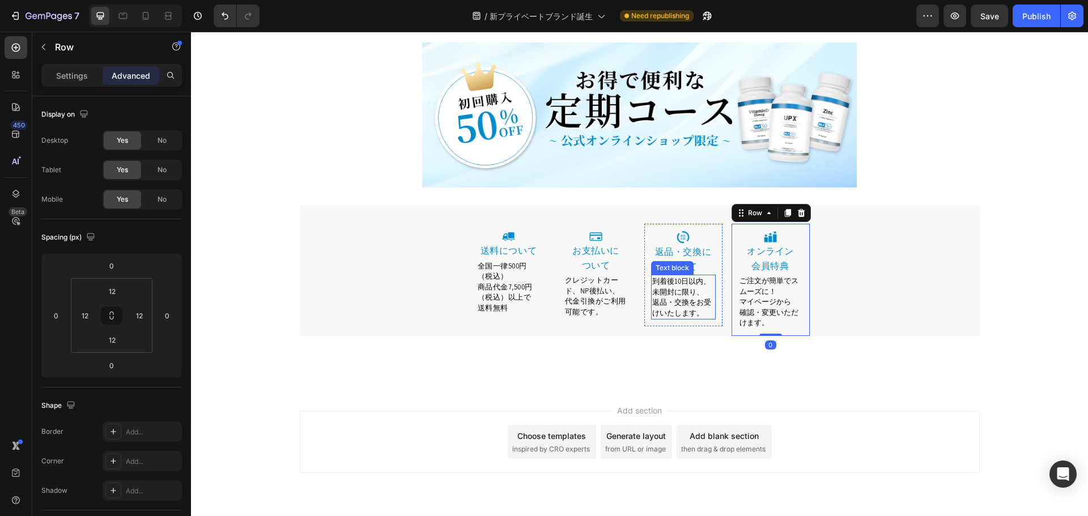
click at [690, 297] on span "返品・交換をお受けいたします。" at bounding box center [681, 307] width 59 height 20
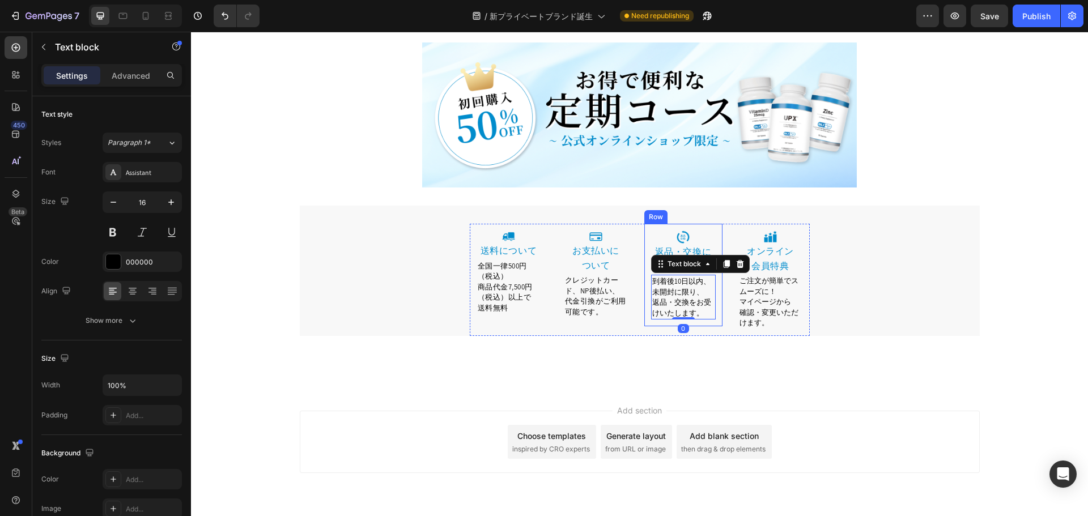
click at [690, 286] on div "Image 返品・交換について Heading 到着後10日以内、未開封に限り、 返品・交換をお受けいたします。 Text block 0 Row" at bounding box center [683, 275] width 78 height 103
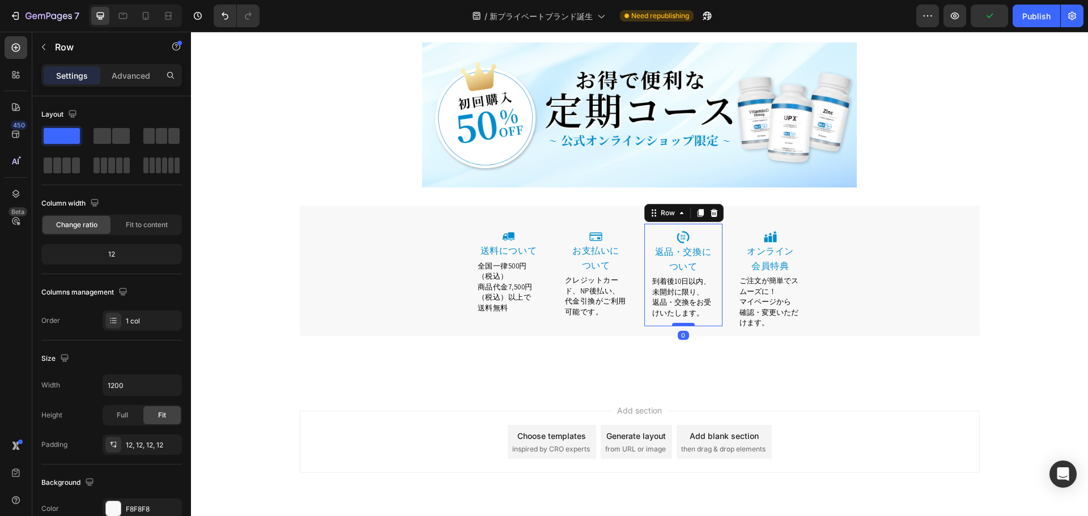
drag, startPoint x: 685, startPoint y: 299, endPoint x: 685, endPoint y: 290, distance: 9.1
click at [685, 323] on div at bounding box center [683, 324] width 23 height 3
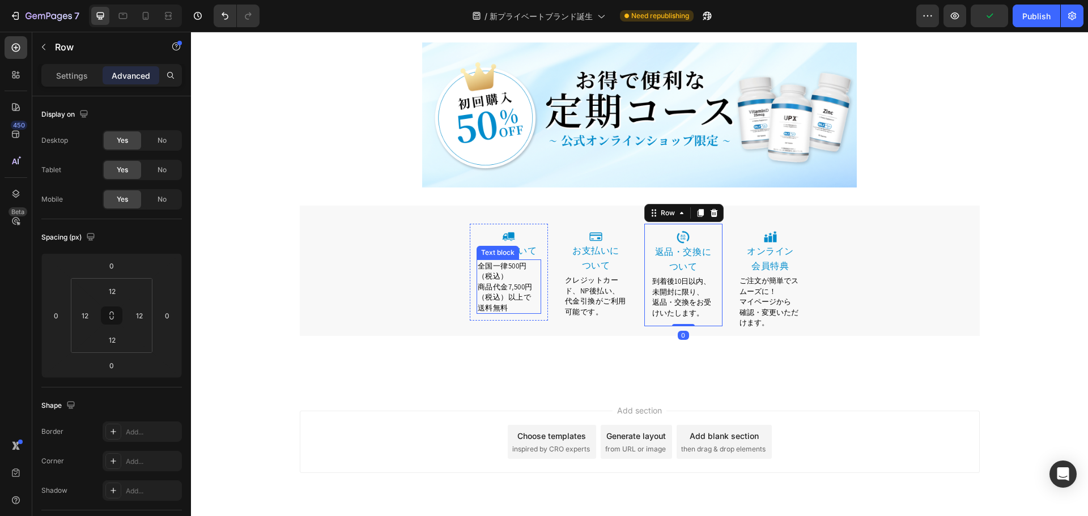
click at [519, 282] on span "商品代金7,500円（税込）以上で" at bounding box center [505, 292] width 55 height 20
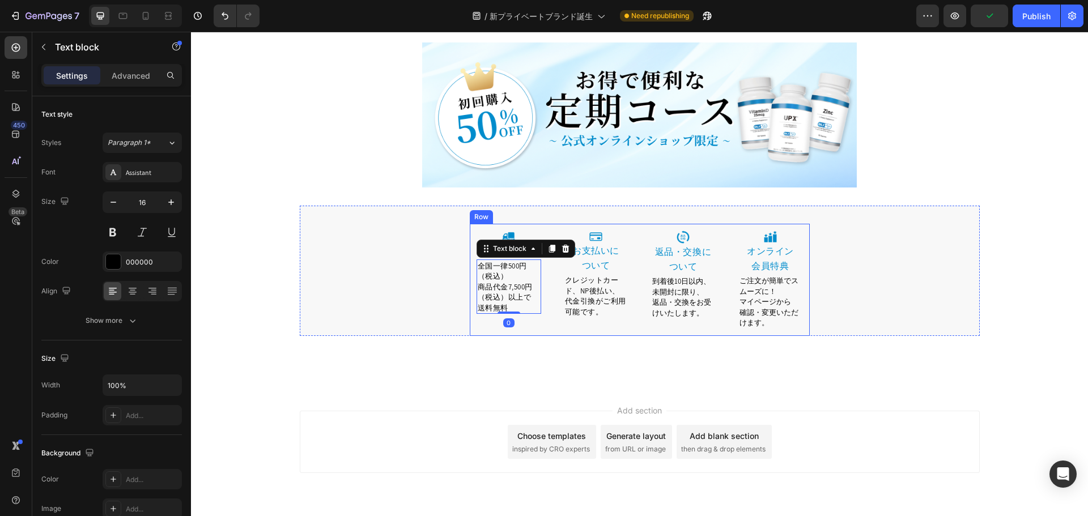
click at [518, 289] on div "Image 送料について Heading 全国一律500円（税込） 商品代金7,500円（税込）以上で 送料無料 Text block 0 Row" at bounding box center [509, 280] width 78 height 112
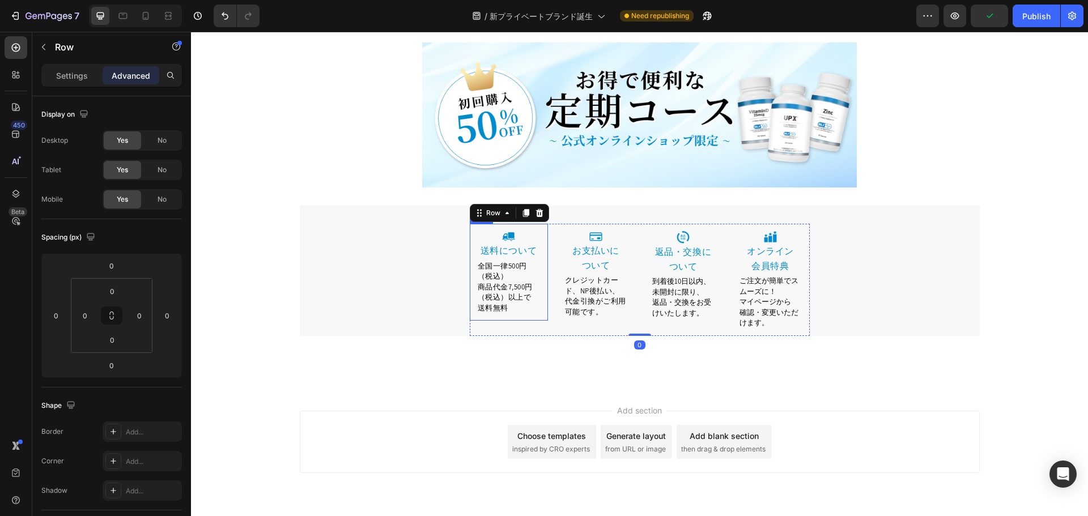
click at [521, 286] on div "Image 送料について Heading 全国一律500円（税込） 商品代金7,500円（税込）以上で 送料無料 Text block Row" at bounding box center [509, 272] width 78 height 97
click at [505, 321] on div "16" at bounding box center [509, 325] width 78 height 9
drag, startPoint x: 505, startPoint y: 294, endPoint x: 508, endPoint y: 285, distance: 9.3
click at [508, 317] on div at bounding box center [509, 318] width 23 height 3
type input "0"
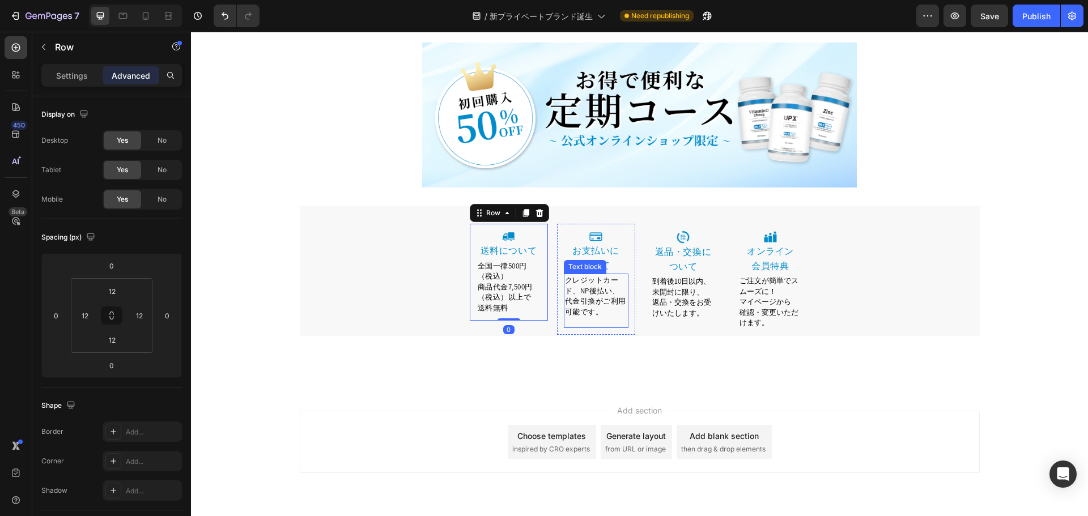
click at [602, 275] on span "クレジットカード、NP後払い、" at bounding box center [592, 285] width 55 height 20
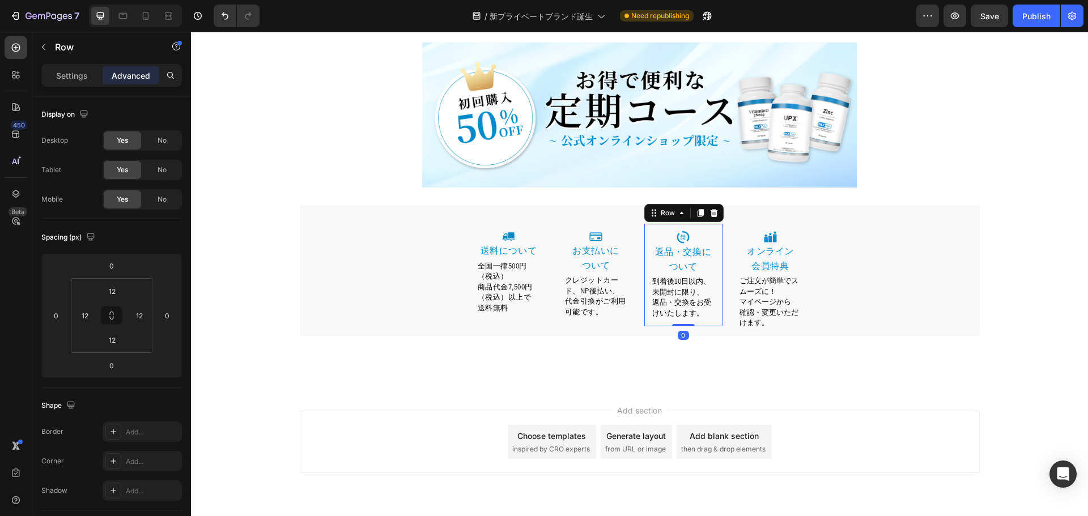
click at [688, 224] on div "Image 返品・交換について Heading 到着後10日以内、未開封に限り、 返品・交換をお受けいたします。 Text block Row 0" at bounding box center [683, 275] width 78 height 103
click at [856, 290] on div "Image 送料について Heading 全国一律500円（税込） 商品代金7,500円（税込）以上で 送料無料 Text block Row Image ⁠…" at bounding box center [640, 280] width 680 height 112
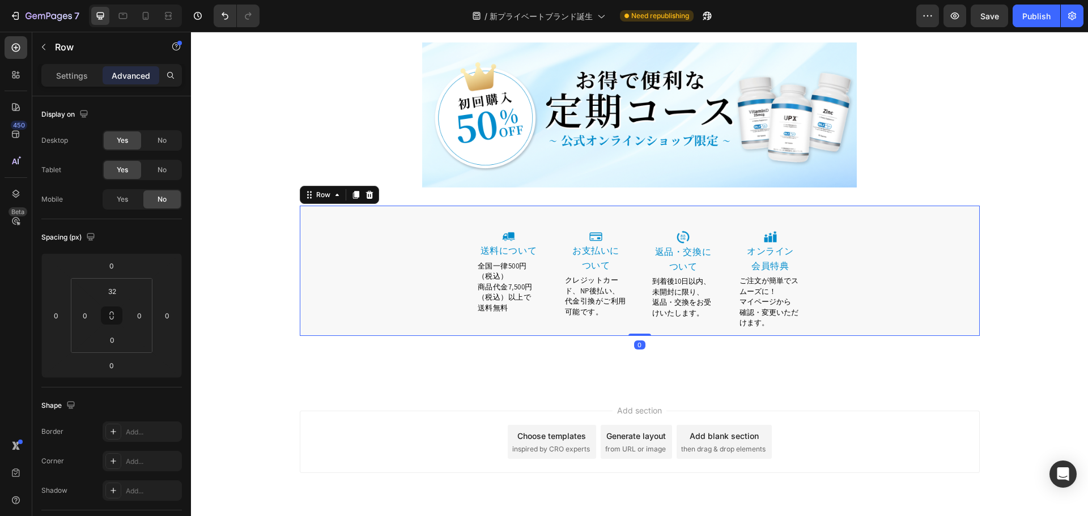
click at [841, 277] on div "Image 送料について Heading 全国一律500円（税込） 商品代金7,500円（税込）以上で 送料無料 Text block Row Image ⁠…" at bounding box center [640, 280] width 680 height 112
click at [992, 14] on span "Save" at bounding box center [989, 16] width 19 height 10
click at [1025, 8] on button "Publish" at bounding box center [1037, 16] width 48 height 23
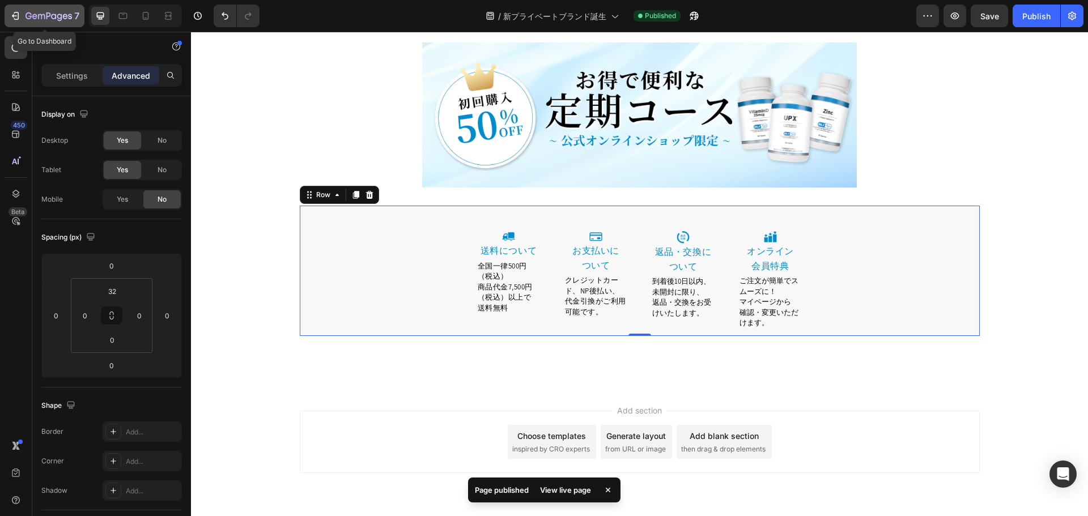
click at [32, 17] on icon "button" at bounding box center [48, 17] width 46 height 10
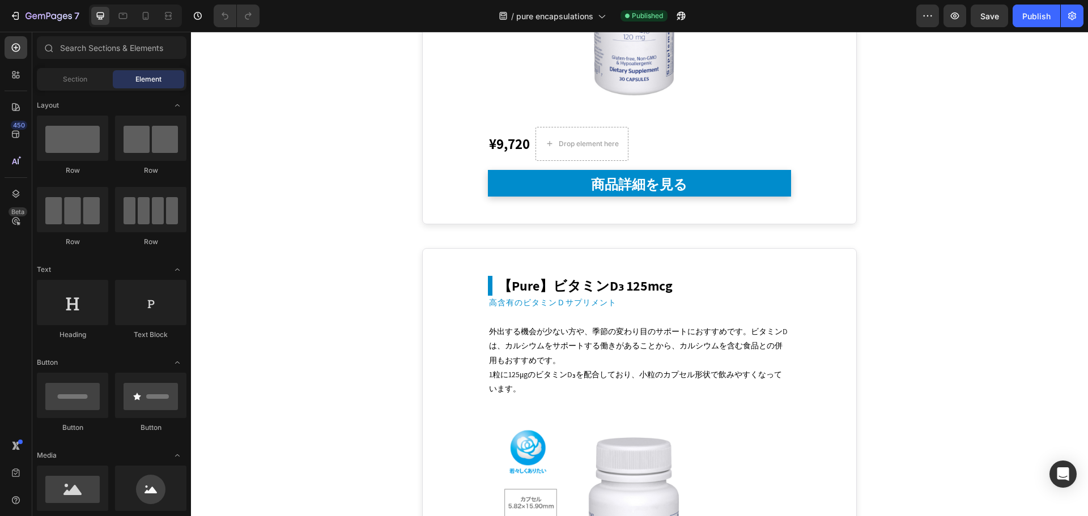
scroll to position [7575, 0]
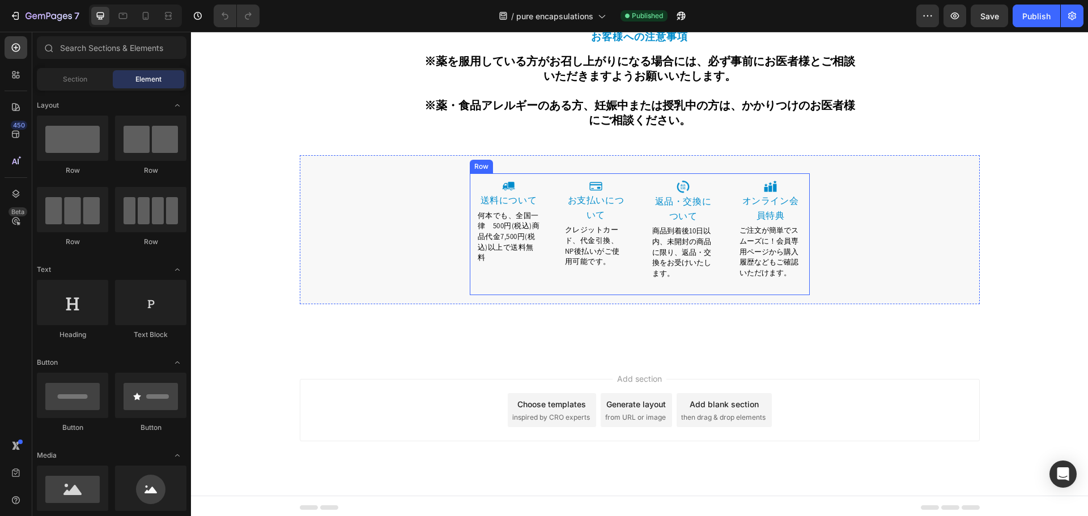
click at [509, 250] on span "何本でも、全国一律　500円(税込)商品代金7,500円(税込)以上で送料無料" at bounding box center [509, 237] width 62 height 52
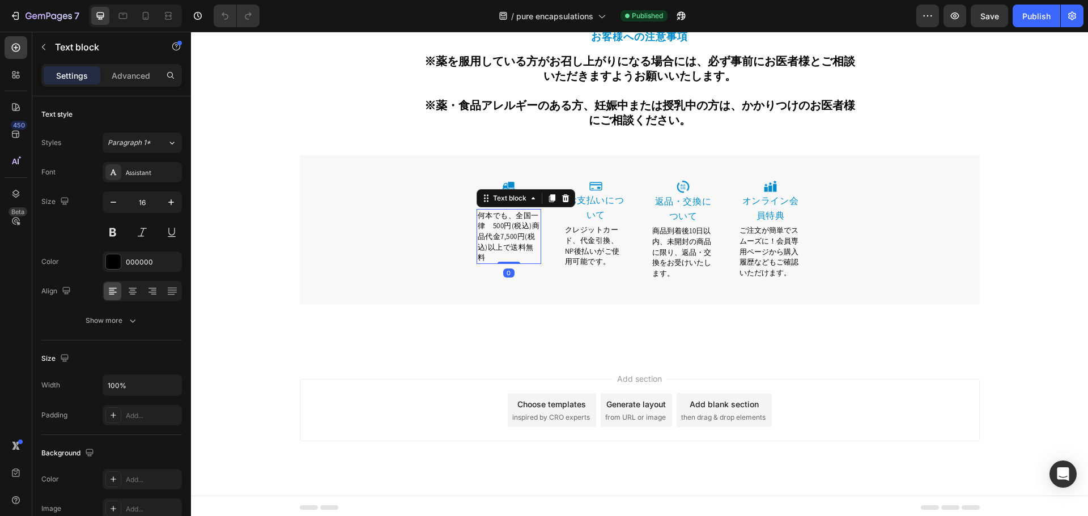
click at [515, 212] on span "何本でも、全国一律　500円(税込)商品代金7,500円(税込)以上で送料無料" at bounding box center [509, 237] width 62 height 52
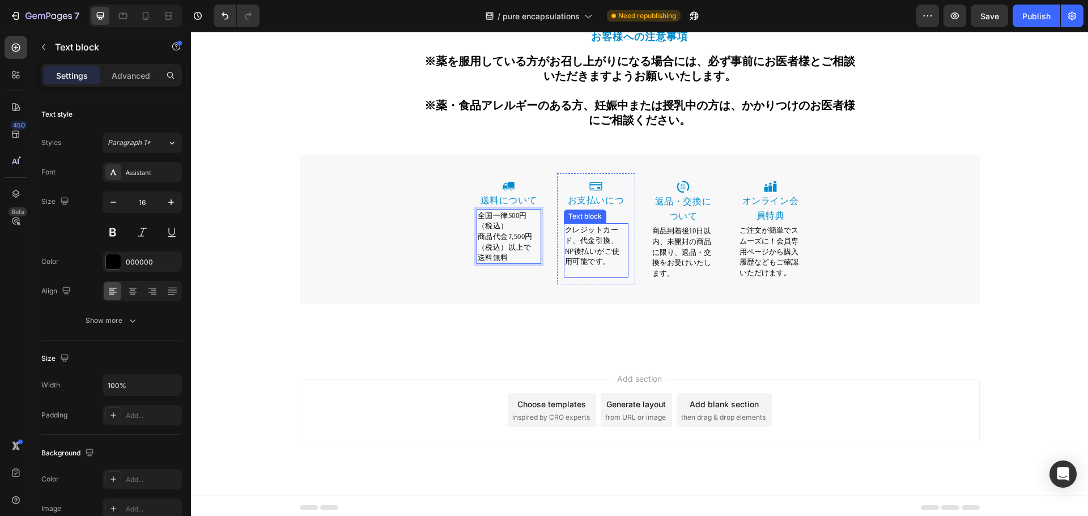
drag, startPoint x: 596, startPoint y: 248, endPoint x: 606, endPoint y: 247, distance: 10.8
click at [596, 248] on span "クレジットカード、代金引換、NP後払いがご使用可能です。" at bounding box center [592, 245] width 55 height 41
click at [613, 241] on span "クレジットカード、代金引換、NP後払いがご使用可能です。" at bounding box center [592, 245] width 55 height 41
click at [610, 212] on p "お支払いについて" at bounding box center [596, 207] width 62 height 29
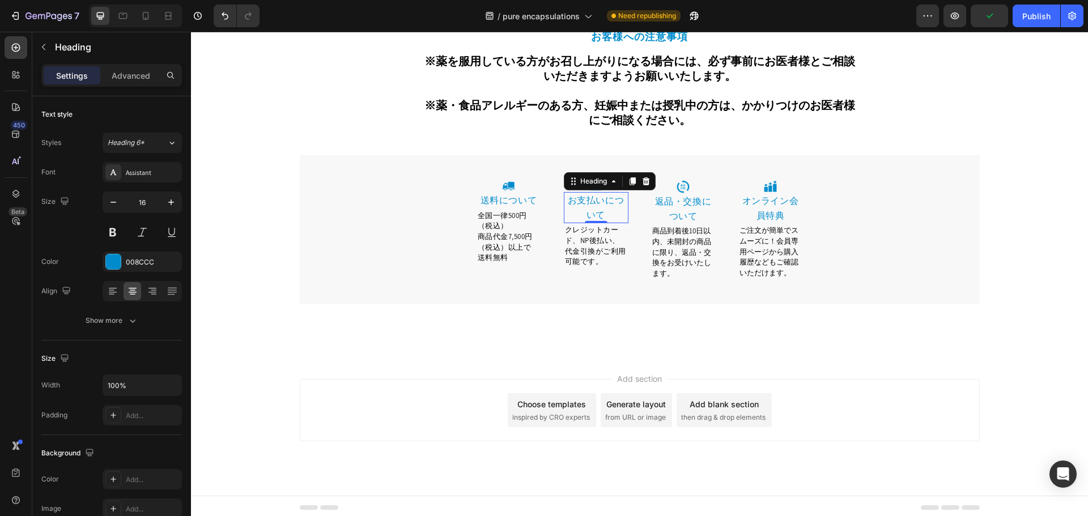
click at [611, 195] on link "お支払いについて" at bounding box center [596, 207] width 57 height 27
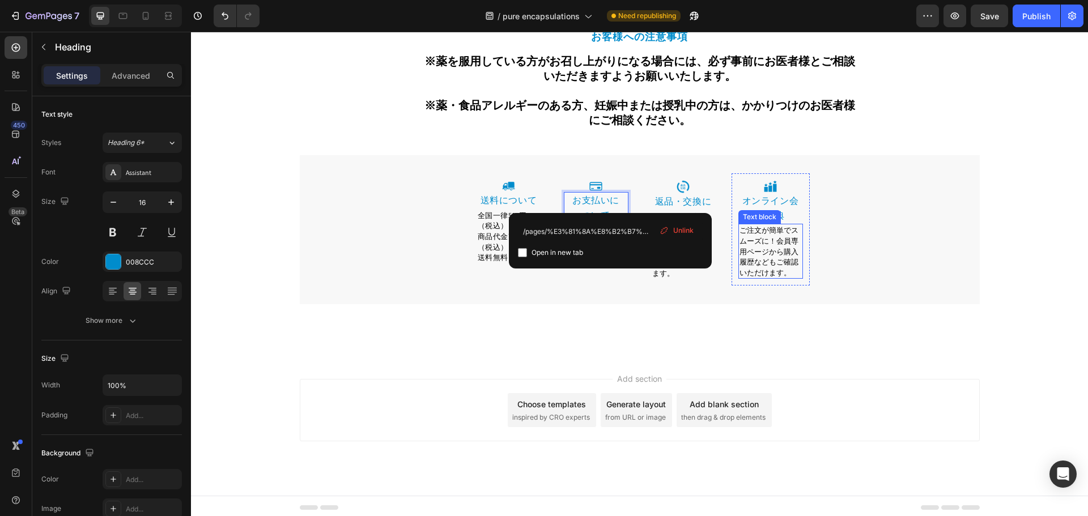
click at [764, 228] on span "ご注文が簡単でスムーズに！会員専用ページから購入履歴などもご確認いただけます。" at bounding box center [768, 252] width 59 height 52
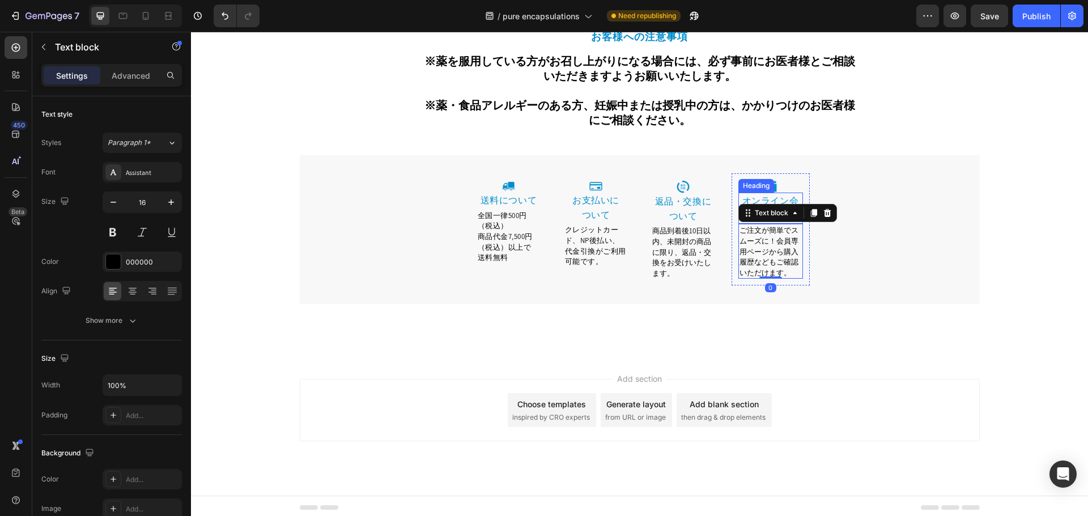
click at [784, 198] on link "オンライン会員特典" at bounding box center [770, 208] width 57 height 27
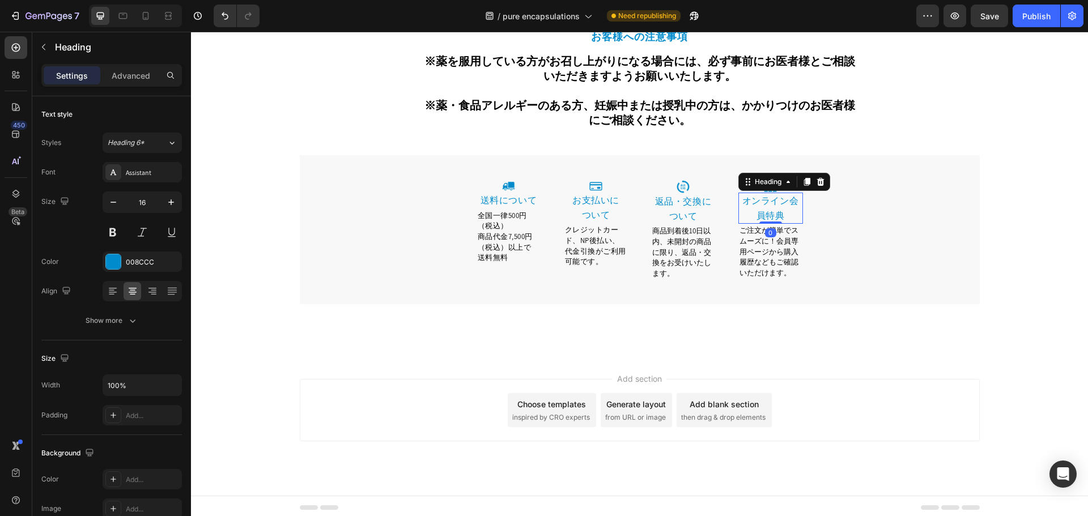
click at [788, 201] on link "オンライン会員特典" at bounding box center [770, 208] width 57 height 27
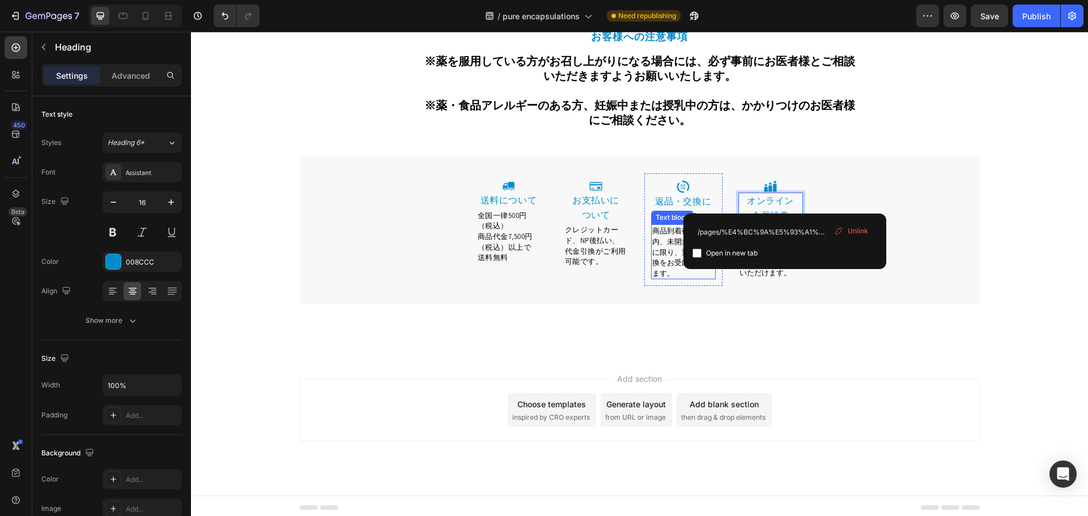
click at [666, 252] on span "商品到着後10日以内、未開封の商品に限り、返品・交換をお受けいたします。" at bounding box center [681, 252] width 59 height 52
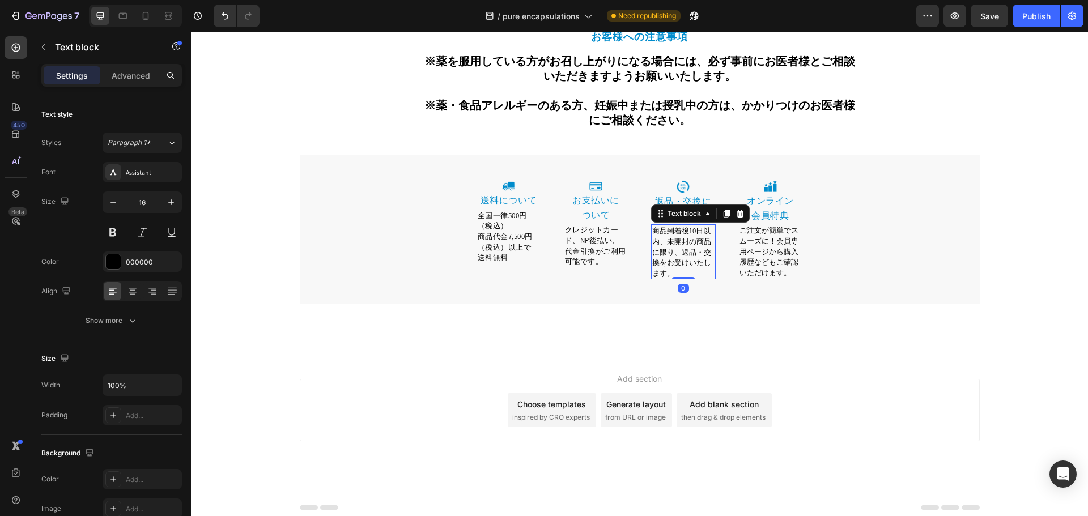
click at [661, 233] on span "商品到着後10日以内、未開封の商品に限り、返品・交換をお受けいたします。" at bounding box center [681, 252] width 59 height 52
click at [770, 246] on span "ご注文が簡単でスムーズに！会員専用ページから購入履歴などもご確認いただけます。" at bounding box center [768, 252] width 59 height 52
click at [772, 242] on span "ご注文が簡単でスムーズに！会員専用ページから購入履歴などもご確認いただけます。" at bounding box center [768, 252] width 59 height 52
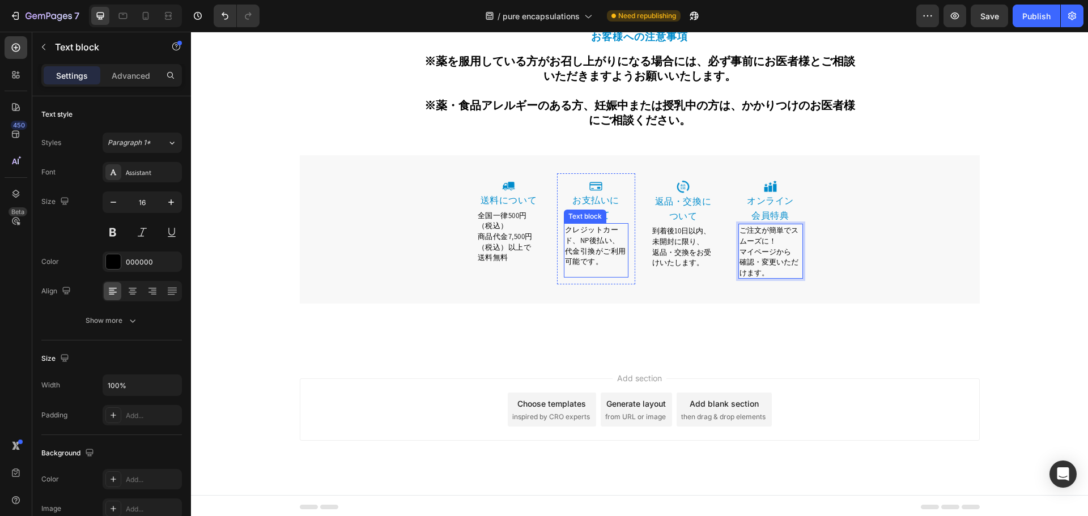
click at [602, 267] on p "Rich Text Editor. Editing area: main" at bounding box center [596, 272] width 62 height 10
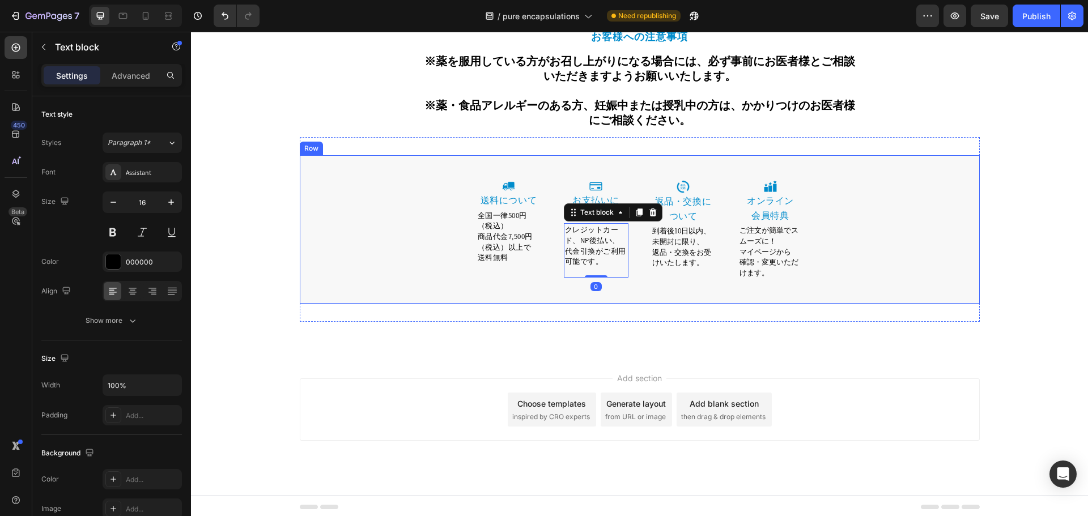
click at [654, 284] on div "Image 返品・交換について Heading 到着後10日以内、未開封に限り、 返品・交換をお受けいたします。 Text block Row" at bounding box center [683, 233] width 78 height 121
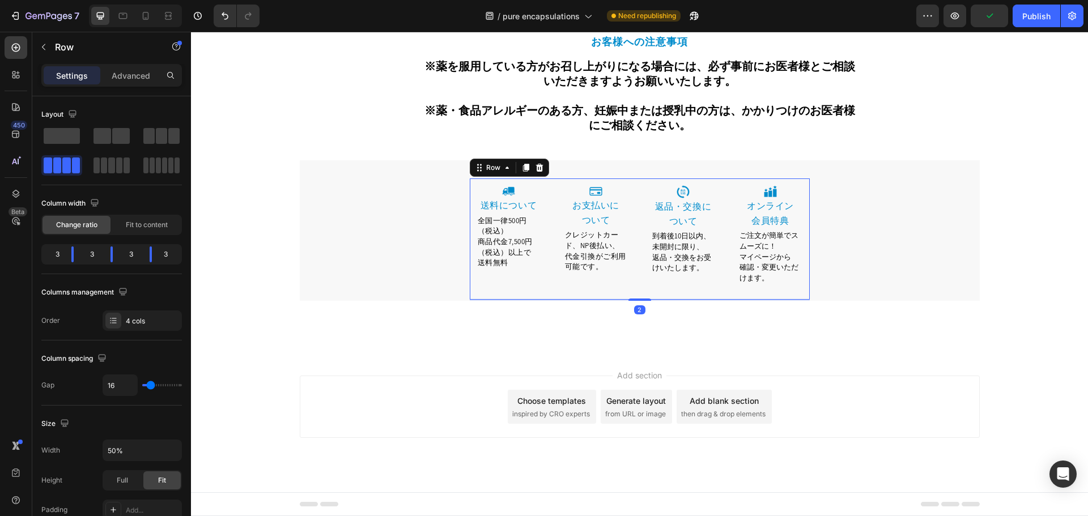
scroll to position [7568, 0]
drag, startPoint x: 641, startPoint y: 303, endPoint x: 642, endPoint y: 294, distance: 9.1
click at [642, 294] on div "Image 送料について Heading 全国一律500円（税込） 商品代金7,500円（税込）以上で 送料無料 Text block Row Image ⁠…" at bounding box center [640, 240] width 340 height 121
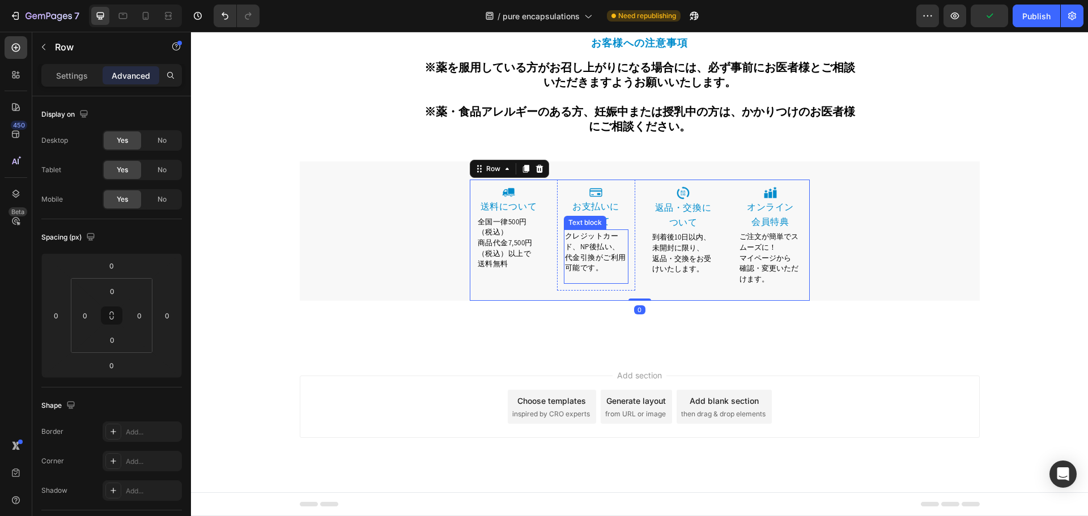
click at [609, 270] on p "代金引換がご利用可能です。" at bounding box center [596, 262] width 62 height 21
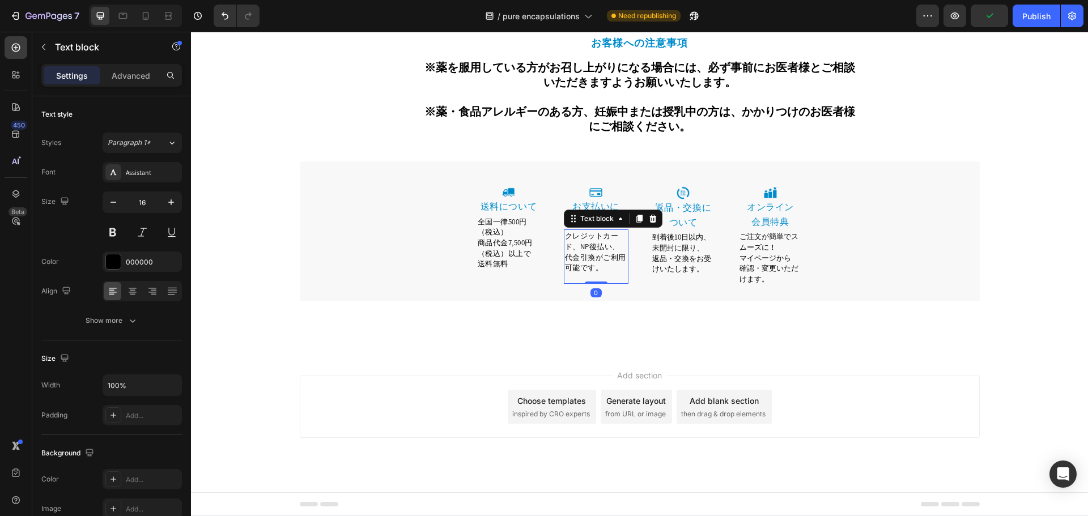
click at [614, 287] on div "Image ⁠⁠⁠⁠⁠⁠⁠ お支払いに ついて Heading クレジットカード、NP後払い、 代金引換がご利用可能です。 Text block 0 Row" at bounding box center [596, 235] width 78 height 111
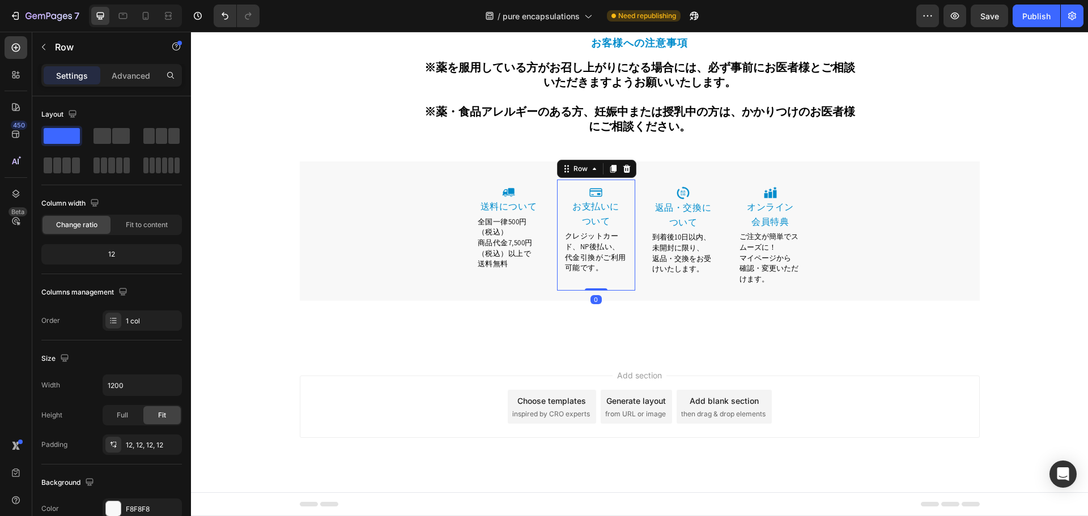
drag, startPoint x: 596, startPoint y: 297, endPoint x: 597, endPoint y: 287, distance: 10.2
click at [597, 287] on div "Image ⁠⁠⁠⁠⁠⁠⁠ お支払いに ついて Heading クレジットカード、NP後払い、 代金引換がご利用可能です。 Text block Row 0" at bounding box center [596, 235] width 78 height 111
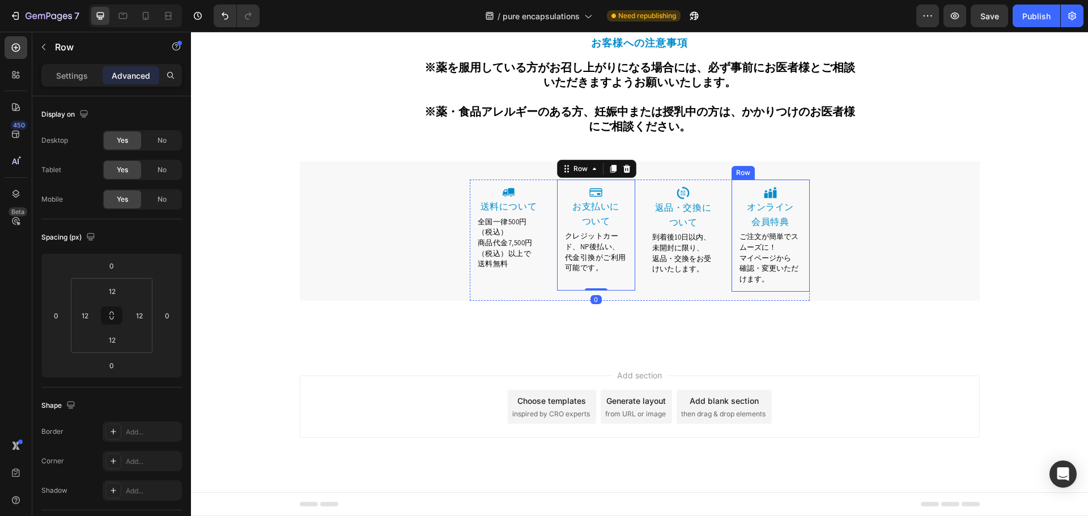
click at [760, 268] on span "確認・変更いただけます。" at bounding box center [768, 273] width 59 height 20
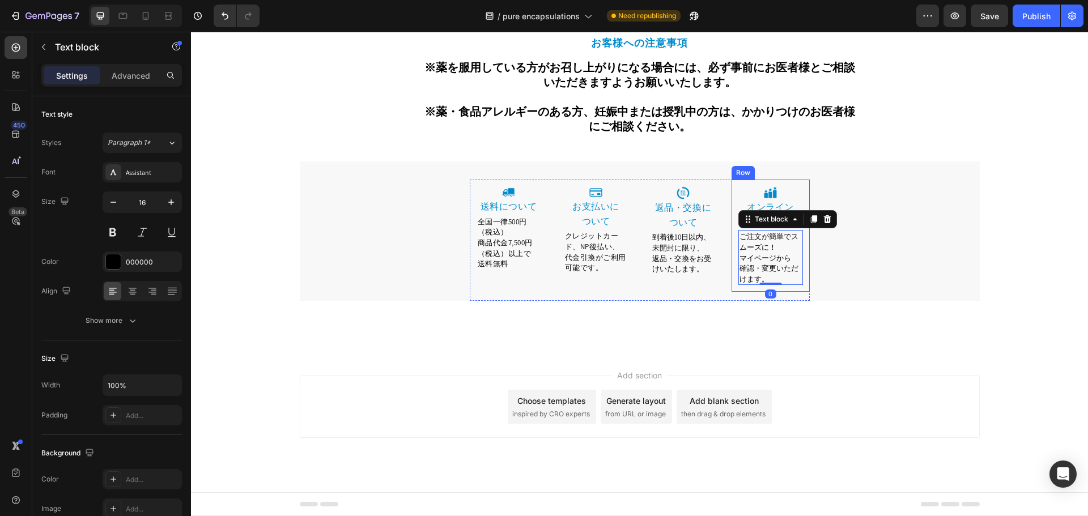
click at [787, 289] on div "Image ⁠⁠⁠⁠⁠⁠⁠ オンライン 会員特典 Heading ご注文が簡単でスムーズに！ マイページから 確認・変更いただけます。 Text block …" at bounding box center [771, 236] width 78 height 112
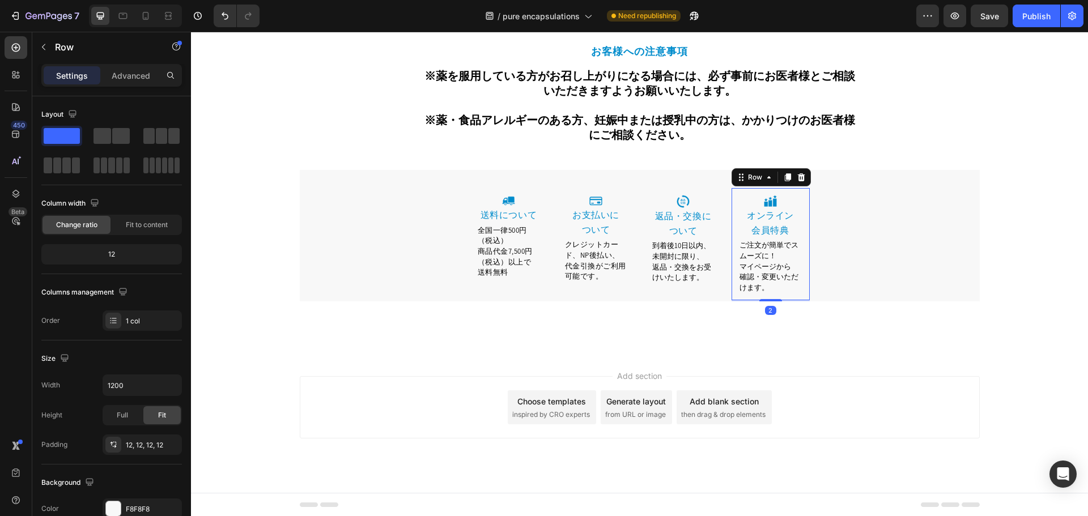
scroll to position [7559, 0]
drag, startPoint x: 772, startPoint y: 301, endPoint x: 772, endPoint y: 291, distance: 9.6
click at [772, 291] on div "Image ⁠⁠⁠⁠⁠⁠⁠ オンライン 会員特典 Heading ご注文が簡単でスムーズに！ マイページから 確認・変更いただけます。 Text block …" at bounding box center [771, 245] width 78 height 112
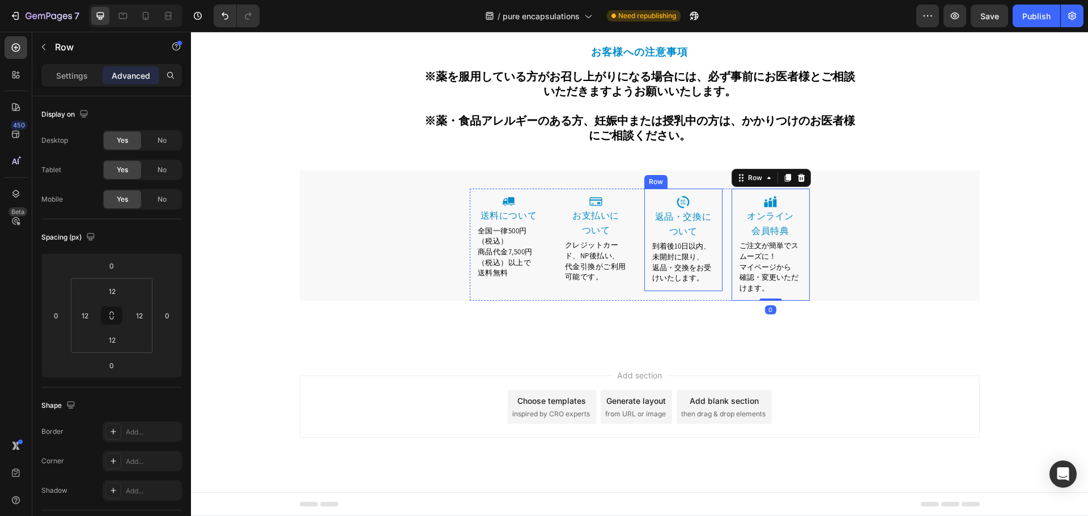
click at [698, 275] on span "返品・交換をお受けいたします。" at bounding box center [681, 273] width 59 height 20
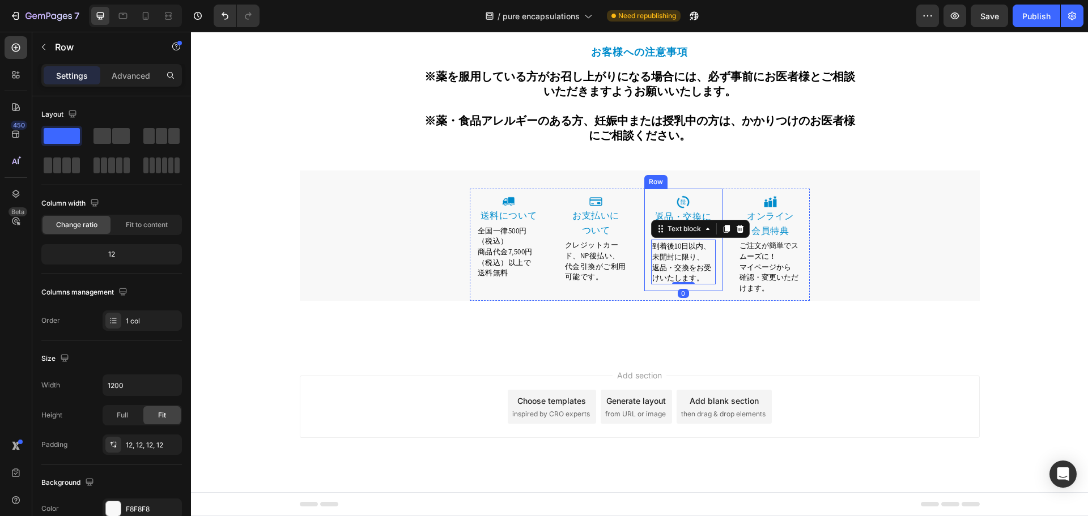
click at [699, 290] on div "Image 返品・交換について Heading 到着後10日以内、未開封に限り、 返品・交換をお受けいたします。 Text block 0 Row" at bounding box center [683, 240] width 78 height 103
drag, startPoint x: 687, startPoint y: 299, endPoint x: 686, endPoint y: 288, distance: 10.3
click at [686, 288] on div at bounding box center [683, 289] width 23 height 3
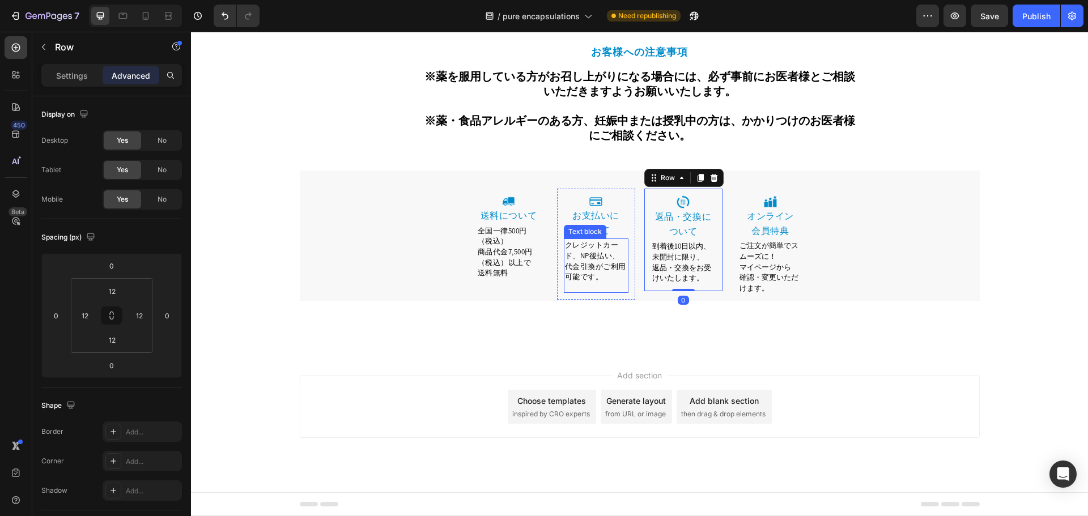
click at [523, 252] on span "商品代金7,500円（税込）以上で" at bounding box center [505, 257] width 55 height 20
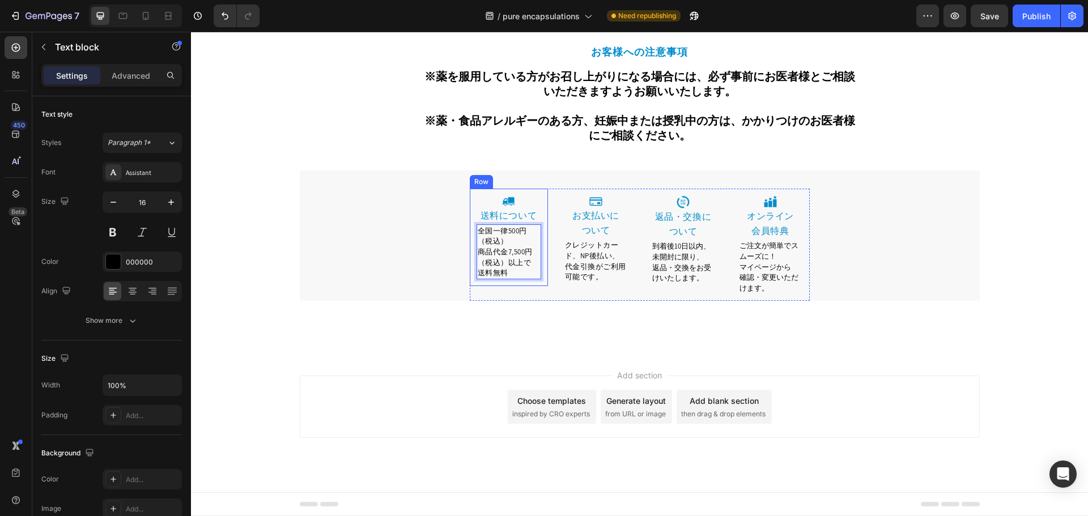
click at [525, 286] on div "Image 送料について Heading 全国一律500円（税込） 商品代金7,500円（税込）以上で 送料無料 Text block 0 Row" at bounding box center [509, 237] width 78 height 97
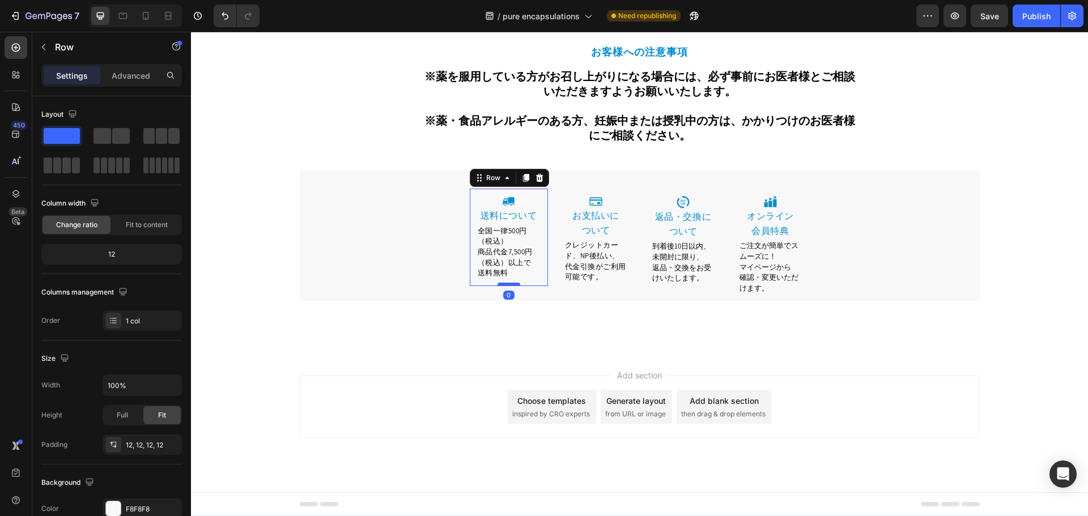
drag, startPoint x: 511, startPoint y: 295, endPoint x: 557, endPoint y: 282, distance: 48.3
click at [511, 284] on div at bounding box center [509, 285] width 23 height 2
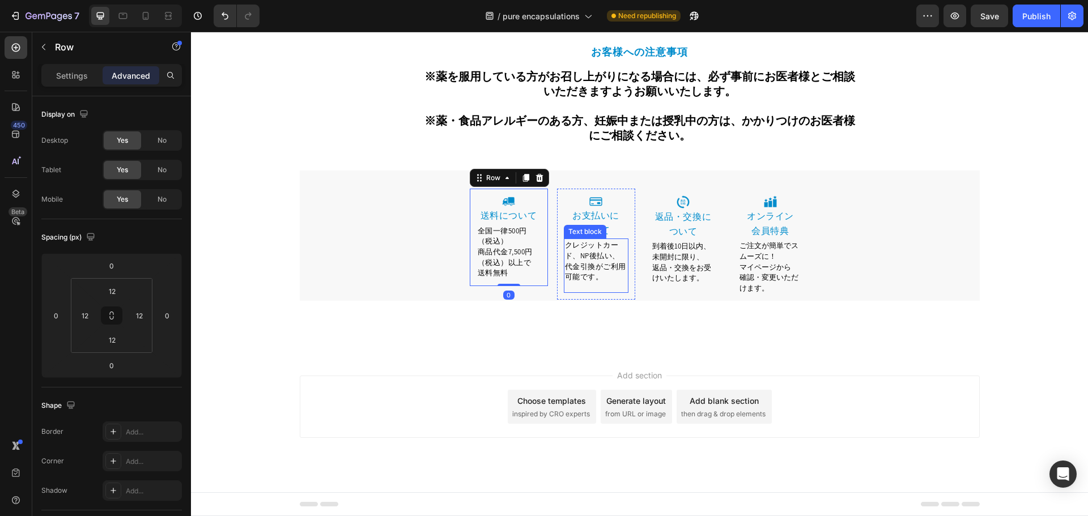
click at [582, 266] on span "代金引換がご利用可能です。" at bounding box center [595, 272] width 61 height 20
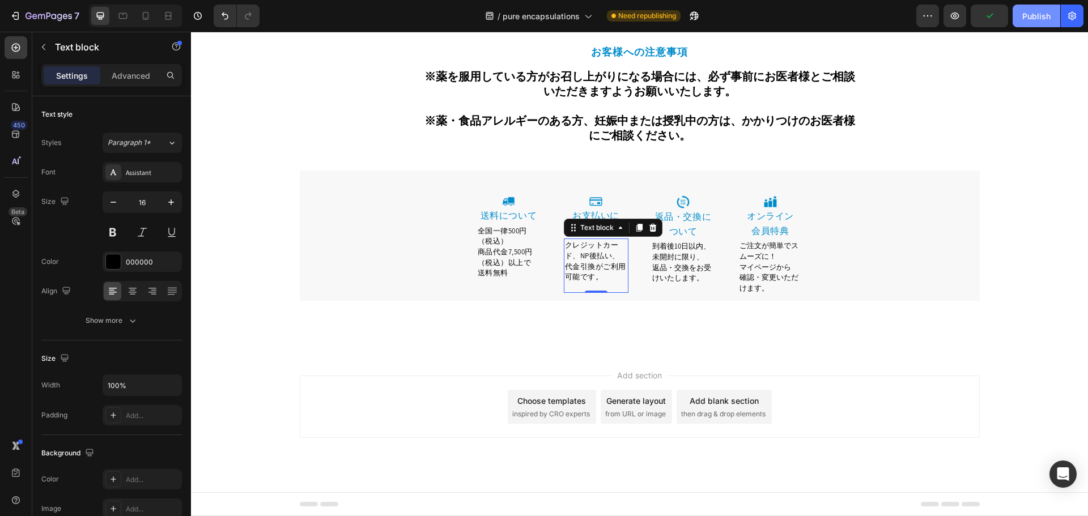
click at [1036, 14] on div "Publish" at bounding box center [1036, 16] width 28 height 12
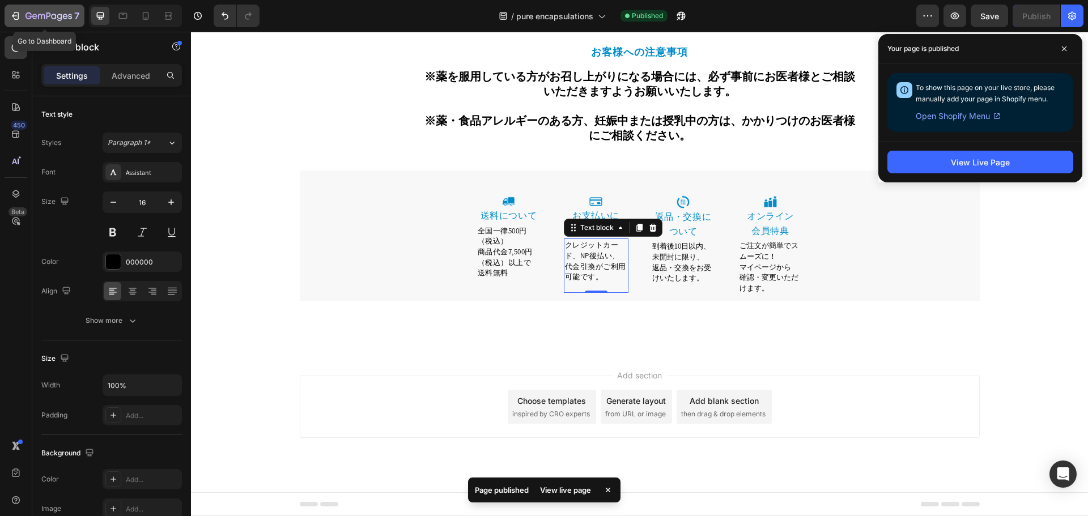
click at [36, 8] on button "7" at bounding box center [45, 16] width 80 height 23
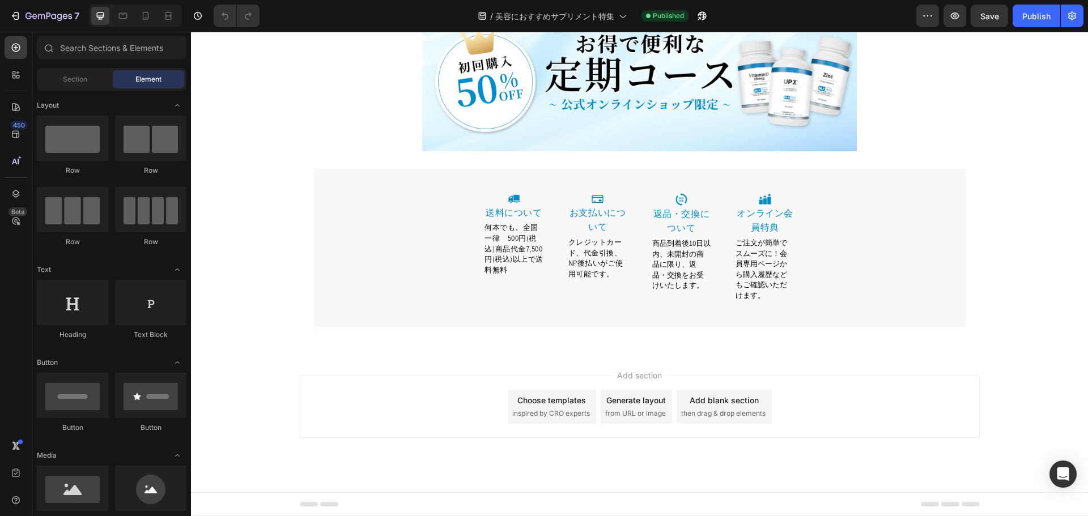
scroll to position [6309, 0]
drag, startPoint x: 1081, startPoint y: 64, endPoint x: 1259, endPoint y: 518, distance: 487.5
click at [517, 274] on span "何本でも、全国一律　500円(税込)商品代金7,500円(税込)以上で送料無料" at bounding box center [513, 249] width 59 height 52
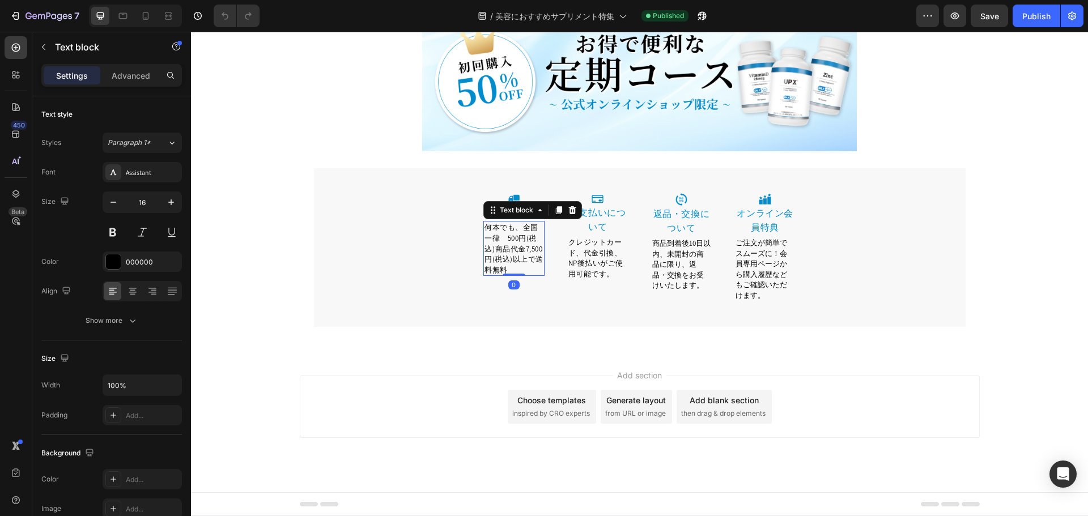
click at [520, 274] on span "何本でも、全国一律　500円(税込)商品代金7,500円(税込)以上で送料無料" at bounding box center [513, 249] width 59 height 52
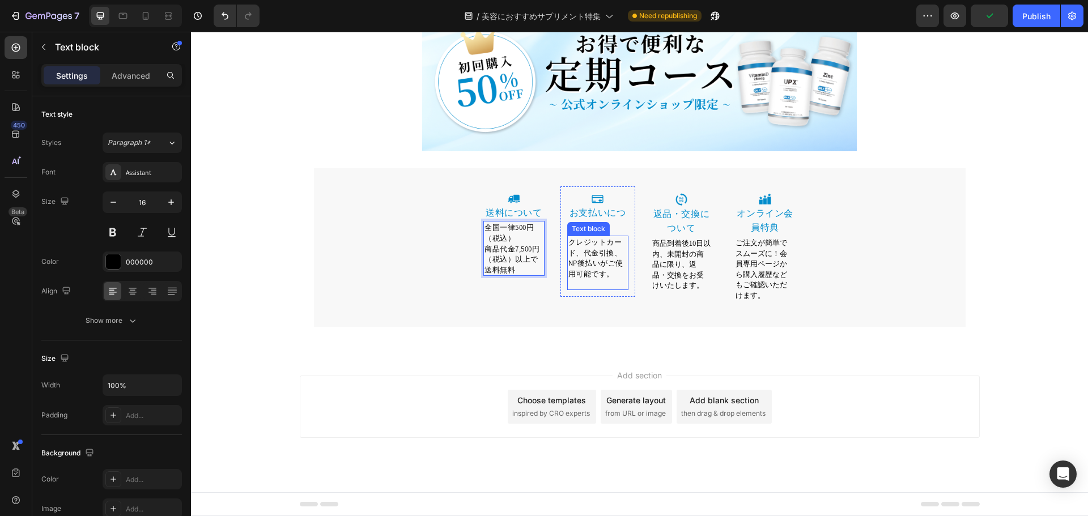
click at [592, 279] on span "クレジットカード、代金引換、NP後払いがご使用可能です。" at bounding box center [595, 257] width 55 height 41
click at [608, 279] on span "クレジットカード、代金引換、NP後払いがご使用可能です。" at bounding box center [595, 257] width 55 height 41
click at [675, 290] on span "商品到着後10日以内、未開封の商品に限り、返品・交換をお受けいたします。" at bounding box center [681, 265] width 58 height 52
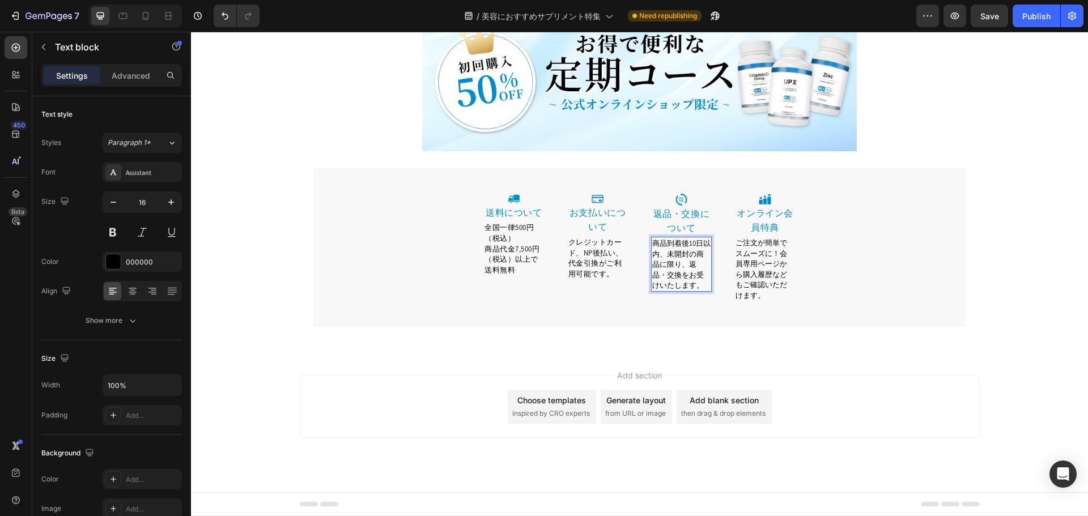
click at [666, 290] on span "商品到着後10日以内、未開封の商品に限り、返品・交換をお受けいたします。" at bounding box center [681, 265] width 58 height 52
click at [601, 235] on p "お支払いについて" at bounding box center [597, 220] width 59 height 29
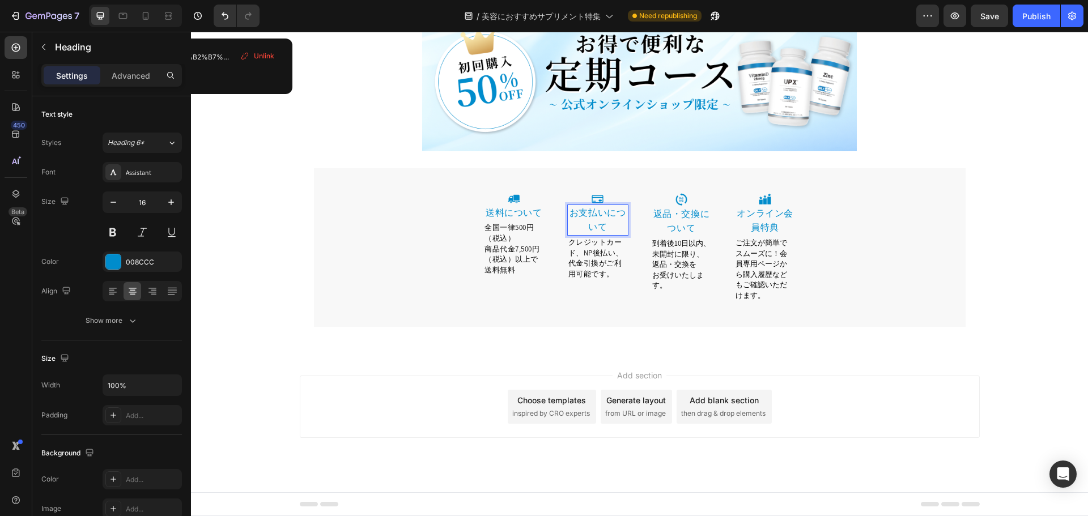
click at [612, 233] on link "お支払いについて" at bounding box center [597, 220] width 57 height 27
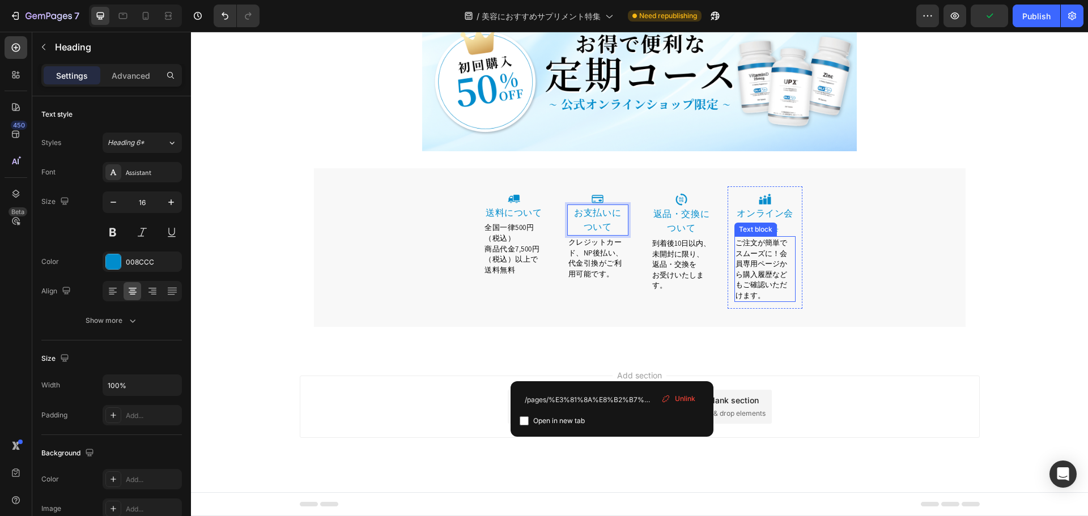
click at [758, 234] on link "オンライン会員特典" at bounding box center [765, 220] width 57 height 27
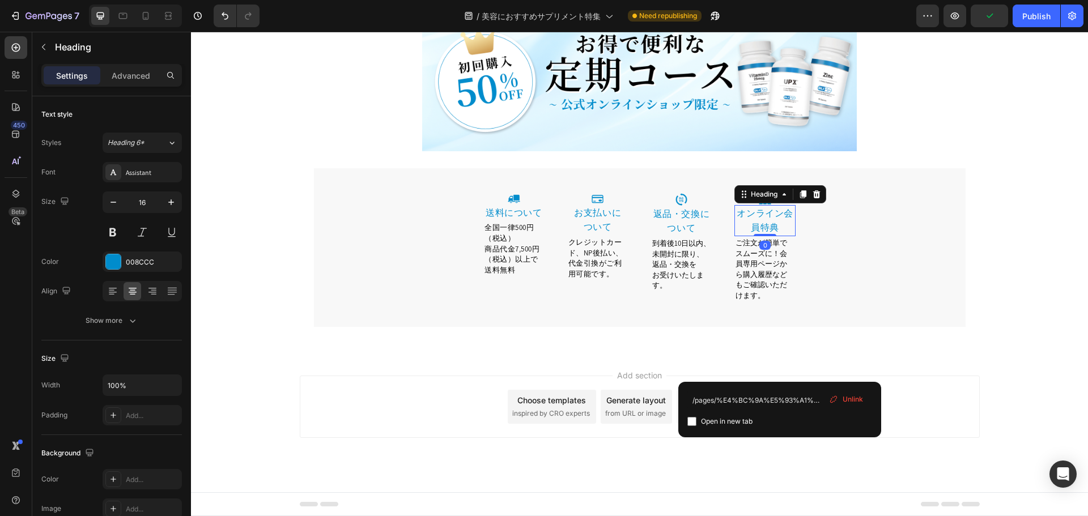
click at [777, 234] on link "オンライン会員特典" at bounding box center [765, 220] width 57 height 27
click at [767, 301] on p "ご注文が簡単でスムーズに！会員専用ページから購入履歴などもご確認いただけます。" at bounding box center [765, 268] width 59 height 63
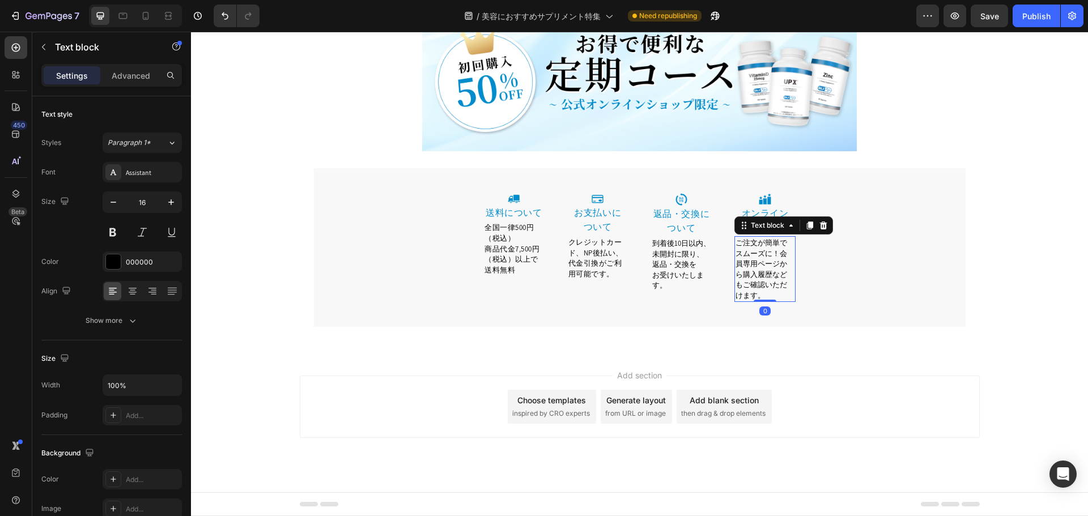
click at [780, 300] on span "ご注文が簡単でスムーズに！会員専用ページから購入履歴などもご確認いただけます。" at bounding box center [762, 269] width 52 height 62
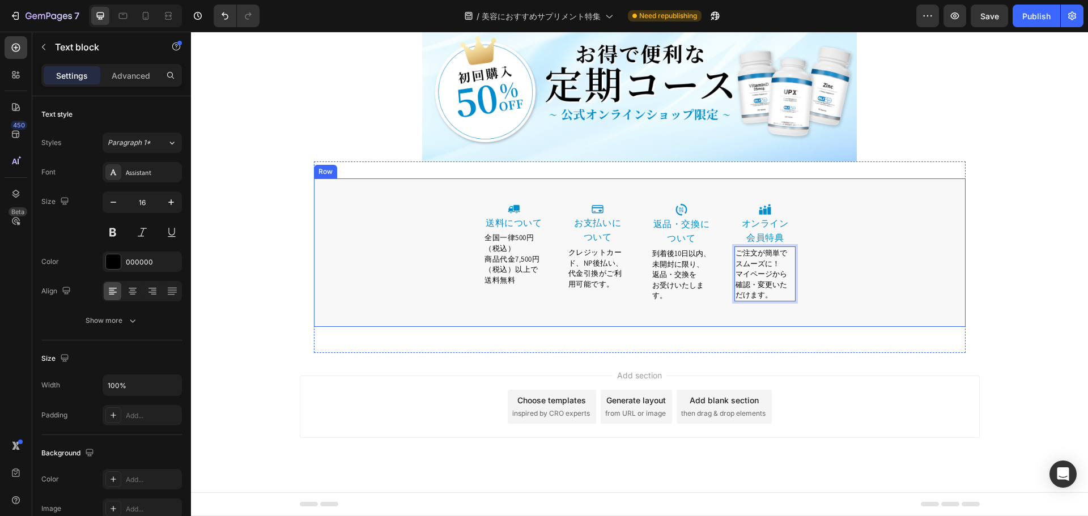
click at [838, 327] on div "Image 送料について Heading 全国一律500円（税込） 商品代金7,500円（税込）以上で送料無料 Text block Row Image ⁠⁠…" at bounding box center [640, 262] width 652 height 130
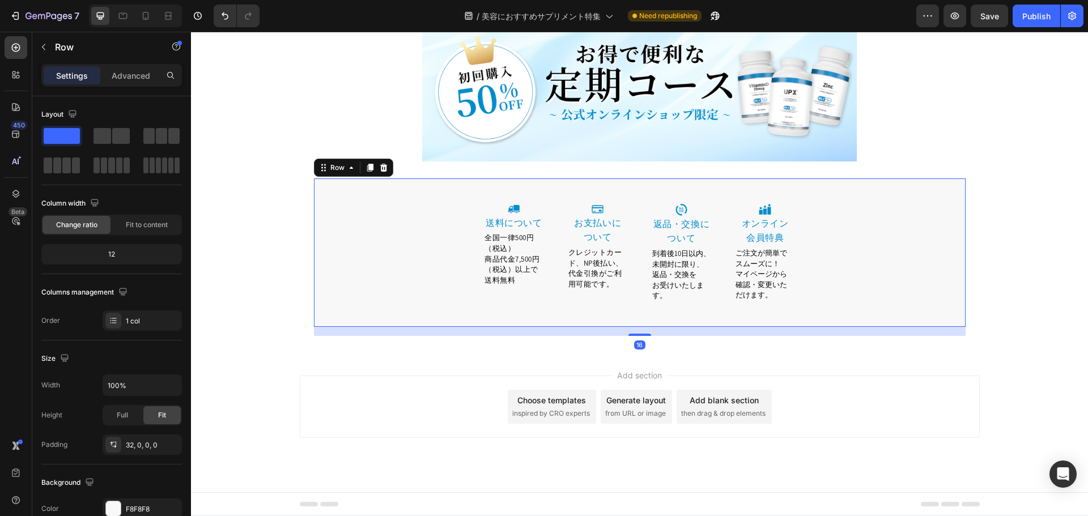
scroll to position [6454, 0]
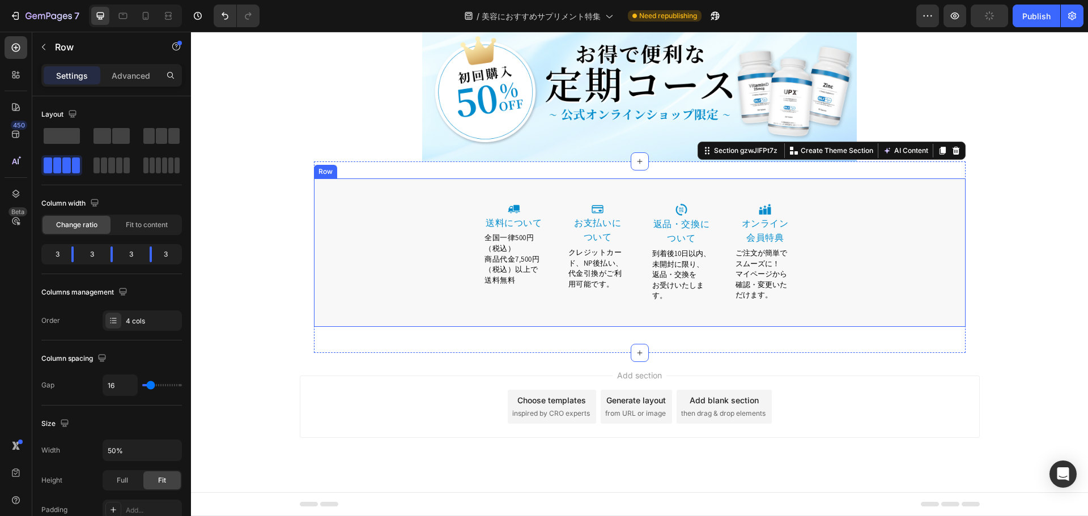
click at [702, 313] on div "Image 返品・交換について Heading 到着後10日以内、未開封に限り、返品・交換を お受けいたします。 Text block Row" at bounding box center [681, 257] width 75 height 121
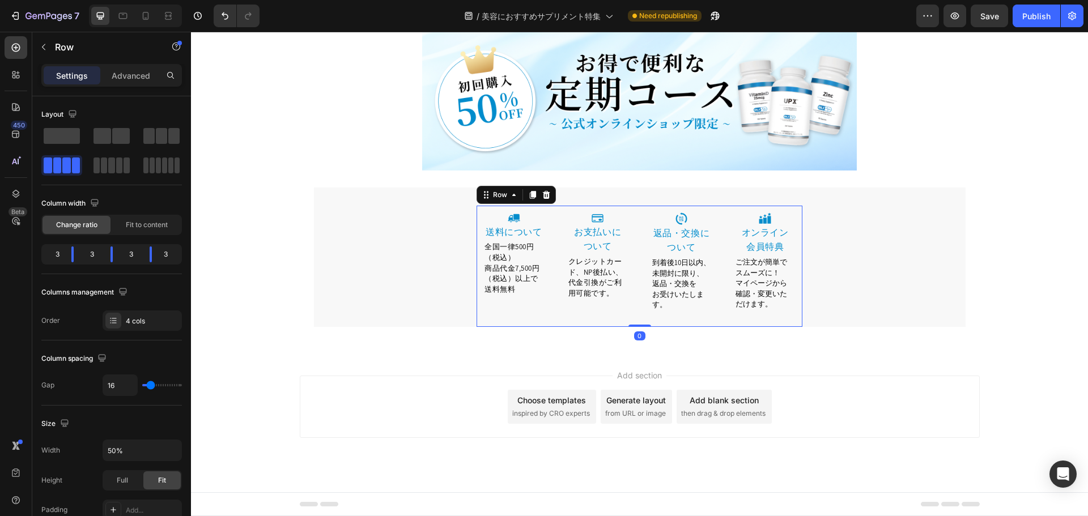
scroll to position [6445, 0]
drag, startPoint x: 642, startPoint y: 325, endPoint x: 645, endPoint y: 314, distance: 11.7
click at [645, 314] on div "Image 送料について Heading 全国一律500円（税込） 商品代金7,500円（税込）以上で送料無料 Text block Row Image ⁠⁠…" at bounding box center [640, 266] width 326 height 121
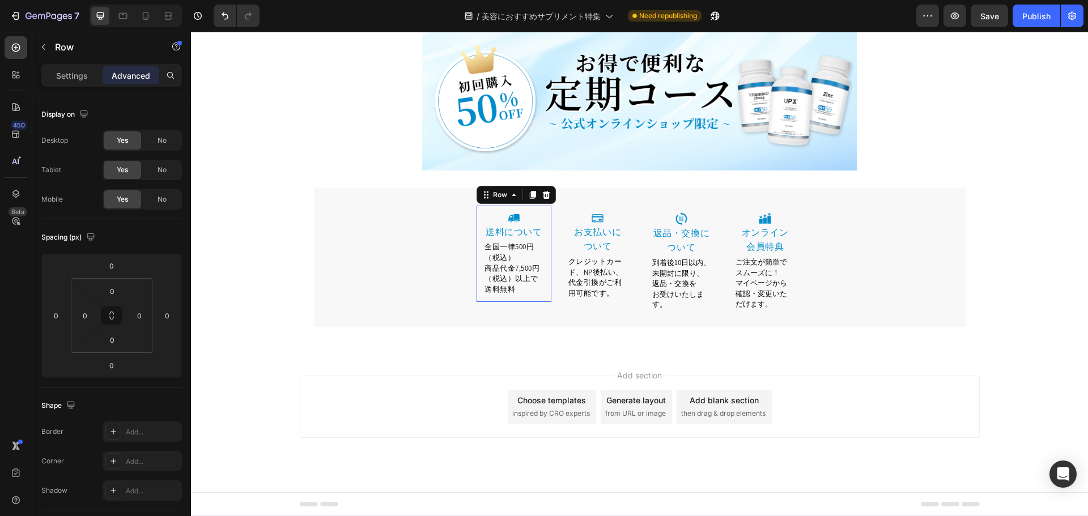
click at [541, 289] on div "Image 送料について Heading 全国一律500円（税込） 商品代金7,500円（税込）以上で送料無料 Text block Row 0" at bounding box center [514, 254] width 75 height 97
drag, startPoint x: 517, startPoint y: 311, endPoint x: 537, endPoint y: 299, distance: 23.1
click at [520, 301] on div at bounding box center [514, 301] width 23 height 2
type input "0"
click at [603, 284] on span "クレジットカード、NP後払い、代金引換がご利用可能です。" at bounding box center [595, 277] width 55 height 41
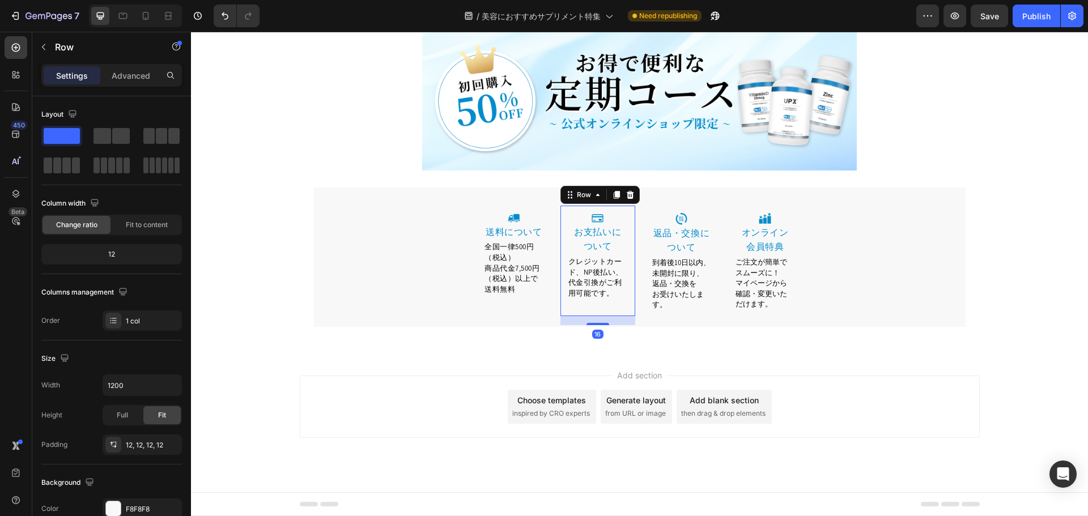
click at [612, 313] on div "Image ⁠⁠⁠⁠⁠⁠⁠ お支払いに ついて Heading クレジットカード、NP後払い、代金引換がご利用可能です。 Text block Row 16" at bounding box center [597, 261] width 75 height 110
drag, startPoint x: 602, startPoint y: 324, endPoint x: 671, endPoint y: 310, distance: 70.6
click at [605, 315] on div at bounding box center [597, 315] width 23 height 2
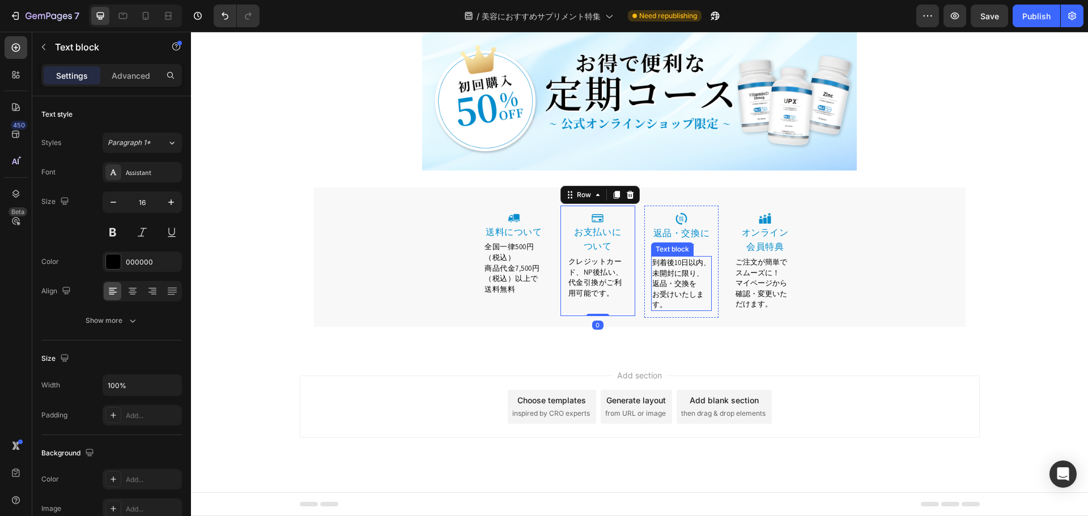
click at [683, 309] on div "到着後10日以内、未開封に限り、返品・交換を お受けいたします。 Text block" at bounding box center [681, 283] width 61 height 55
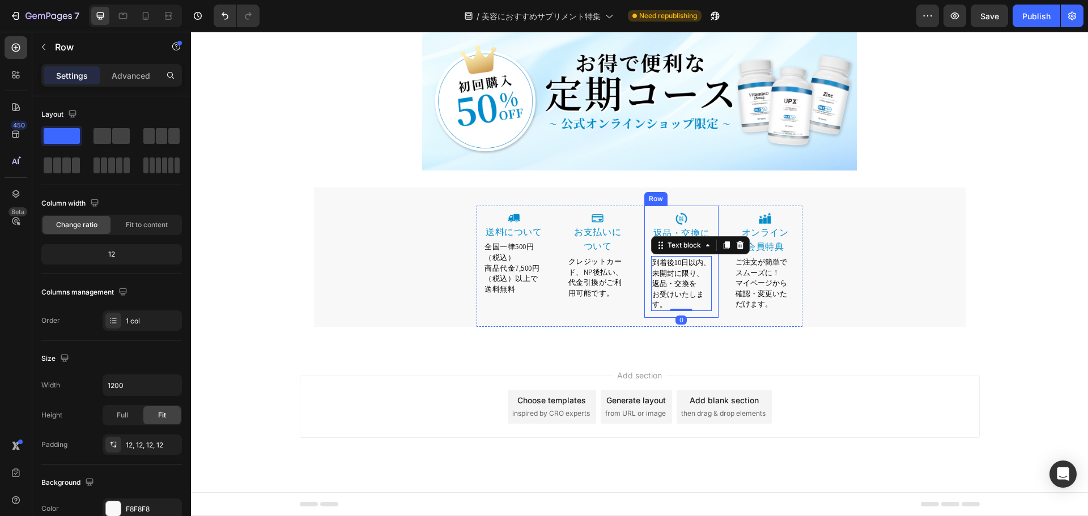
click at [712, 314] on div "Image 返品・交換について Heading 到着後10日以内、未開封に限り、返品・交換を お受けいたします。 Text block 0 Row" at bounding box center [681, 262] width 75 height 112
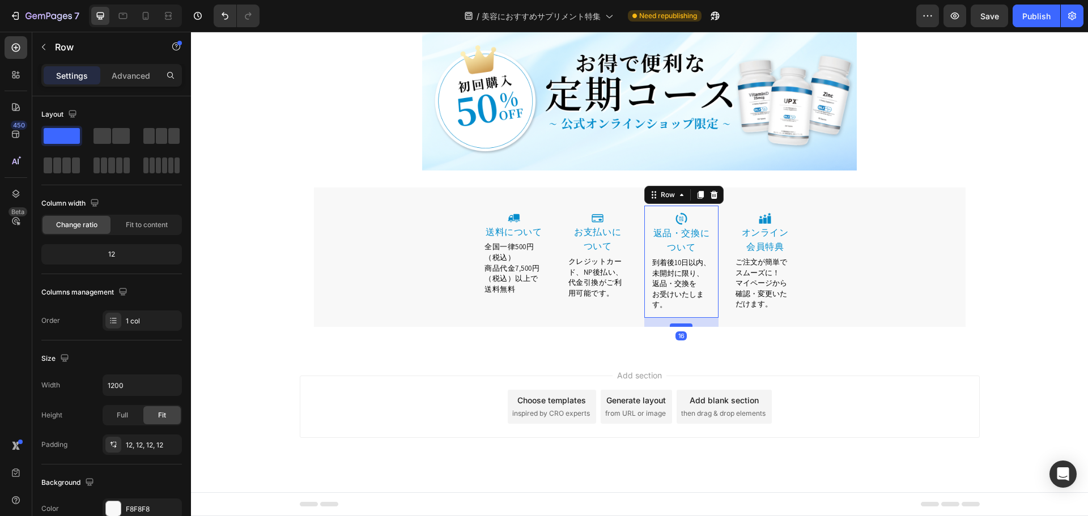
scroll to position [6445, 0]
drag, startPoint x: 685, startPoint y: 325, endPoint x: 686, endPoint y: 315, distance: 9.7
click at [686, 315] on div at bounding box center [681, 316] width 23 height 3
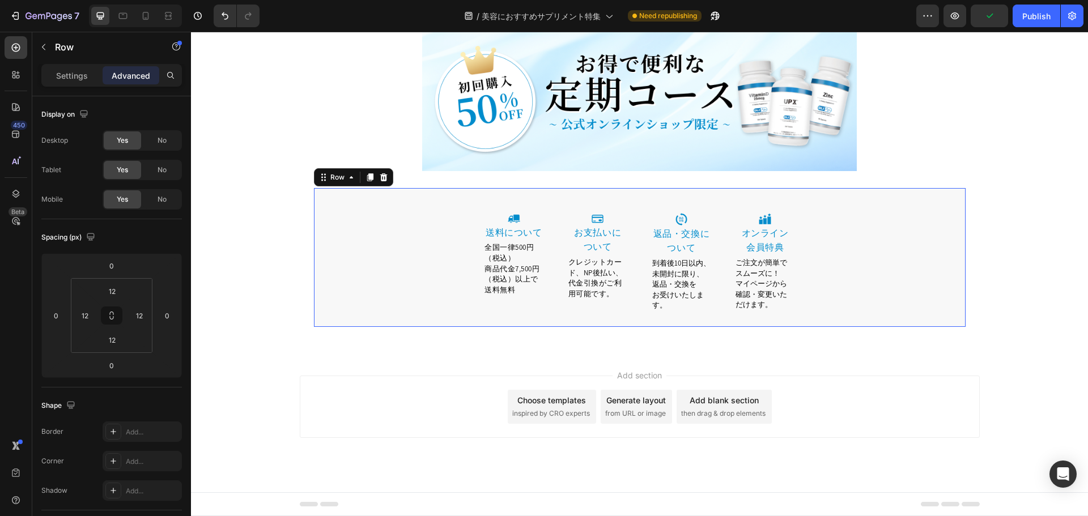
click at [804, 302] on div "Image 送料について Heading 全国一律500円（税込） 商品代金7,500円（税込）以上で送料無料 Text block Row Image ⁠⁠…" at bounding box center [640, 266] width 652 height 121
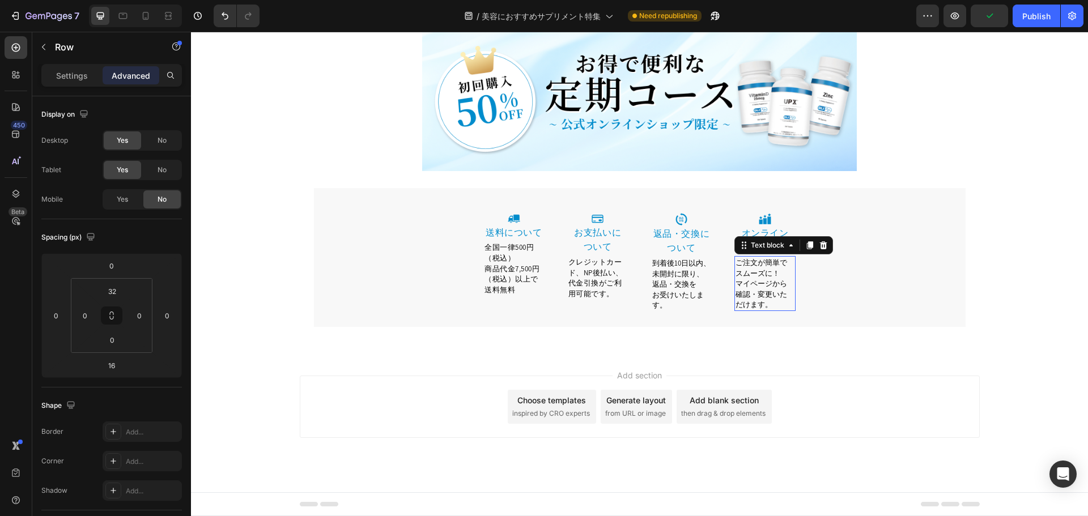
click at [773, 307] on p "確認・変更いただけます。" at bounding box center [765, 299] width 59 height 21
click at [721, 326] on div "Image 送料について Heading 全国一律500円（税込） 商品代金7,500円（税込）以上で送料無料 Text block Row Image ⁠⁠…" at bounding box center [640, 266] width 326 height 121
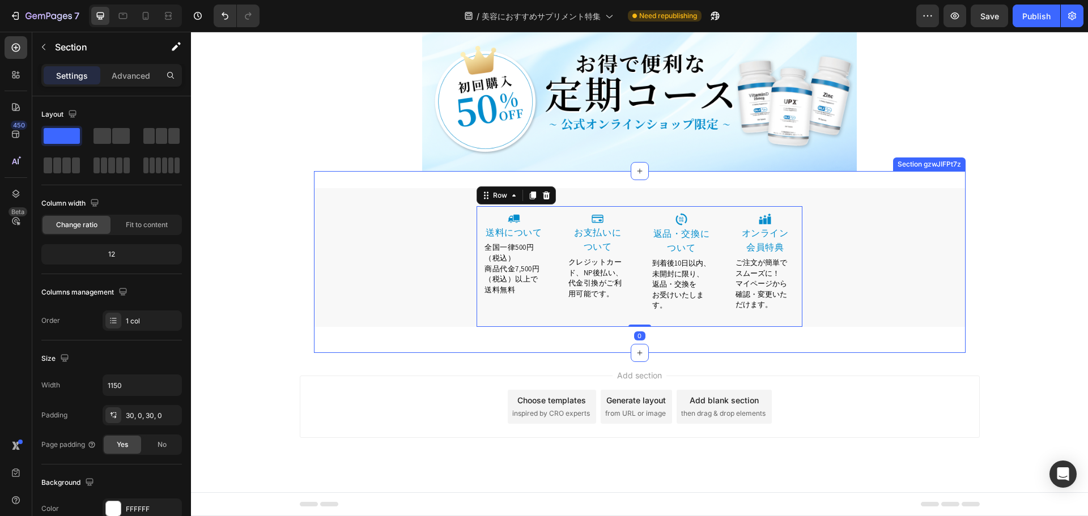
click at [707, 338] on div "お客様への注意事項 Heading ※薬を服用している方がお召し上がりになる場合には、必ず事前にお医者様とご相談いただきますようお願いいたします。 ※薬、食品…" at bounding box center [640, 262] width 652 height 182
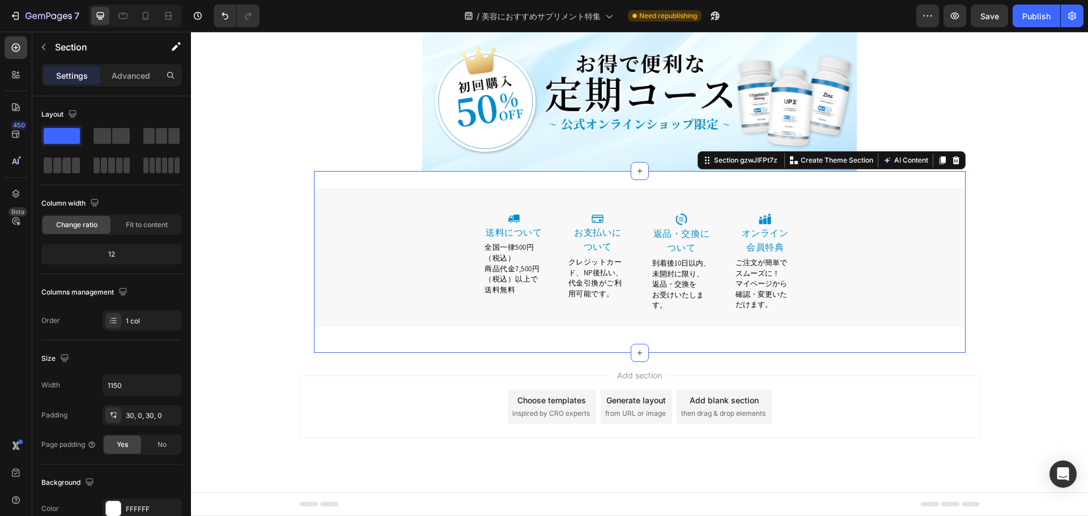
click at [704, 333] on div "お客様への注意事項 Heading ※薬を服用している方がお召し上がりになる場合には、必ず事前にお医者様とご相談いただきますようお願いいたします。 ※薬、食品…" at bounding box center [640, 262] width 652 height 148
click at [662, 333] on div "お客様への注意事項 Heading ※薬を服用している方がお召し上がりになる場合には、必ず事前にお医者様とご相談いただきますようお願いいたします。 ※薬、食品…" at bounding box center [640, 262] width 652 height 148
click at [782, 333] on div "お客様への注意事項 Heading ※薬を服用している方がお召し上がりになる場合には、必ず事前にお医者様とご相談いただきますようお願いいたします。 ※薬、食品…" at bounding box center [640, 262] width 652 height 148
click at [800, 307] on div "Image 送料について Heading 全国一律500円（税込） 商品代金7,500円（税込）以上で送料無料 Text block Row Image ⁠⁠…" at bounding box center [640, 266] width 652 height 121
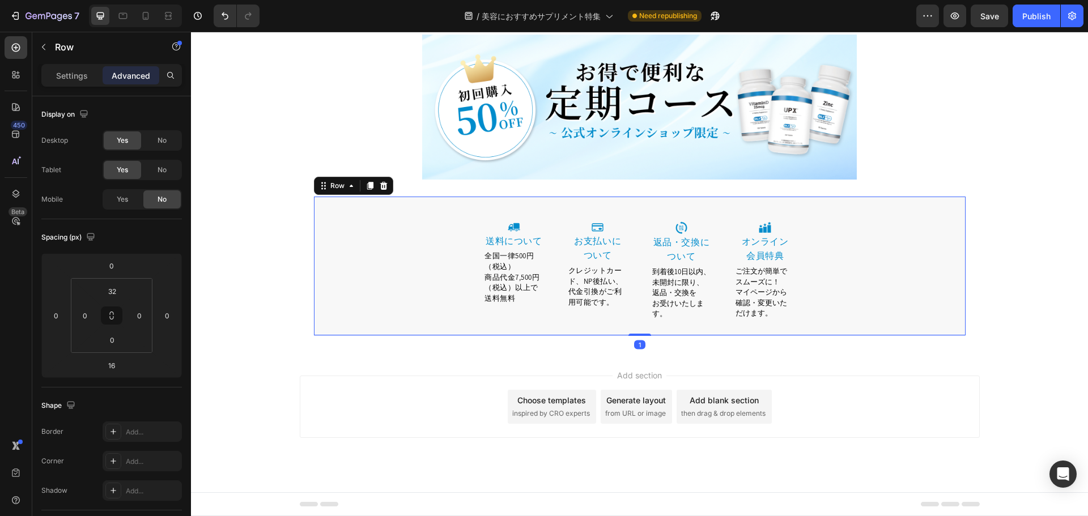
scroll to position [6436, 0]
drag, startPoint x: 644, startPoint y: 334, endPoint x: 645, endPoint y: 325, distance: 9.2
click at [645, 325] on div "Image 送料について Heading 全国一律500円（税込） 商品代金7,500円（税込）以上で送料無料 Text block Row Image ⁠⁠…" at bounding box center [640, 266] width 652 height 139
type input "0"
click at [804, 312] on div "Image 送料について Heading 全国一律500円（税込） 商品代金7,500円（税込）以上で送料無料 Text block Row Image ⁠⁠…" at bounding box center [640, 275] width 652 height 121
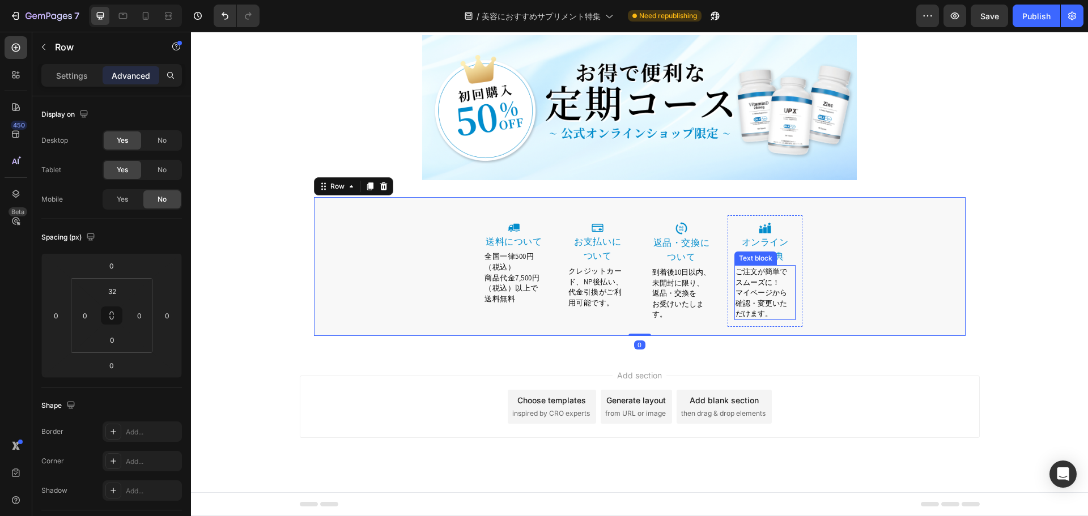
click at [766, 309] on span "確認・変更いただけます。" at bounding box center [762, 309] width 52 height 20
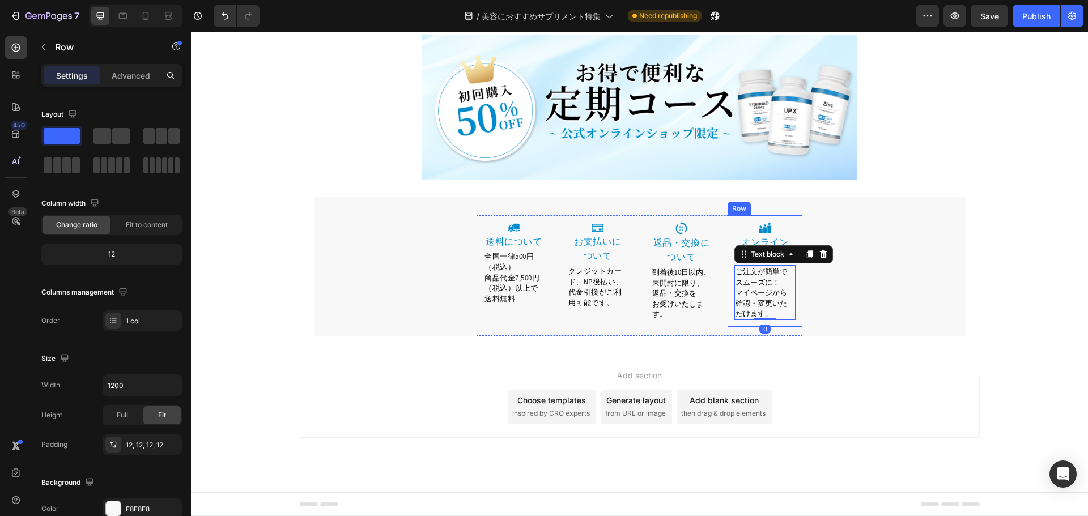
click at [775, 327] on div "Image ⁠⁠⁠⁠⁠⁠⁠ オンライン 会員特典 Heading ご注文が簡単でスムーズに！ マイページから 確認・変更いただけます。 Text block …" at bounding box center [765, 271] width 75 height 112
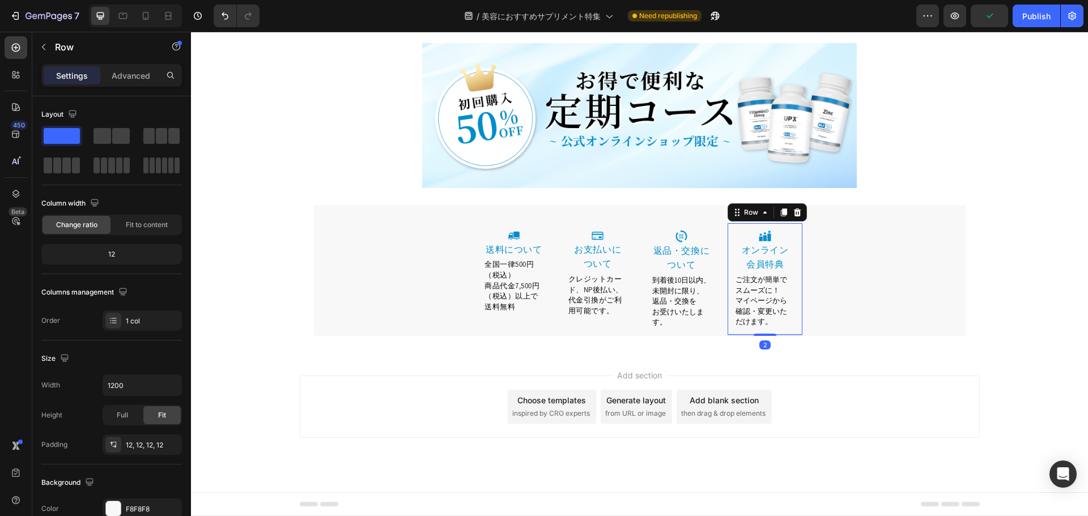
scroll to position [6427, 0]
drag, startPoint x: 767, startPoint y: 335, endPoint x: 770, endPoint y: 325, distance: 10.0
click at [770, 325] on div "Image ⁠⁠⁠⁠⁠⁠⁠ オンライン 会員特典 Heading ご注文が簡単でスムーズに！ マイページから 確認・変更いただけます。 Text block …" at bounding box center [765, 280] width 75 height 112
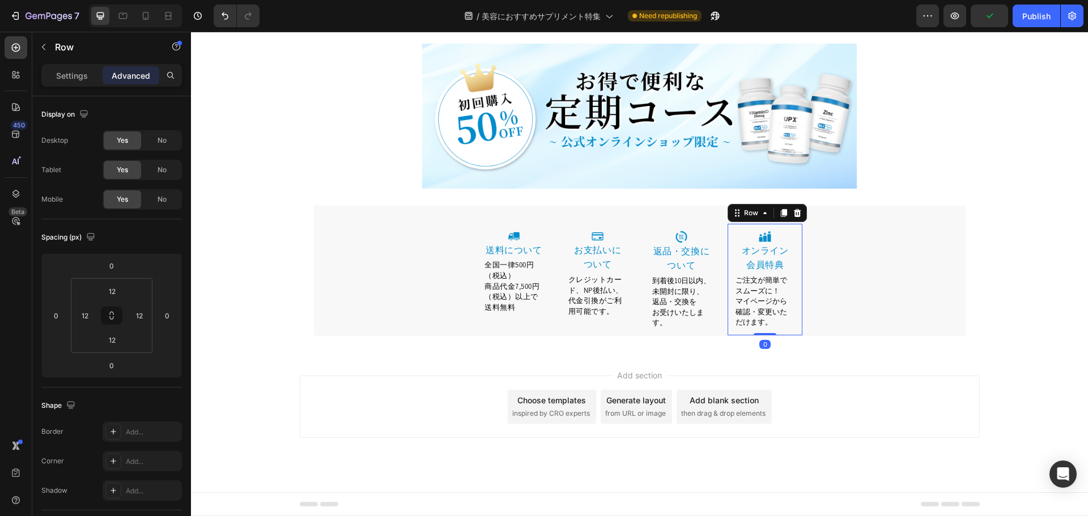
click at [704, 310] on p "お受けいたします。" at bounding box center [681, 317] width 59 height 21
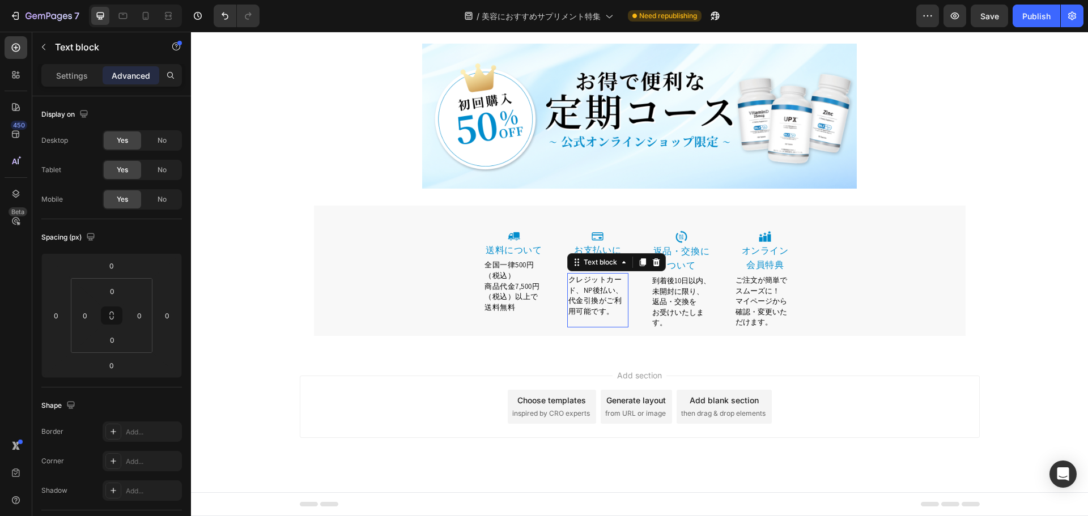
click at [593, 306] on p "クレジットカード、NP後払い、代金引換がご利用可能です。" at bounding box center [597, 295] width 59 height 42
click at [484, 306] on span "商品代金7,500円（税込）以上で送料無料" at bounding box center [511, 297] width 55 height 31
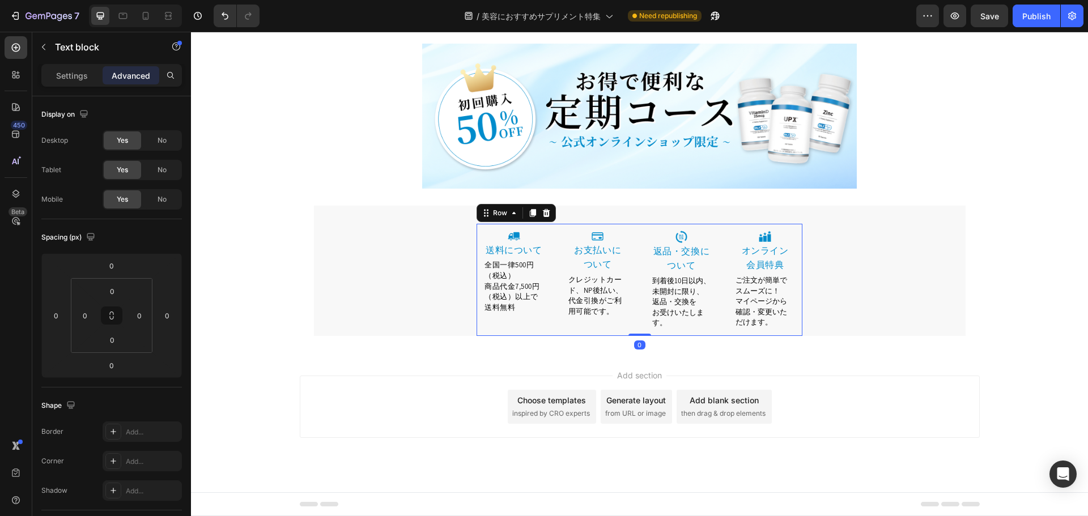
click at [477, 323] on div "Image 送料について Heading 全国一律500円（税込） 商品代金7,500円（税込）以上で送料無料 Text block Row" at bounding box center [514, 280] width 75 height 112
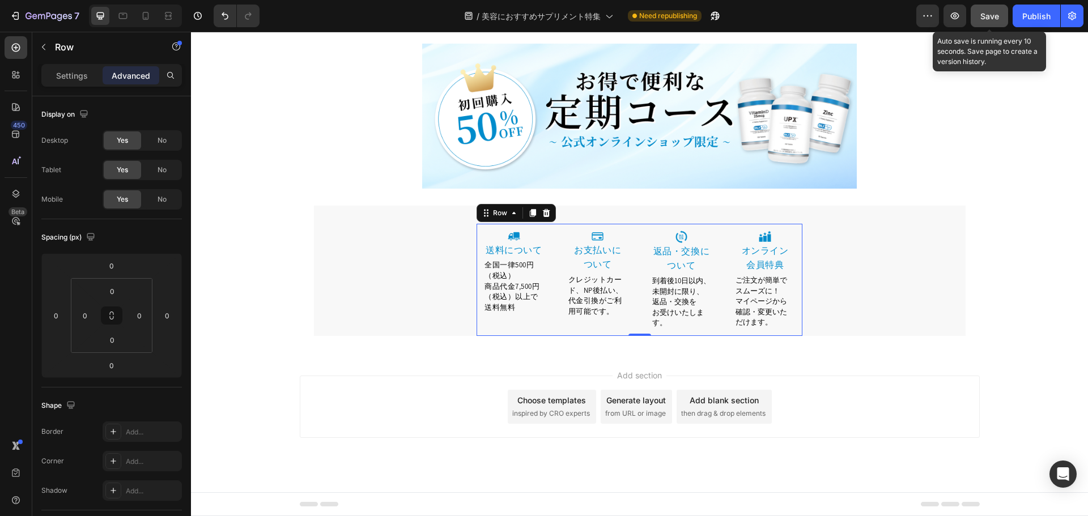
click at [989, 16] on span "Save" at bounding box center [989, 16] width 19 height 10
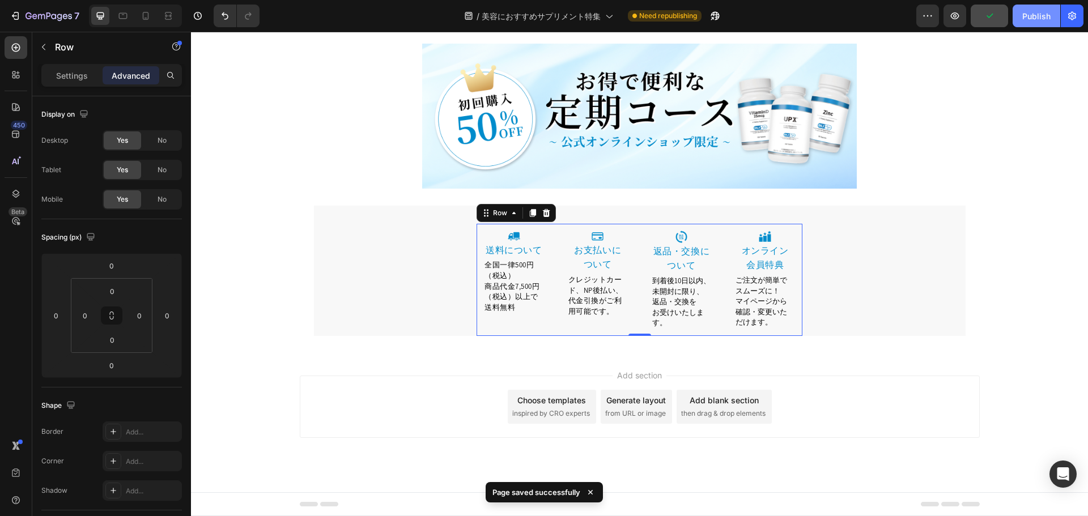
click at [1036, 20] on div "Publish" at bounding box center [1036, 16] width 28 height 12
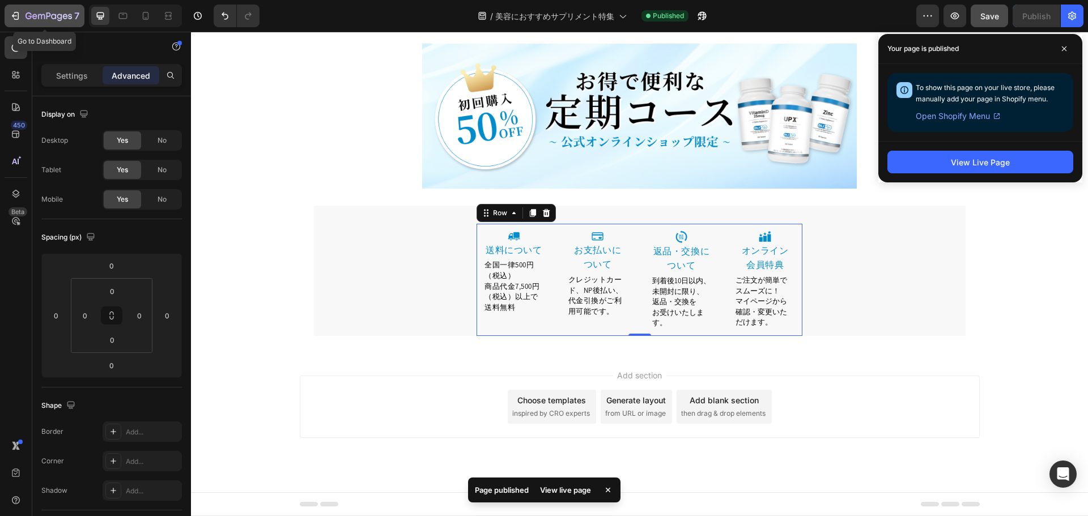
click at [20, 16] on icon "button" at bounding box center [15, 15] width 11 height 11
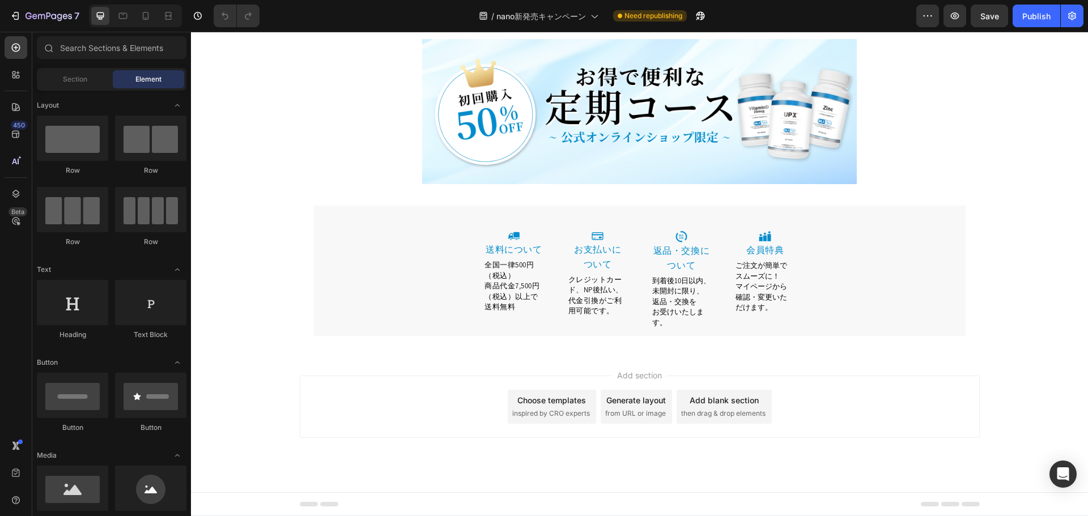
scroll to position [6021, 0]
drag, startPoint x: 1085, startPoint y: 56, endPoint x: 1254, endPoint y: 515, distance: 489.3
click at [762, 253] on div "Text block" at bounding box center [756, 252] width 38 height 10
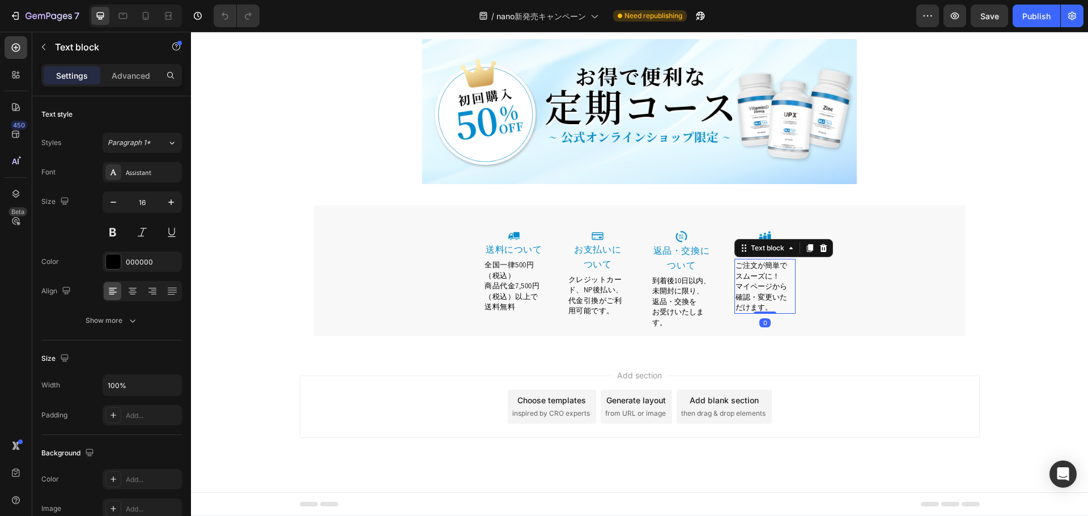
click at [751, 296] on span "確認・変更いただけます。" at bounding box center [762, 302] width 52 height 20
click at [788, 224] on div "Image 会員特典 Heading ご注文が簡単でスムーズに！ マイページから 確認・変更いただけます。 Text block 0 Row" at bounding box center [765, 272] width 75 height 97
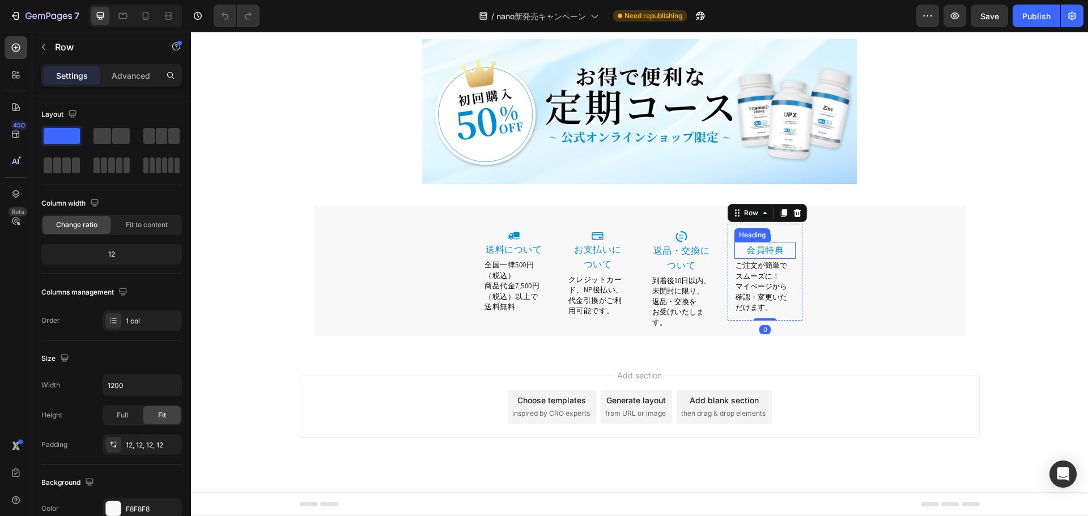
click at [746, 251] on link "会員特典" at bounding box center [764, 250] width 37 height 12
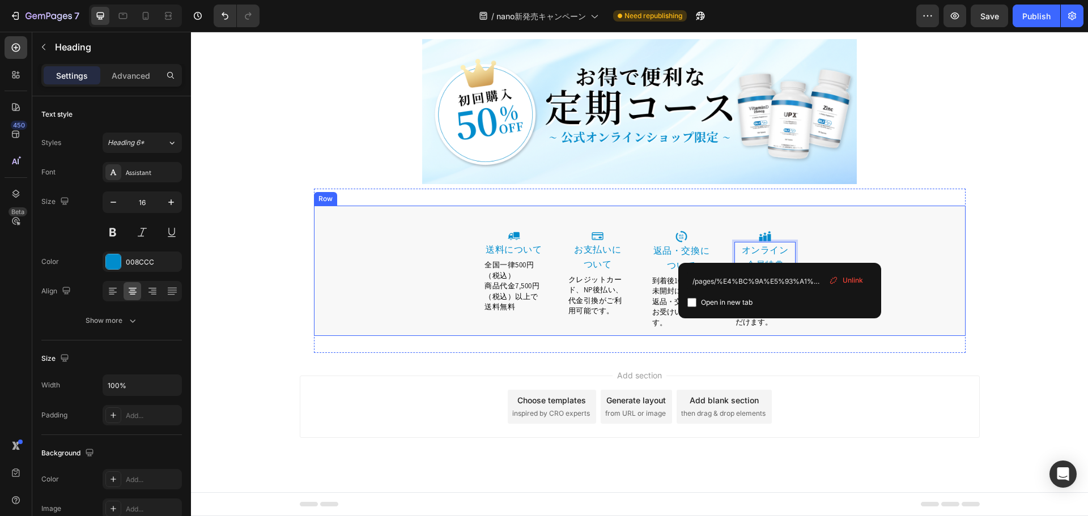
click at [838, 228] on div "Image 送料について Heading 全国一律500円（税込） 商品代金7,500円（税込）以上で送料無料 Text block Row Image お支…" at bounding box center [640, 280] width 652 height 112
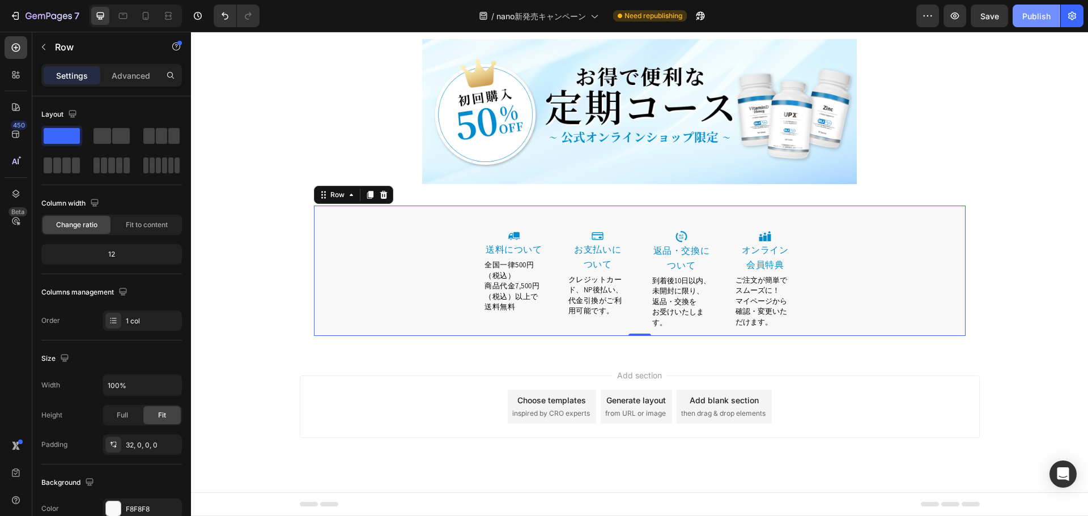
click at [1035, 16] on div "Publish" at bounding box center [1036, 16] width 28 height 12
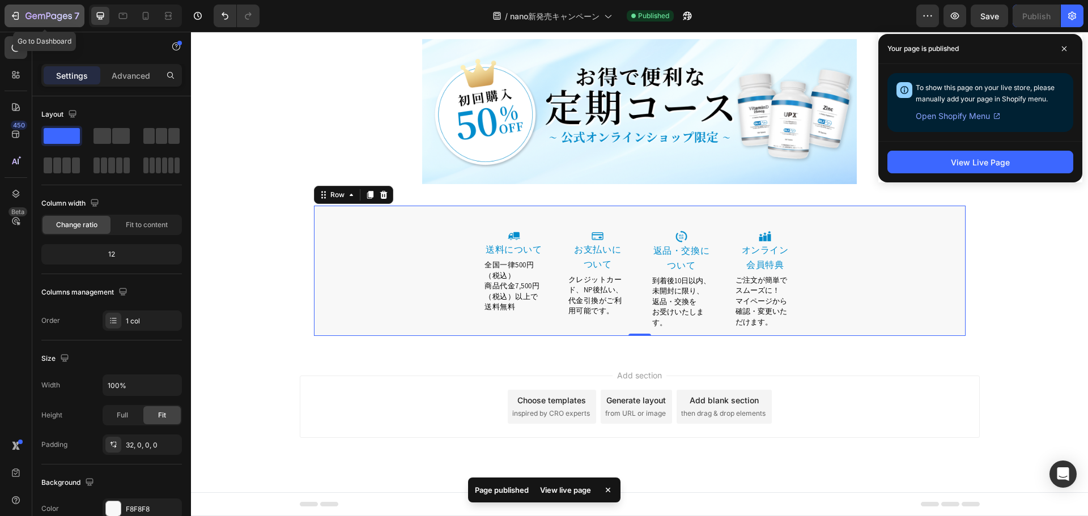
click at [46, 17] on icon "button" at bounding box center [48, 17] width 46 height 10
